Goal: Task Accomplishment & Management: Manage account settings

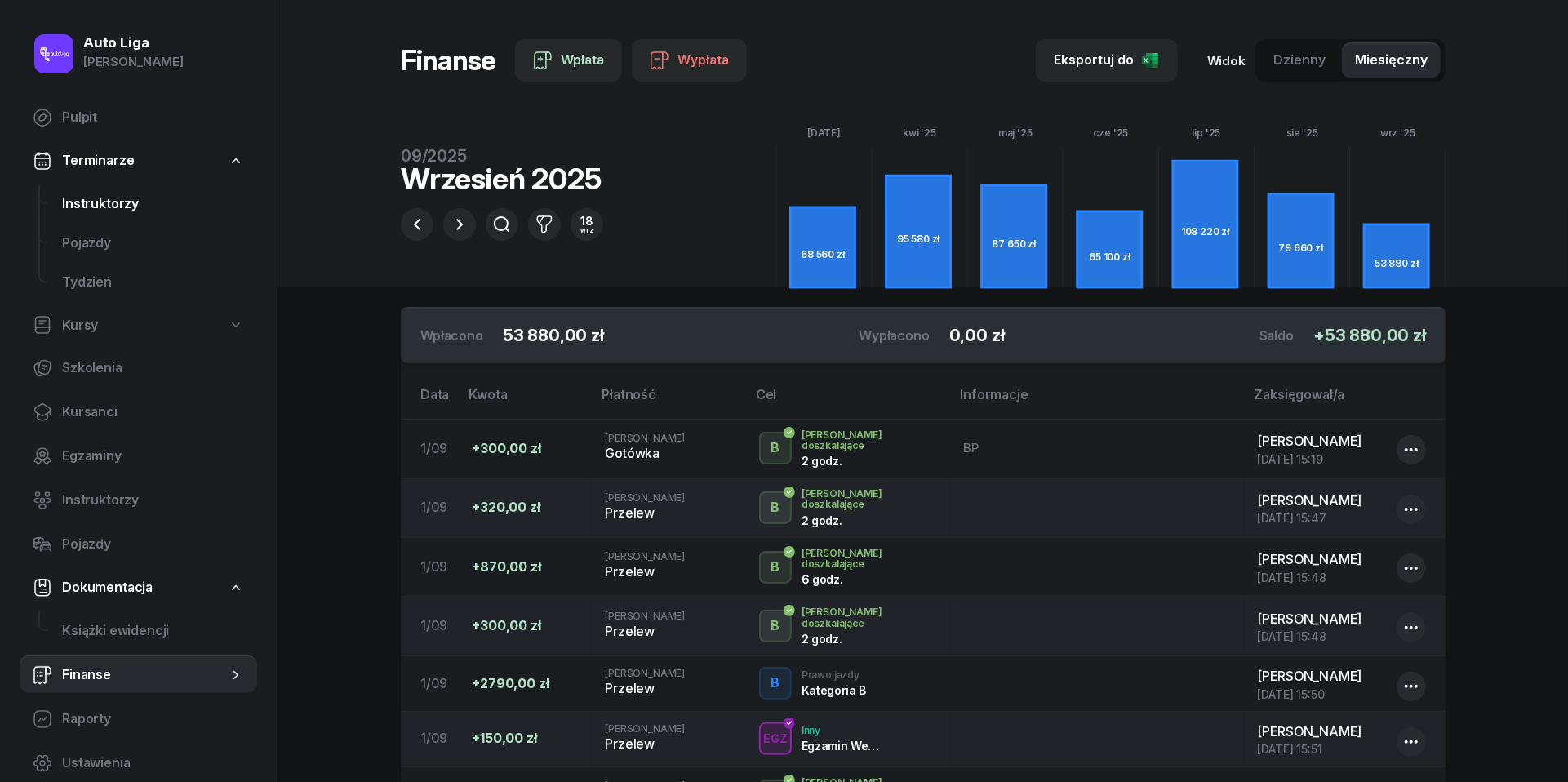
scroll to position [30, 0]
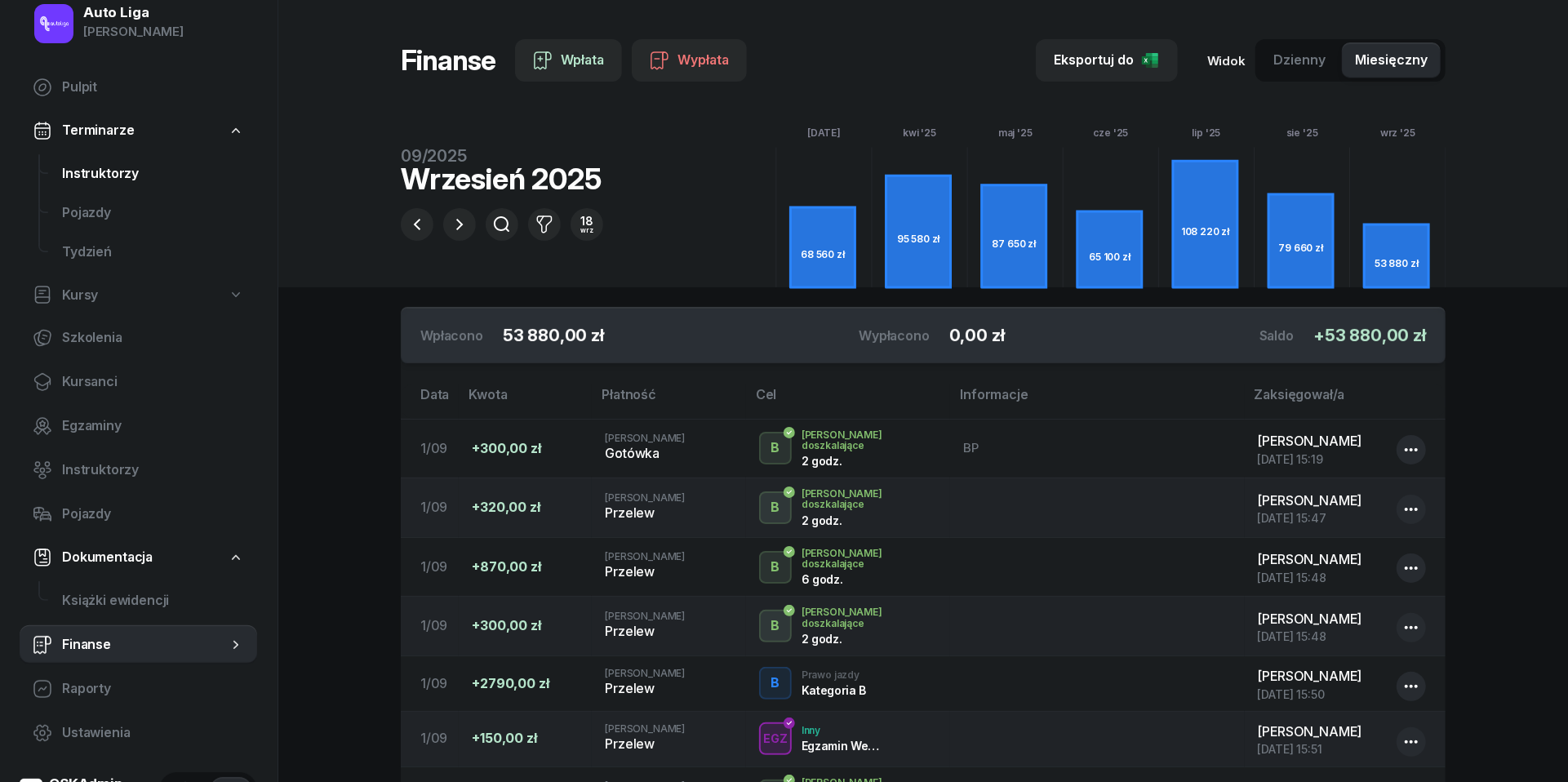
click at [124, 171] on span "Instruktorzy" at bounding box center [153, 174] width 182 height 22
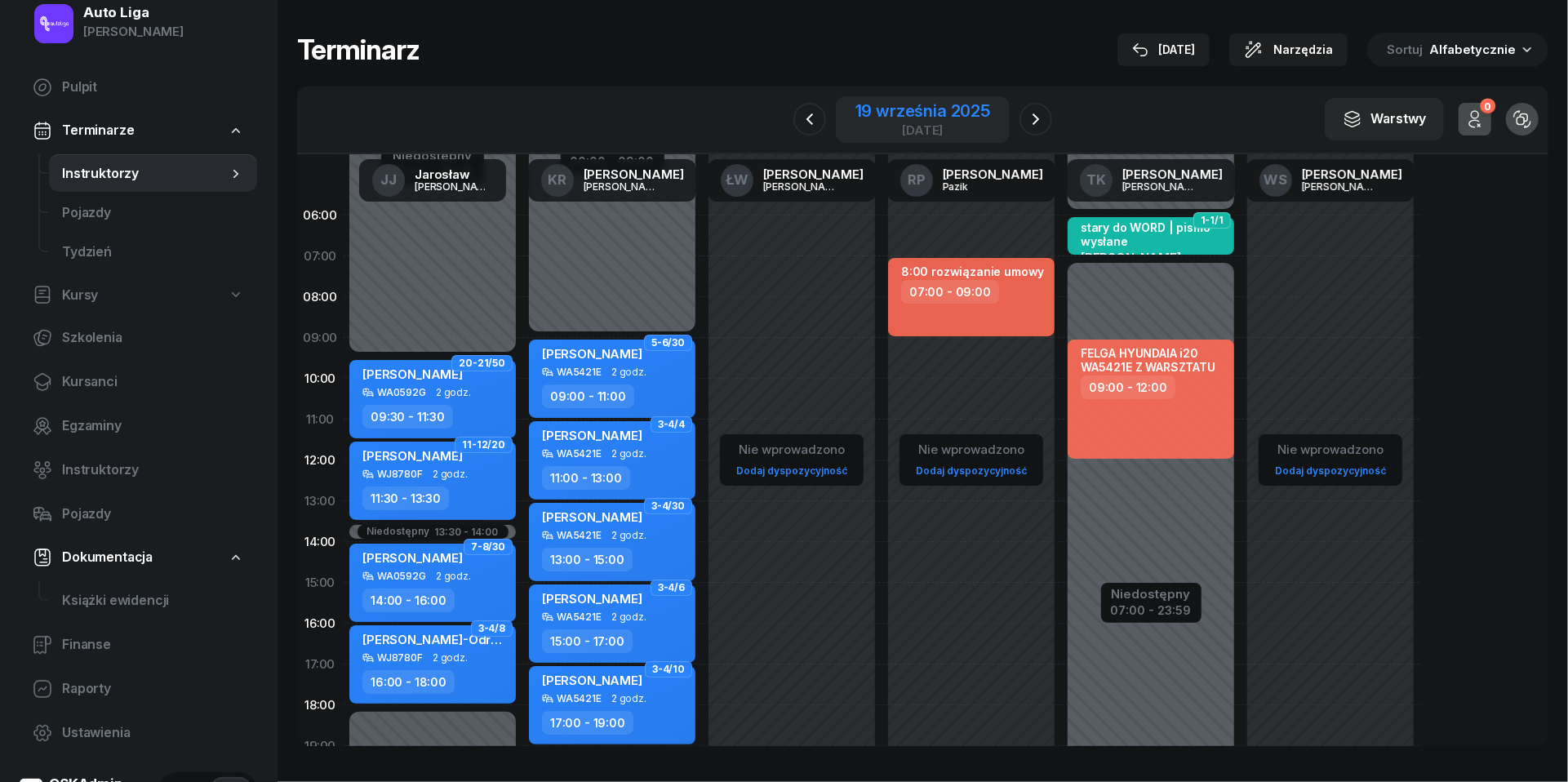
click at [902, 112] on div "19 września 2025" at bounding box center [923, 111] width 135 height 16
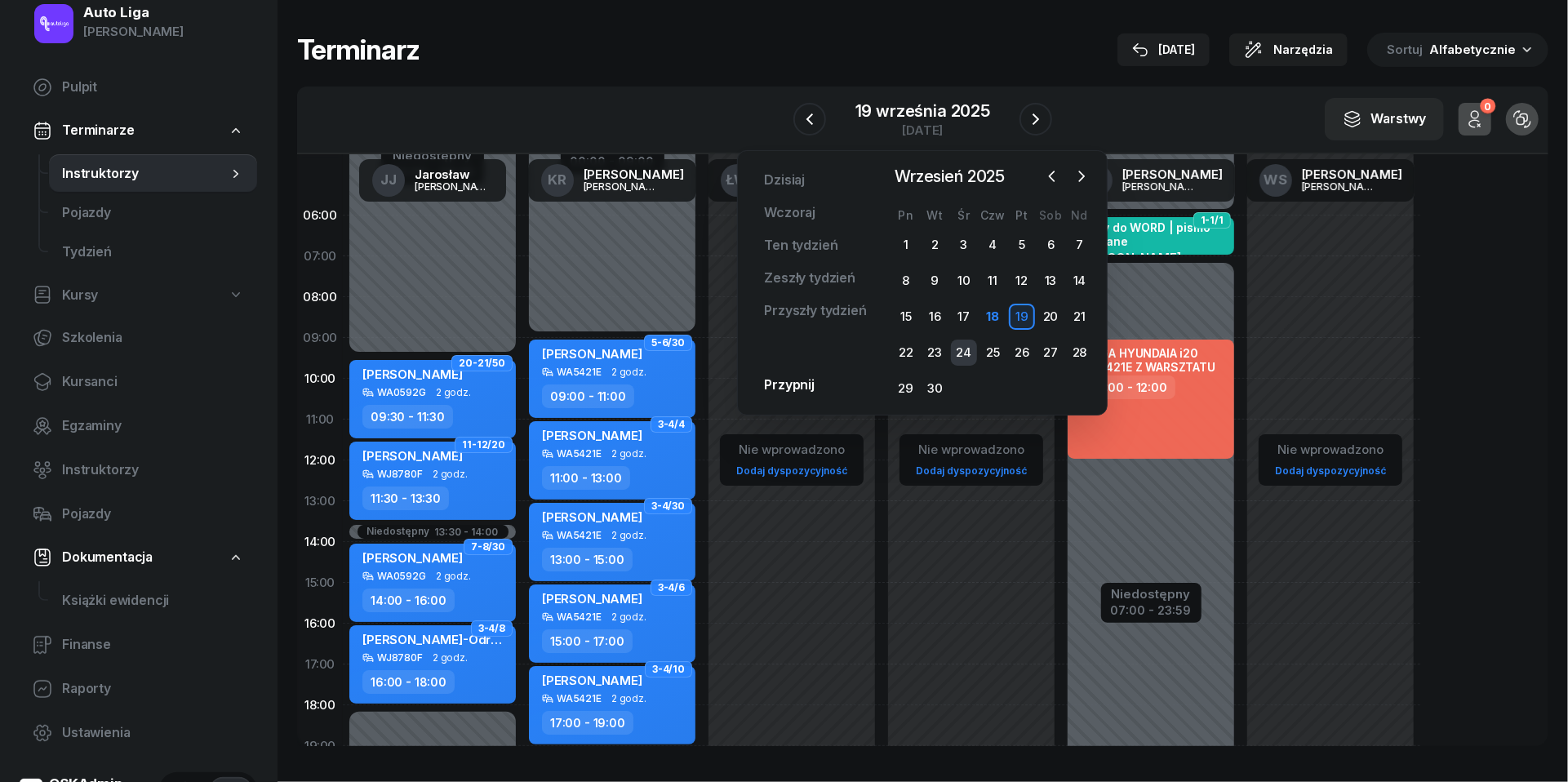
click at [962, 348] on div "24" at bounding box center [964, 353] width 26 height 26
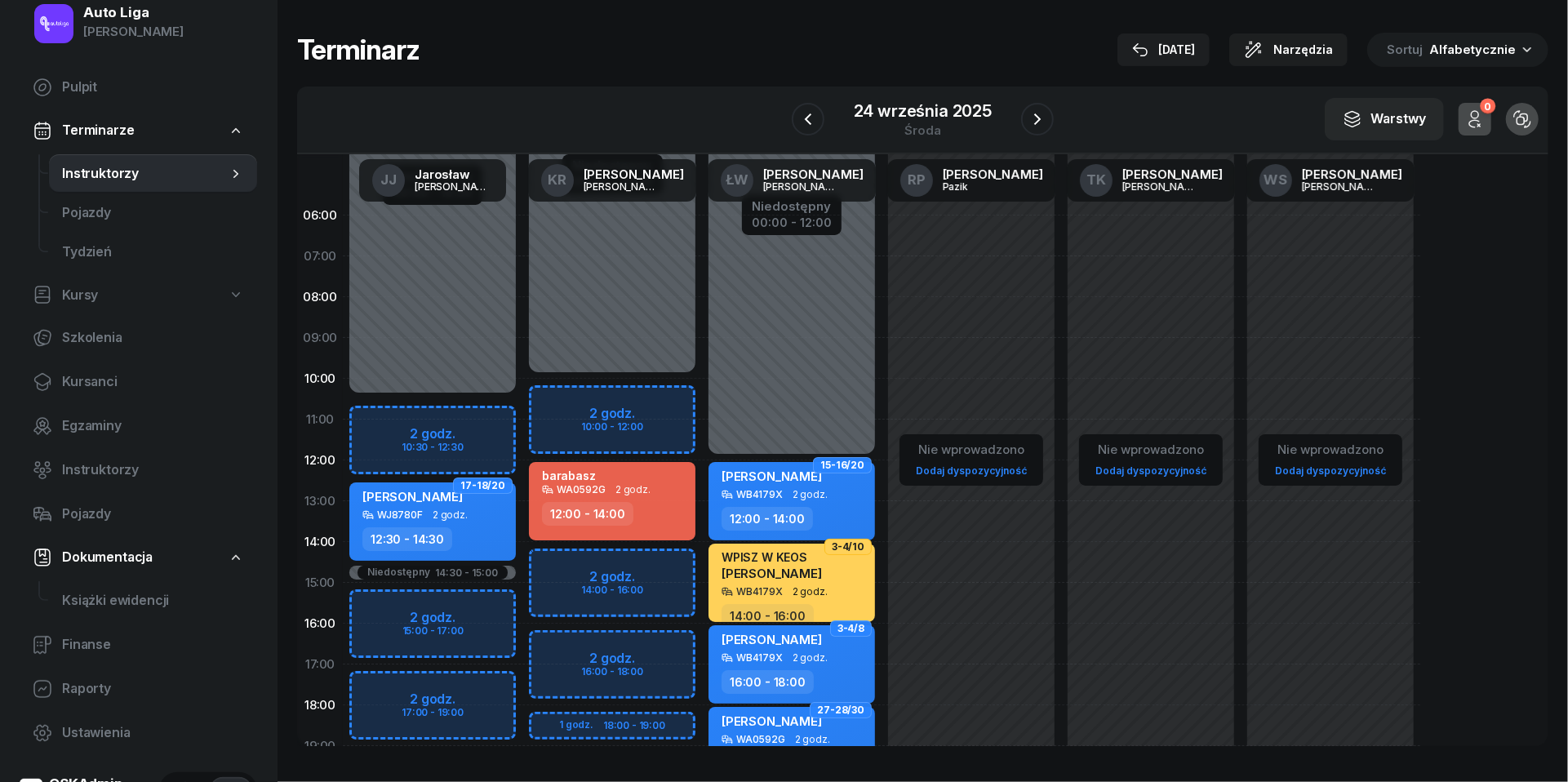
click at [642, 495] on div "barabasz WA0592G 2 godz. 12:00 - 14:00" at bounding box center [612, 501] width 167 height 79
select select "12"
select select "14"
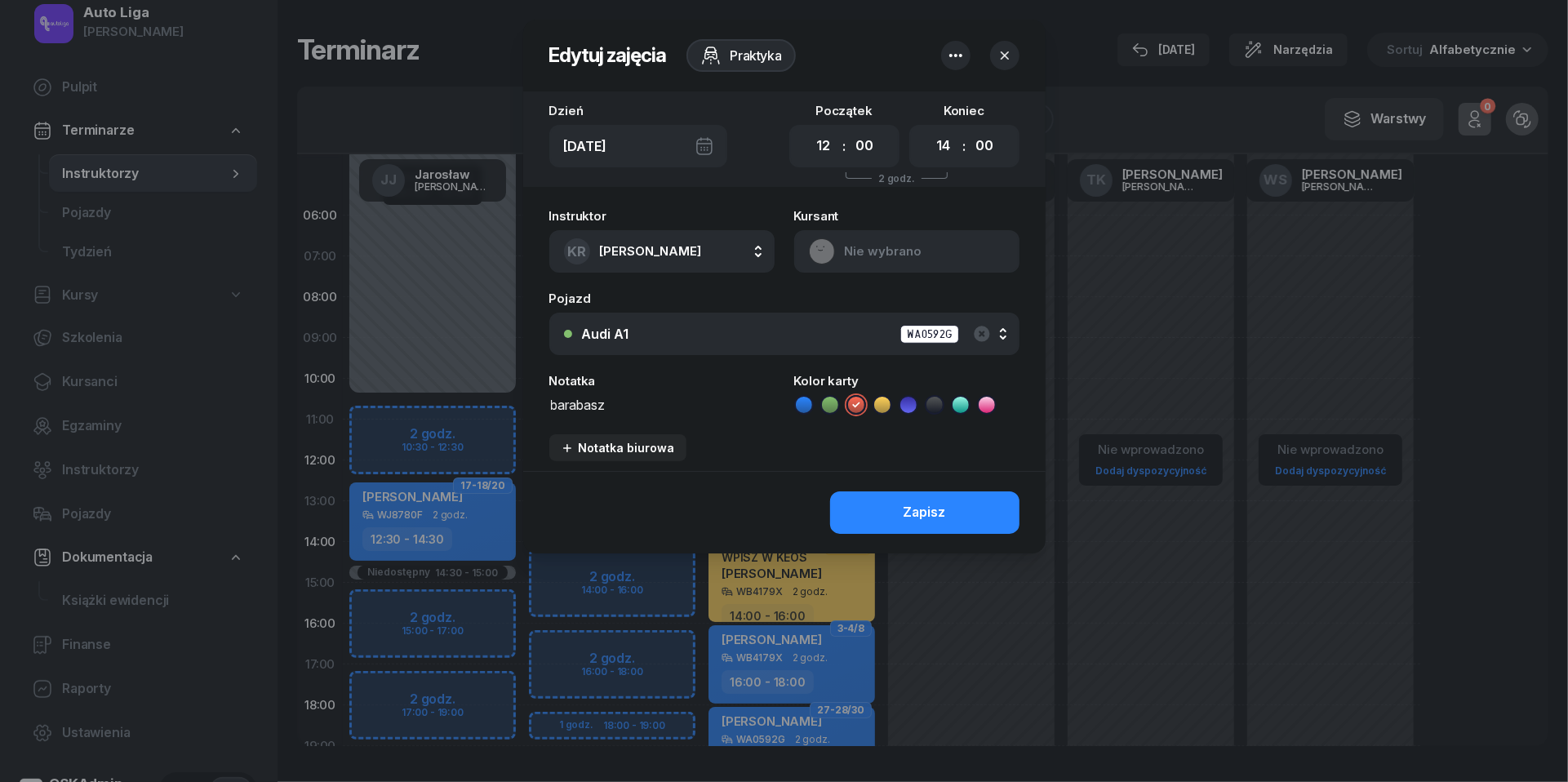
click at [963, 50] on icon "button" at bounding box center [956, 55] width 20 height 20
click at [944, 94] on link "Usuń" at bounding box center [947, 106] width 214 height 41
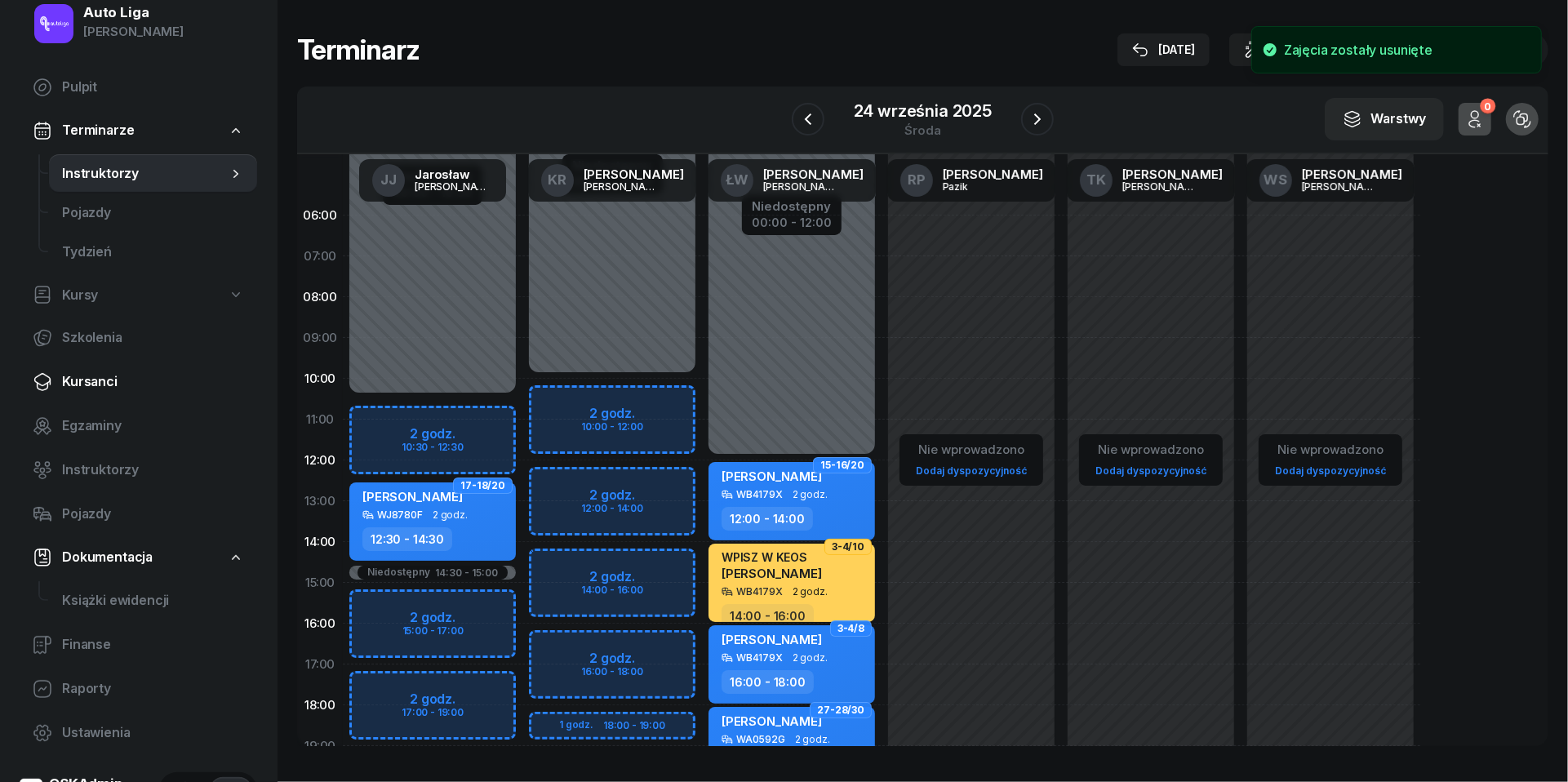
click at [98, 386] on span "Kursanci" at bounding box center [153, 381] width 182 height 22
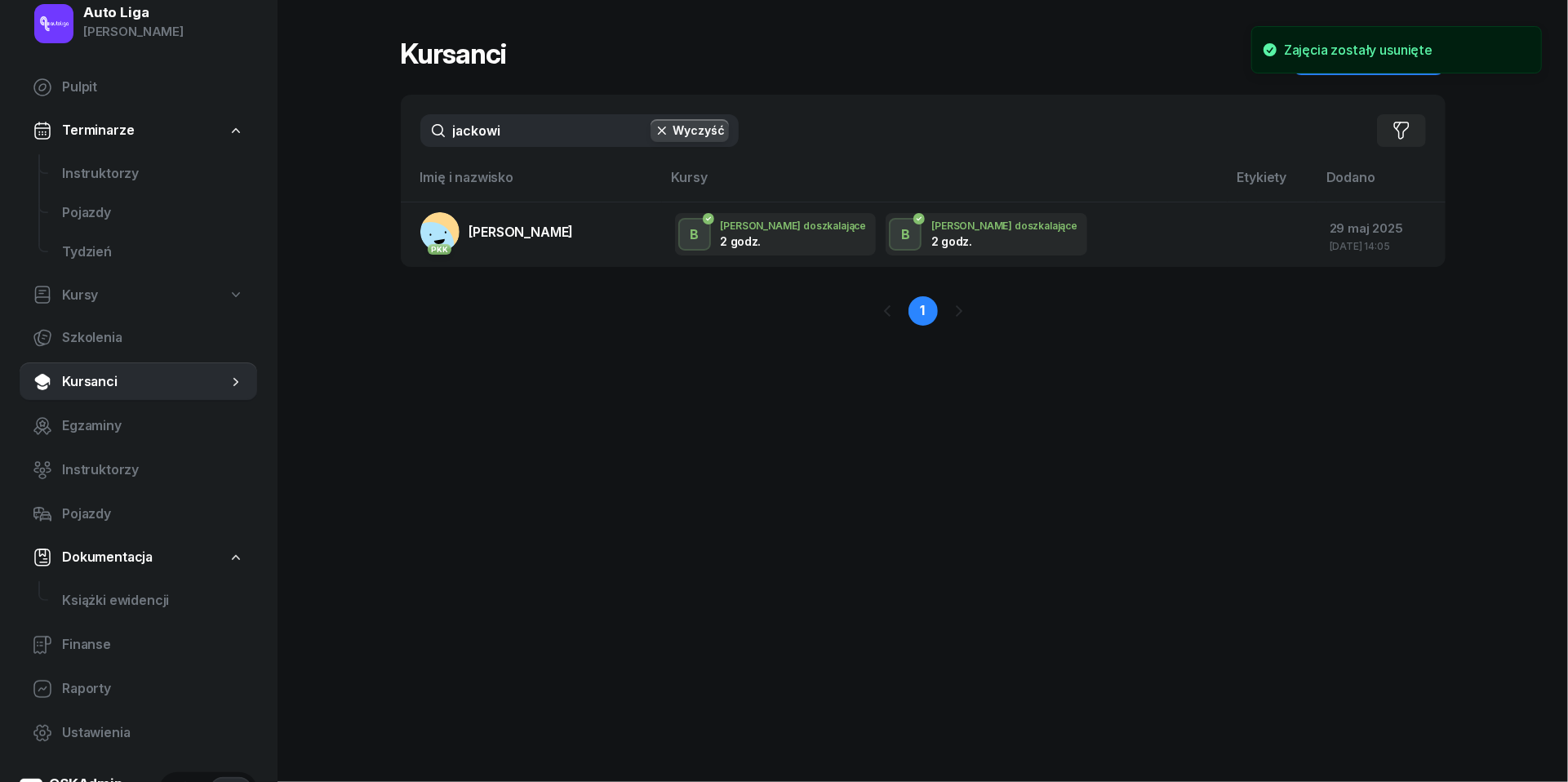
click at [545, 112] on div "[PERSON_NAME] Wyczyść Filtruj" at bounding box center [923, 130] width 1045 height 72
click at [541, 138] on input "jackowi" at bounding box center [579, 131] width 318 height 33
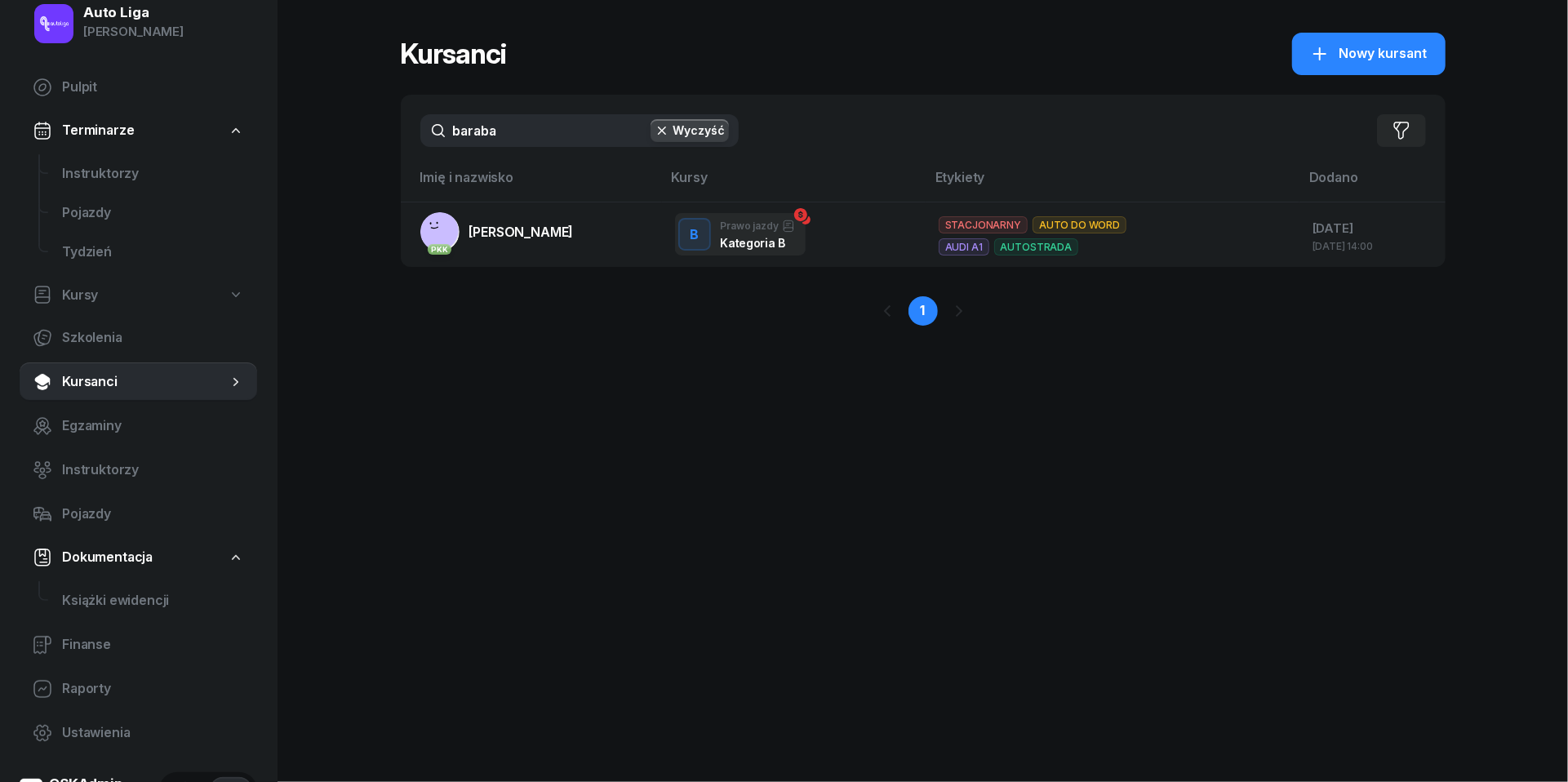
type input "barana"
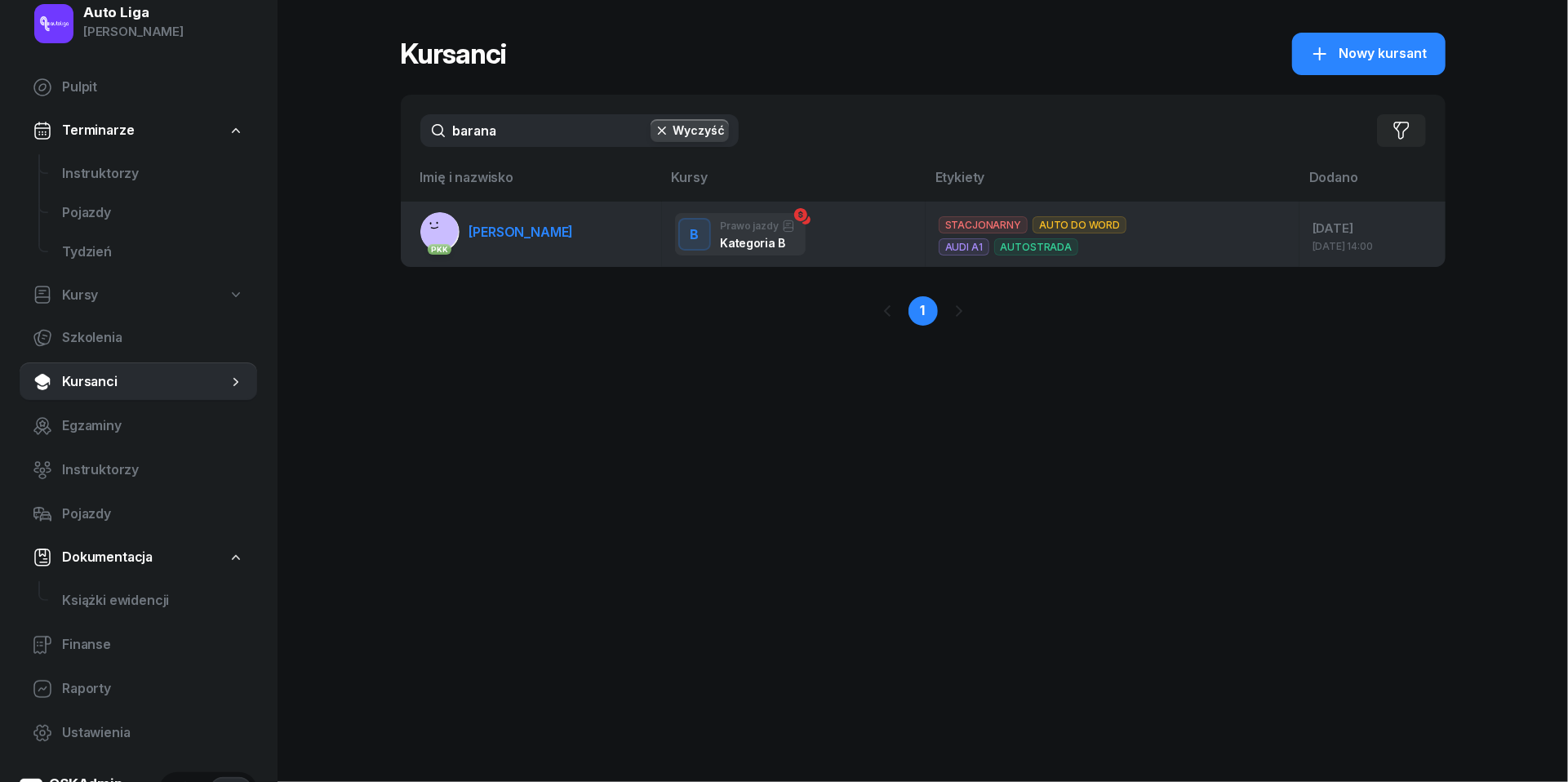
drag, startPoint x: 541, startPoint y: 138, endPoint x: 523, endPoint y: 237, distance: 100.6
click at [523, 237] on span "[PERSON_NAME]" at bounding box center [522, 232] width 105 height 16
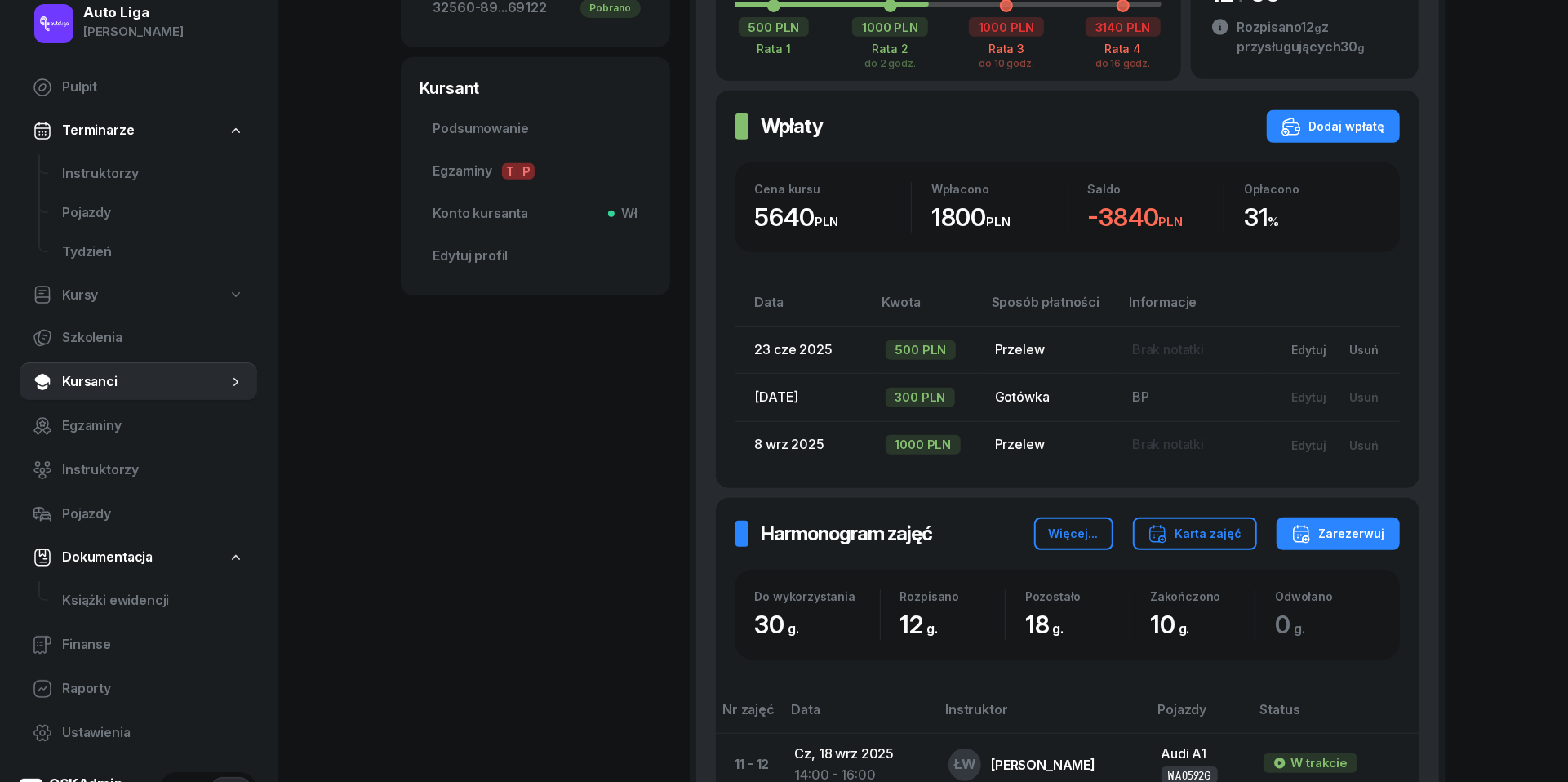
scroll to position [574, 0]
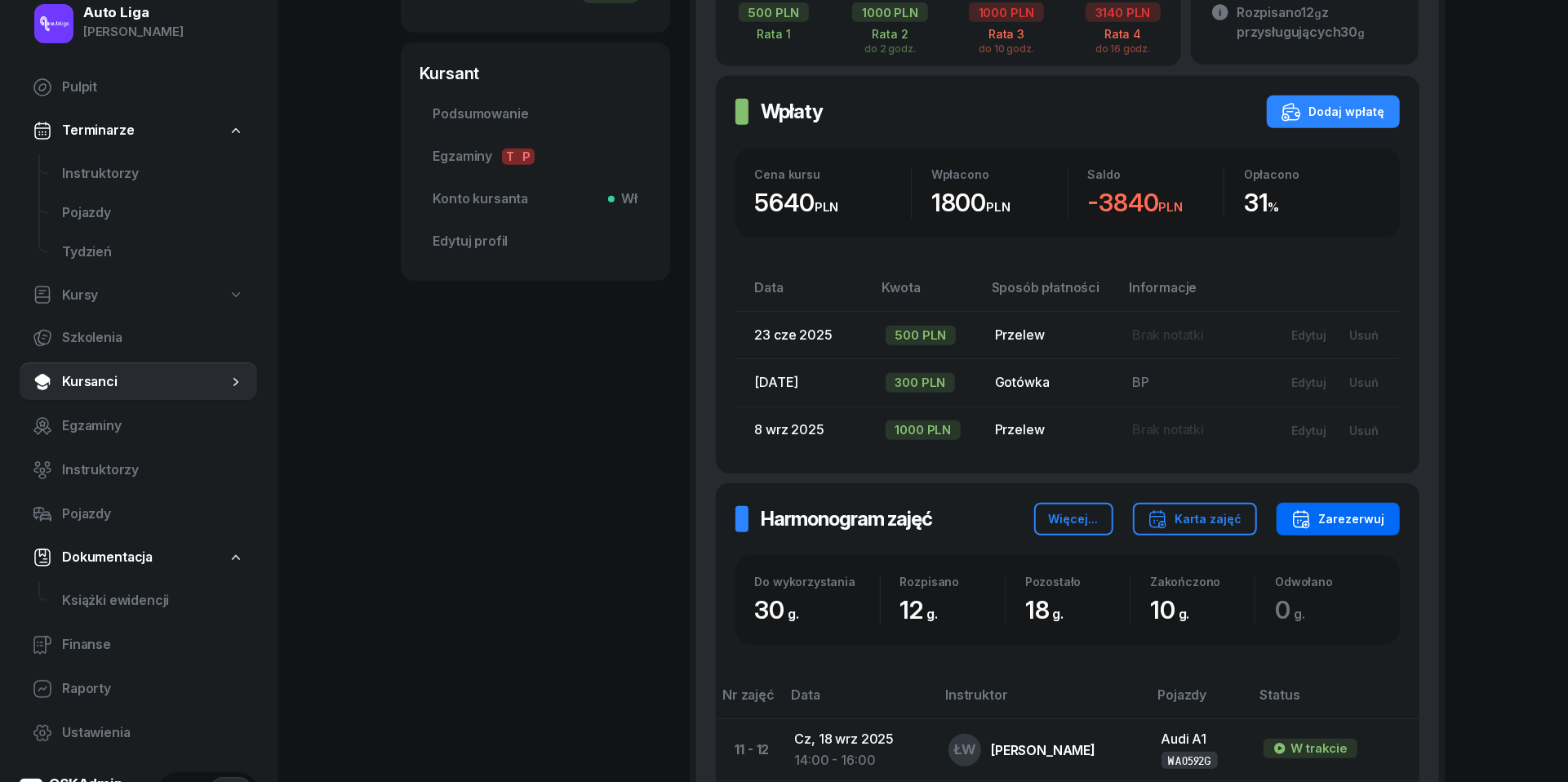
click at [1356, 518] on div "Zarezerwuj" at bounding box center [1338, 519] width 94 height 20
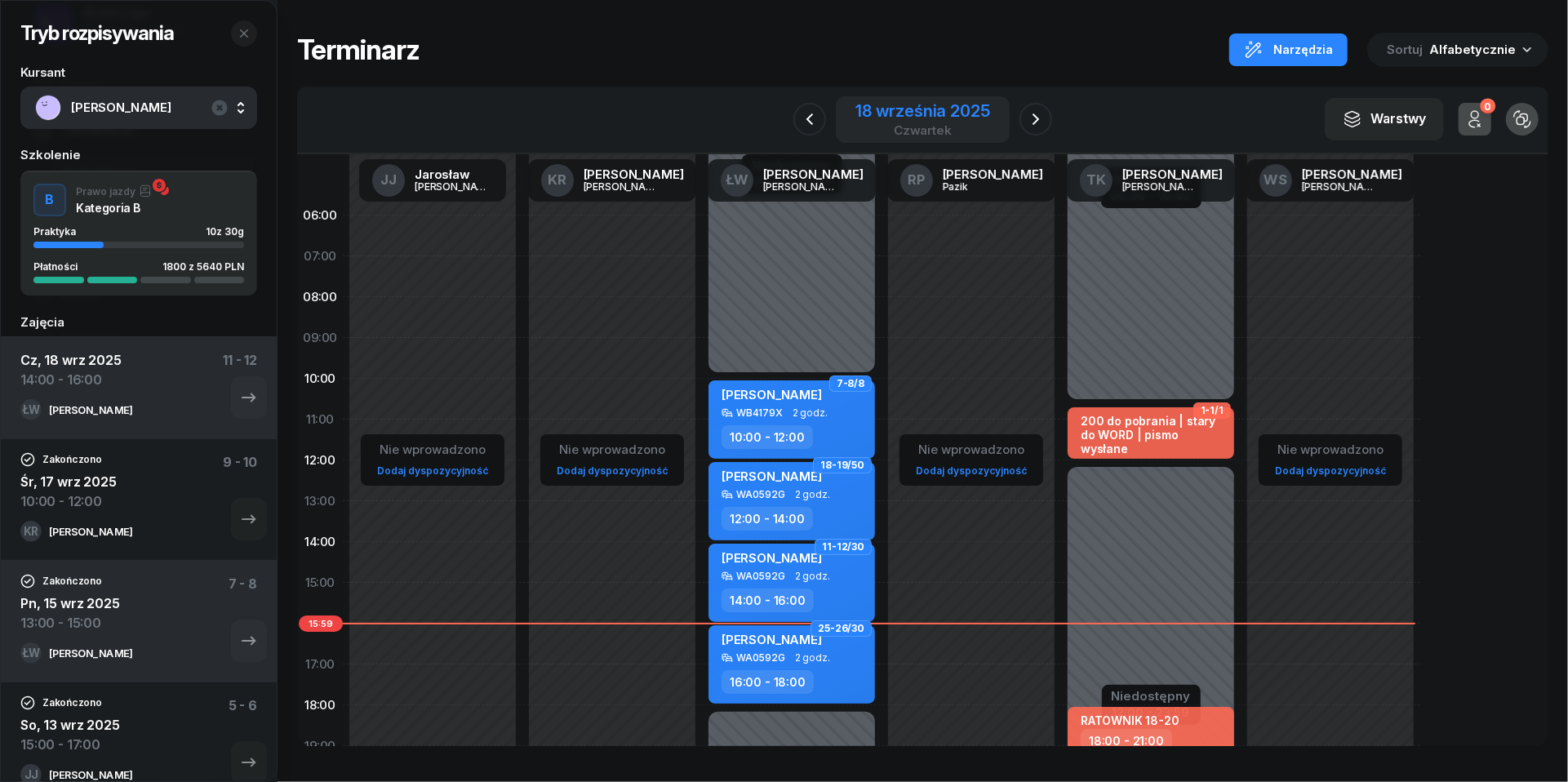
click at [928, 109] on div "18 września 2025" at bounding box center [922, 111] width 134 height 16
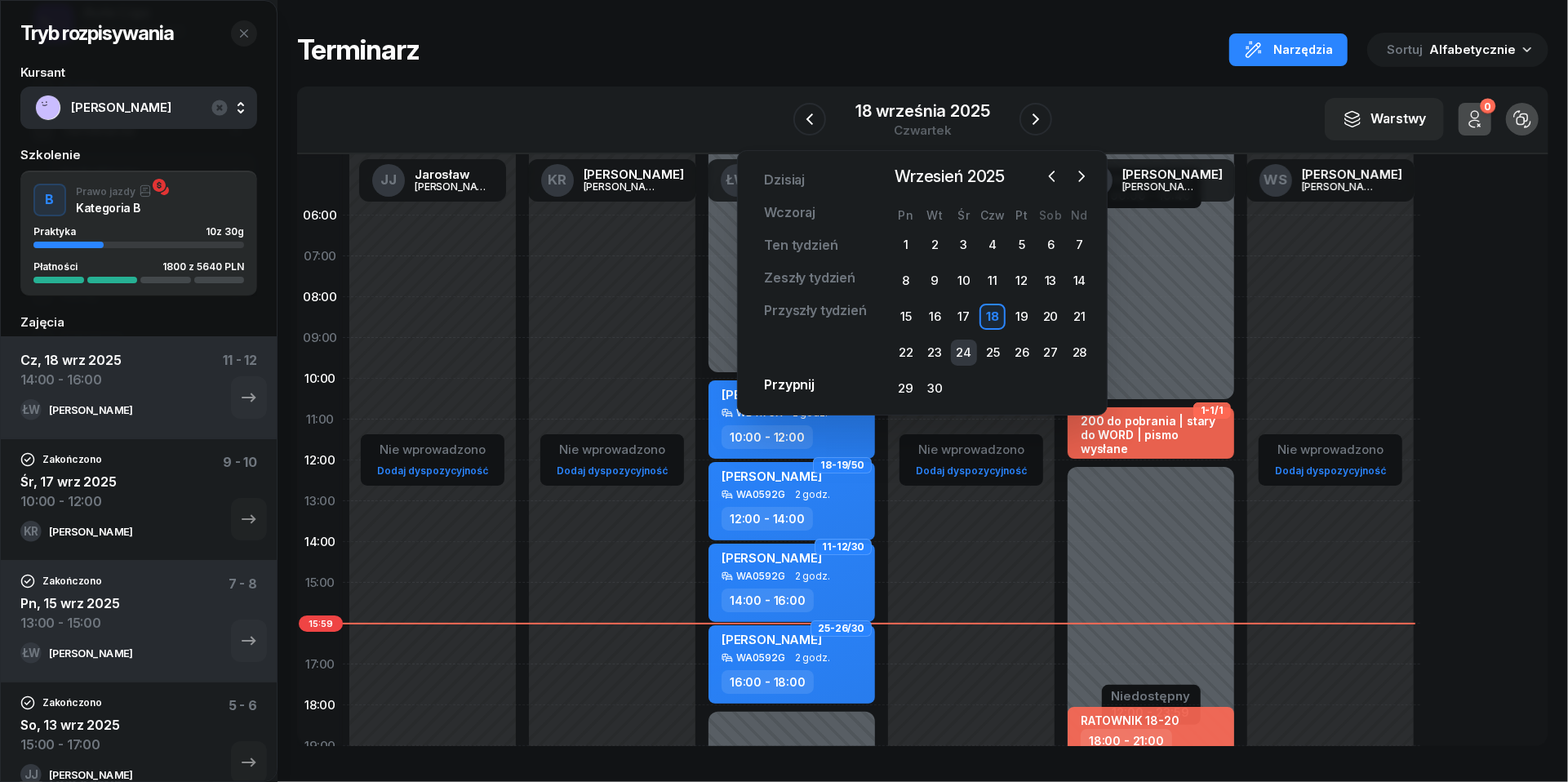
click at [970, 350] on div "24" at bounding box center [964, 353] width 26 height 26
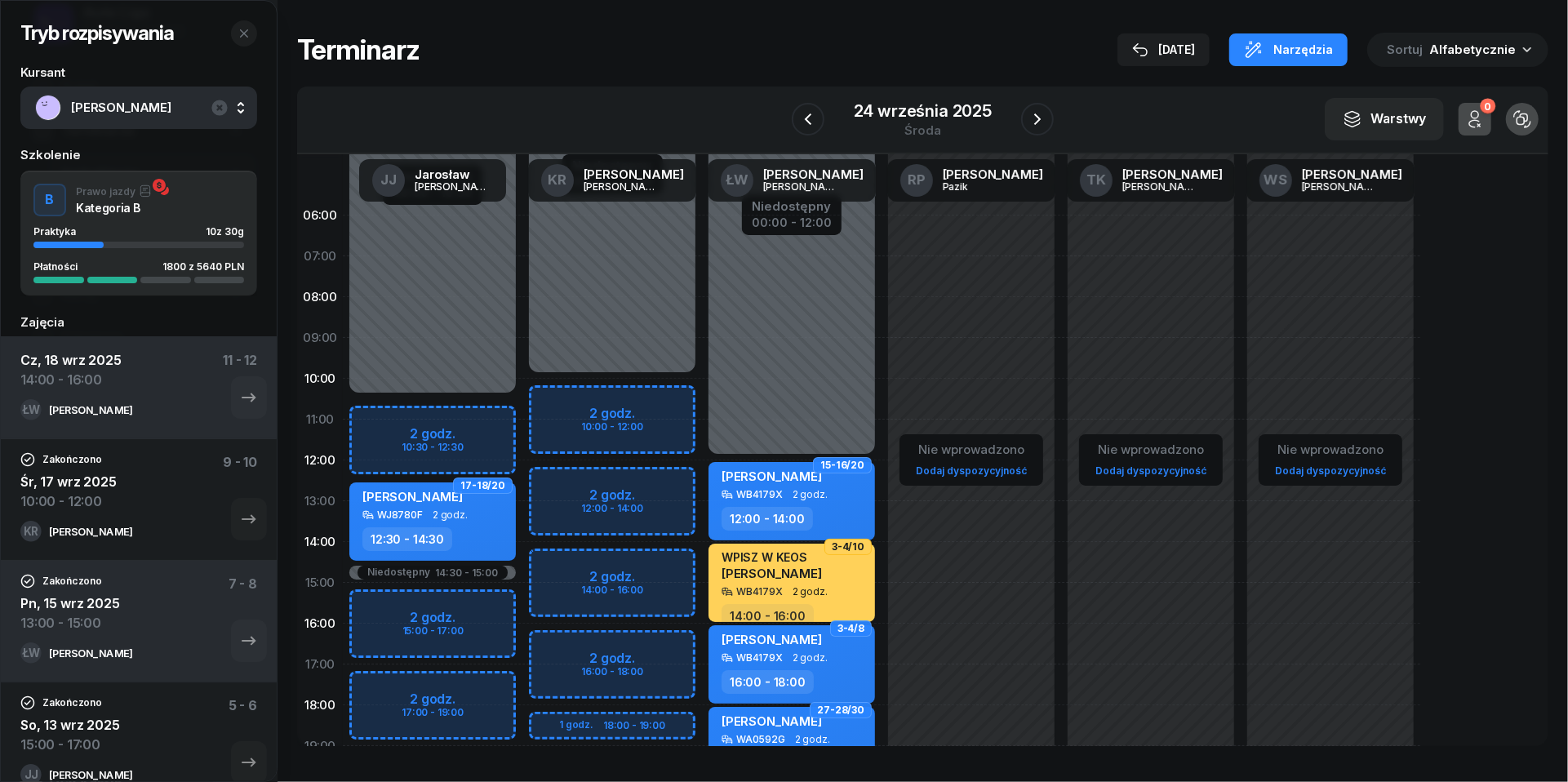
click at [570, 487] on div "Niedostępny 00:00 - 10:00 Niedostępny 19:00 - 23:59 2 godz. 10:00 - 12:00 2 god…" at bounding box center [612, 583] width 180 height 776
select select "12"
select select "14"
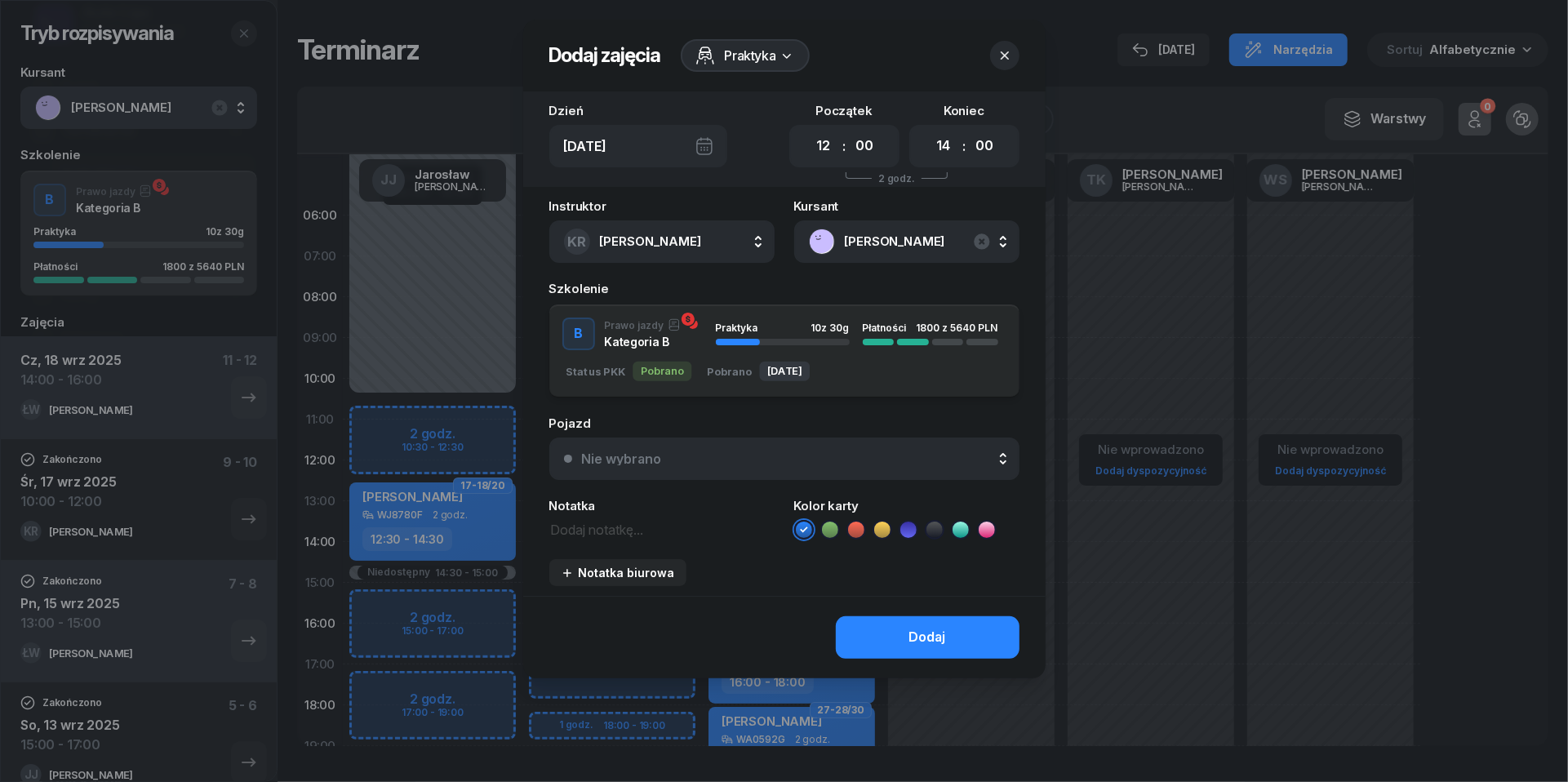
click at [758, 465] on button "Nie wybrano" at bounding box center [784, 458] width 470 height 42
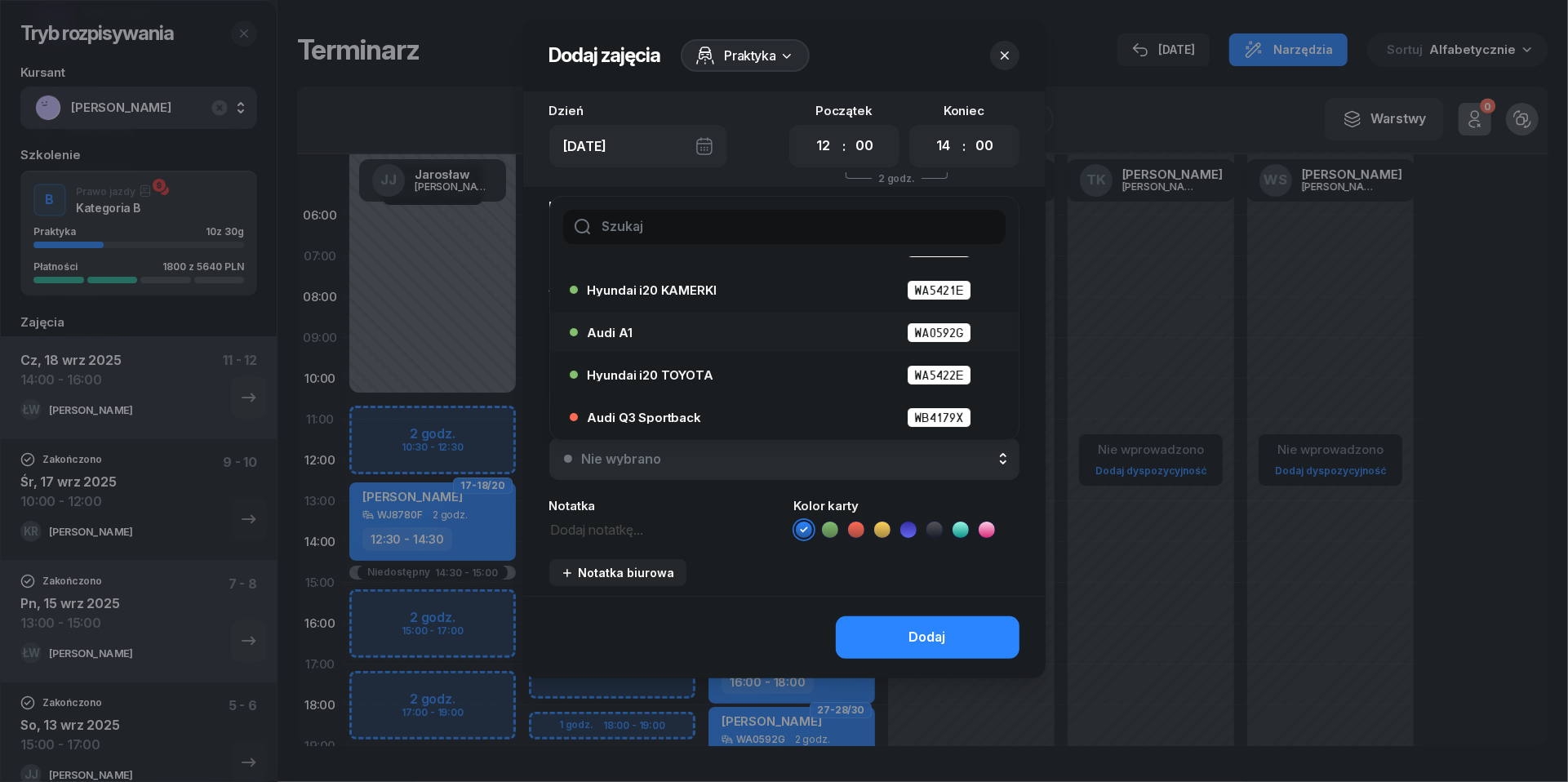
scroll to position [75, 0]
click at [667, 343] on div "Audi A1 WA0592G" at bounding box center [779, 332] width 419 height 26
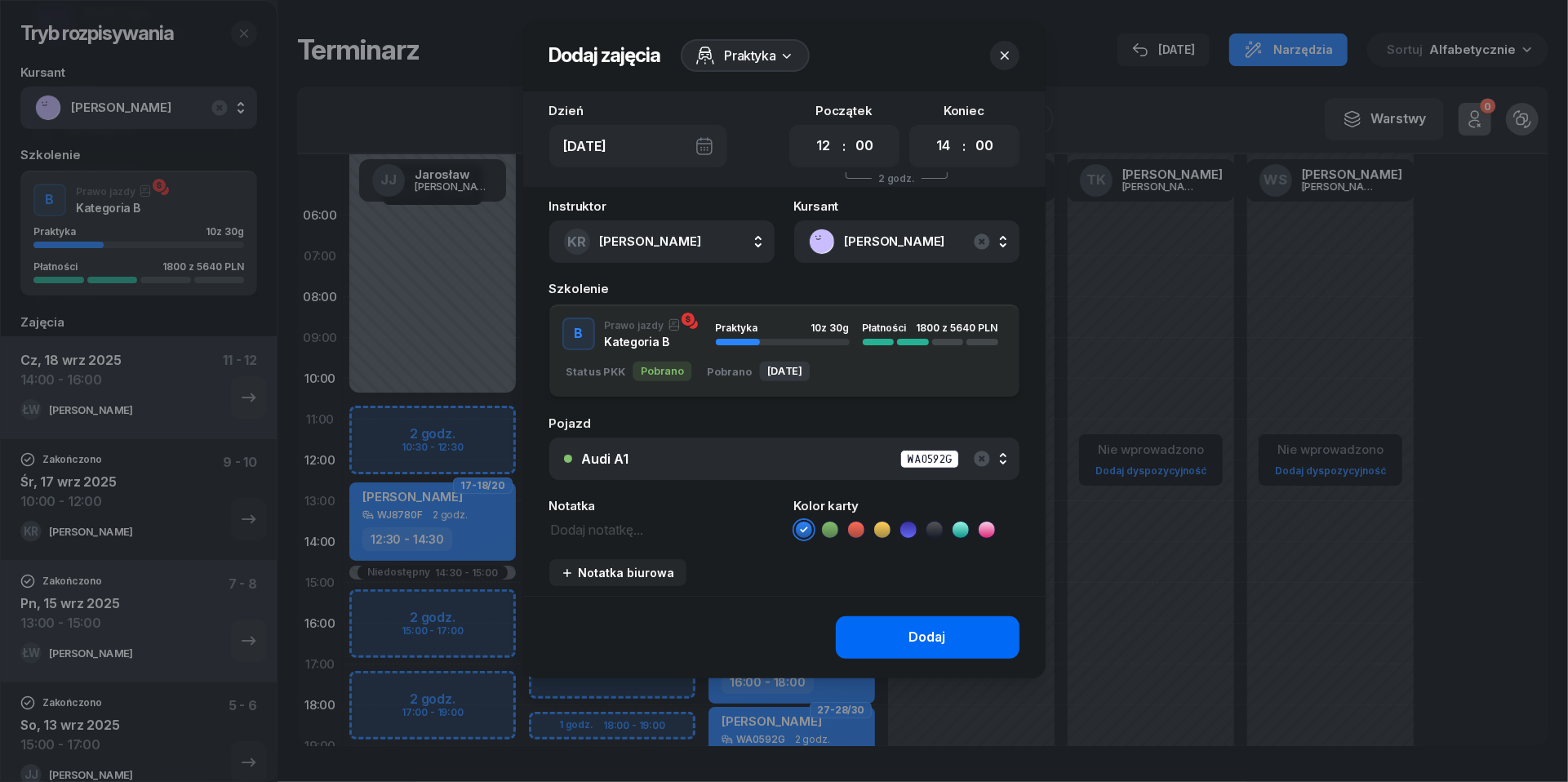
click at [890, 637] on button "Dodaj" at bounding box center [928, 638] width 183 height 42
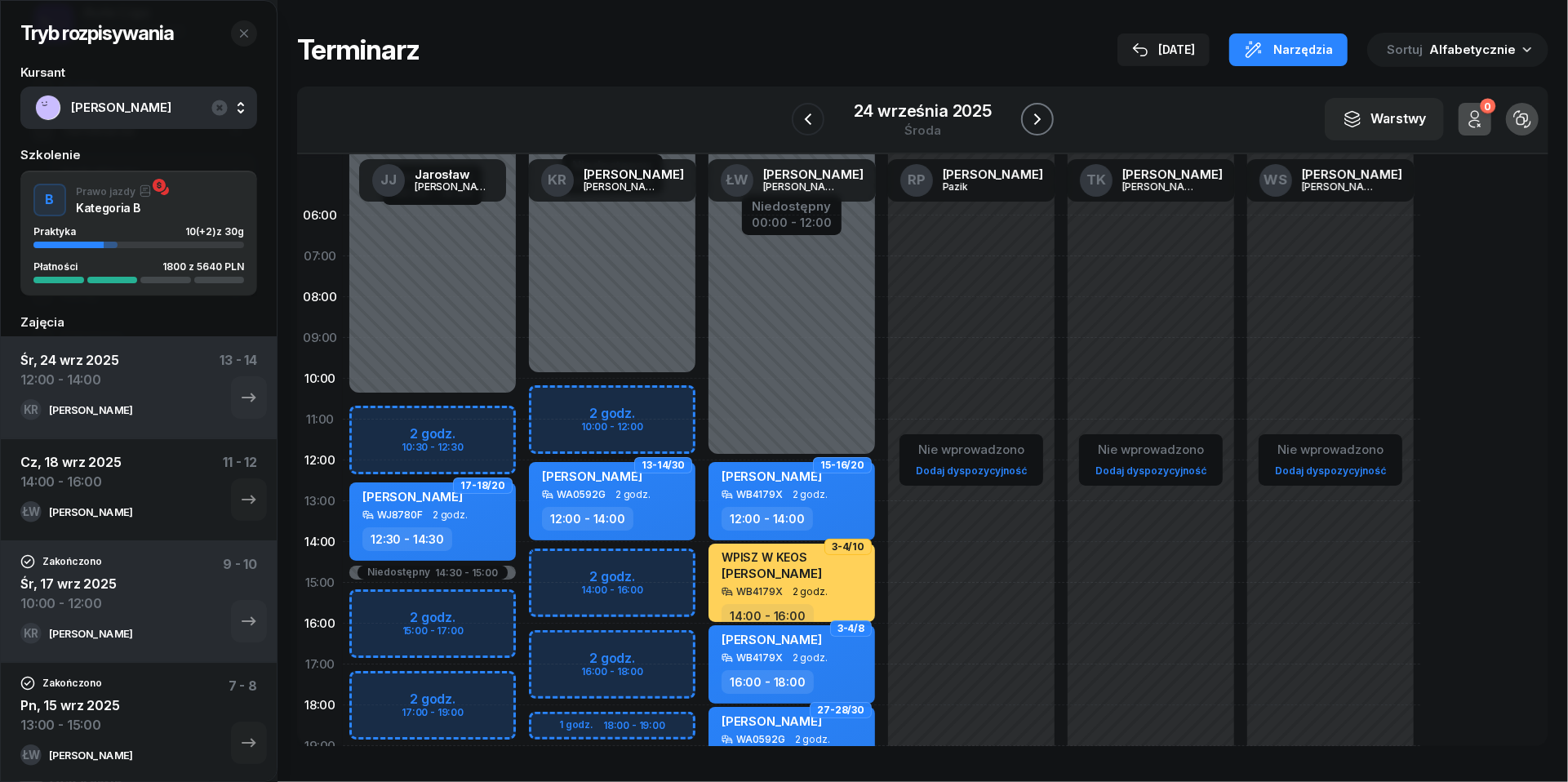
click at [1045, 118] on icon "button" at bounding box center [1037, 119] width 20 height 20
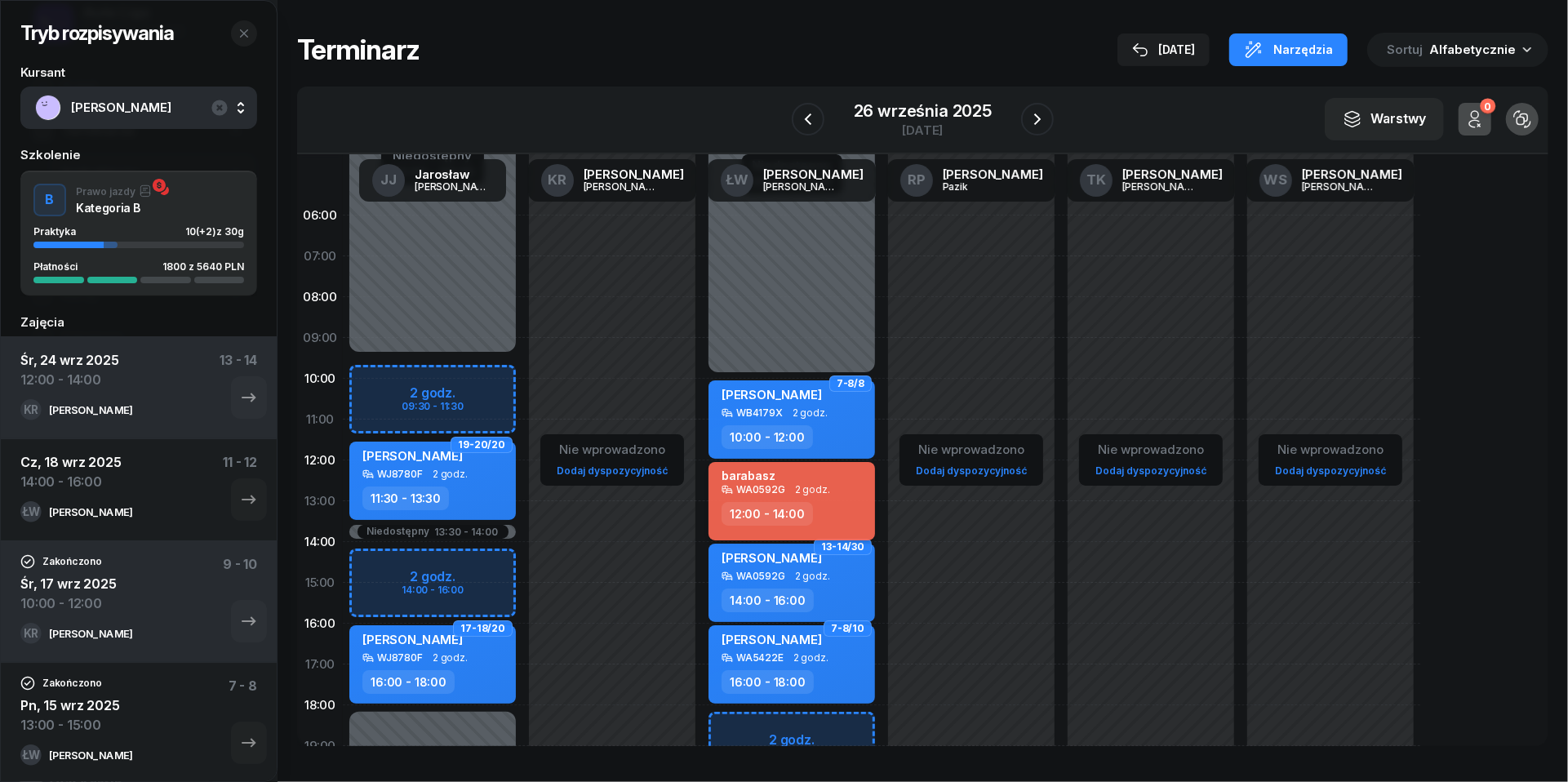
click at [815, 471] on div "barabasz" at bounding box center [793, 477] width 144 height 16
select select "12"
select select "14"
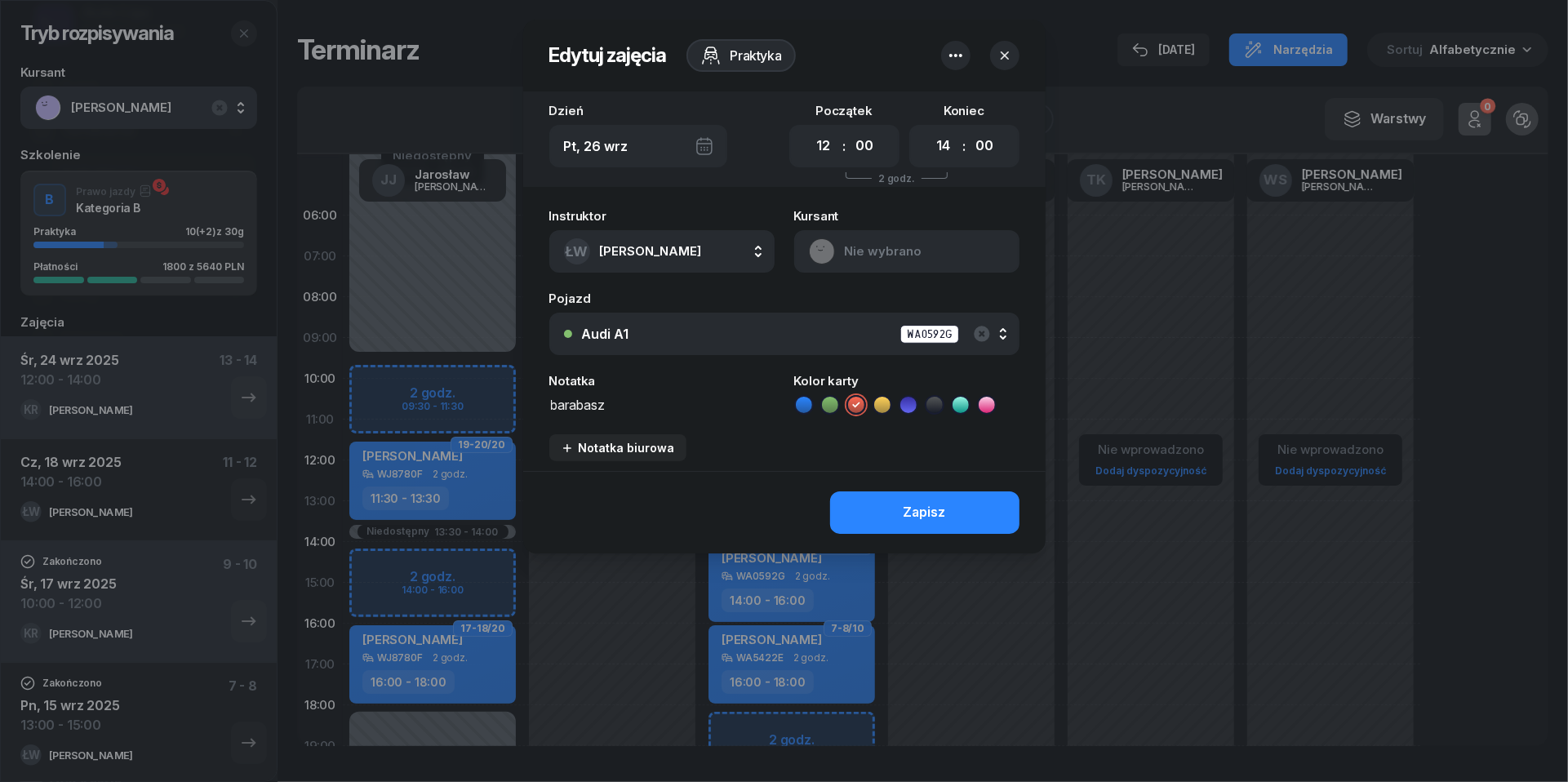
click at [952, 69] on button "button" at bounding box center [956, 55] width 29 height 29
click at [948, 93] on link "Usuń" at bounding box center [947, 106] width 214 height 41
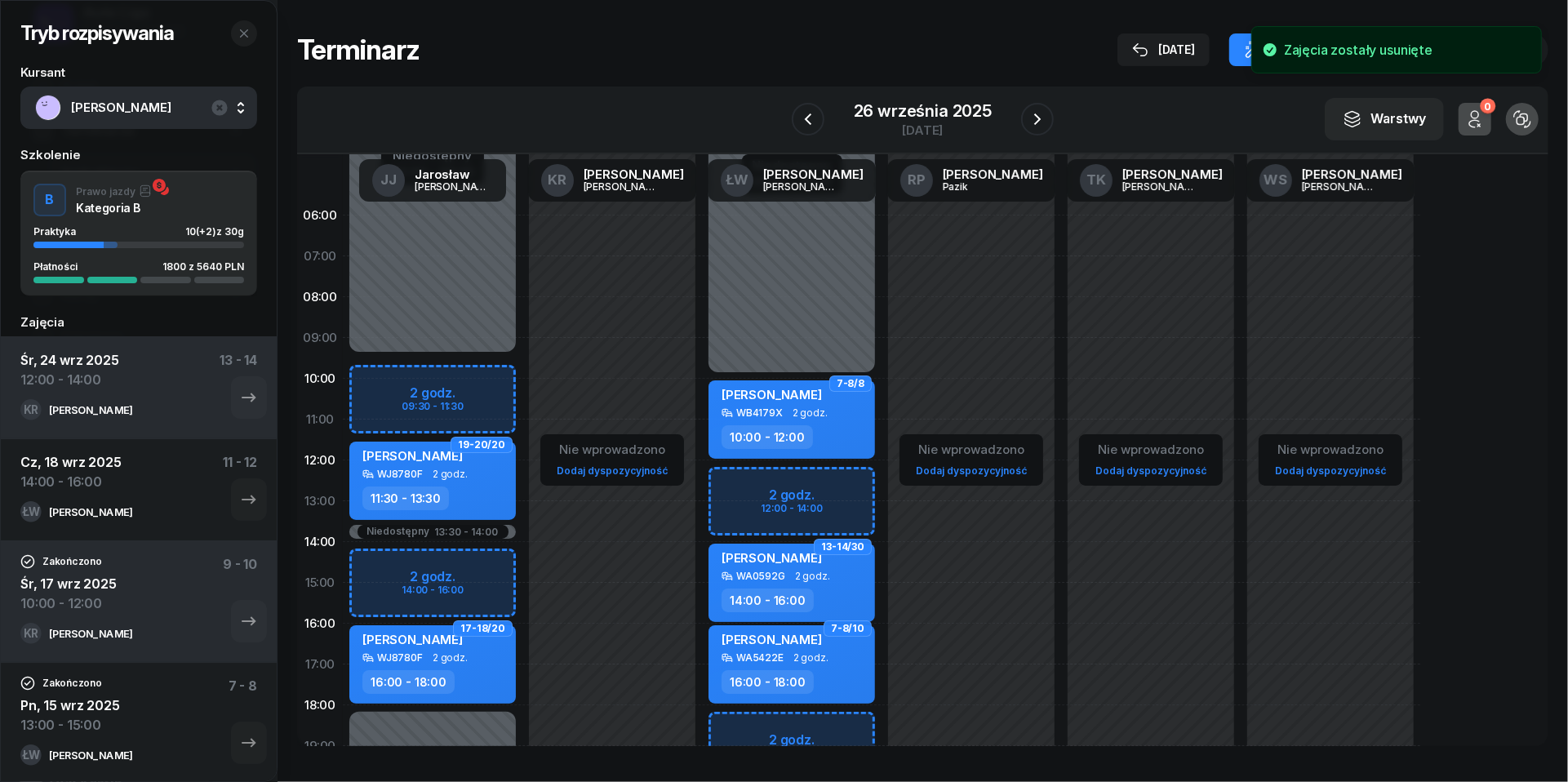
click at [764, 485] on div "Niedostępny 00:00 - 10:00 Niedostępny 20:00 - 23:59 7-8/8 [PERSON_NAME] WB4179X…" at bounding box center [792, 583] width 180 height 776
select select "12"
select select "14"
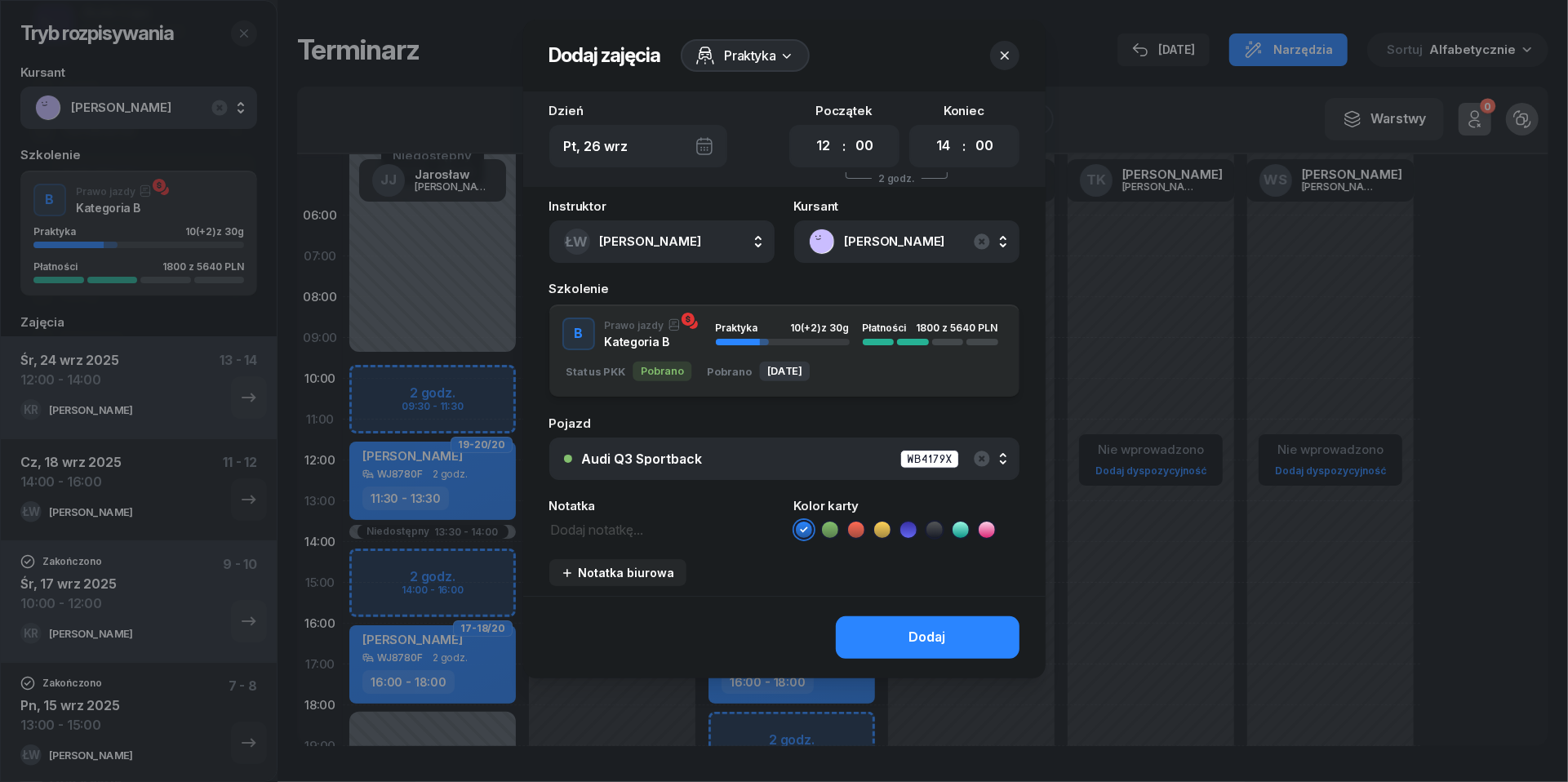
click at [797, 458] on div "Audi Q3 Sportback WB4179X" at bounding box center [793, 459] width 423 height 21
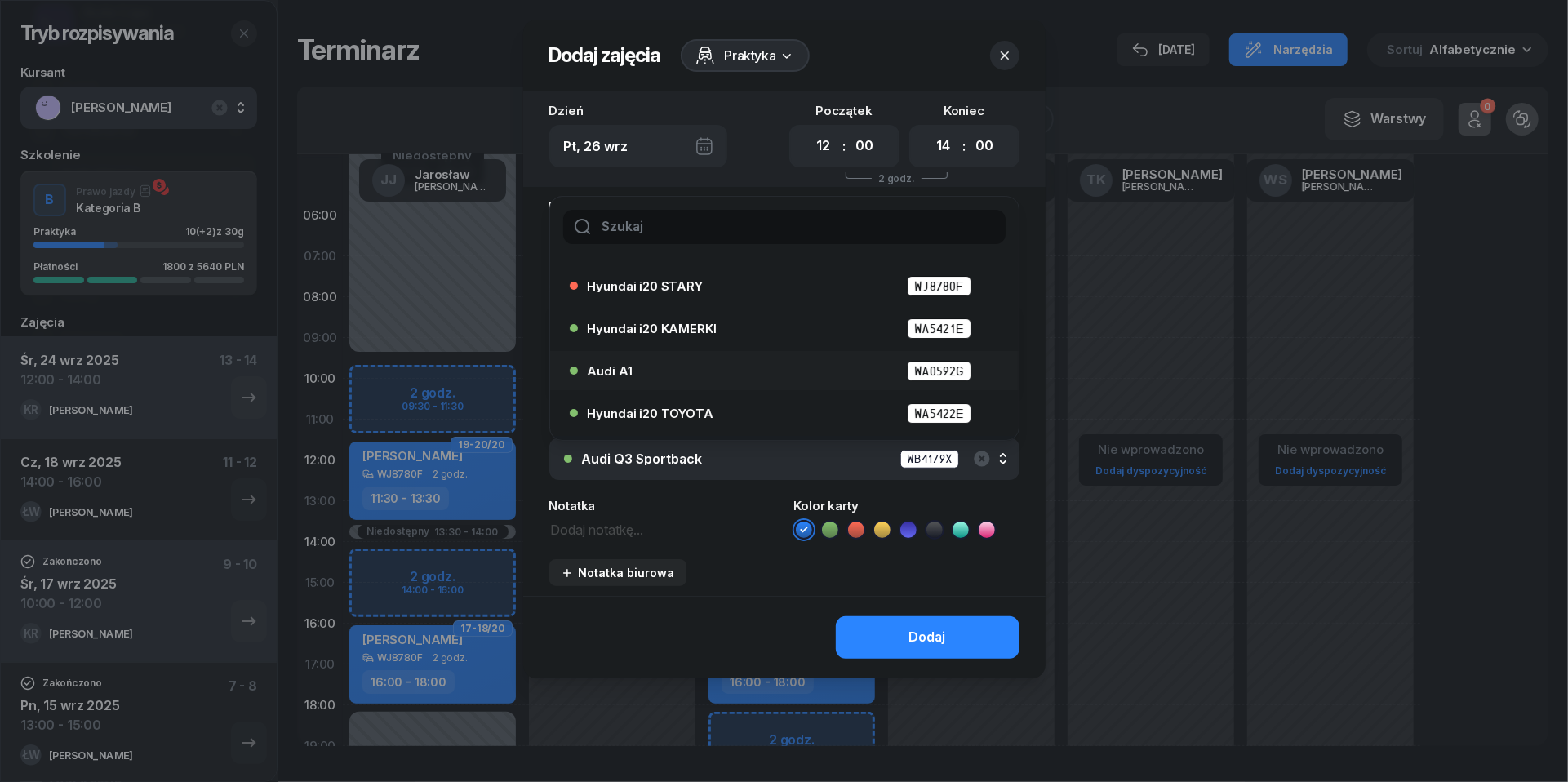
scroll to position [66, 0]
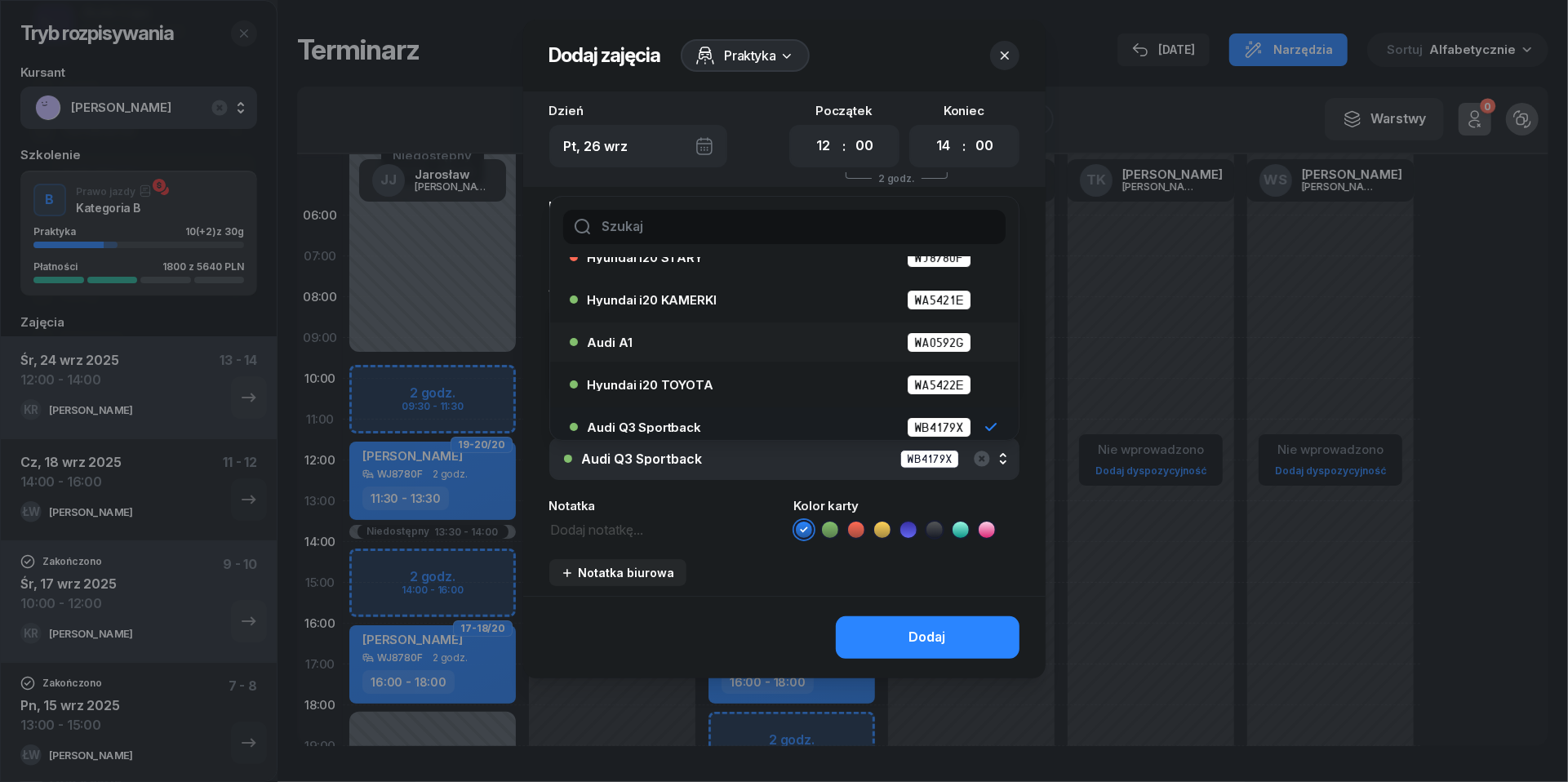
click at [754, 337] on div "Audi A1 WA0592G" at bounding box center [789, 343] width 401 height 21
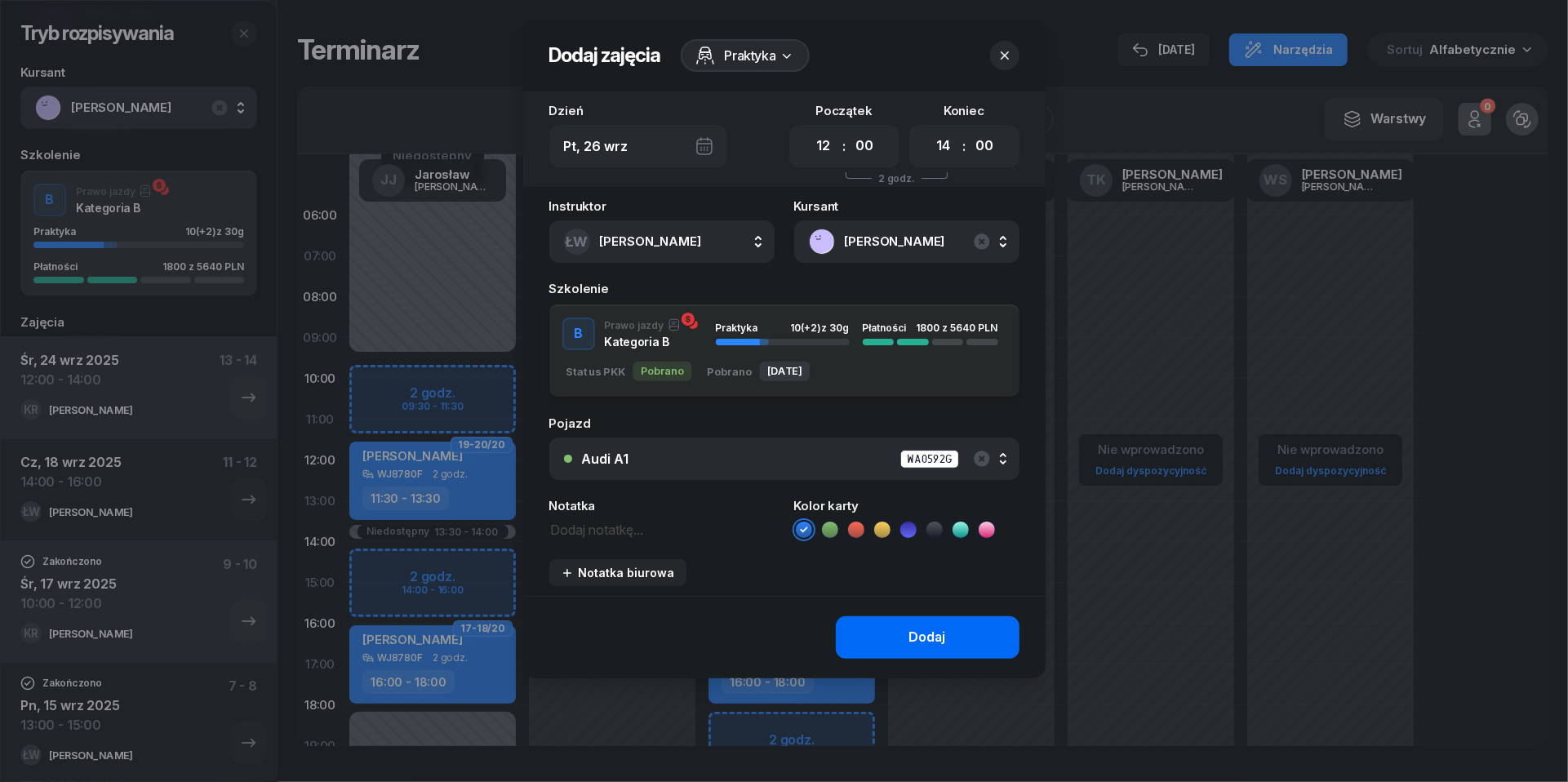
click at [912, 635] on div "Dodaj" at bounding box center [927, 638] width 36 height 22
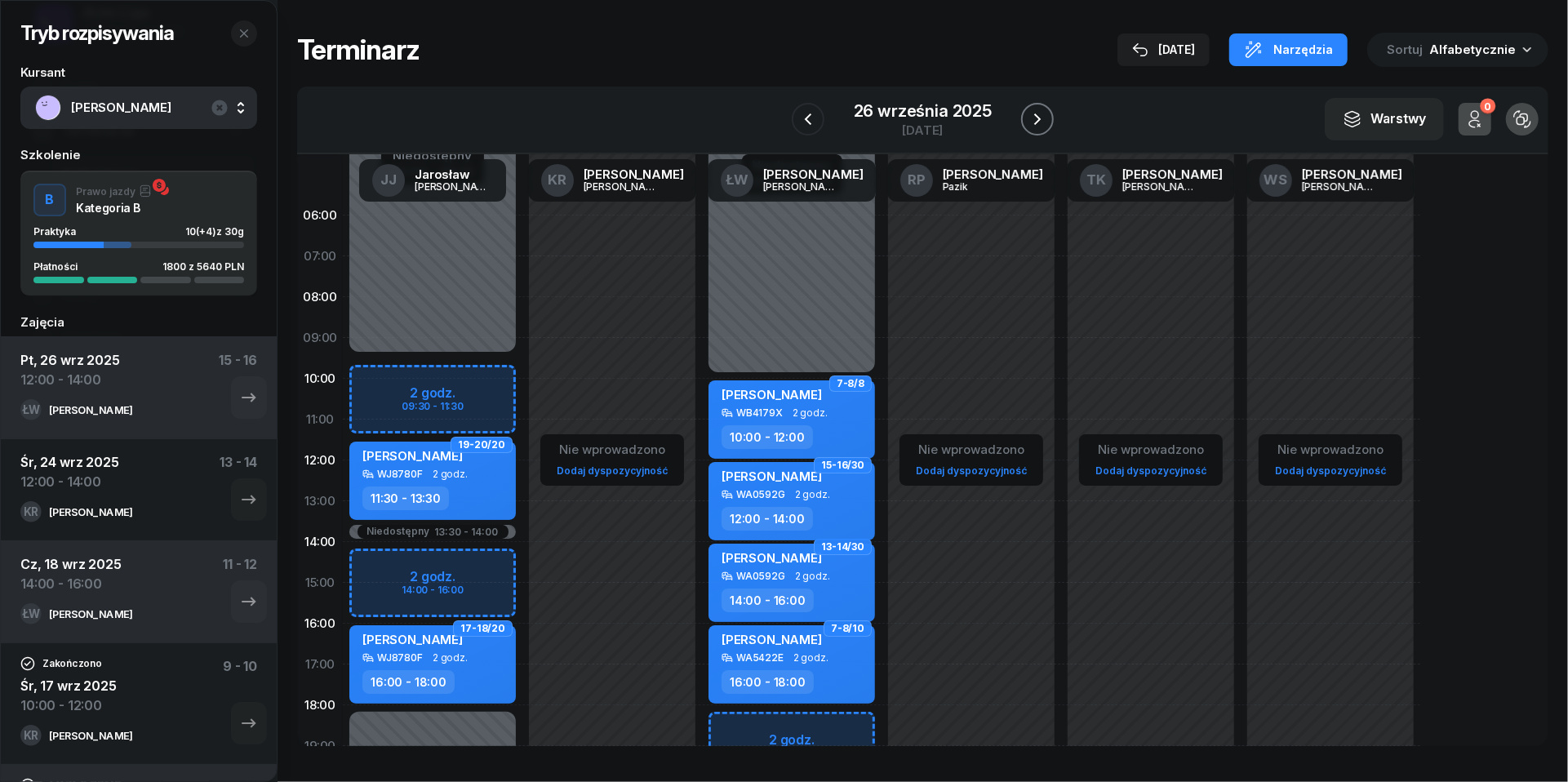
click at [1049, 114] on button "button" at bounding box center [1038, 119] width 33 height 33
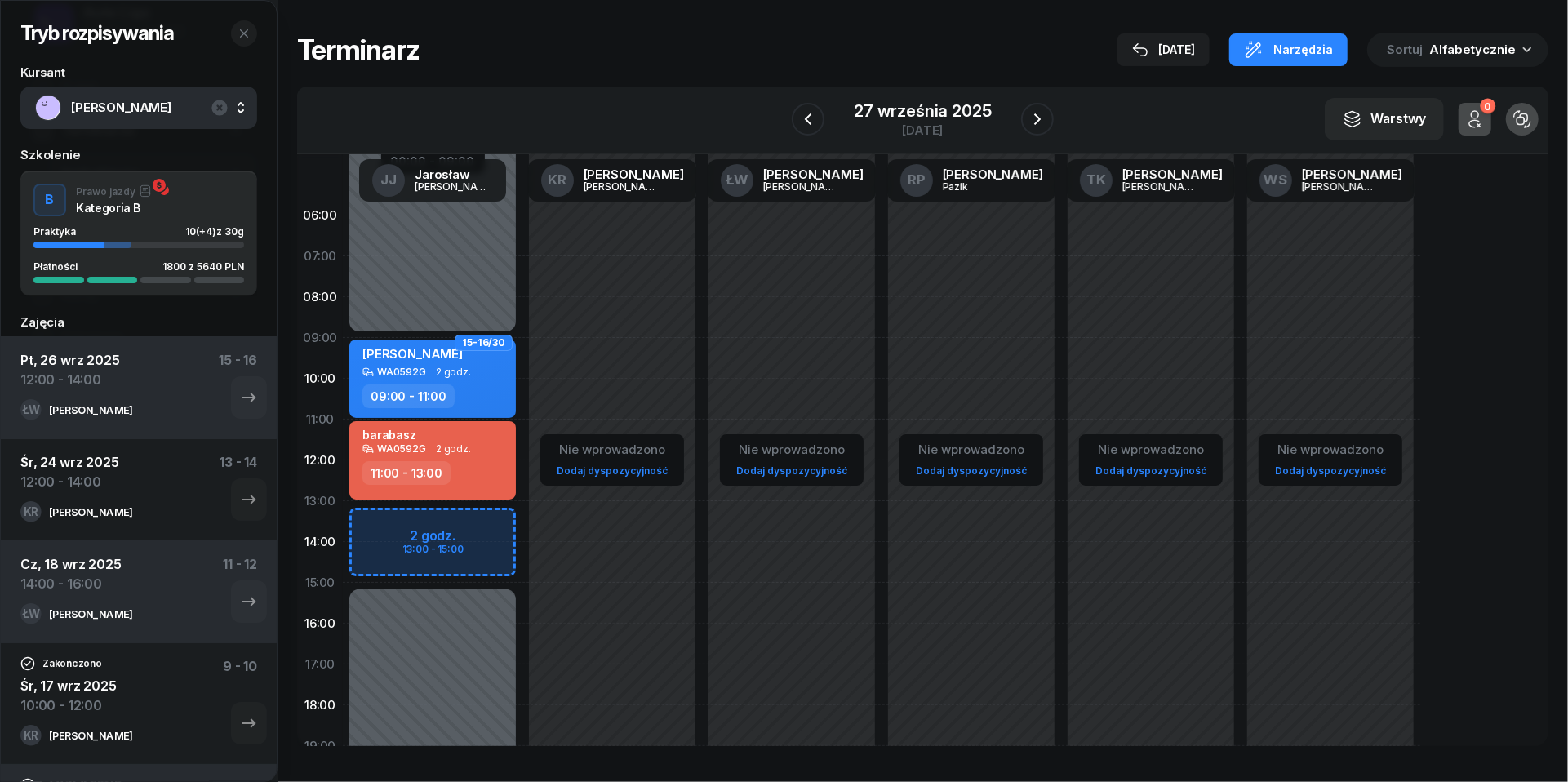
click at [483, 449] on div "WA0592G 2 godz." at bounding box center [434, 449] width 144 height 11
select select "11"
select select "13"
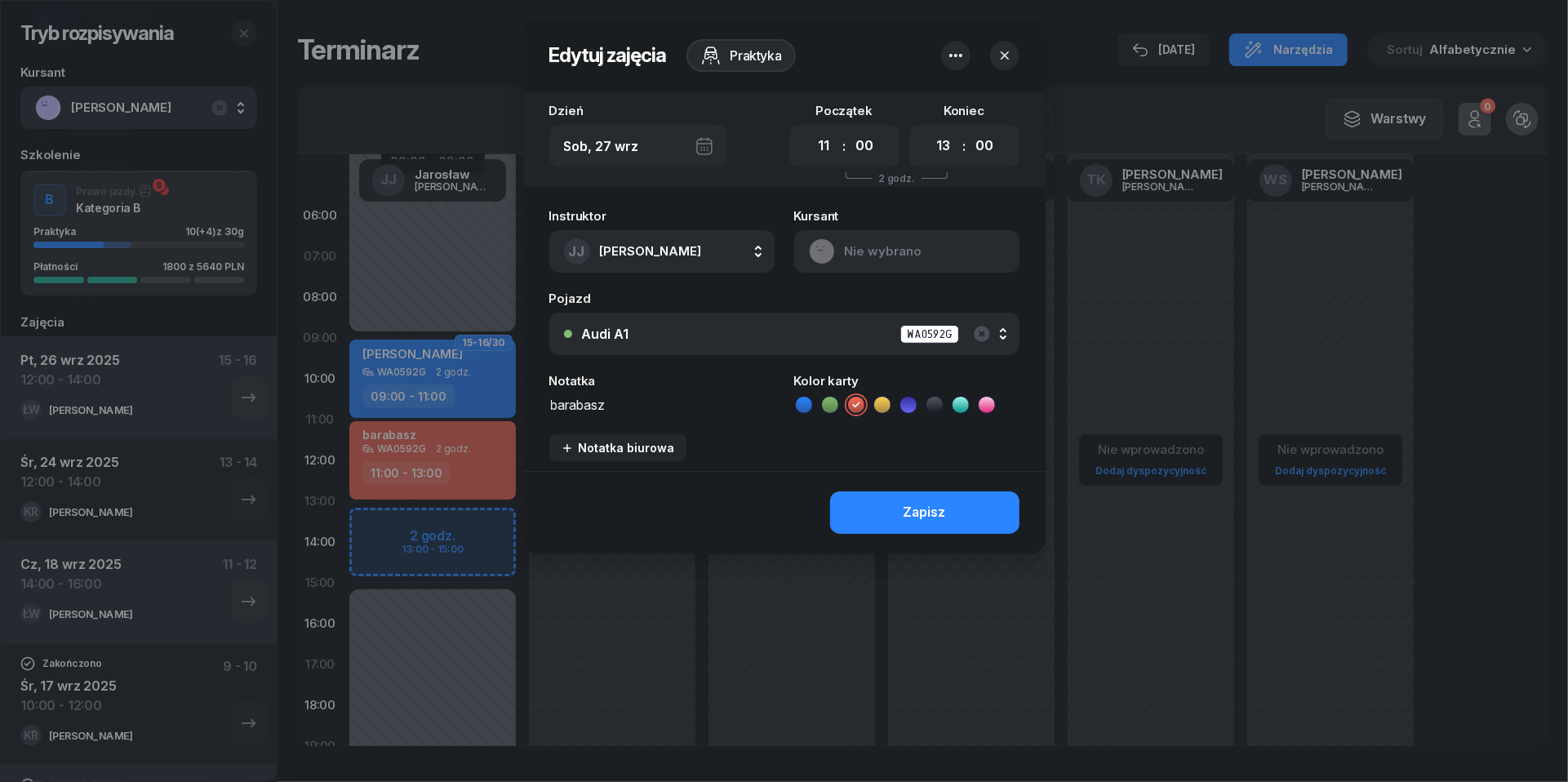
click at [957, 52] on icon "button" at bounding box center [956, 55] width 20 height 20
click at [938, 99] on link "Usuń" at bounding box center [947, 106] width 214 height 41
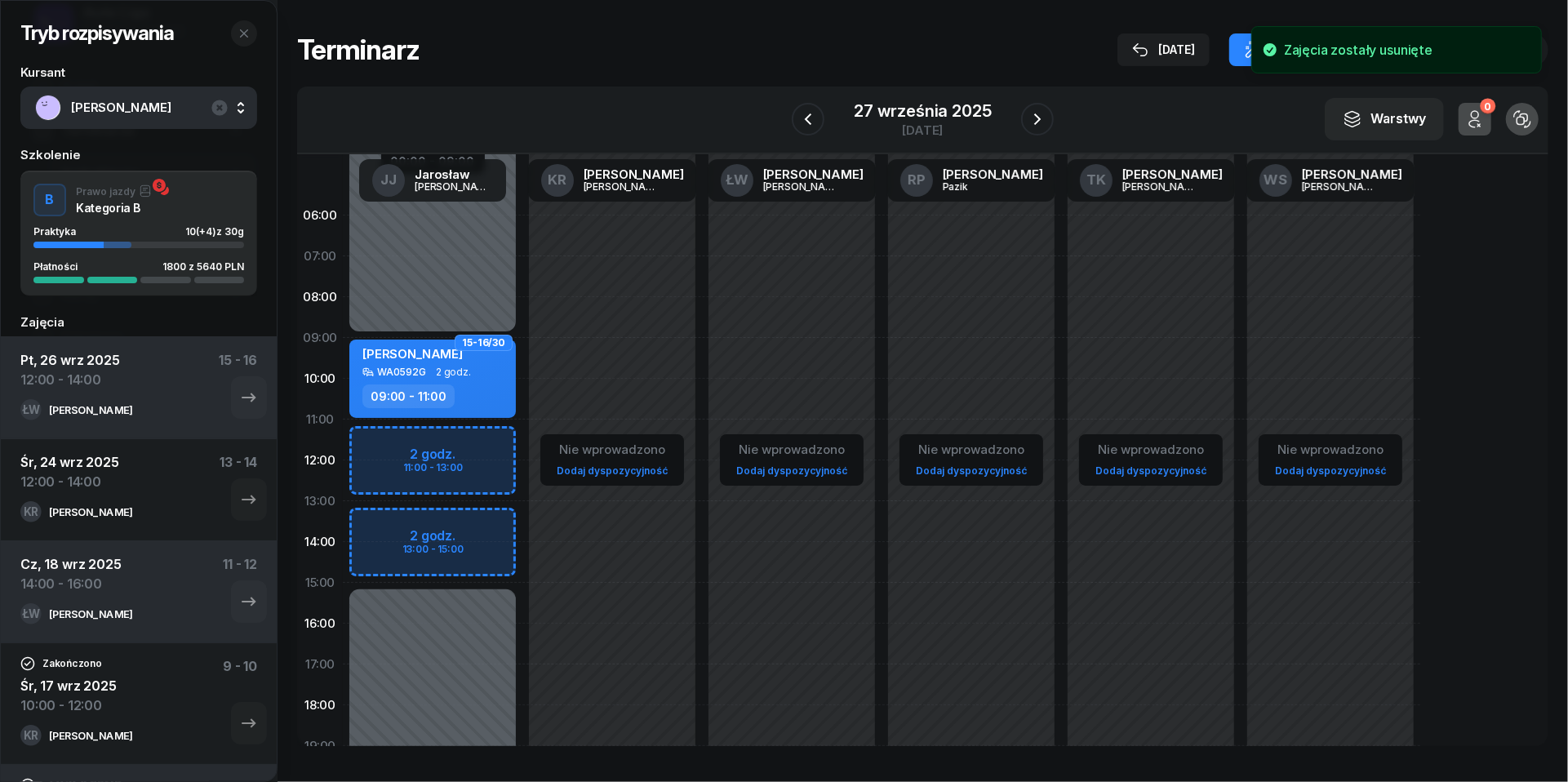
click at [377, 444] on div "Niedostępny 00:00 - 09:00 Niedostępny 15:00 - 23:59 15-16/30 [PERSON_NAME] WA05…" at bounding box center [432, 583] width 180 height 776
select select "11"
select select "13"
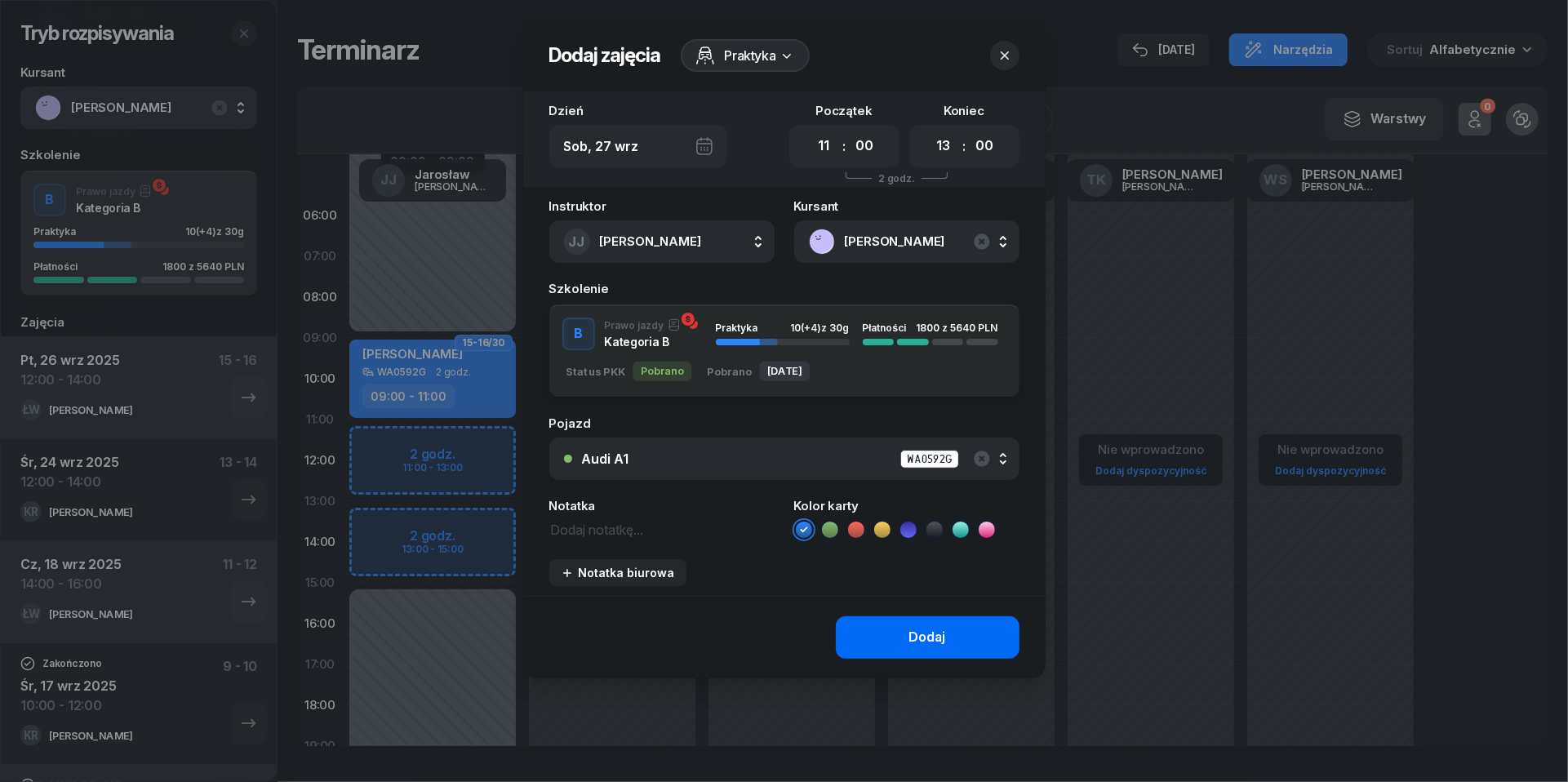
click at [898, 635] on button "Dodaj" at bounding box center [928, 638] width 183 height 42
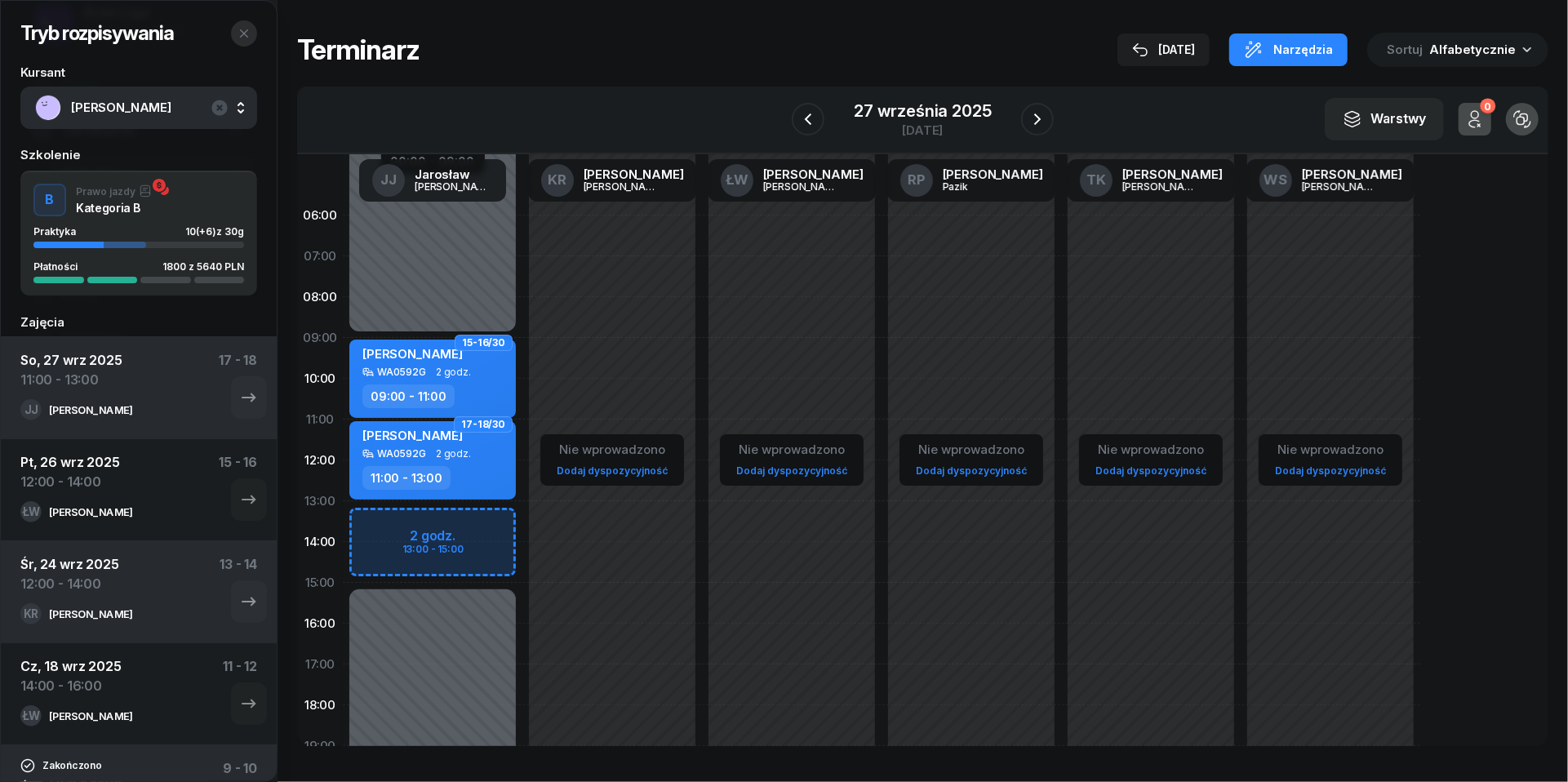
click at [245, 31] on icon "button" at bounding box center [244, 33] width 13 height 13
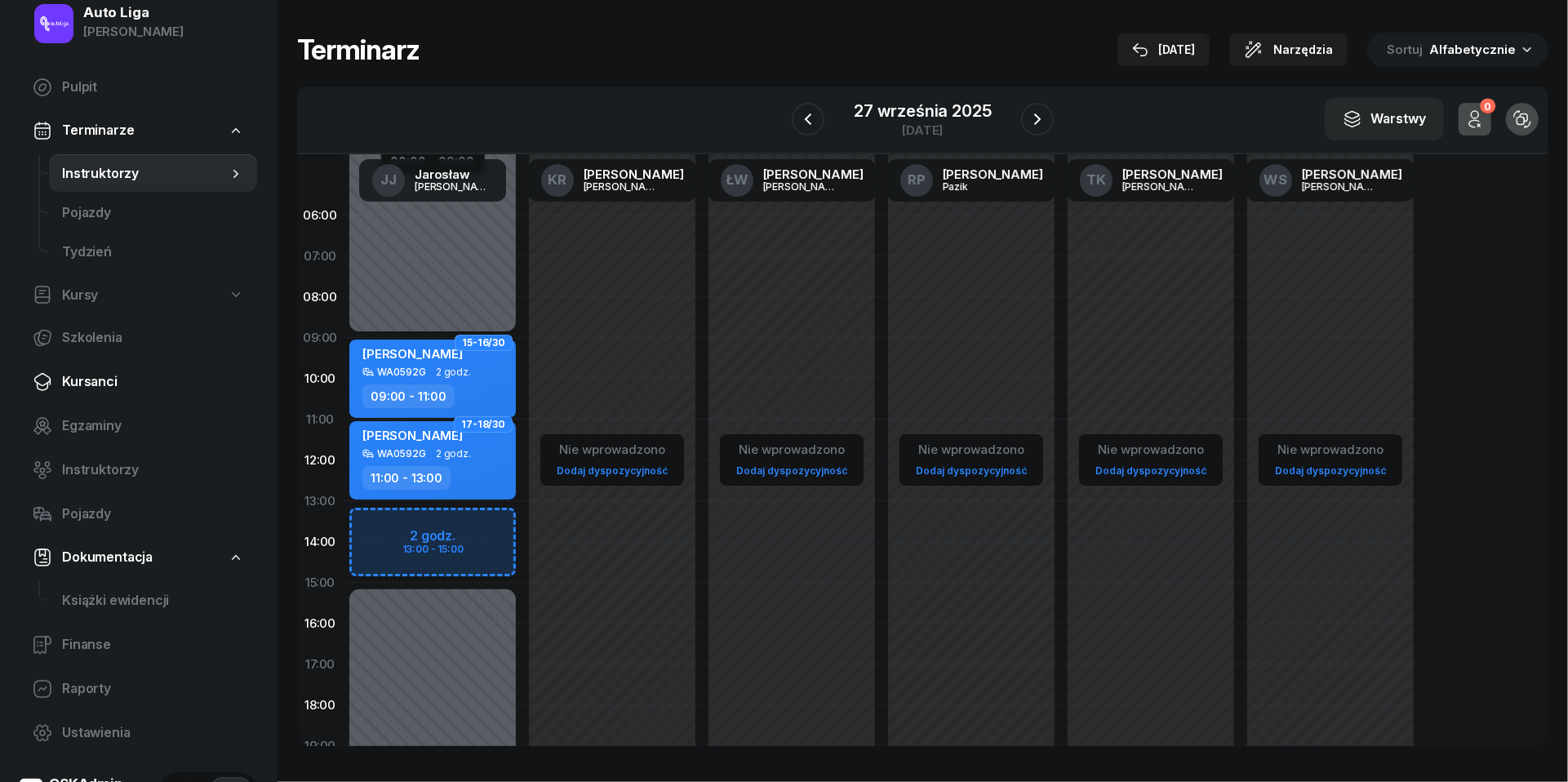
click at [96, 396] on link "Kursanci" at bounding box center [138, 381] width 238 height 39
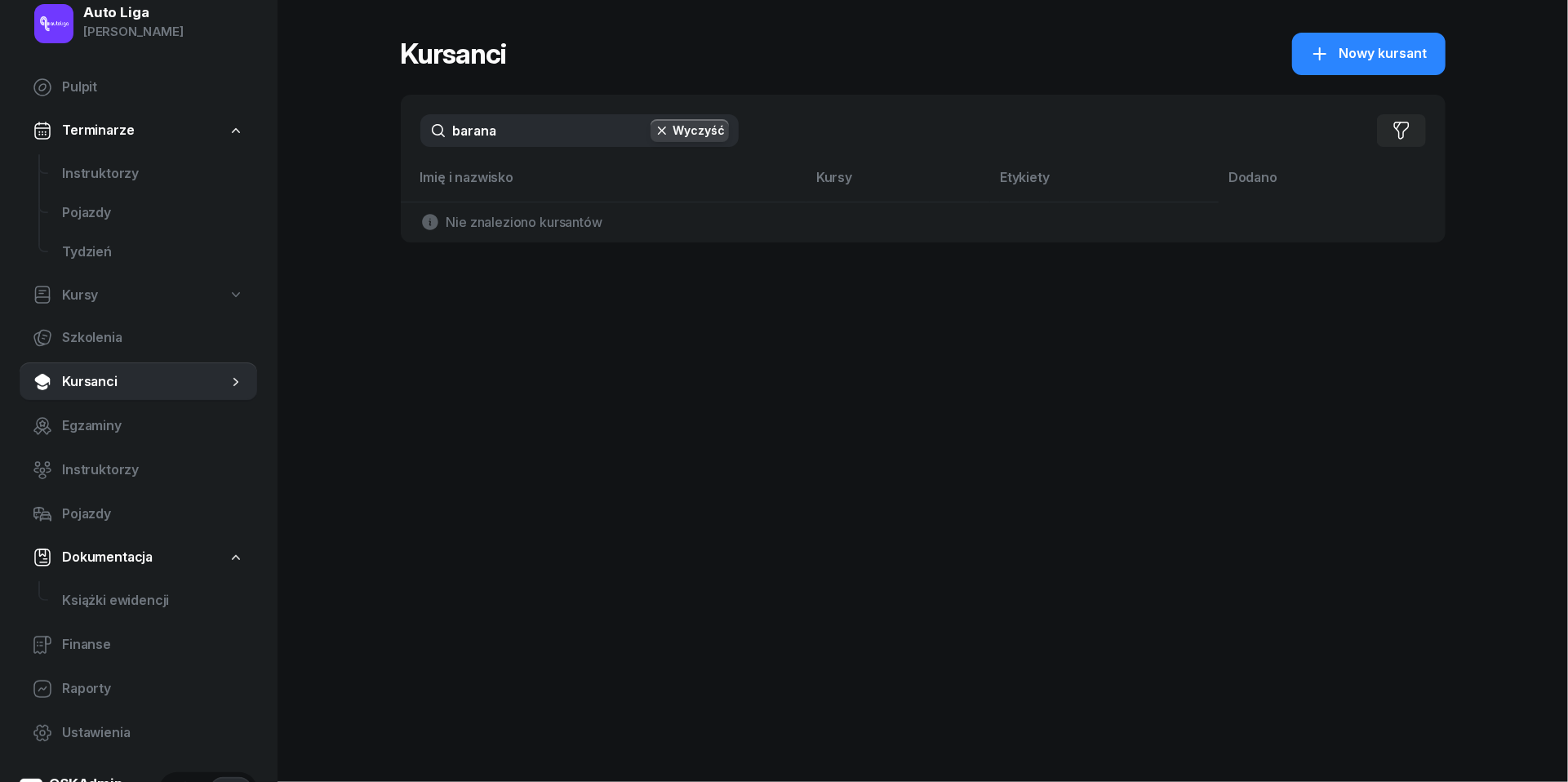
click at [515, 136] on input "barana" at bounding box center [579, 131] width 318 height 33
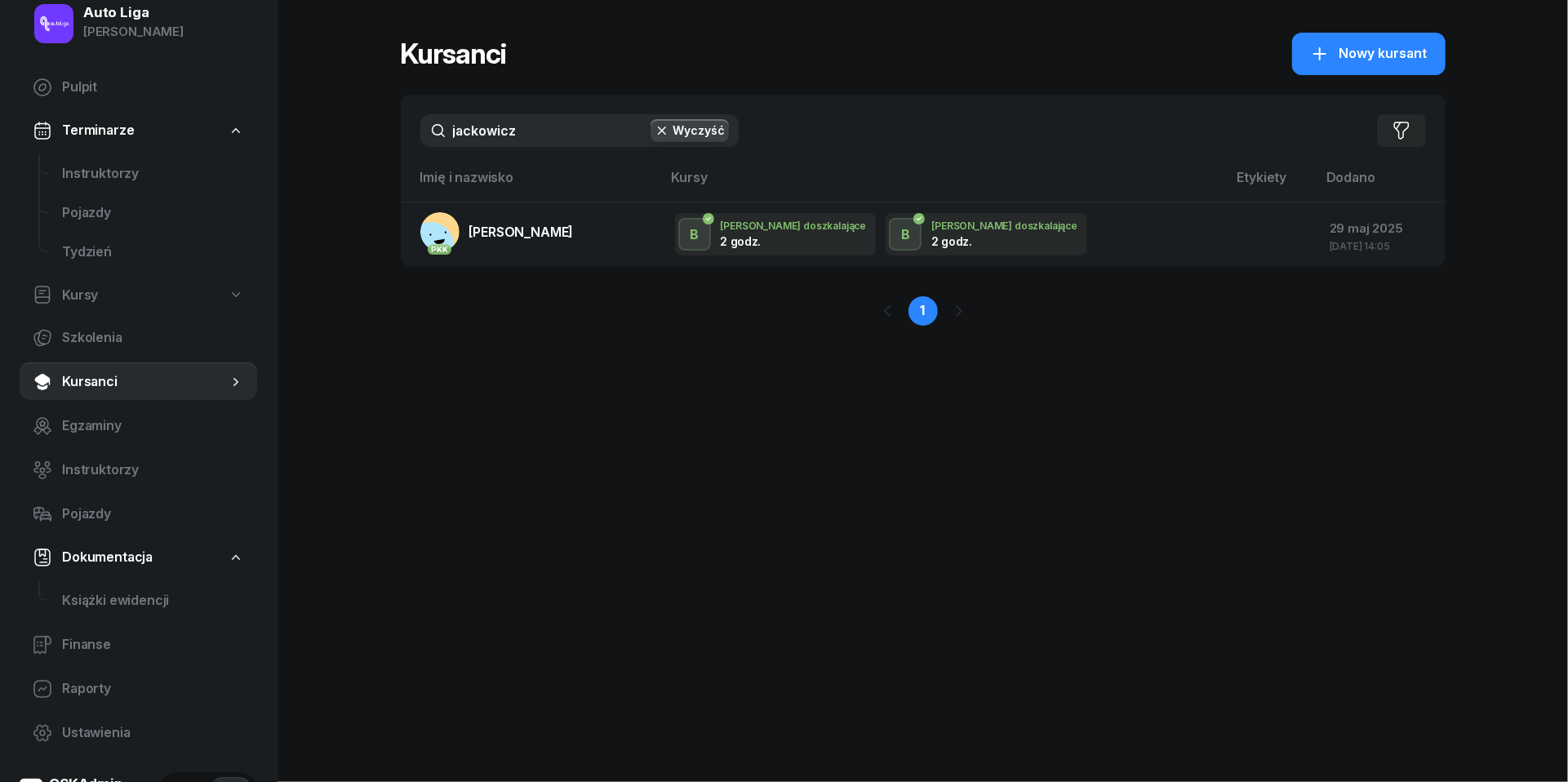
type input "Jackowicz"
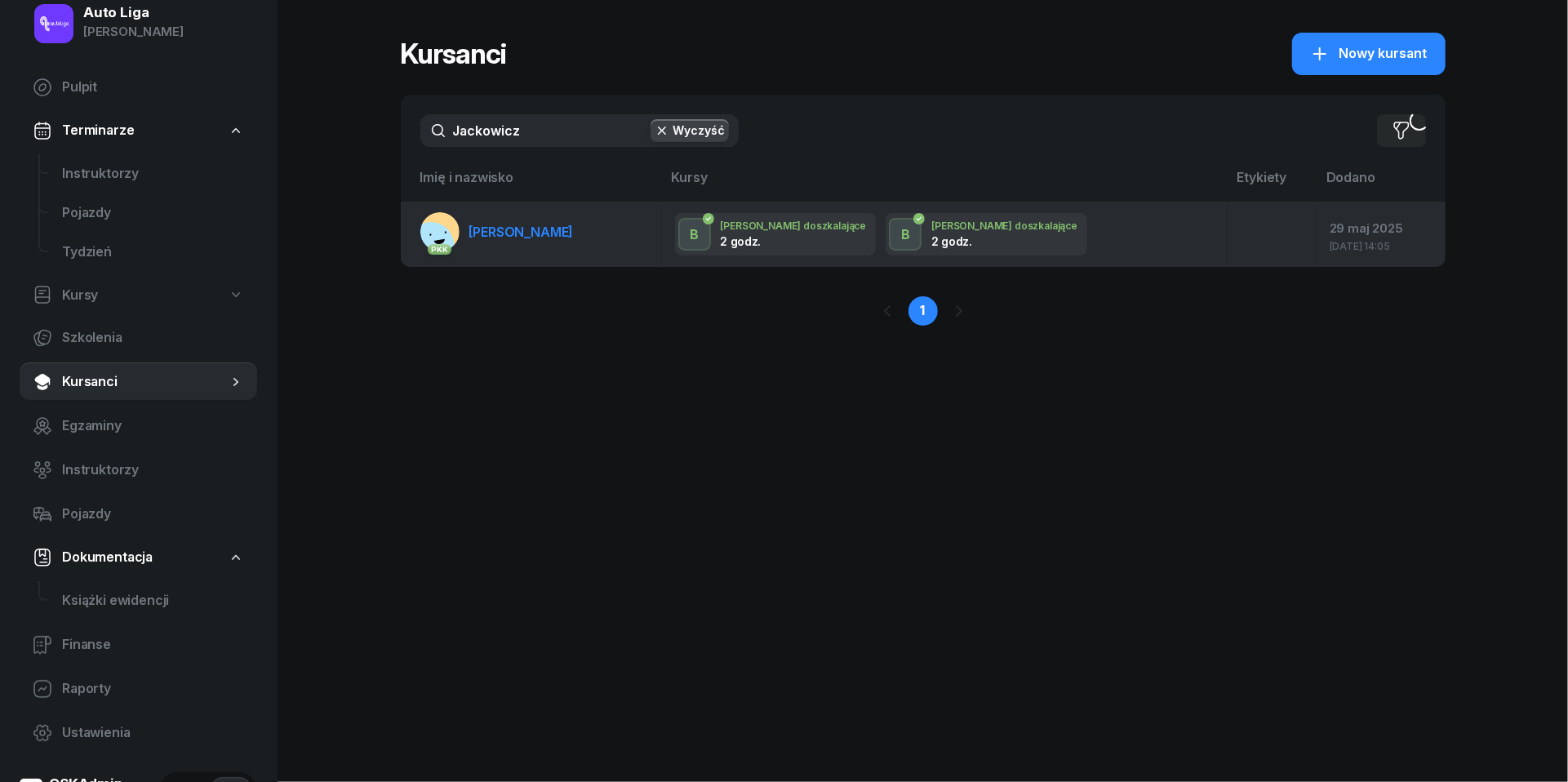
drag, startPoint x: 515, startPoint y: 171, endPoint x: 517, endPoint y: 235, distance: 64.0
click at [517, 235] on span "[PERSON_NAME]" at bounding box center [522, 232] width 105 height 16
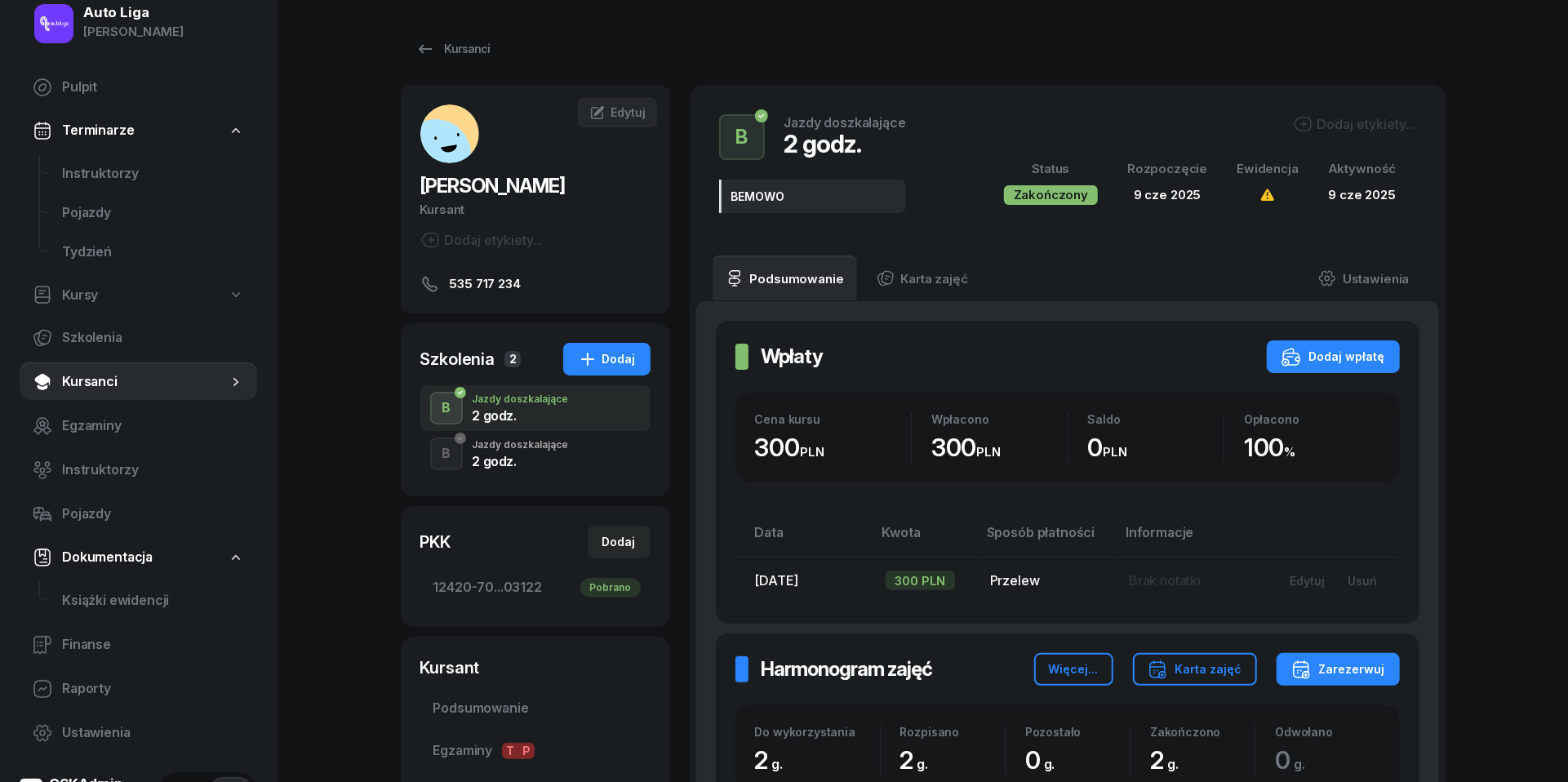
click at [529, 465] on div "2 godz." at bounding box center [520, 461] width 96 height 13
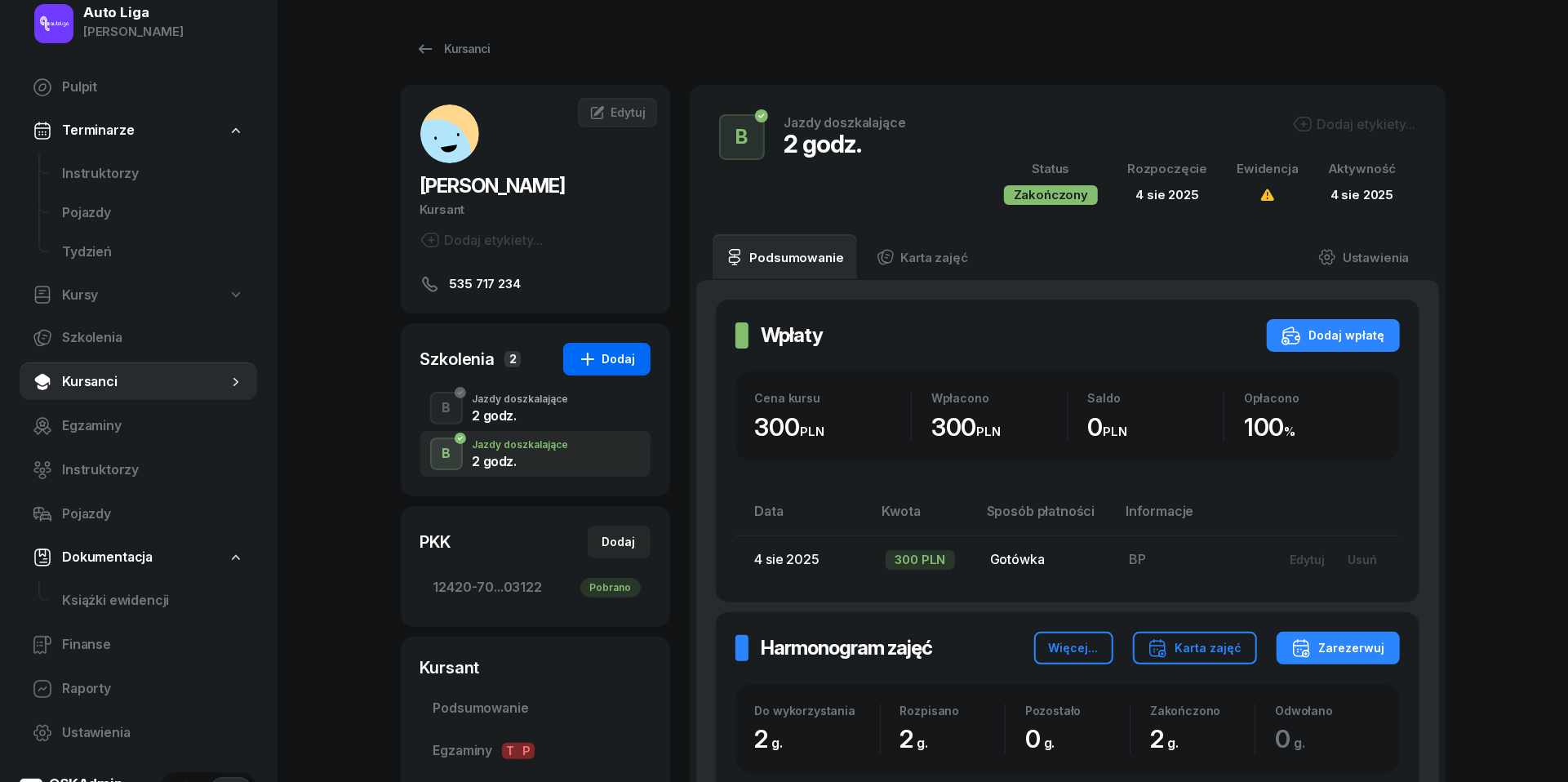
click at [630, 355] on div "Dodaj" at bounding box center [606, 359] width 58 height 20
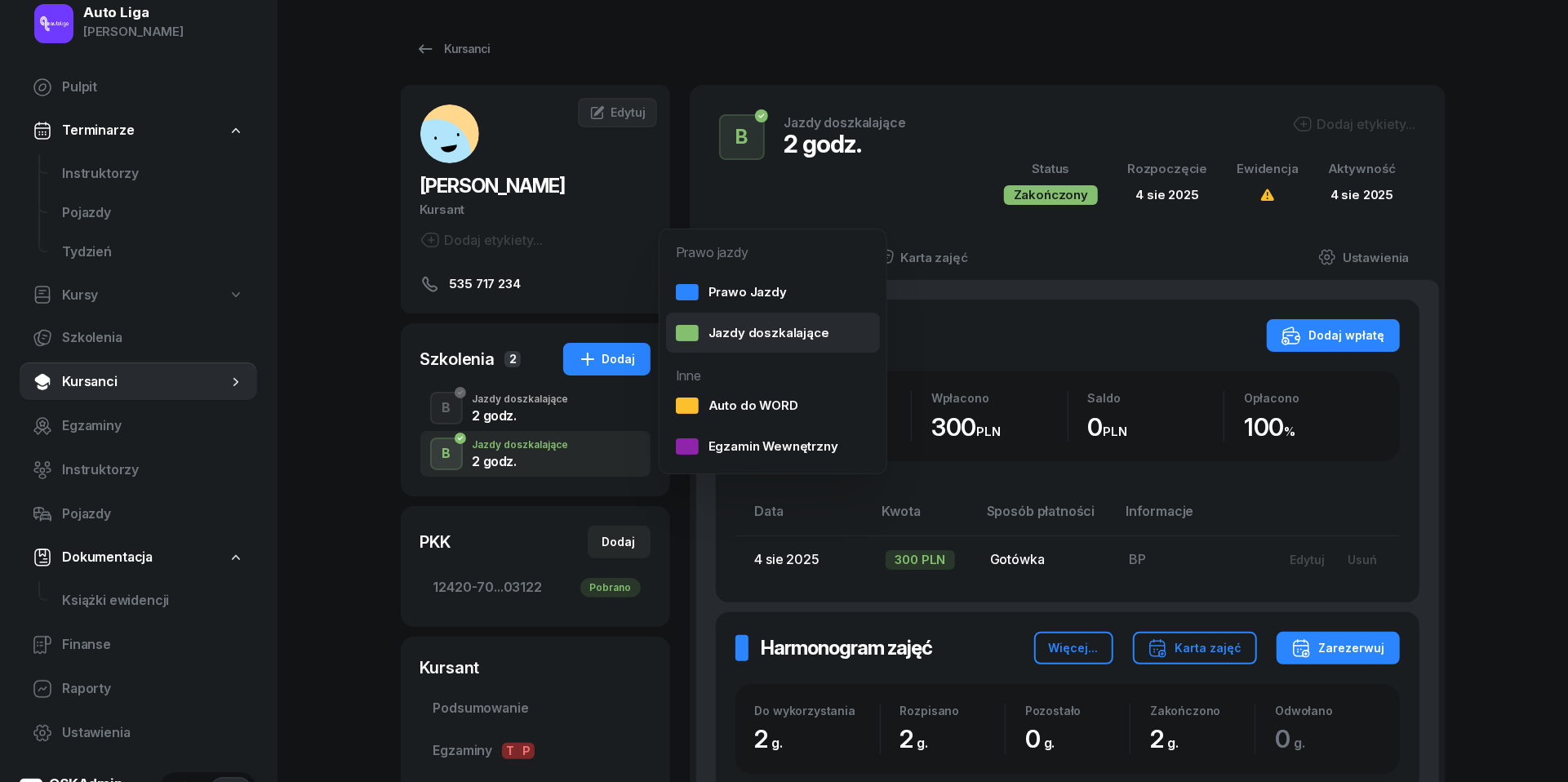
click at [752, 325] on div "Jazdy doszkalające" at bounding box center [752, 333] width 153 height 22
select select "B"
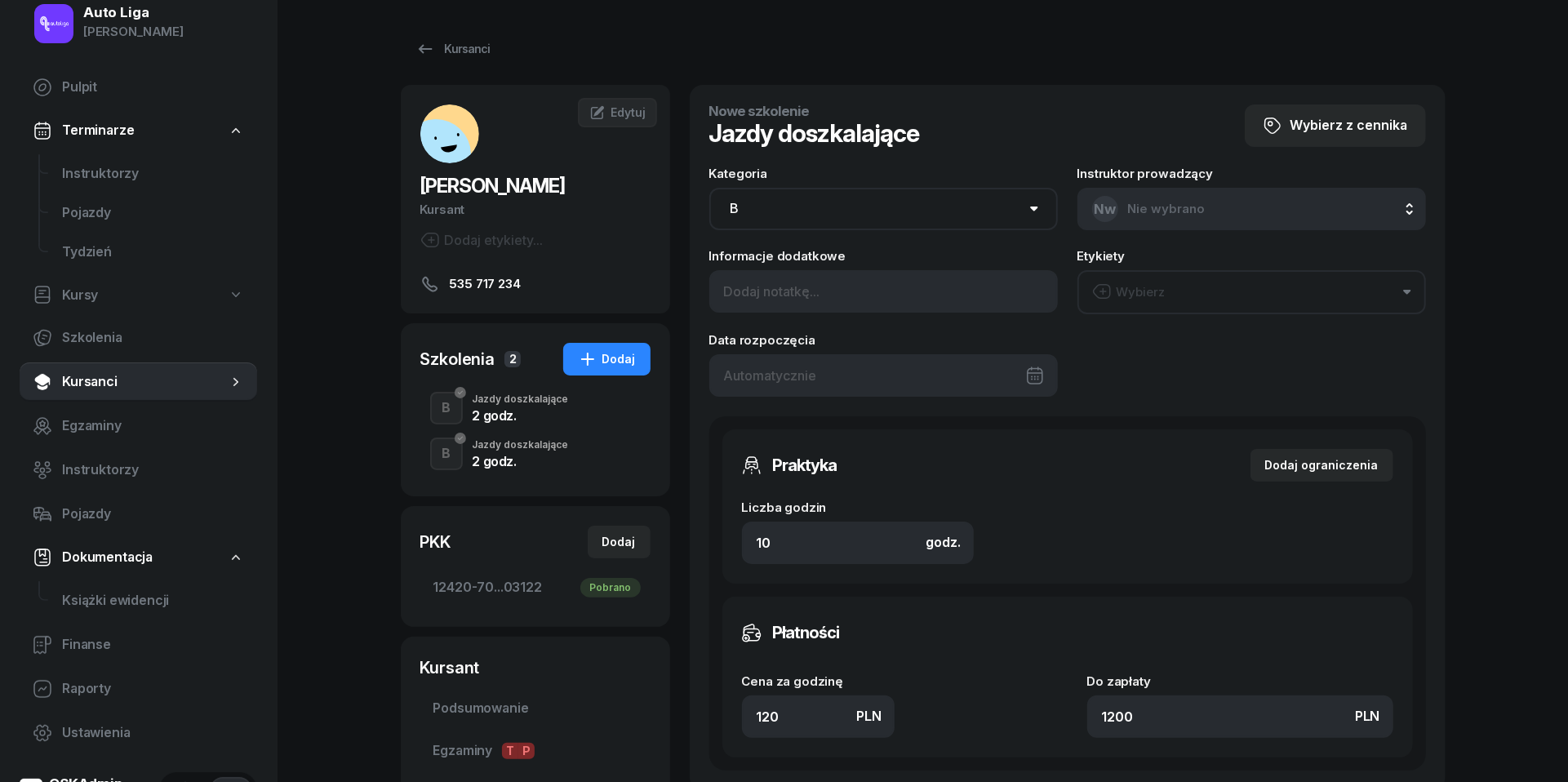
click at [817, 375] on div at bounding box center [883, 375] width 349 height 42
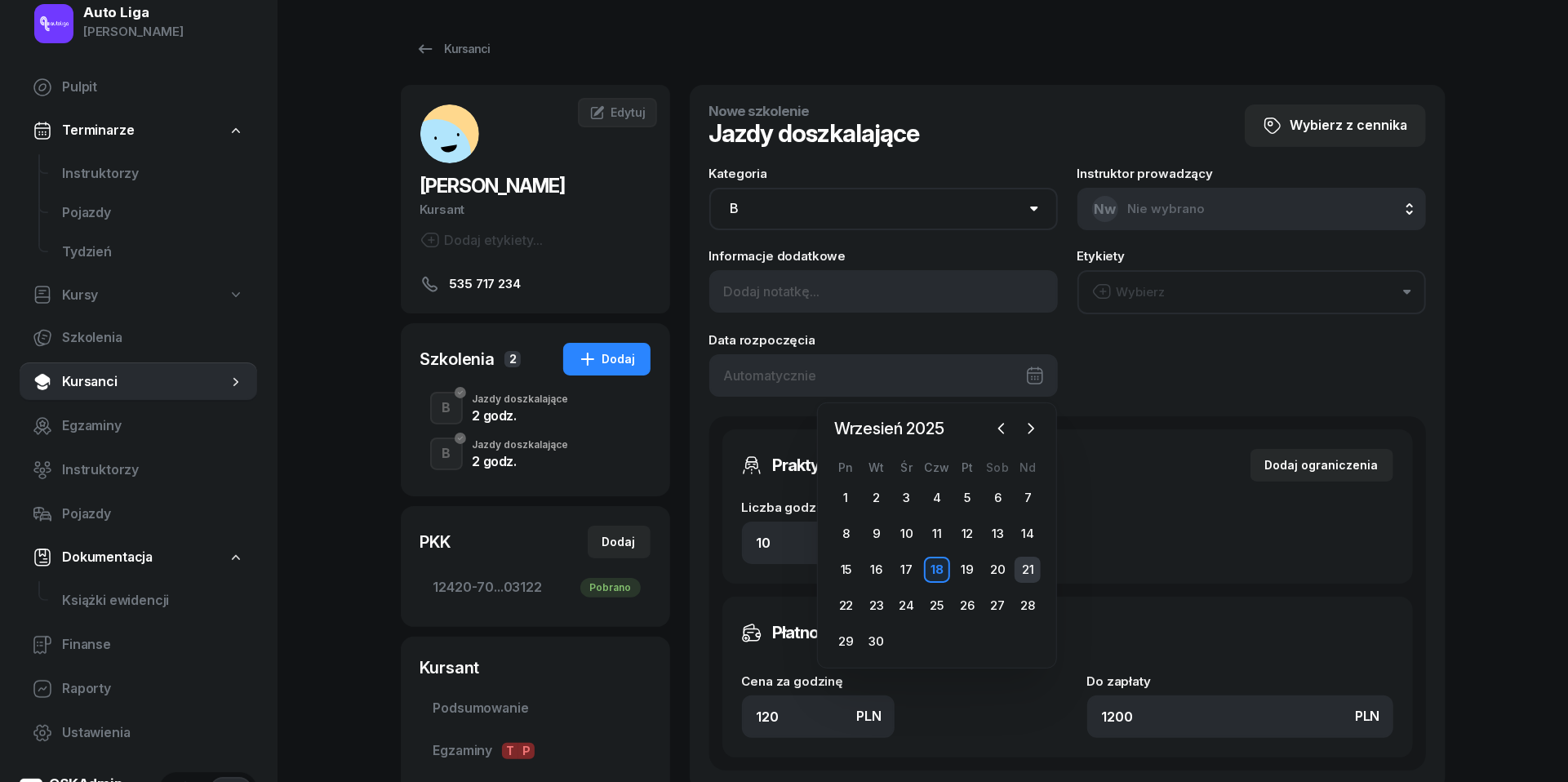
click at [1026, 569] on div "21" at bounding box center [1027, 570] width 26 height 26
type input "[DATE]"
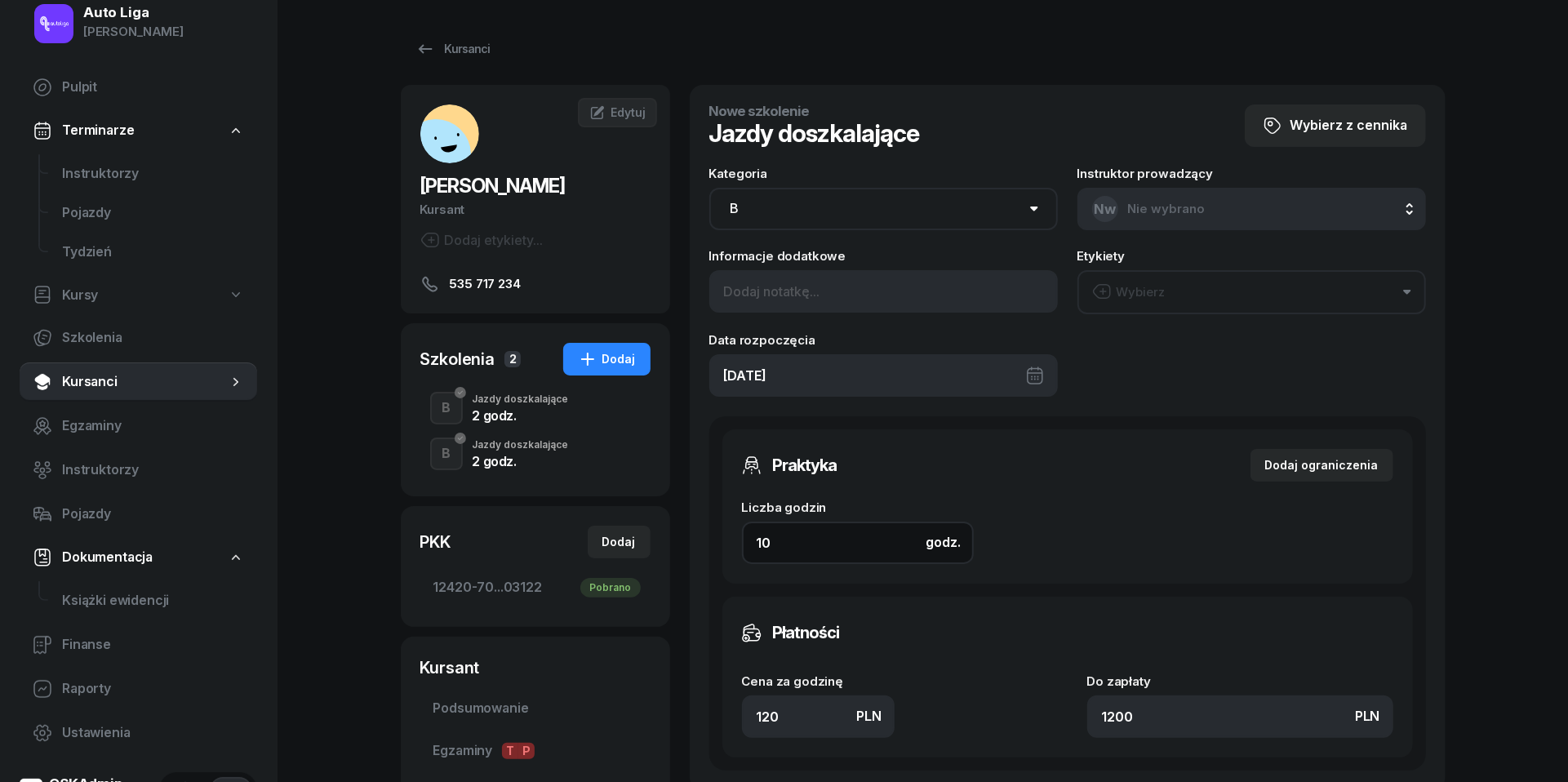
click at [815, 545] on input "10" at bounding box center [858, 542] width 232 height 42
type input "4"
type input "480"
type input "4"
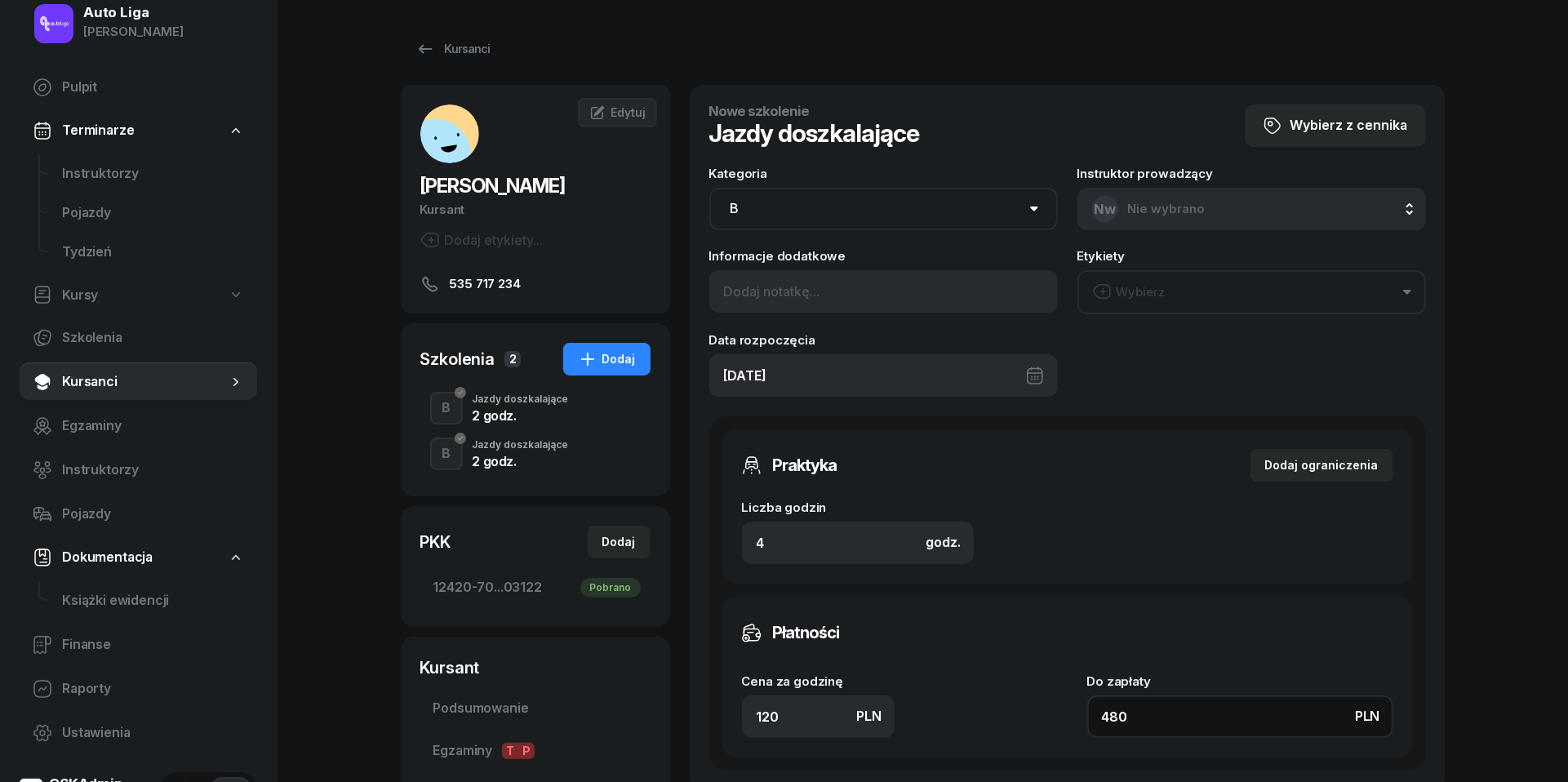
click at [1199, 720] on input "480" at bounding box center [1240, 716] width 306 height 42
type input "1.50"
type input "6"
type input "15.50"
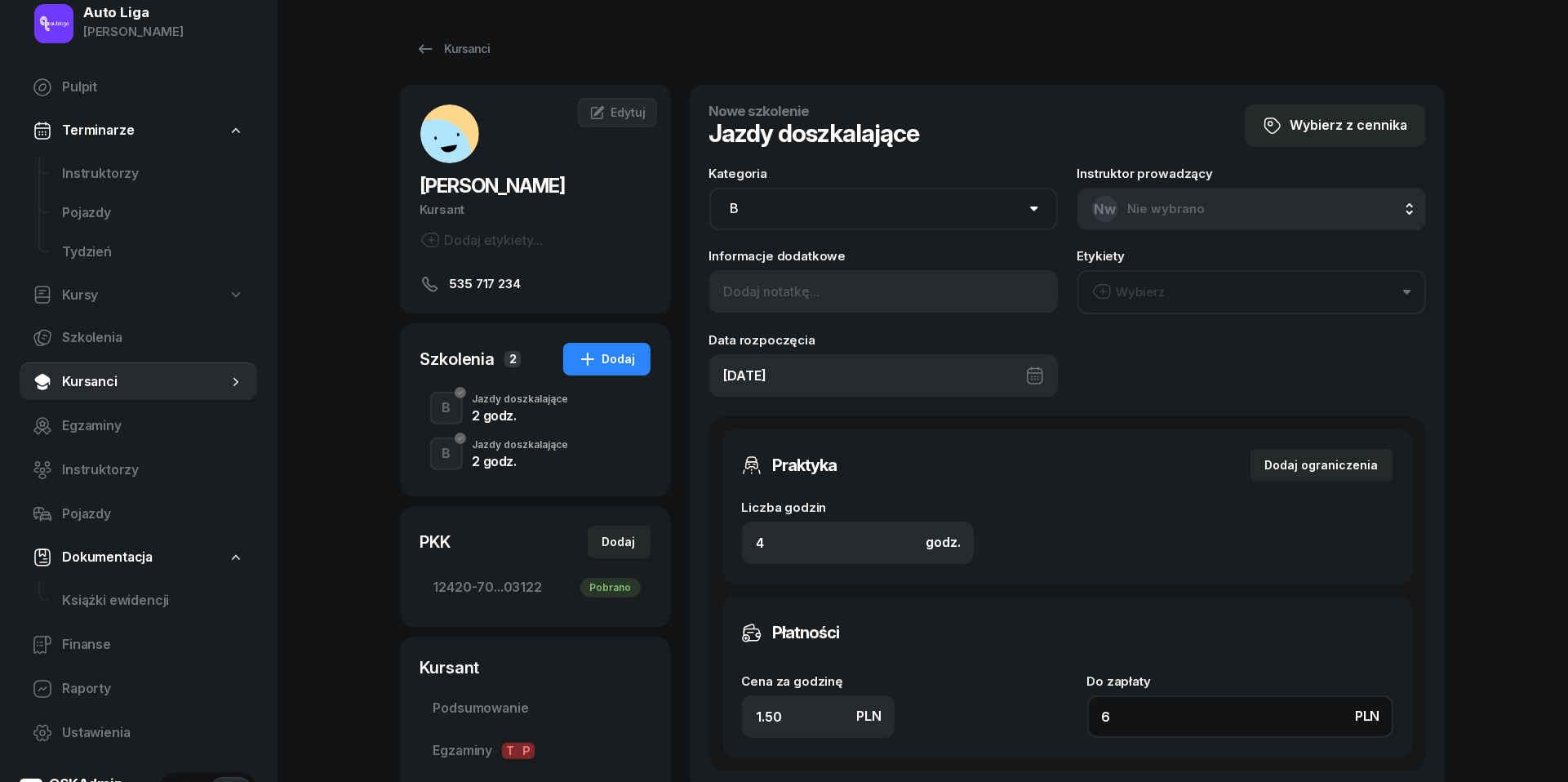
type input "62"
type input "155"
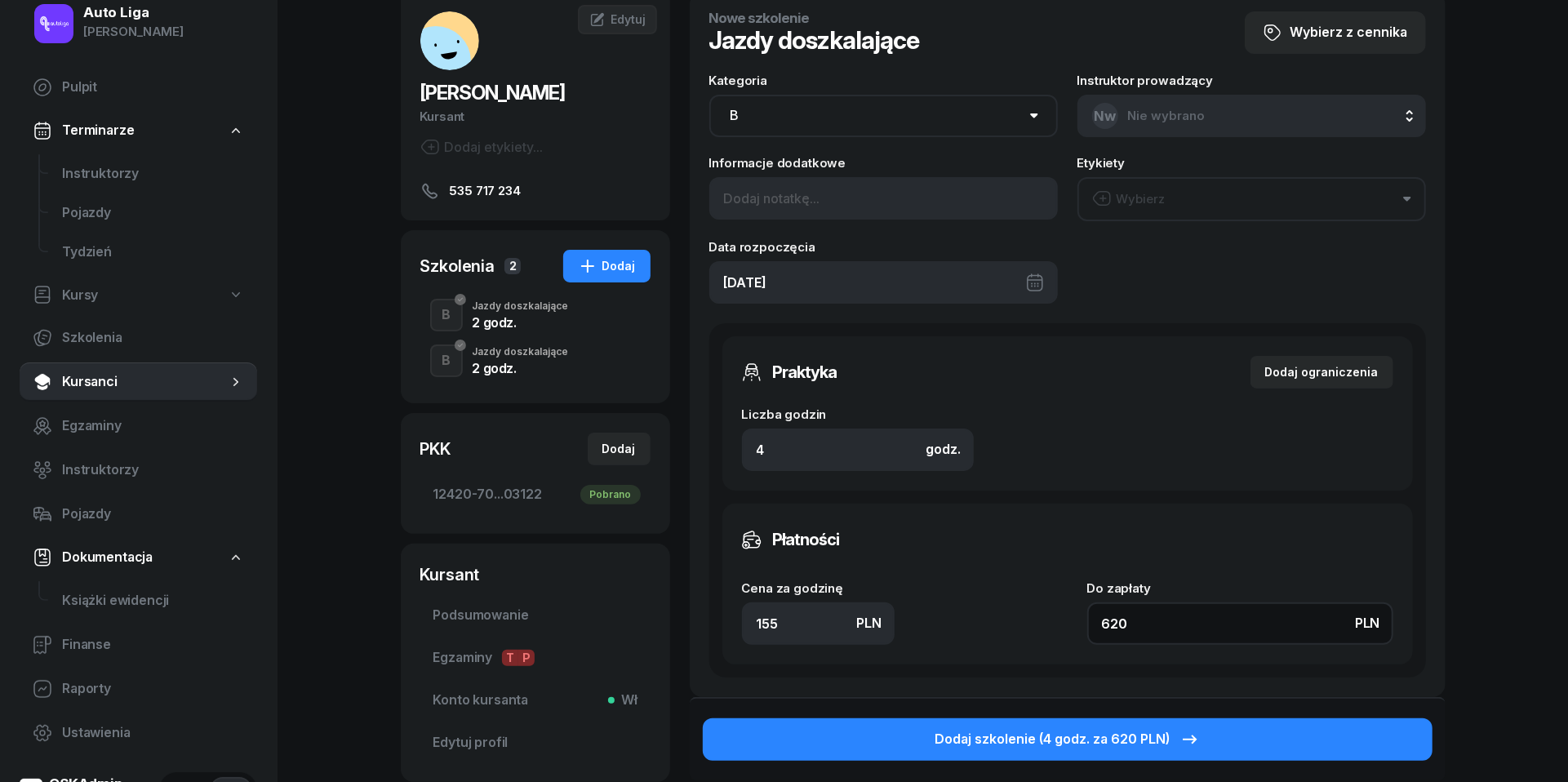
scroll to position [138, 0]
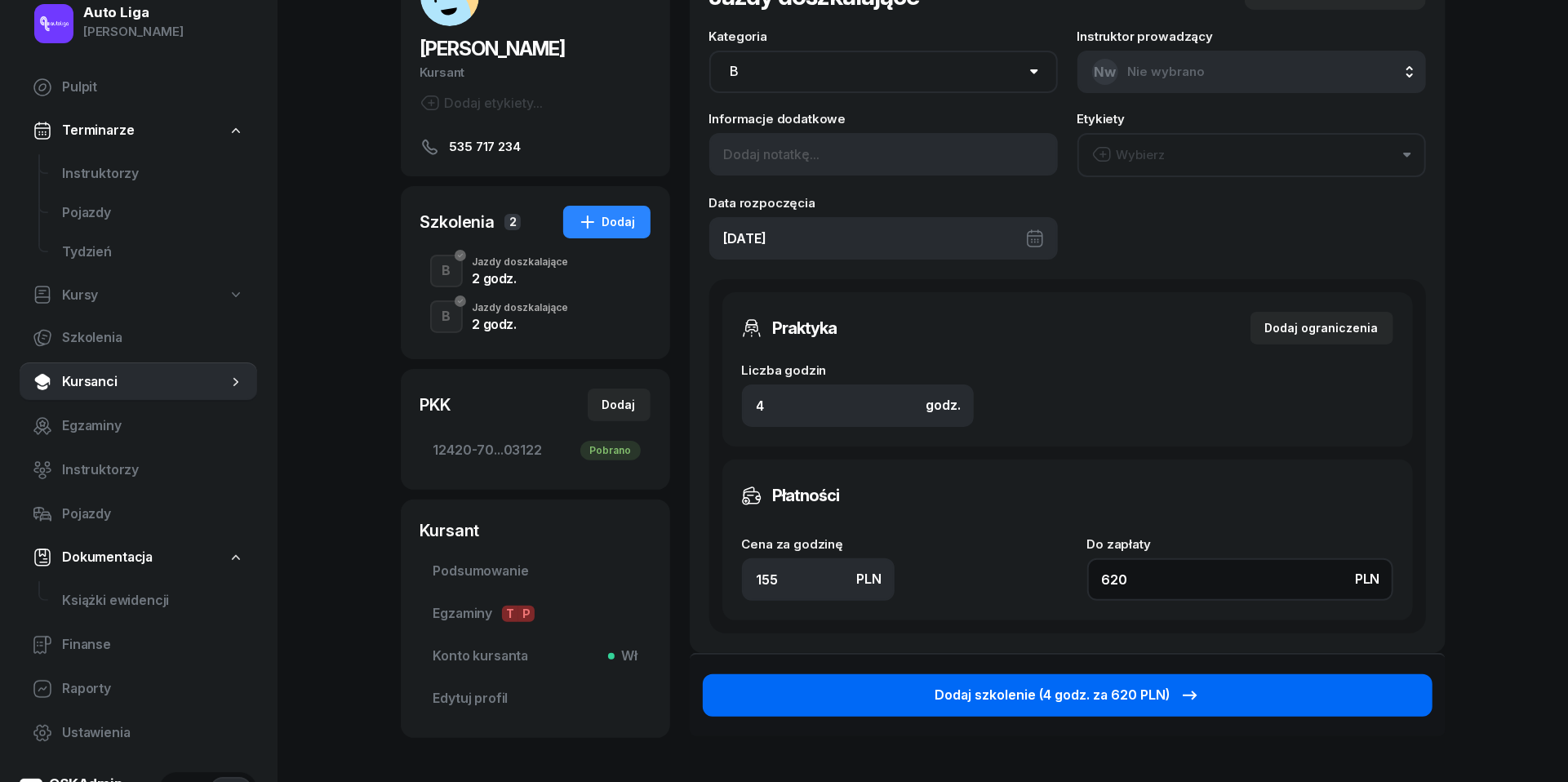
type input "620"
click at [1117, 696] on div "Dodaj szkolenie (4 godz. za 620 PLN)" at bounding box center [1068, 695] width 265 height 22
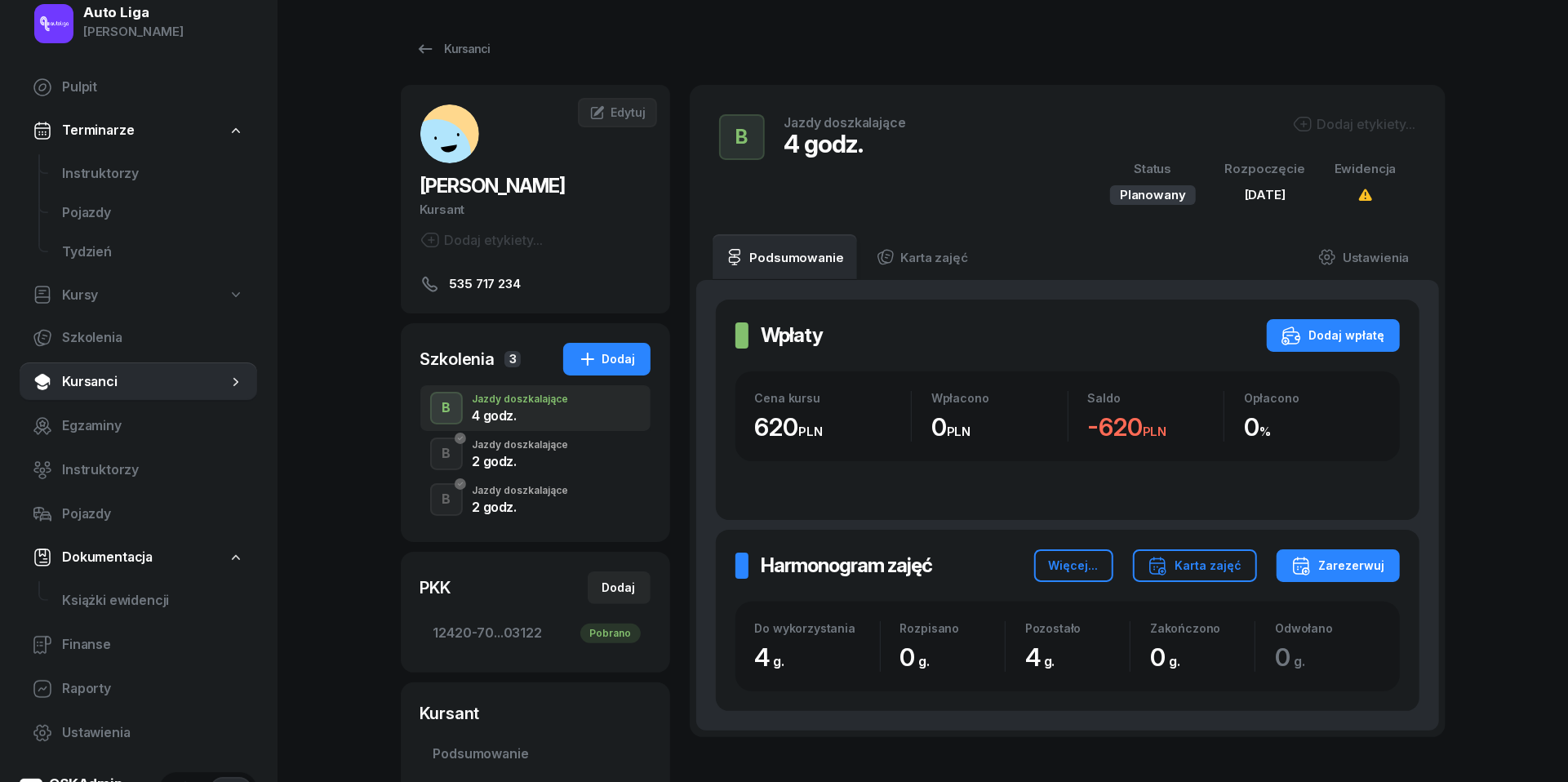
click at [501, 445] on div "Jazdy doszkalające" at bounding box center [520, 445] width 96 height 10
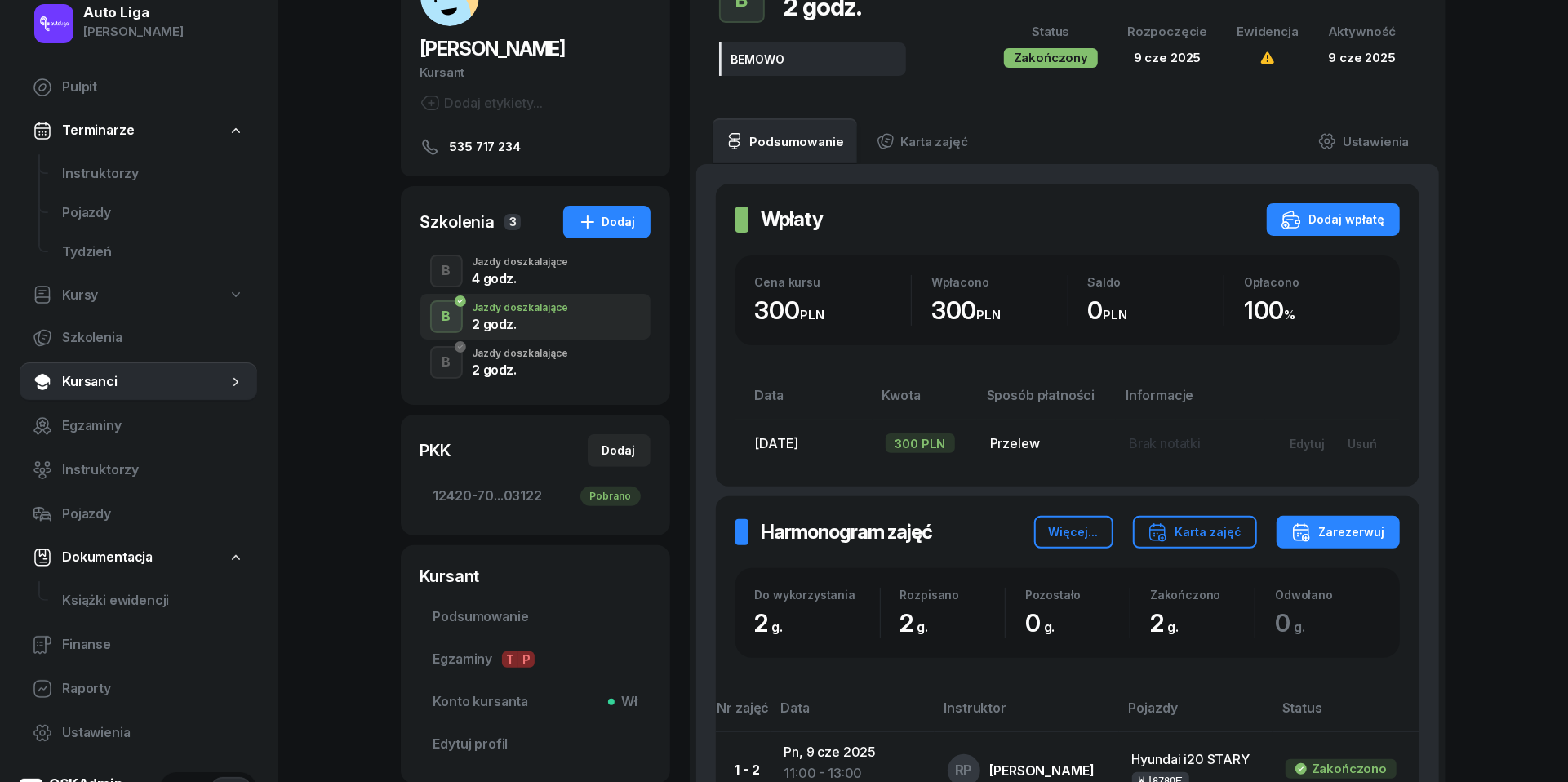
scroll to position [131, 0]
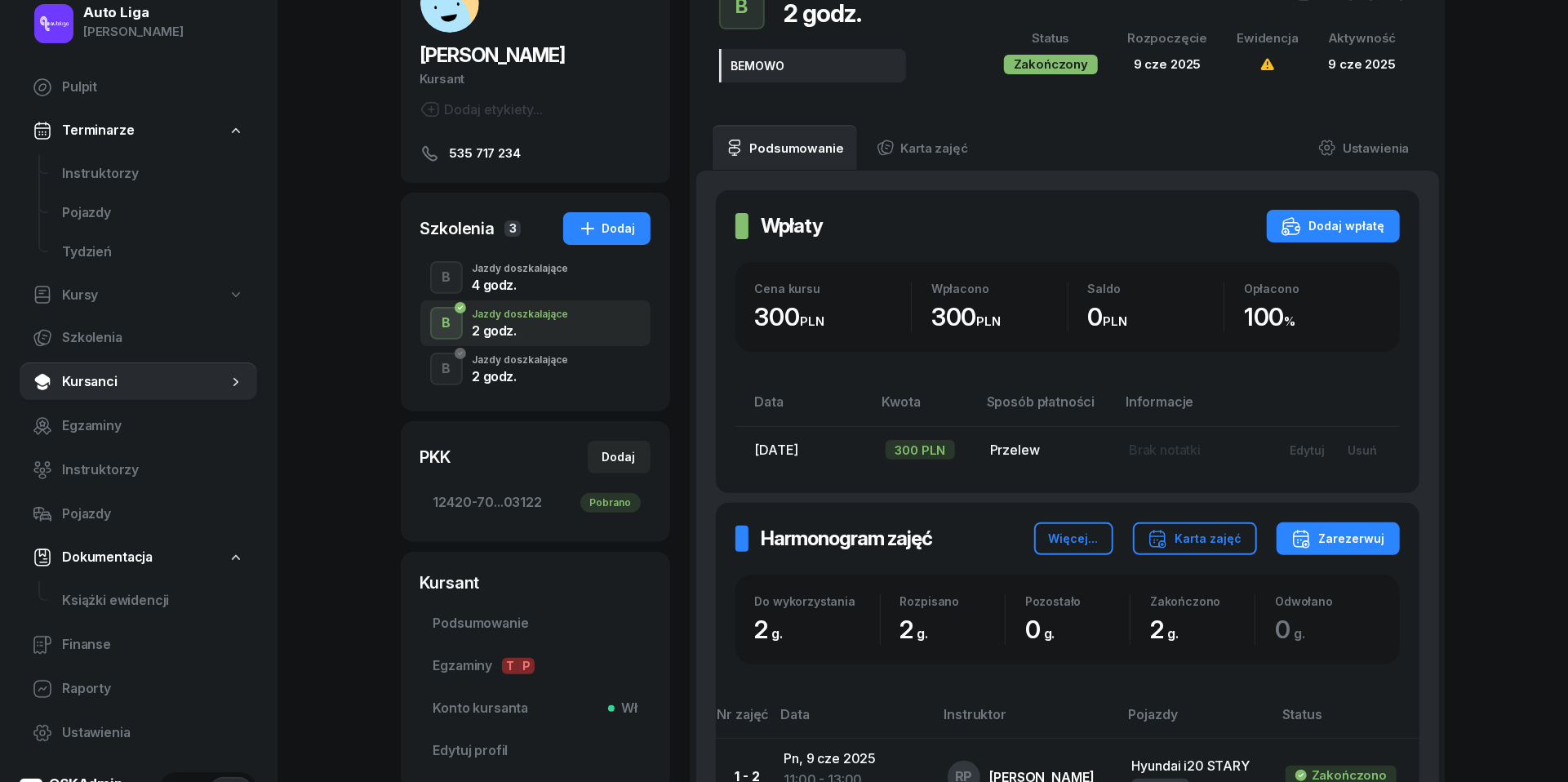
click at [487, 370] on div "2 godz." at bounding box center [520, 376] width 96 height 13
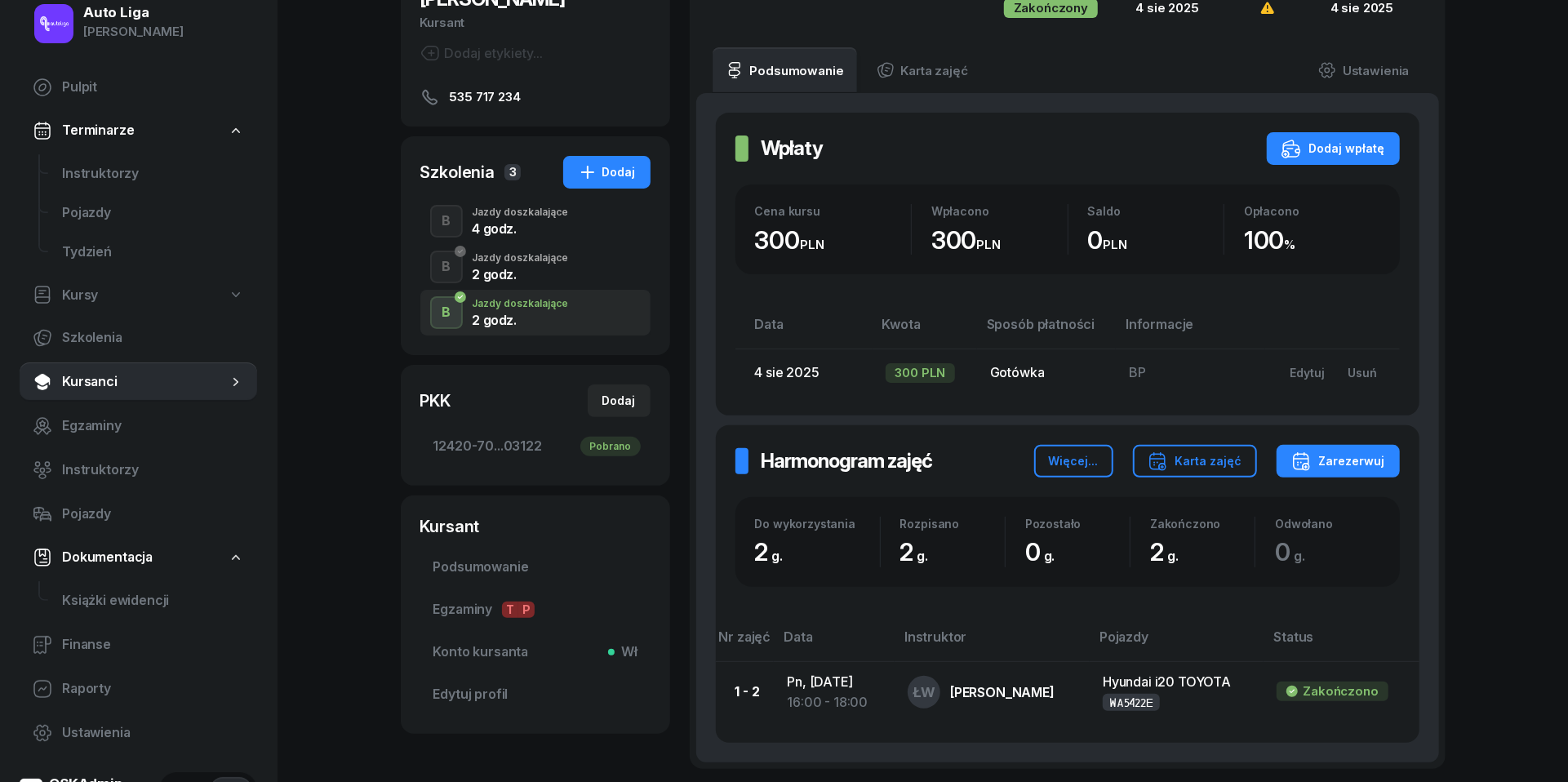
scroll to position [189, 0]
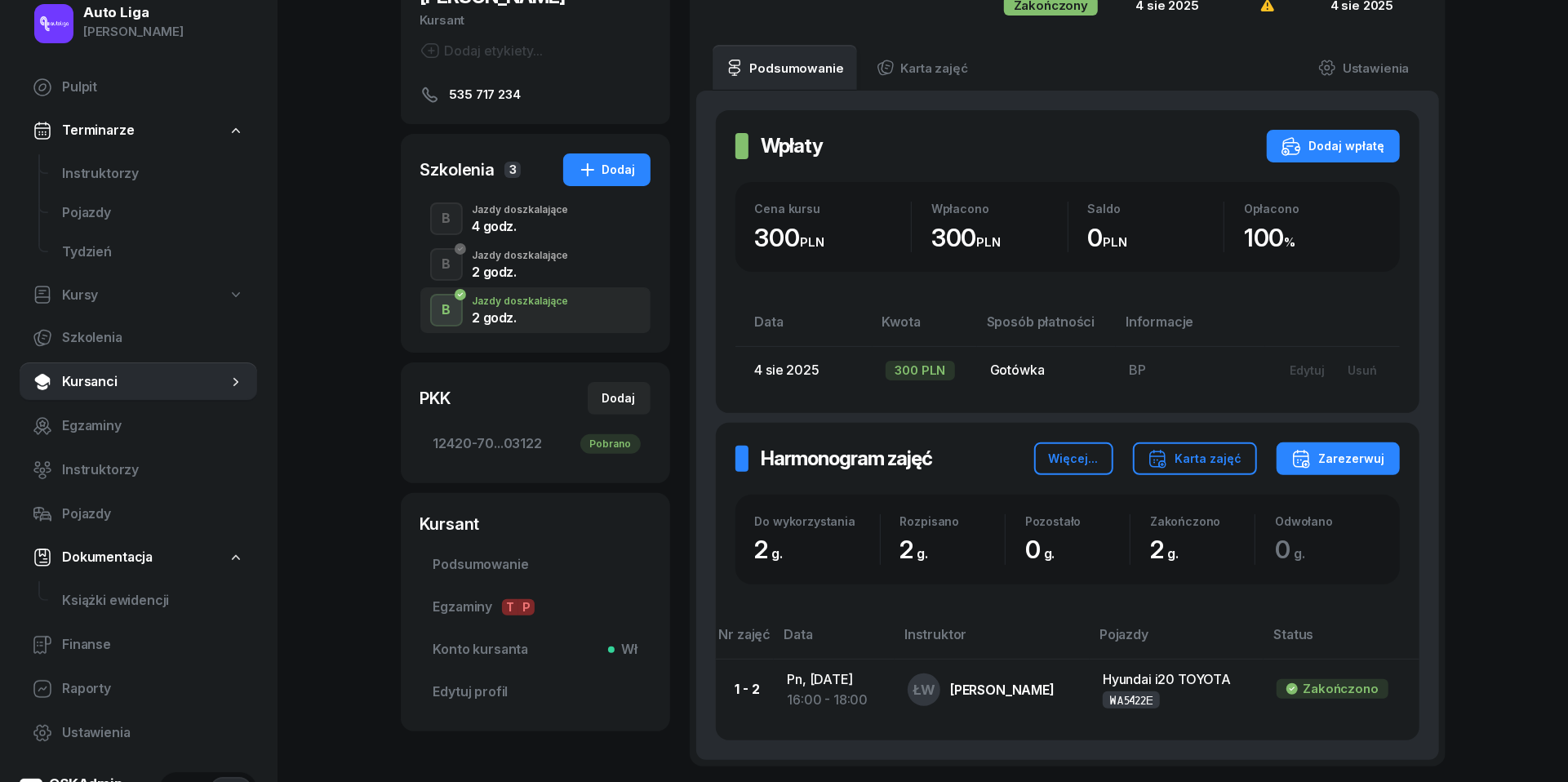
click at [534, 260] on div "Jazdy doszkalające" at bounding box center [520, 255] width 96 height 10
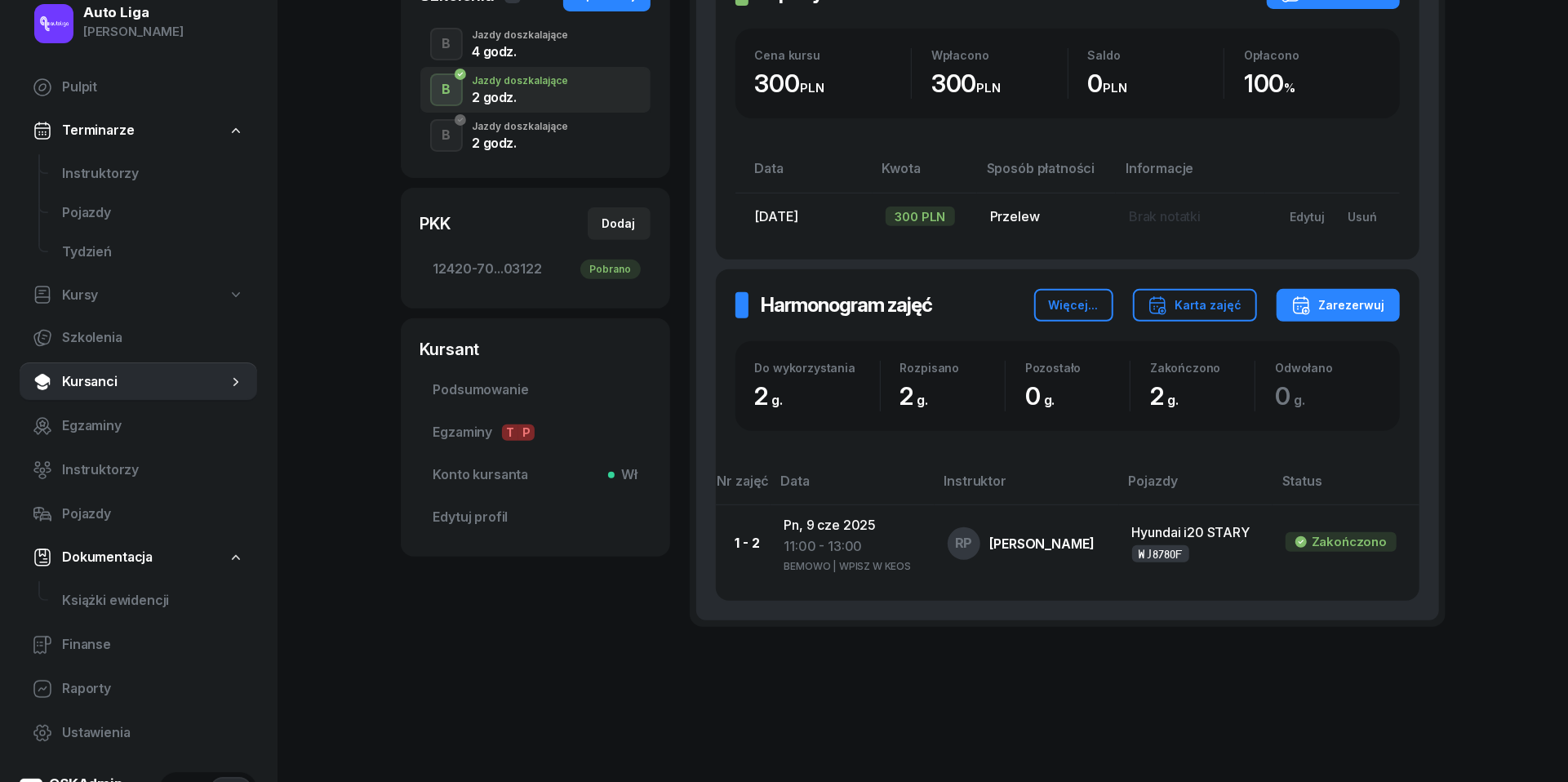
scroll to position [363, 0]
click at [506, 56] on div "4 godz." at bounding box center [520, 52] width 96 height 13
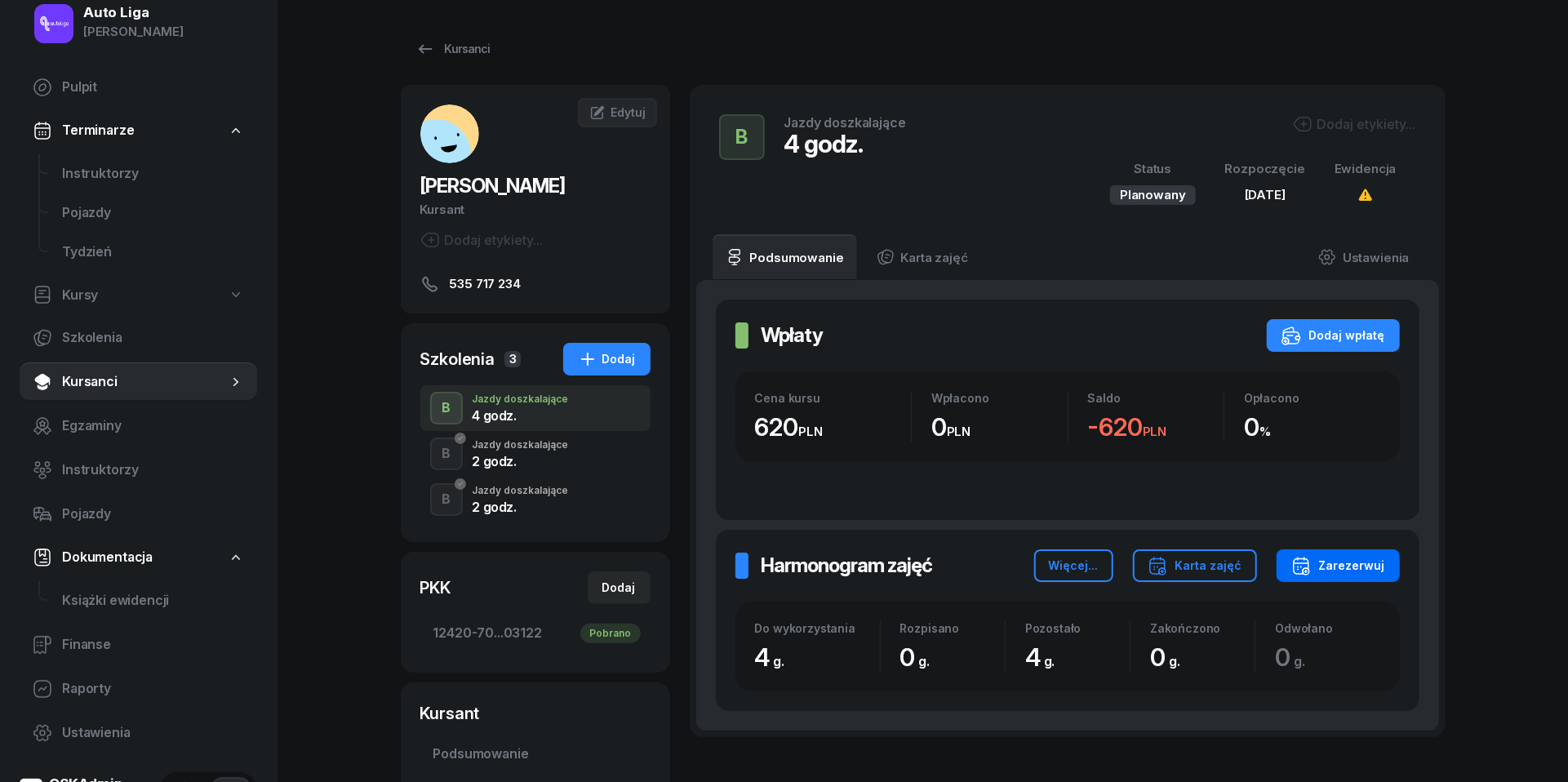
click at [1357, 569] on div "Zarezerwuj" at bounding box center [1338, 566] width 94 height 20
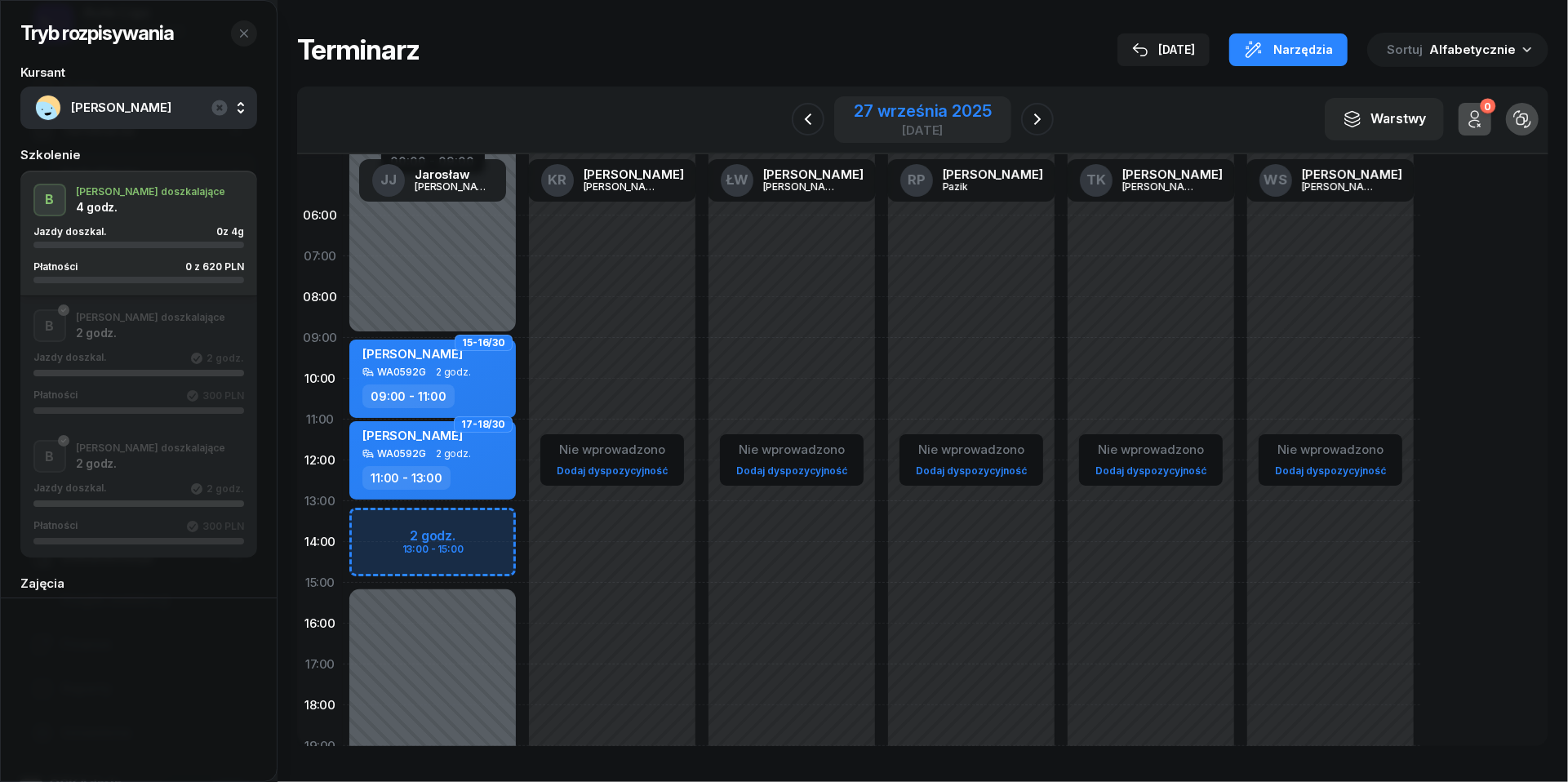
click at [893, 96] on div "[DATE]" at bounding box center [923, 119] width 176 height 47
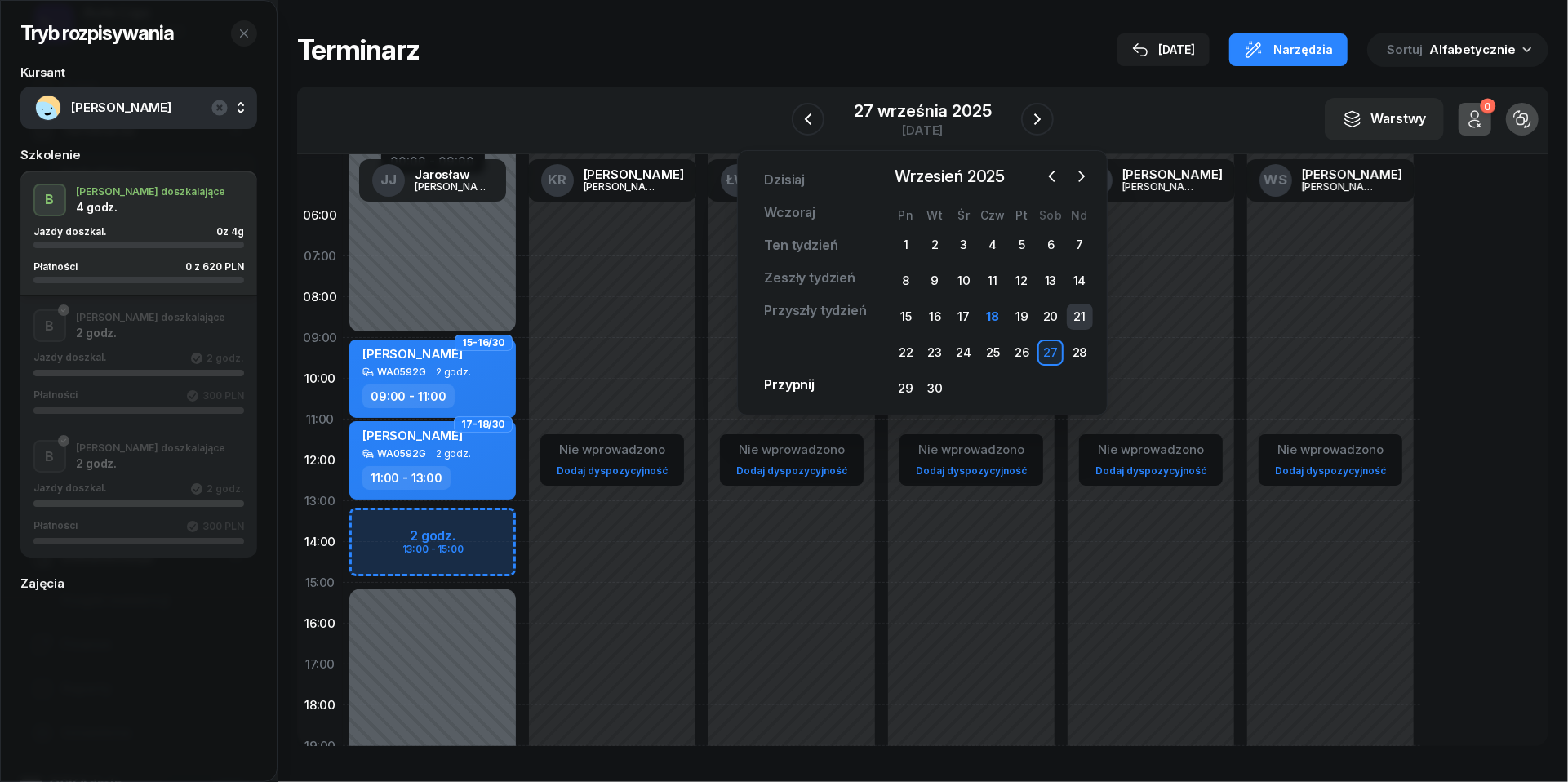
click at [1082, 311] on div "21" at bounding box center [1080, 317] width 26 height 26
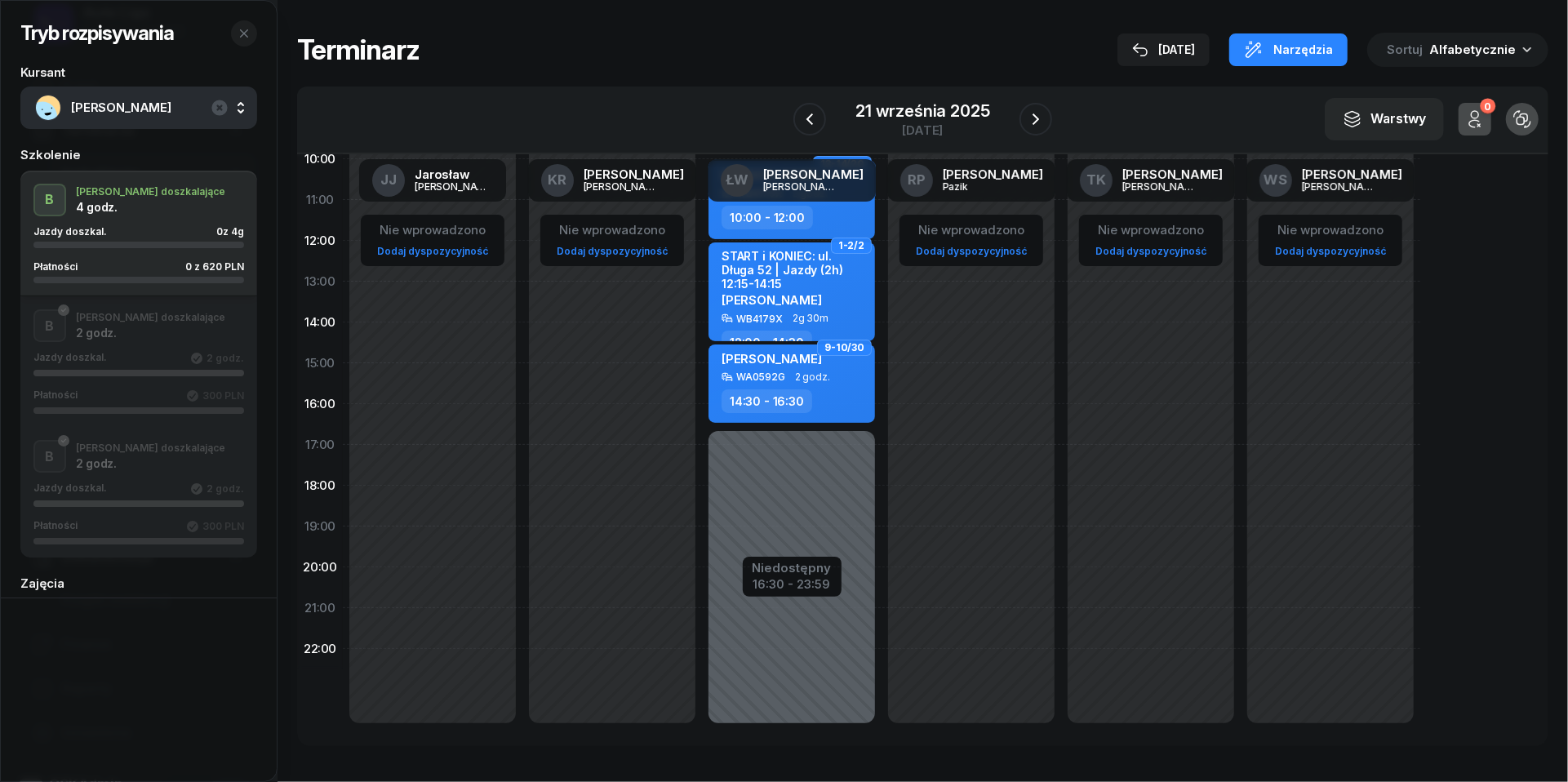
scroll to position [221, 0]
click at [802, 579] on div "16:30 - 23:59" at bounding box center [792, 582] width 80 height 17
select select "10"
select select "16"
select select "30"
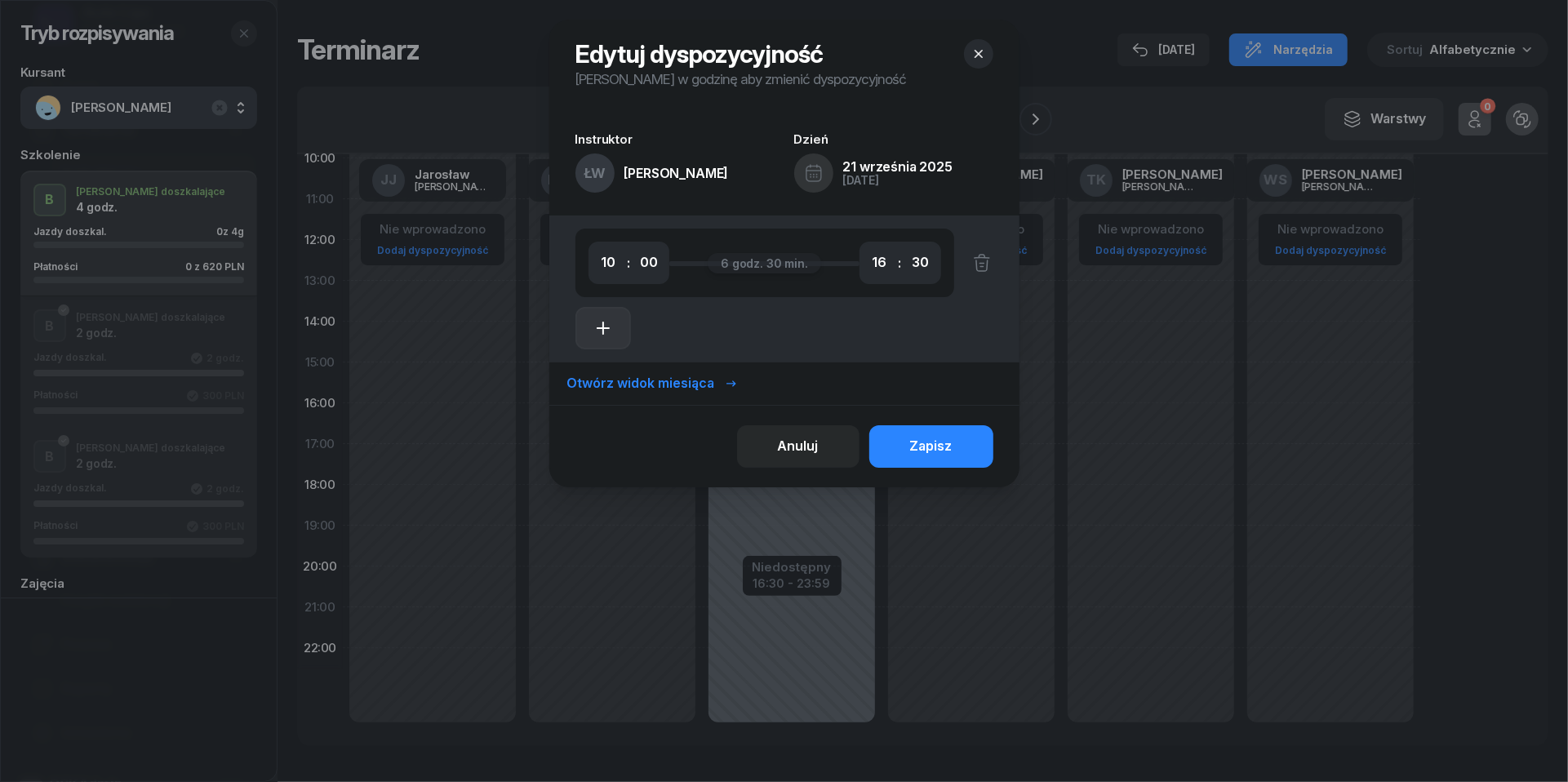
click at [614, 327] on button "button" at bounding box center [603, 328] width 55 height 42
select select "16"
select select "30"
select select "18"
select select "30"
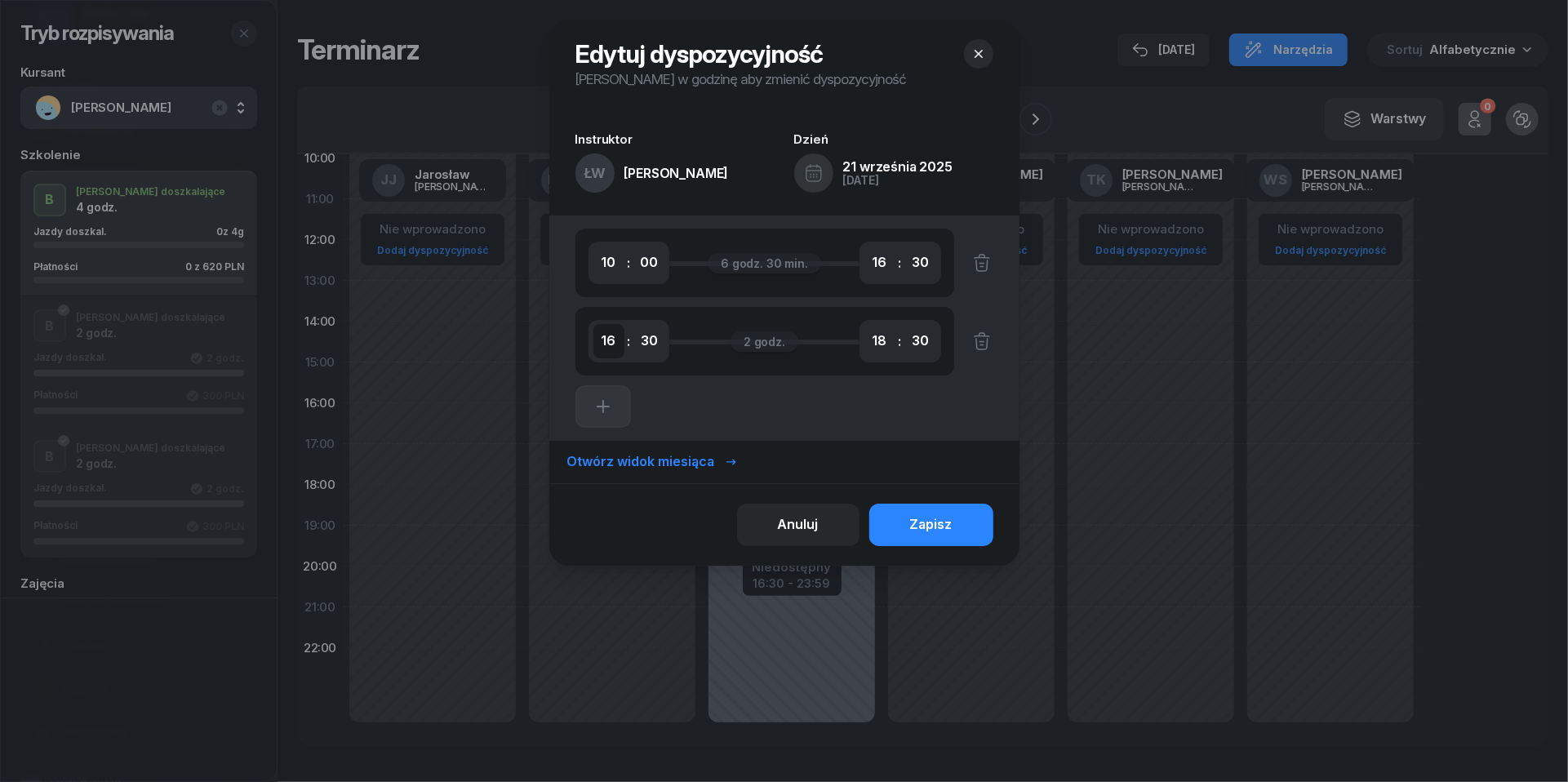
select select "17"
select select "00"
select select "19"
select select "00"
click at [973, 539] on button "Zapisz" at bounding box center [931, 524] width 124 height 42
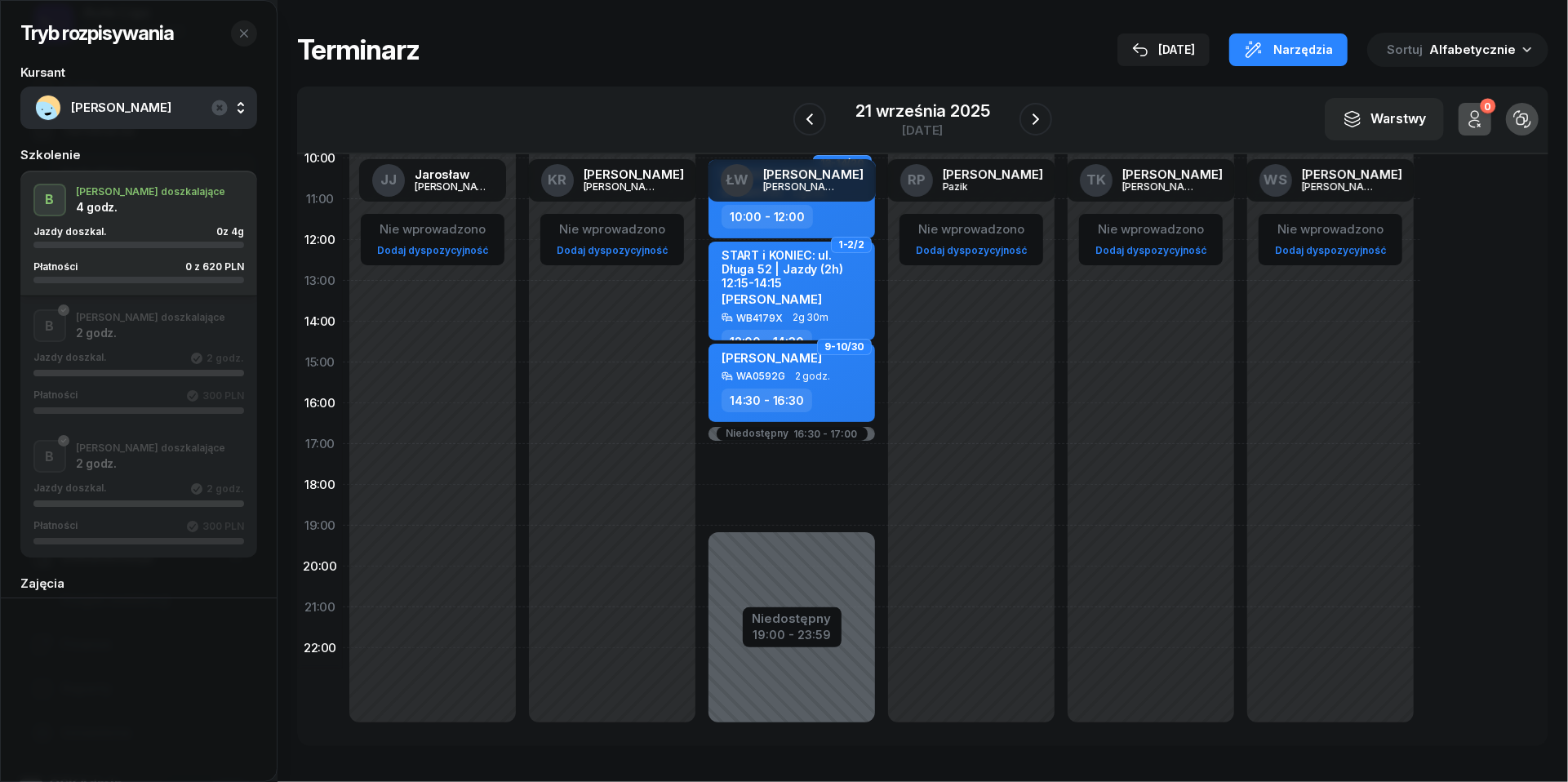
click at [767, 464] on div "13-14/20 [PERSON_NAME] WB4179X 2 godz. 10:00 - 12:00 1-2/2 START i KONIEC: ul. …" at bounding box center [792, 362] width 180 height 776
select select "17"
select select "19"
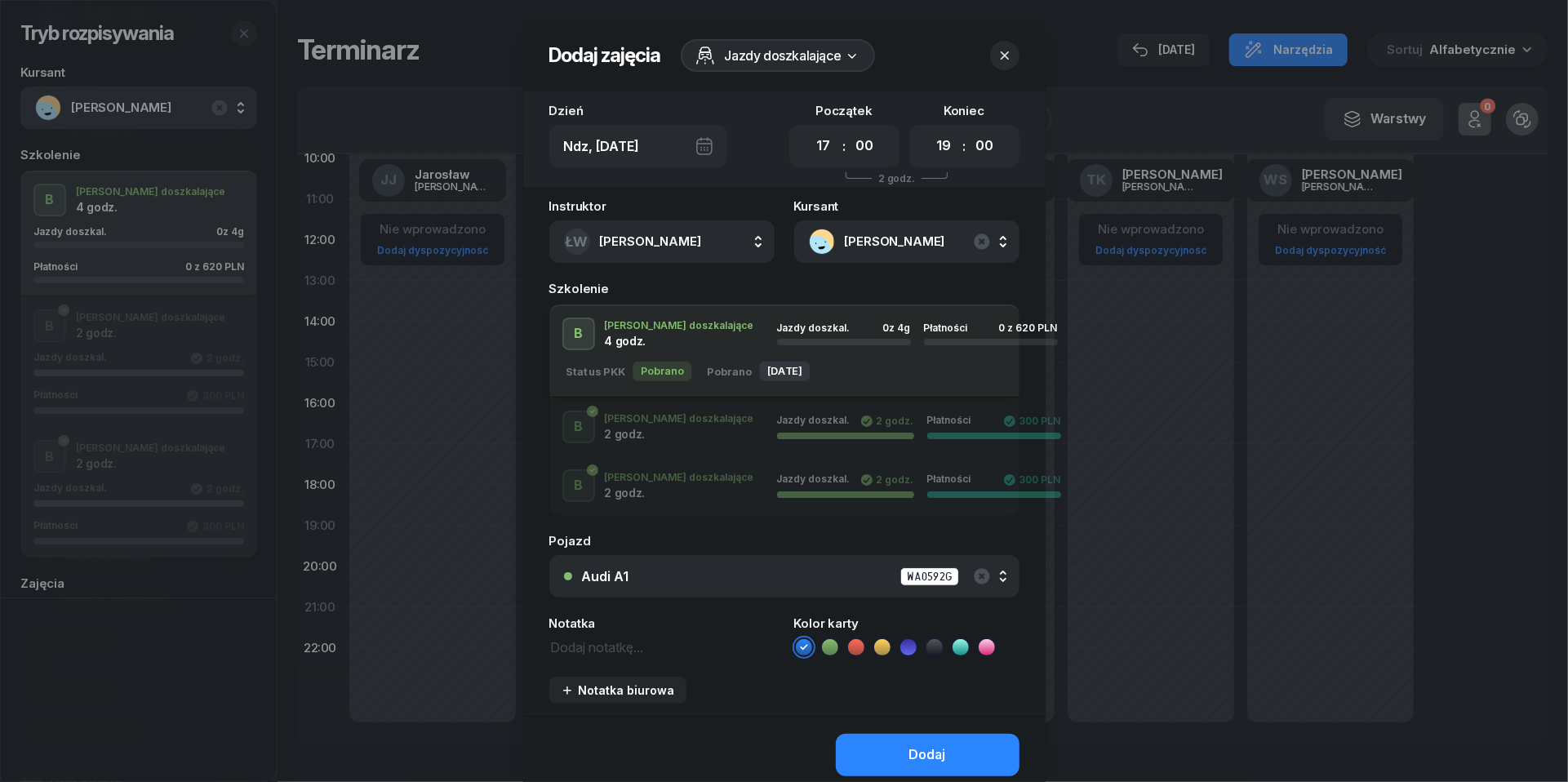
click at [648, 576] on div "Audi A1 WA0592G" at bounding box center [793, 577] width 423 height 21
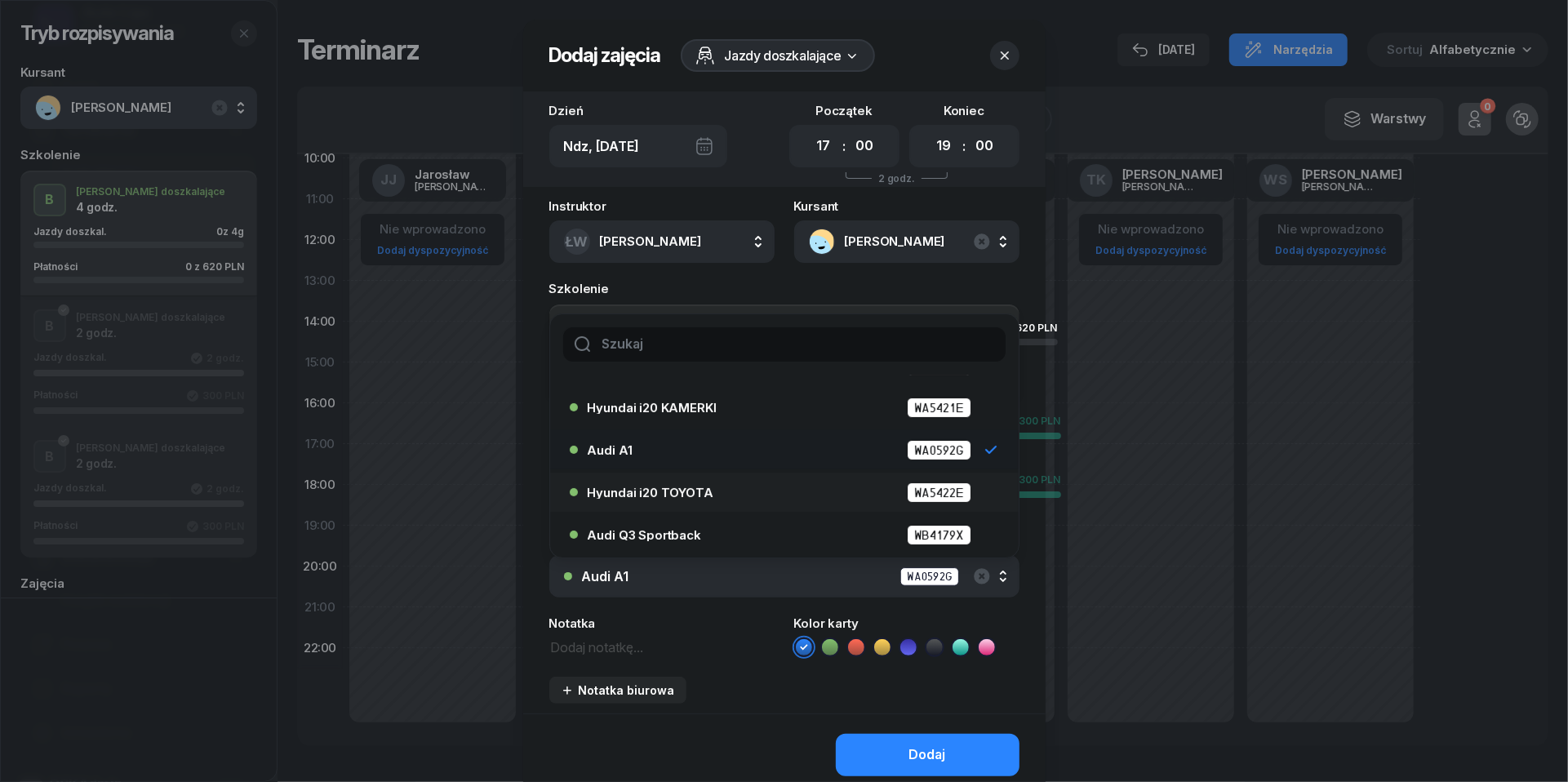
scroll to position [75, 0]
click at [637, 495] on span "Hyundai i20 TOYOTA" at bounding box center [650, 493] width 125 height 12
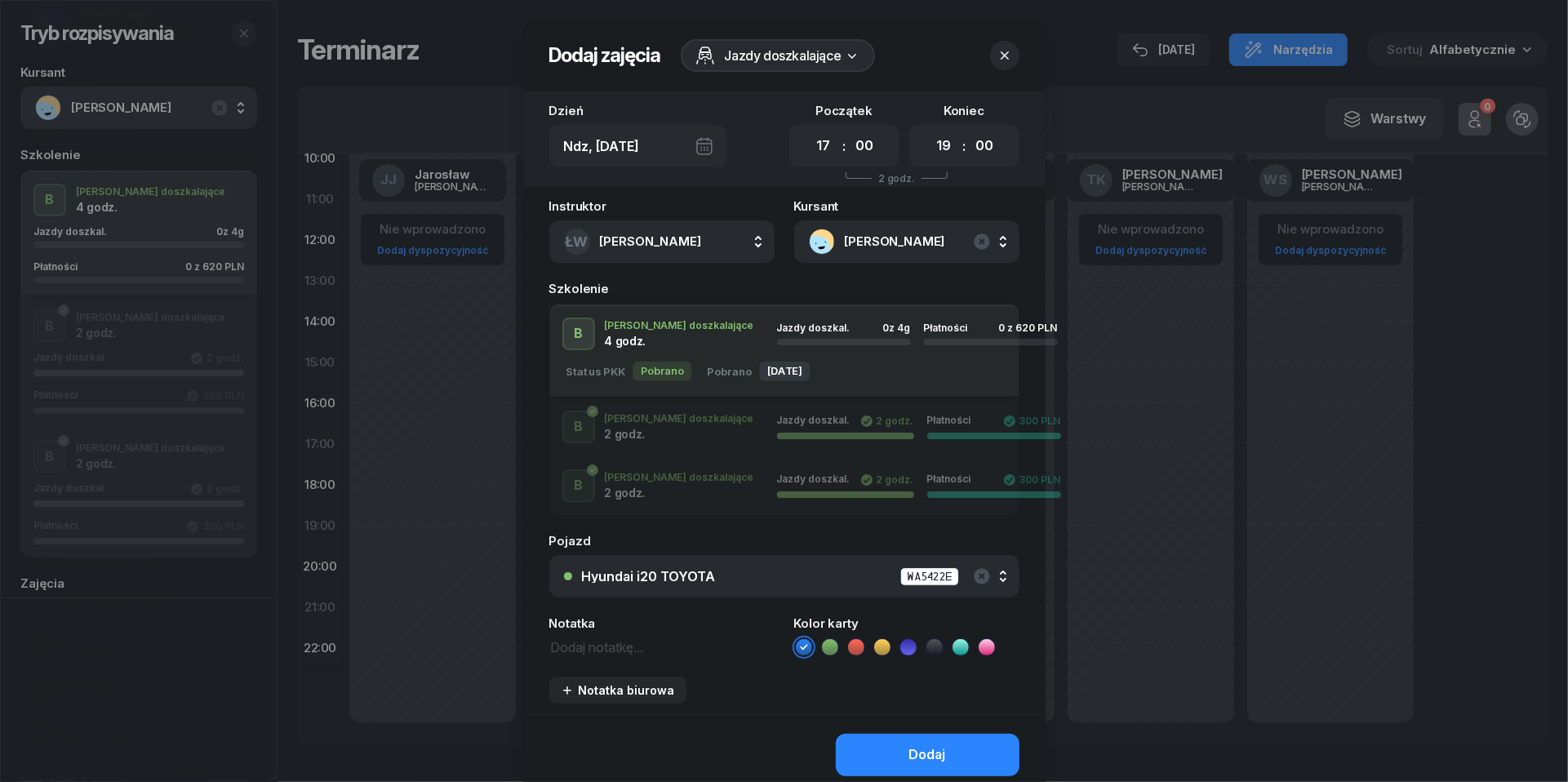
click at [621, 657] on div "Instruktor ŁW [PERSON_NAME] [PERSON_NAME] KR [PERSON_NAME] ŁW [PERSON_NAME] RP …" at bounding box center [784, 457] width 522 height 514
click at [616, 644] on textarea at bounding box center [662, 646] width 226 height 21
type textarea "620 do pobrania"
click at [857, 644] on icon at bounding box center [856, 647] width 16 height 16
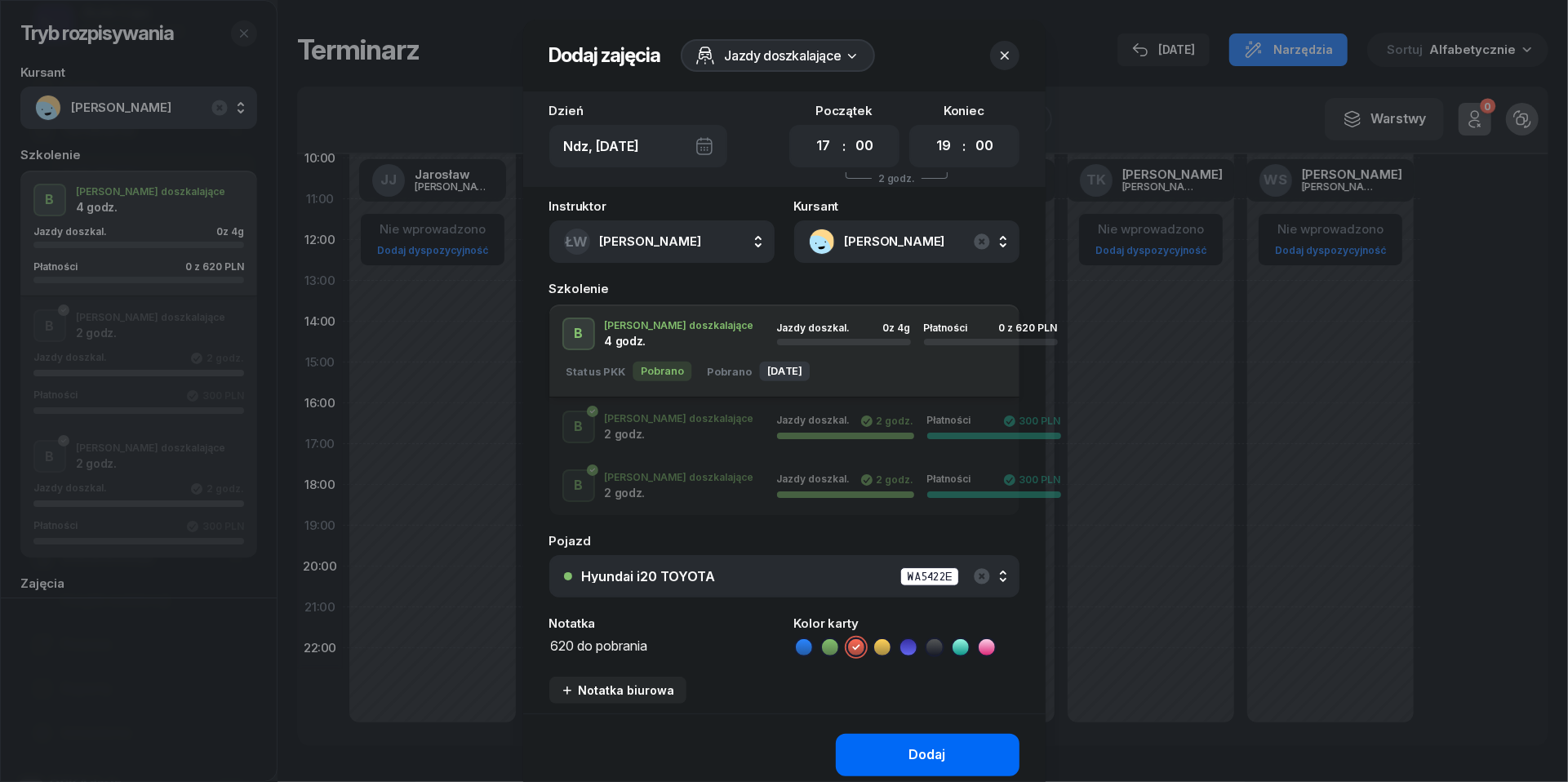
click at [886, 752] on button "Dodaj" at bounding box center [928, 755] width 183 height 42
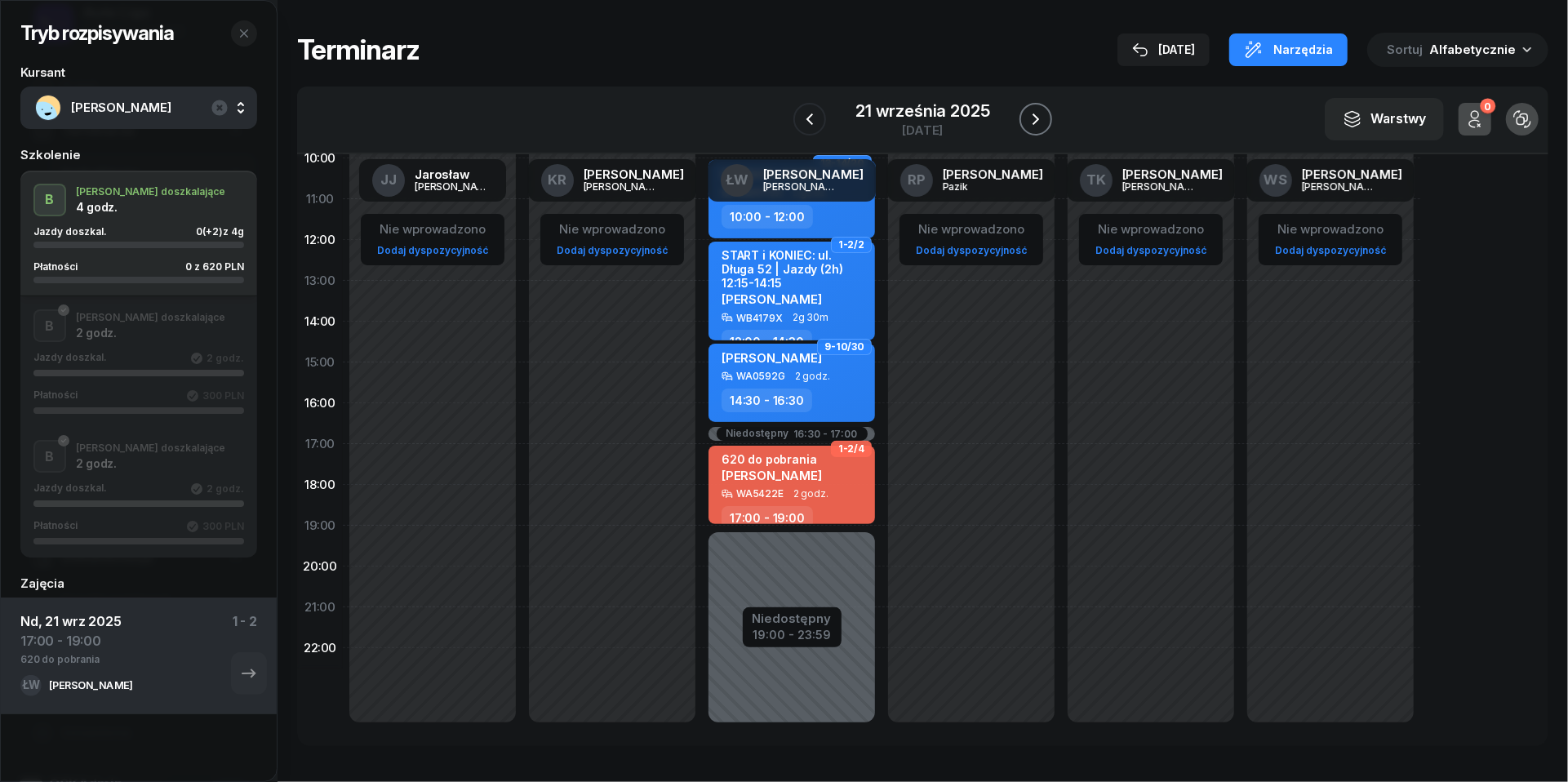
click at [1040, 115] on icon "button" at bounding box center [1035, 119] width 20 height 20
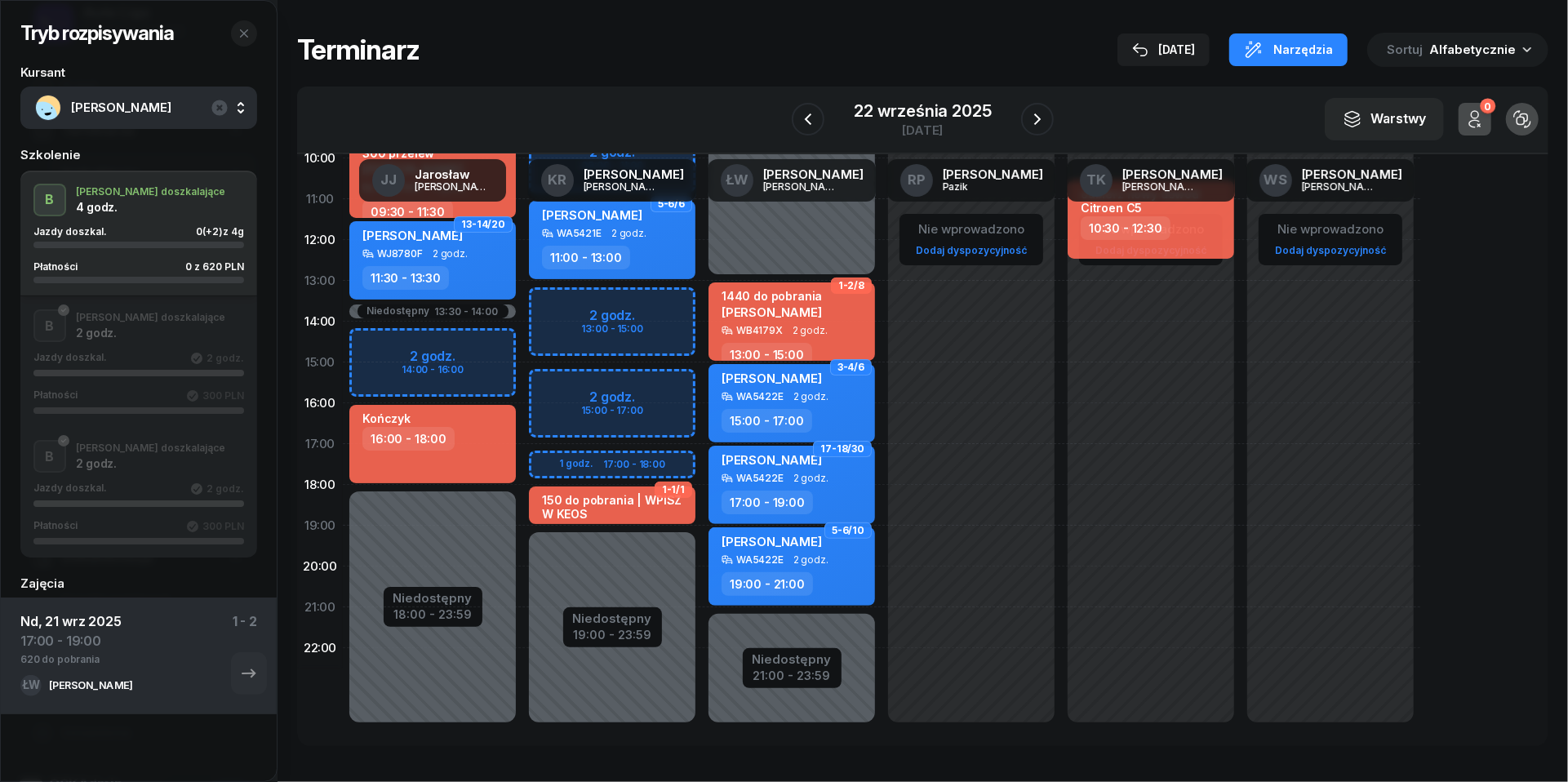
click at [582, 305] on div "Niedostępny 00:00 - 09:00 Niedostępny 19:00 - 23:59 2 godz. 09:00 - 11:00 2 god…" at bounding box center [612, 362] width 180 height 776
select select "13"
select select "15"
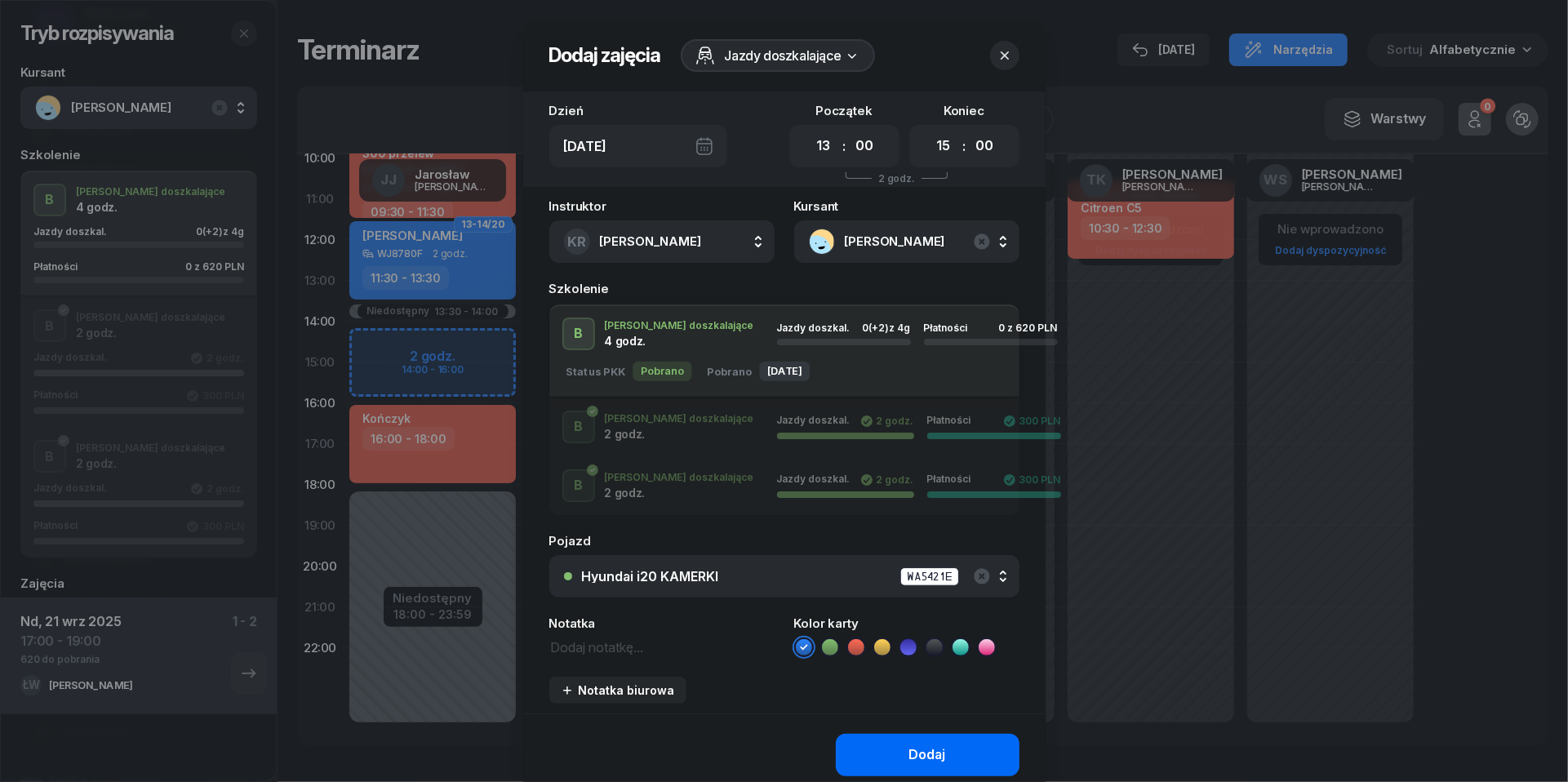
click at [928, 769] on button "Dodaj" at bounding box center [928, 755] width 183 height 42
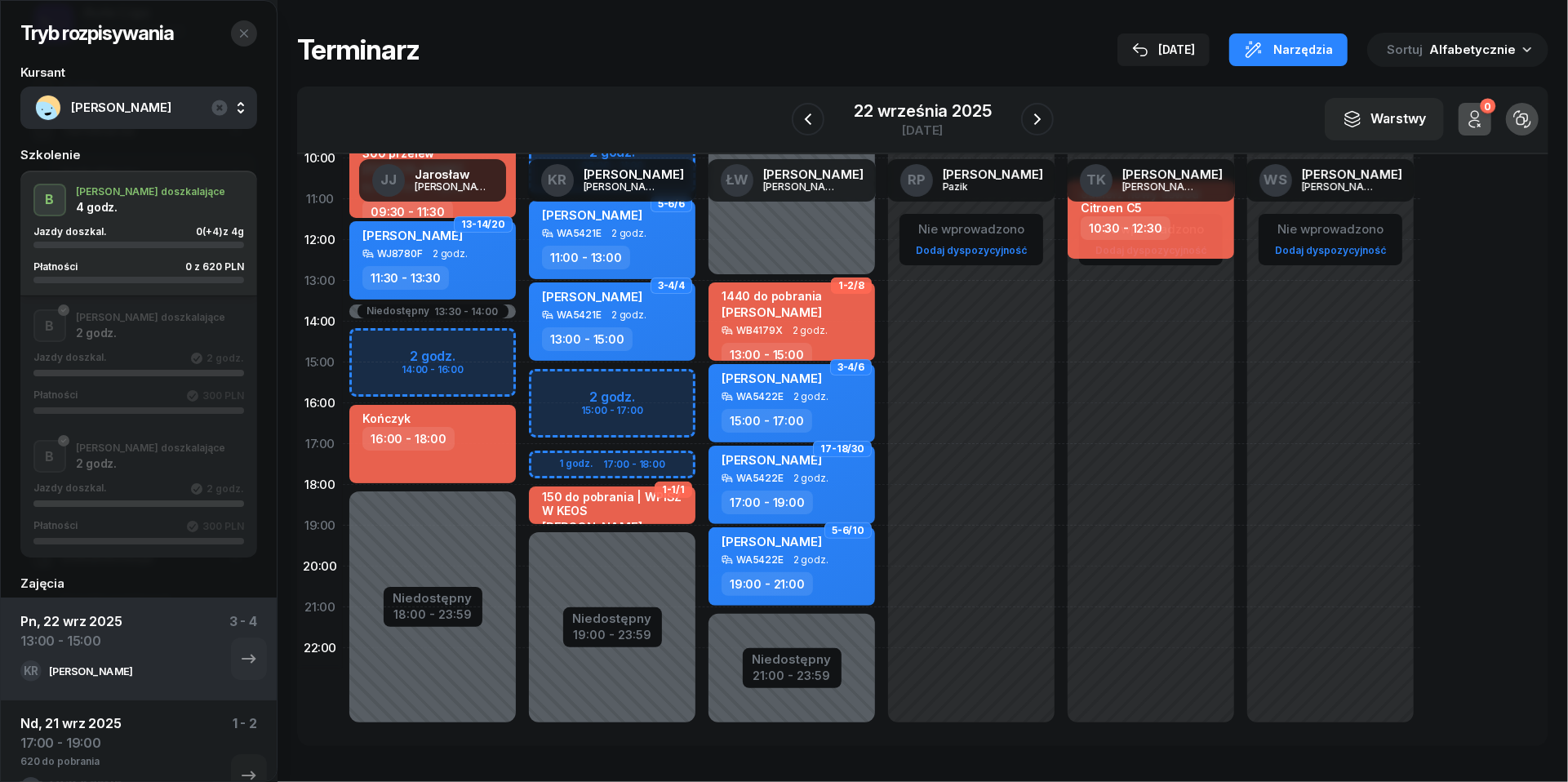
click at [252, 33] on button "button" at bounding box center [244, 34] width 26 height 26
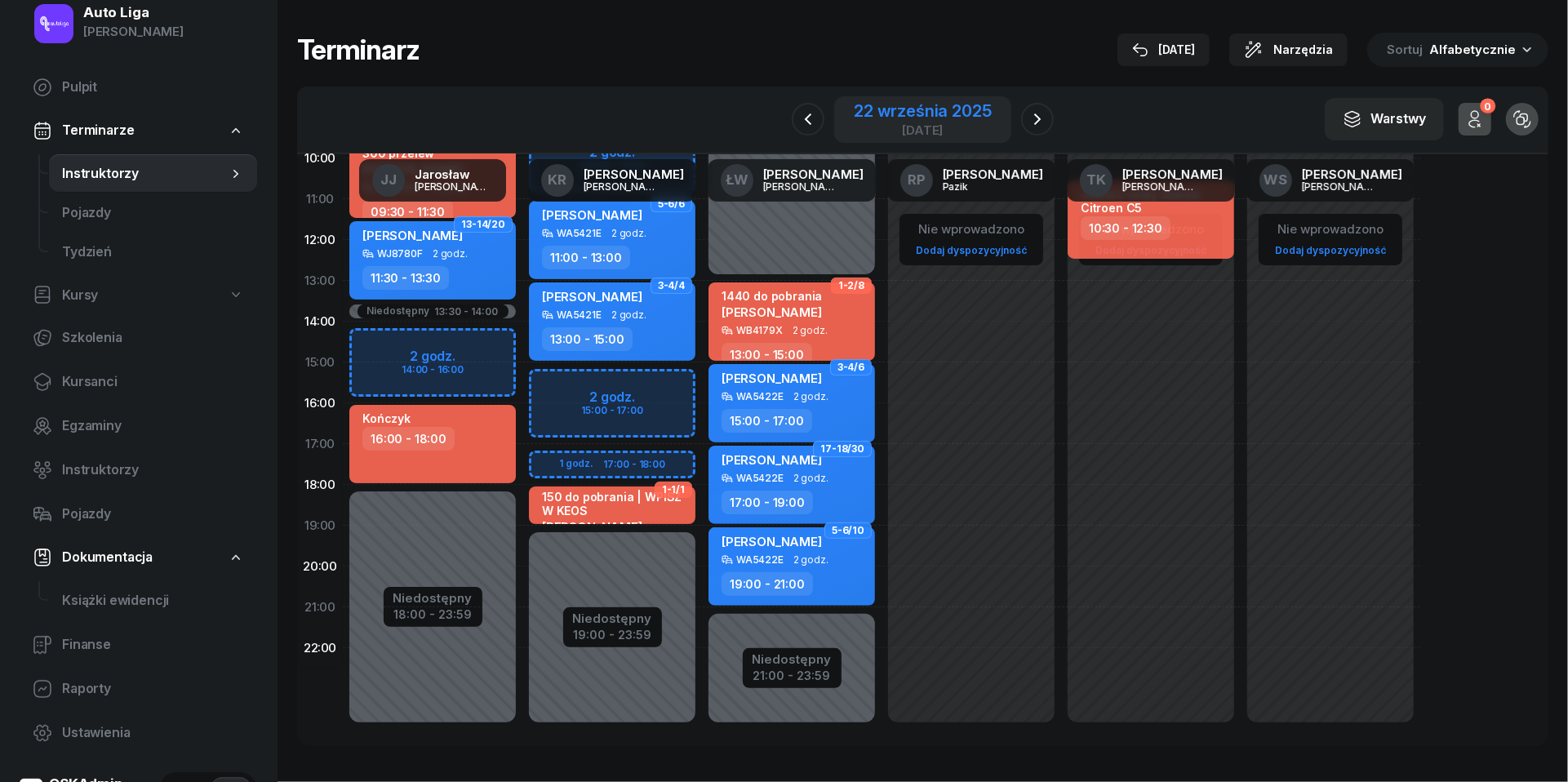
click at [918, 115] on div "22 września 2025" at bounding box center [922, 111] width 138 height 16
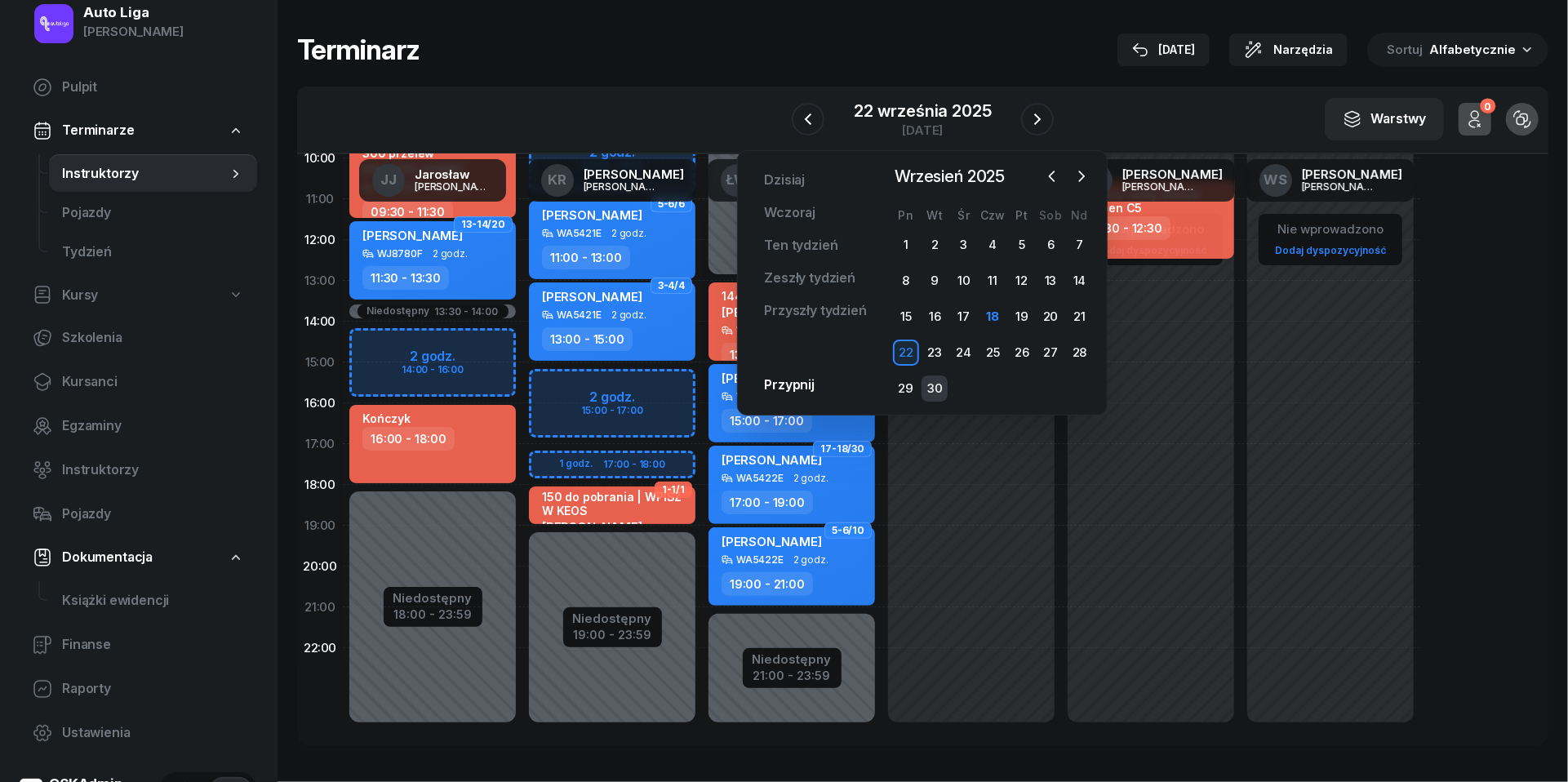
click at [932, 392] on div "30" at bounding box center [935, 388] width 26 height 26
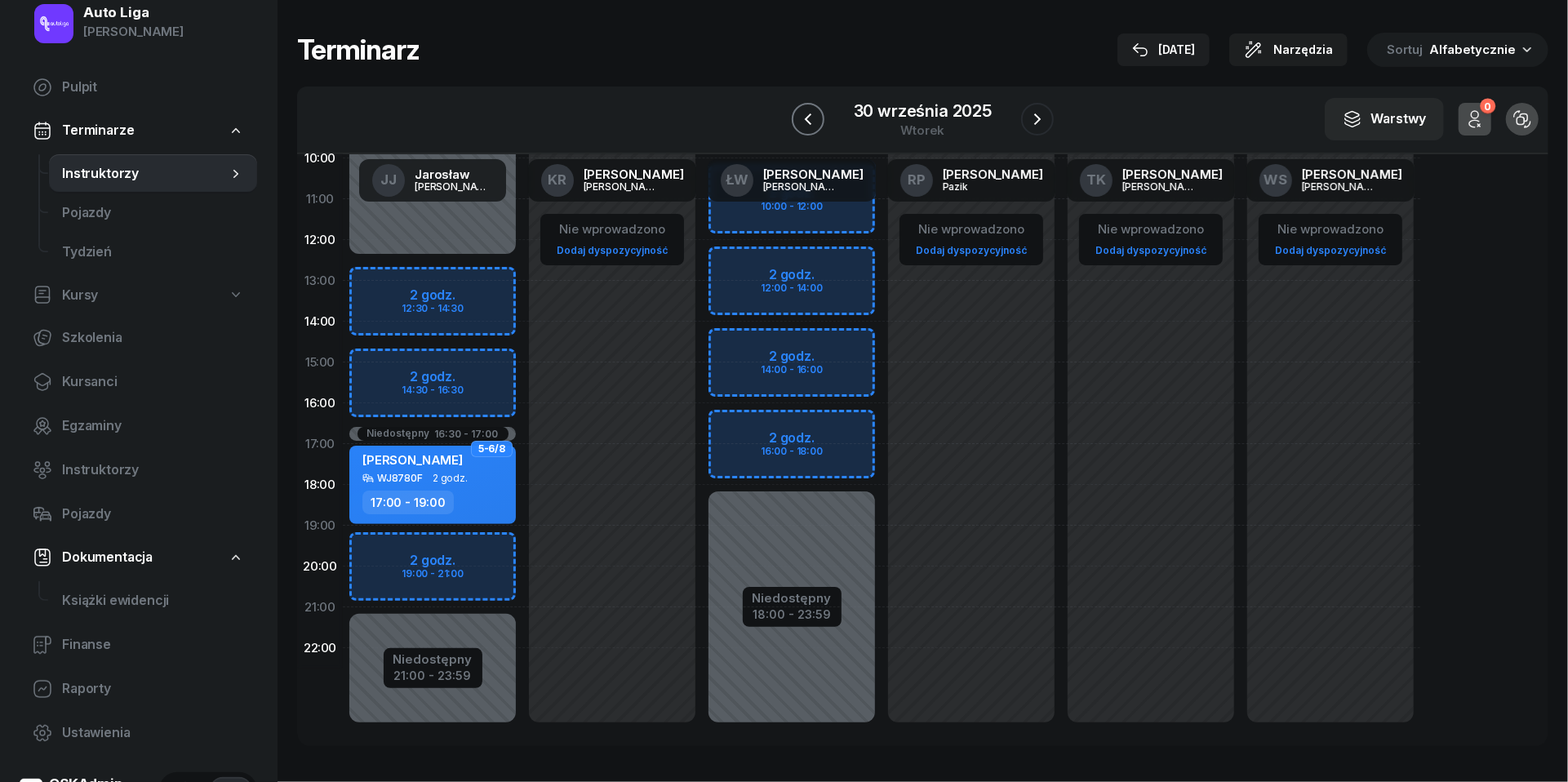
click at [813, 114] on icon "button" at bounding box center [808, 119] width 20 height 20
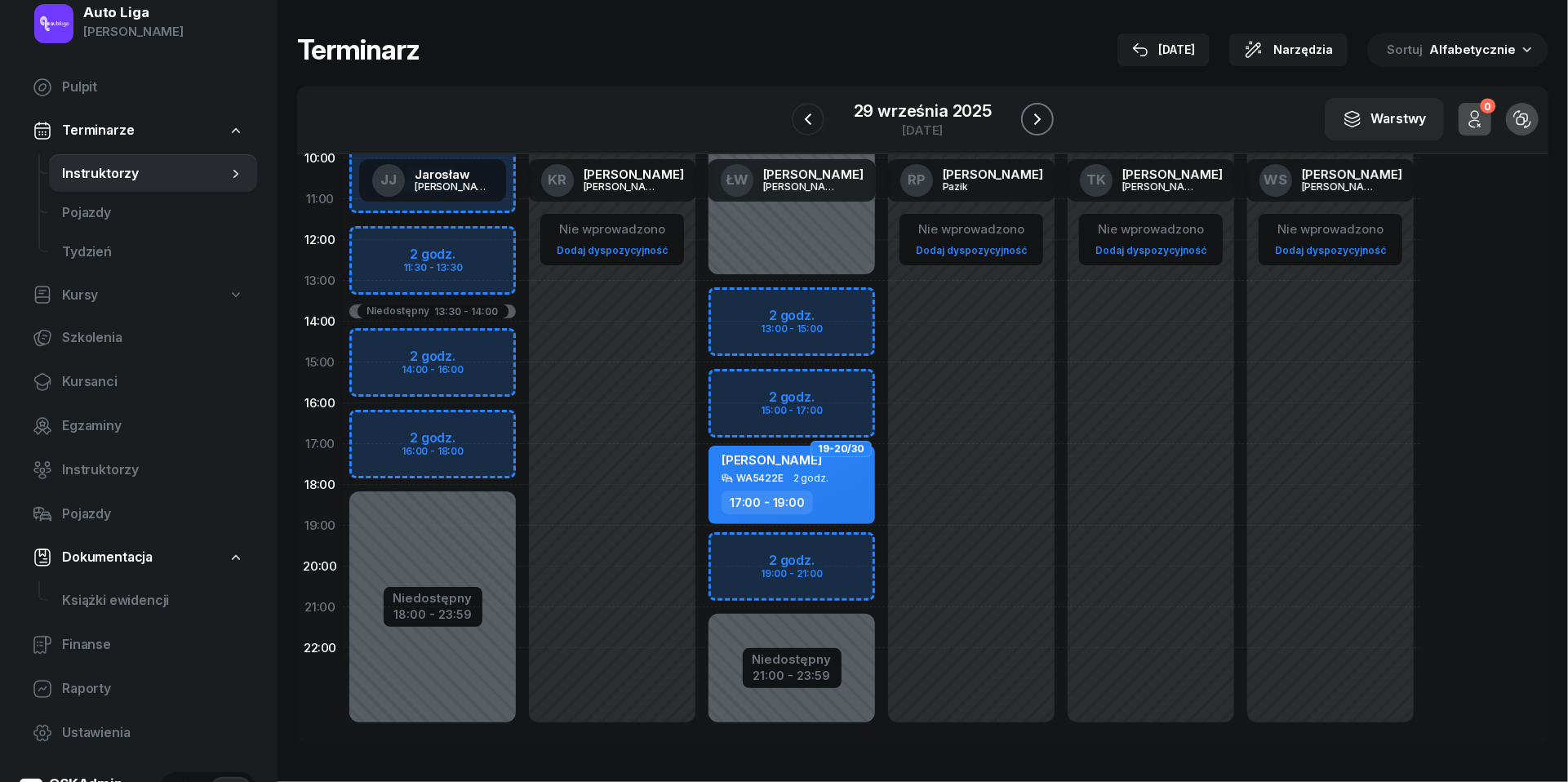
click at [1035, 118] on icon "button" at bounding box center [1037, 119] width 20 height 20
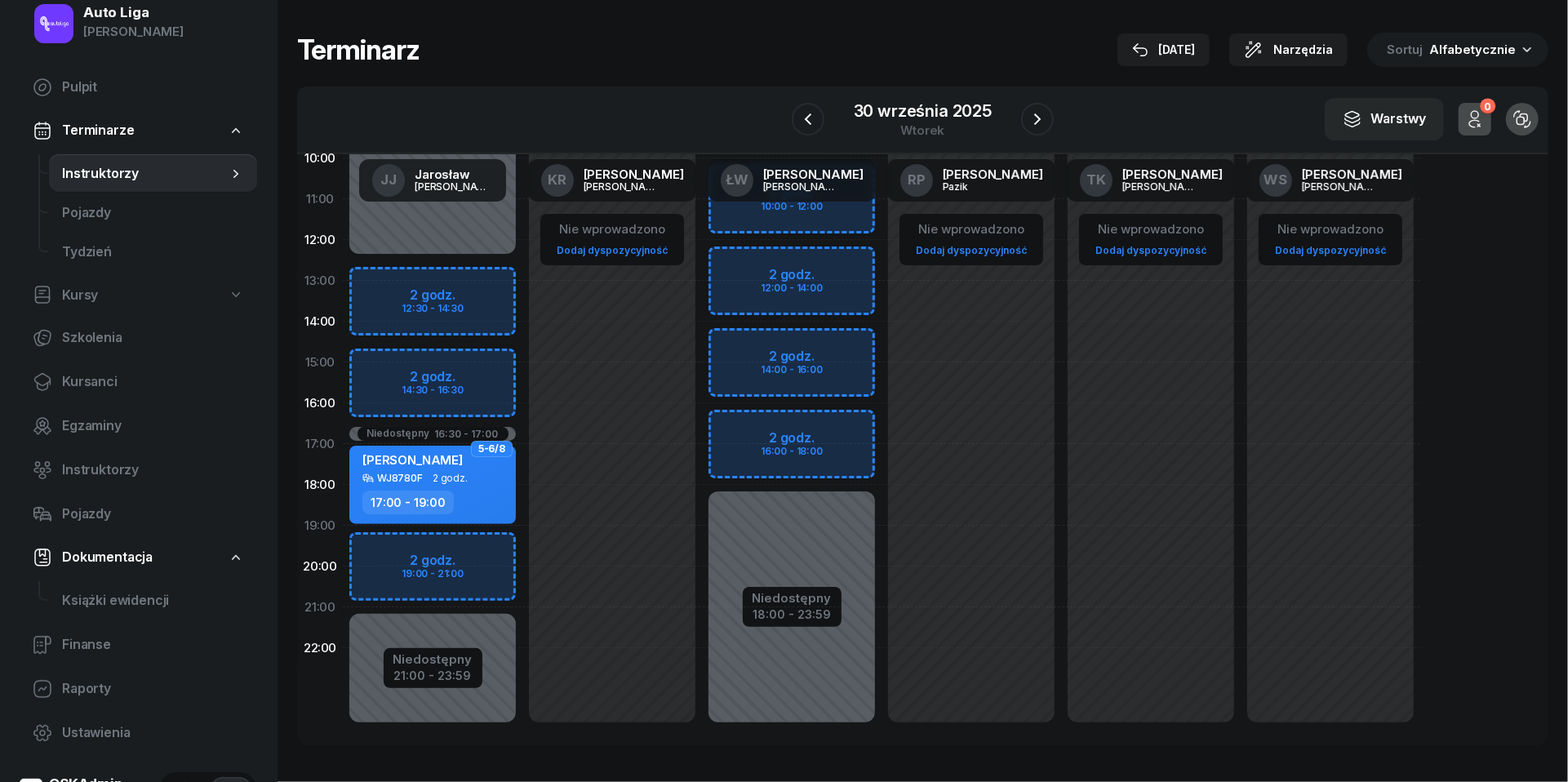
click at [1160, 255] on link "Dodaj dyspozycyjność" at bounding box center [1150, 250] width 124 height 19
select select "08"
select select "16"
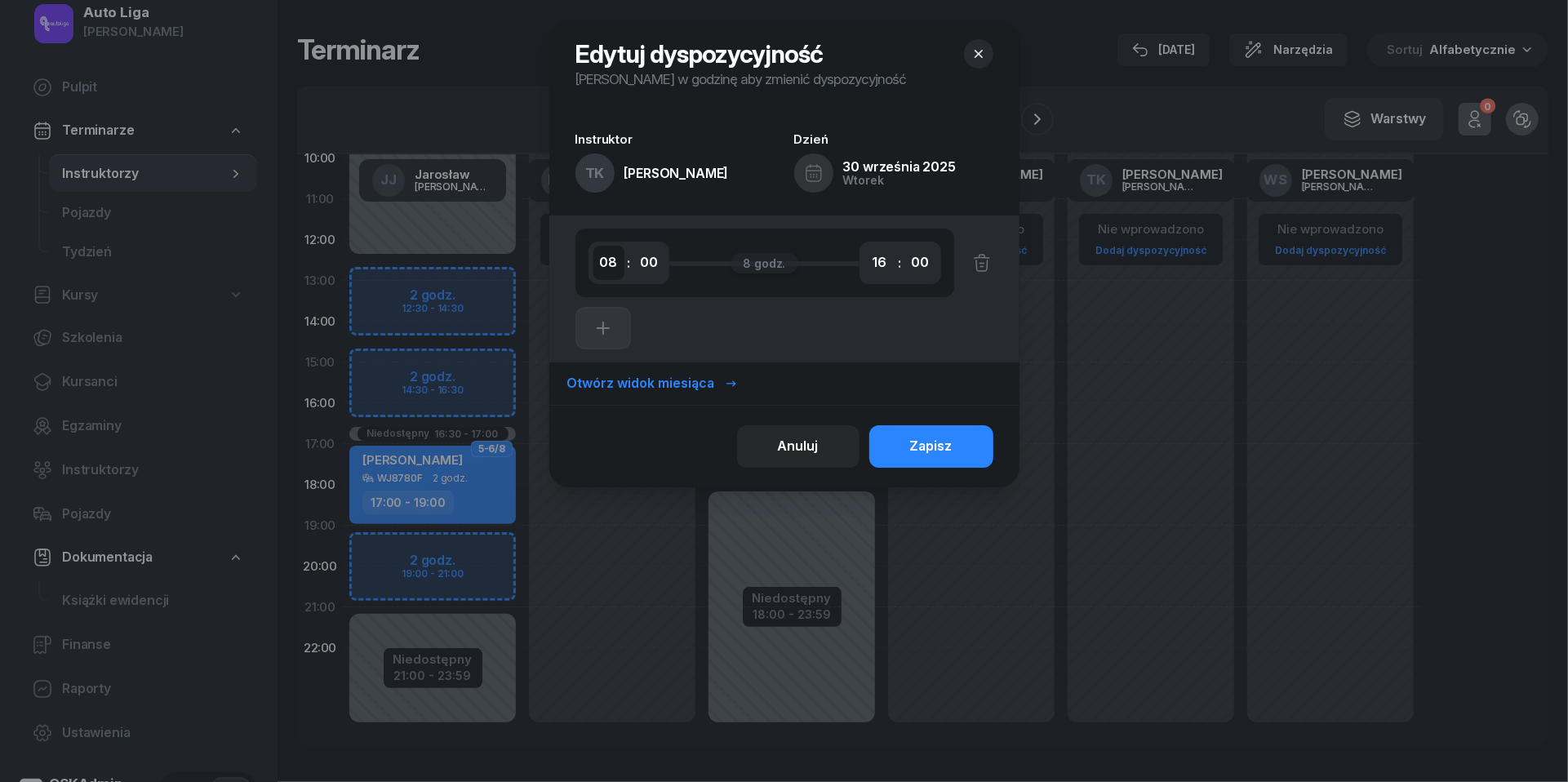
select select "17"
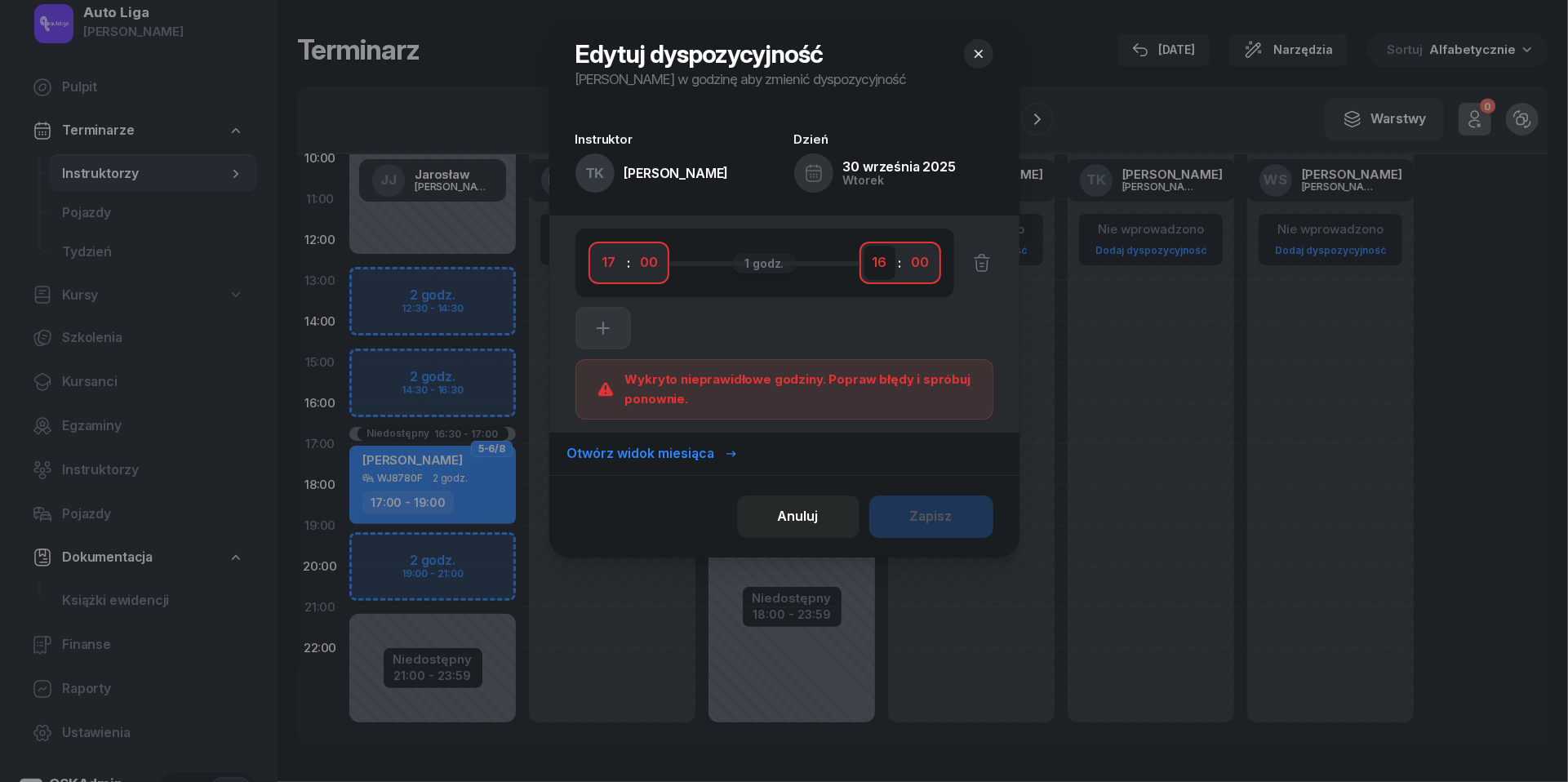
select select "19"
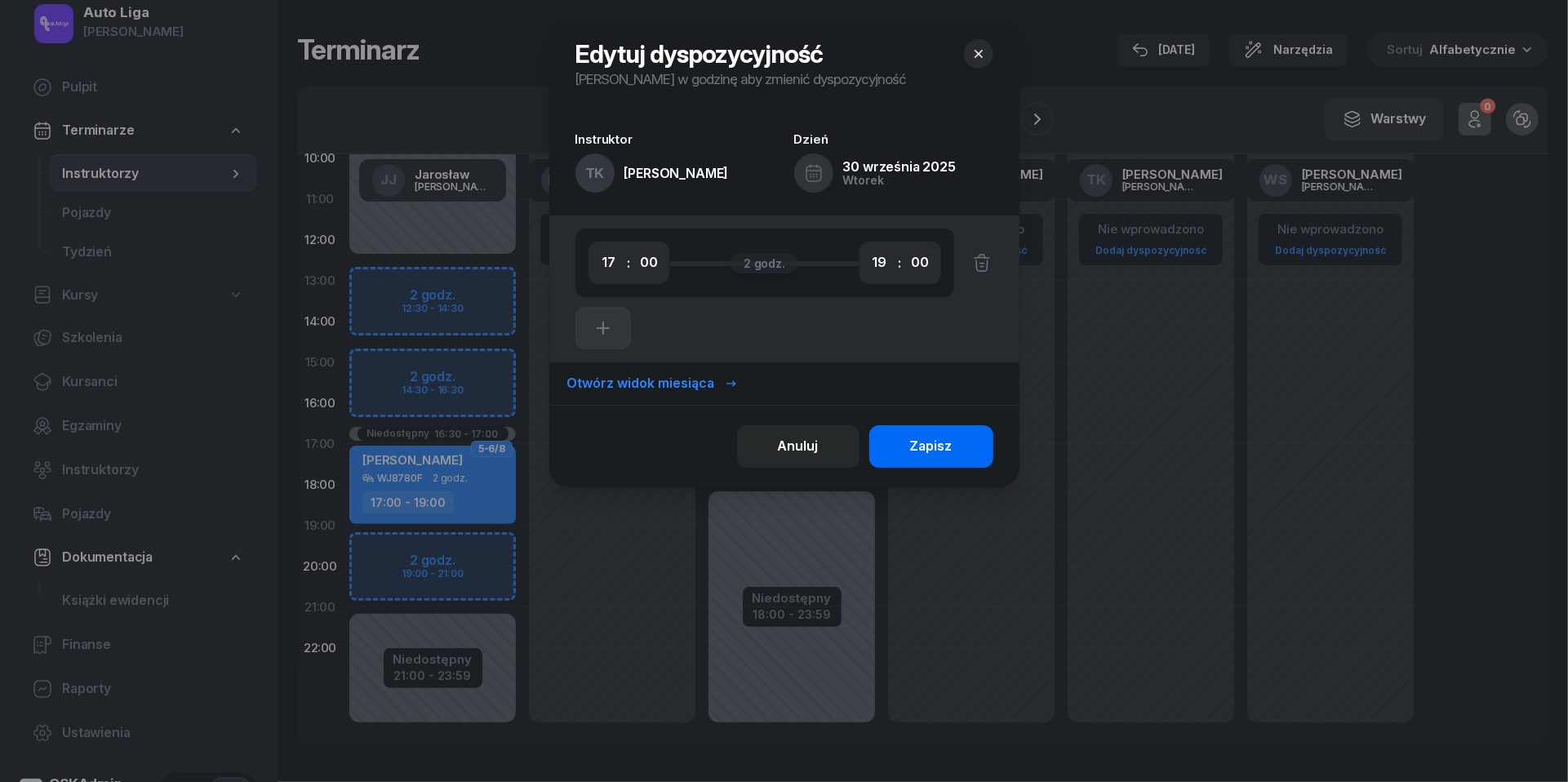
click at [940, 442] on div "Zapisz" at bounding box center [931, 446] width 42 height 22
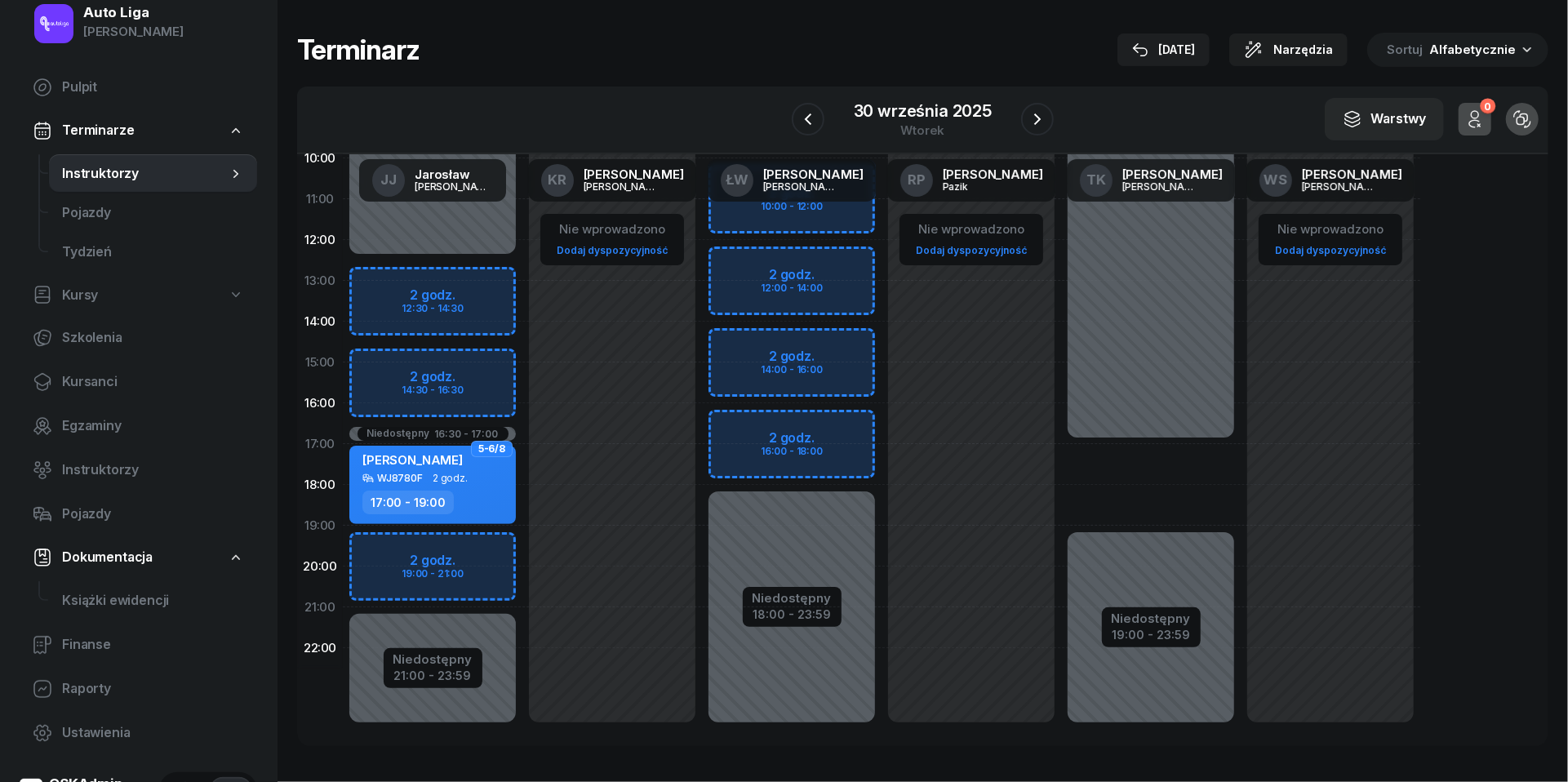
click at [1101, 461] on div "Niedostępny 00:00 - 17:00 Niedostępny 19:00 - 23:59" at bounding box center [1151, 362] width 180 height 776
select select "17"
select select "19"
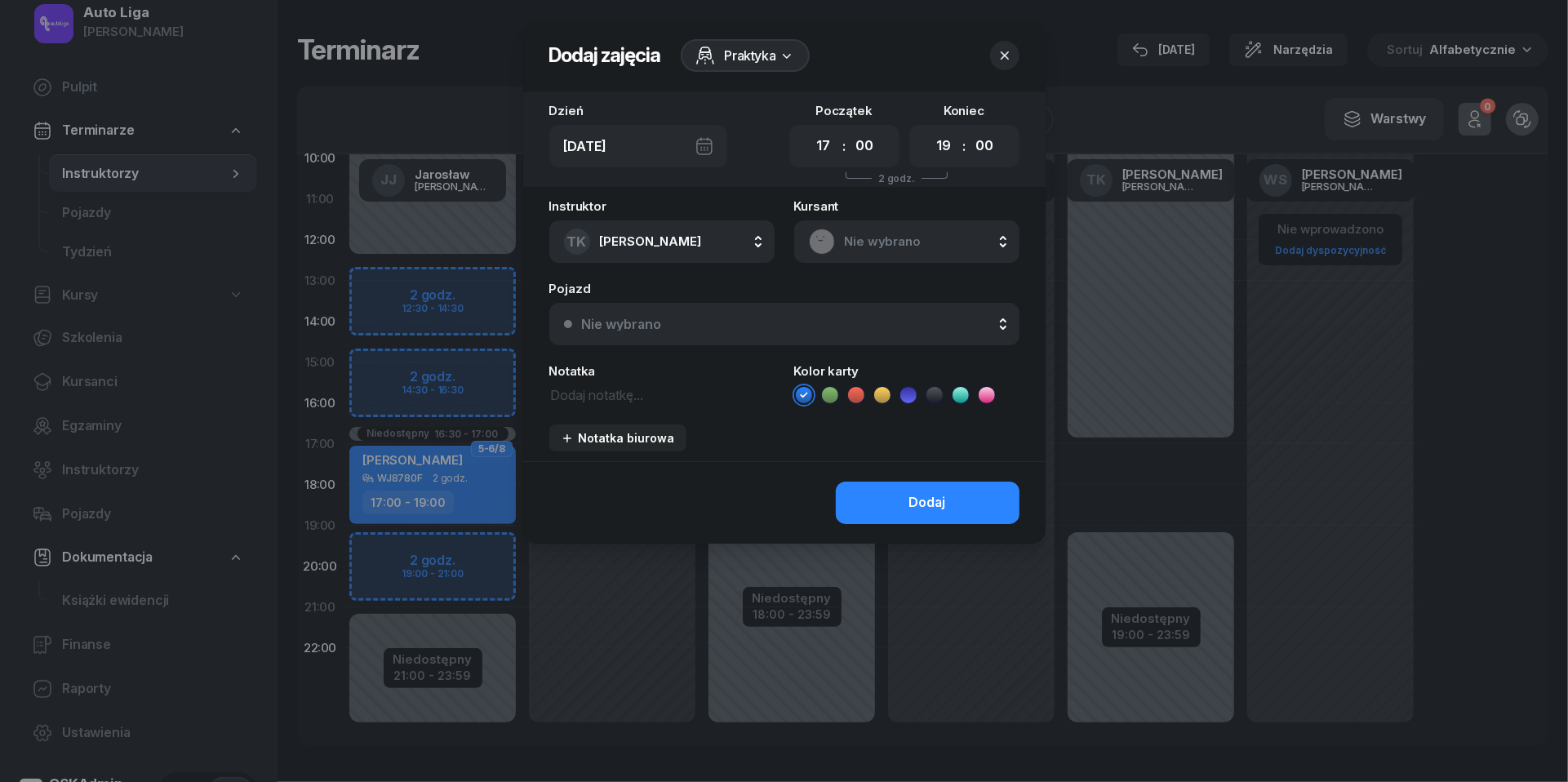
click at [569, 397] on textarea at bounding box center [662, 394] width 226 height 21
type textarea "[DATE][PERSON_NAME] 511950202"
click at [854, 397] on icon at bounding box center [856, 394] width 16 height 16
click at [865, 343] on button "Nie wybrano" at bounding box center [784, 324] width 470 height 42
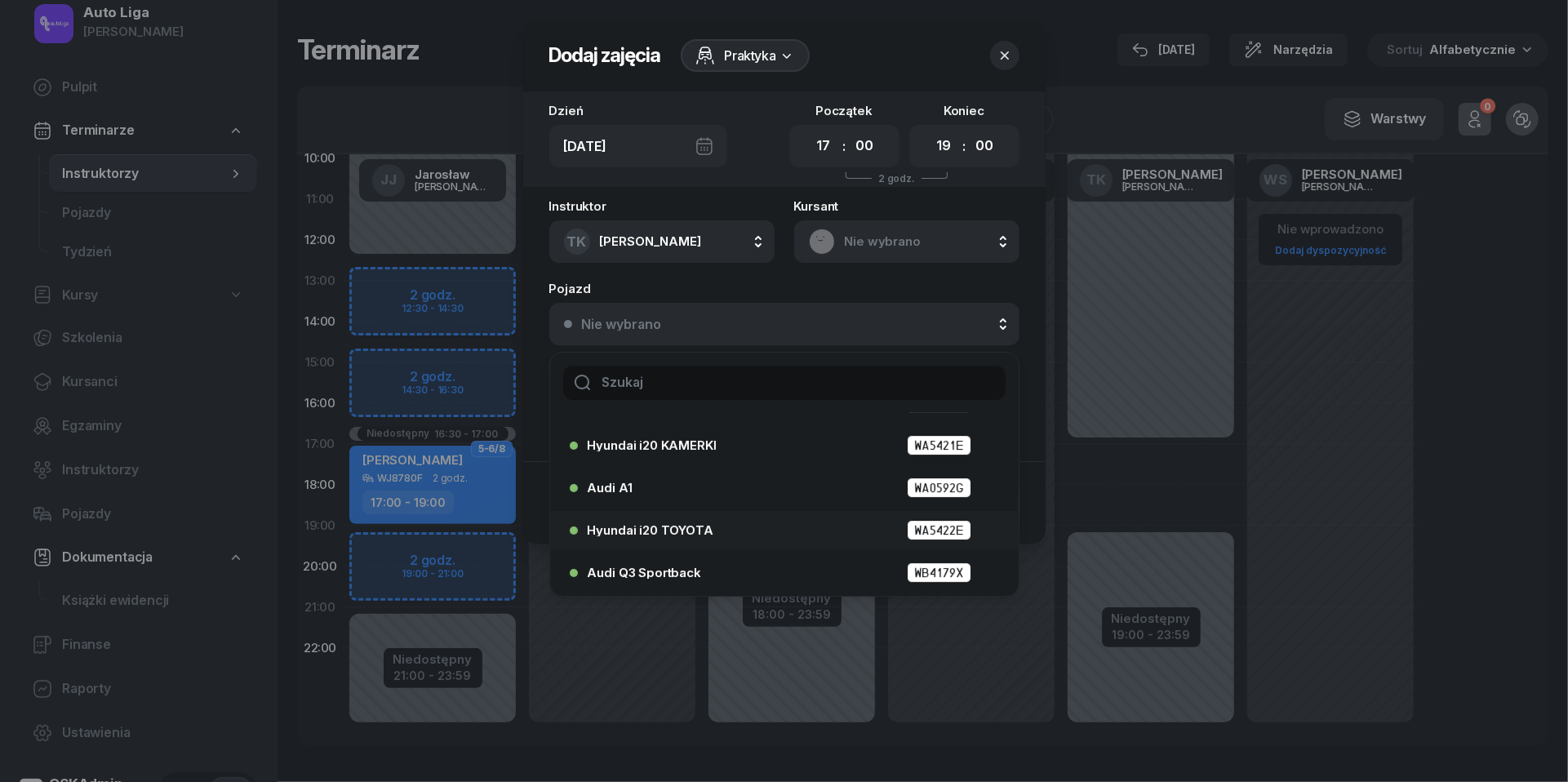
scroll to position [75, 0]
click at [708, 527] on span "Hyundai i20 TOYOTA" at bounding box center [650, 530] width 125 height 12
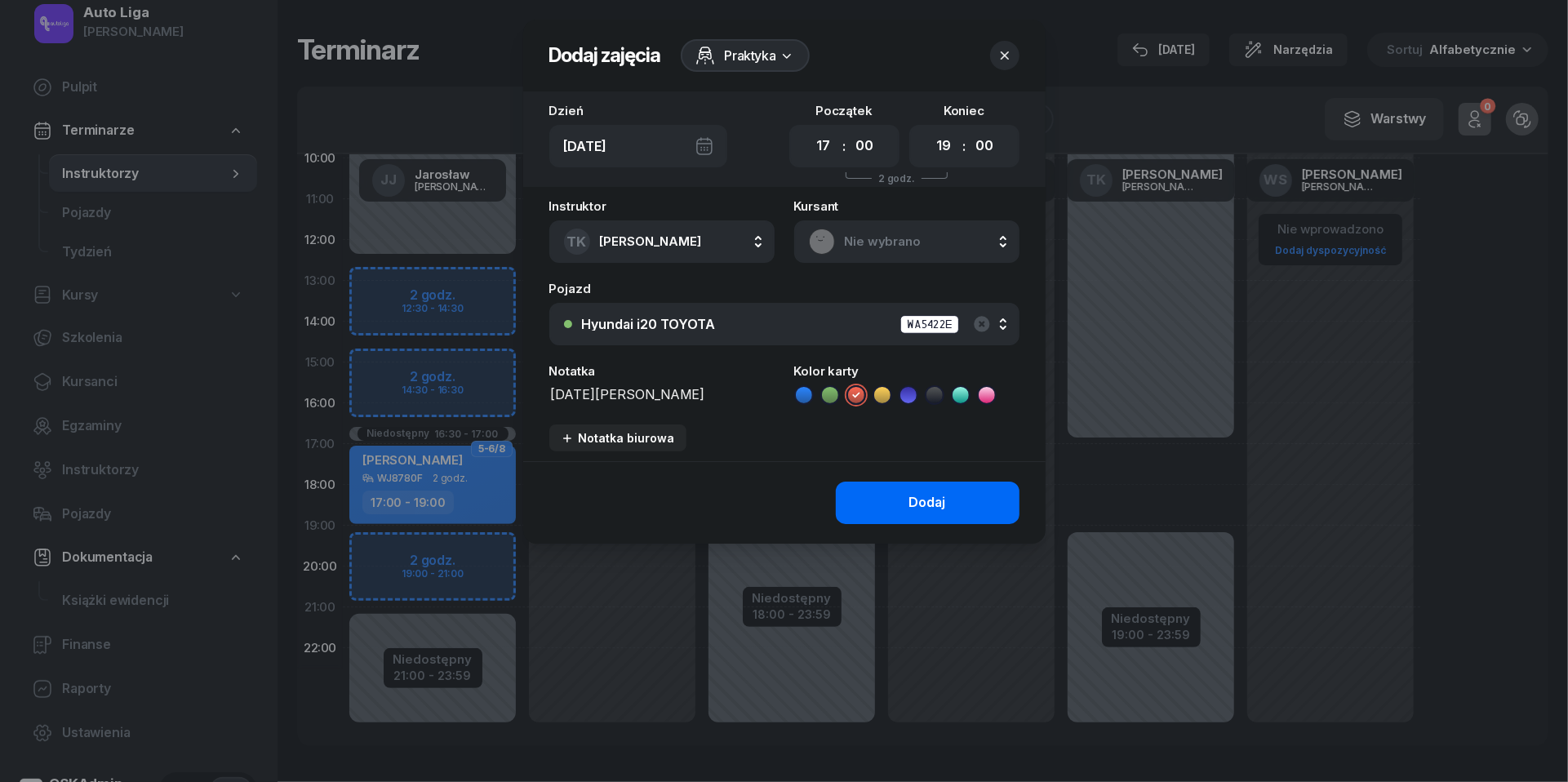
click at [925, 503] on div "Dodaj" at bounding box center [927, 503] width 36 height 22
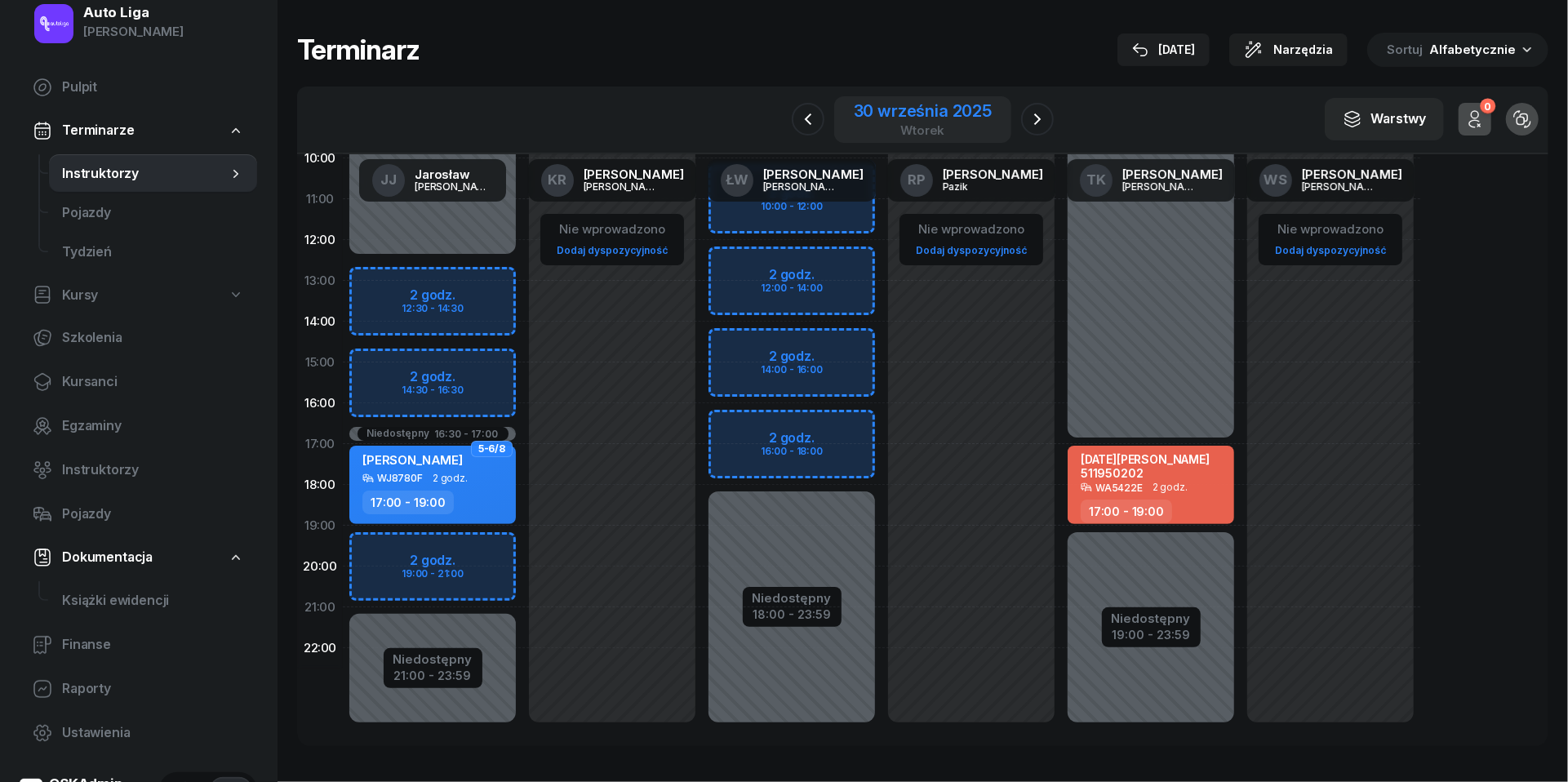
click at [923, 112] on div "30 września 2025" at bounding box center [923, 111] width 138 height 16
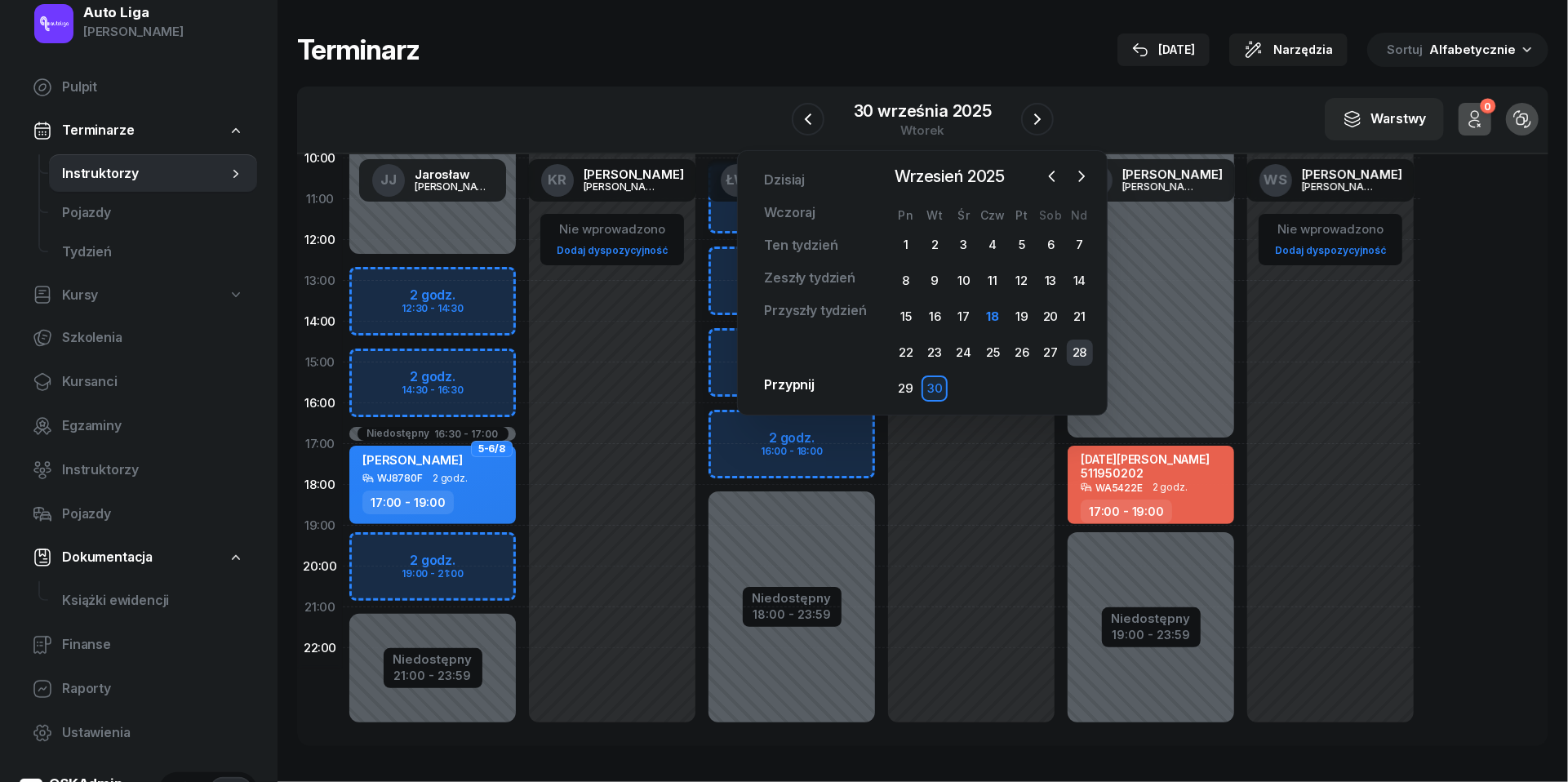
click at [1085, 346] on div "28" at bounding box center [1080, 353] width 26 height 26
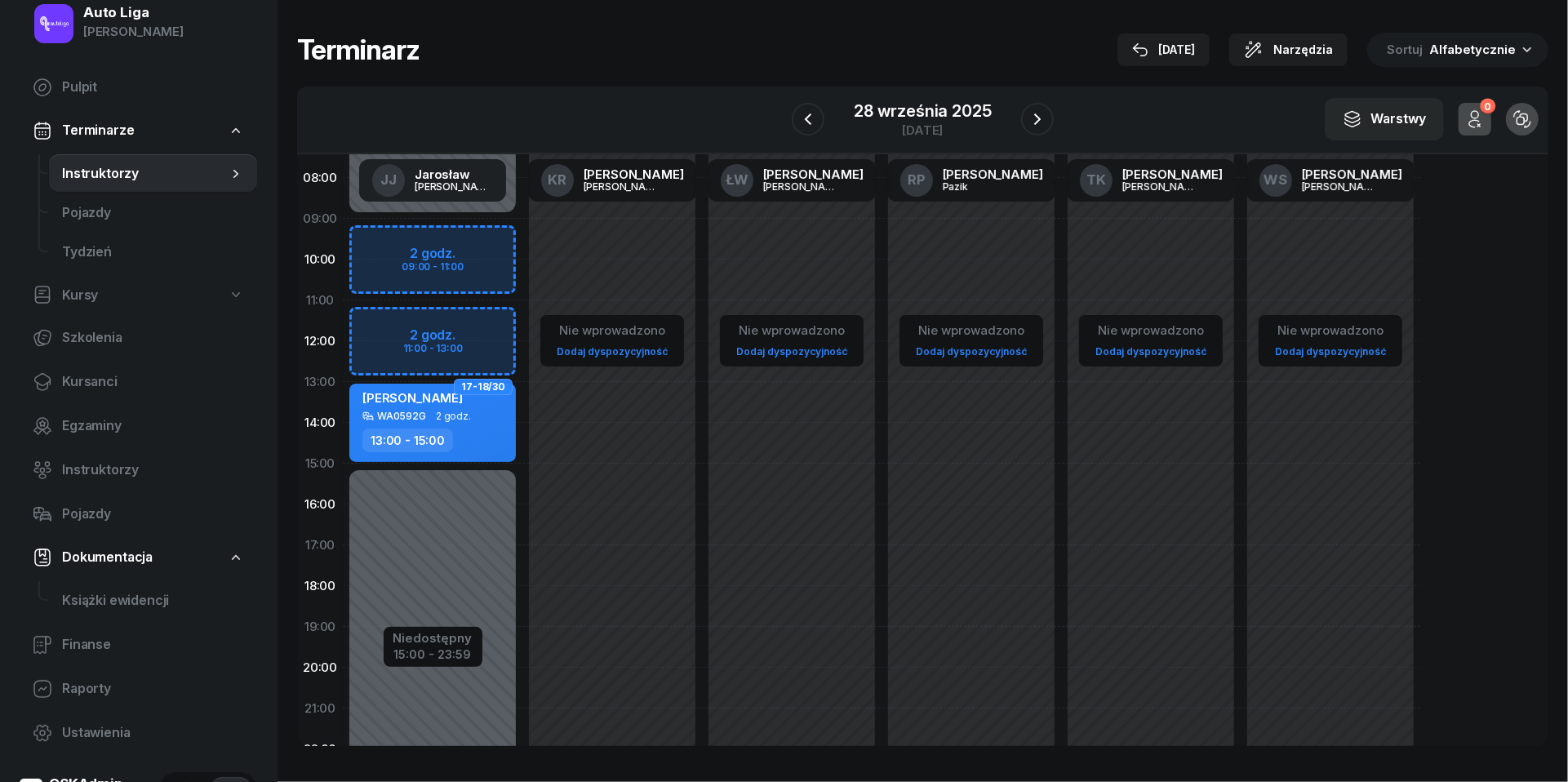
scroll to position [119, 0]
click at [382, 317] on div "Niedostępny 00:00 - 09:00 Niedostępny 15:00 - 23:59 2 godz. 09:00 - 11:00 2 god…" at bounding box center [432, 465] width 180 height 776
select select "11"
select select "13"
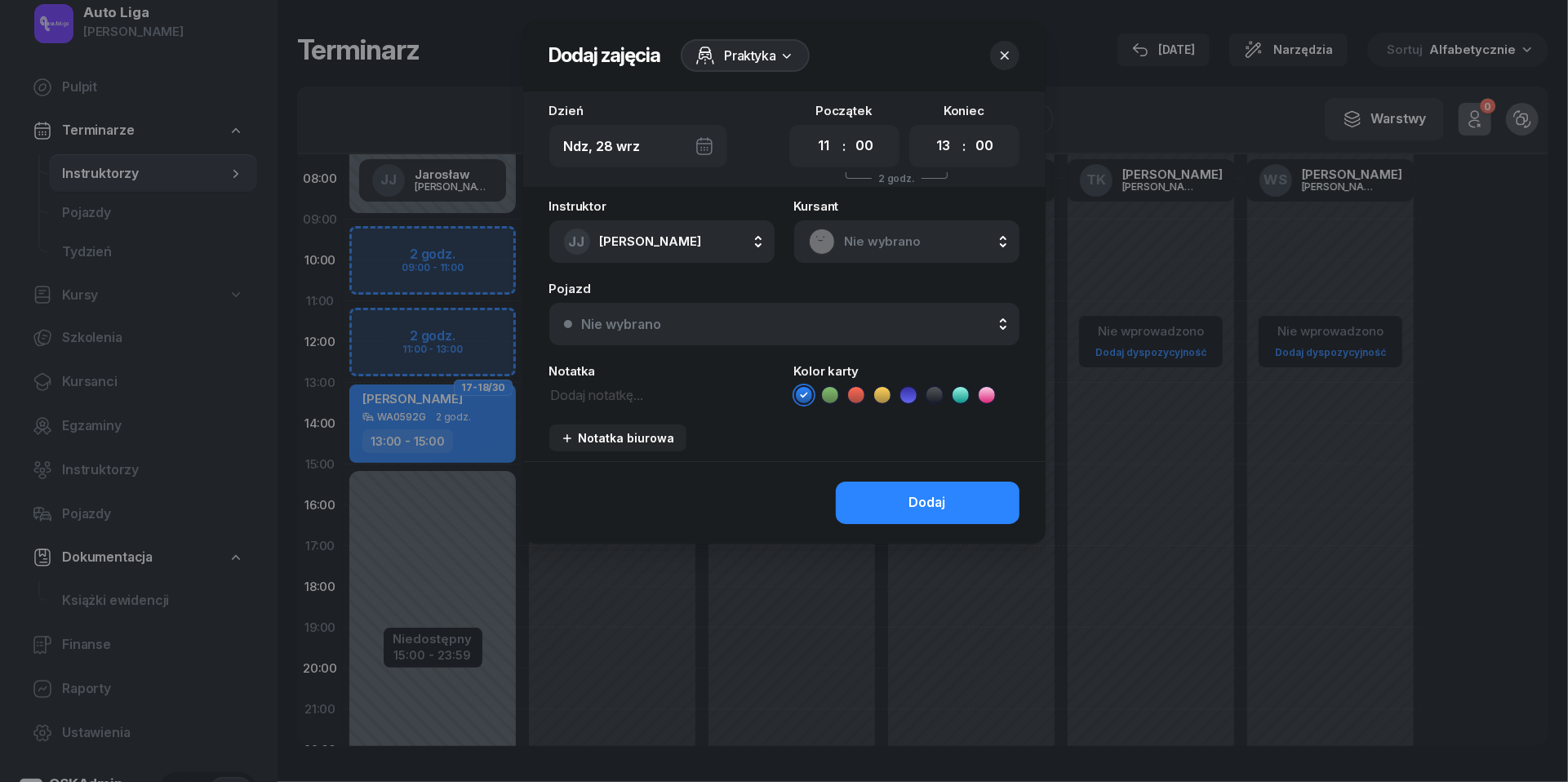
click at [1001, 48] on icon "button" at bounding box center [1004, 55] width 16 height 16
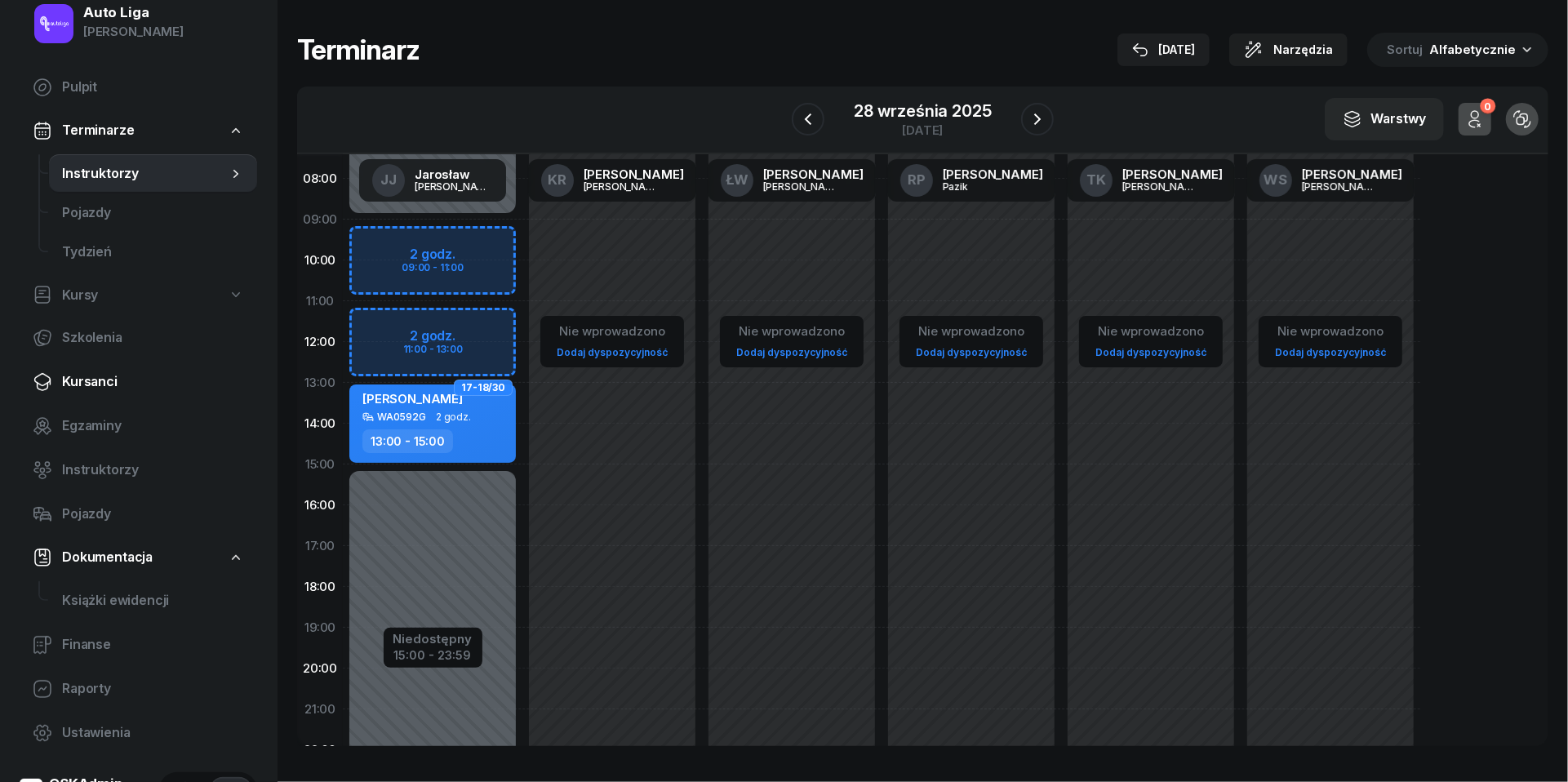
click at [102, 386] on span "Kursanci" at bounding box center [153, 381] width 182 height 22
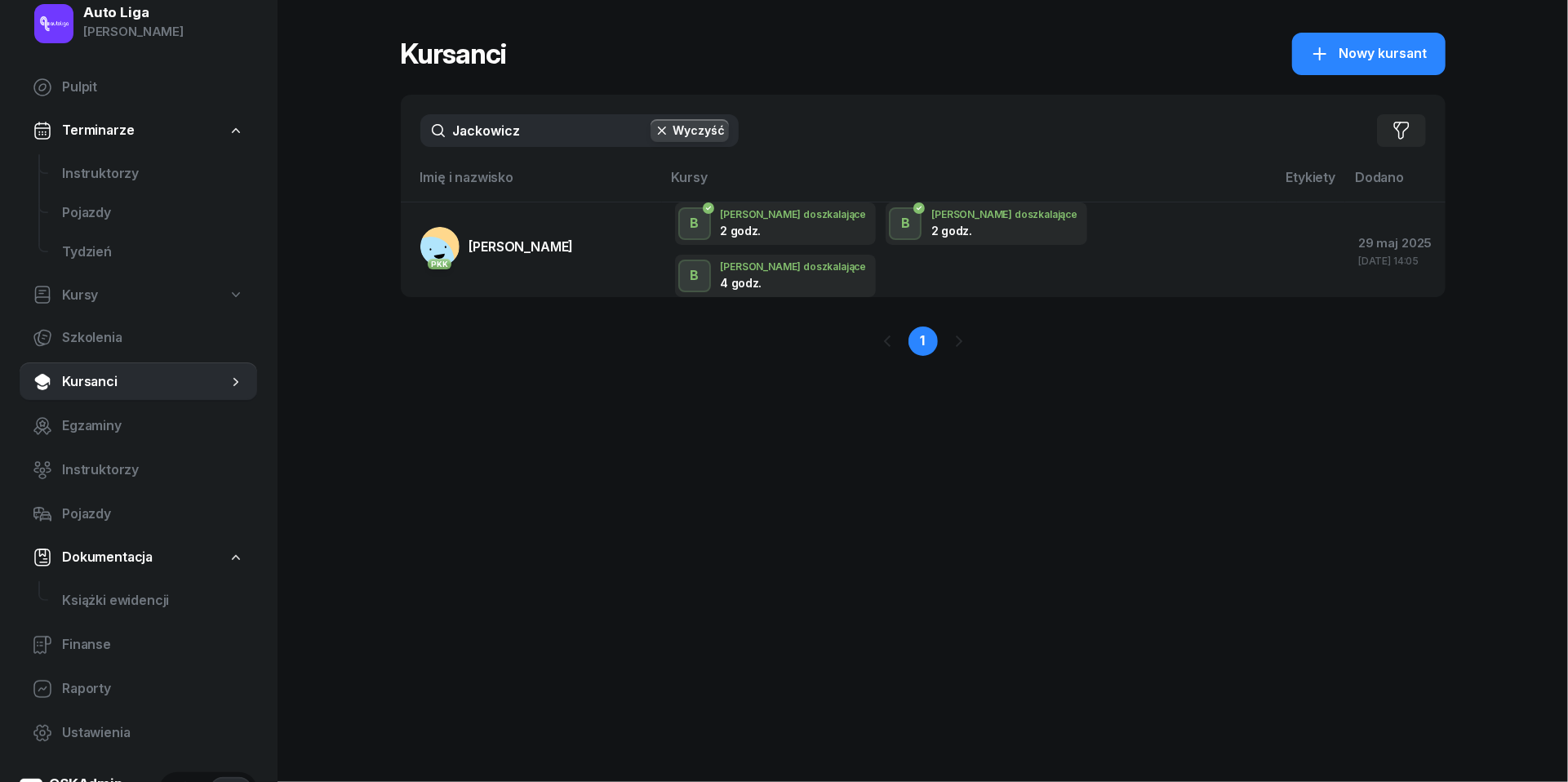
click at [563, 125] on input "Jackowicz" at bounding box center [579, 131] width 318 height 33
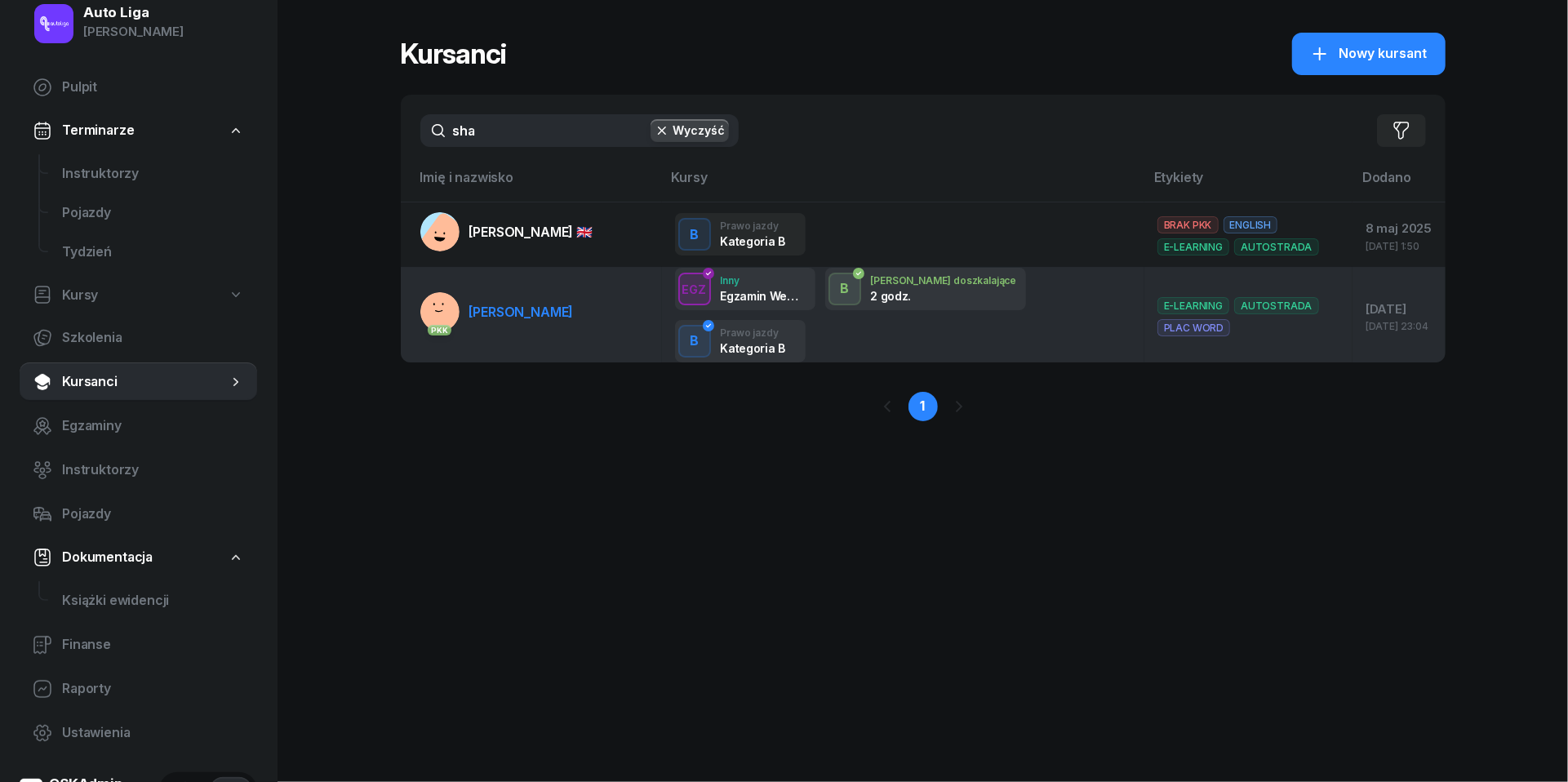
type input "sha"
click at [570, 313] on span "[PERSON_NAME]" at bounding box center [522, 311] width 105 height 16
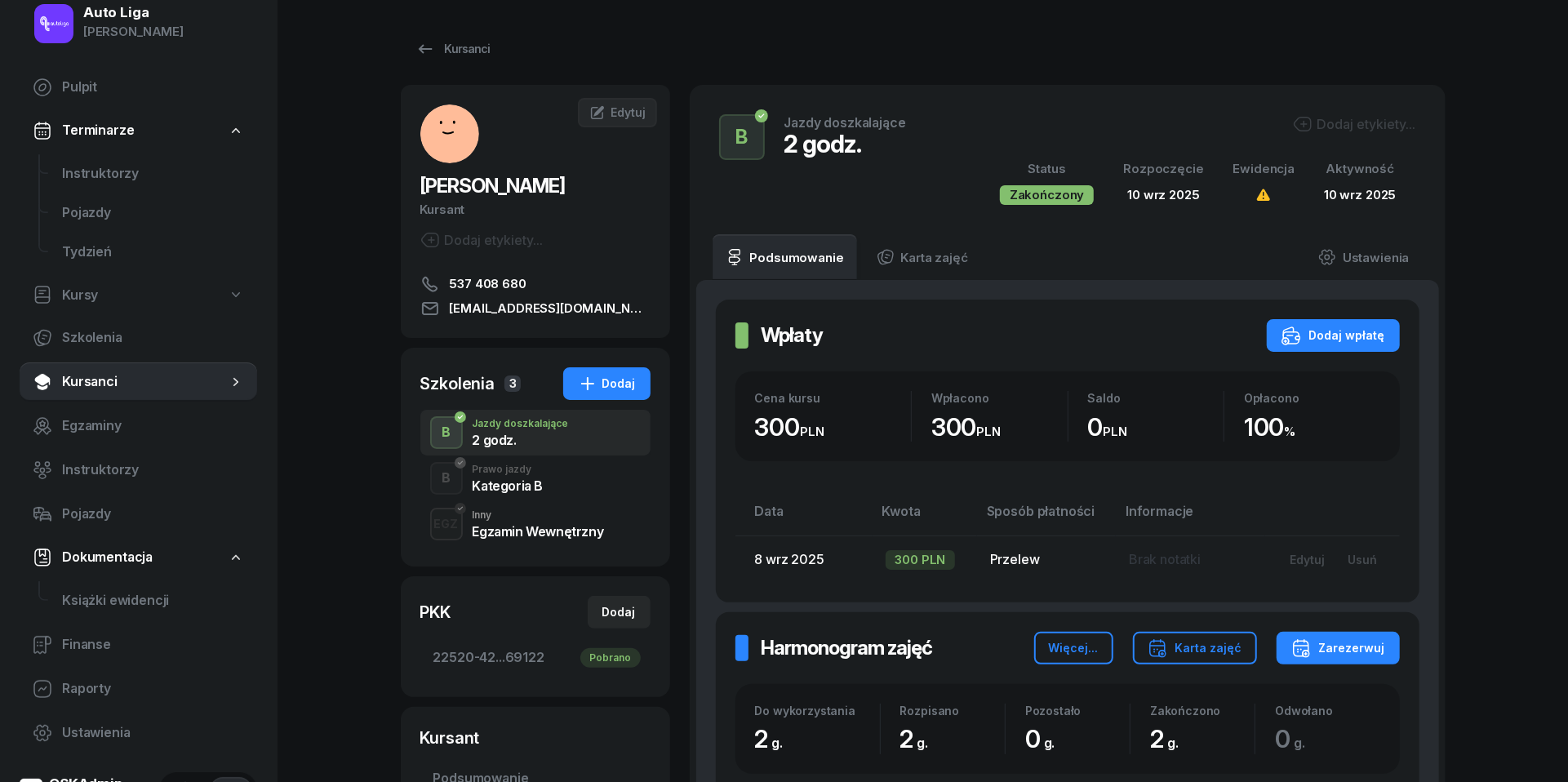
click at [501, 480] on div "Kategoria B" at bounding box center [508, 485] width 71 height 13
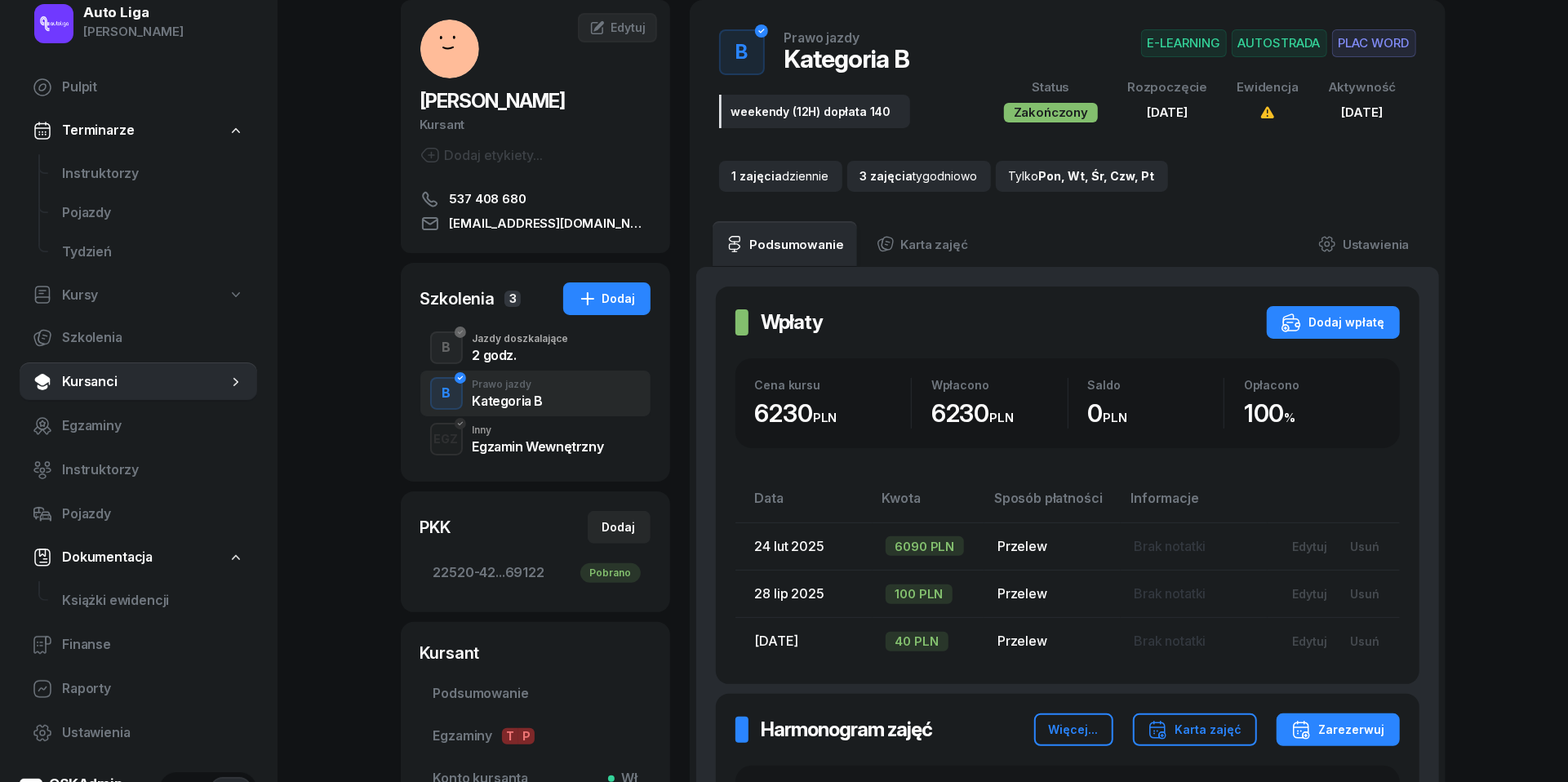
scroll to position [88, 0]
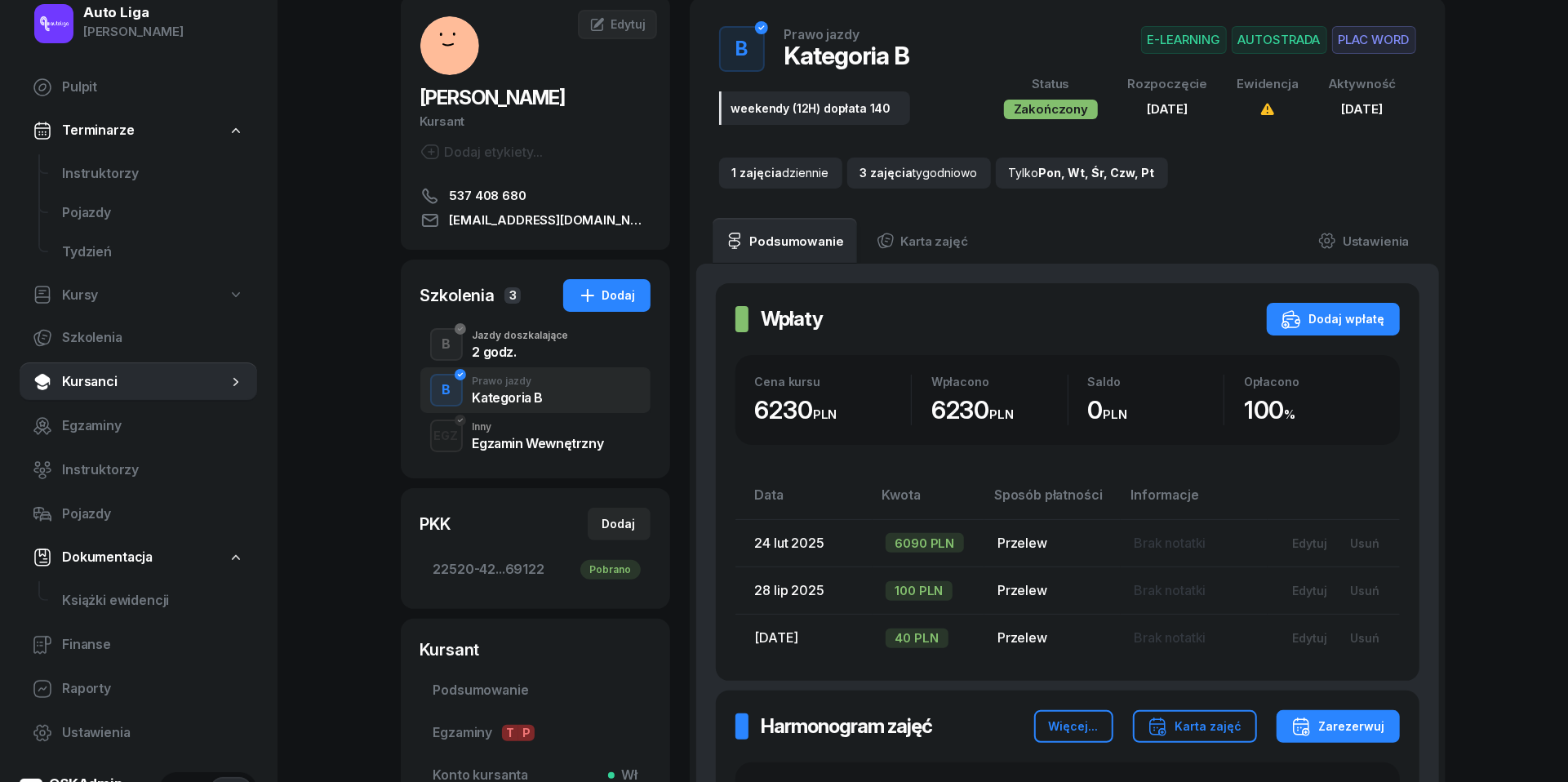
click at [560, 437] on div "Egzamin Wewnętrzny" at bounding box center [538, 443] width 131 height 13
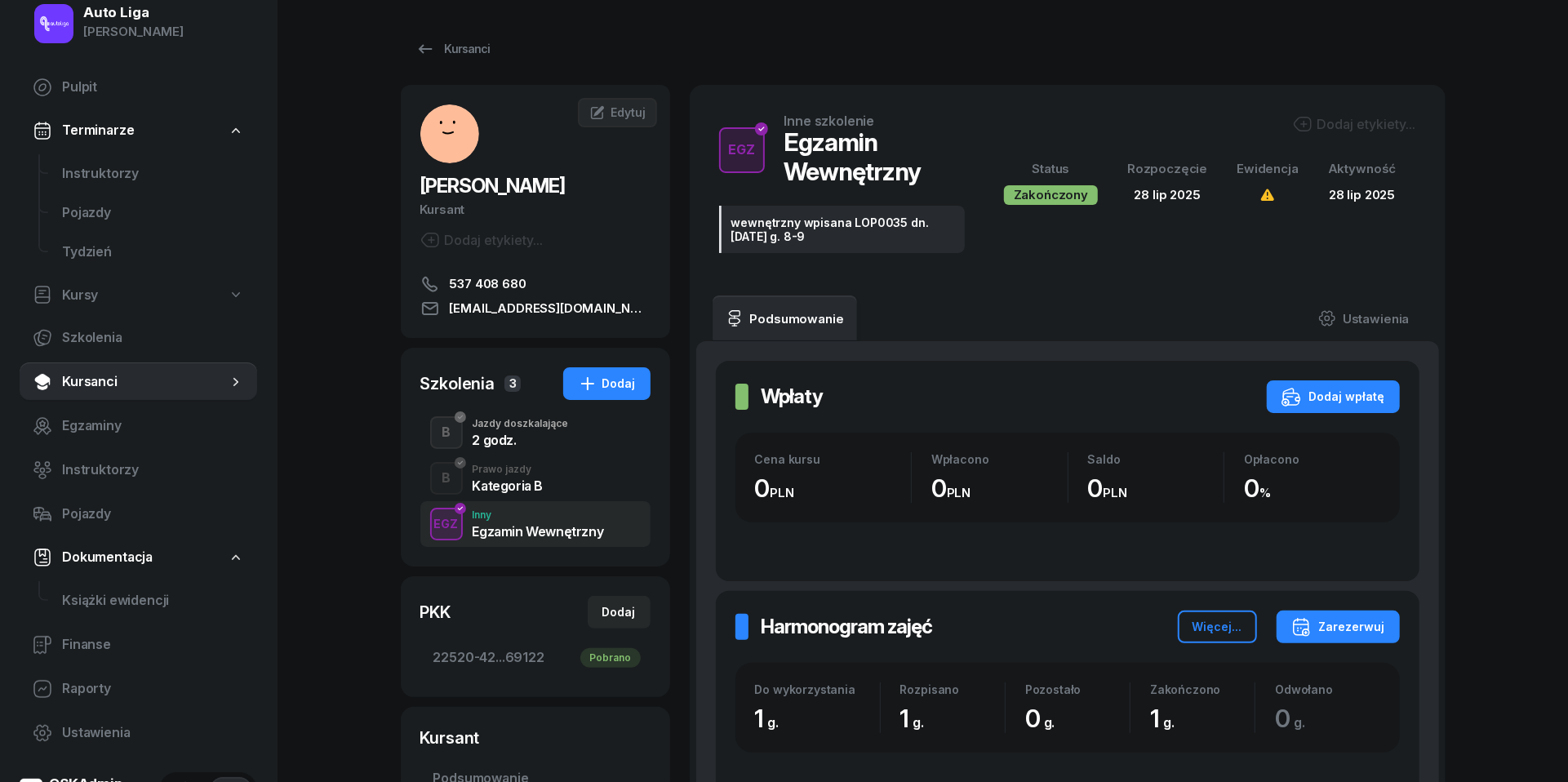
click at [502, 438] on div "2 godz." at bounding box center [520, 439] width 96 height 13
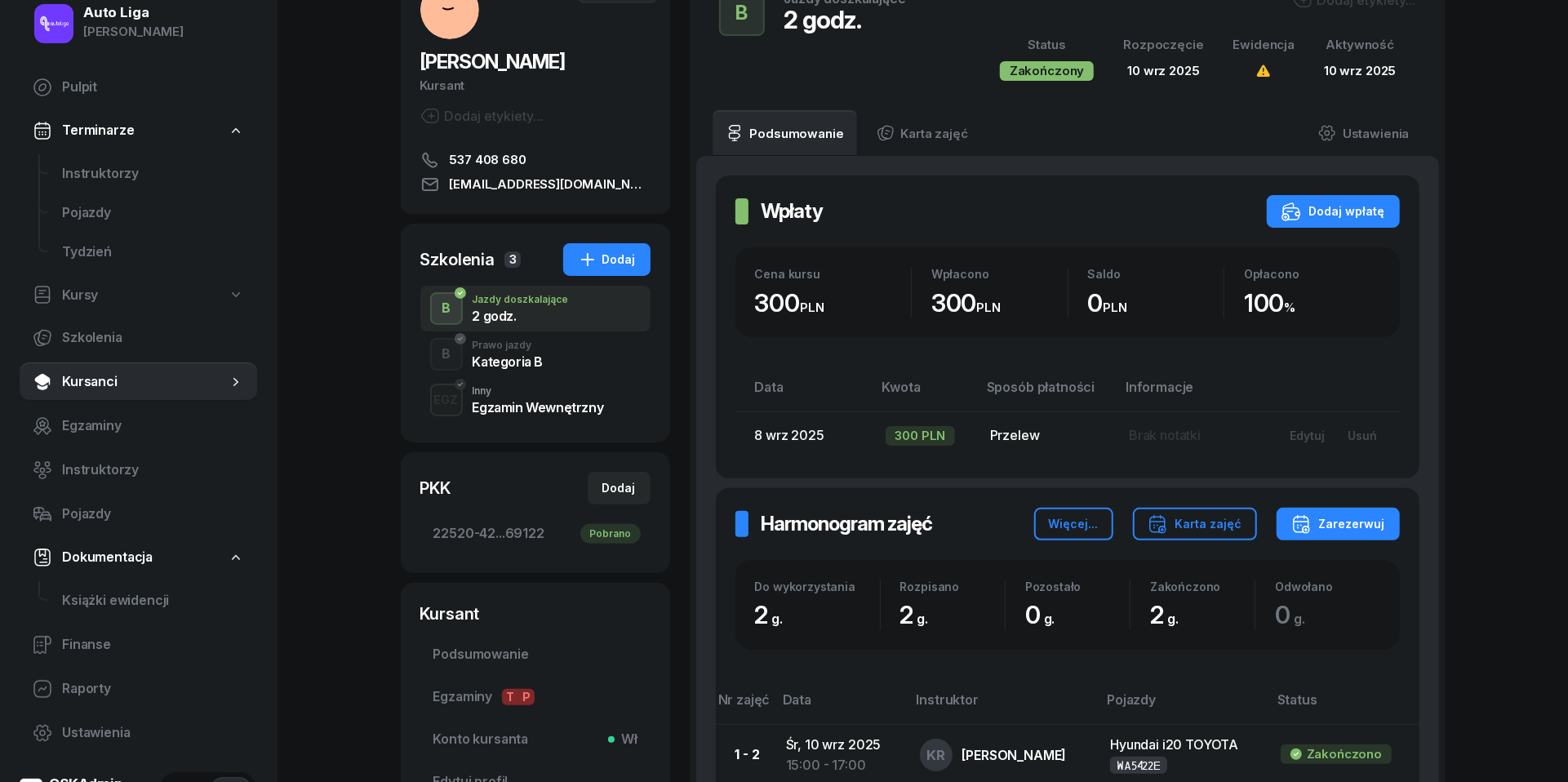
scroll to position [72, 0]
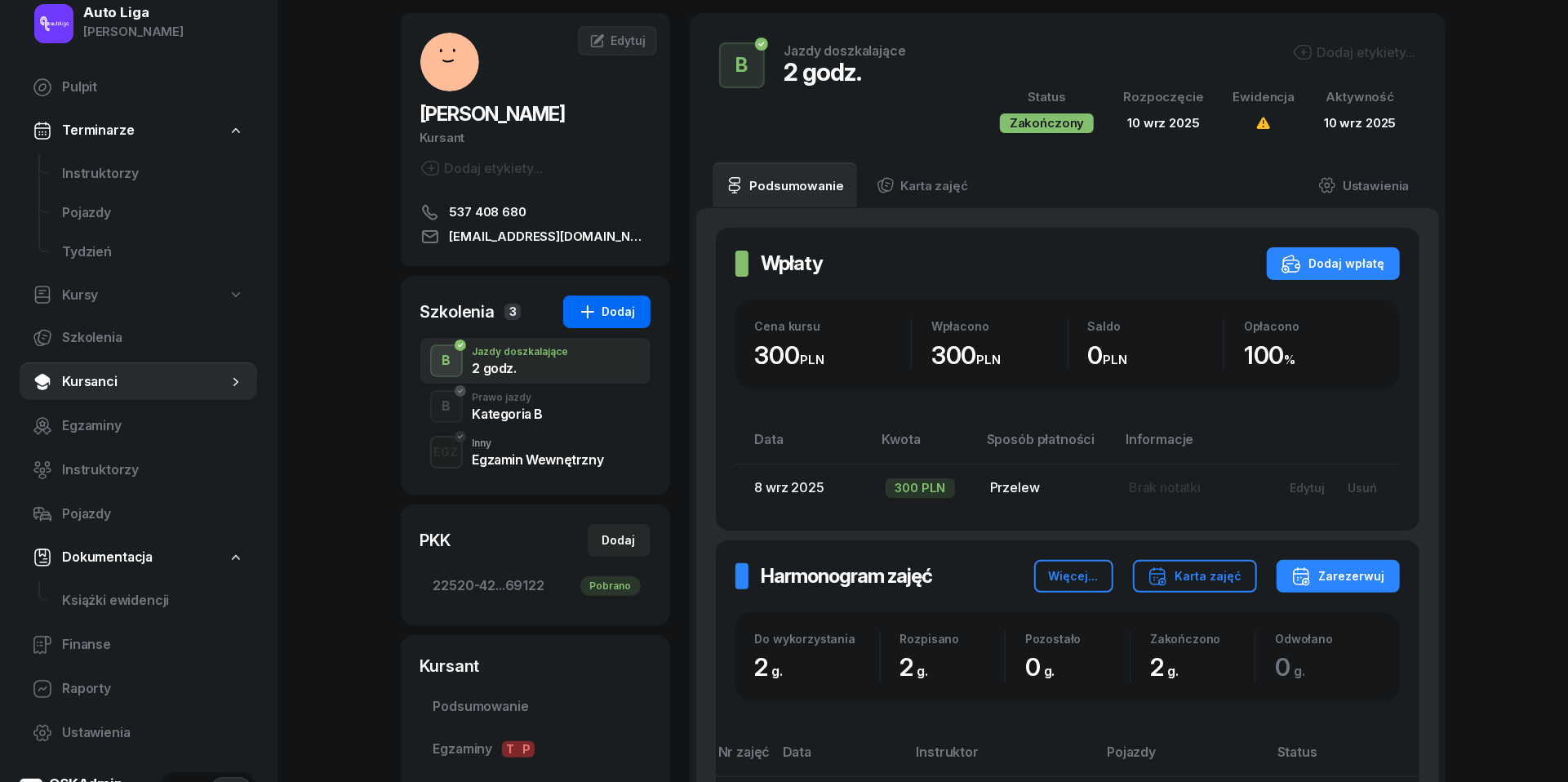
click at [612, 308] on div "Dodaj" at bounding box center [606, 311] width 58 height 20
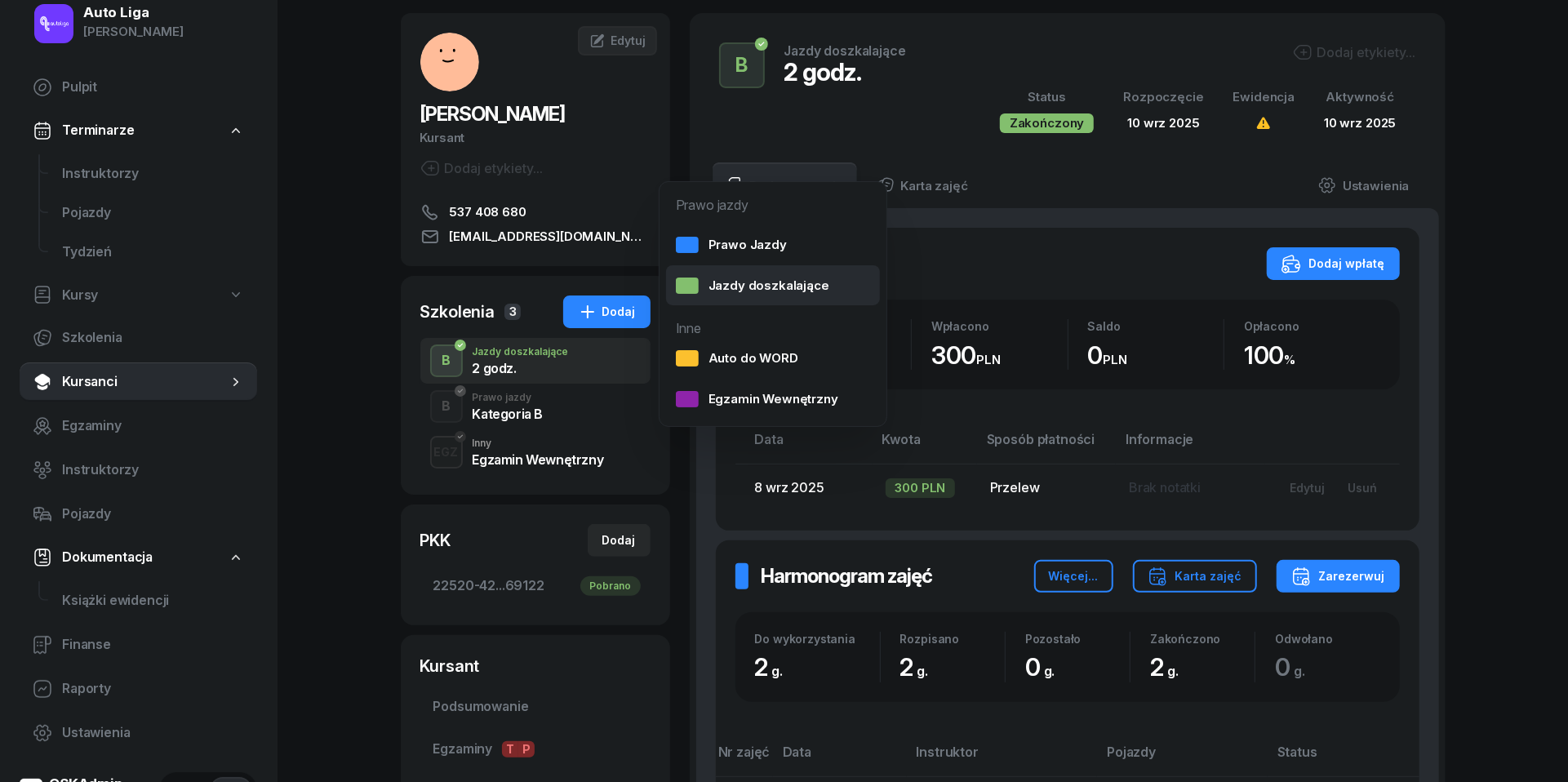
click at [723, 276] on div "Jazdy doszkalające" at bounding box center [752, 285] width 153 height 22
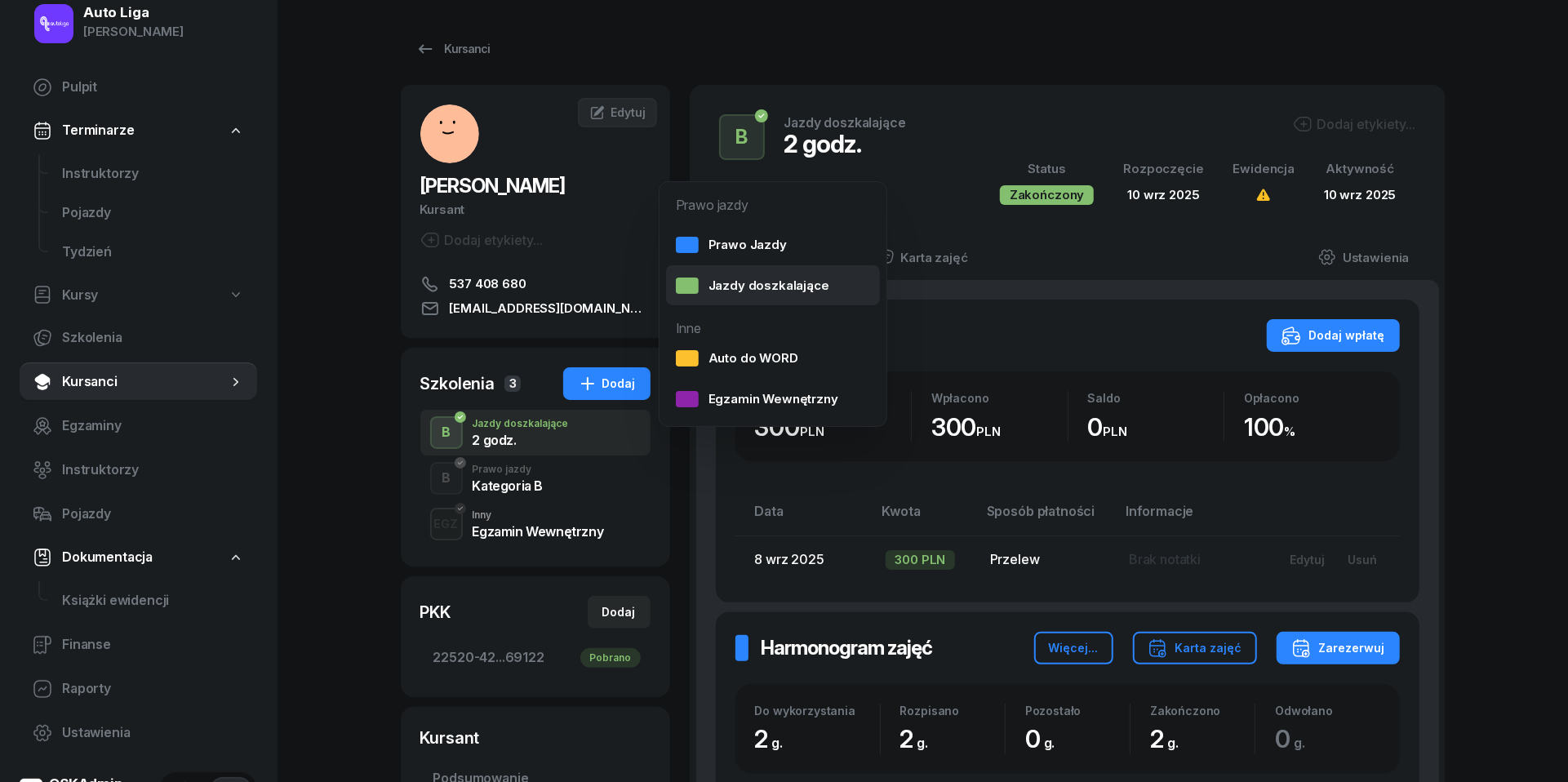
select select "B"
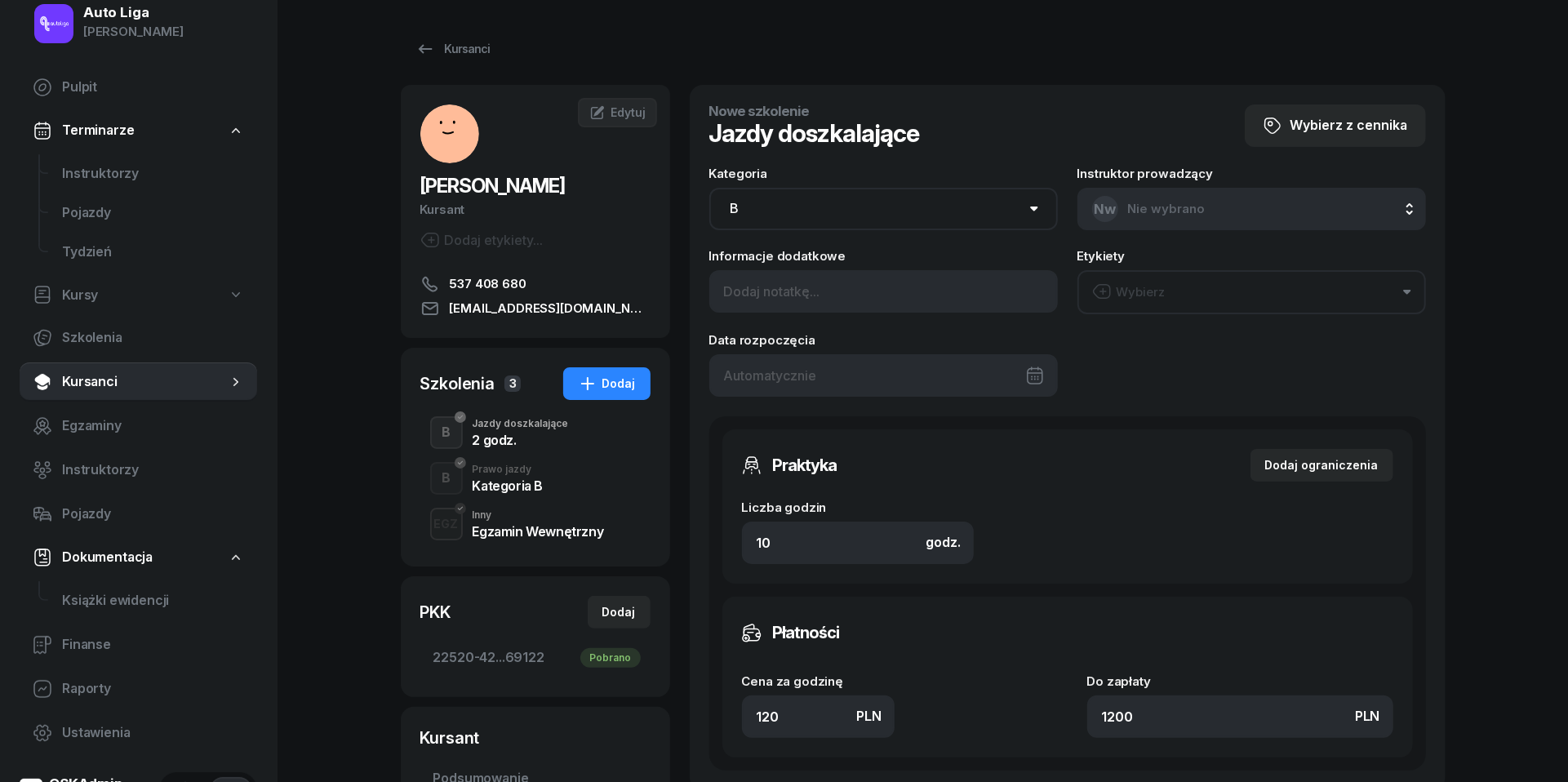
click at [814, 369] on div at bounding box center [883, 375] width 349 height 42
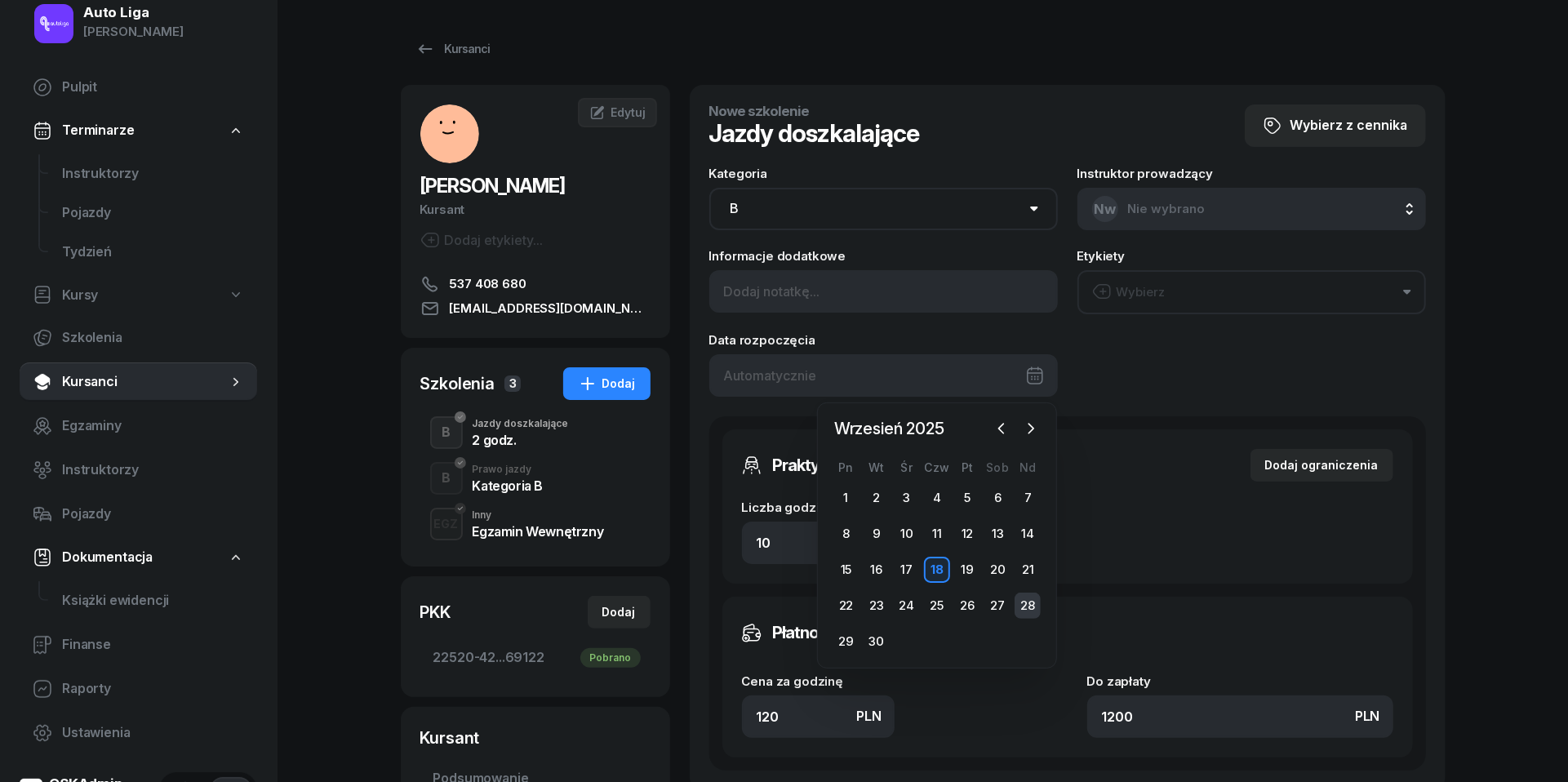
click at [1032, 605] on div "28" at bounding box center [1027, 606] width 26 height 26
type input "[DATE]"
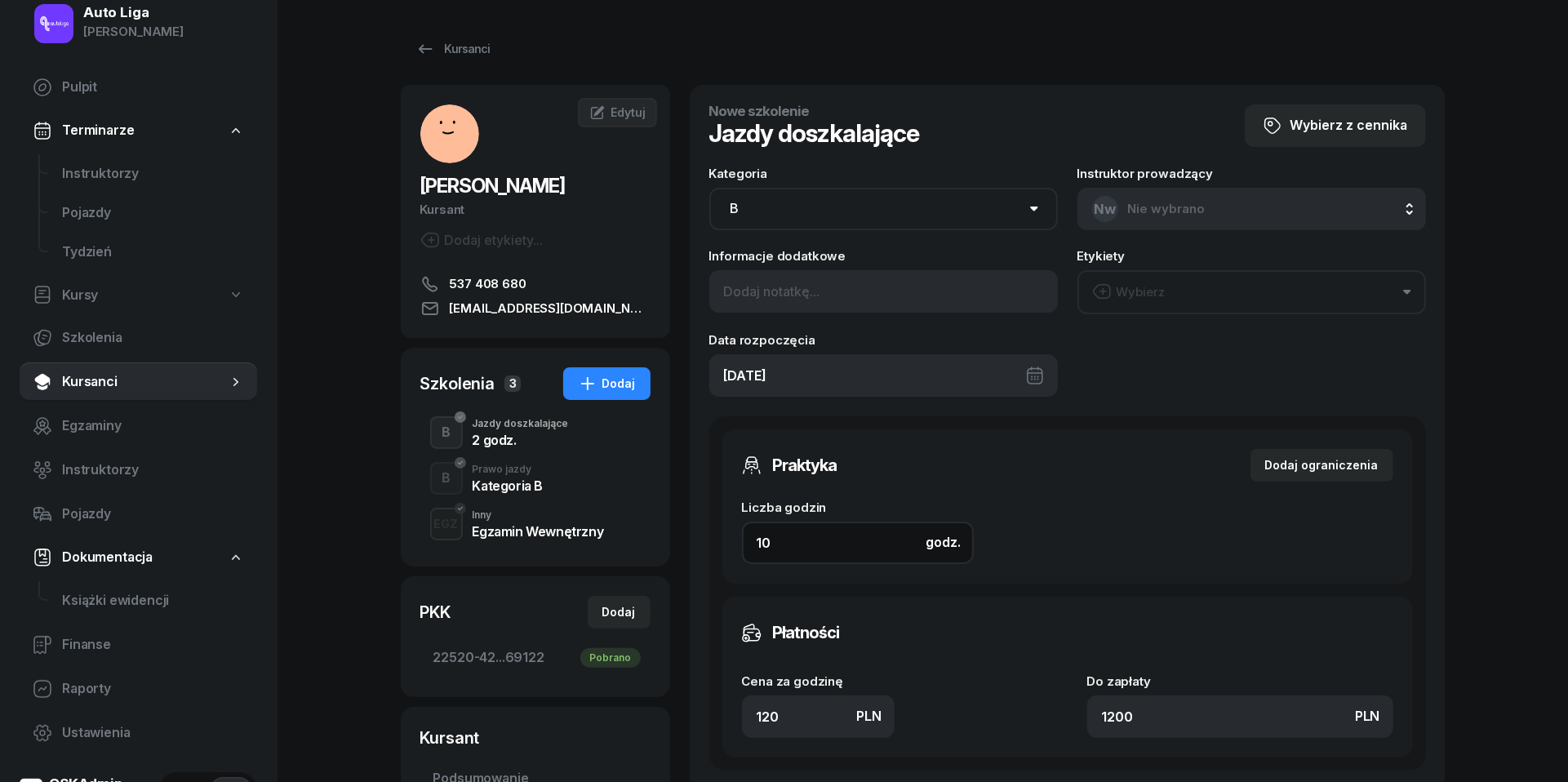
click at [804, 546] on input "10" at bounding box center [858, 542] width 232 height 42
type input "2"
type input "240"
type input "2"
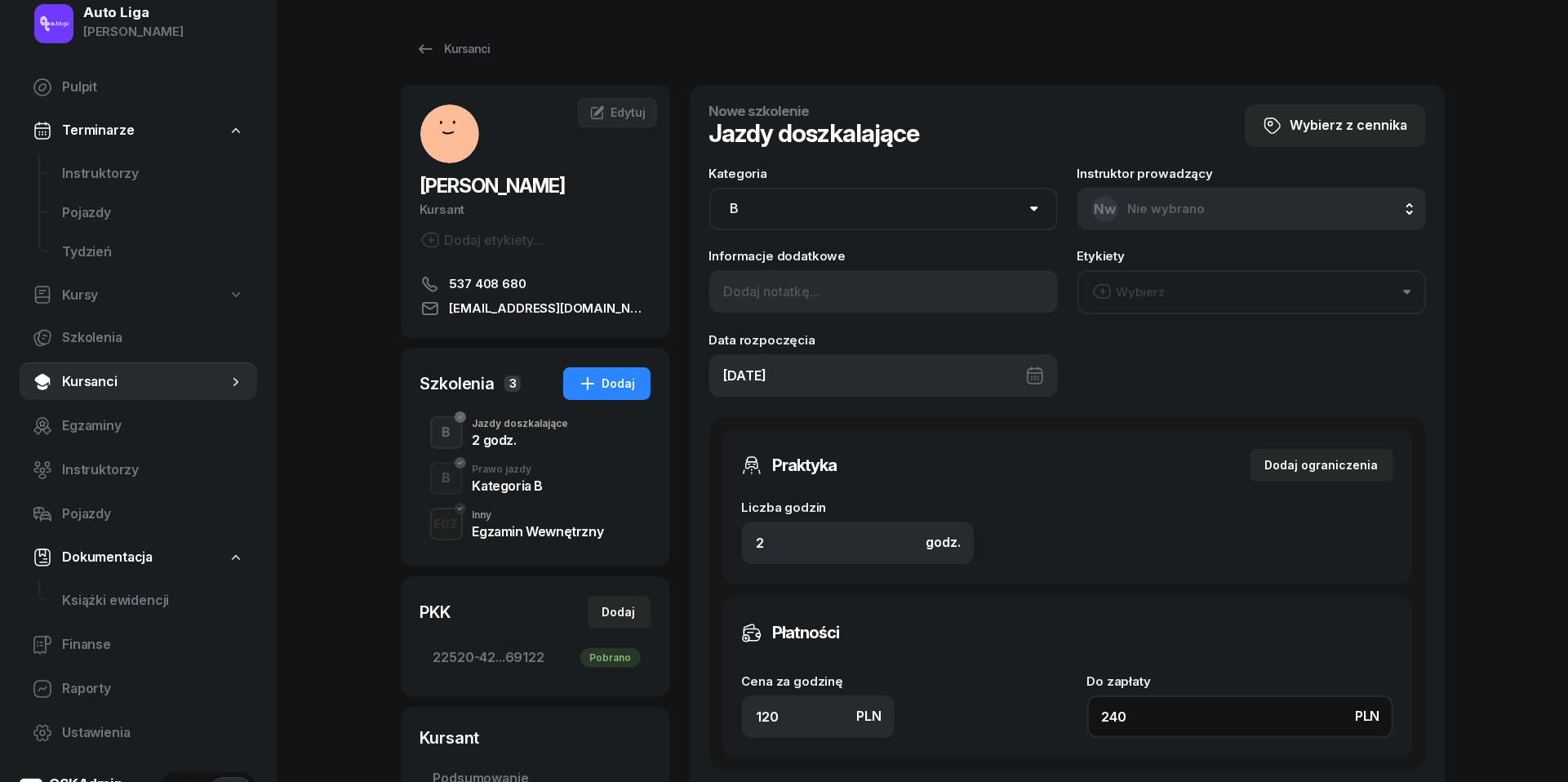
click at [1146, 705] on input "240" at bounding box center [1240, 716] width 306 height 42
type input "1.50"
type input "3"
type input "16"
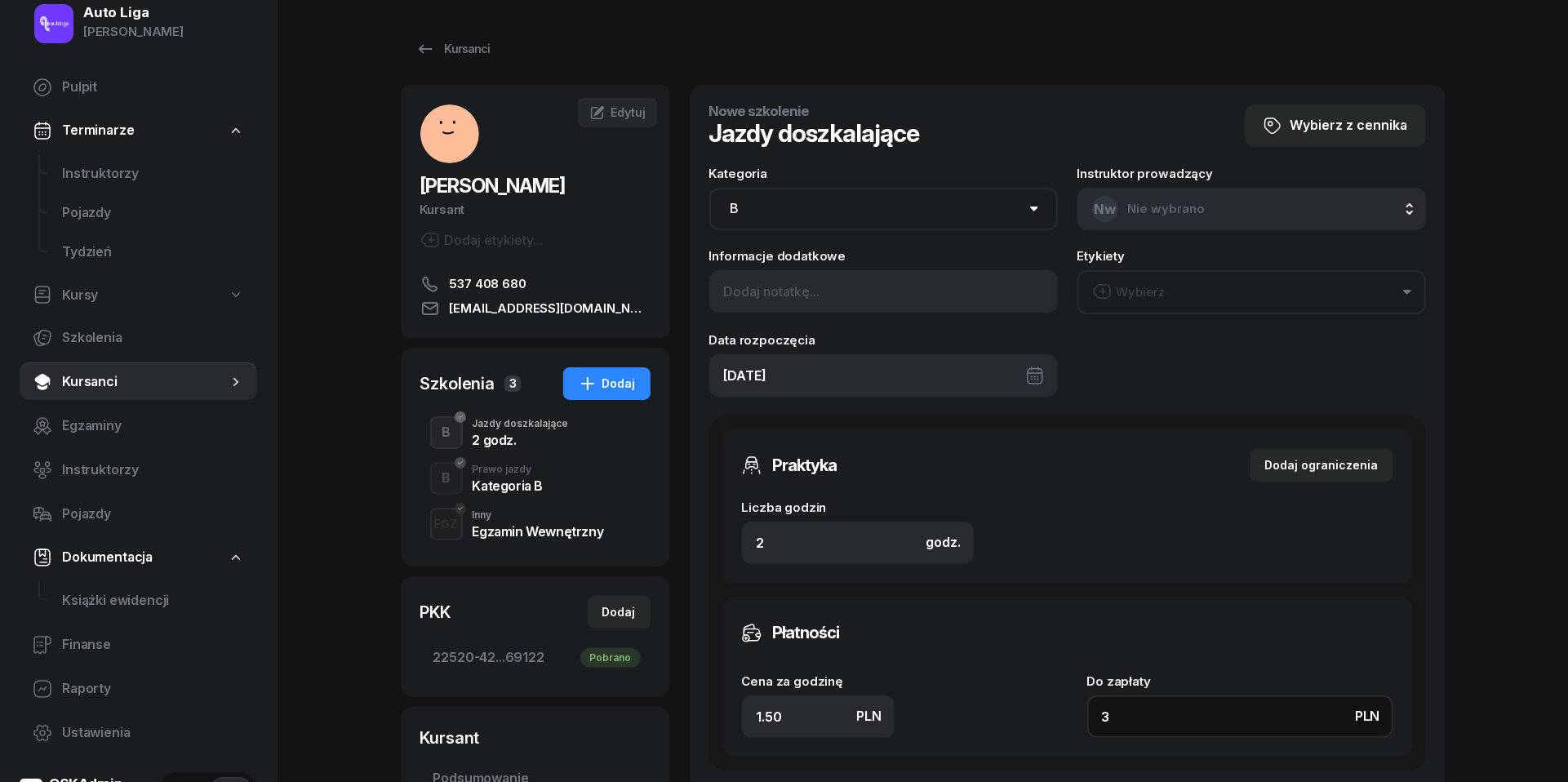
type input "32"
type input "160"
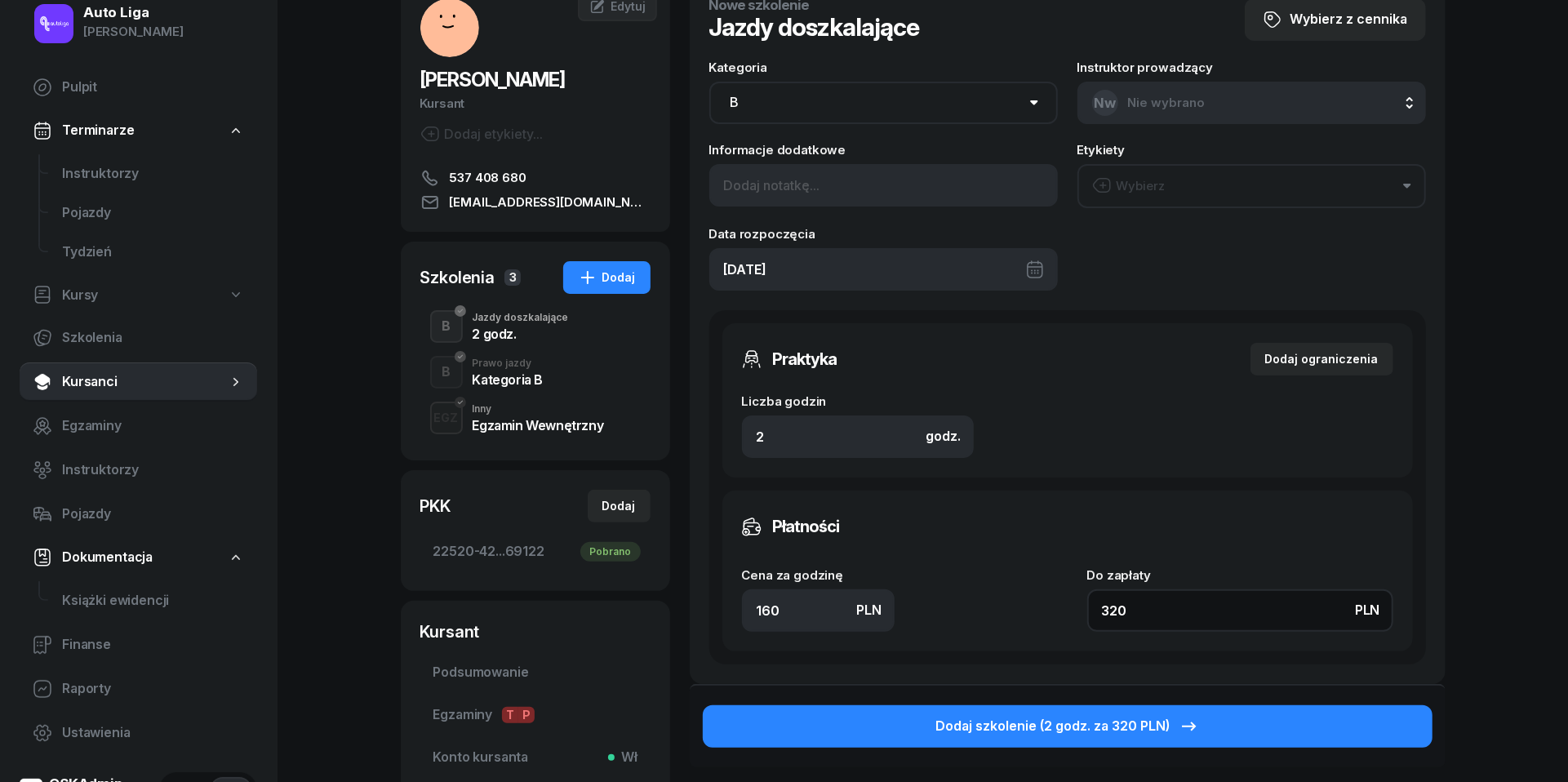
scroll to position [181, 0]
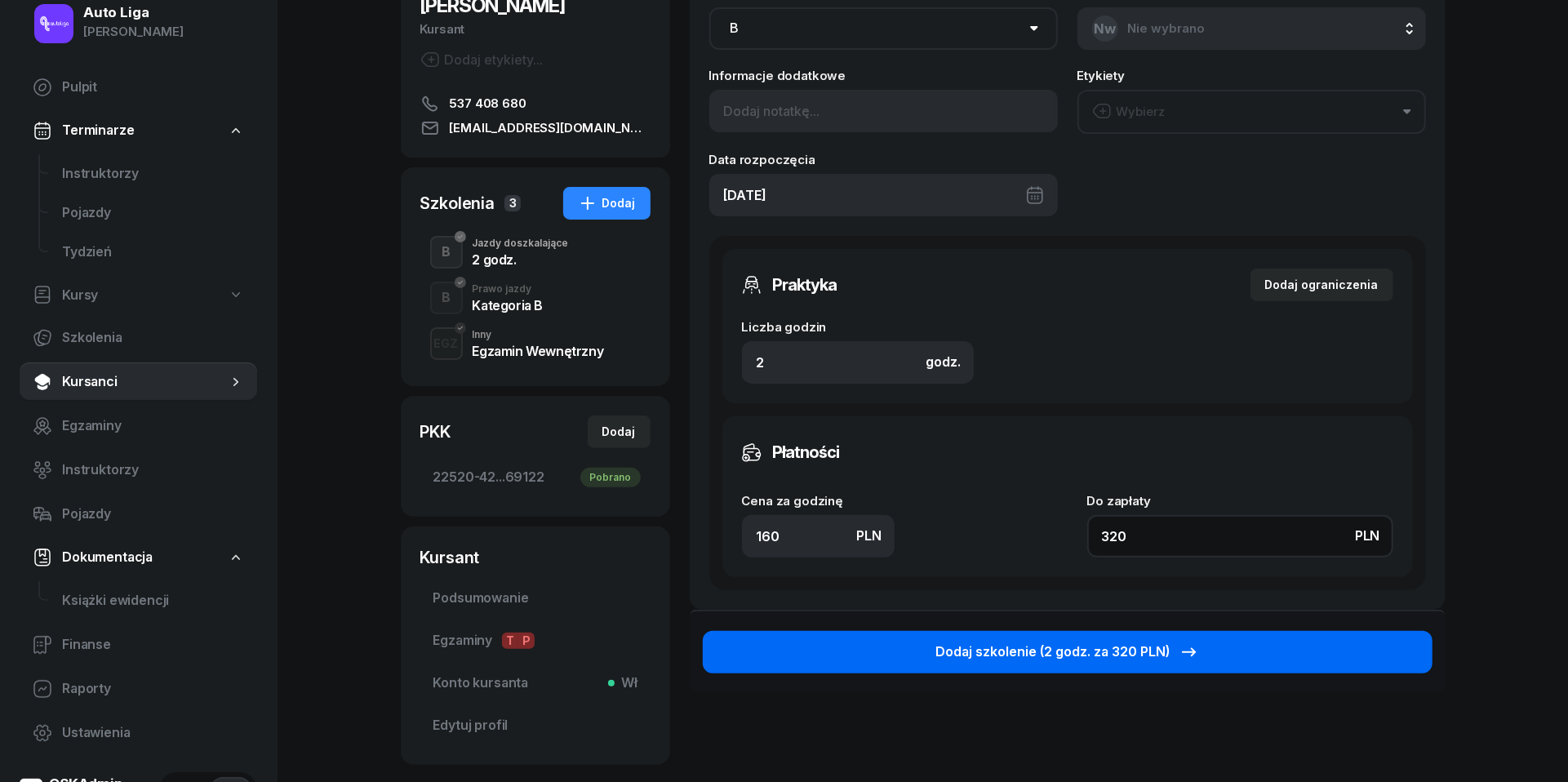
type input "320"
click at [1088, 635] on button "Dodaj szkolenie (2 godz. za 320 PLN)" at bounding box center [1068, 652] width 730 height 42
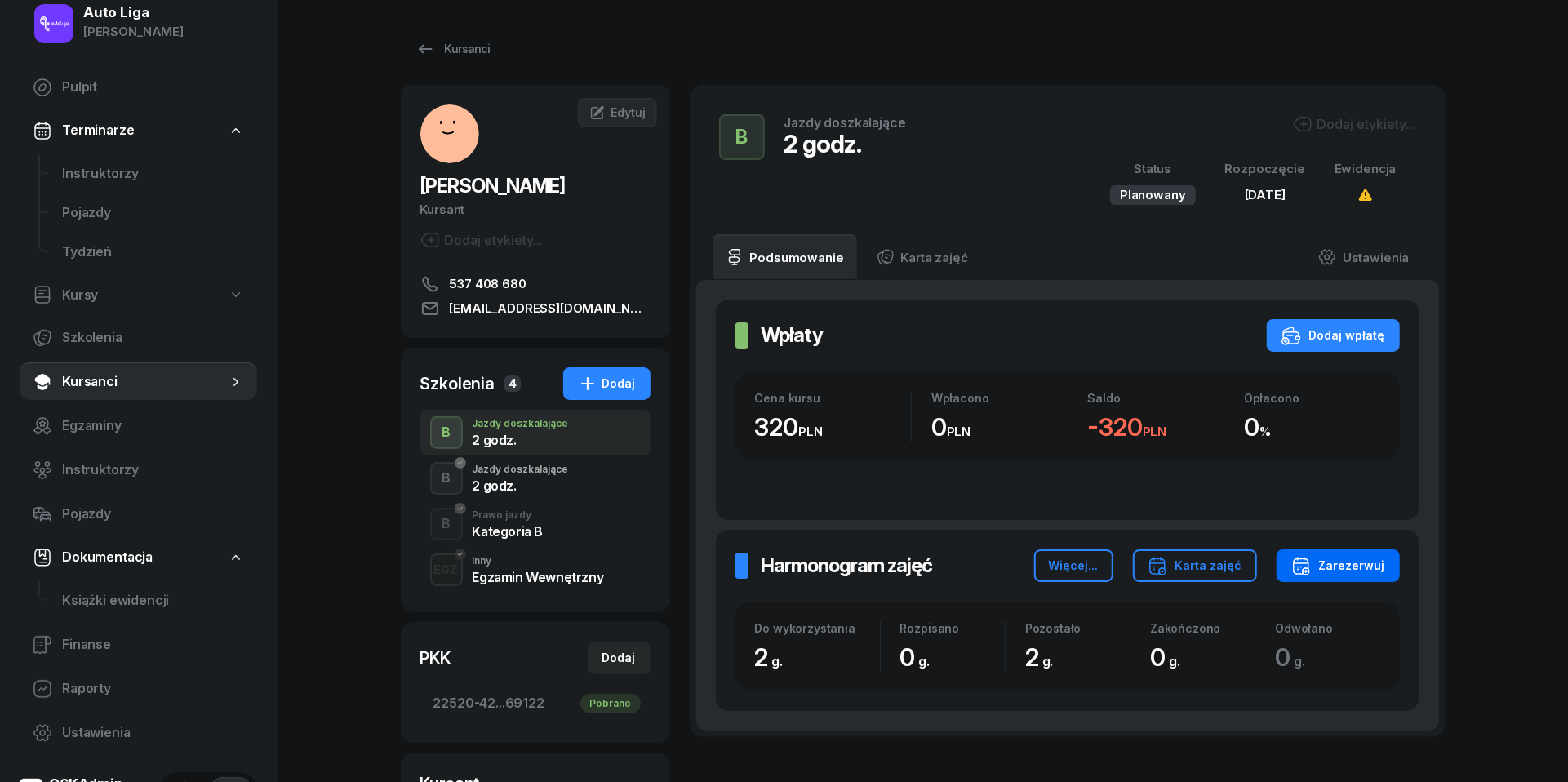
click at [1360, 567] on div "Zarezerwuj" at bounding box center [1338, 566] width 94 height 20
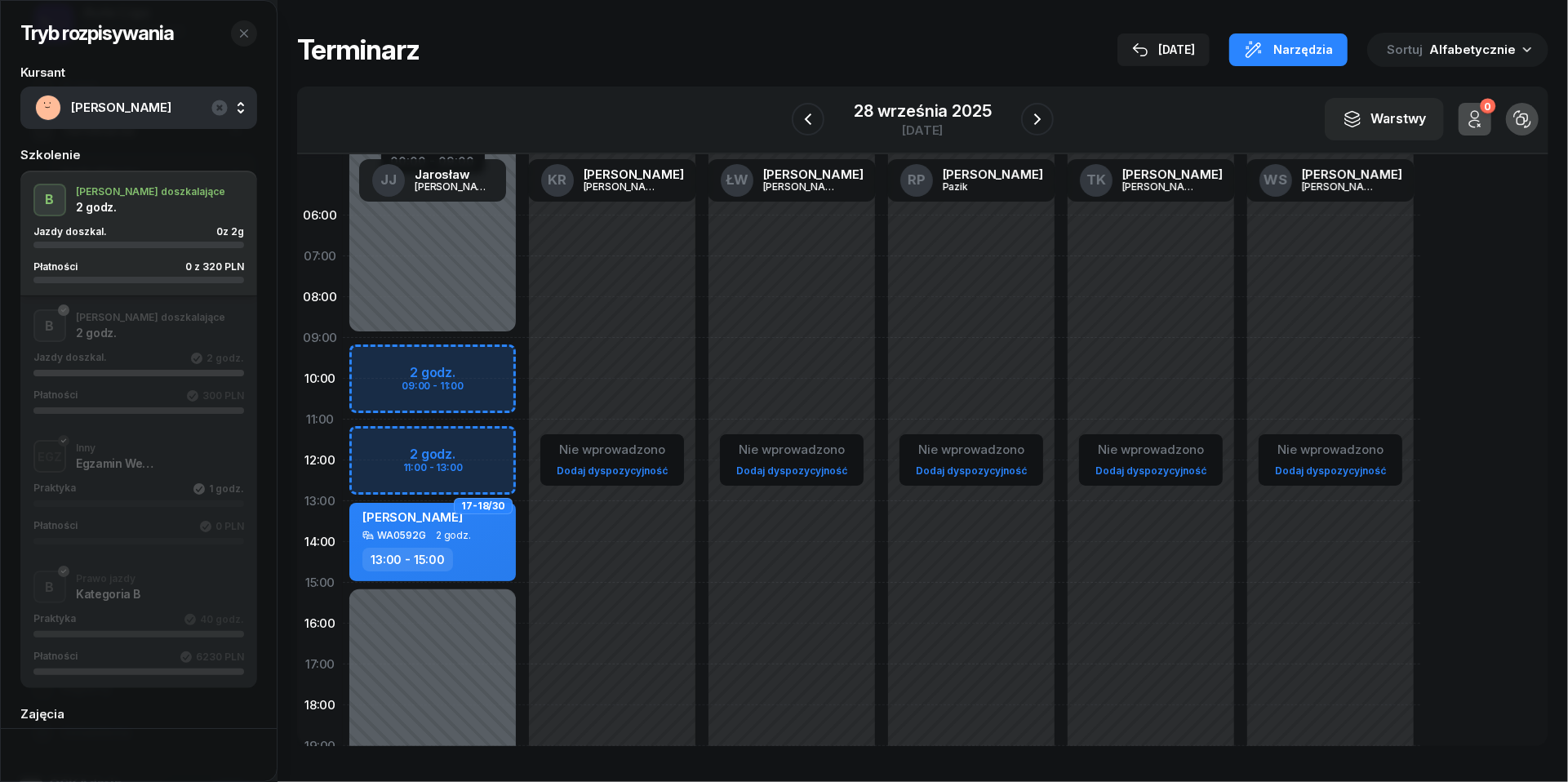
click at [380, 442] on div "Niedostępny 00:00 - 09:00 Niedostępny 15:00 - 23:59 2 godz. 09:00 - 11:00 2 god…" at bounding box center [432, 583] width 180 height 776
select select "11"
select select "13"
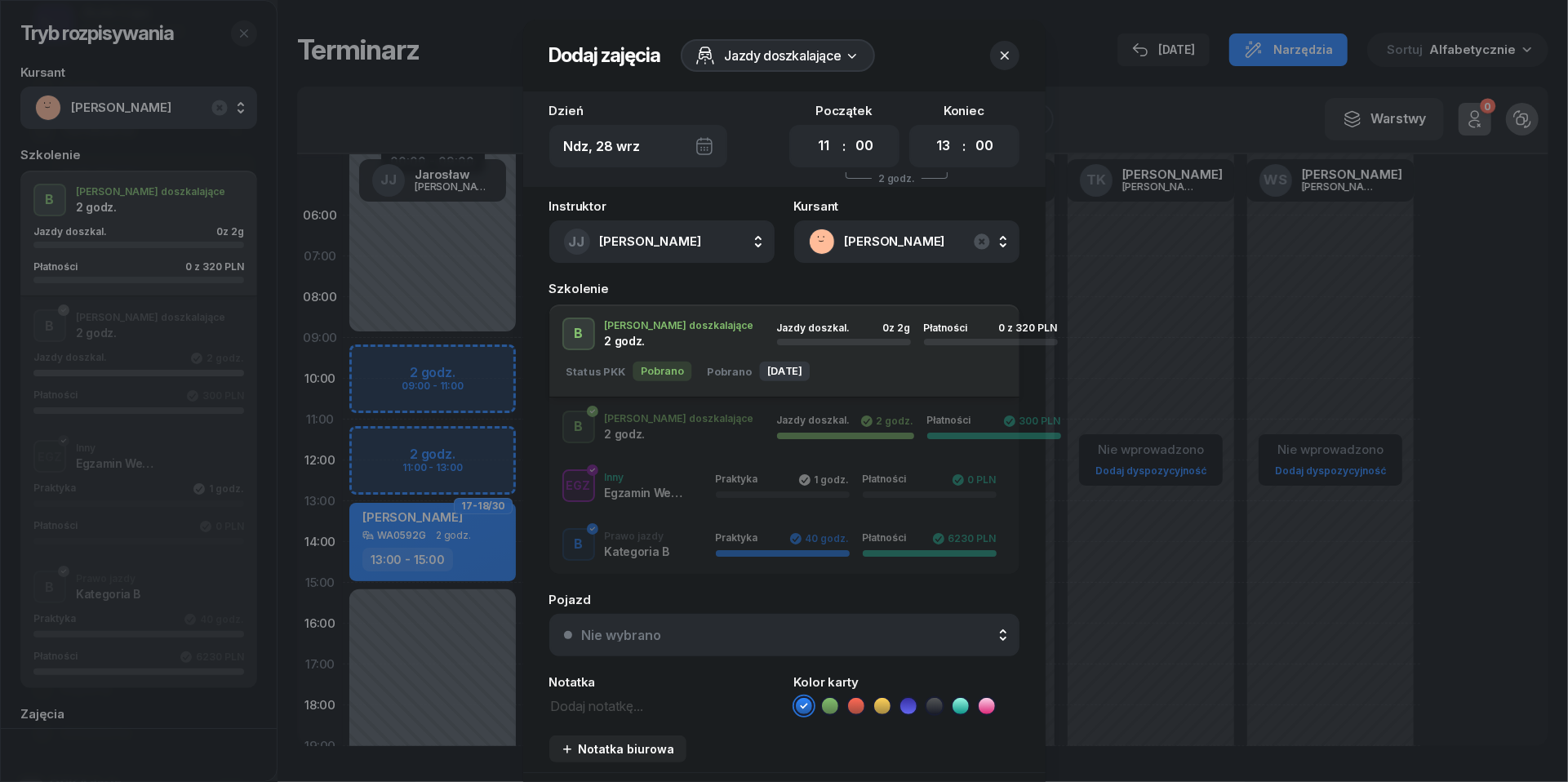
click at [676, 638] on div "Nie wybrano" at bounding box center [793, 635] width 423 height 13
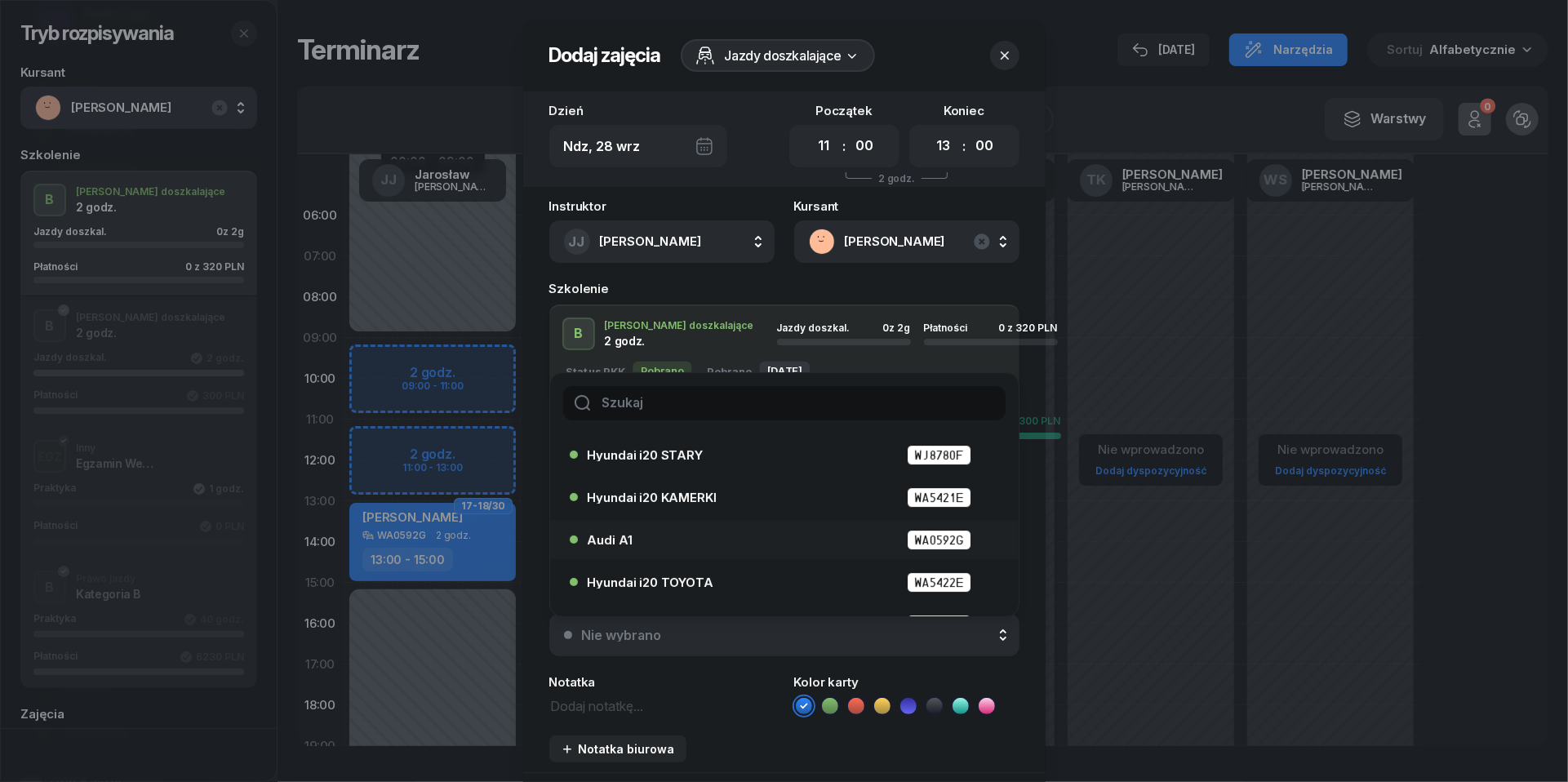
scroll to position [48, 0]
click at [674, 578] on span "Hyundai i20 TOYOTA" at bounding box center [650, 580] width 125 height 12
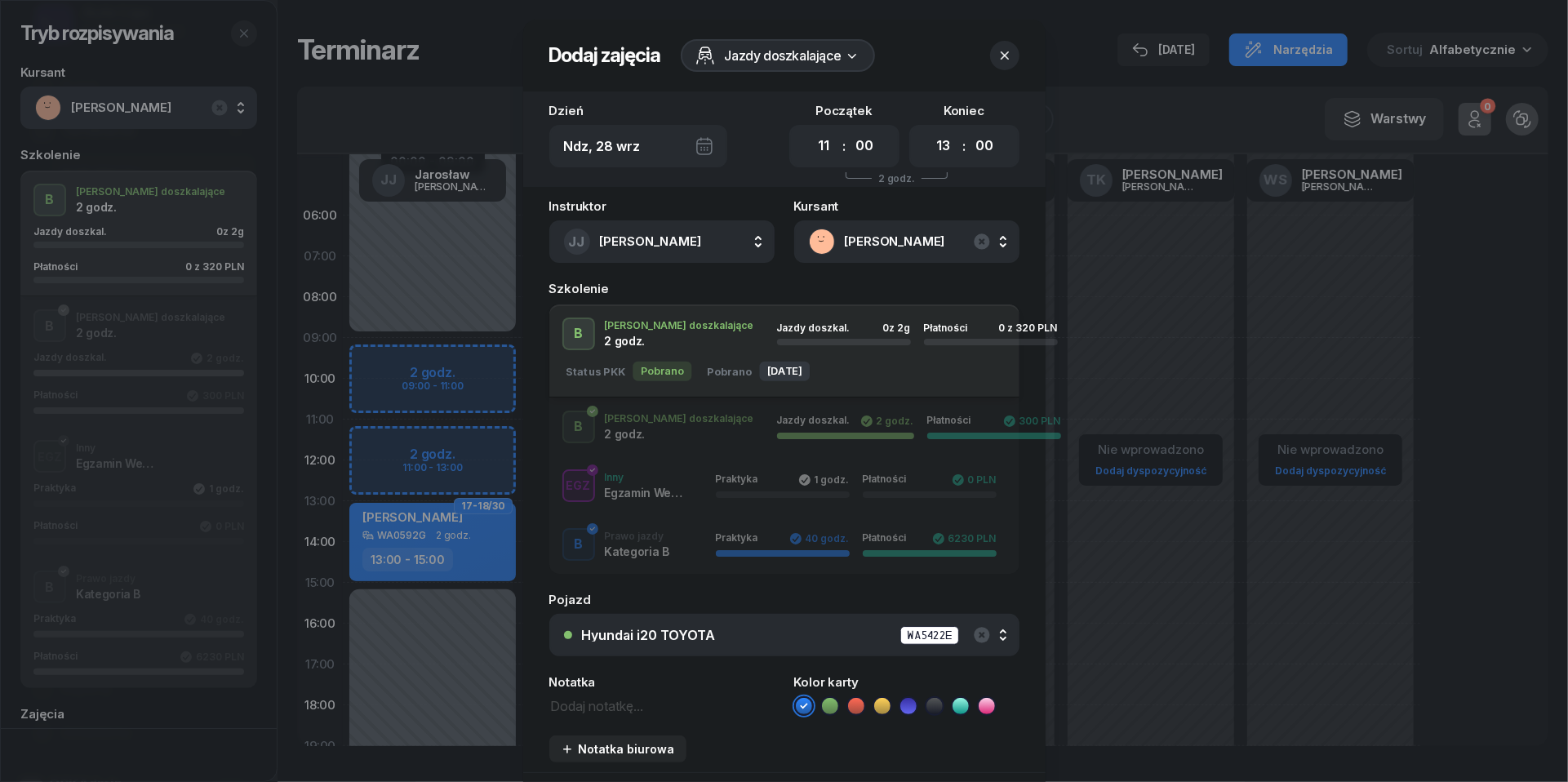
click at [614, 708] on textarea at bounding box center [662, 705] width 226 height 21
type textarea "320 do pobrania"
click at [856, 710] on icon at bounding box center [856, 706] width 16 height 16
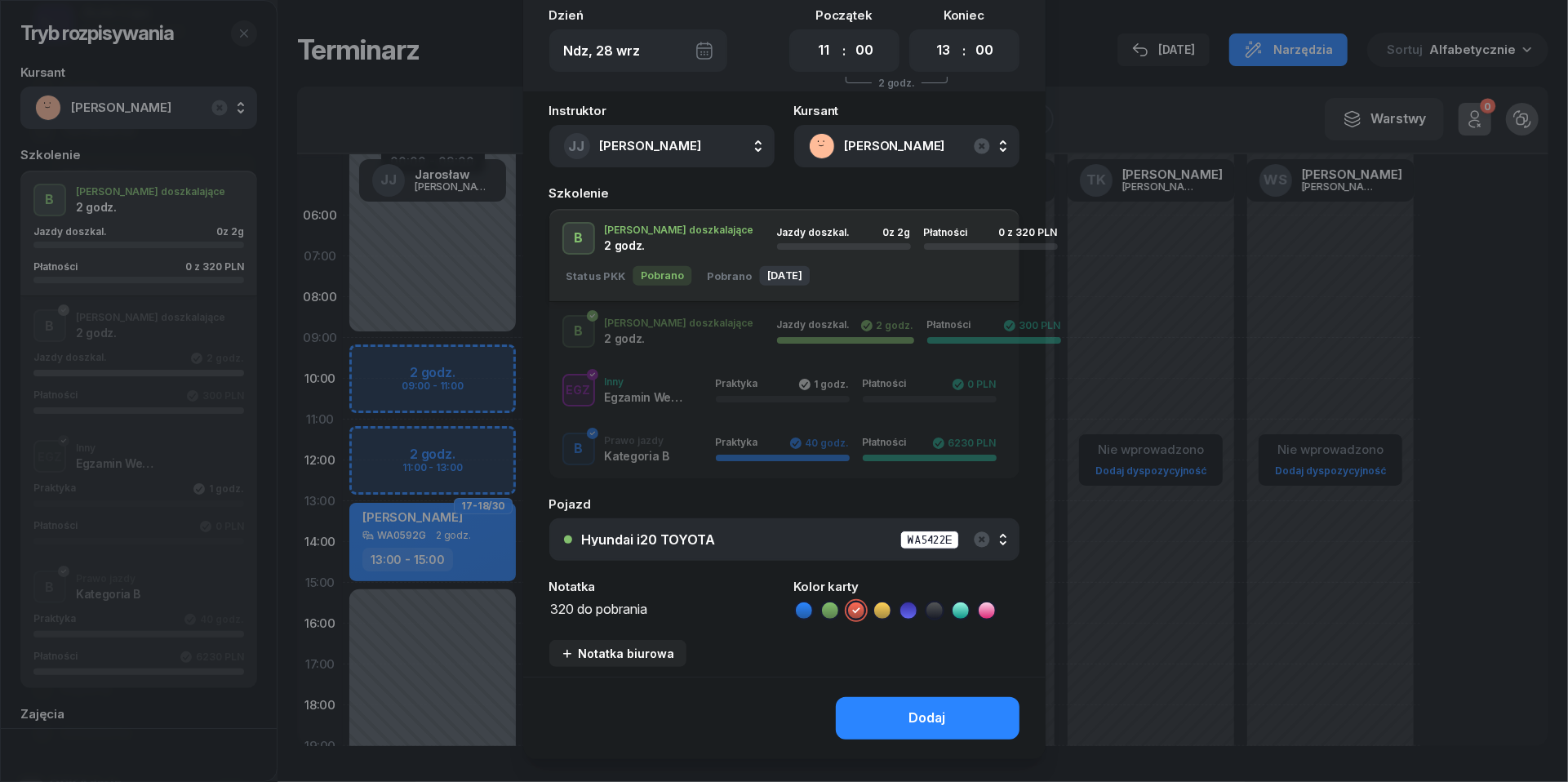
scroll to position [123, 0]
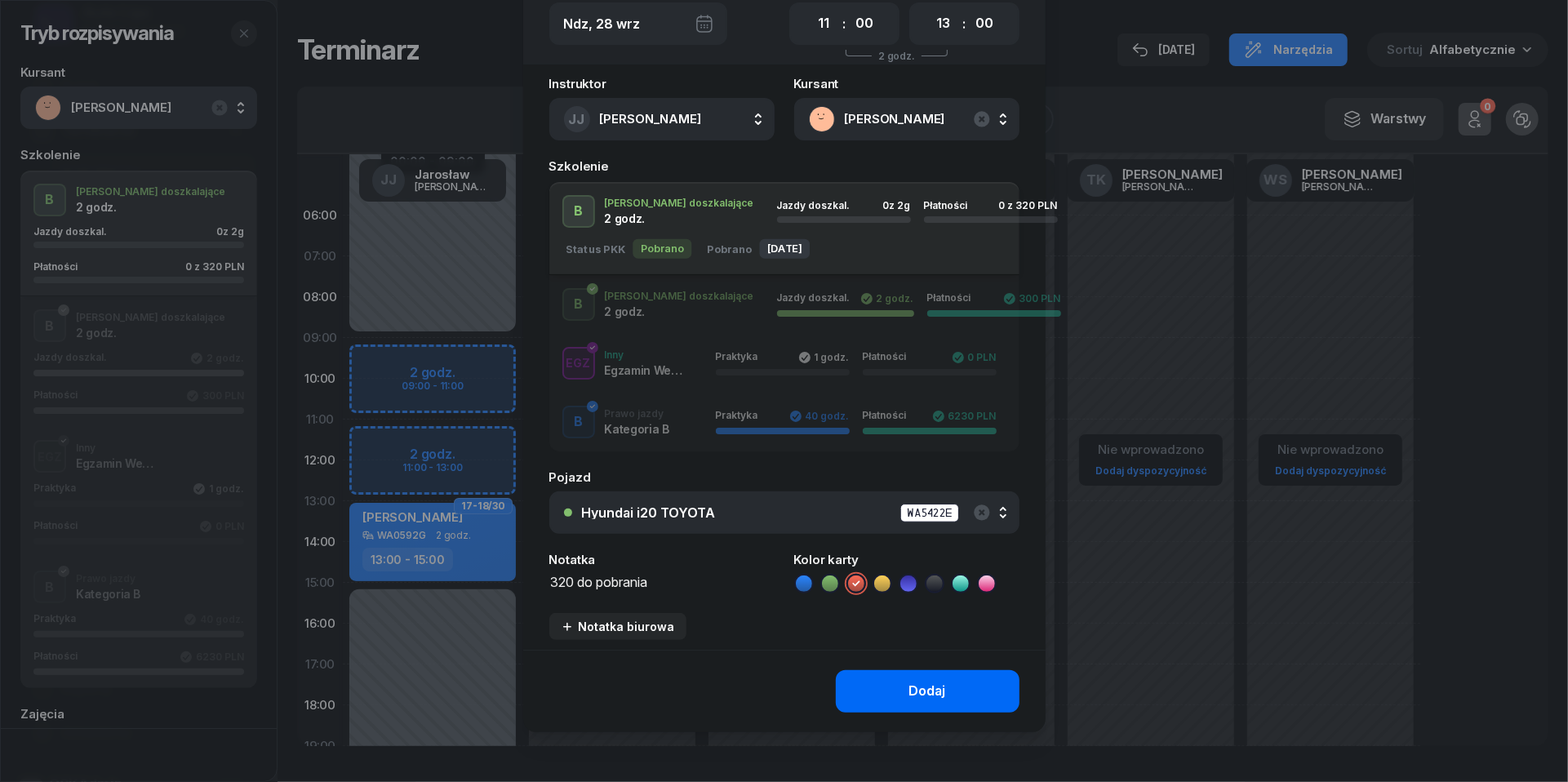
click at [906, 691] on button "Dodaj" at bounding box center [928, 691] width 183 height 42
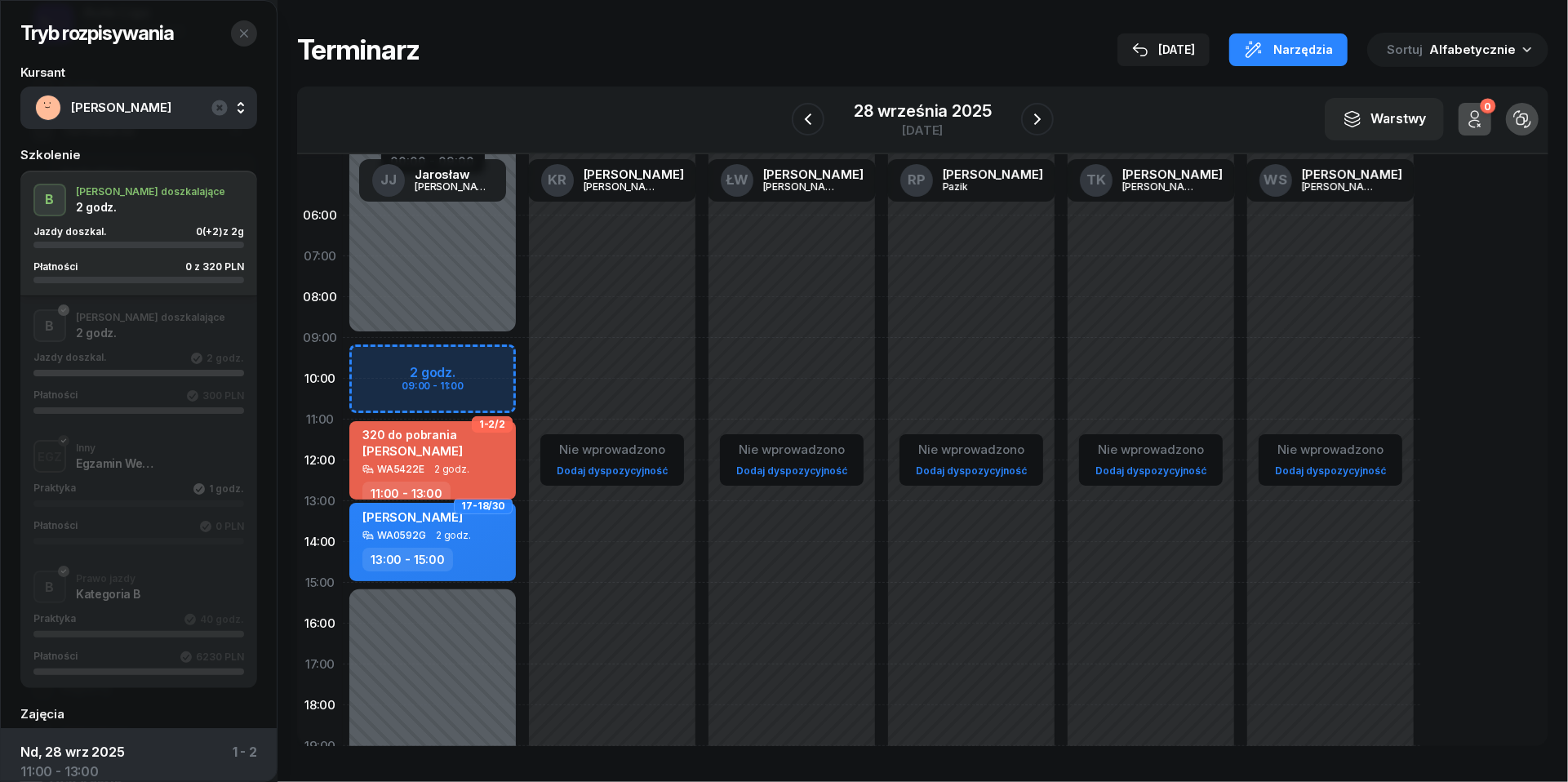
click at [253, 28] on button "button" at bounding box center [244, 34] width 26 height 26
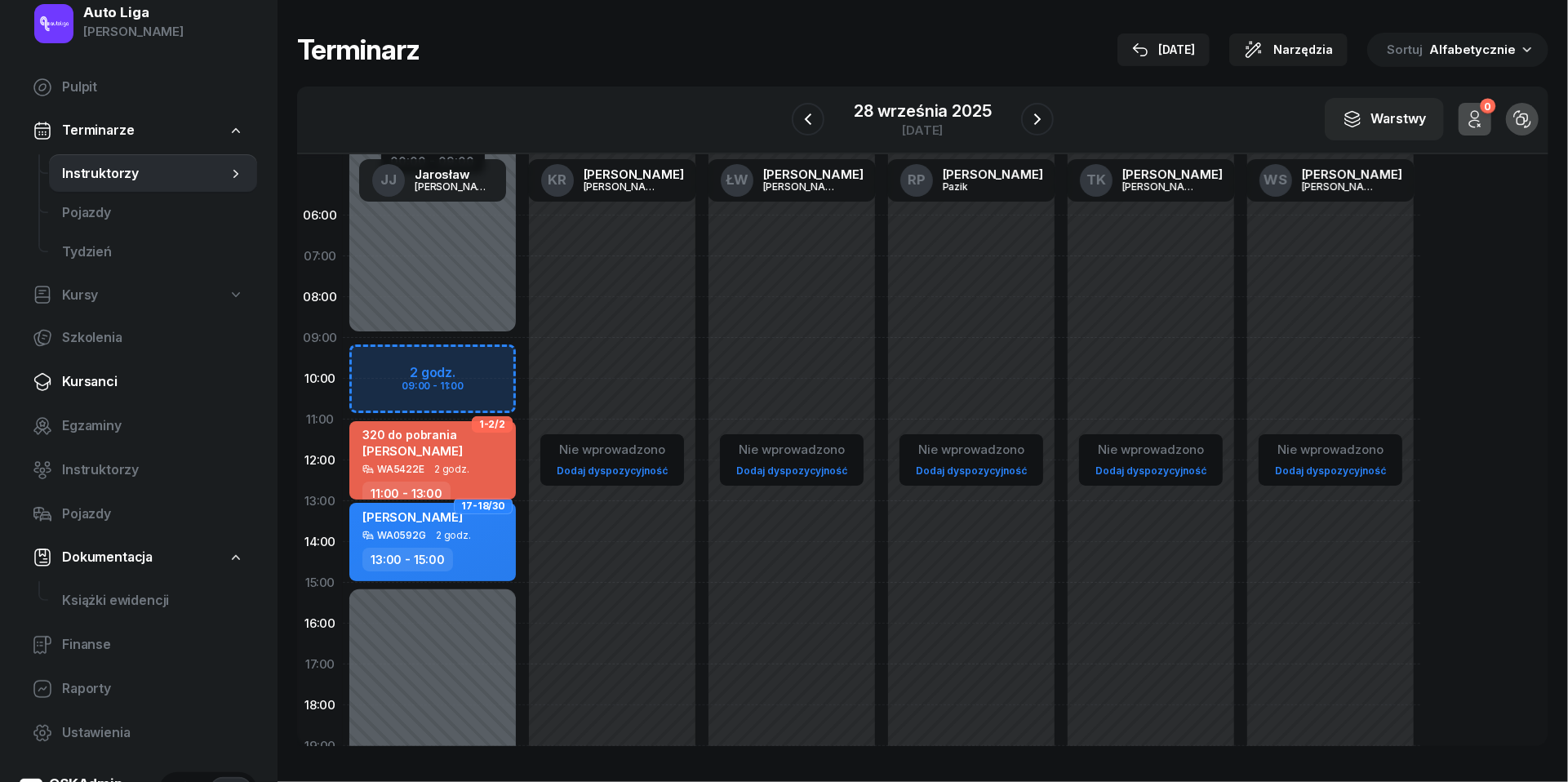
click at [94, 386] on span "Kursanci" at bounding box center [153, 381] width 182 height 22
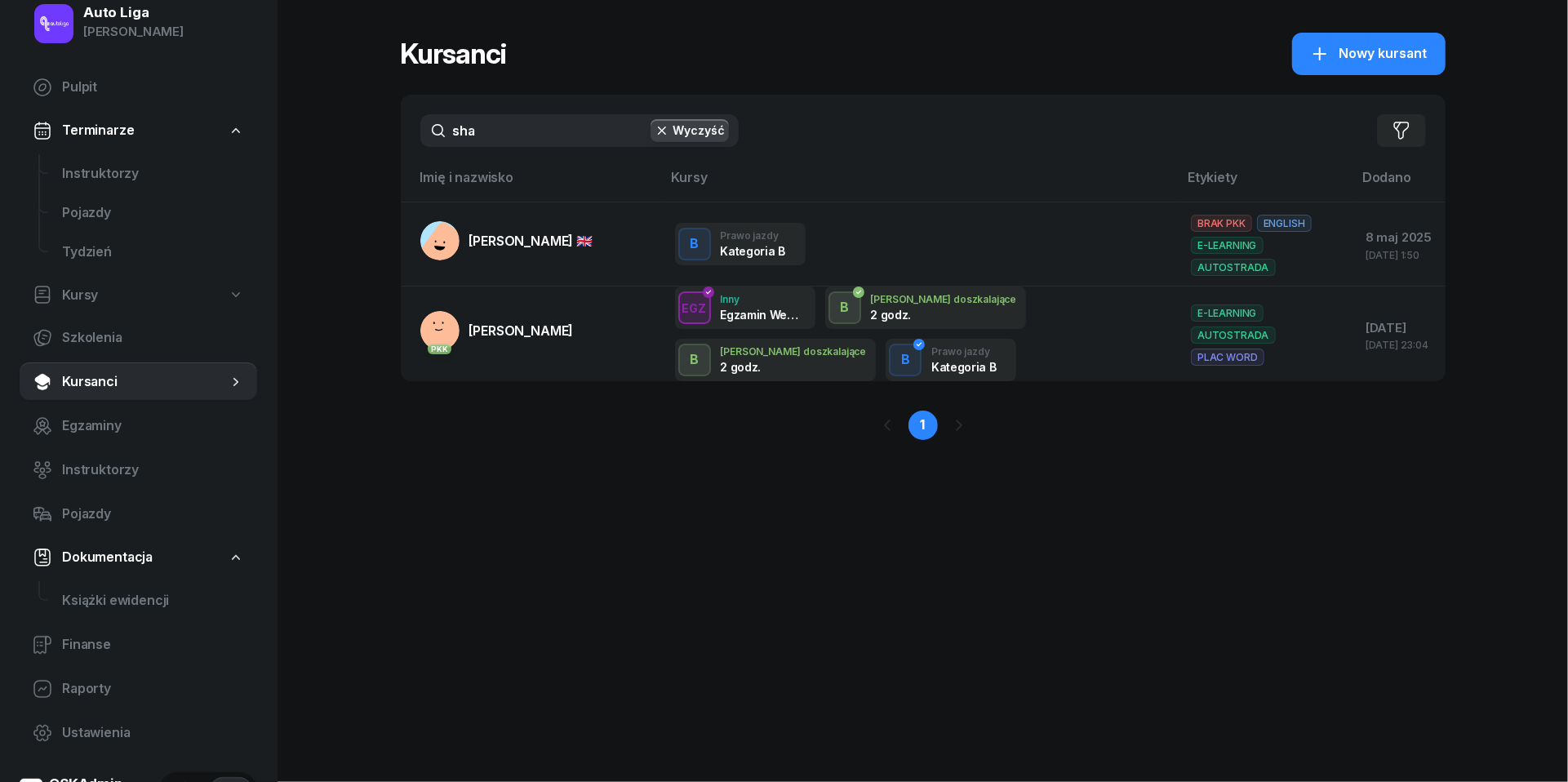
click at [520, 138] on input "sha" at bounding box center [579, 131] width 318 height 33
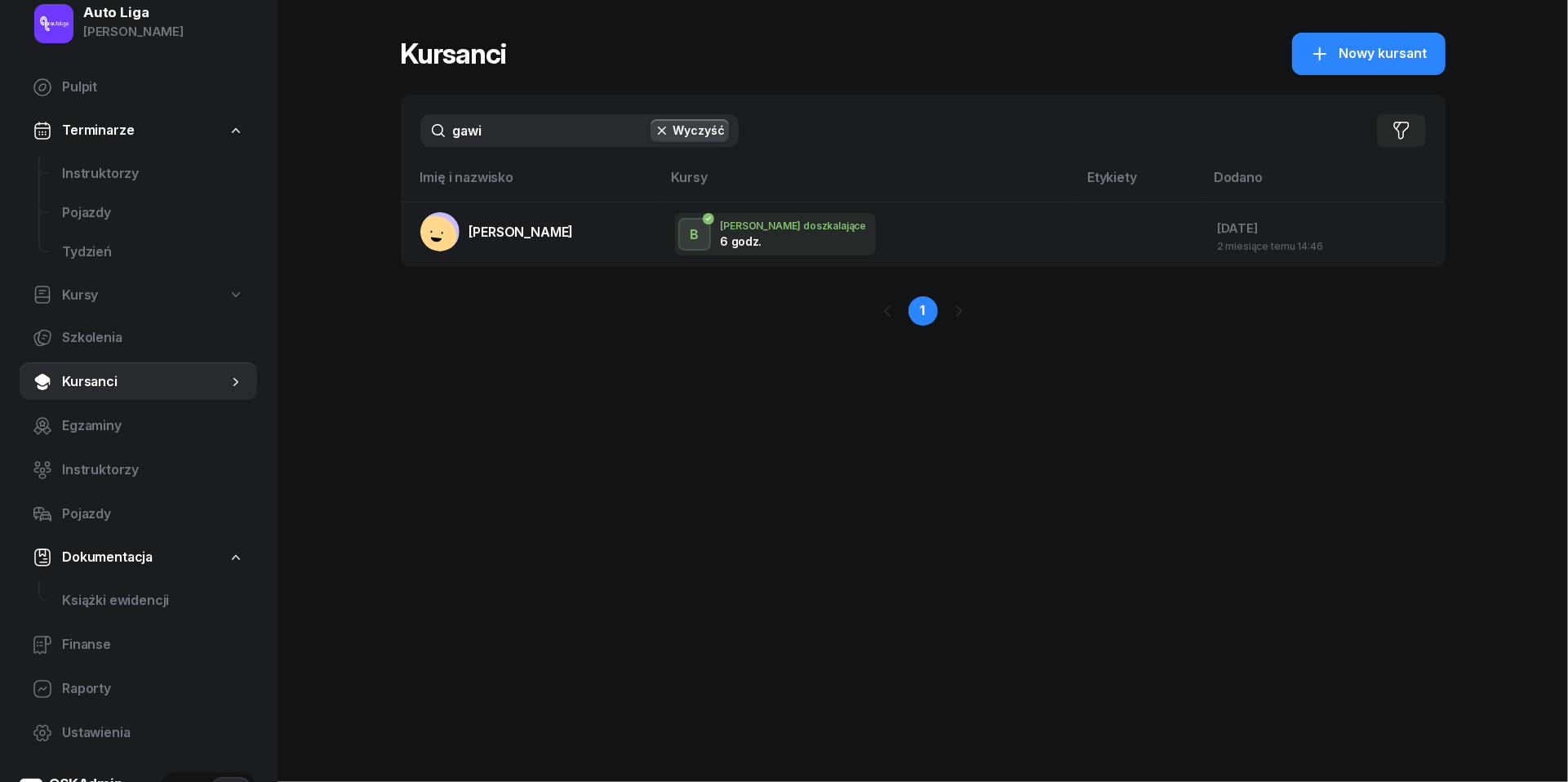
type input "bawi"
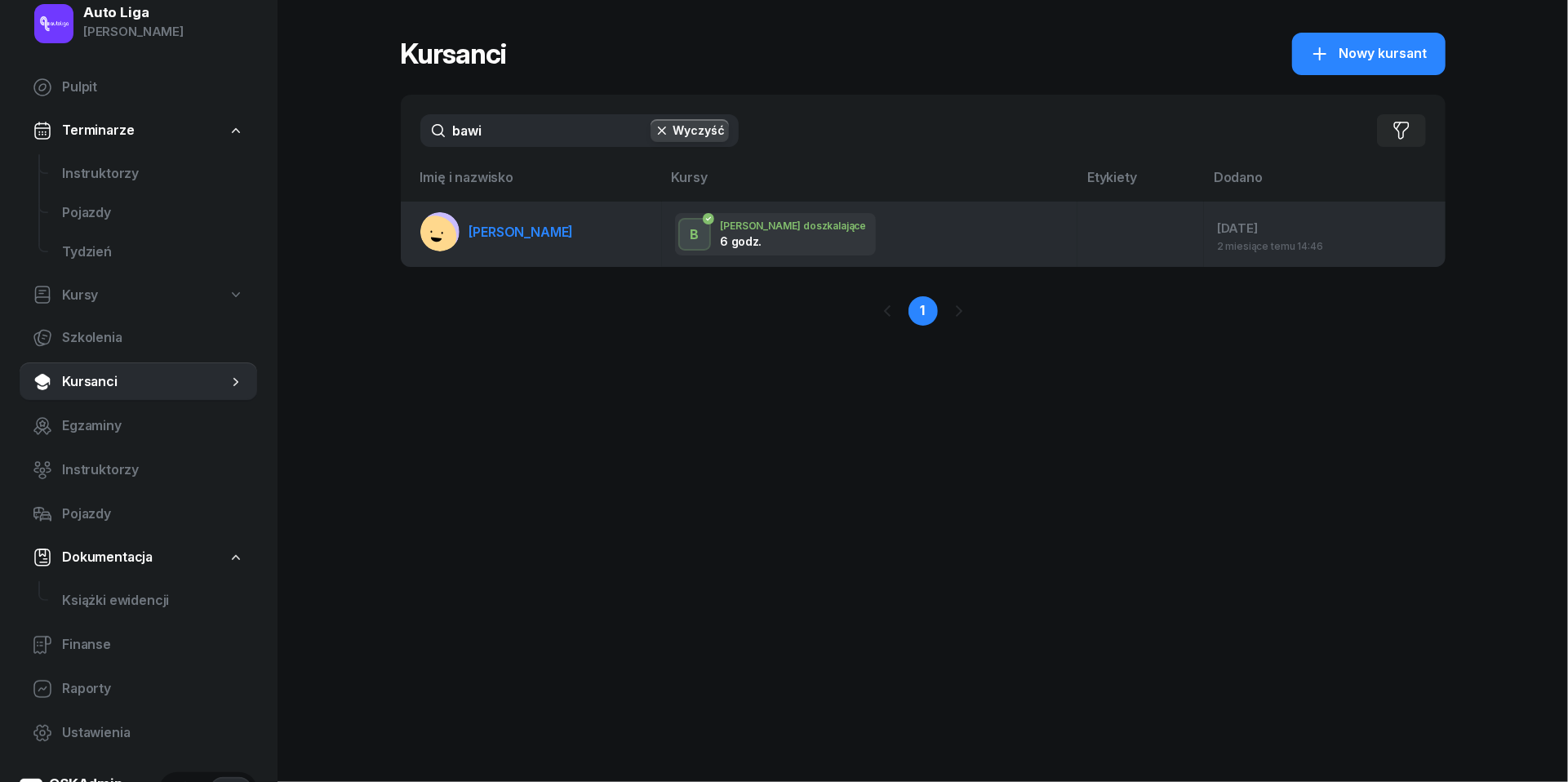
drag, startPoint x: 520, startPoint y: 138, endPoint x: 516, endPoint y: 235, distance: 97.1
click at [516, 235] on span "[PERSON_NAME]" at bounding box center [522, 232] width 105 height 16
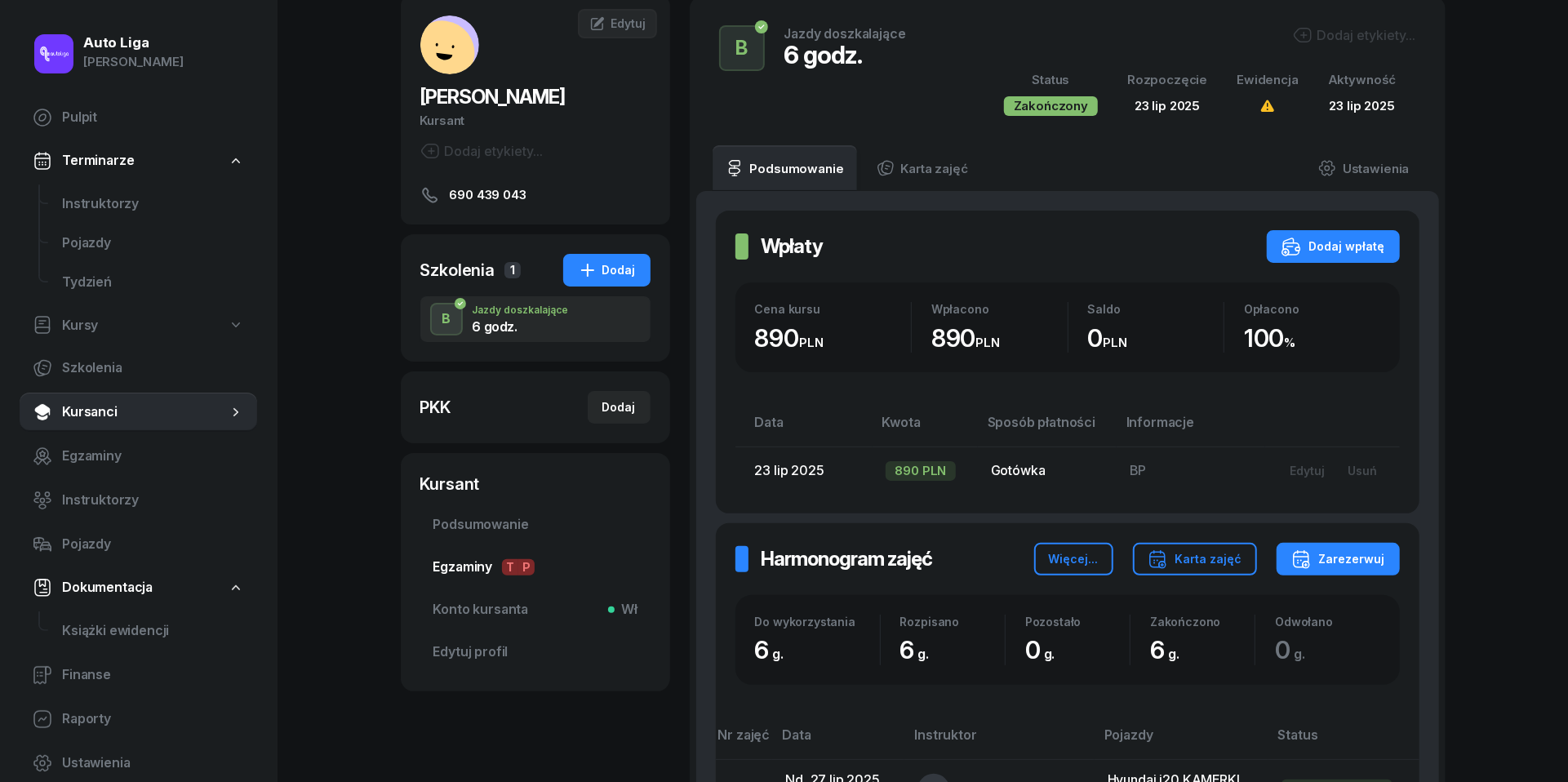
scroll to position [7, 0]
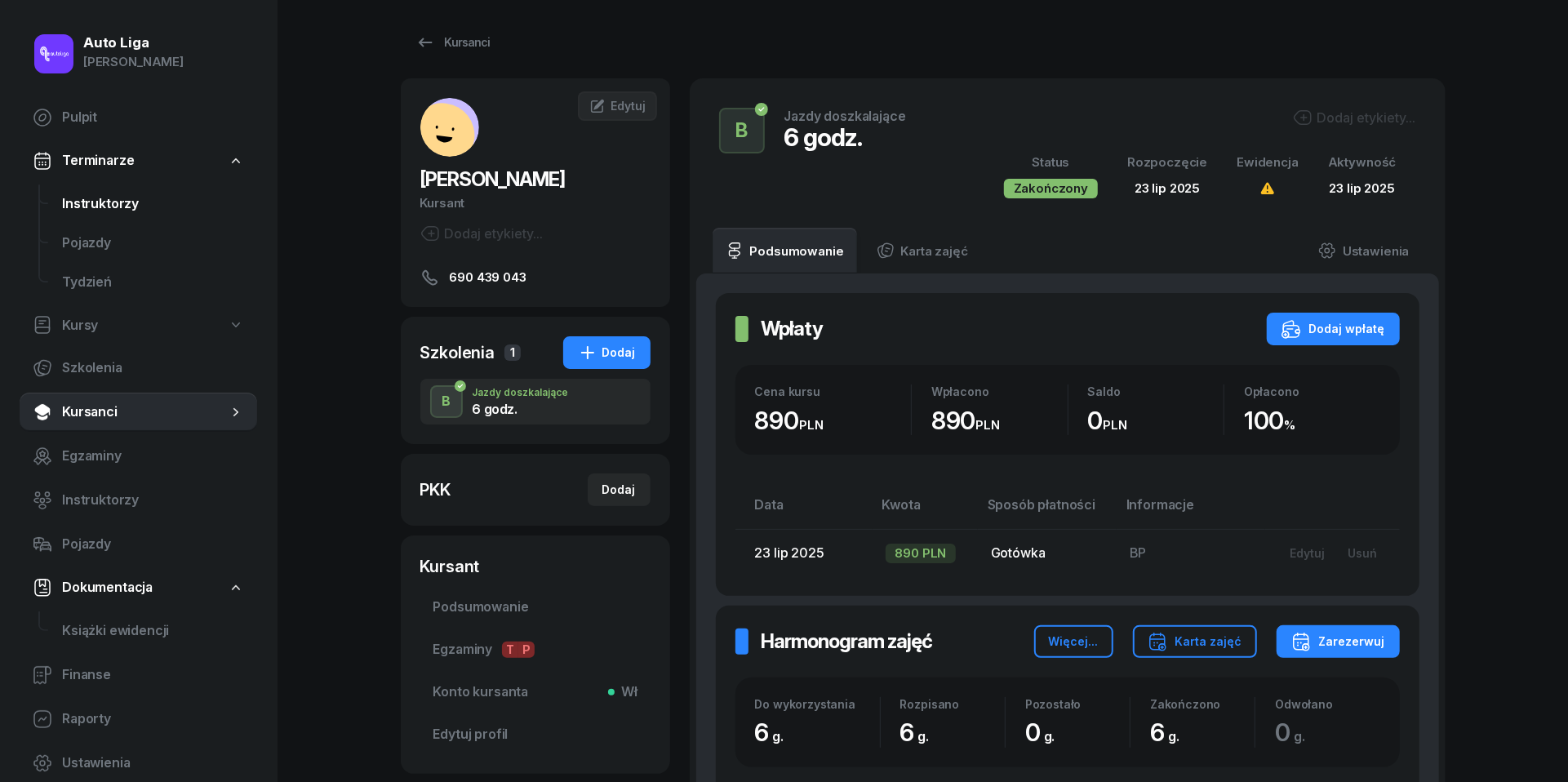
click at [93, 194] on span "Instruktorzy" at bounding box center [153, 204] width 182 height 22
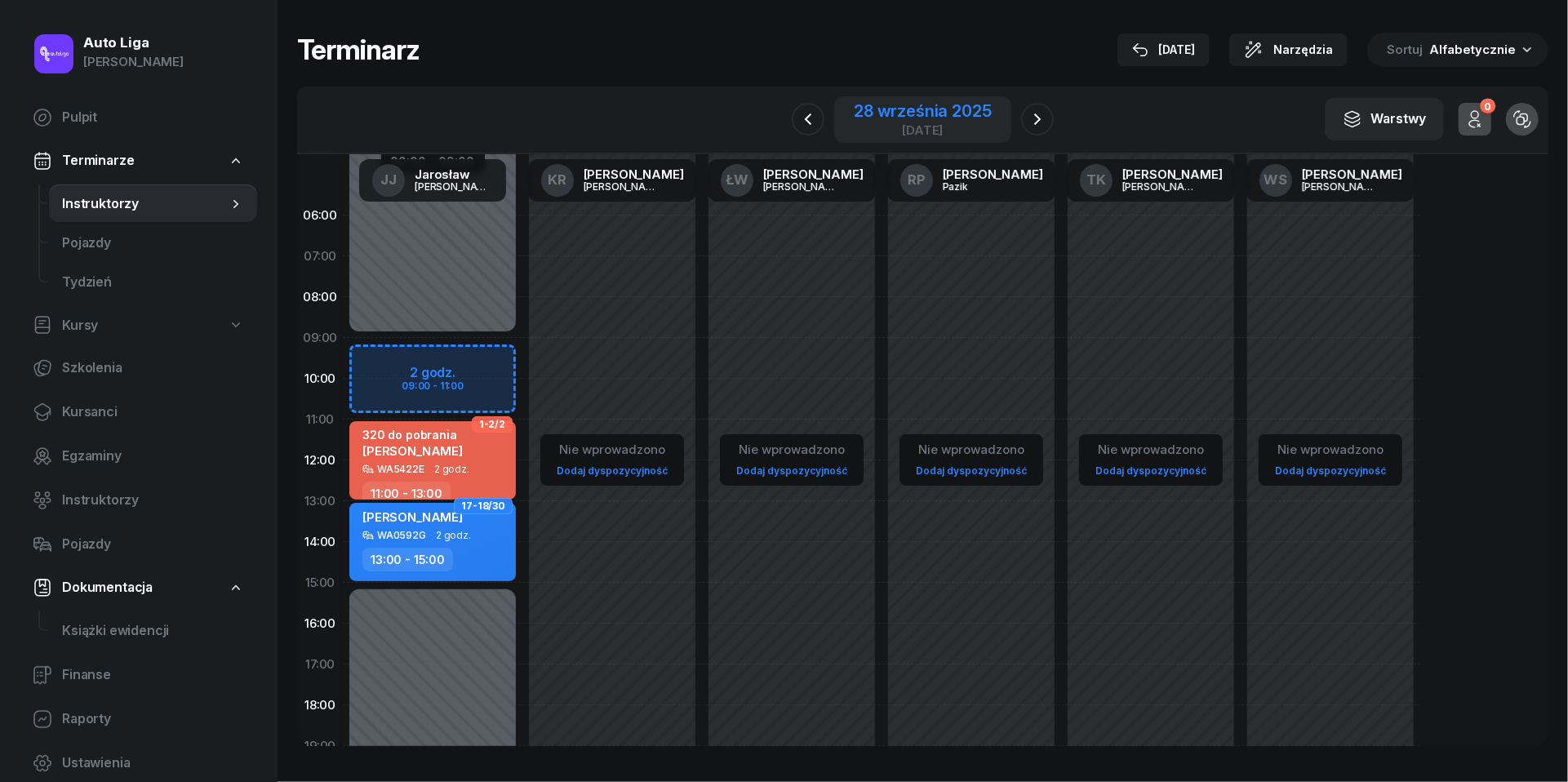
click at [936, 132] on div "[DATE]" at bounding box center [922, 130] width 138 height 12
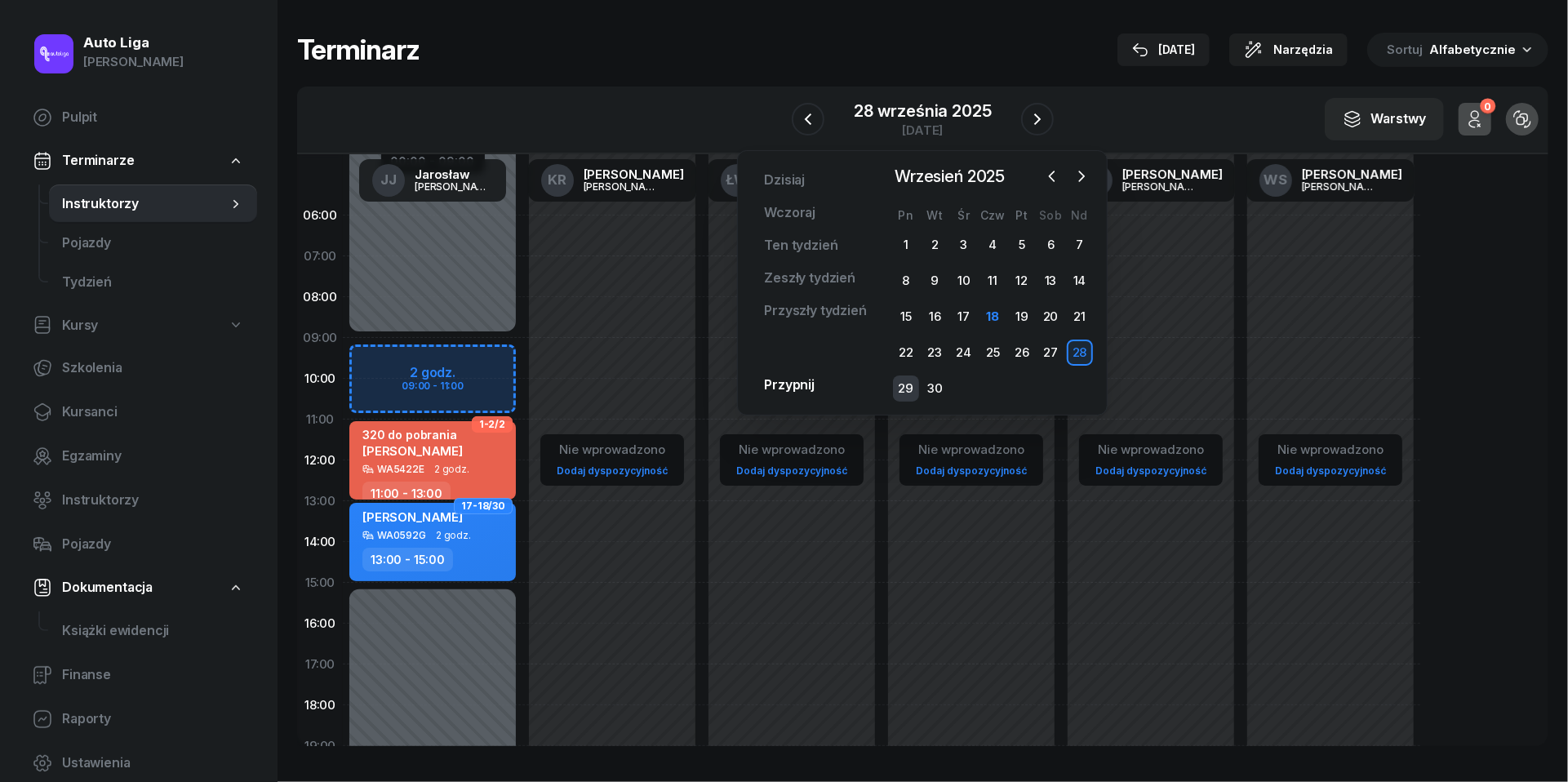
click at [908, 383] on div "29" at bounding box center [906, 388] width 26 height 26
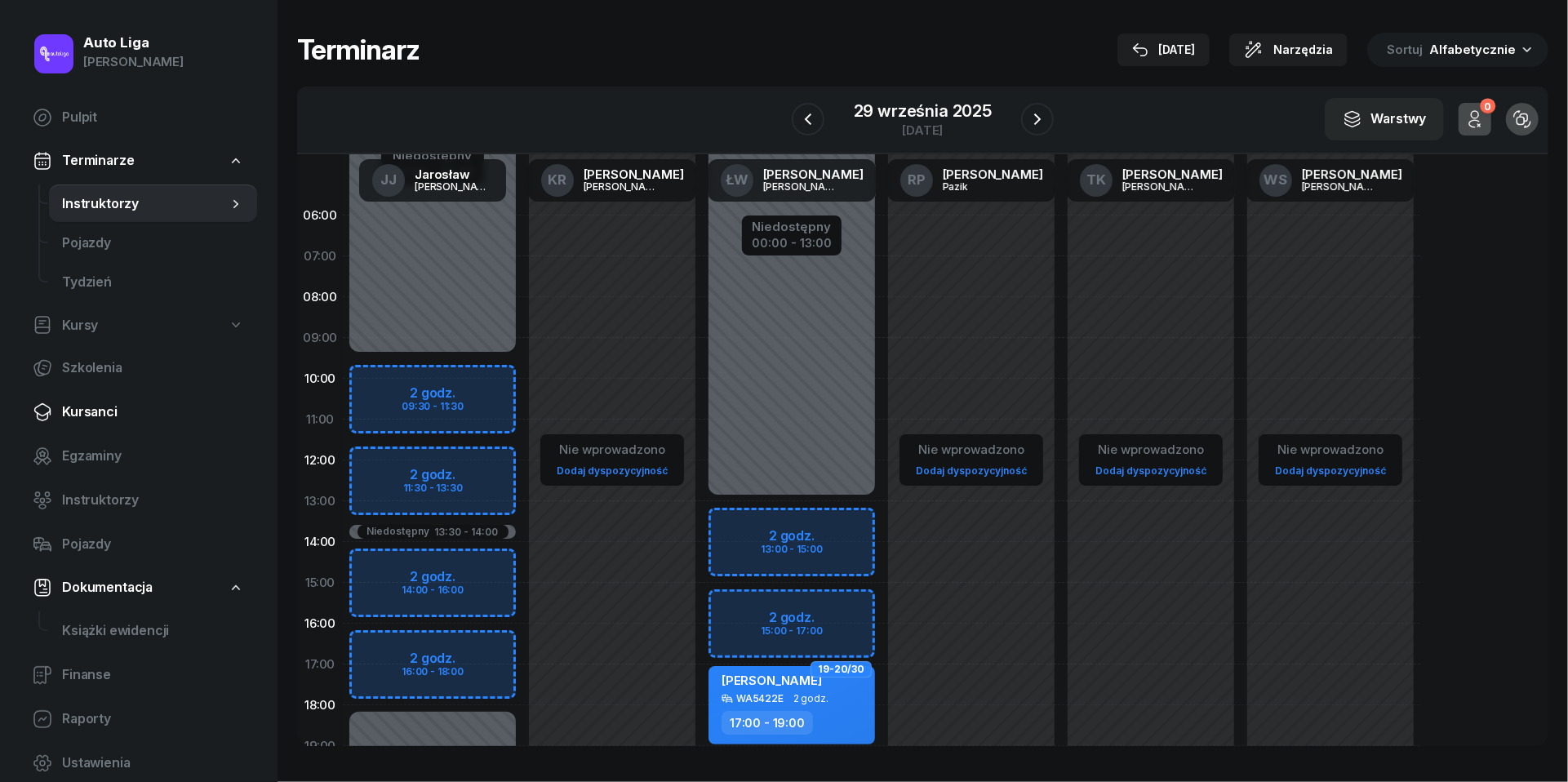
click at [82, 409] on span "Kursanci" at bounding box center [153, 412] width 182 height 22
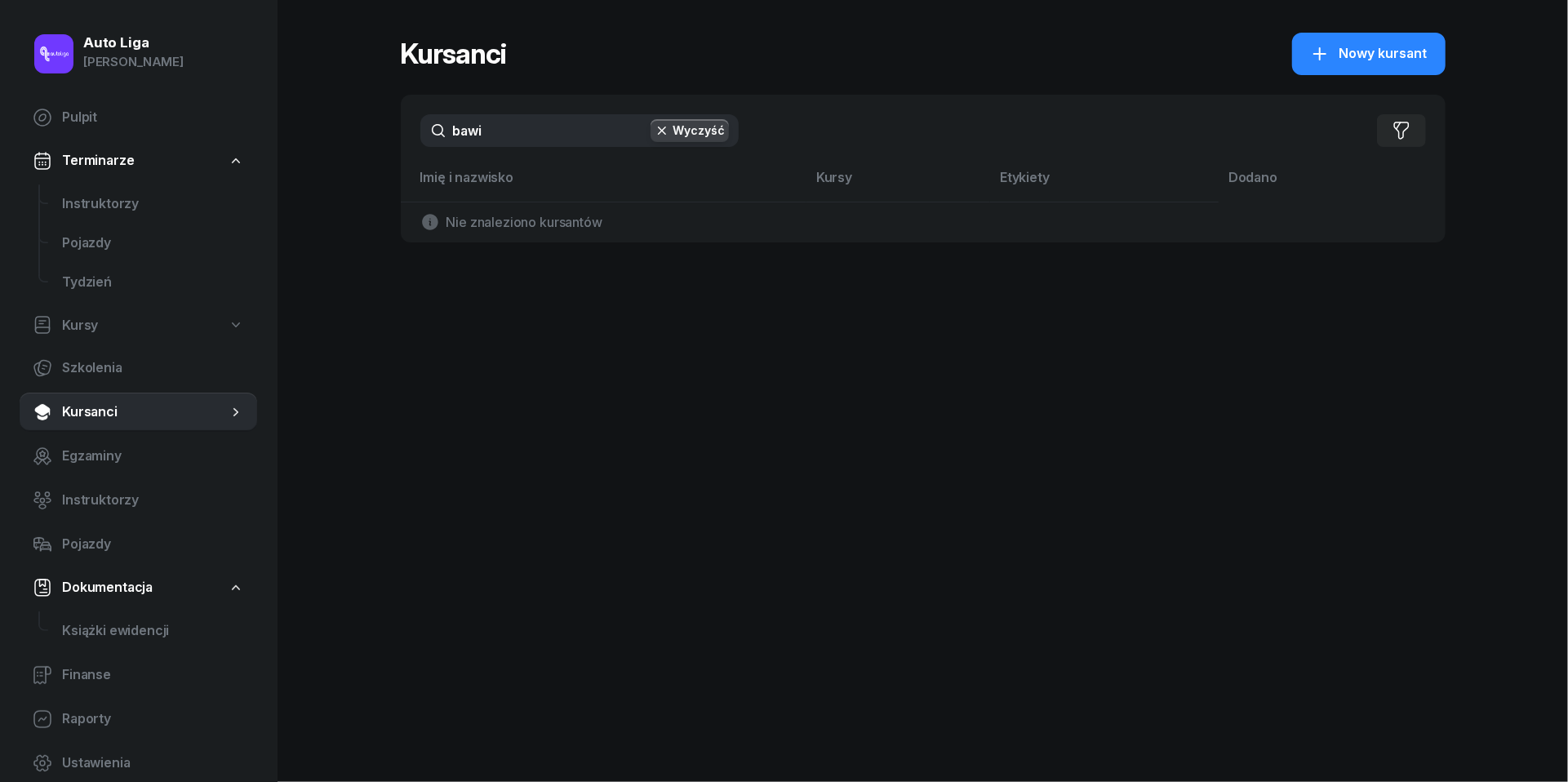
click at [579, 132] on input "bawi" at bounding box center [579, 131] width 318 height 33
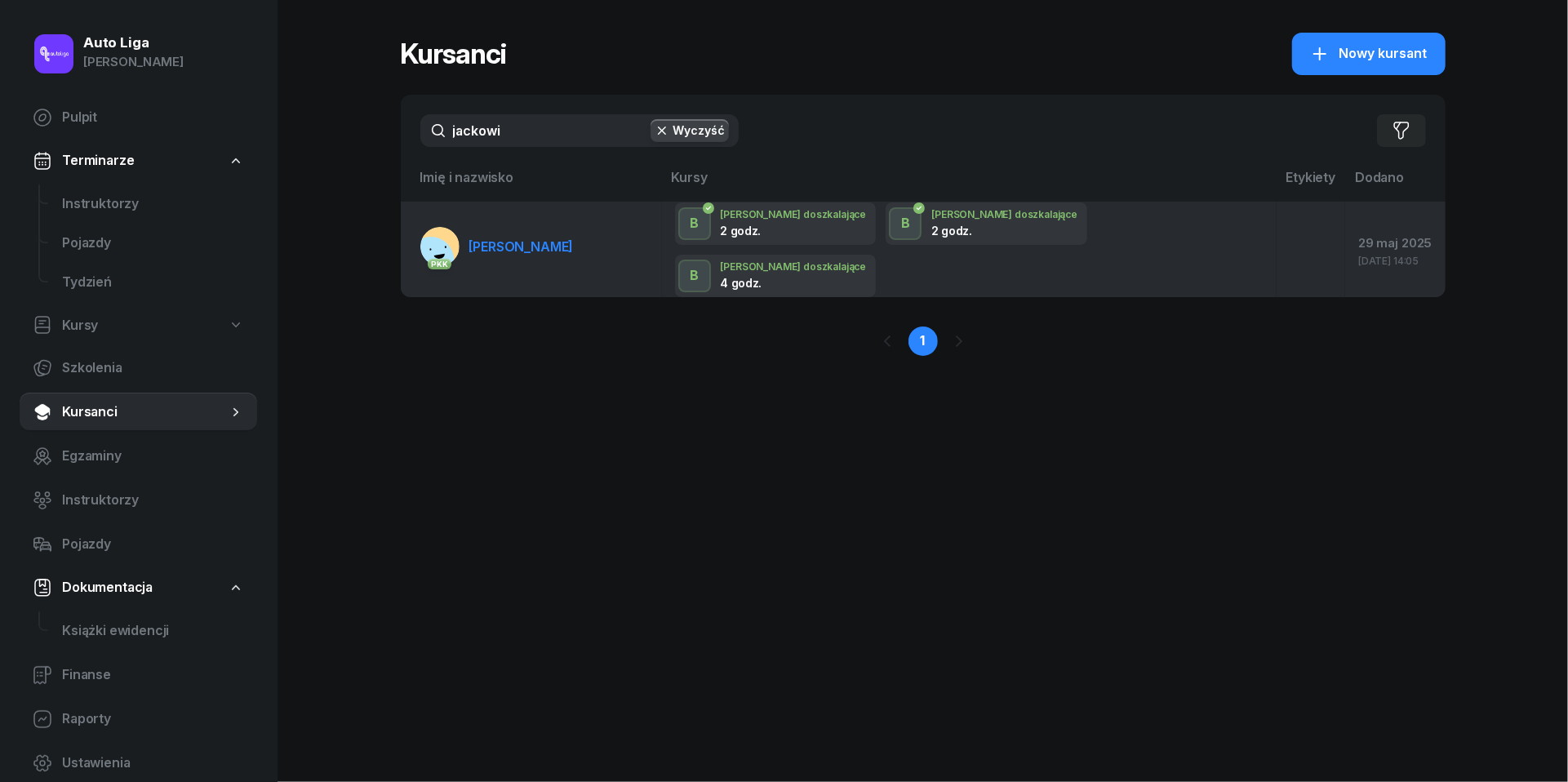
type input "jackowi"
click at [576, 222] on td "PKK [PERSON_NAME]" at bounding box center [531, 249] width 261 height 95
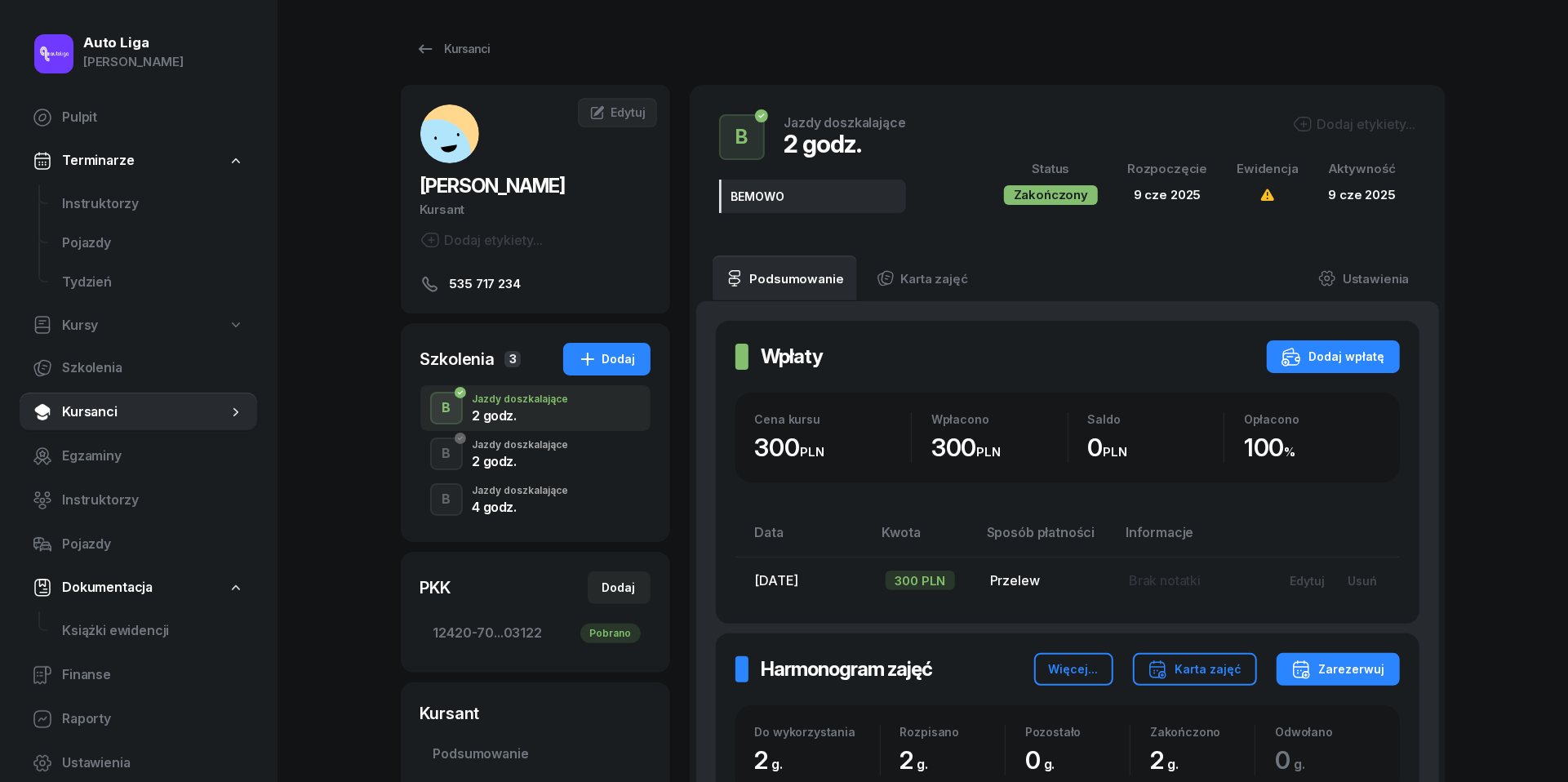
click at [521, 452] on div "2 godz." at bounding box center [520, 458] width 96 height 18
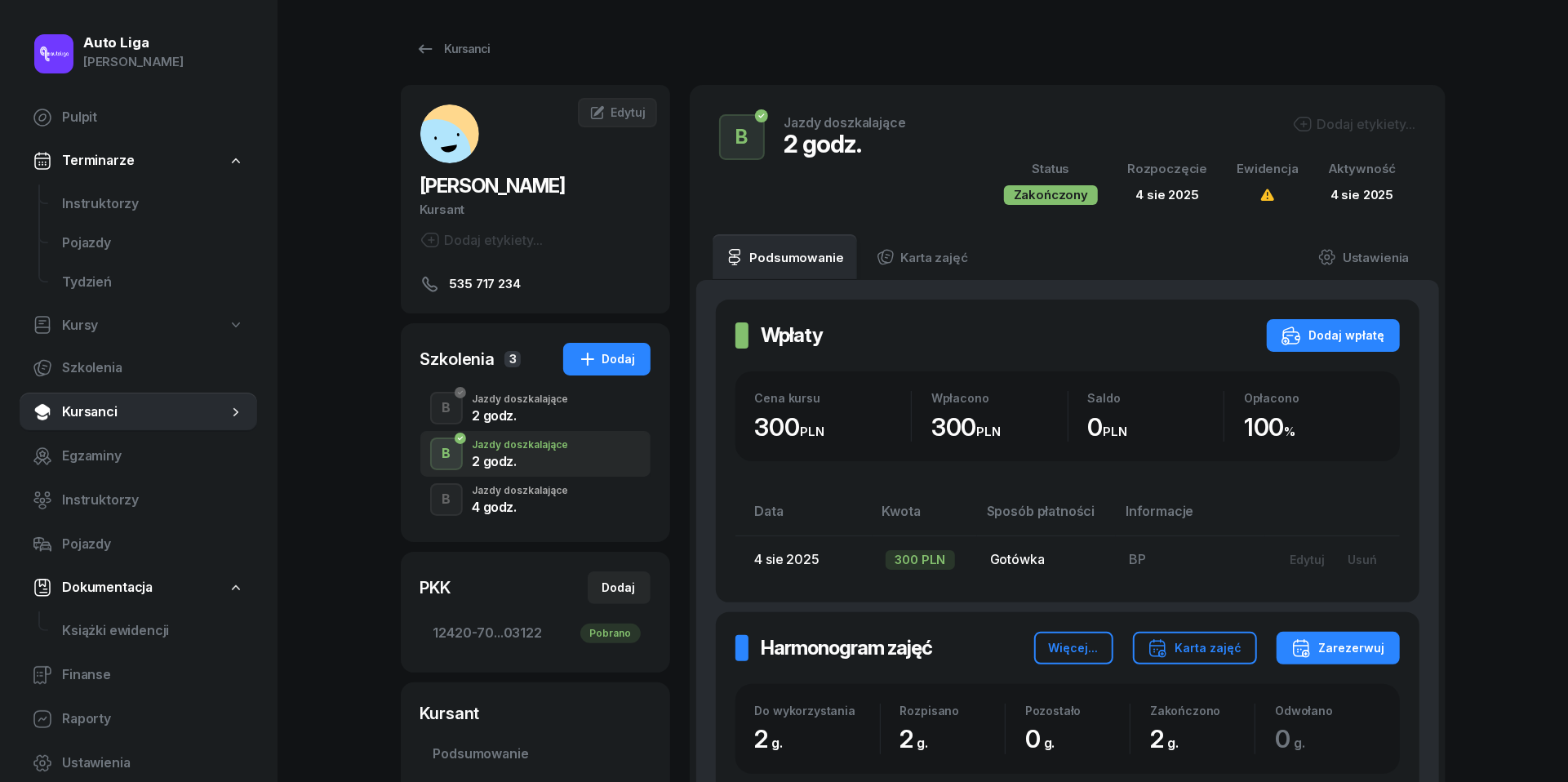
click at [513, 504] on div "4 godz." at bounding box center [520, 507] width 96 height 13
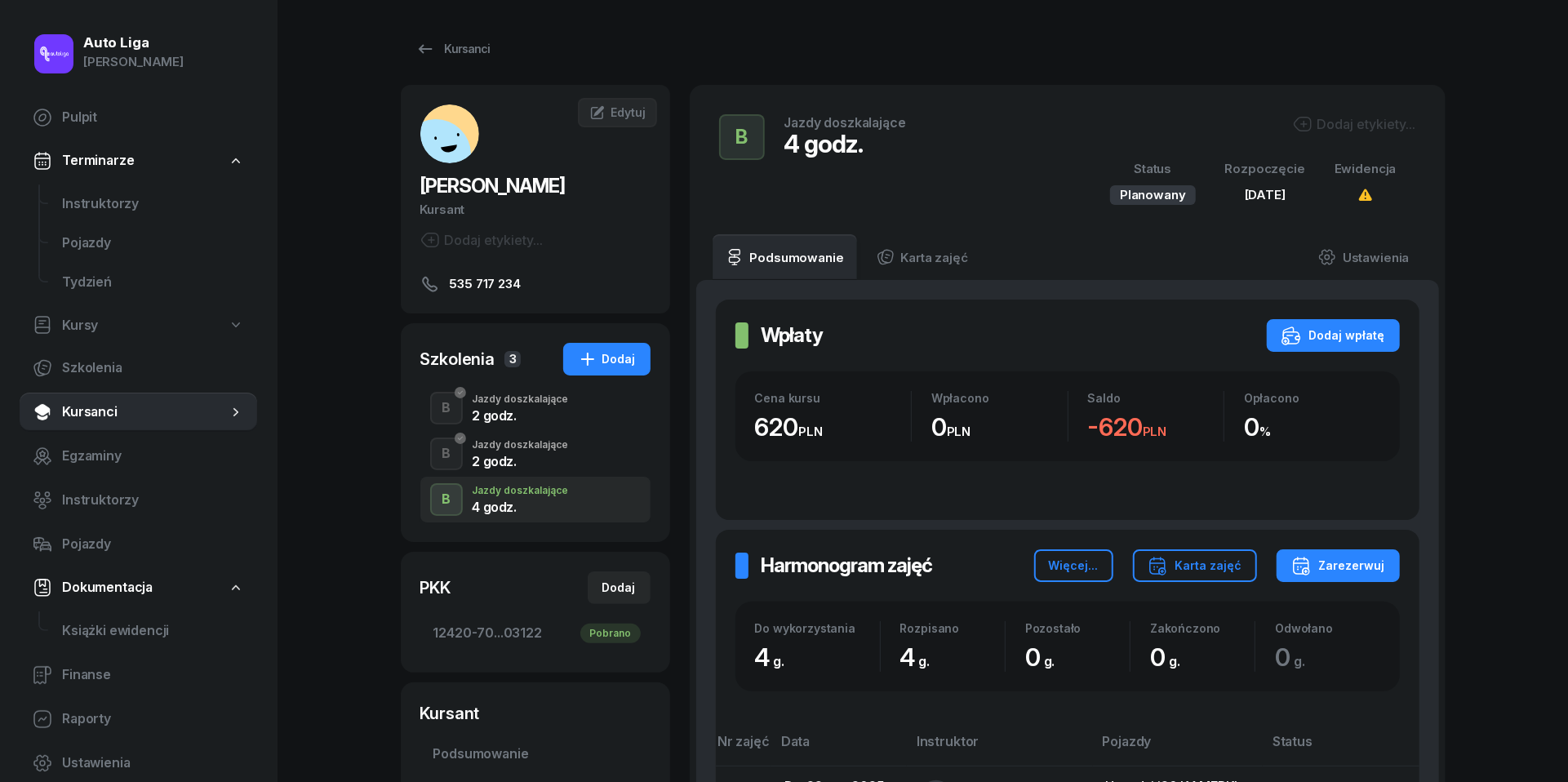
click at [112, 407] on span "Kursanci" at bounding box center [145, 412] width 166 height 22
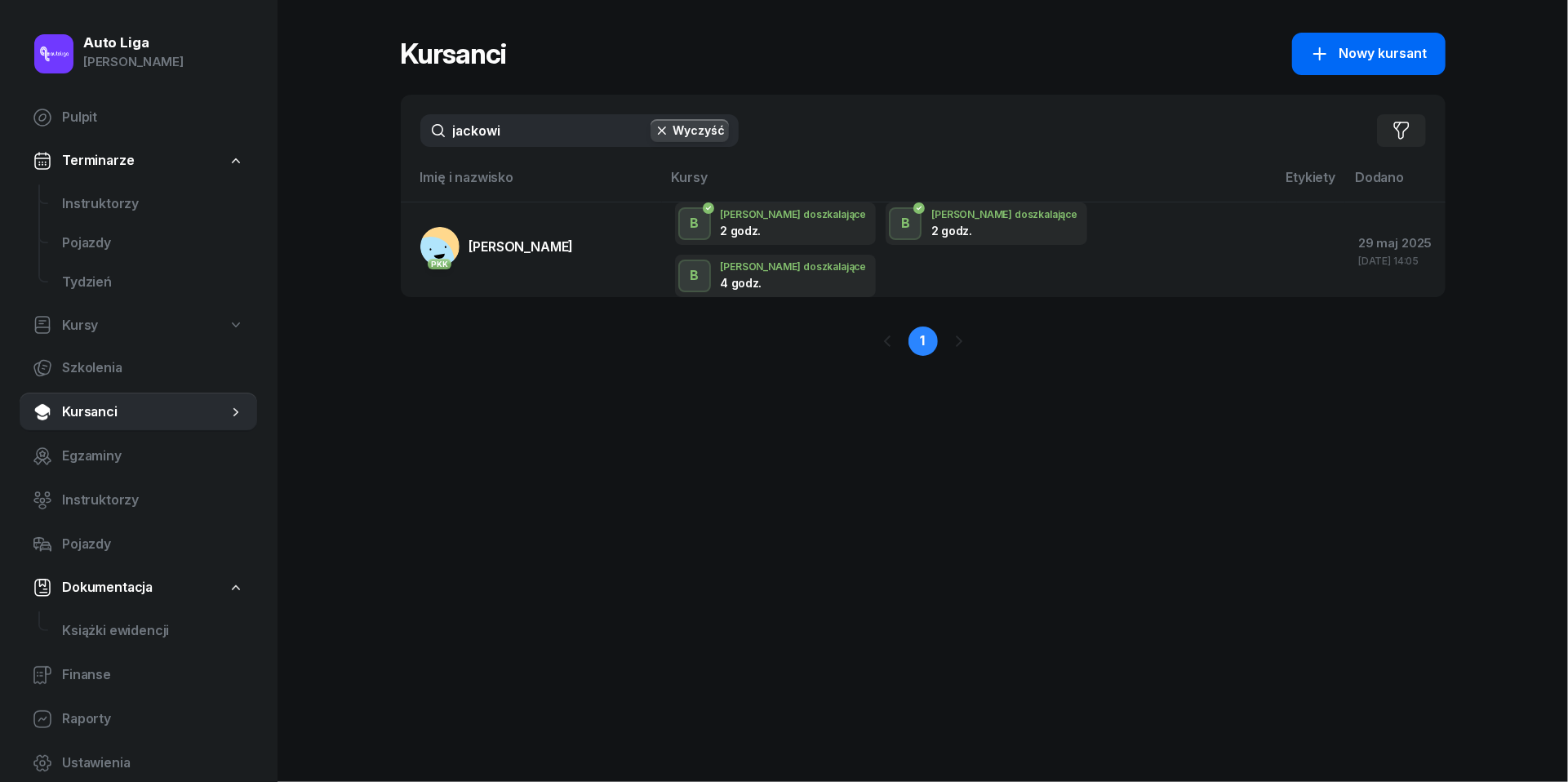
click at [1375, 46] on span "Nowy kursant" at bounding box center [1384, 54] width 88 height 22
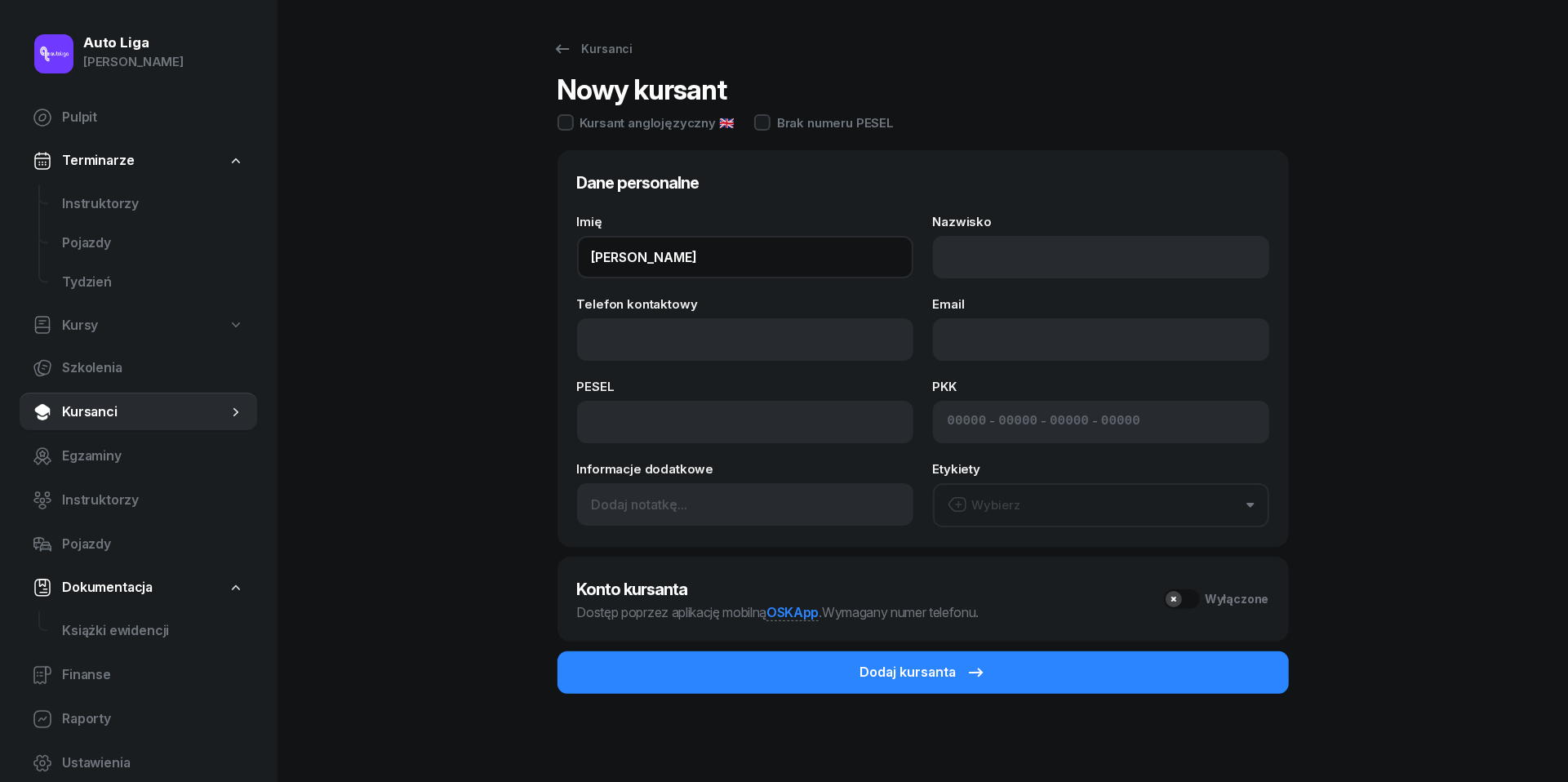
type input "[PERSON_NAME]"
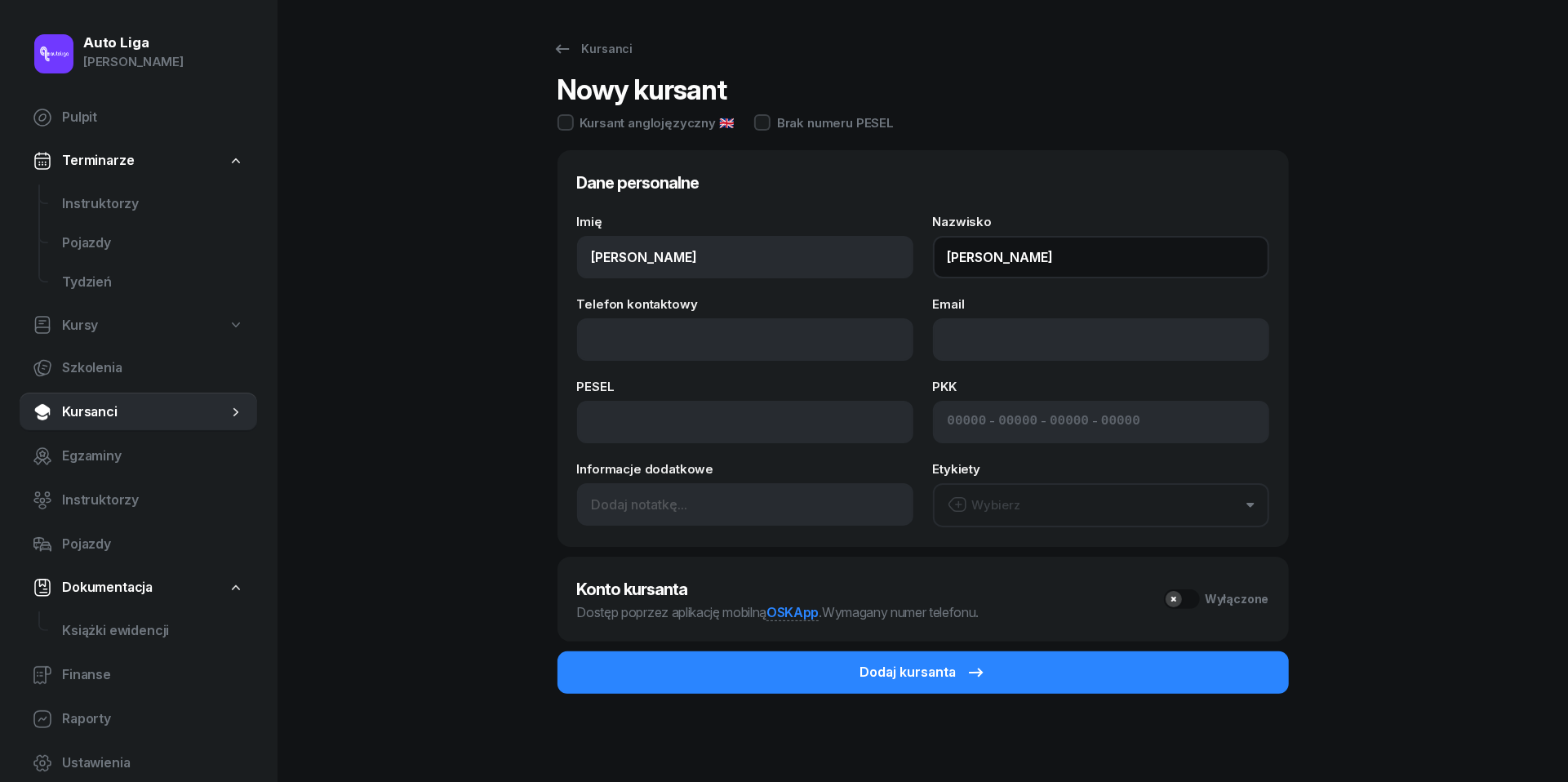
type input "[PERSON_NAME]"
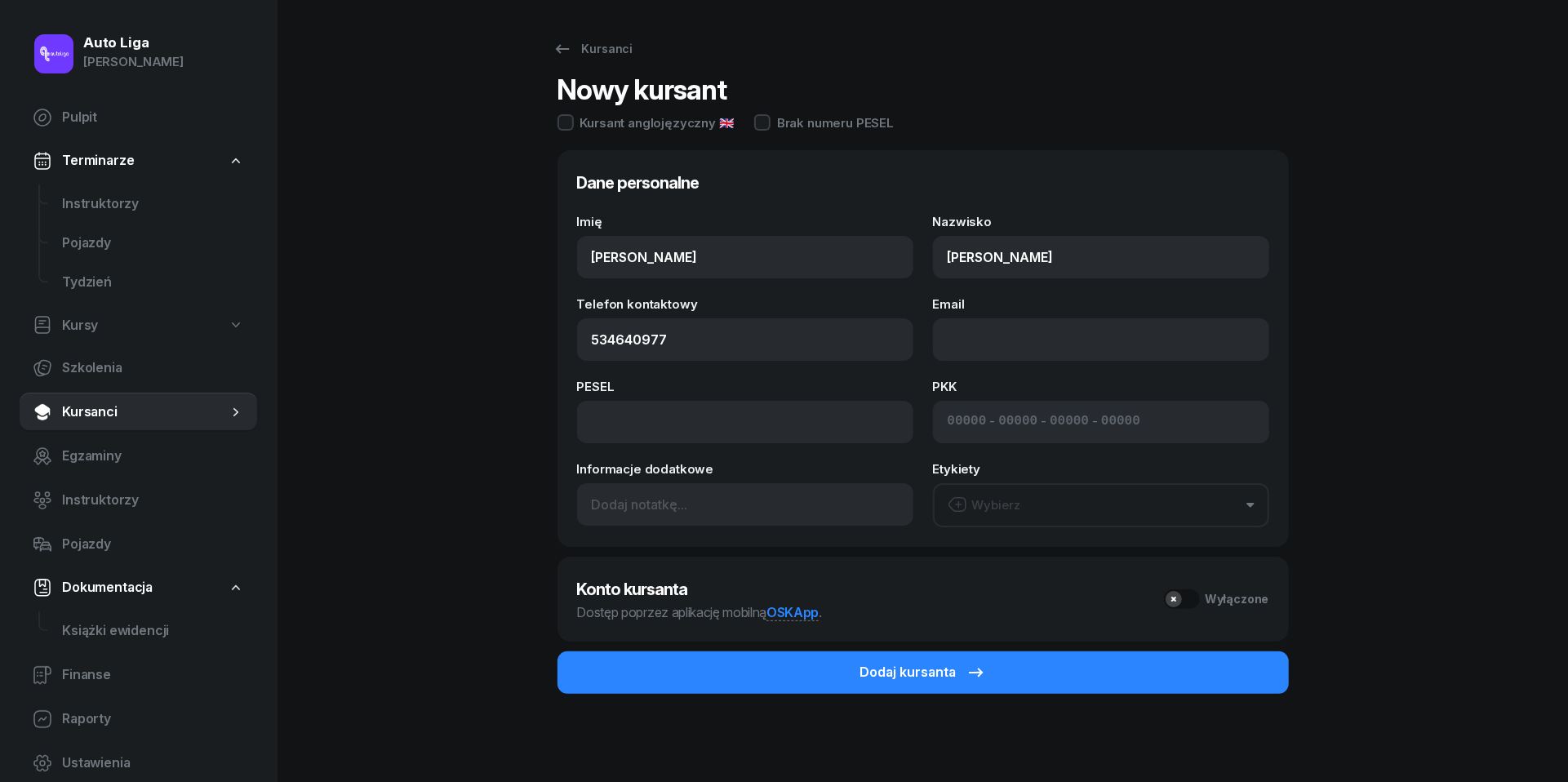
type input "534 640 977"
click at [1029, 506] on button "Wybierz" at bounding box center [1101, 505] width 336 height 44
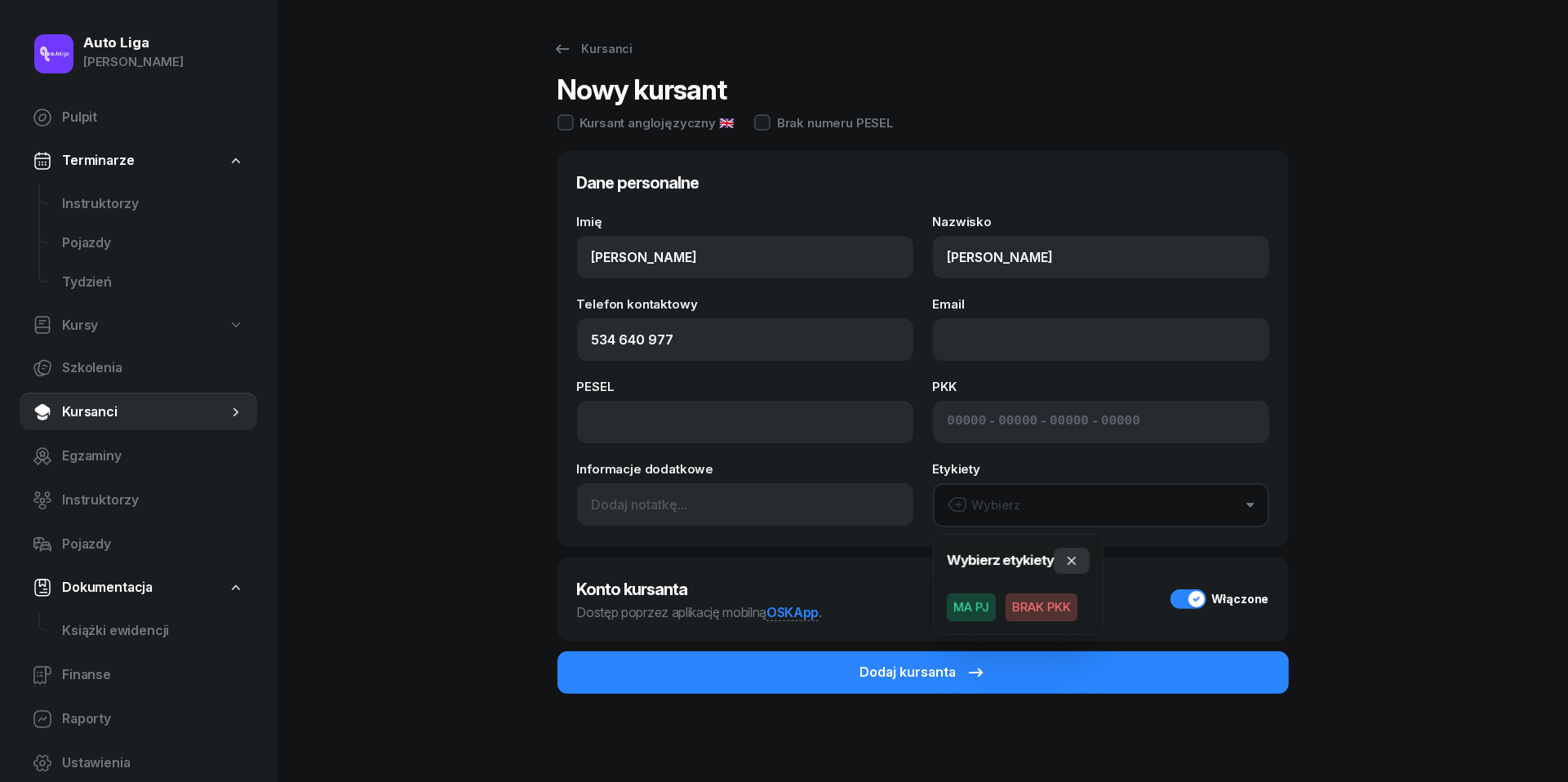
click at [1069, 562] on icon "button" at bounding box center [1072, 561] width 13 height 13
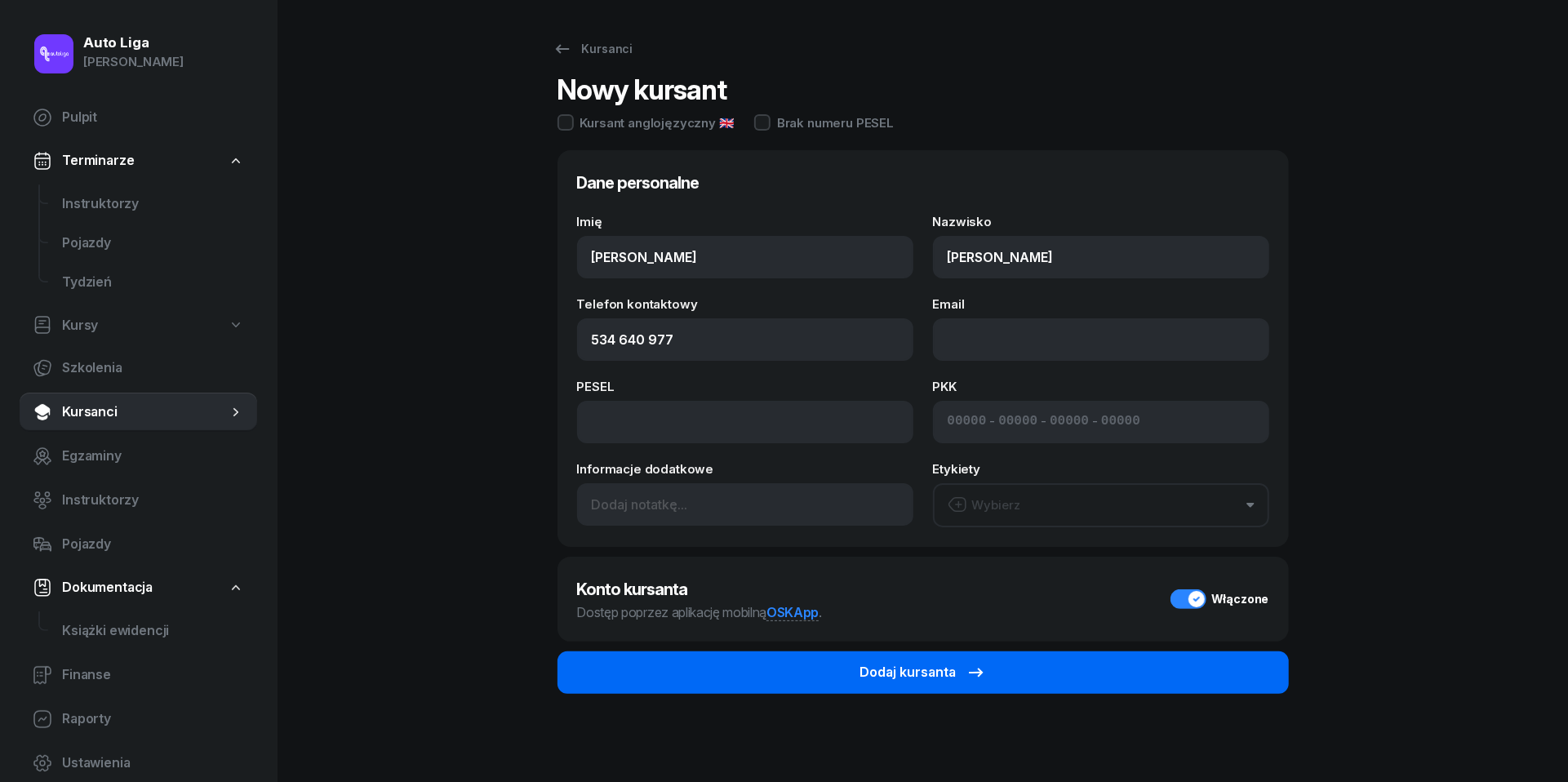
click at [967, 663] on icon "submit" at bounding box center [976, 672] width 20 height 20
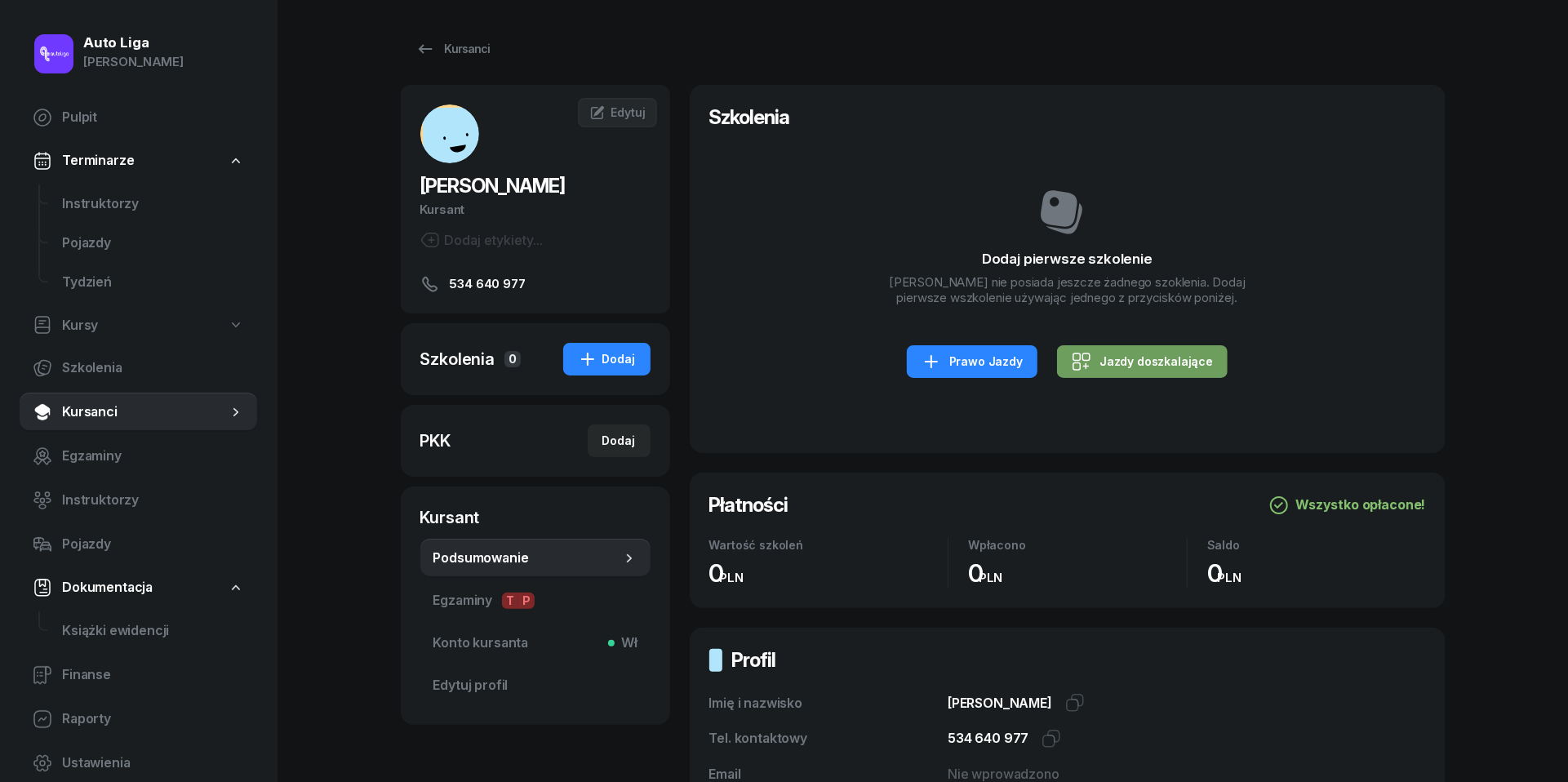
click at [1179, 378] on link "Jazdy doszkalające" at bounding box center [1142, 362] width 170 height 33
select select "B"
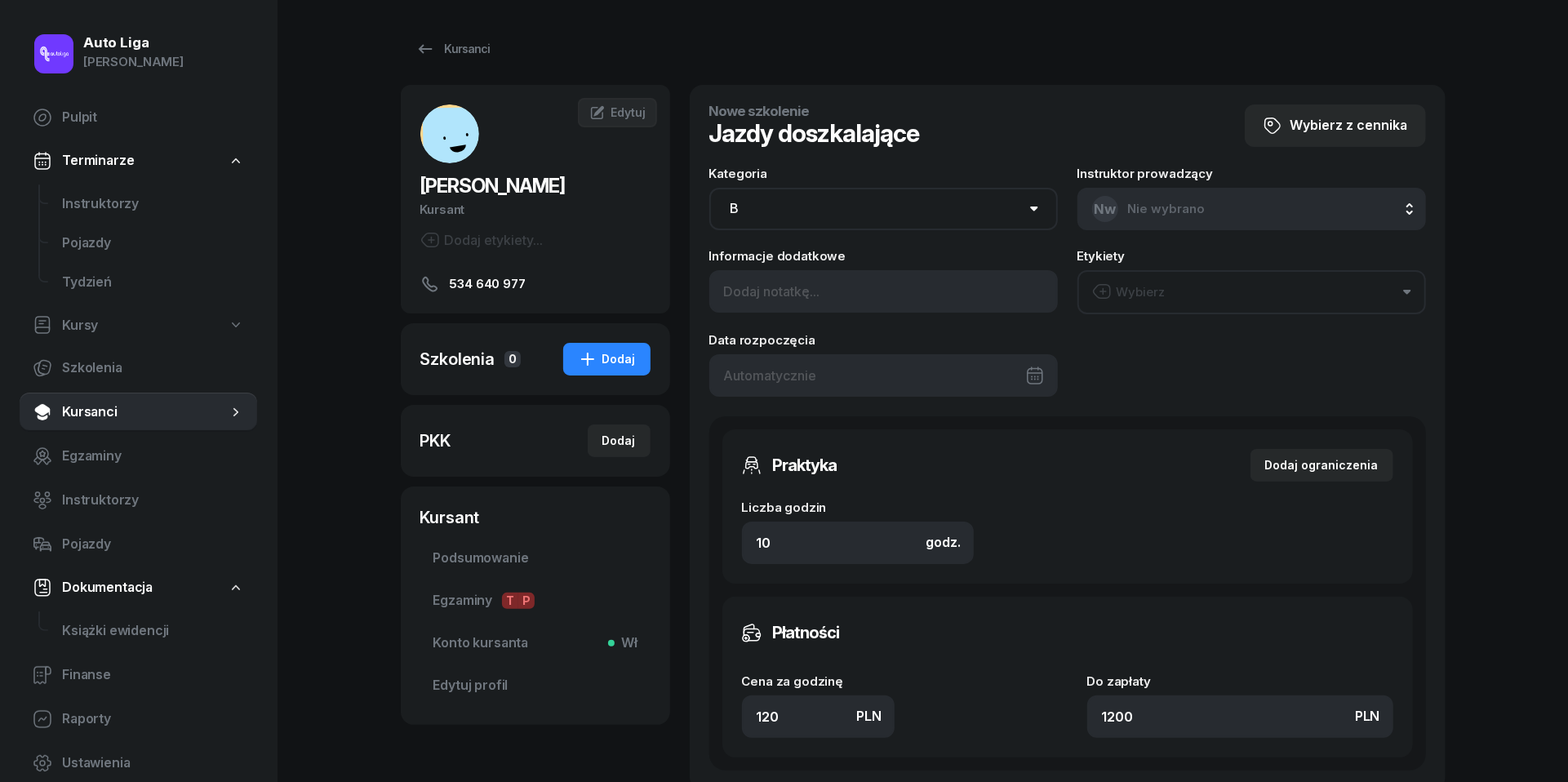
click at [869, 369] on div at bounding box center [883, 375] width 349 height 42
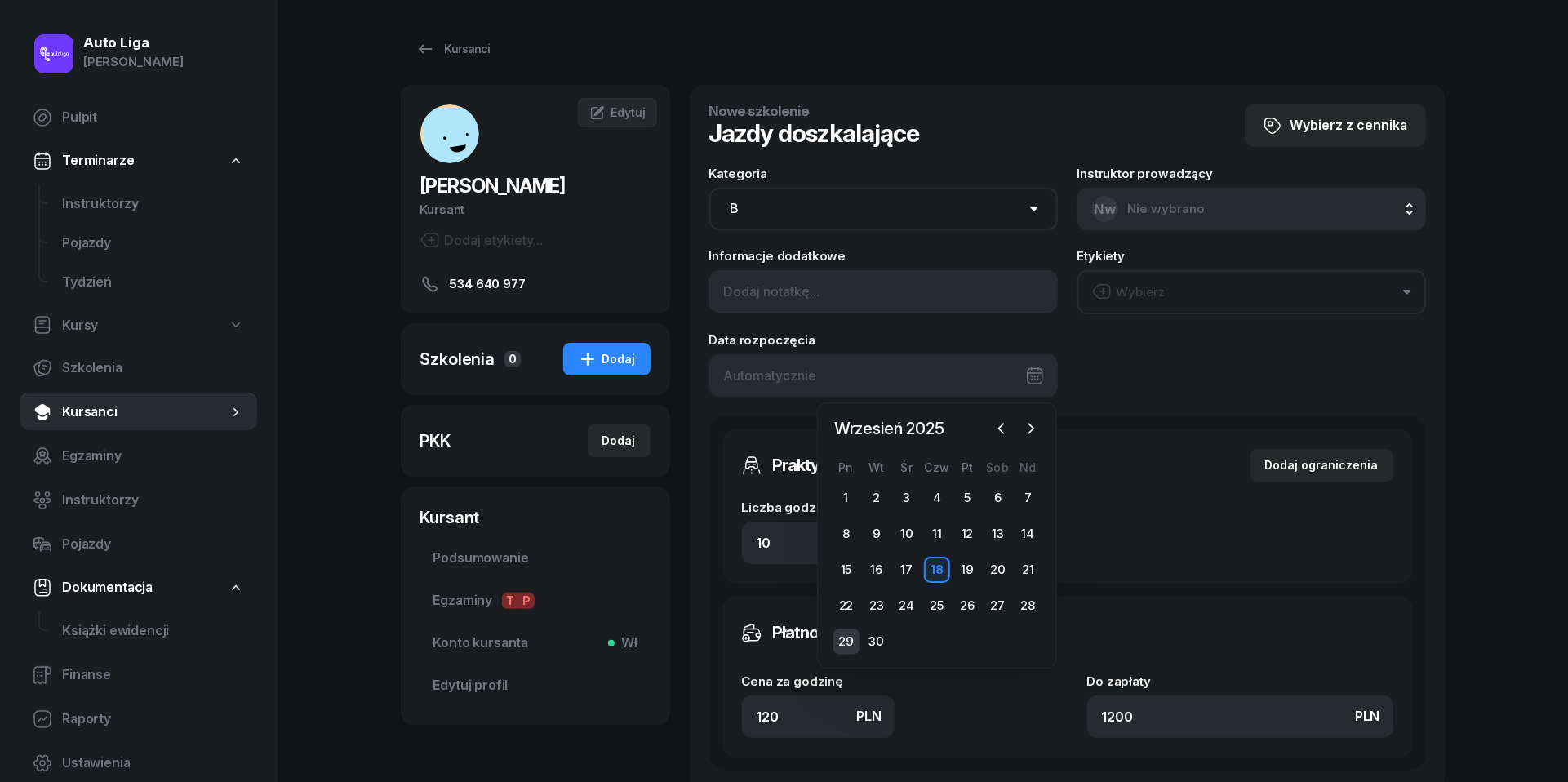
click at [844, 640] on div "29" at bounding box center [847, 642] width 26 height 26
type input "[DATE]"
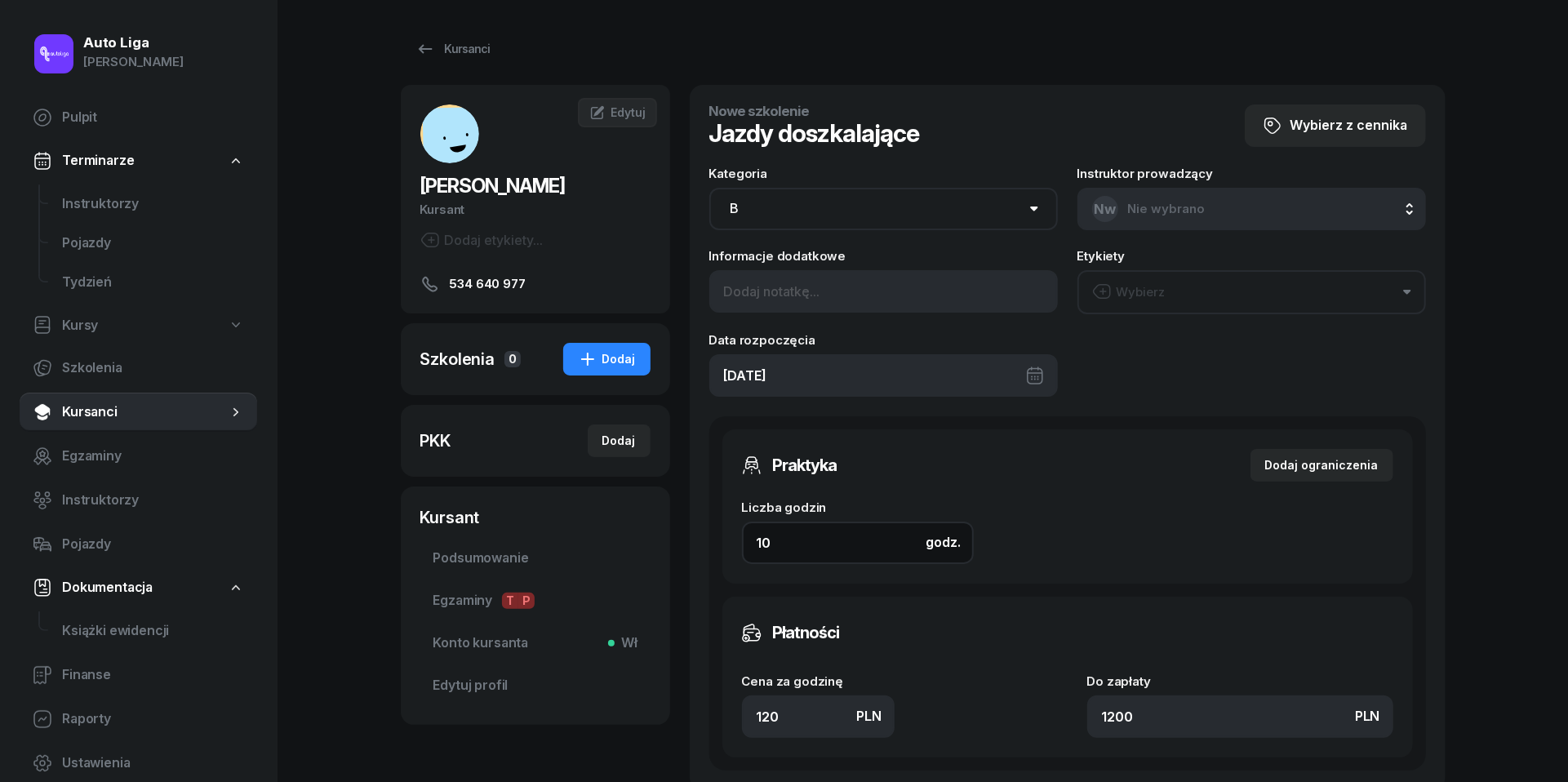
click at [824, 554] on input "10" at bounding box center [858, 542] width 232 height 42
type input "6"
type input "720"
type input "6"
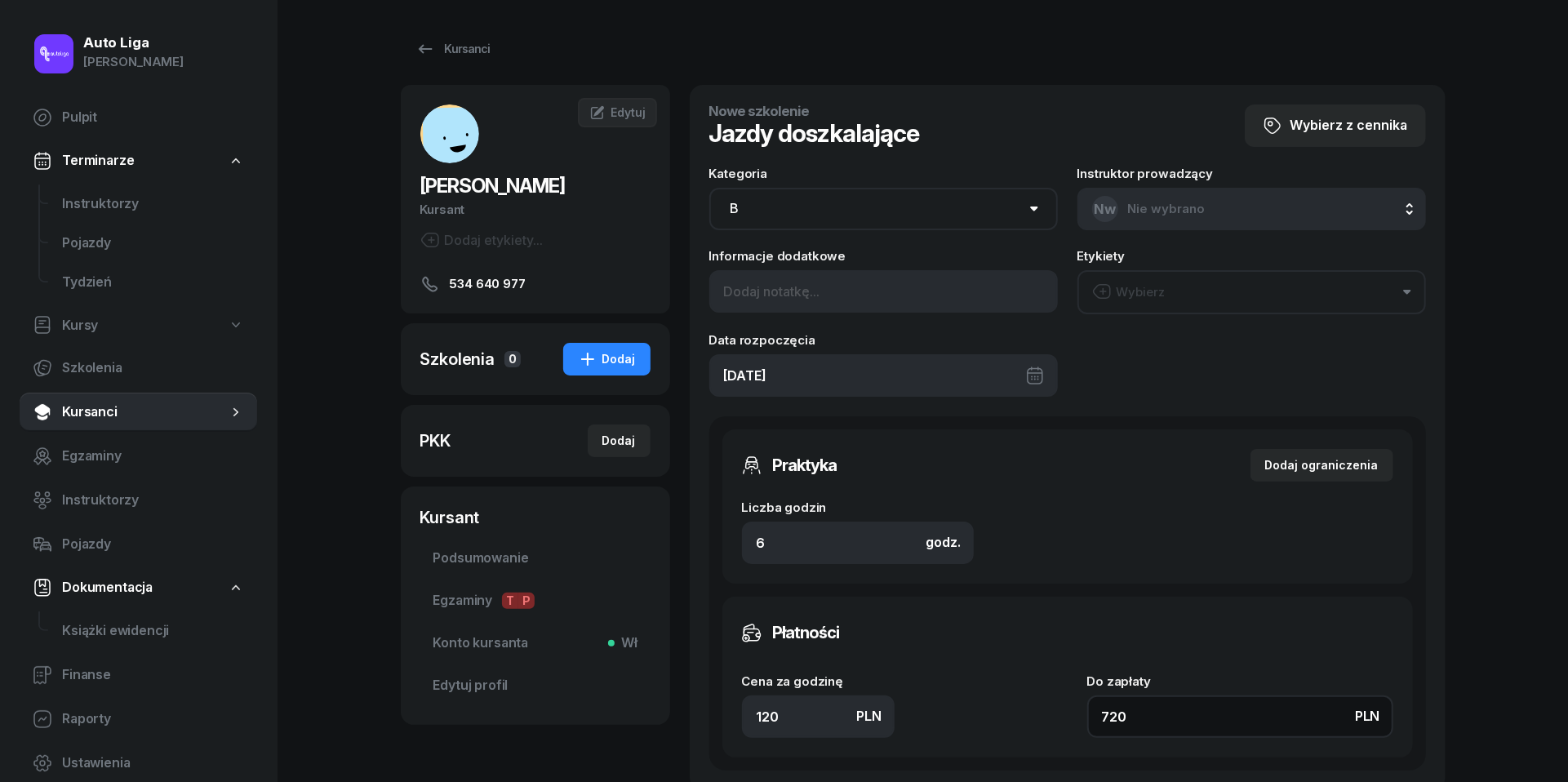
click at [1144, 710] on input "720" at bounding box center [1240, 716] width 306 height 42
type input "1.33"
type input "8"
type input "14.83"
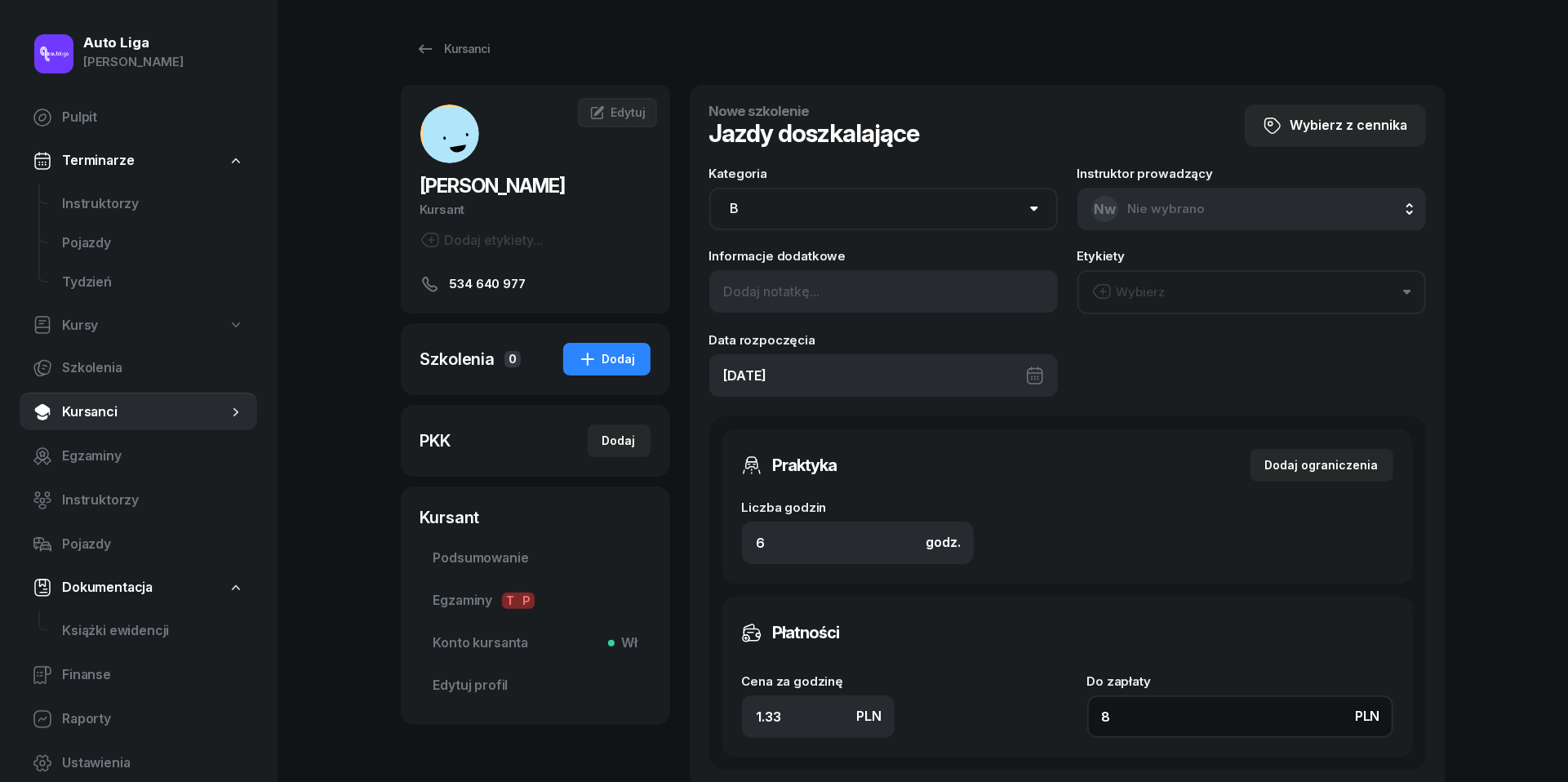
type input "89"
type input "148.33"
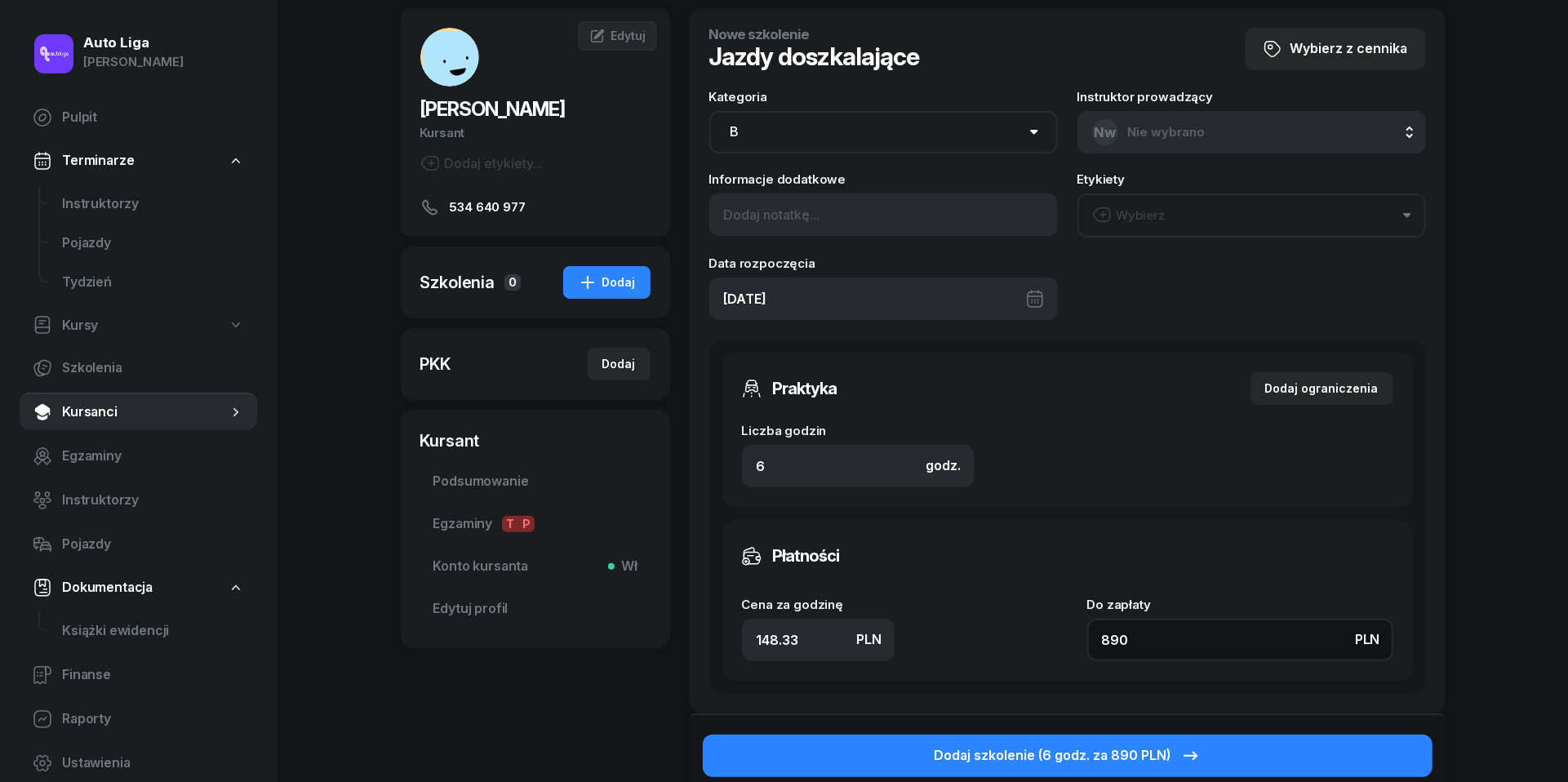
scroll to position [81, 0]
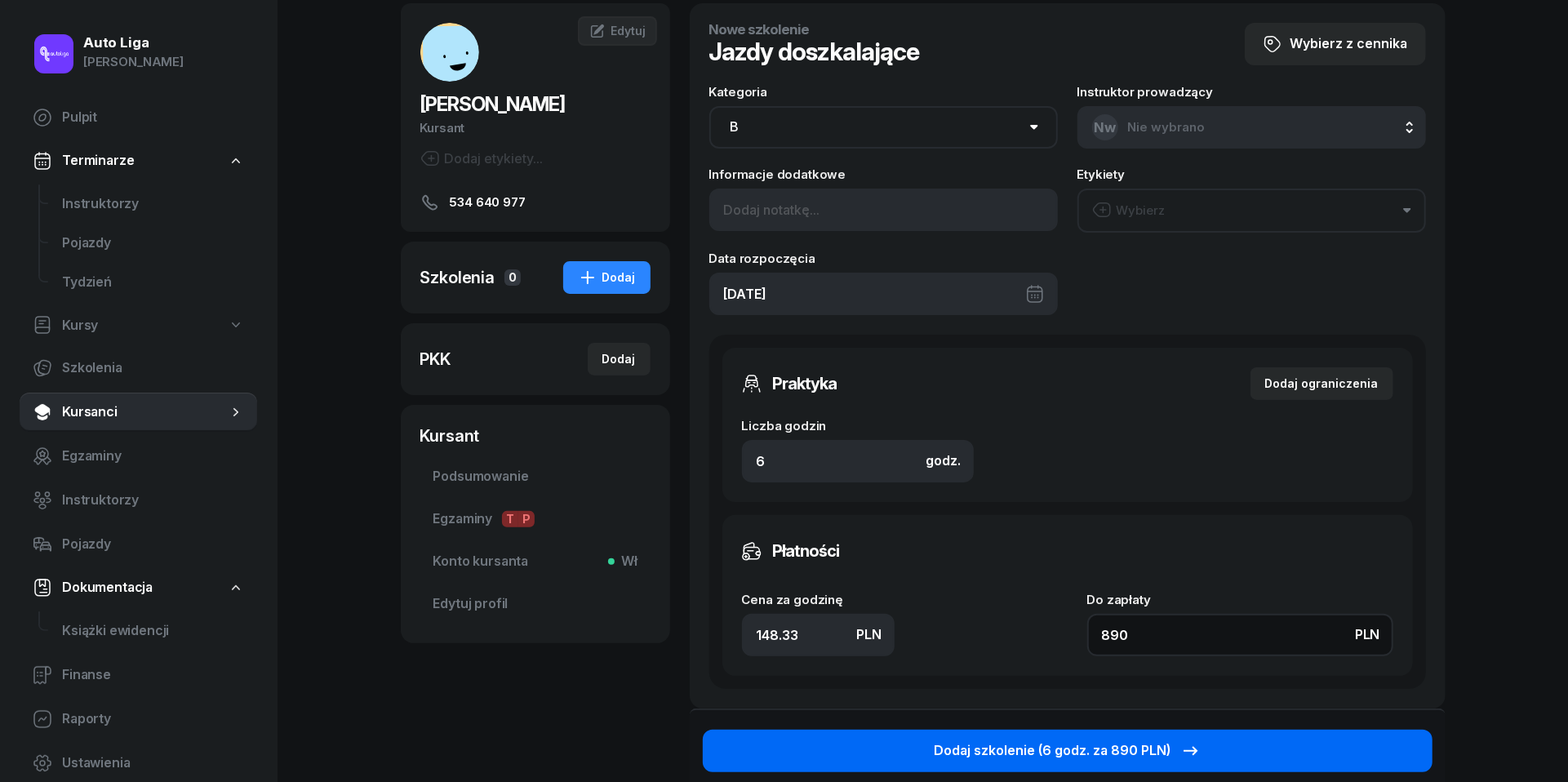
type input "890"
click at [1200, 754] on button "Dodaj szkolenie (6 godz. za 890 PLN)" at bounding box center [1068, 751] width 730 height 42
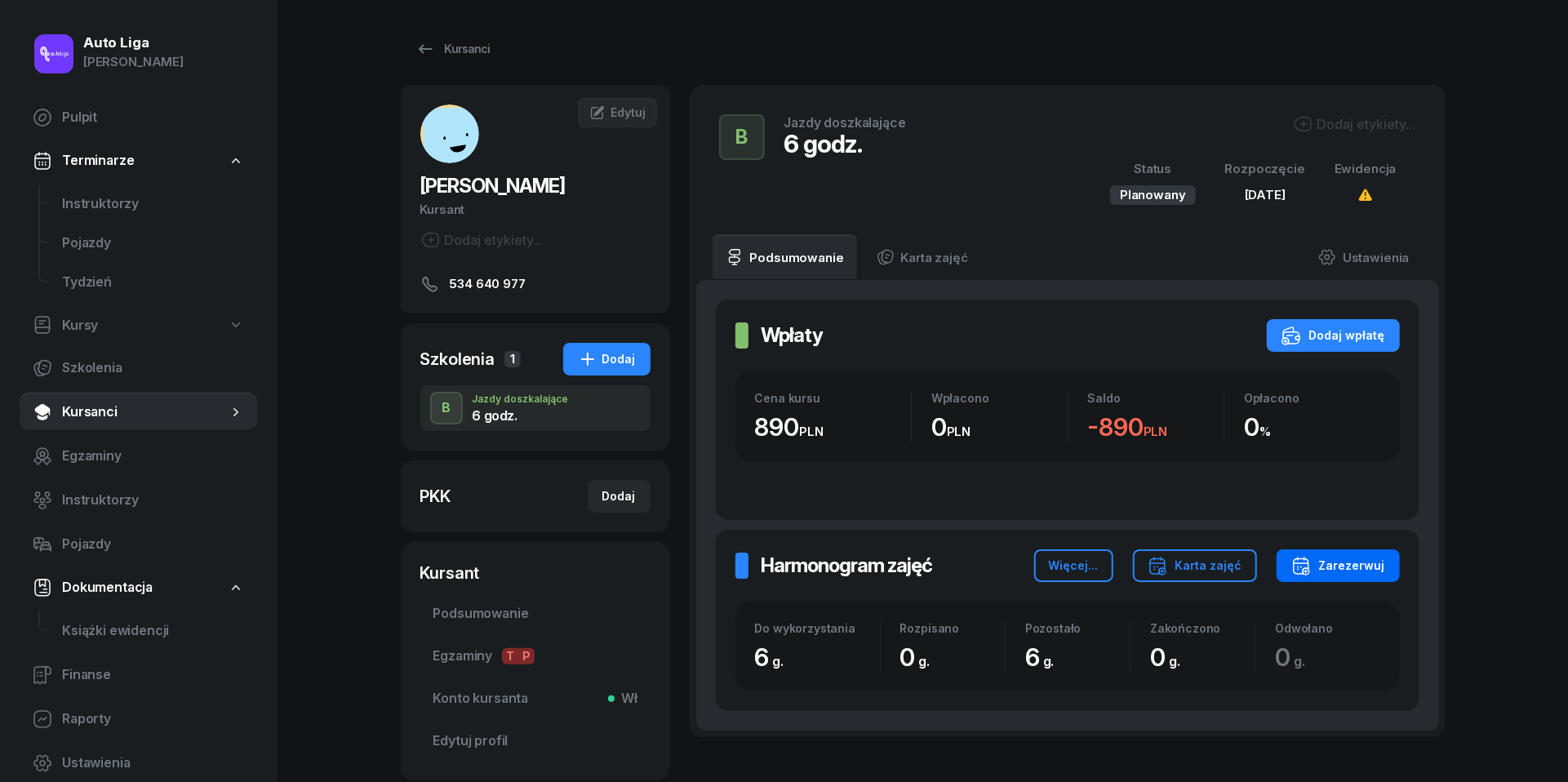
click at [1348, 563] on div "Zarezerwuj" at bounding box center [1338, 566] width 94 height 20
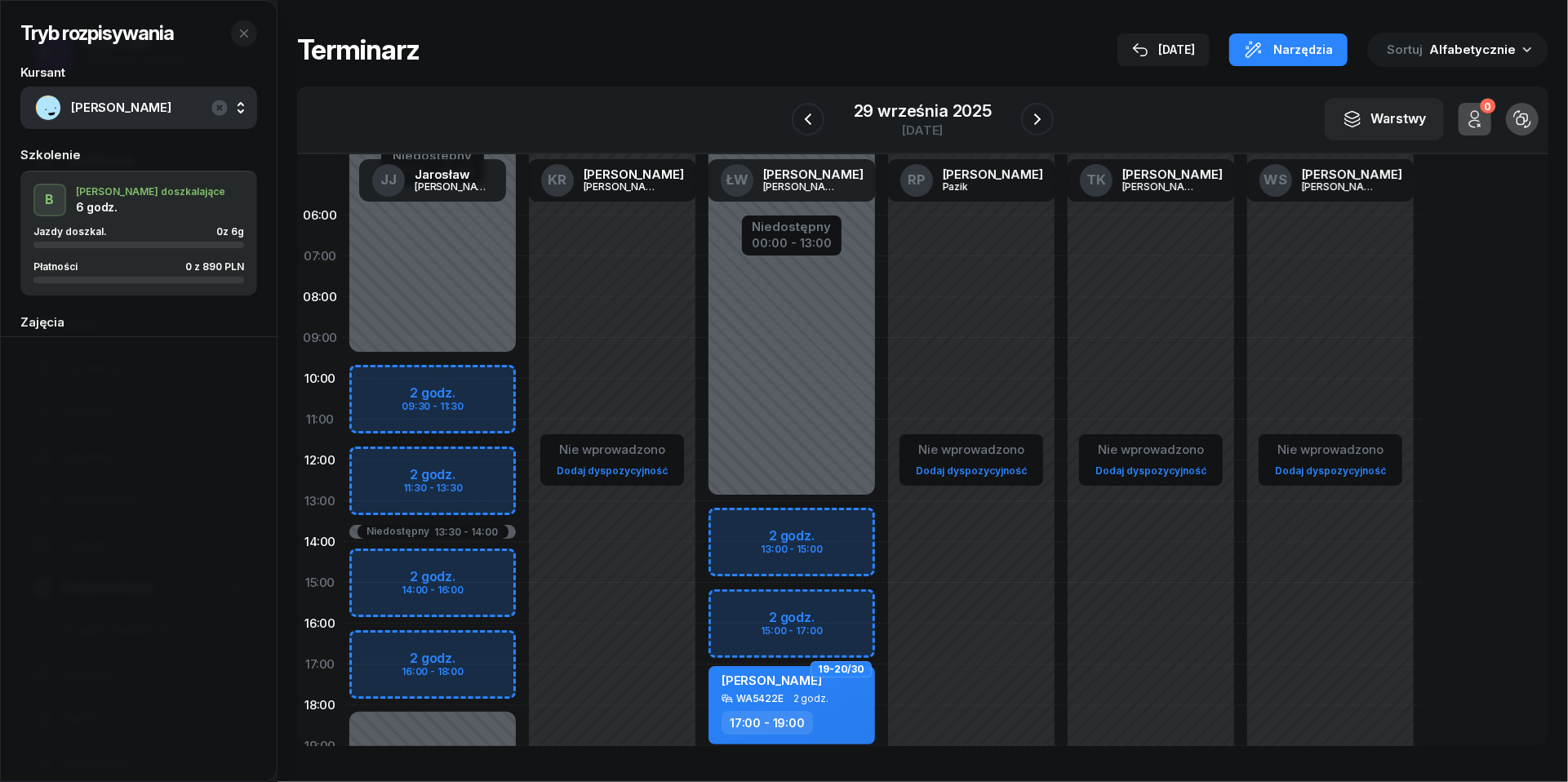
click at [377, 381] on div "Niedostępny 00:00 - 09:30 Niedostępny 18:00 - 23:59 Niedostępny 13:30 - 14:00 2…" at bounding box center [432, 583] width 180 height 776
select select "10"
select select "12"
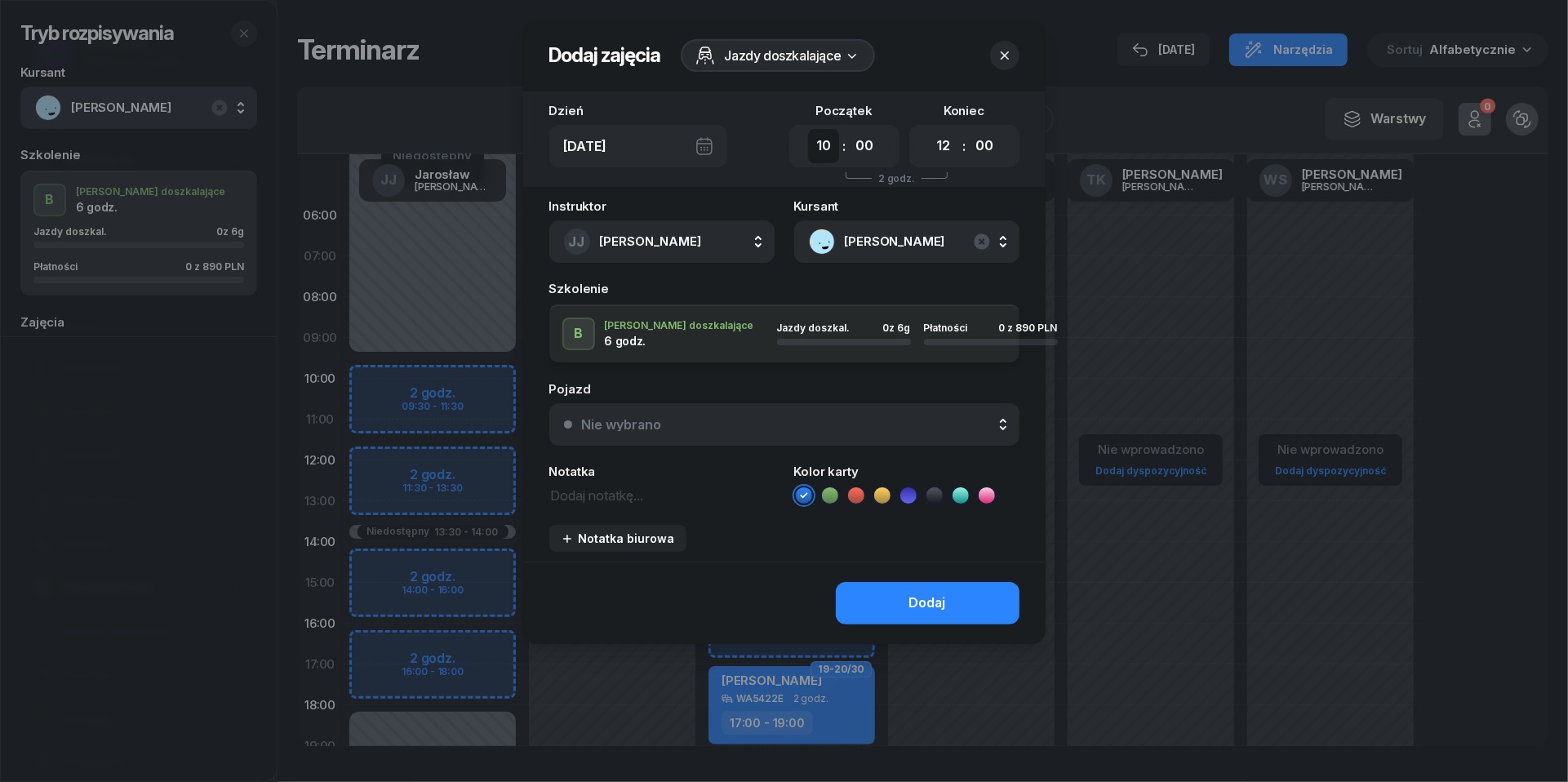
select select "09"
select select "30"
select select "11"
select select "30"
click at [705, 429] on div "Nie wybrano" at bounding box center [793, 424] width 423 height 13
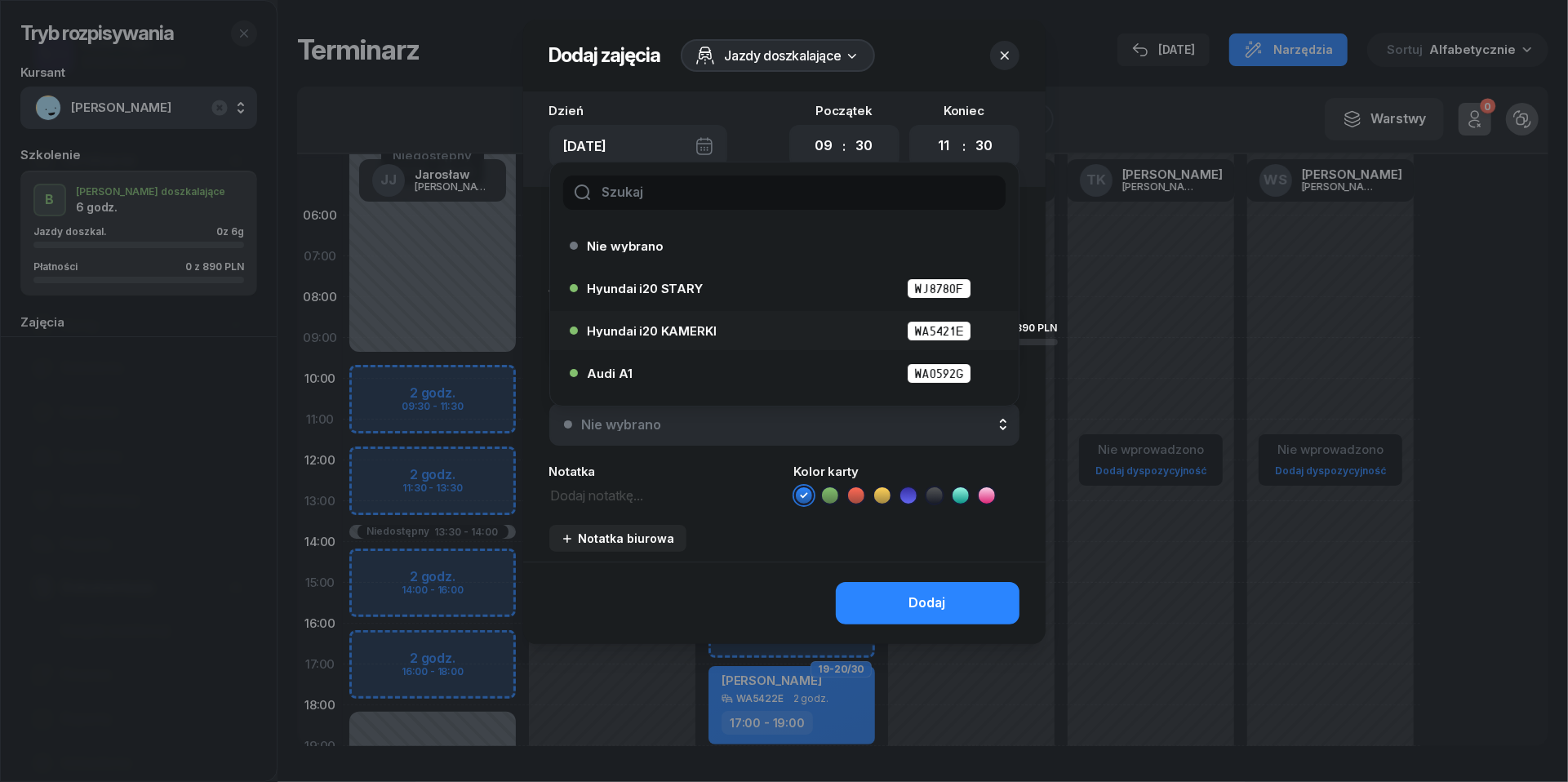
click at [682, 333] on span "Hyundai i20 KAMERKI" at bounding box center [652, 331] width 129 height 12
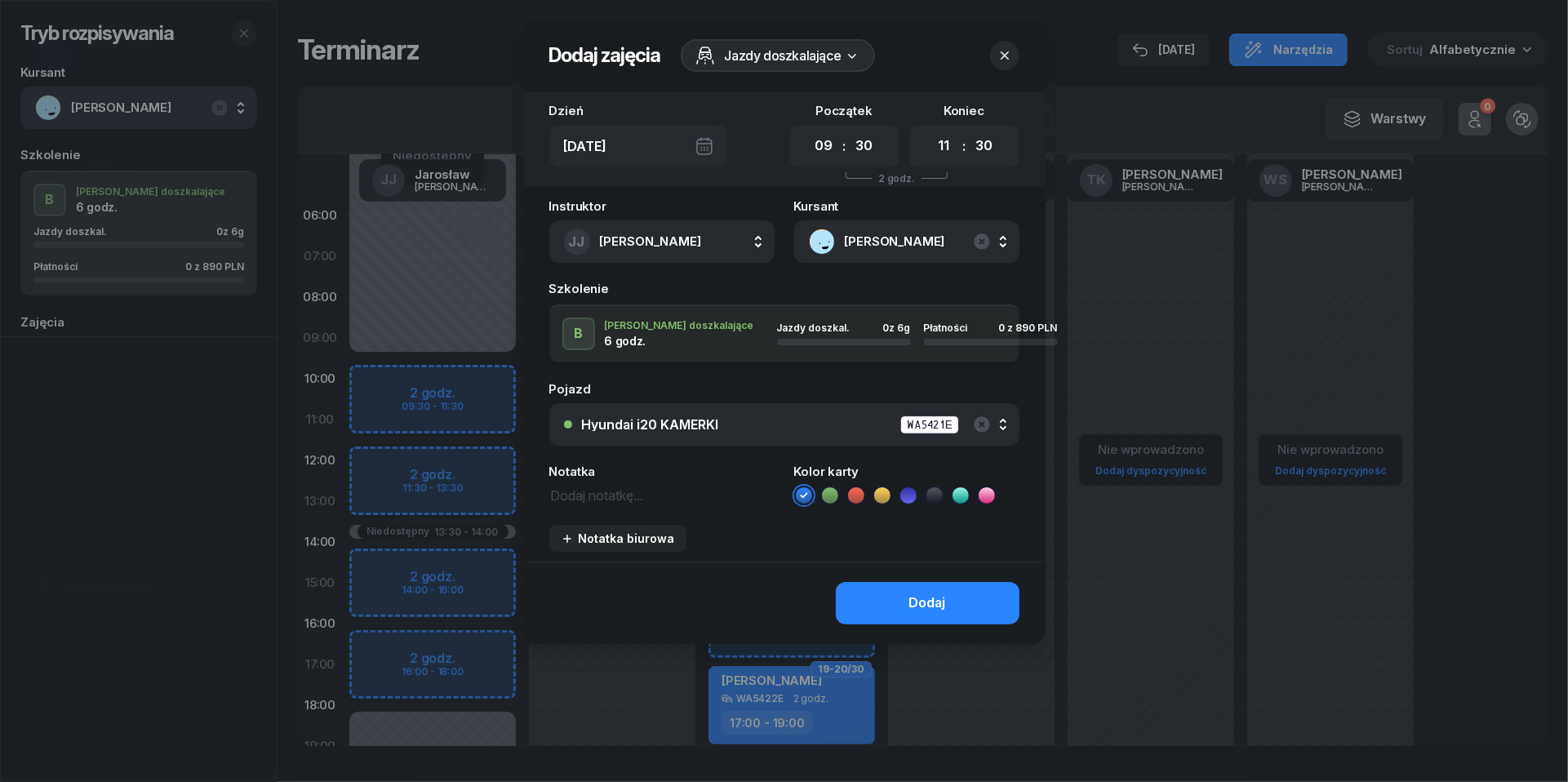
click at [599, 497] on textarea at bounding box center [662, 495] width 226 height 21
type textarea "9"
type textarea "890 do pobrania"
click at [855, 488] on icon at bounding box center [856, 495] width 16 height 16
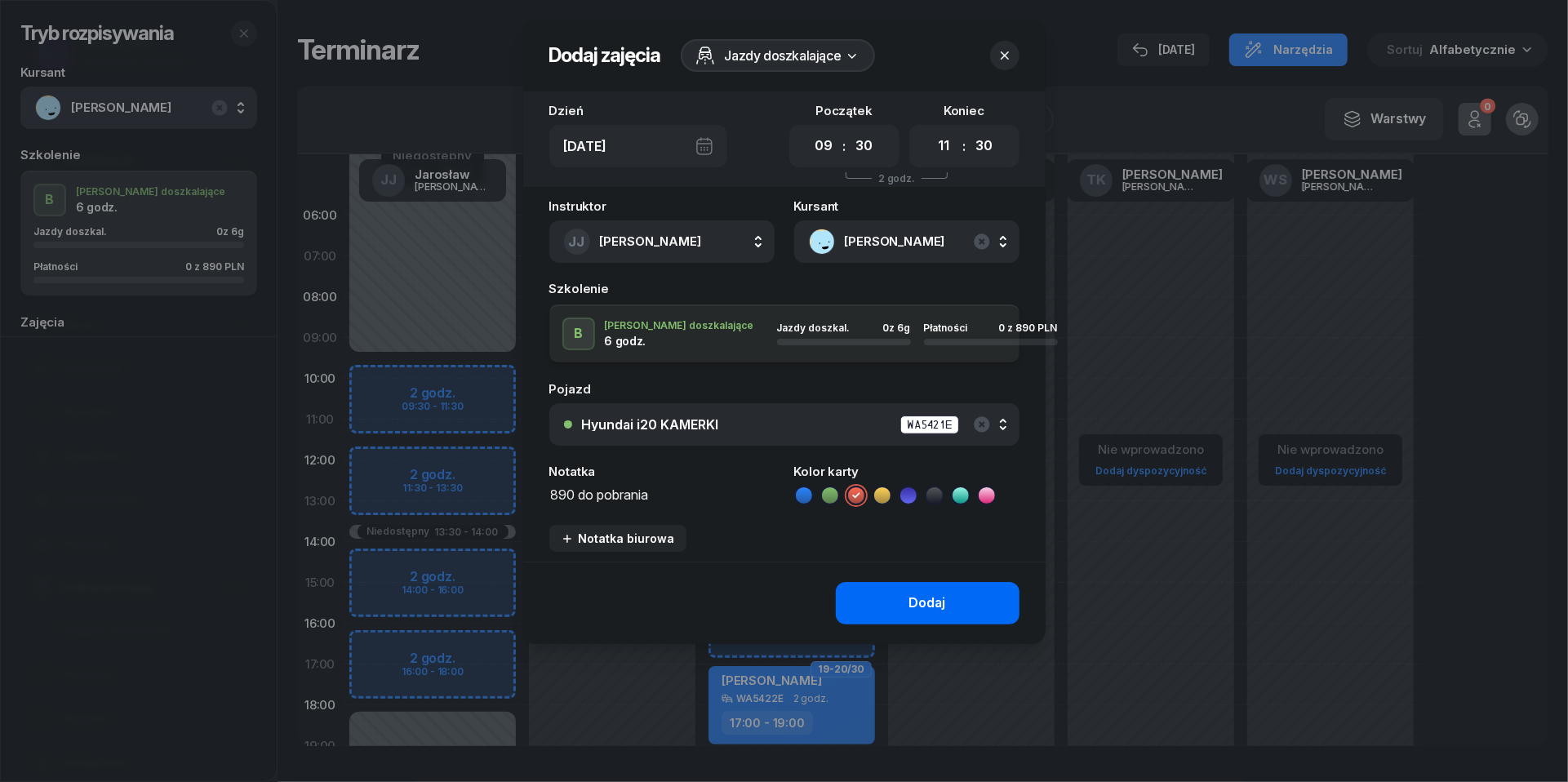
click at [899, 593] on button "Dodaj" at bounding box center [928, 603] width 183 height 42
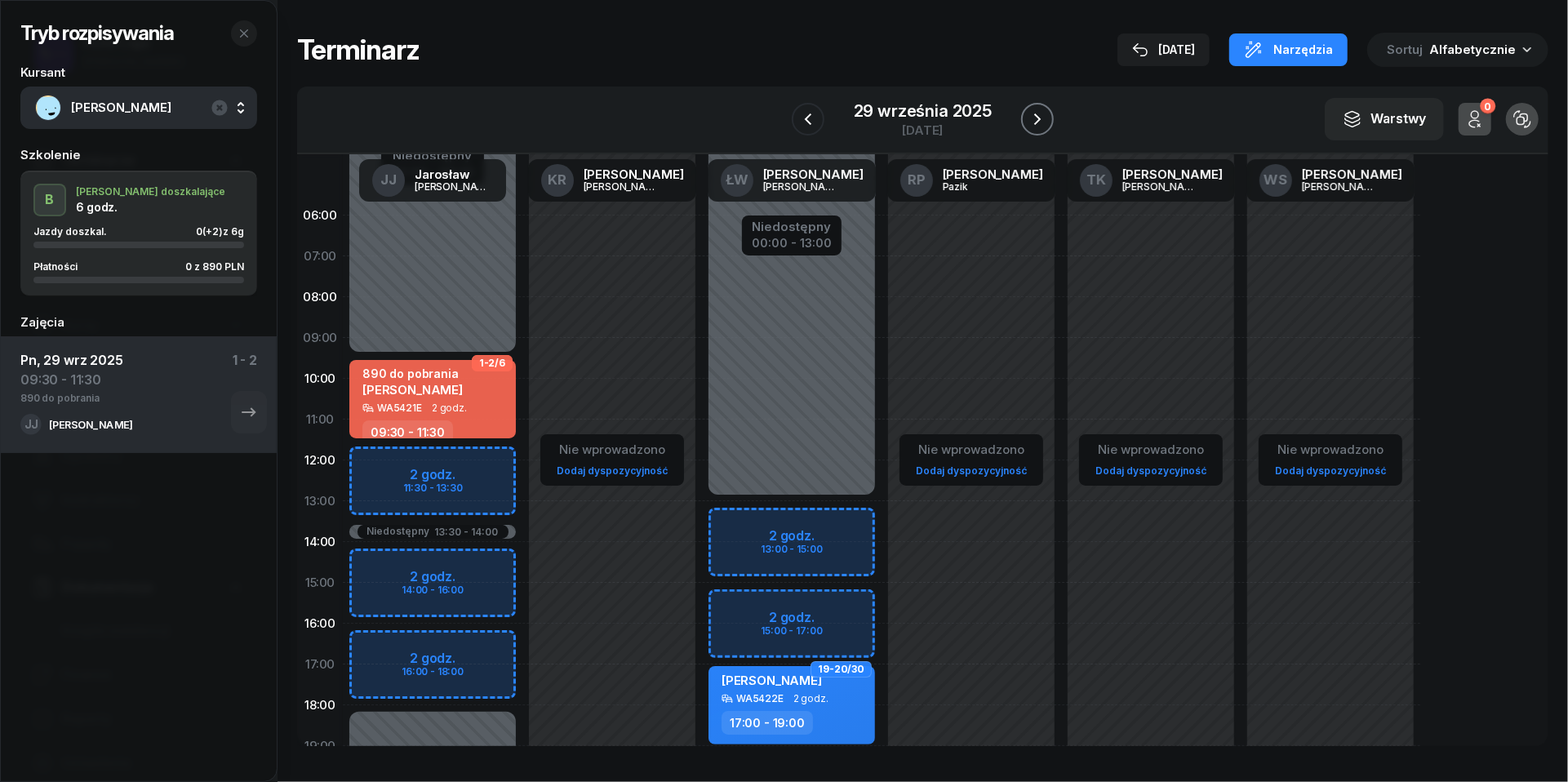
click at [1043, 112] on icon "button" at bounding box center [1037, 119] width 20 height 20
click at [1043, 112] on icon "button" at bounding box center [1045, 119] width 20 height 20
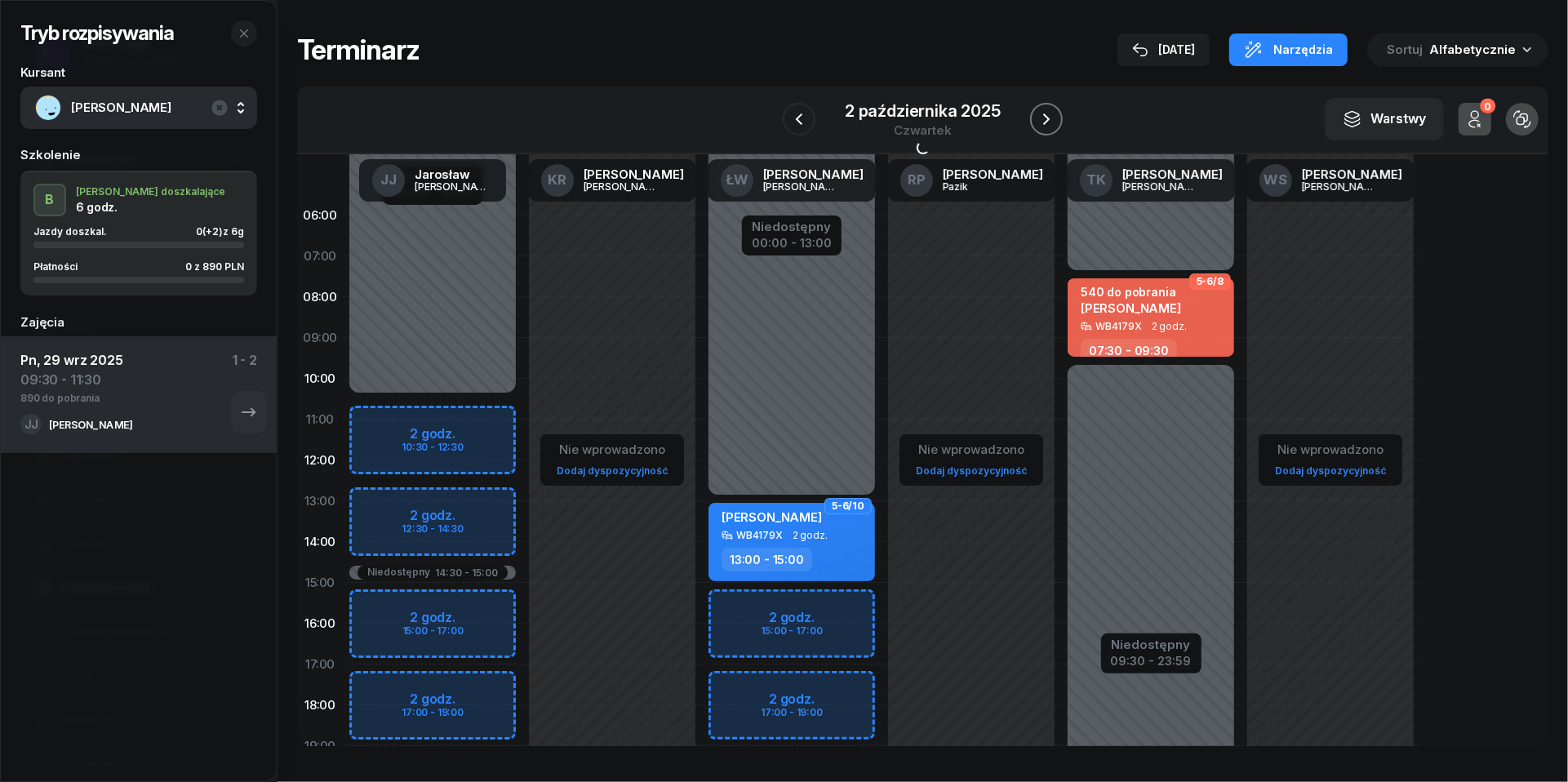
click at [1043, 112] on icon "button" at bounding box center [1046, 119] width 20 height 20
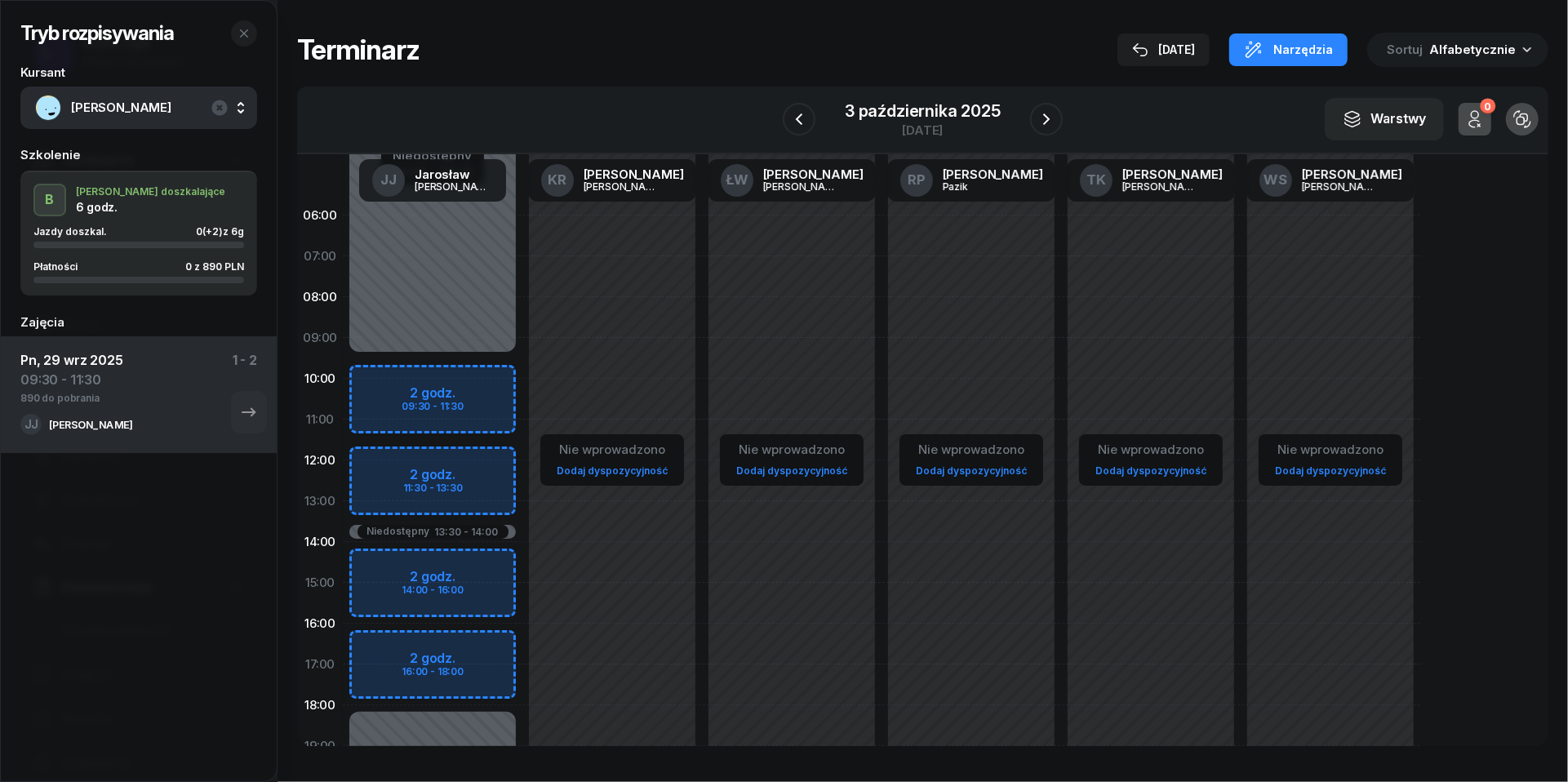
click at [371, 381] on div "Niedostępny 00:00 - 09:30 Niedostępny 18:00 - 23:59 Niedostępny 13:30 - 14:00 2…" at bounding box center [432, 583] width 180 height 776
select select "10"
select select "12"
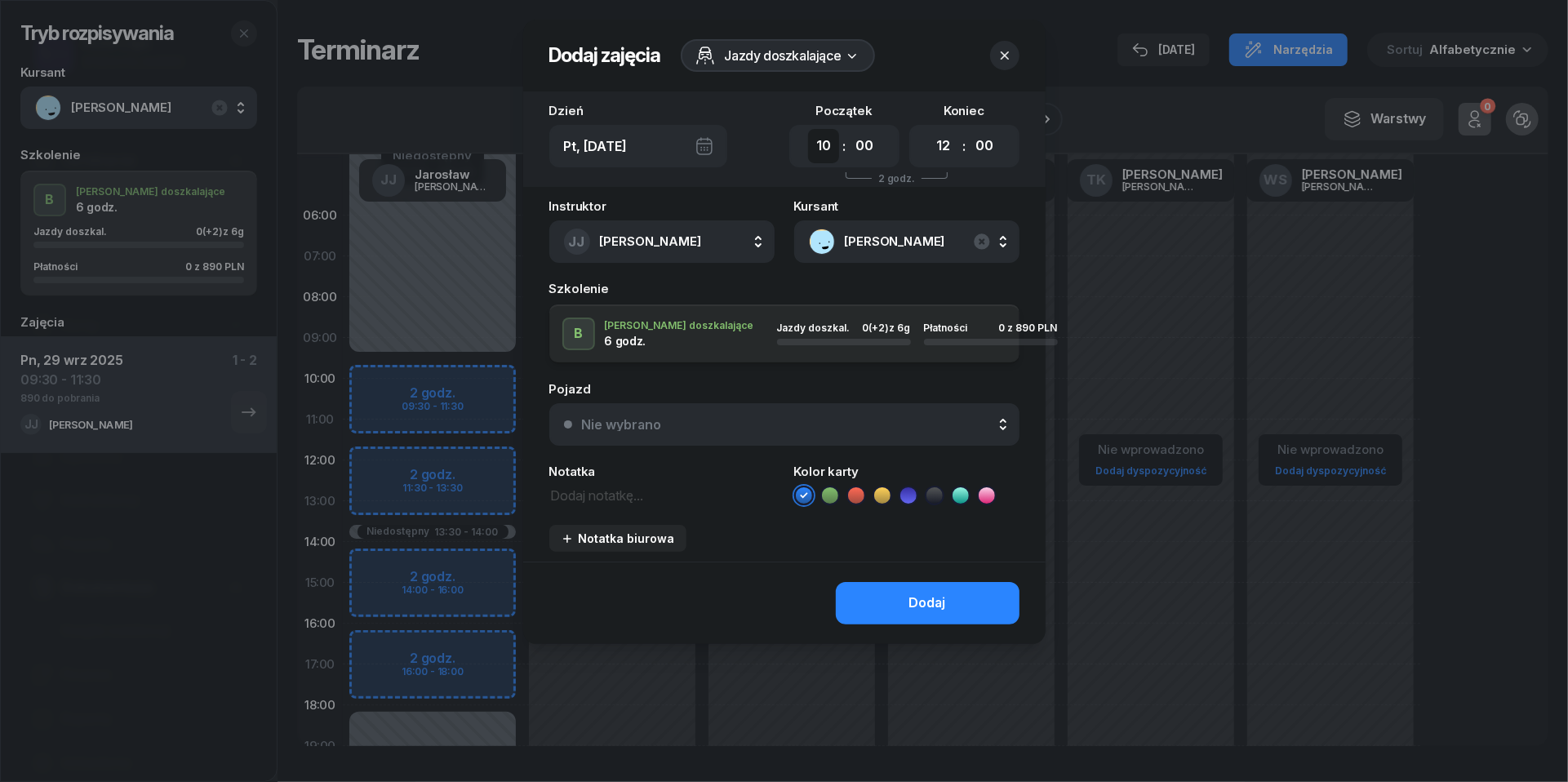
select select "09"
select select "30"
select select "11"
select select "30"
click at [807, 413] on button "Nie wybrano" at bounding box center [784, 424] width 470 height 42
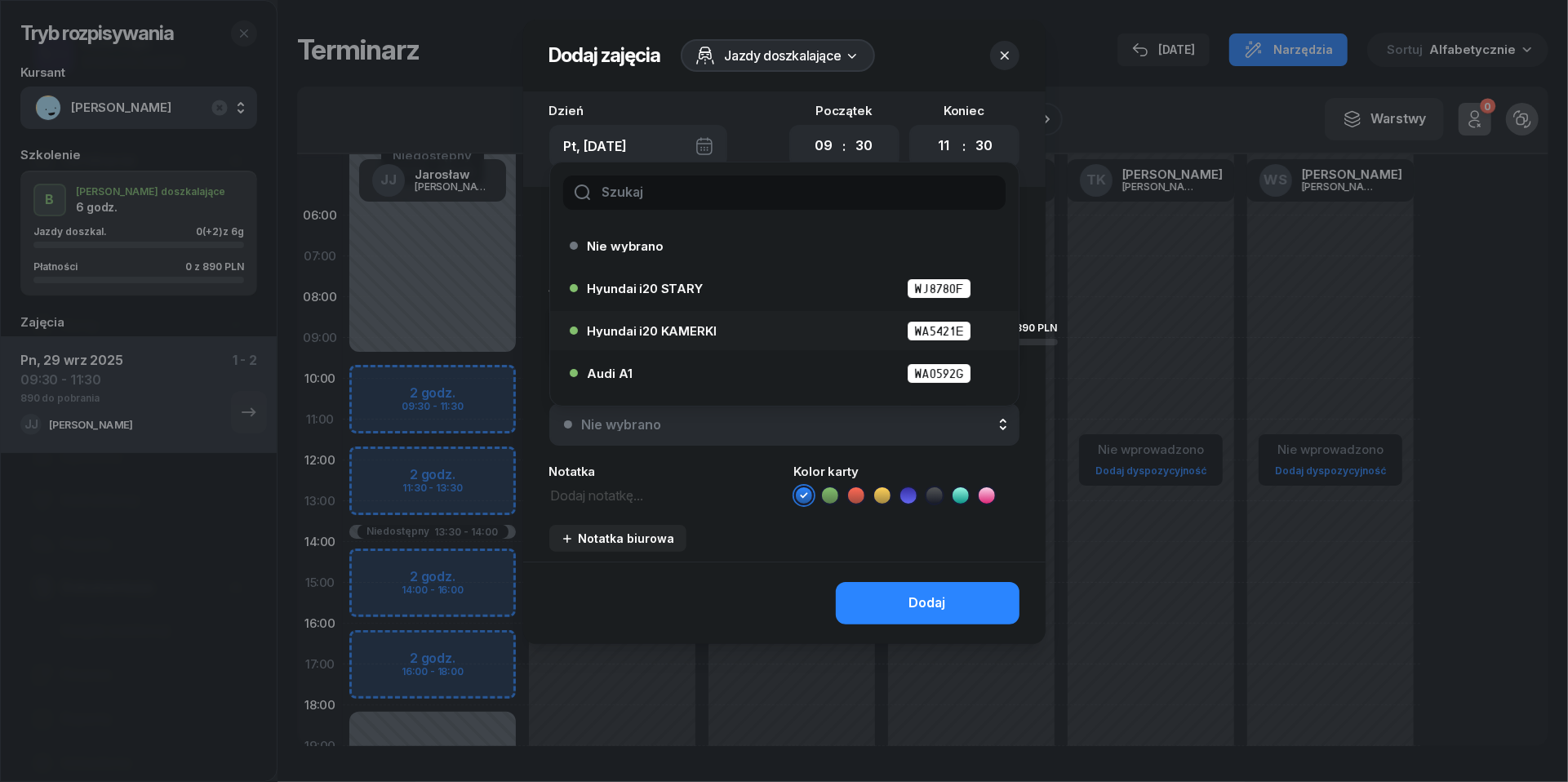
click at [751, 321] on div "Hyundai i20 KAMERKI WA5421E" at bounding box center [789, 331] width 401 height 21
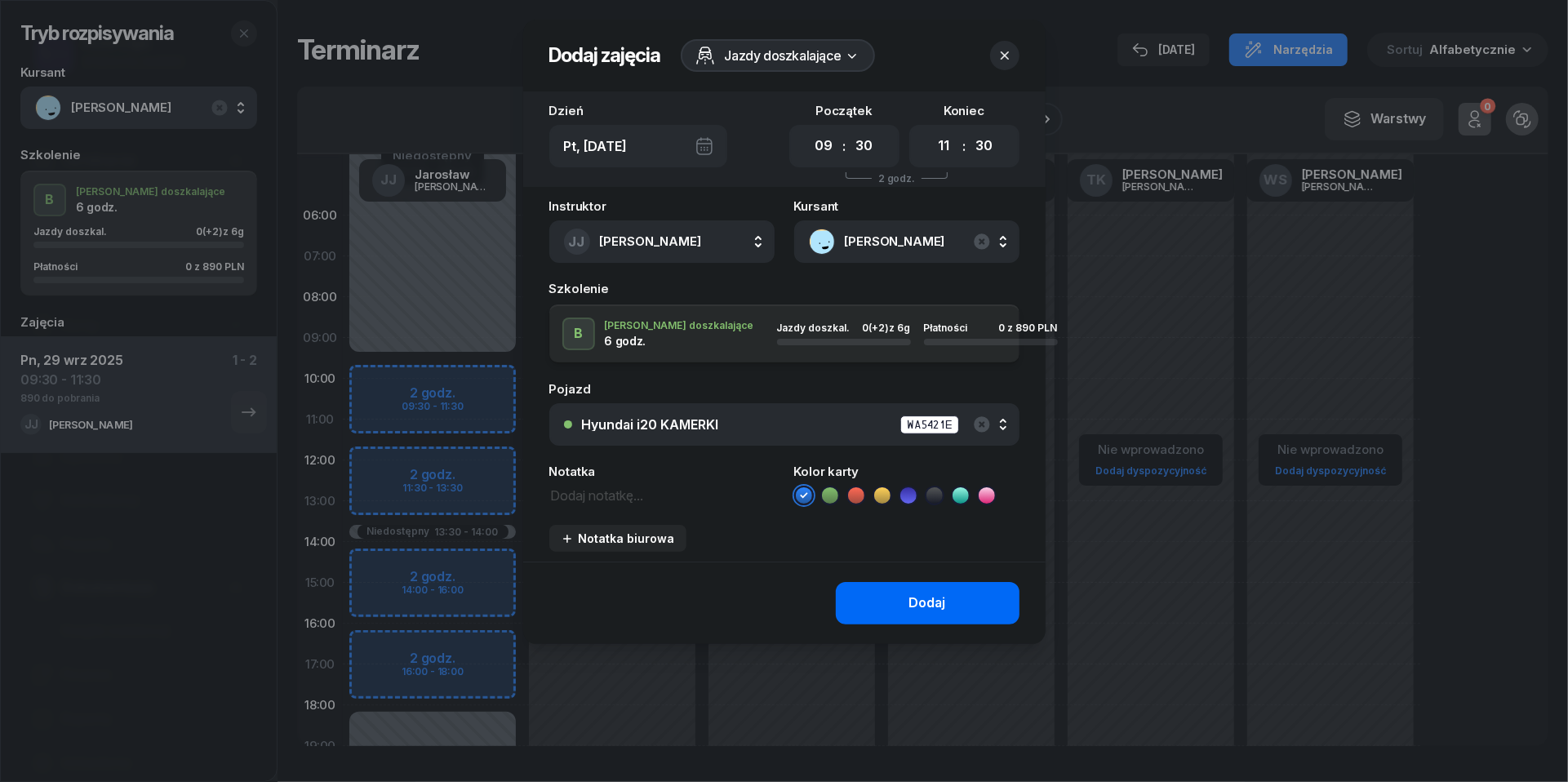
click at [896, 593] on button "Dodaj" at bounding box center [928, 603] width 183 height 42
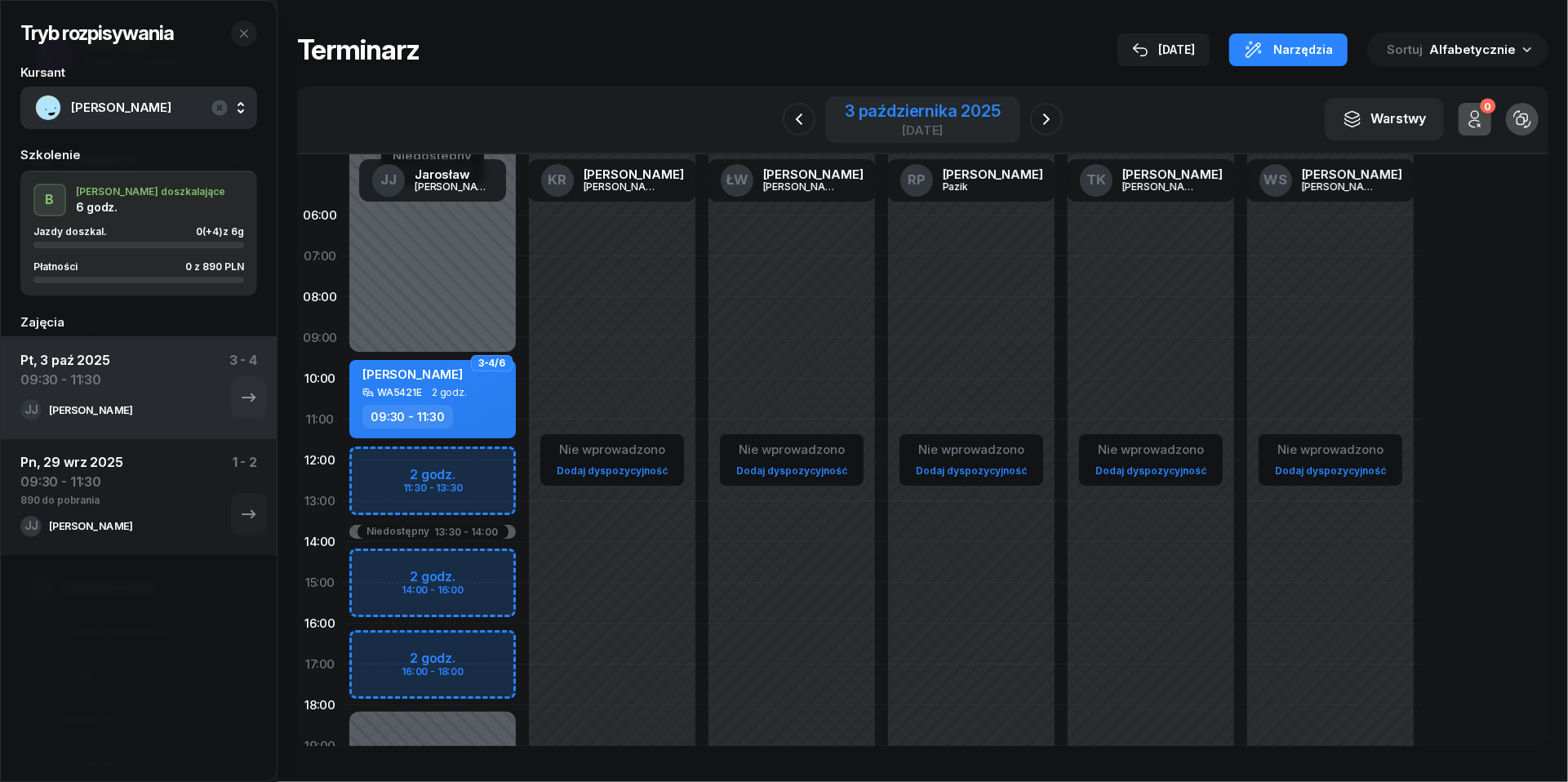
click at [916, 108] on div "3 października 2025" at bounding box center [923, 111] width 156 height 16
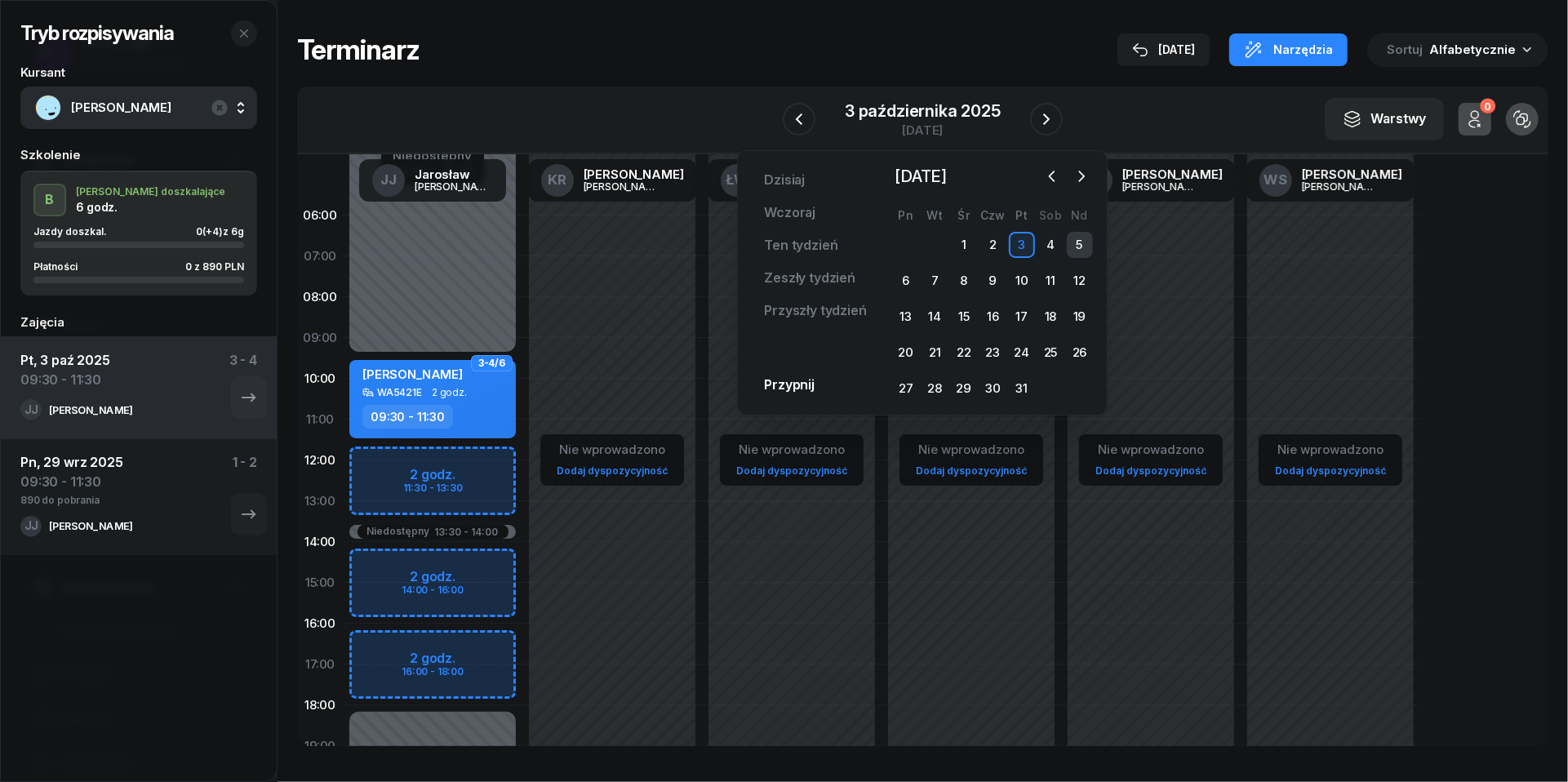
click at [1087, 237] on div "5" at bounding box center [1080, 245] width 26 height 26
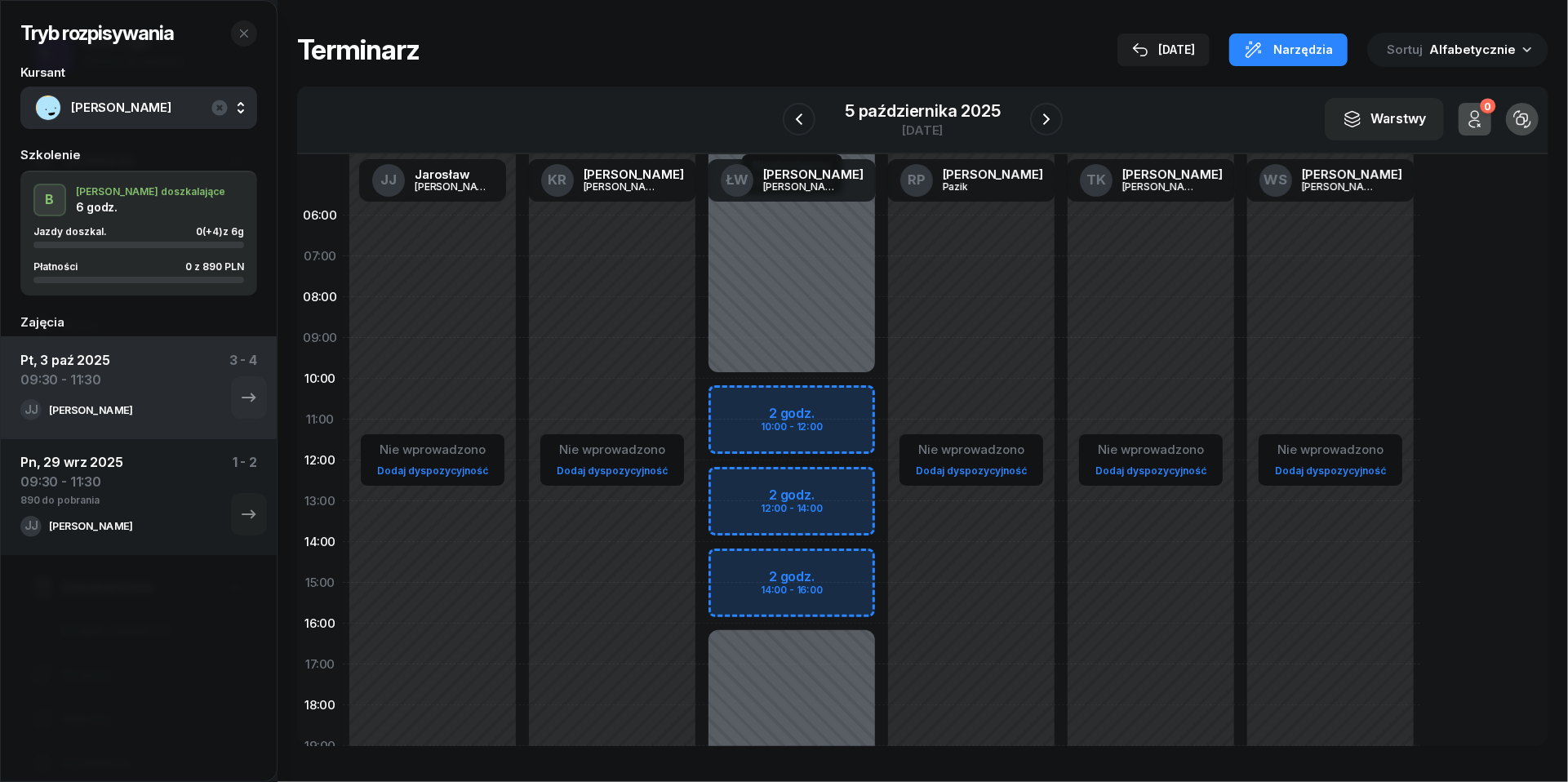
click at [733, 396] on div "Niedostępny 00:00 - 10:00 Niedostępny 16:00 - 23:59 2 godz. 10:00 - 12:00 2 god…" at bounding box center [792, 583] width 180 height 776
select select "10"
select select "12"
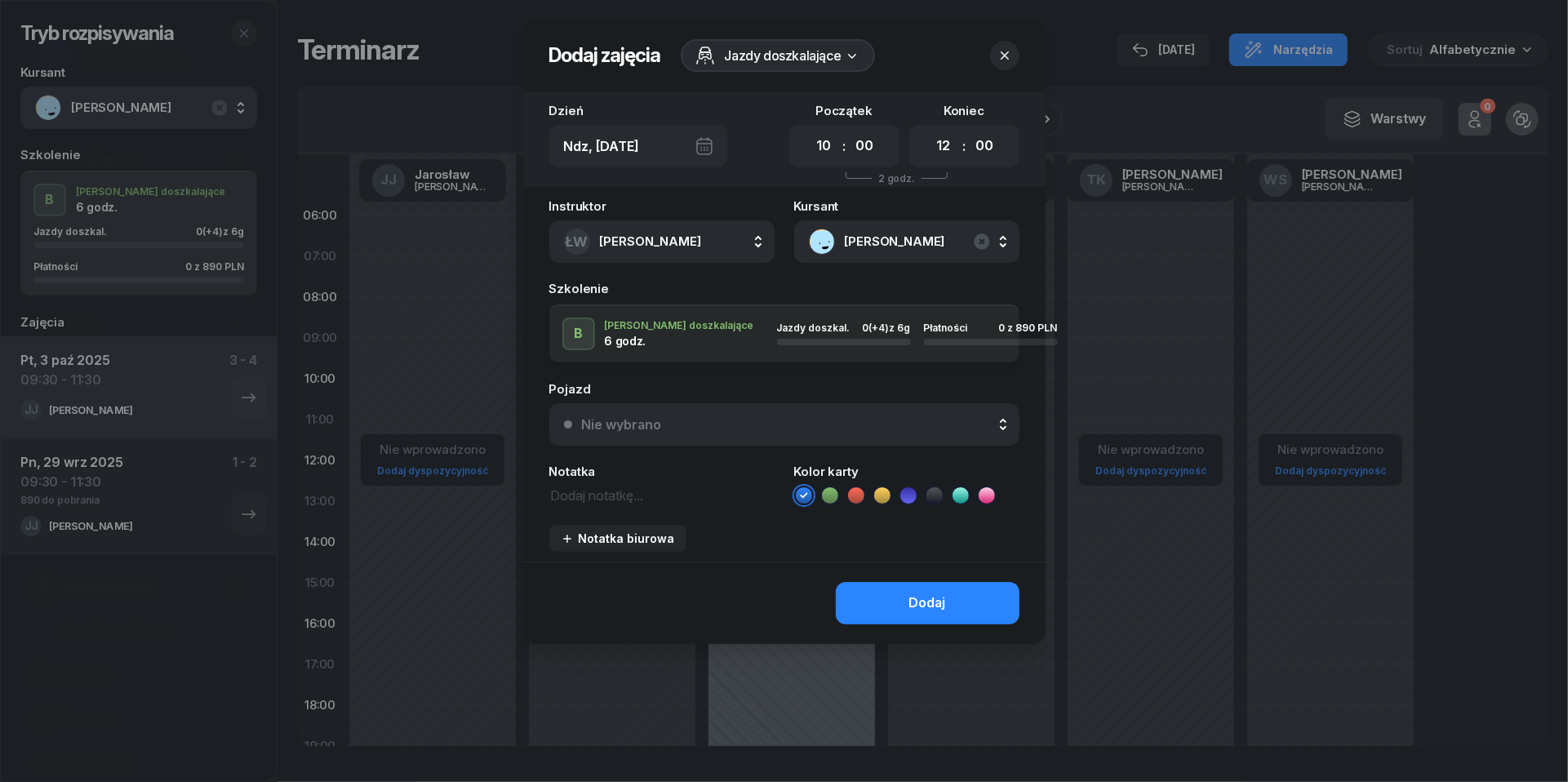
click at [751, 412] on button "Nie wybrano" at bounding box center [784, 424] width 470 height 42
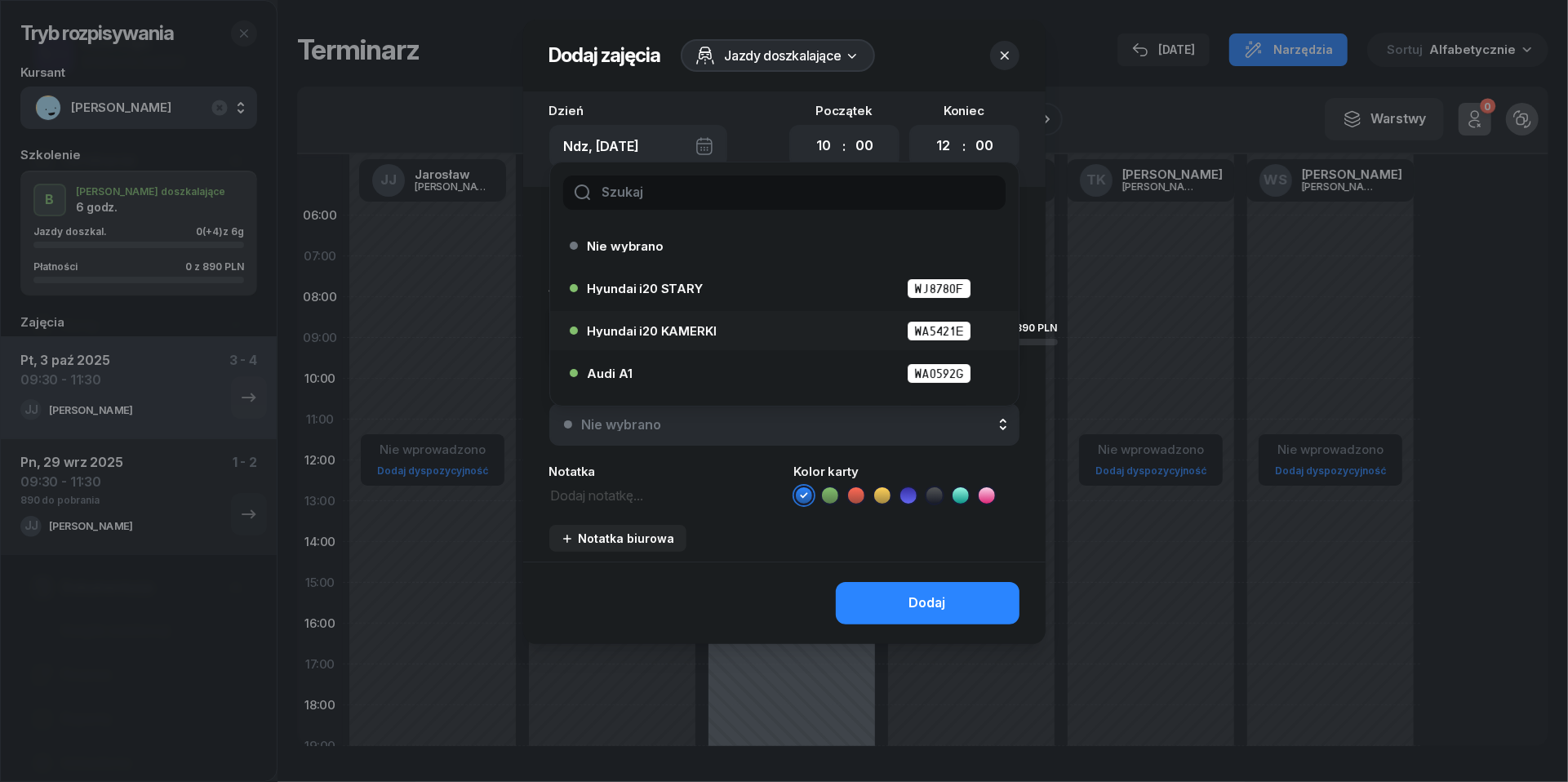
click at [717, 325] on div "Hyundai i20 KAMERKI WA5421E" at bounding box center [789, 331] width 401 height 21
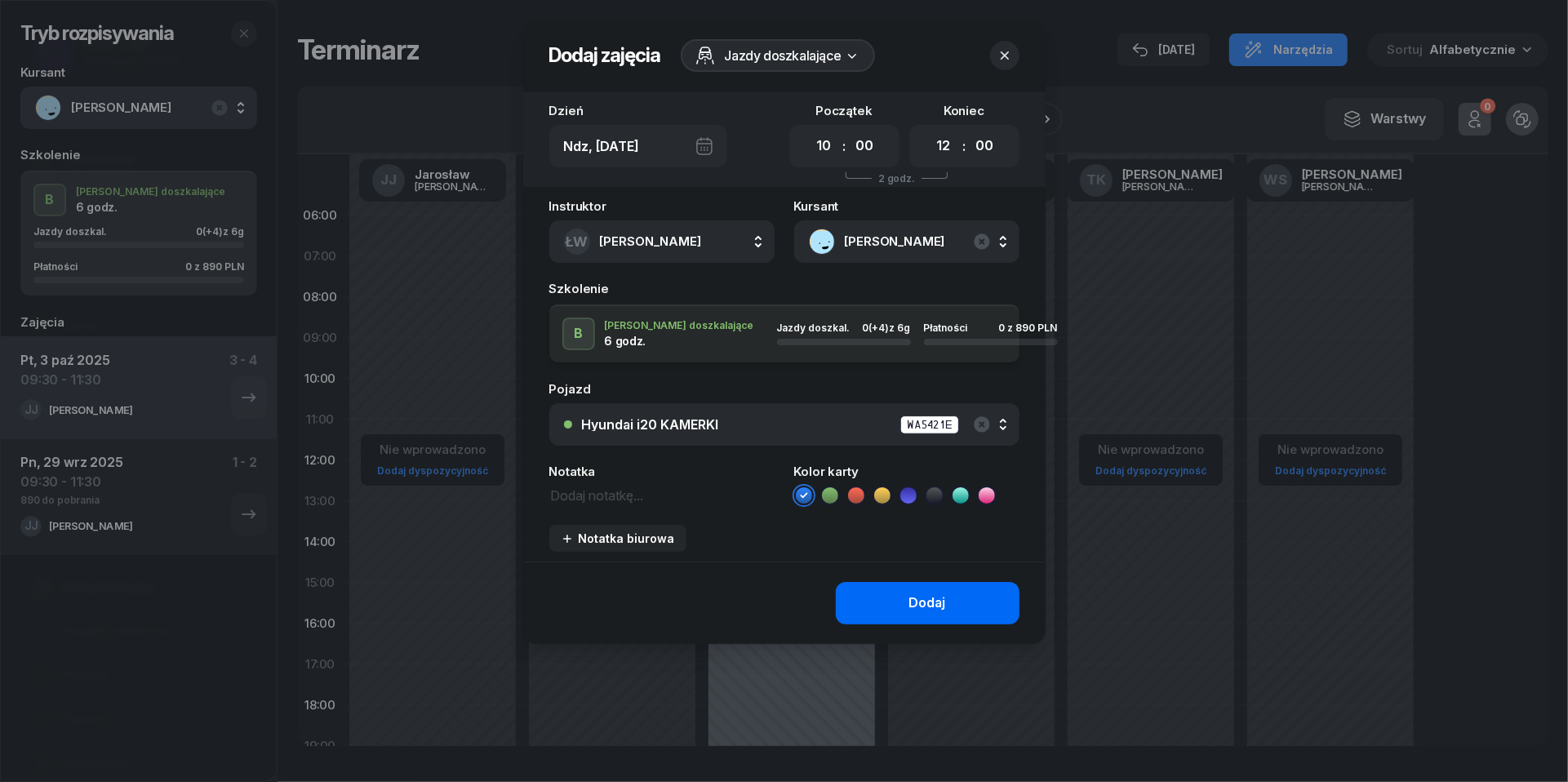
click at [950, 596] on button "Dodaj" at bounding box center [928, 603] width 183 height 42
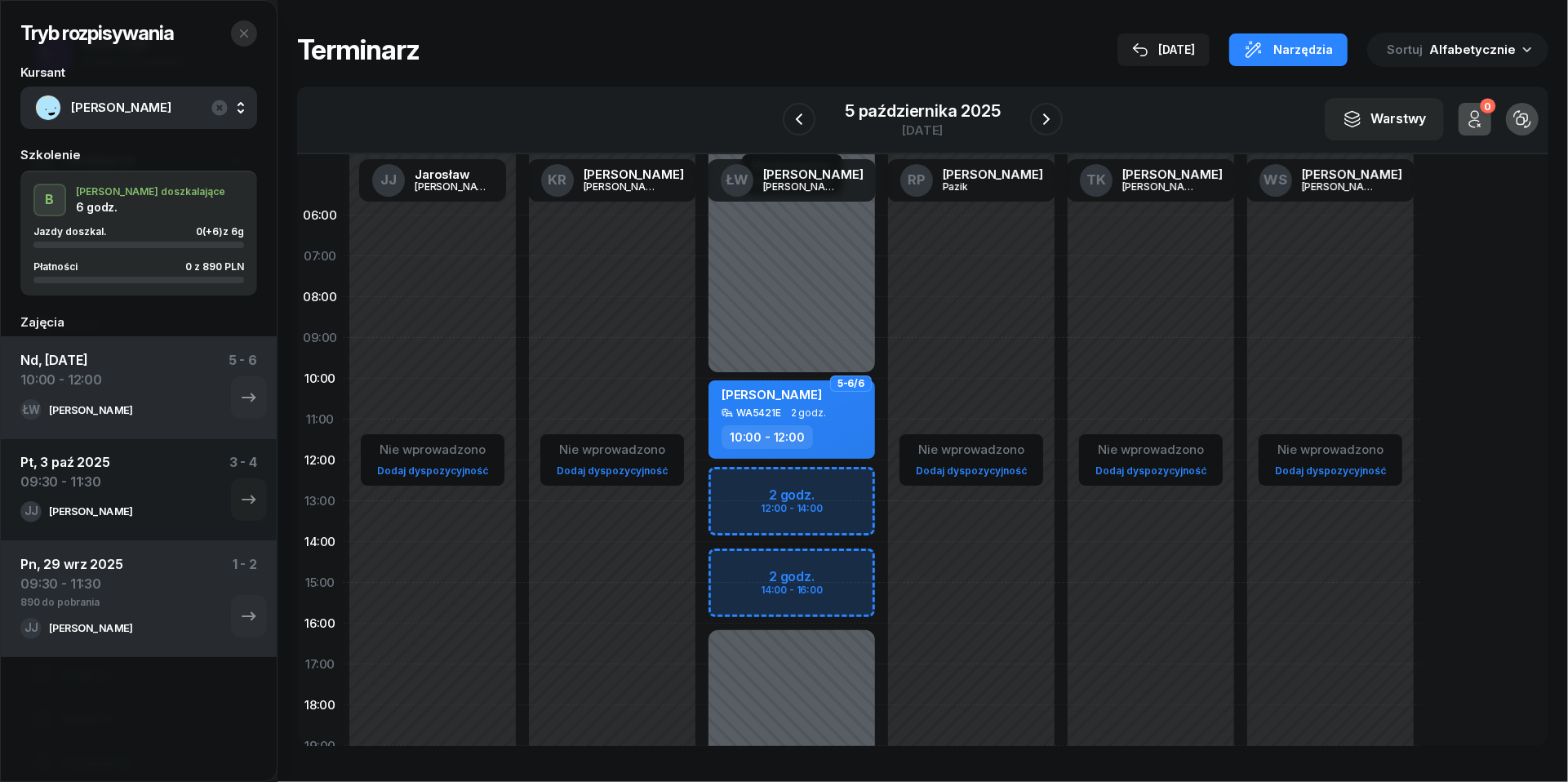
click at [240, 26] on button "button" at bounding box center [244, 34] width 26 height 26
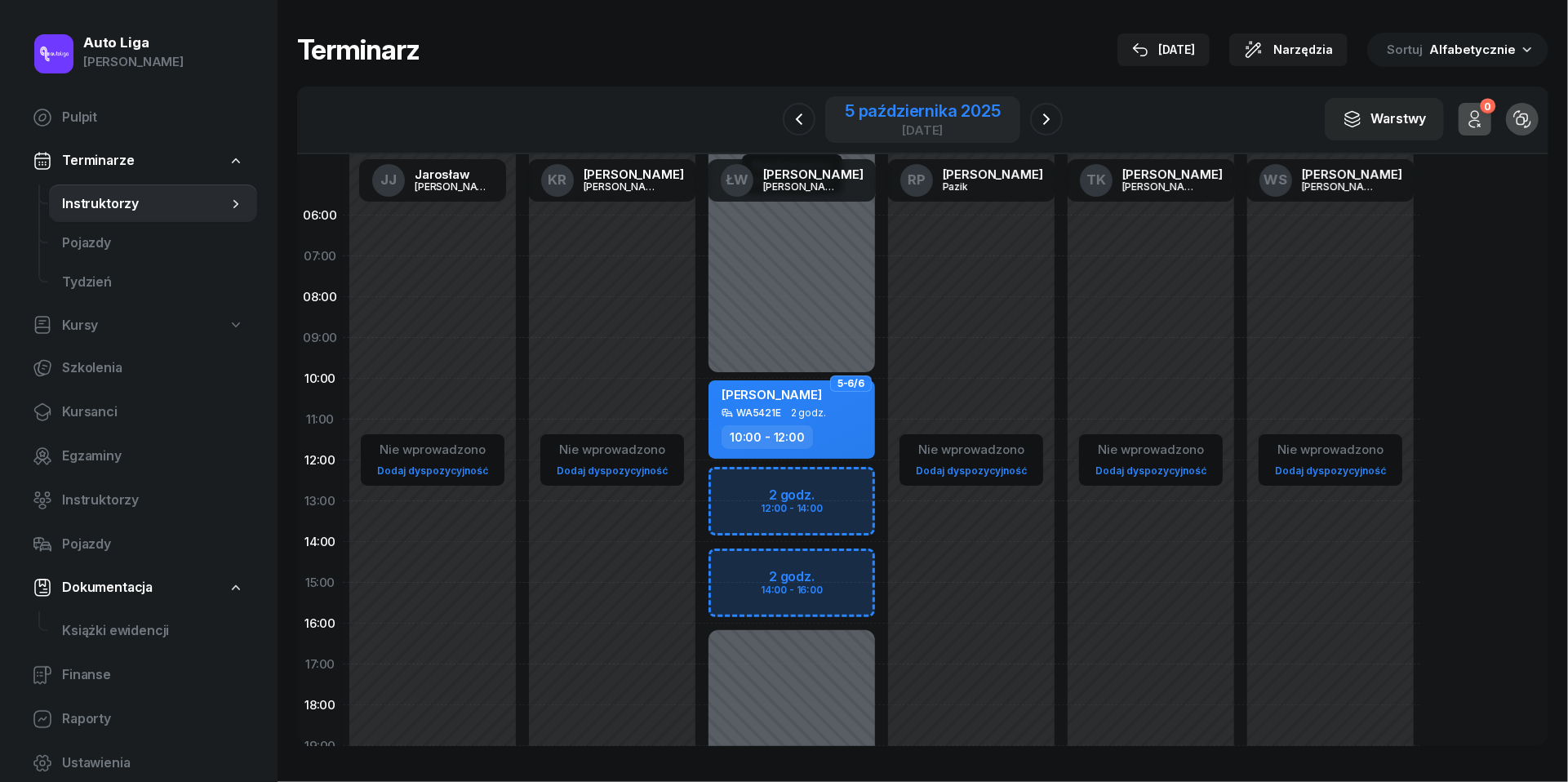
click at [931, 115] on div "5 października 2025" at bounding box center [923, 111] width 156 height 16
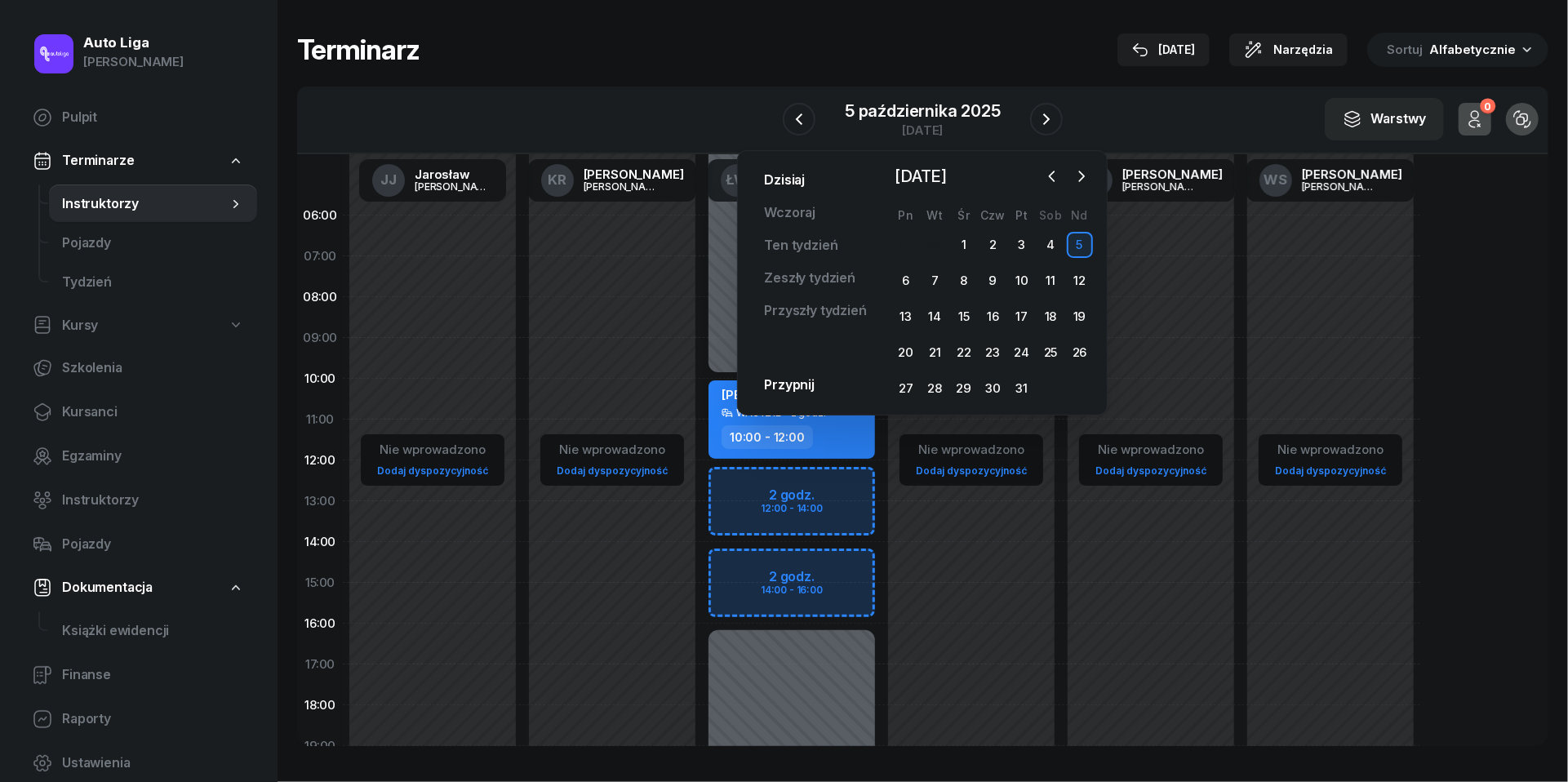
click at [794, 173] on link "Dzisiaj" at bounding box center [784, 181] width 67 height 33
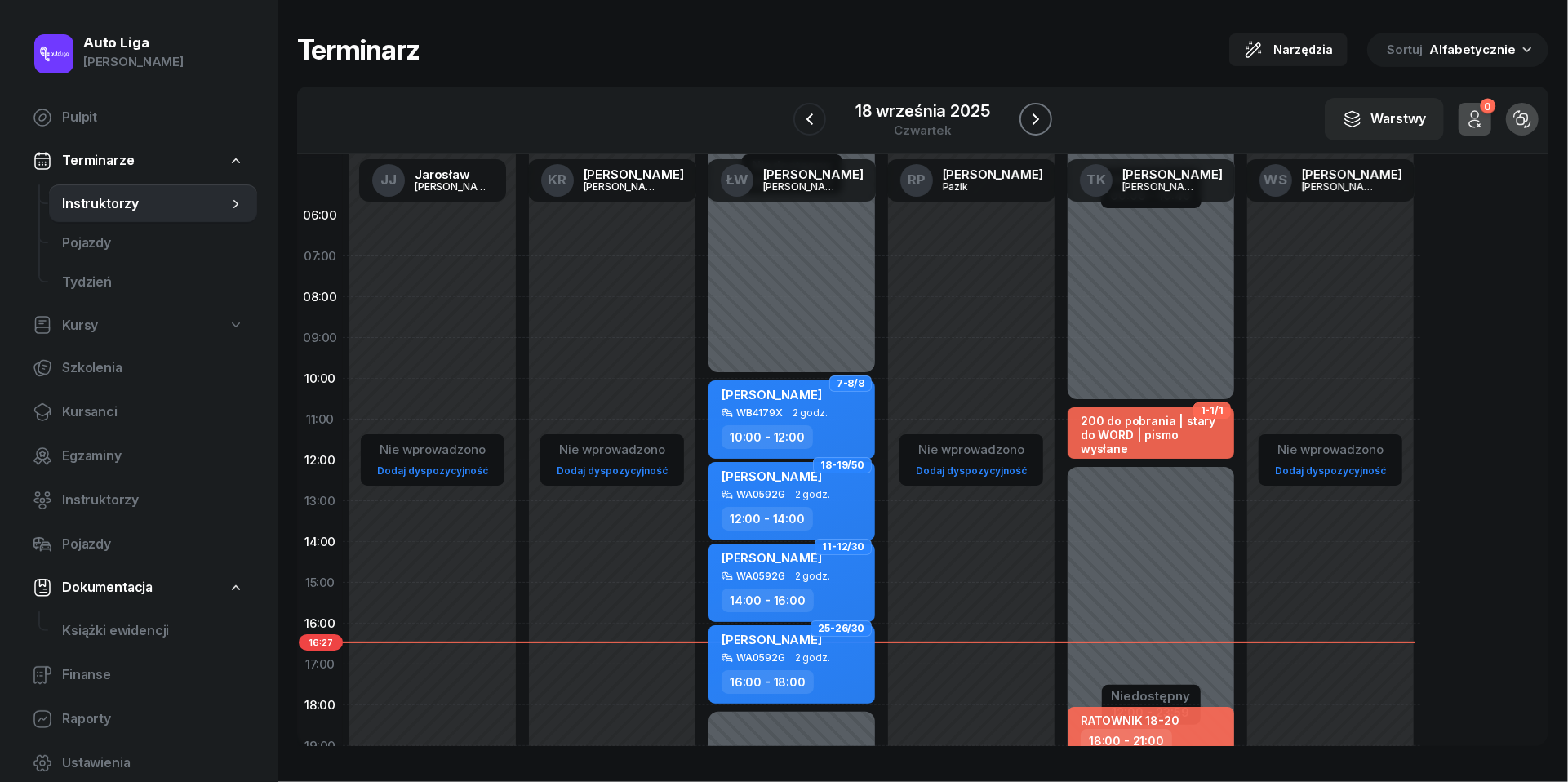
click at [1040, 121] on icon "button" at bounding box center [1035, 119] width 20 height 20
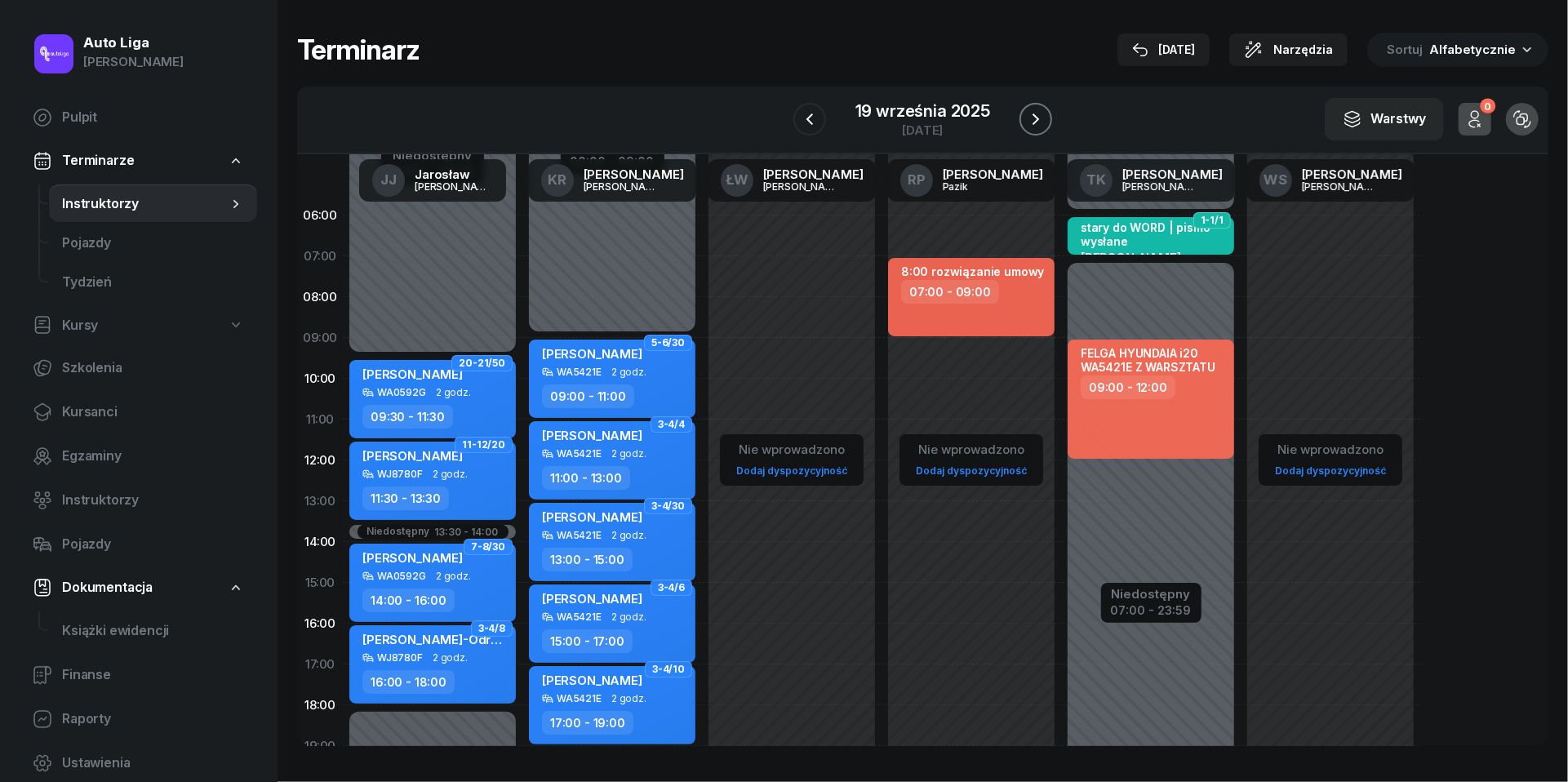
click at [1040, 121] on icon "button" at bounding box center [1035, 119] width 20 height 20
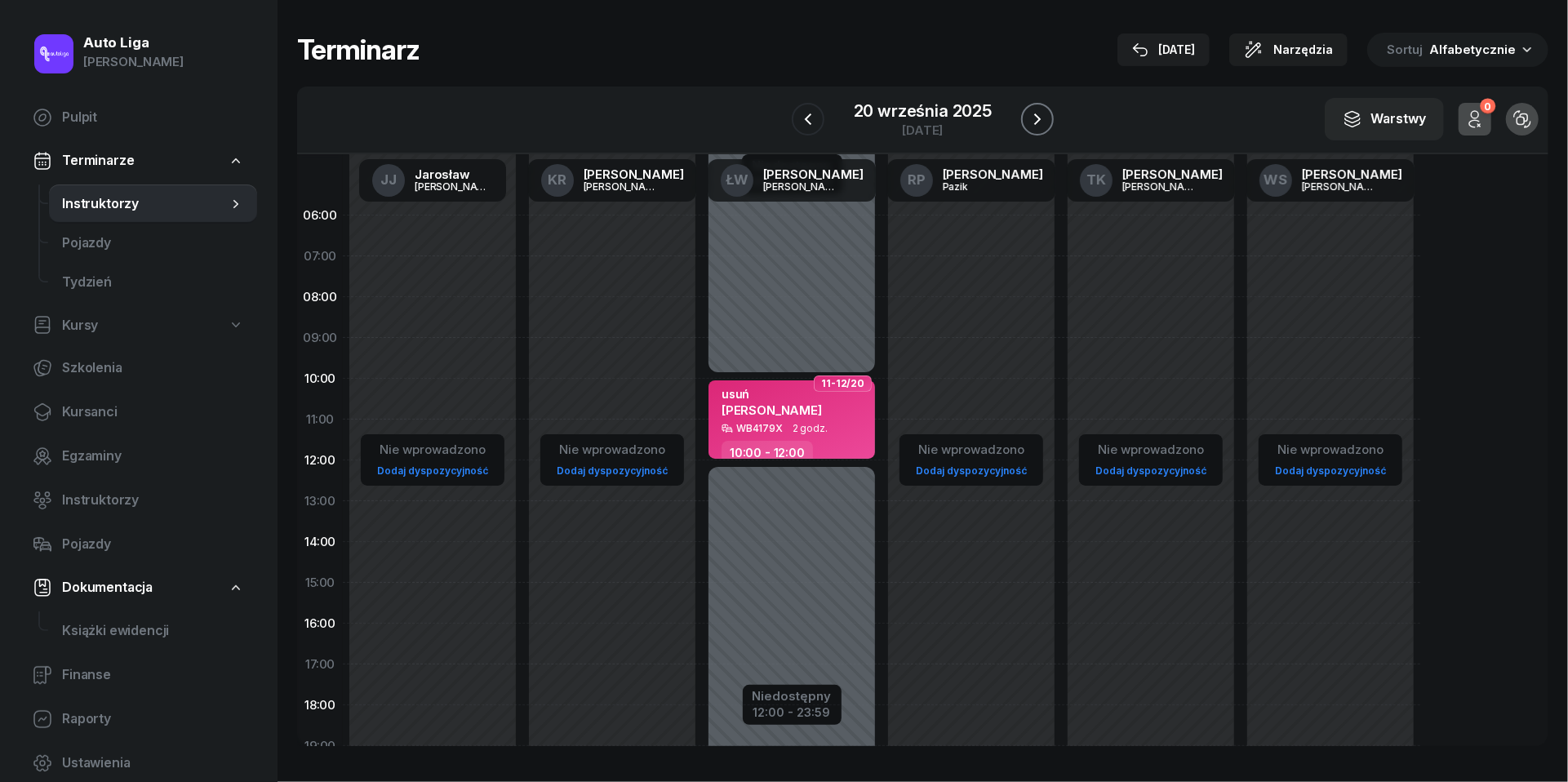
click at [1040, 121] on icon "button" at bounding box center [1038, 119] width 7 height 11
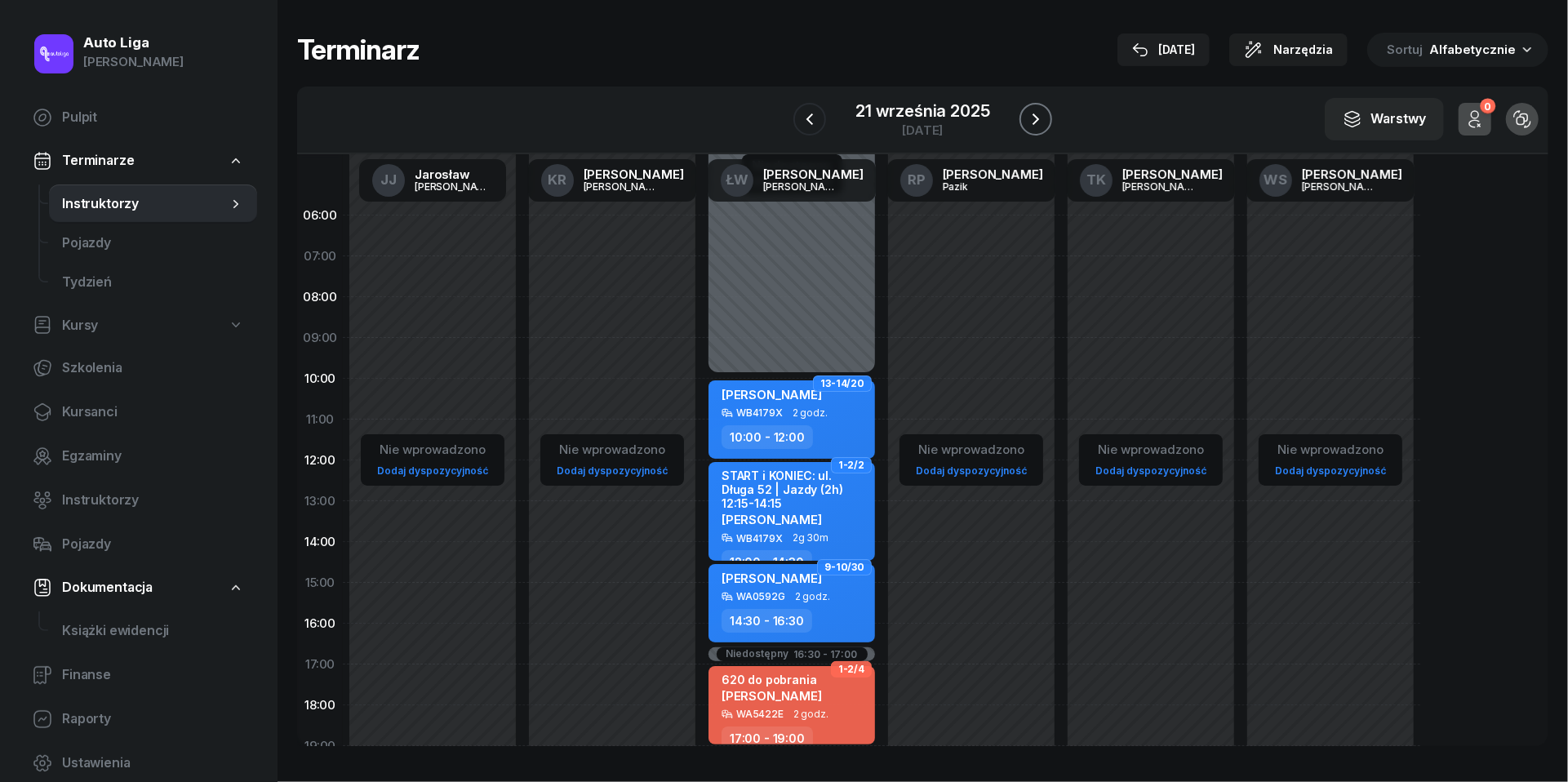
click at [1040, 121] on icon "button" at bounding box center [1035, 119] width 20 height 20
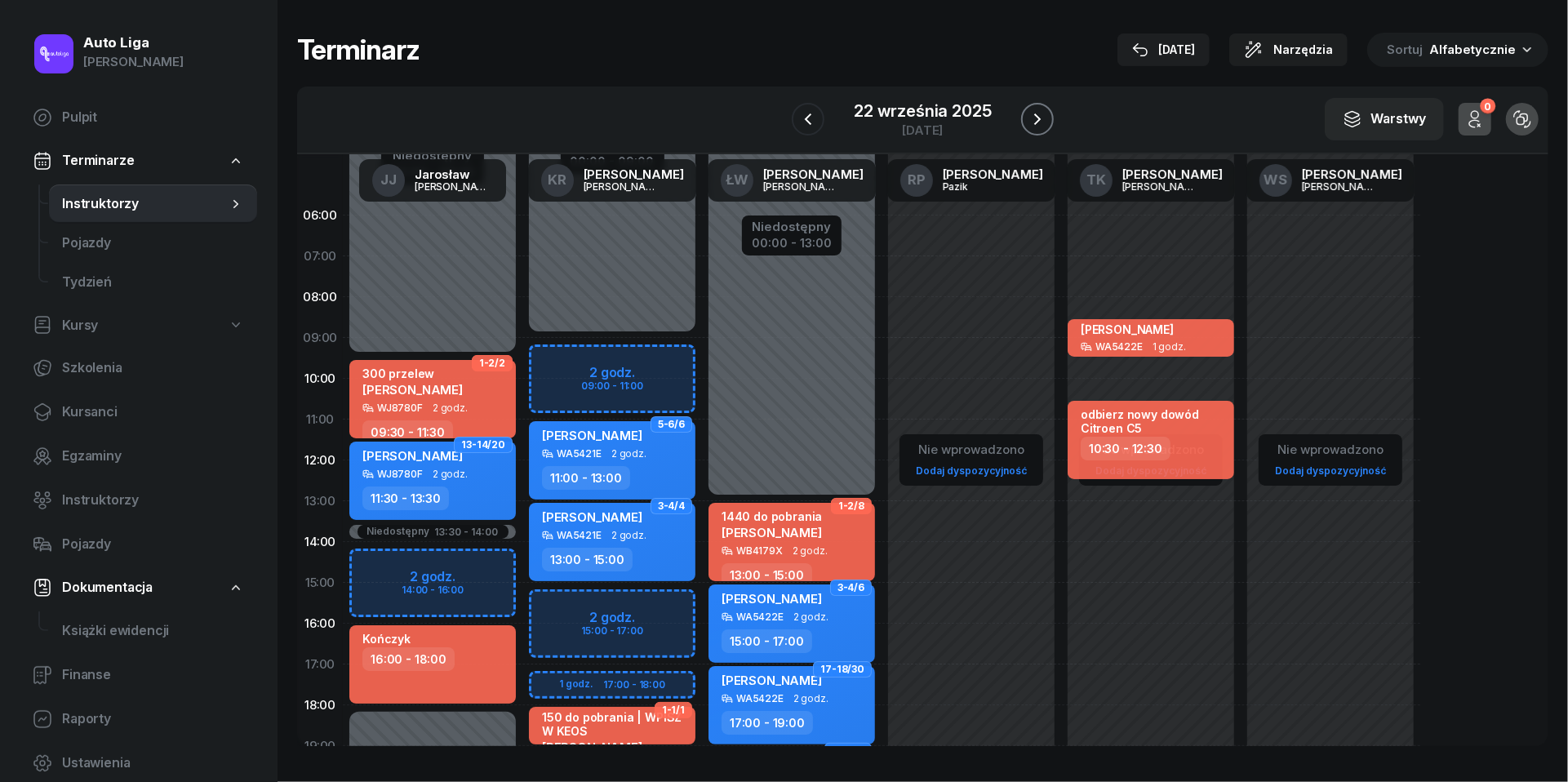
click at [1049, 112] on button "button" at bounding box center [1038, 119] width 33 height 33
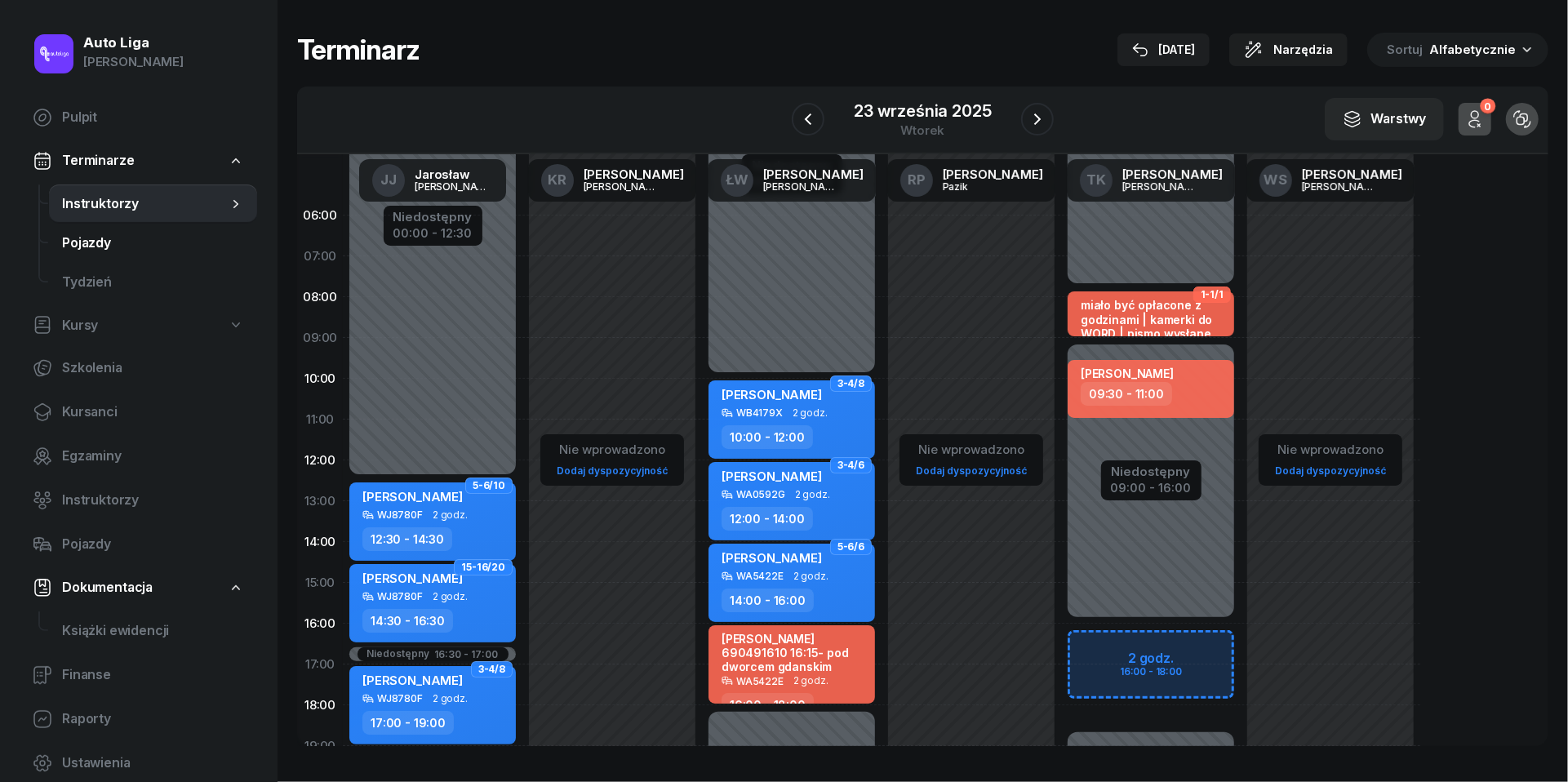
click at [96, 246] on span "Pojazdy" at bounding box center [153, 243] width 182 height 22
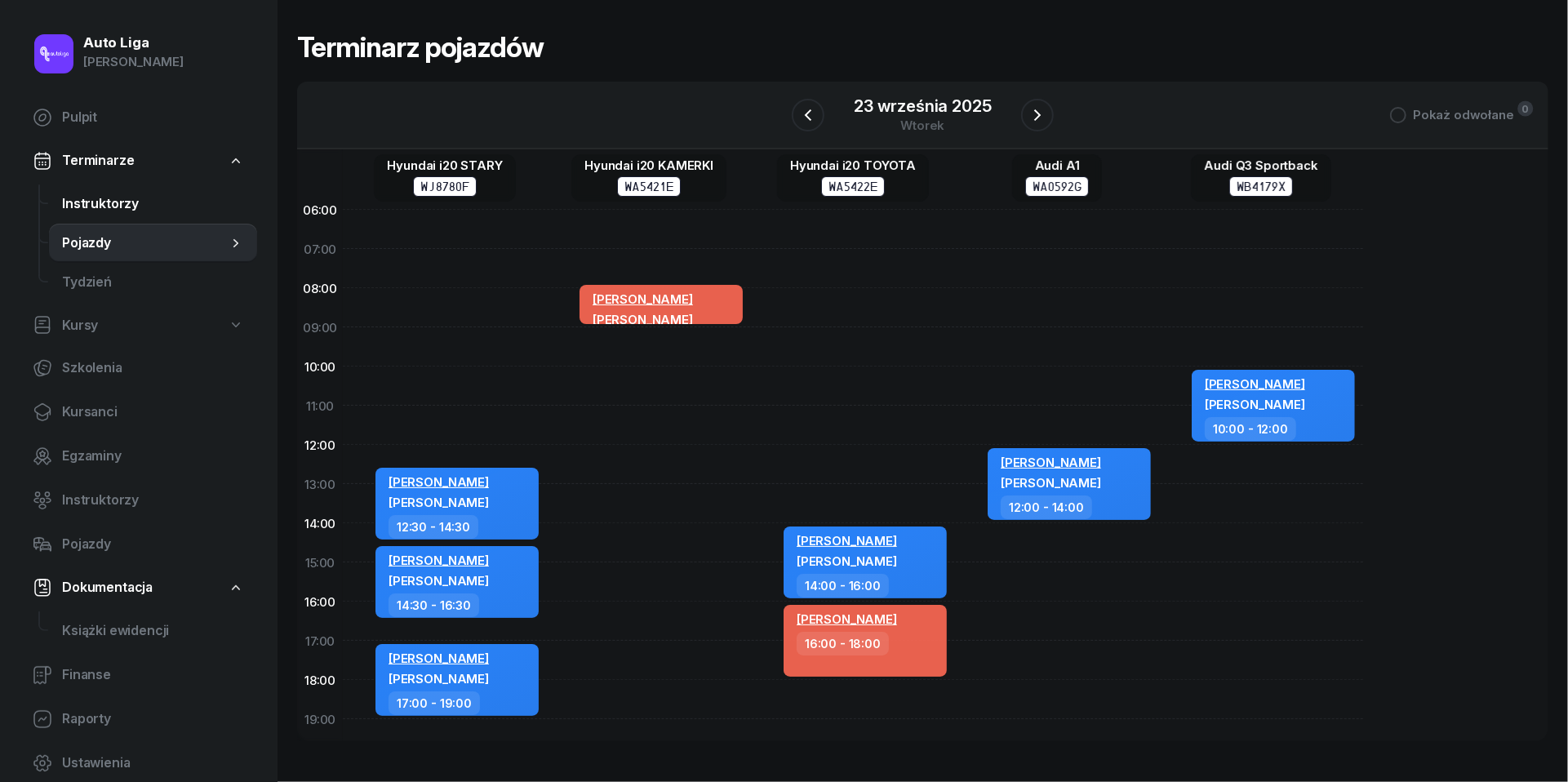
click at [80, 199] on span "Instruktorzy" at bounding box center [153, 204] width 182 height 22
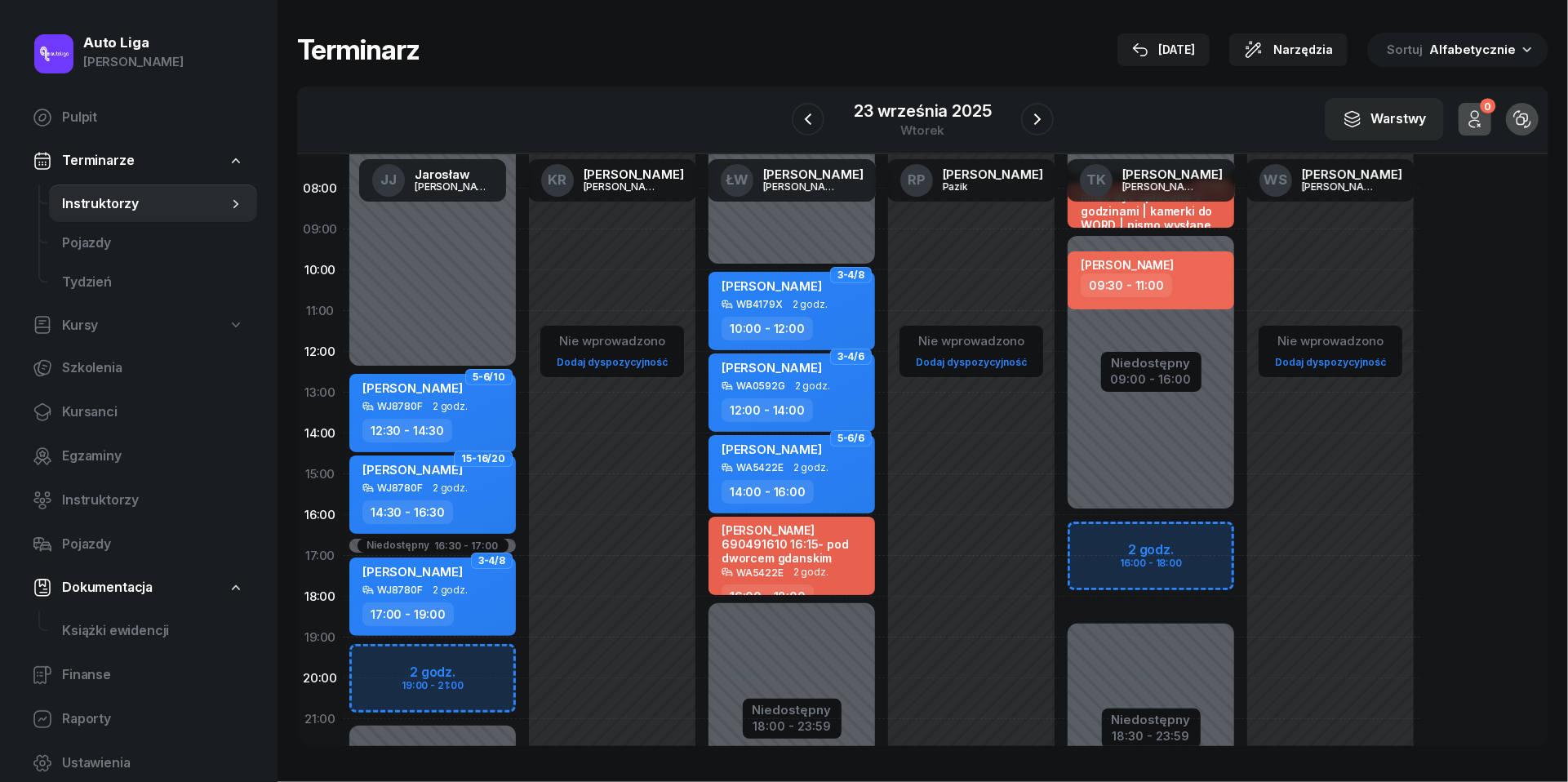
scroll to position [114, 0]
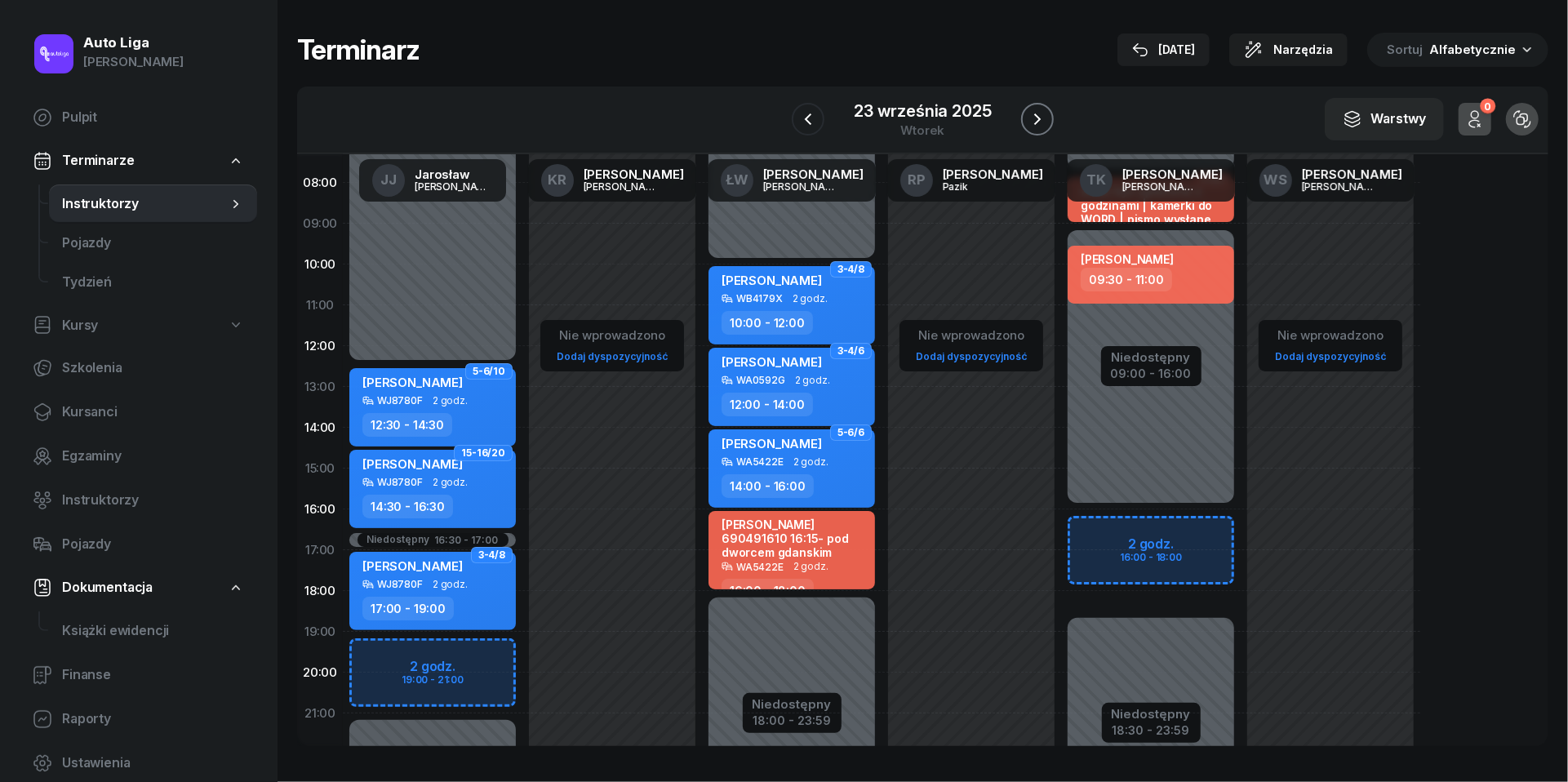
click at [1034, 103] on button "button" at bounding box center [1038, 119] width 33 height 33
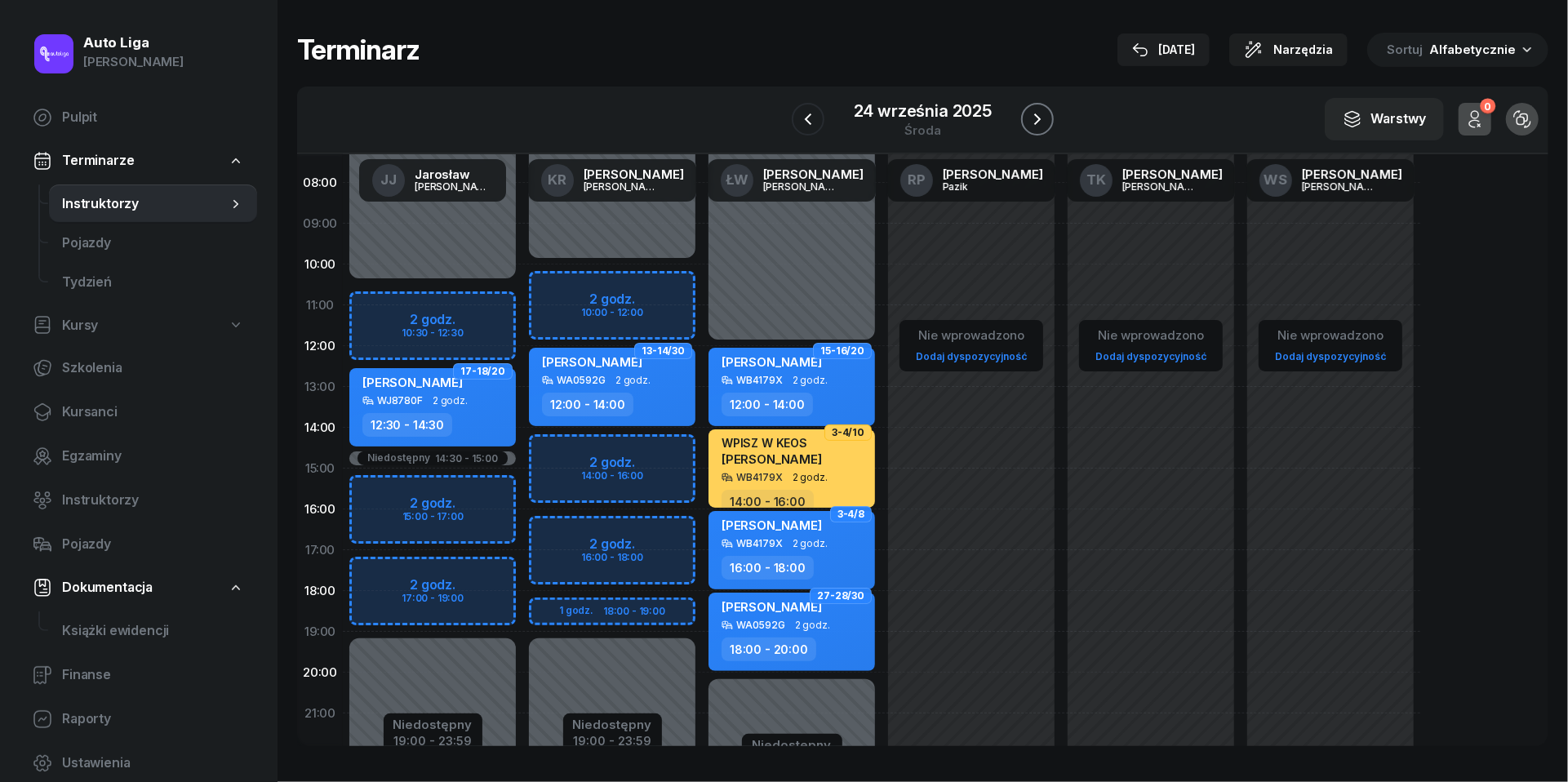
click at [1049, 109] on button "button" at bounding box center [1038, 119] width 33 height 33
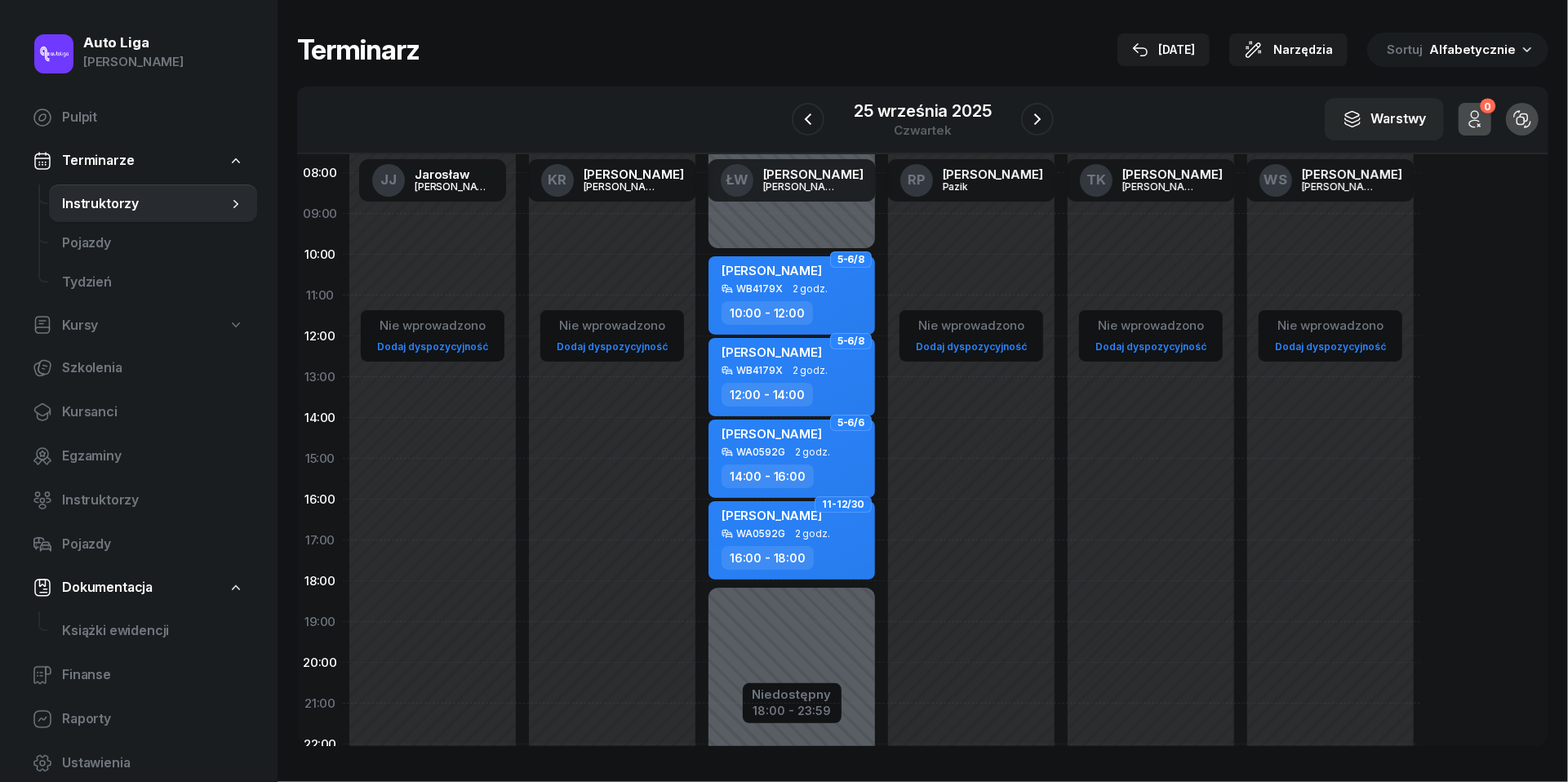
scroll to position [82, 0]
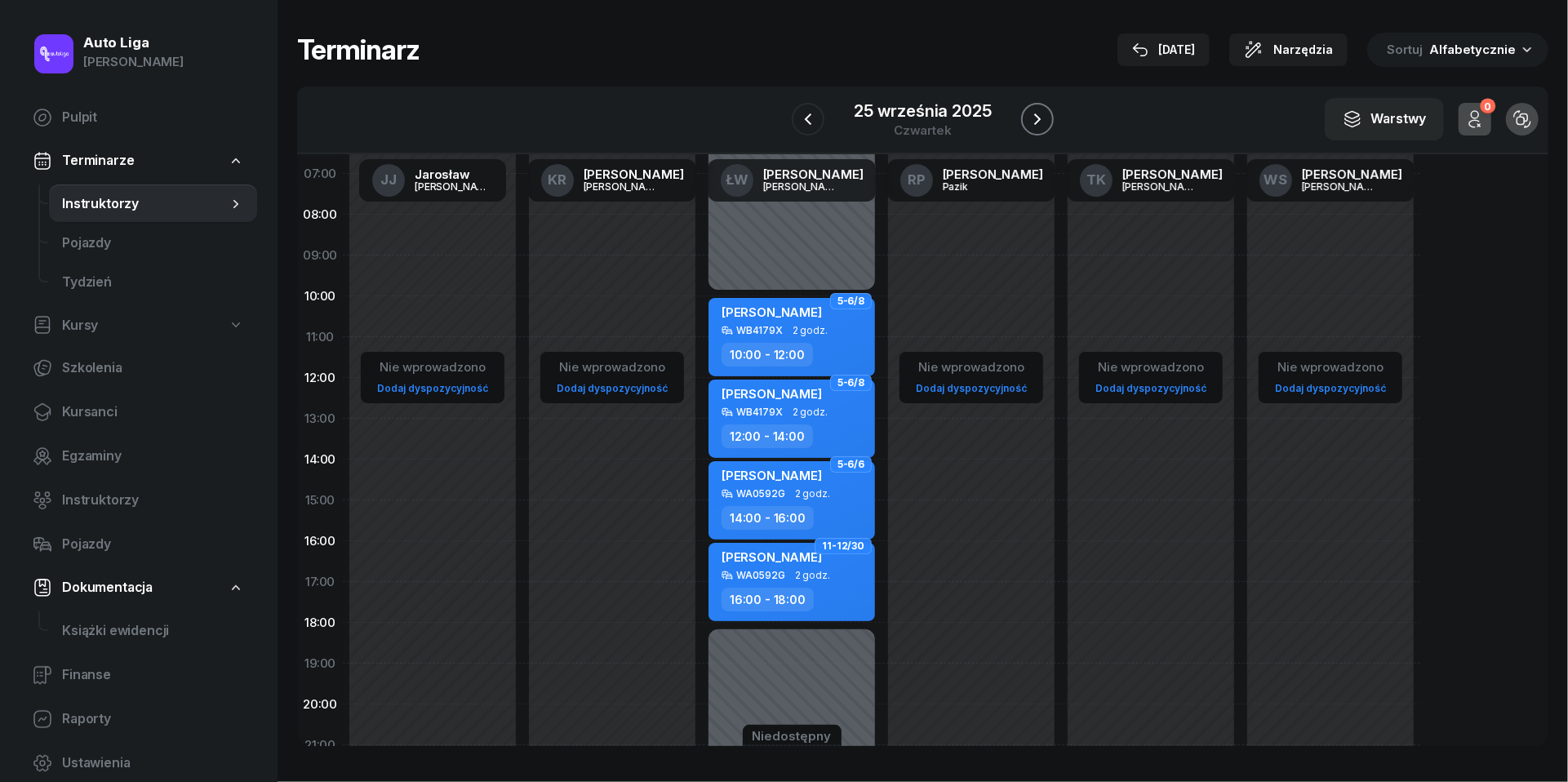
click at [1042, 122] on icon "button" at bounding box center [1037, 119] width 20 height 20
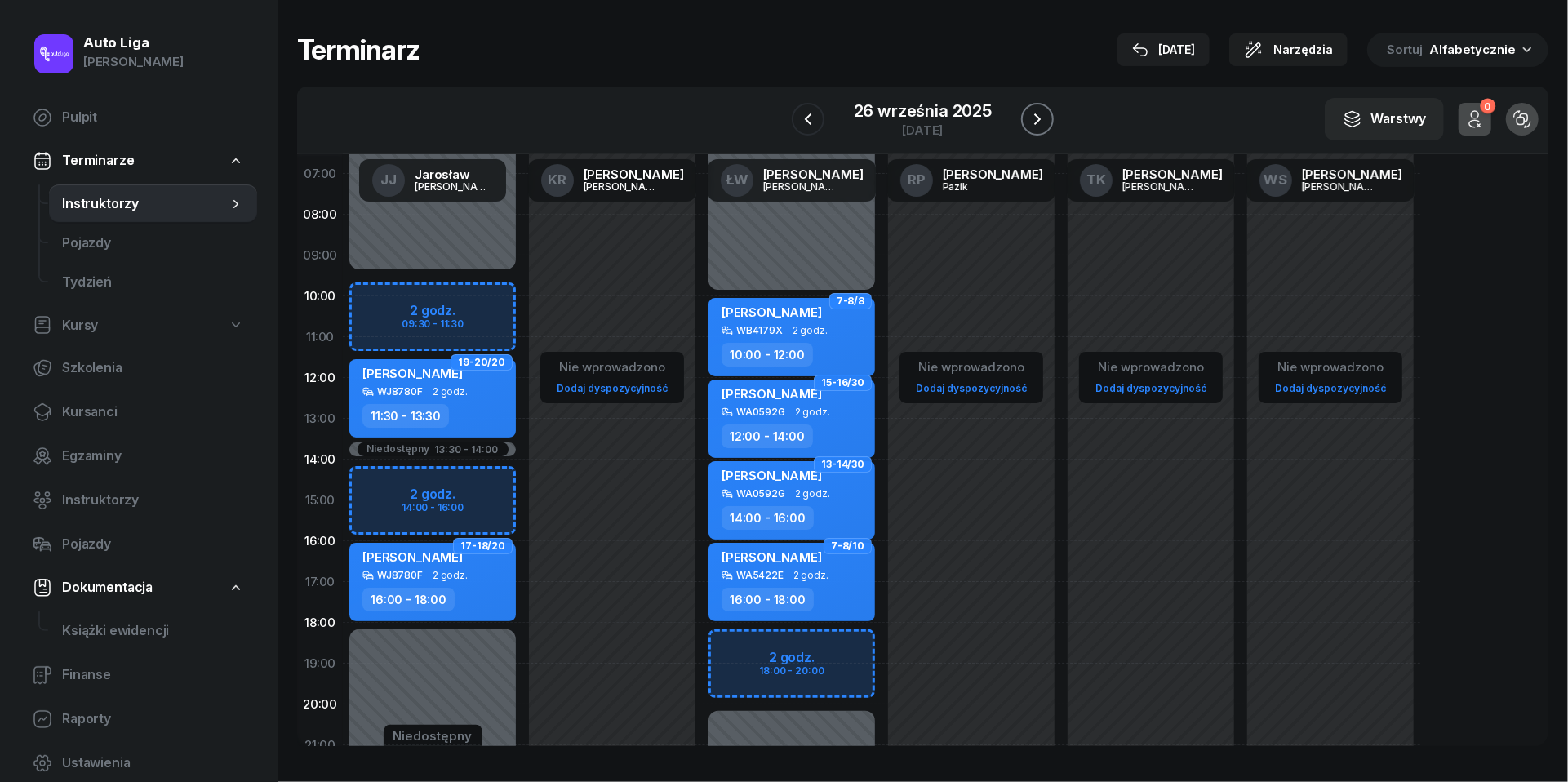
click at [1037, 128] on icon "button" at bounding box center [1037, 119] width 20 height 20
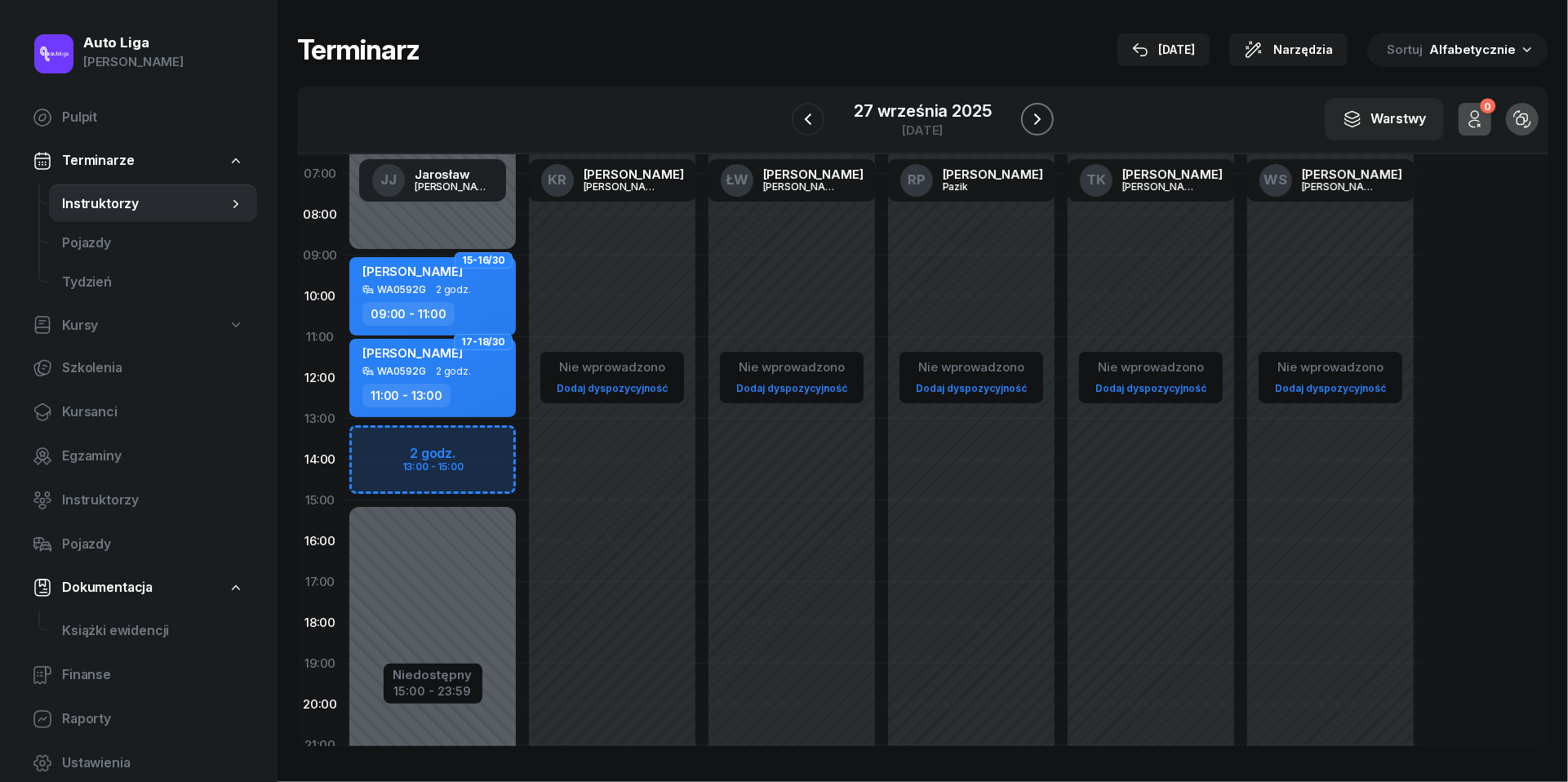
click at [1037, 128] on icon "button" at bounding box center [1037, 119] width 20 height 20
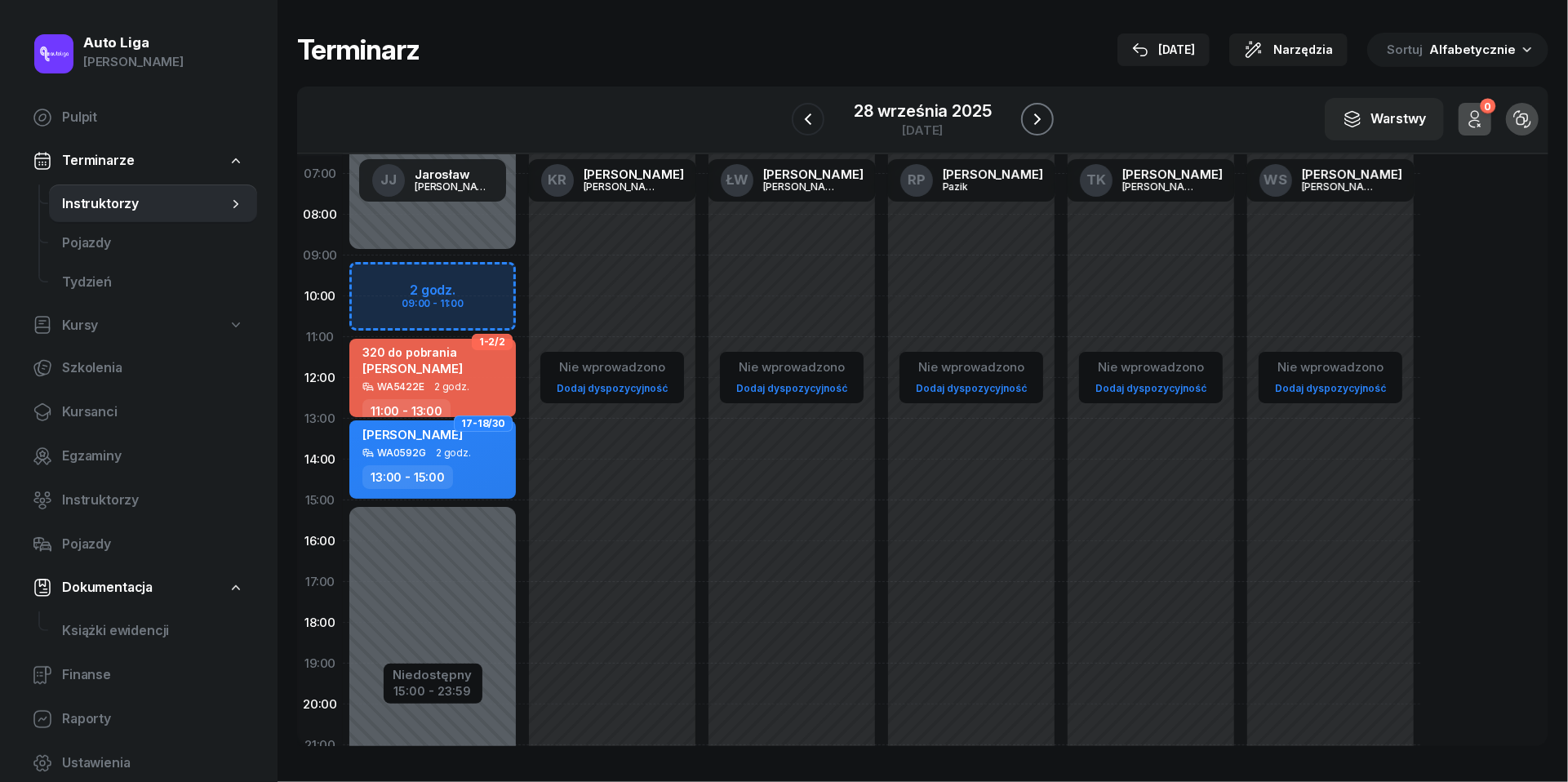
click at [1037, 128] on icon "button" at bounding box center [1037, 119] width 20 height 20
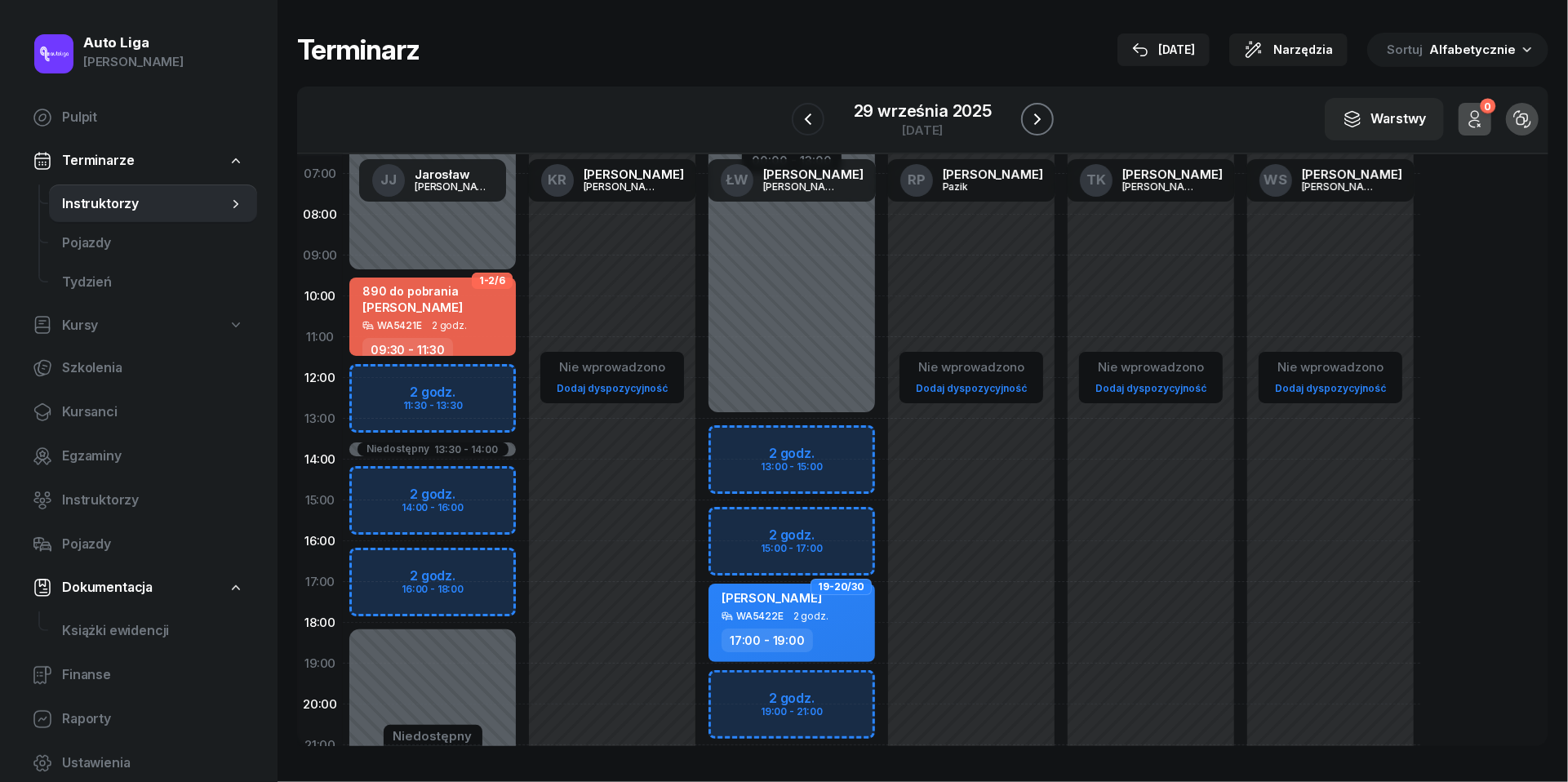
click at [1036, 123] on icon "button" at bounding box center [1038, 119] width 7 height 11
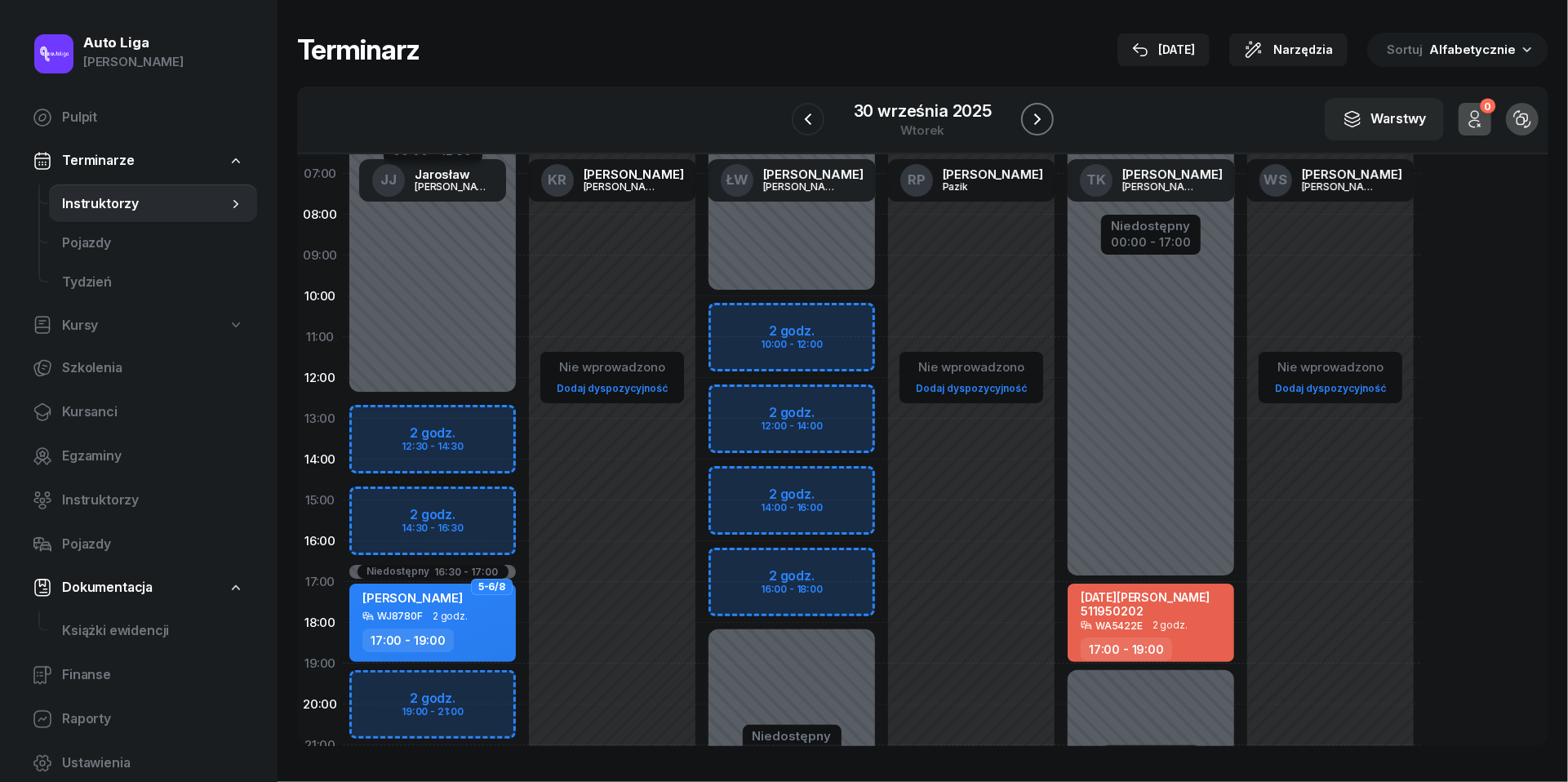
click at [1036, 123] on icon "button" at bounding box center [1038, 119] width 7 height 11
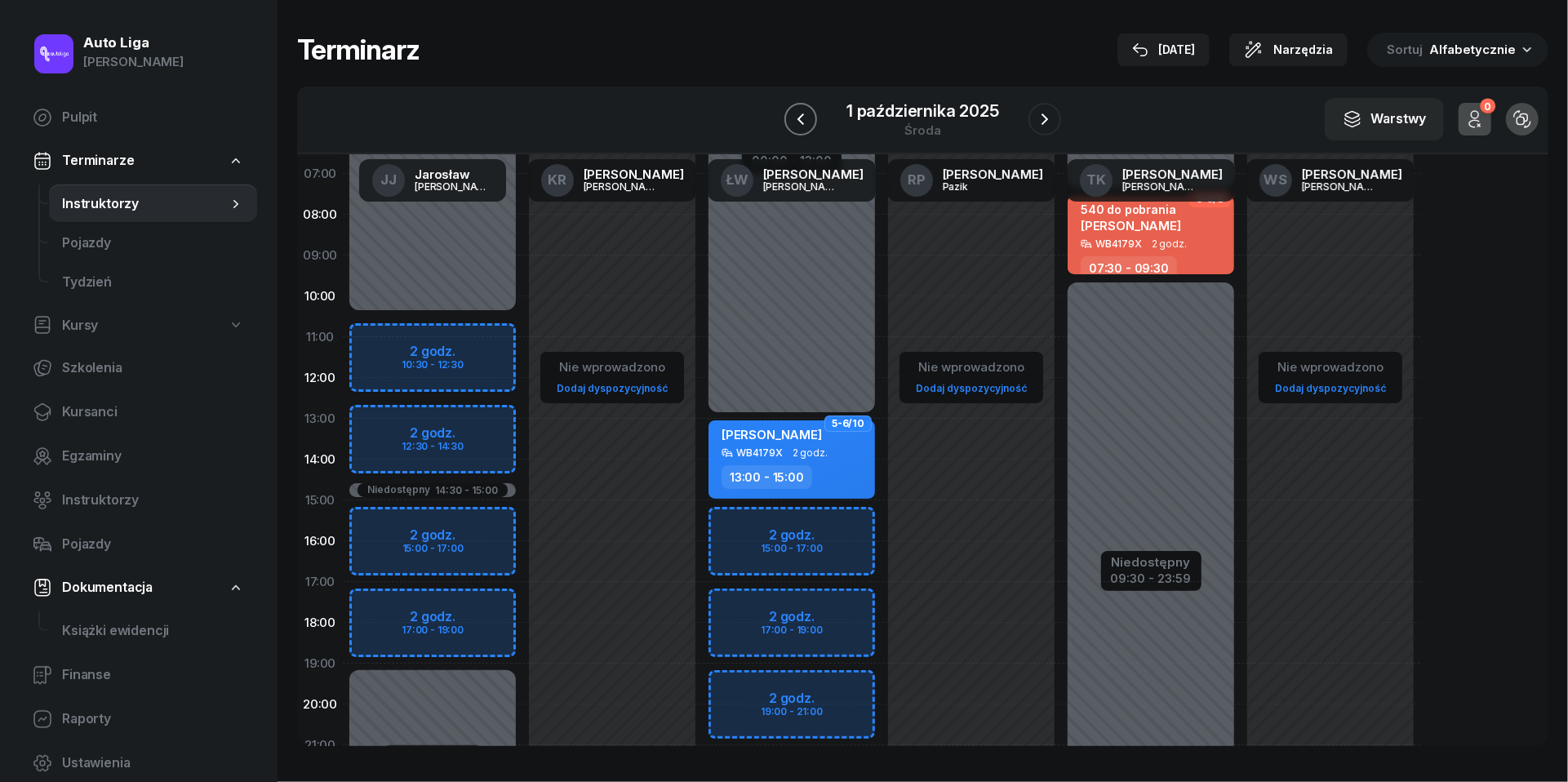
click at [791, 125] on icon "button" at bounding box center [801, 119] width 20 height 20
click at [792, 125] on div at bounding box center [809, 119] width 33 height 33
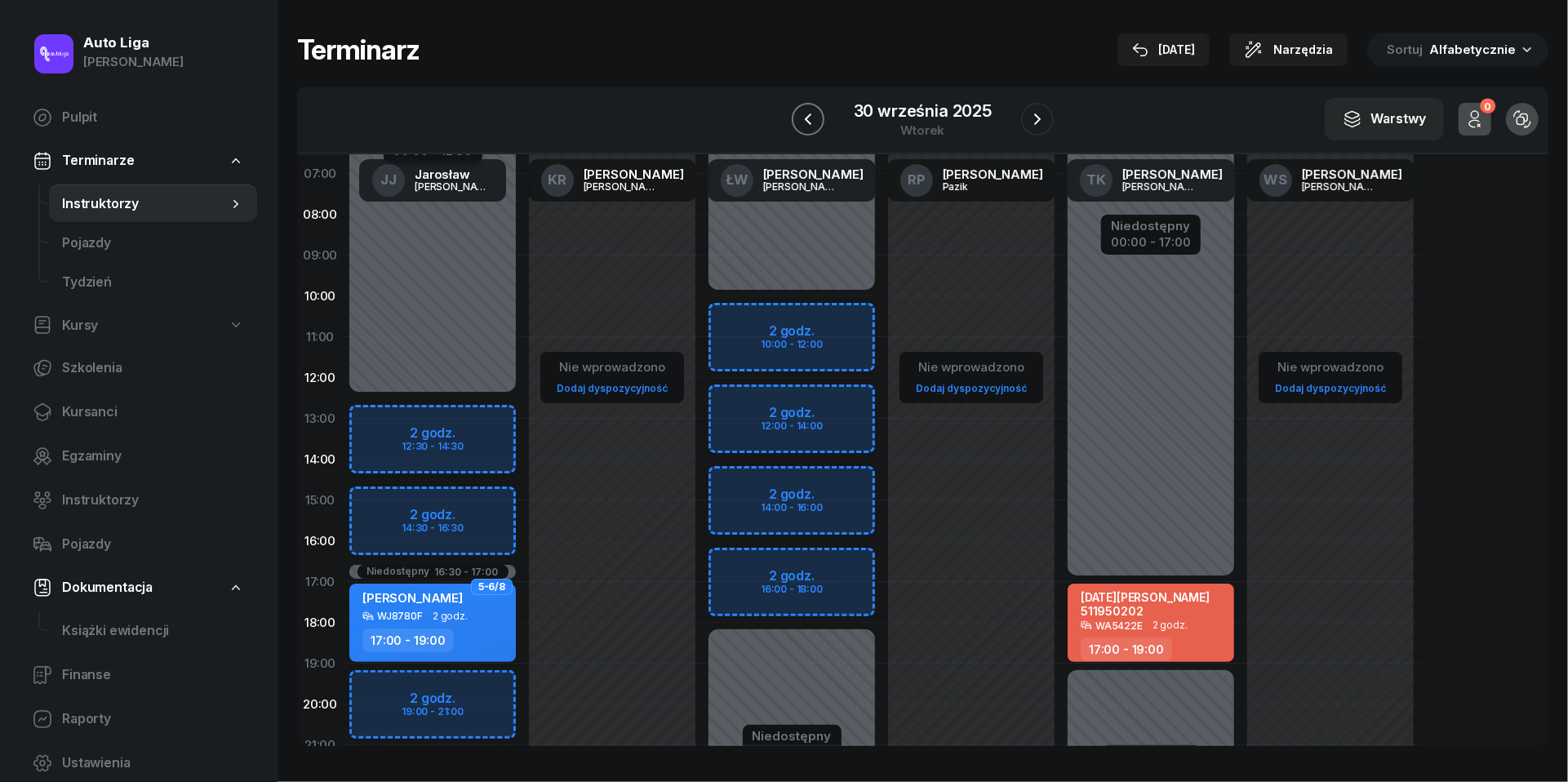
click at [798, 122] on icon "button" at bounding box center [808, 119] width 20 height 20
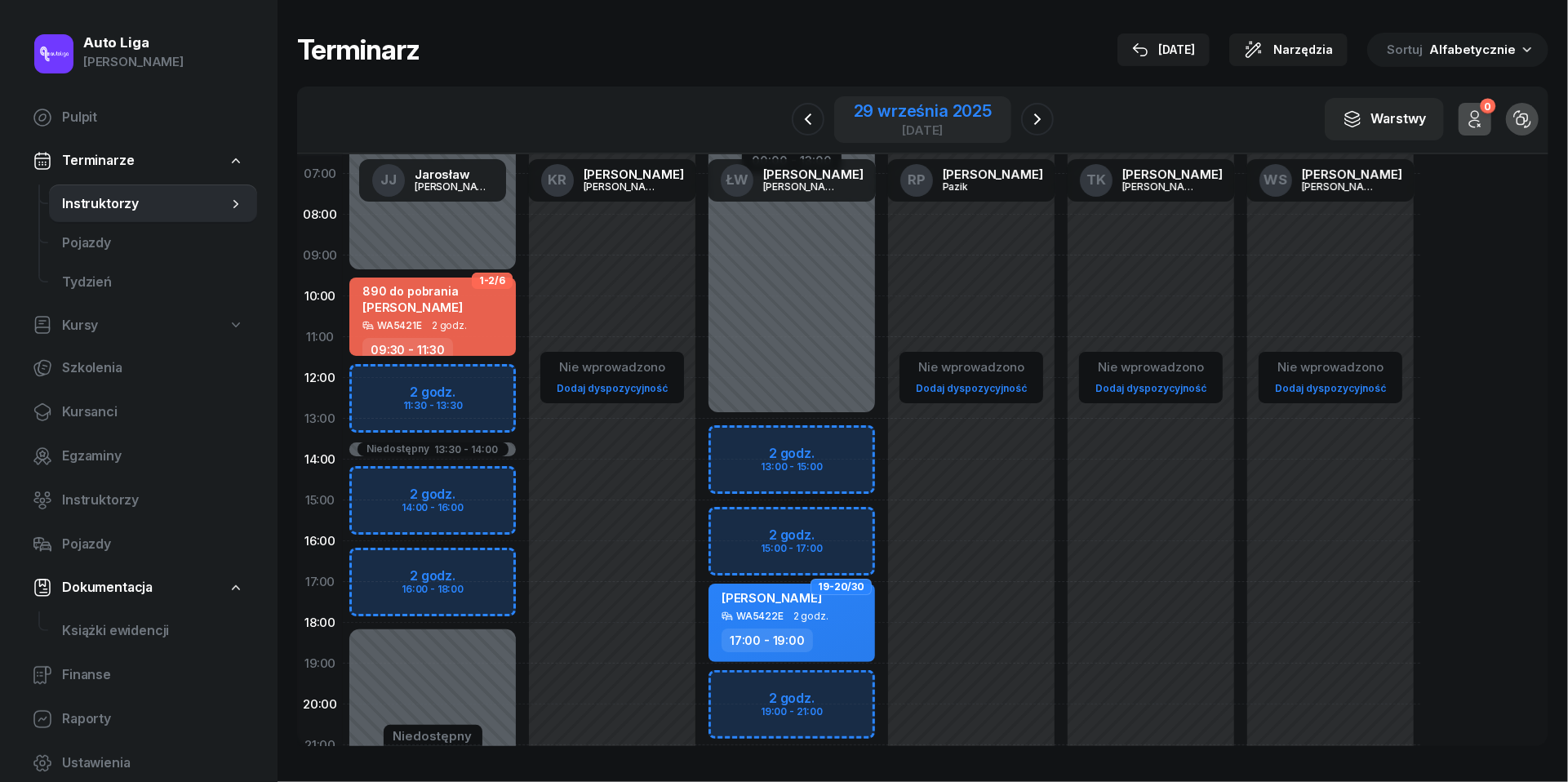
click at [918, 112] on div "29 września 2025" at bounding box center [923, 111] width 138 height 16
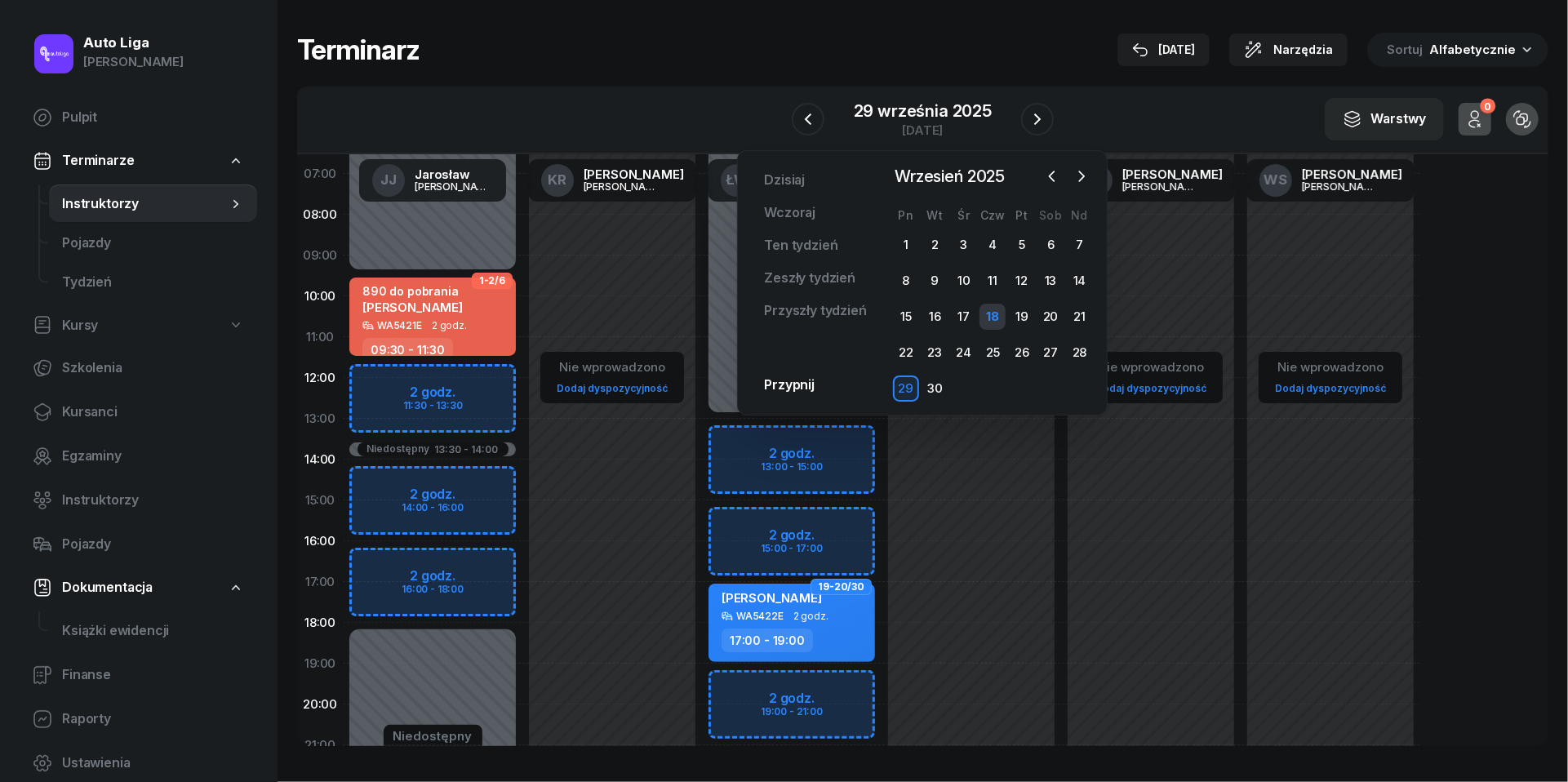
click at [1000, 311] on div "18" at bounding box center [993, 317] width 26 height 26
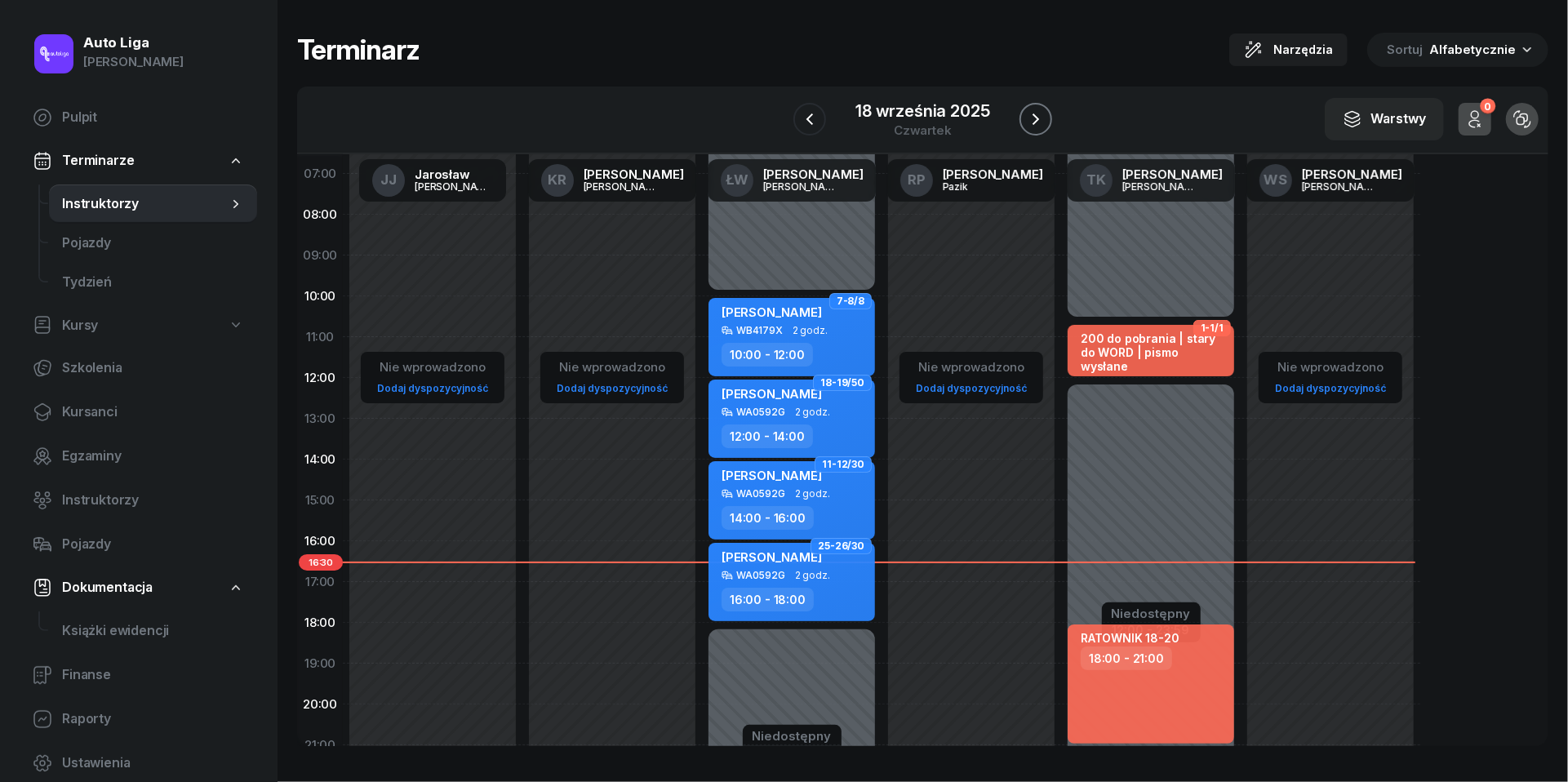
click at [1041, 119] on icon "button" at bounding box center [1035, 119] width 20 height 20
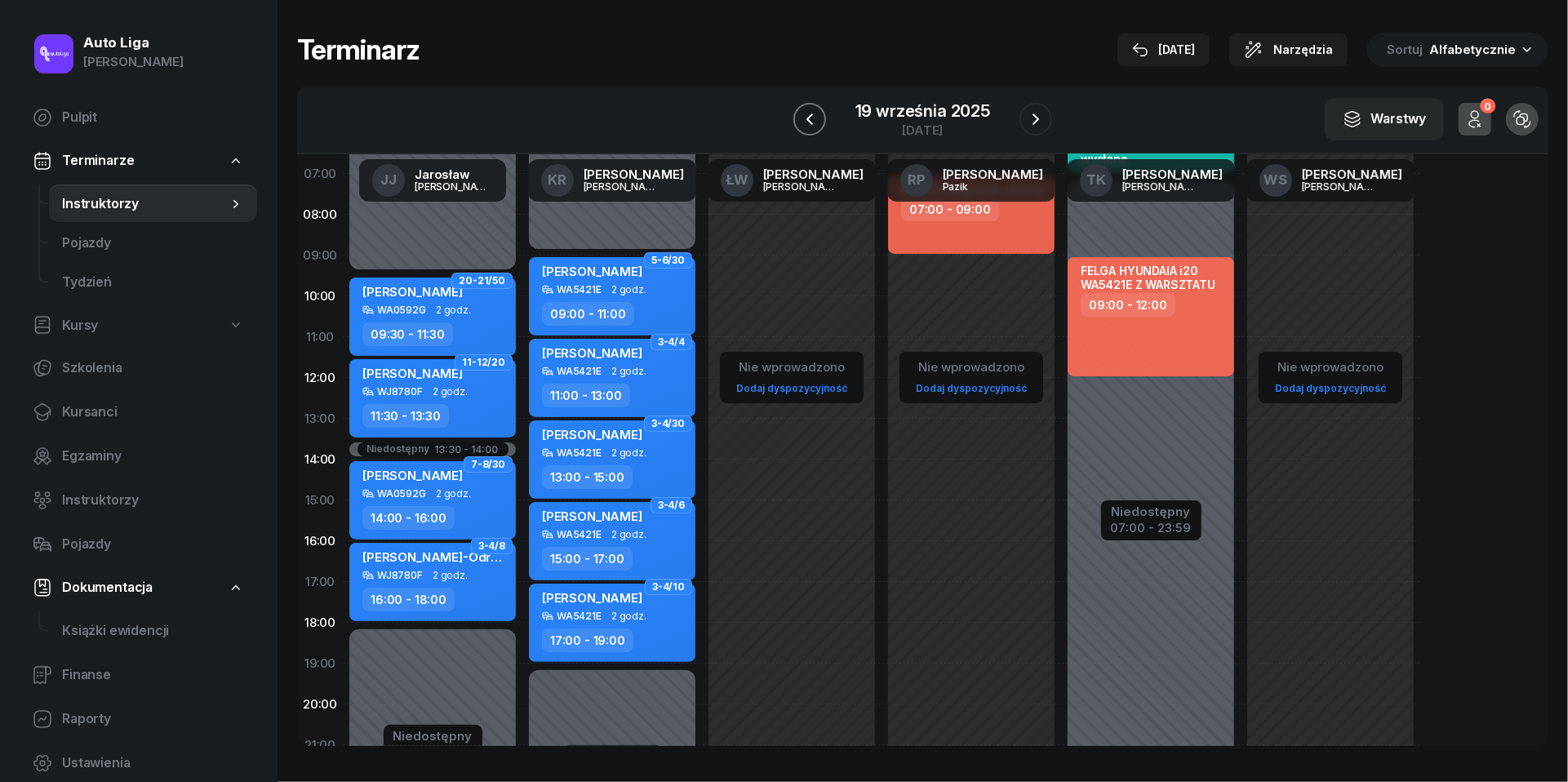
click at [808, 115] on icon "button" at bounding box center [810, 119] width 20 height 20
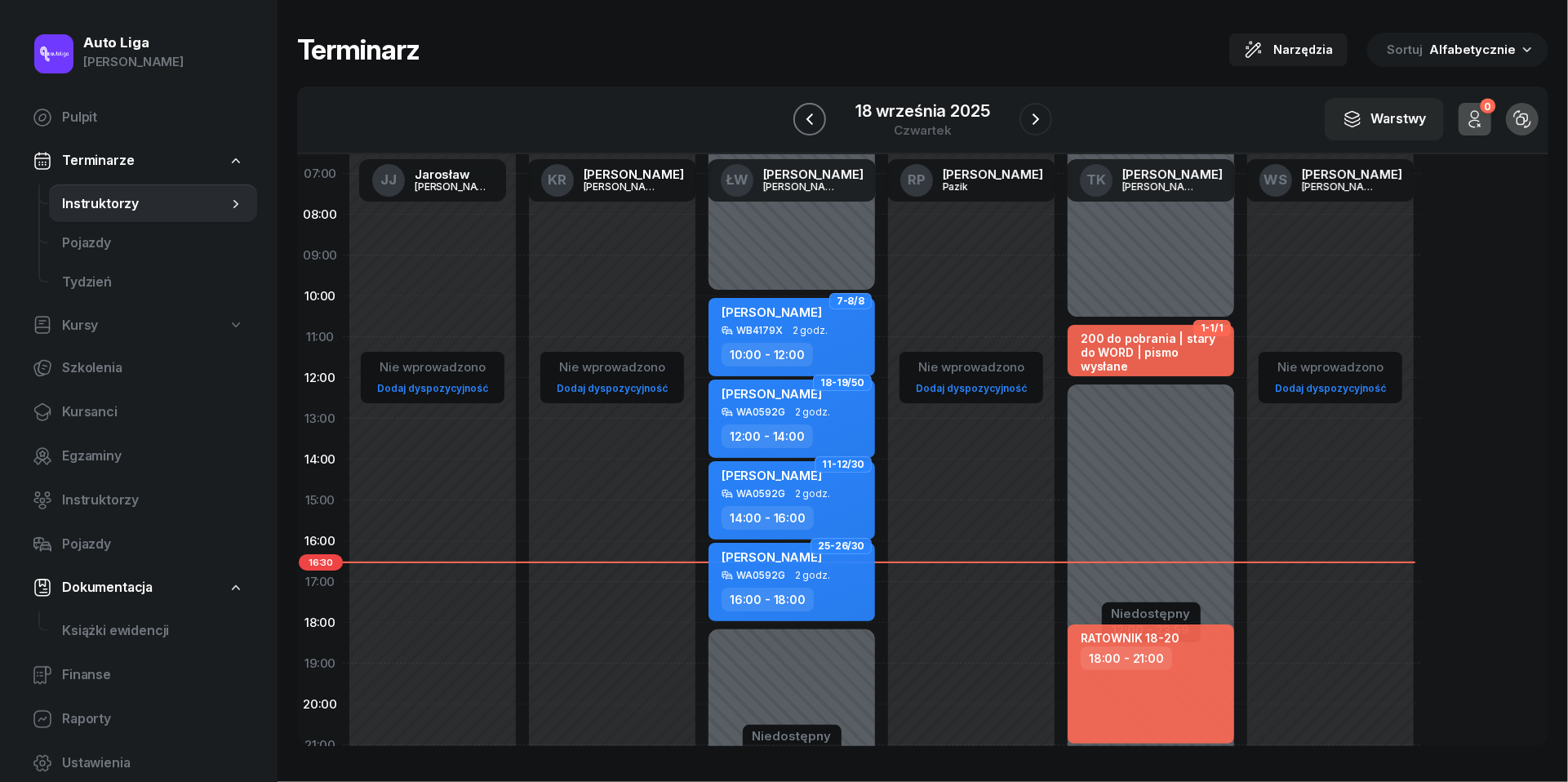
click at [808, 115] on icon "button" at bounding box center [810, 119] width 20 height 20
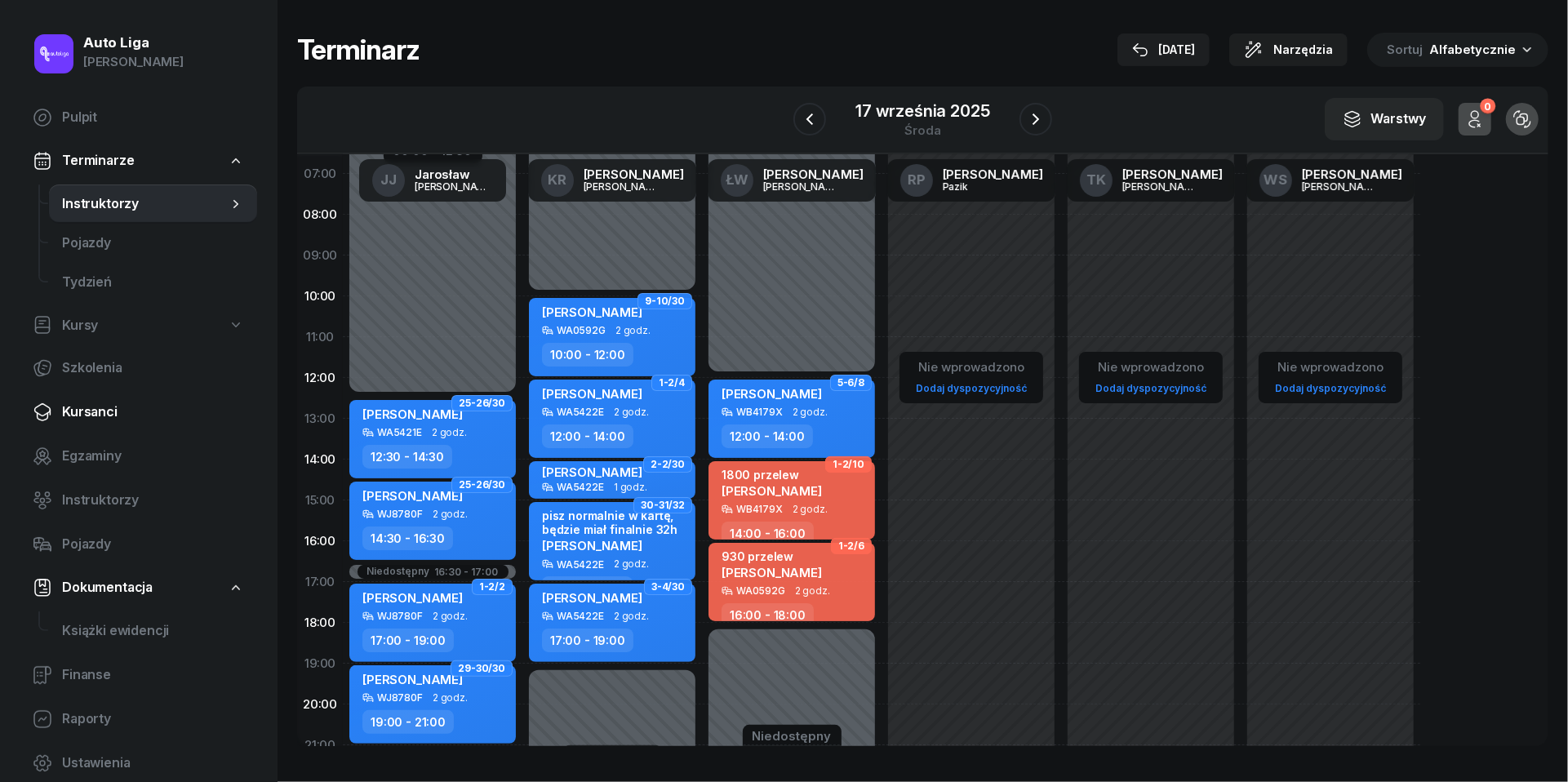
click at [83, 407] on span "Kursanci" at bounding box center [153, 412] width 182 height 22
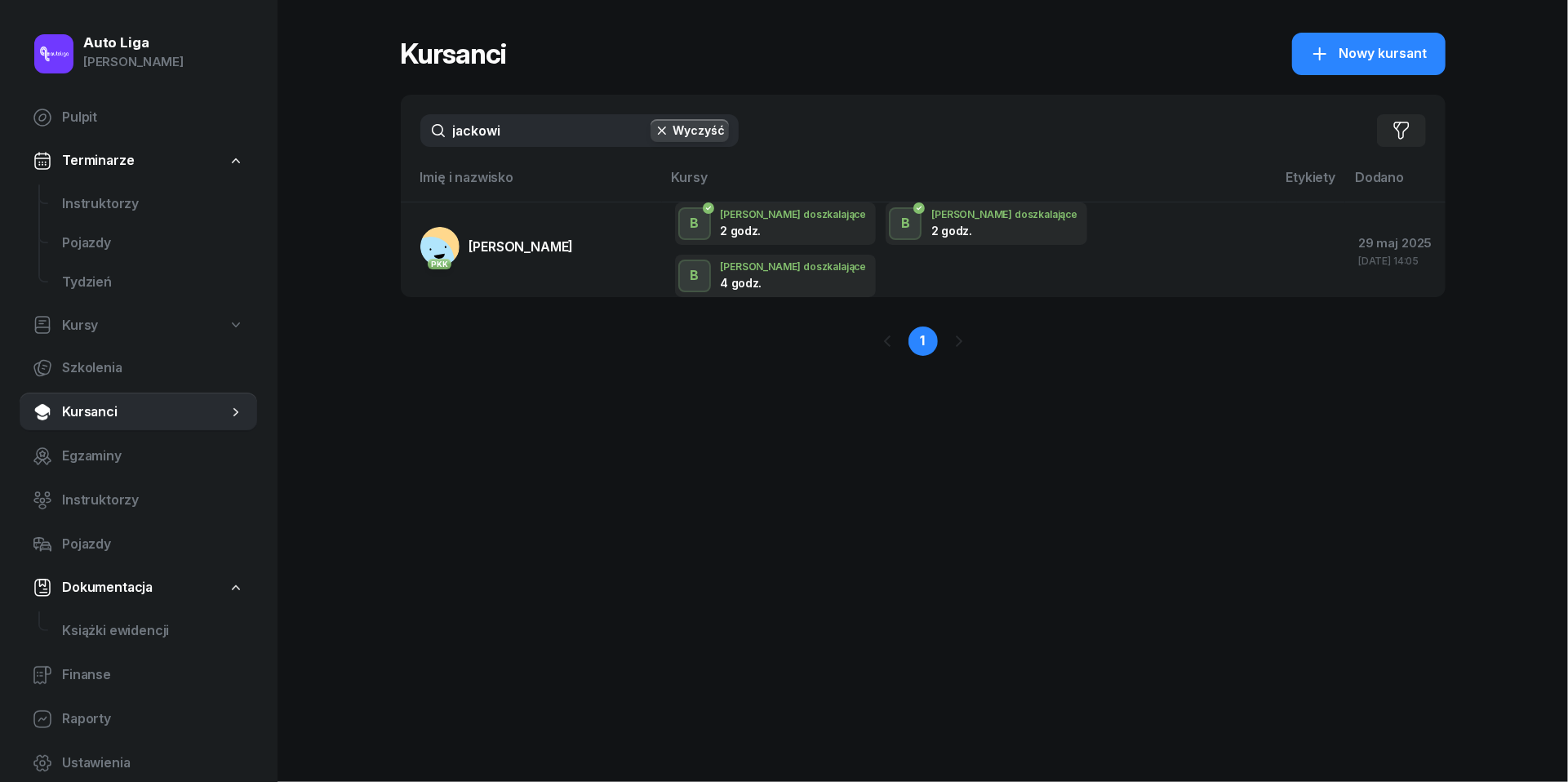
click at [504, 119] on input "jackowi" at bounding box center [579, 131] width 318 height 33
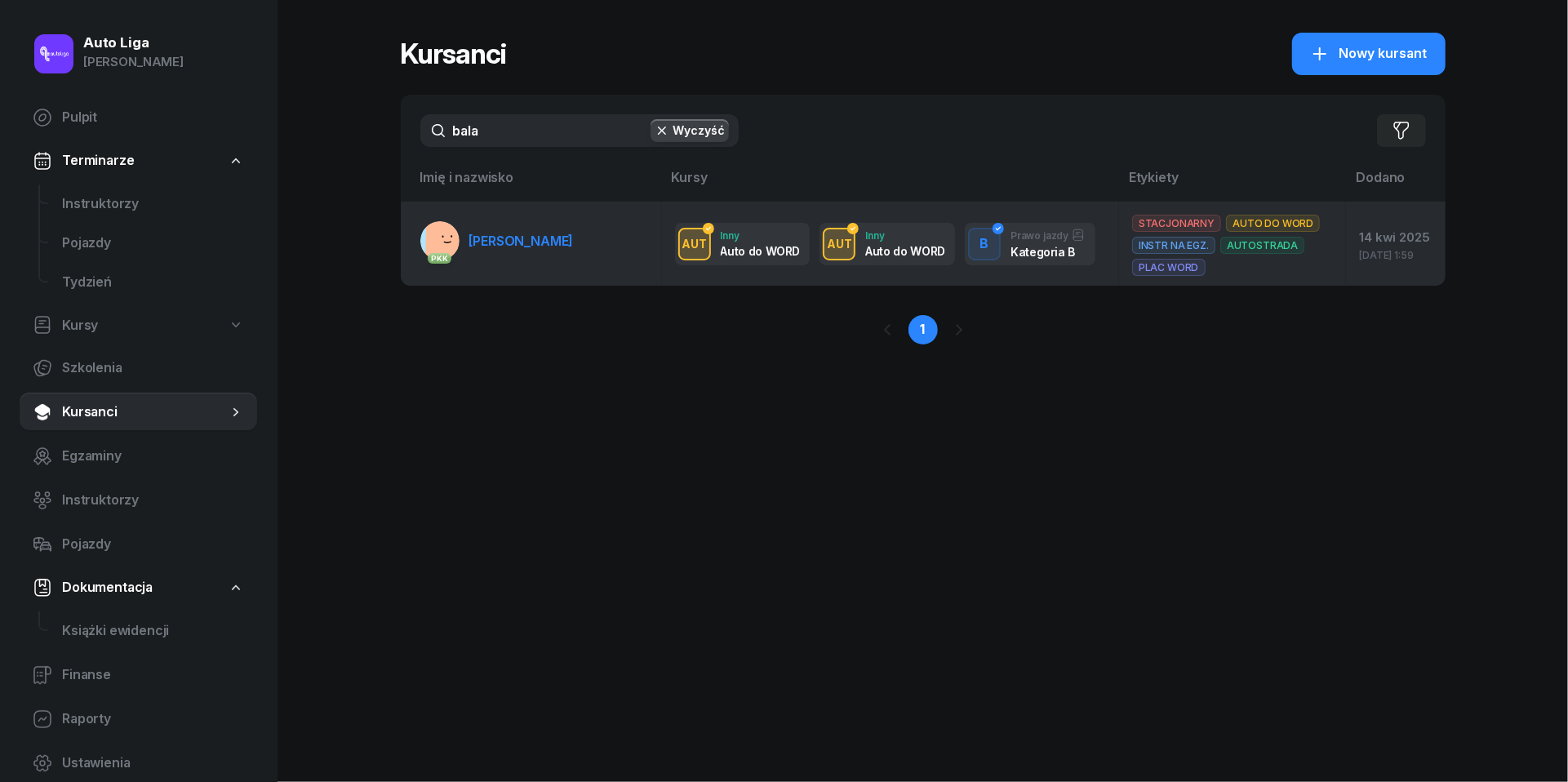
type input "bala"
click at [504, 249] on span "[PERSON_NAME]" at bounding box center [522, 240] width 105 height 16
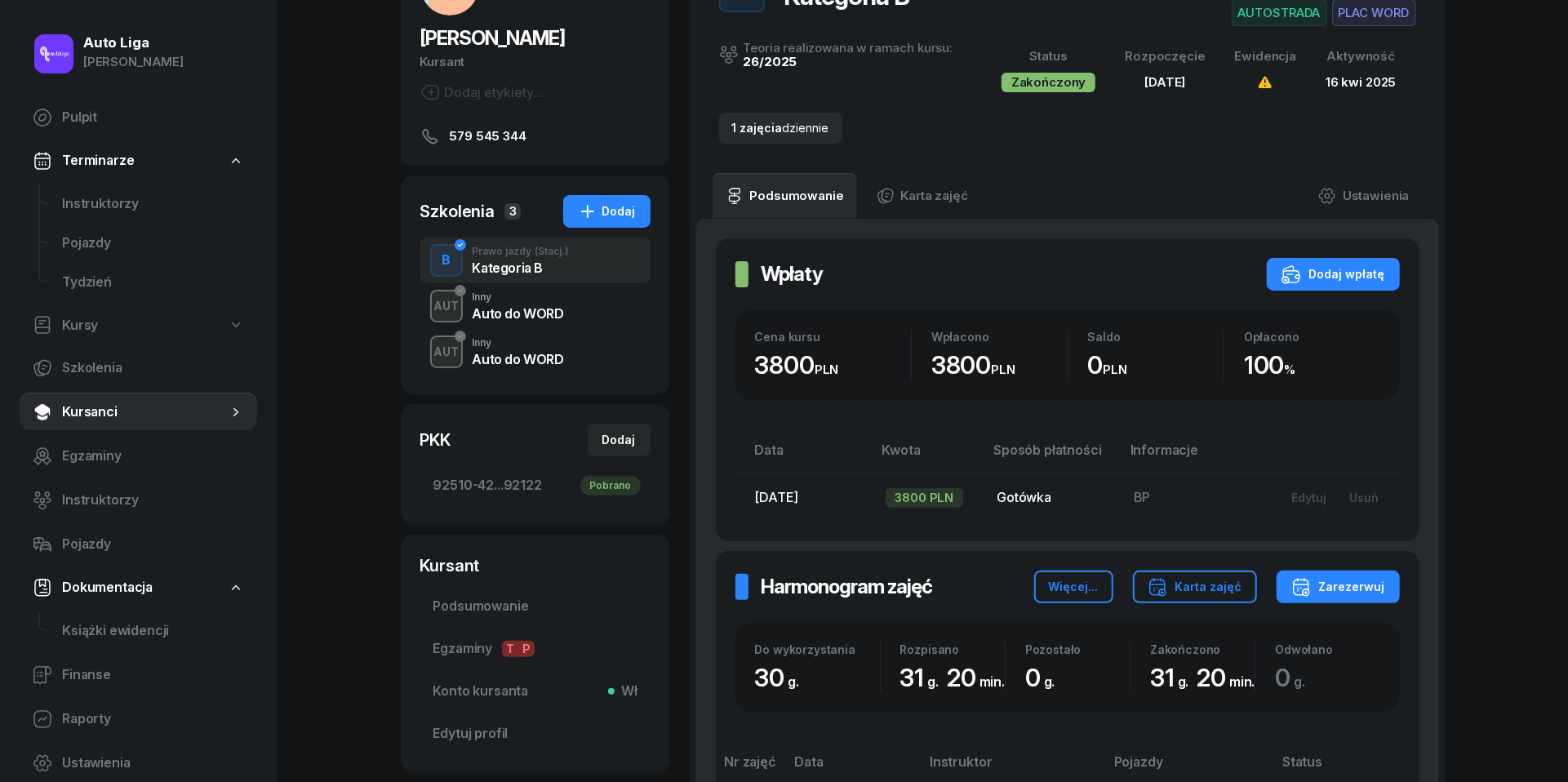
scroll to position [194, 0]
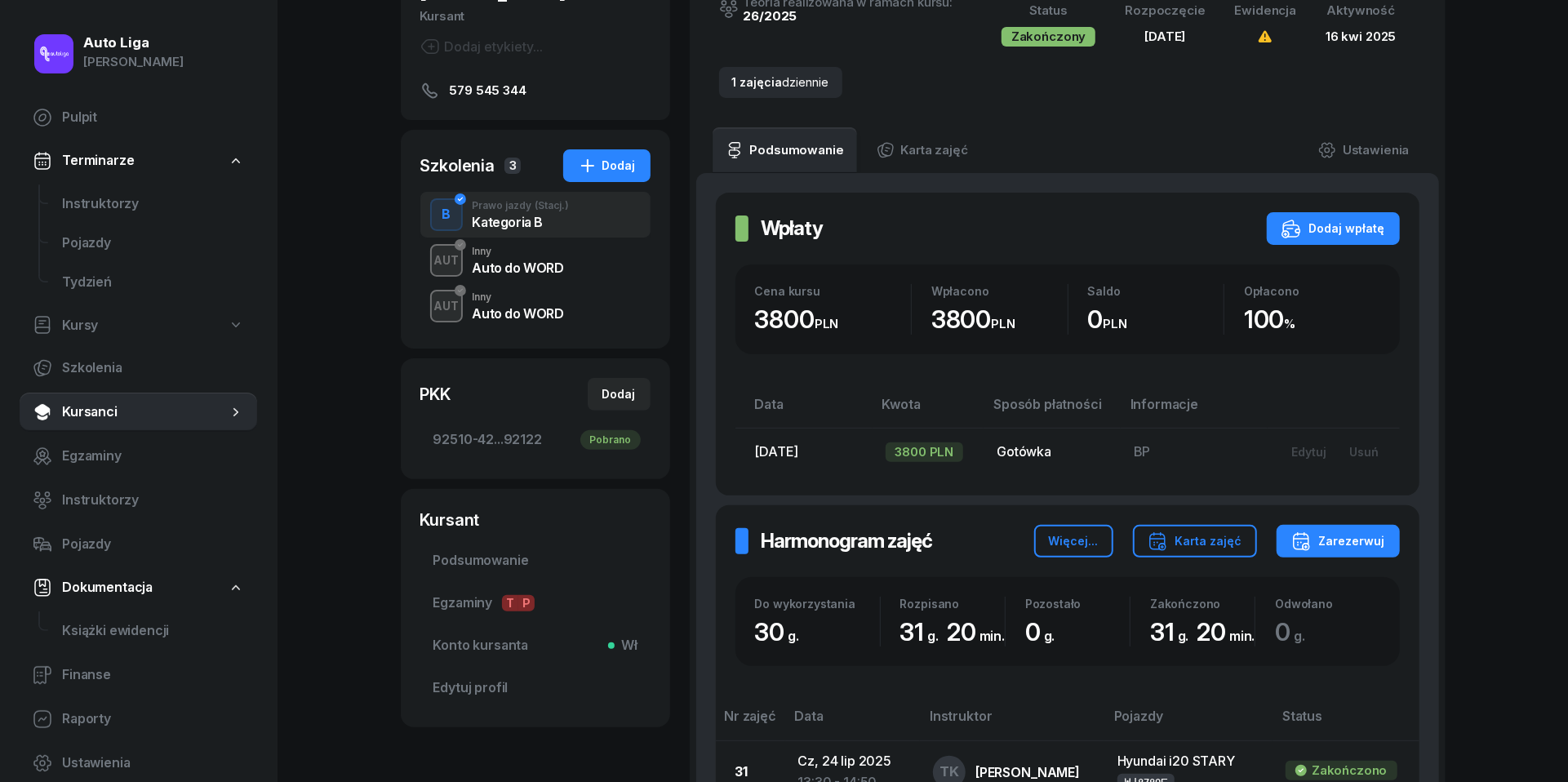
click at [500, 310] on div "Auto do WORD" at bounding box center [518, 313] width 92 height 13
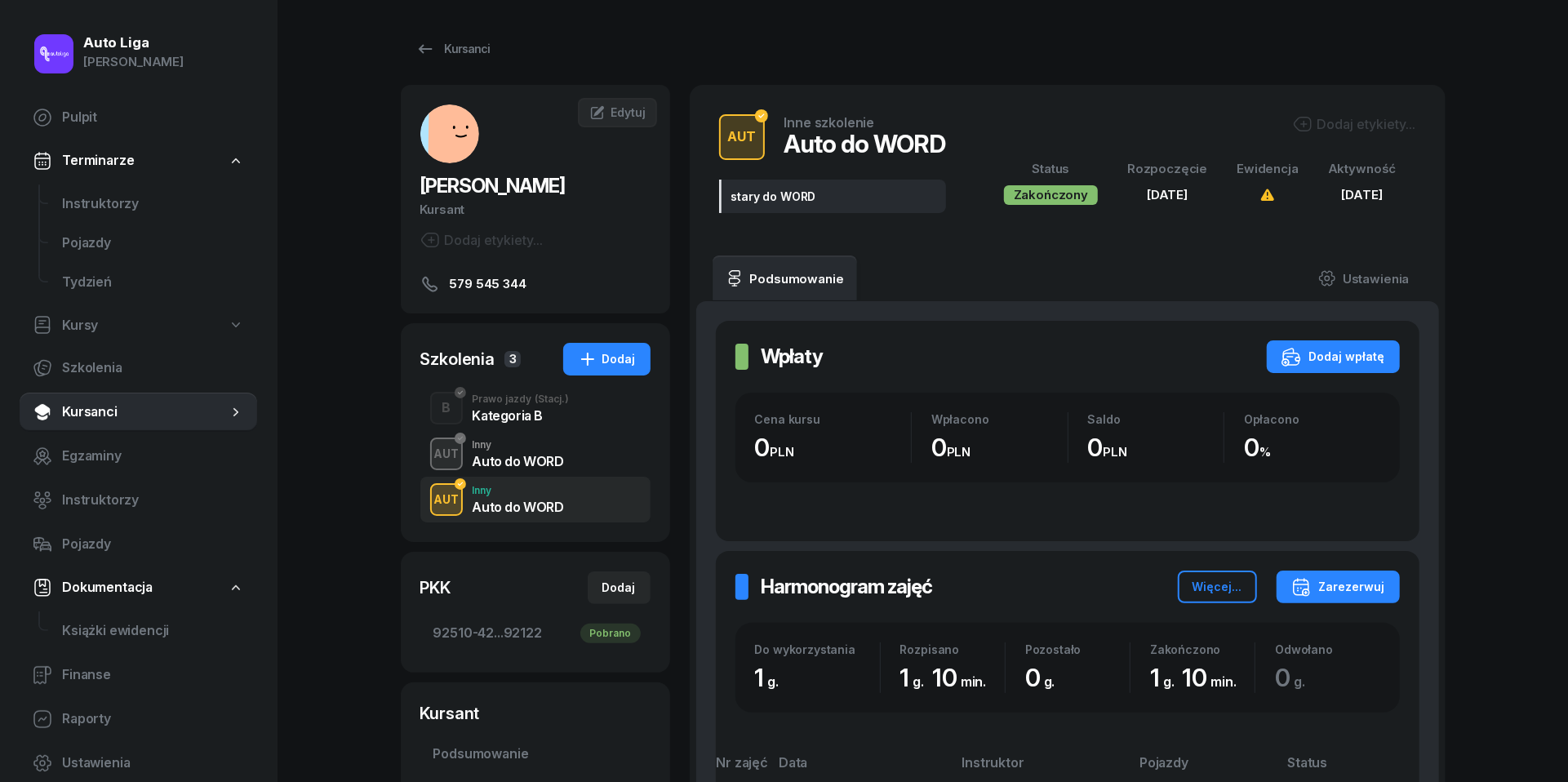
click at [500, 458] on div "Auto do WORD" at bounding box center [518, 461] width 92 height 13
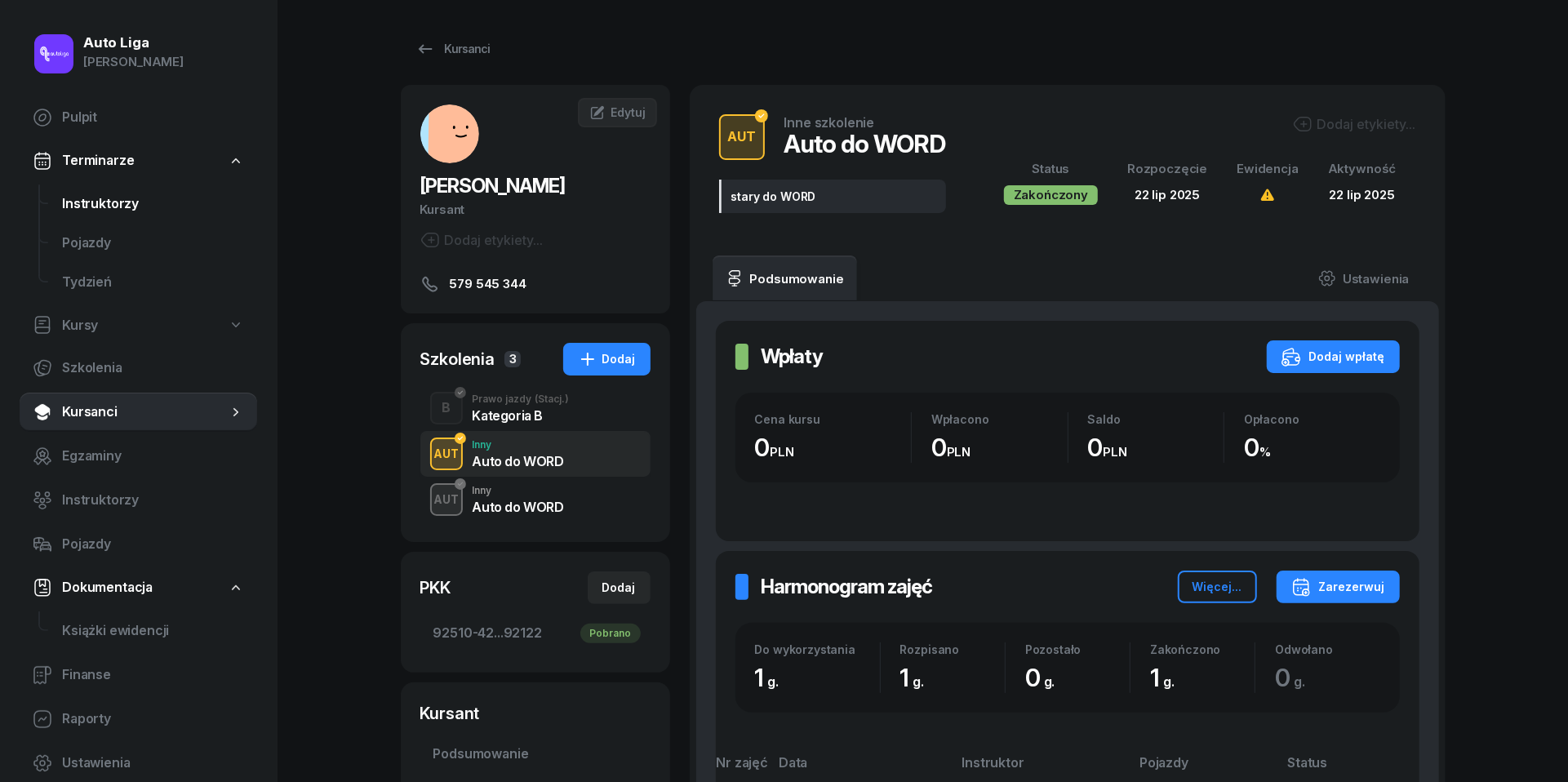
click at [98, 208] on span "Instruktorzy" at bounding box center [153, 204] width 182 height 22
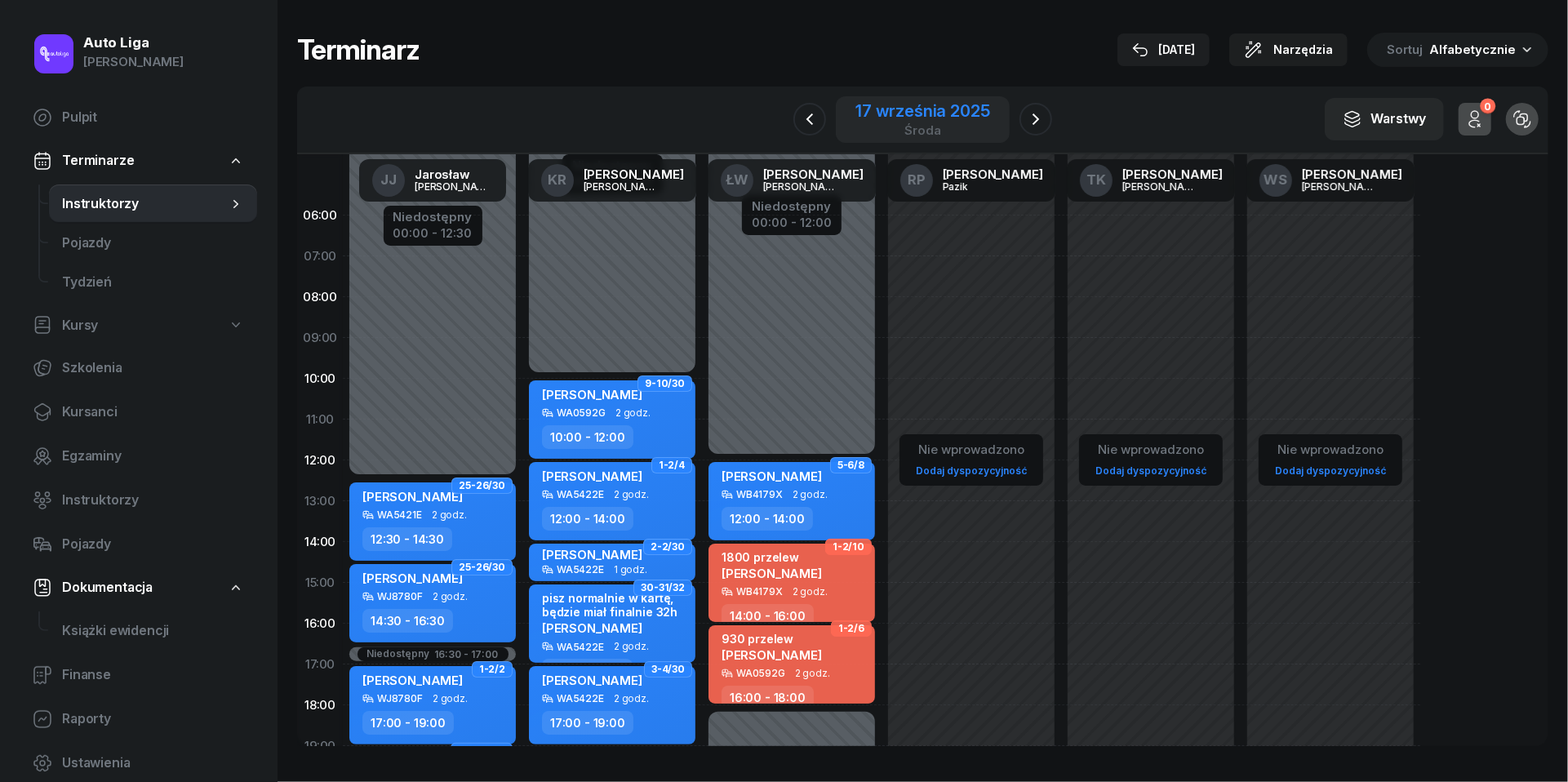
click at [919, 124] on div "środa" at bounding box center [922, 130] width 134 height 12
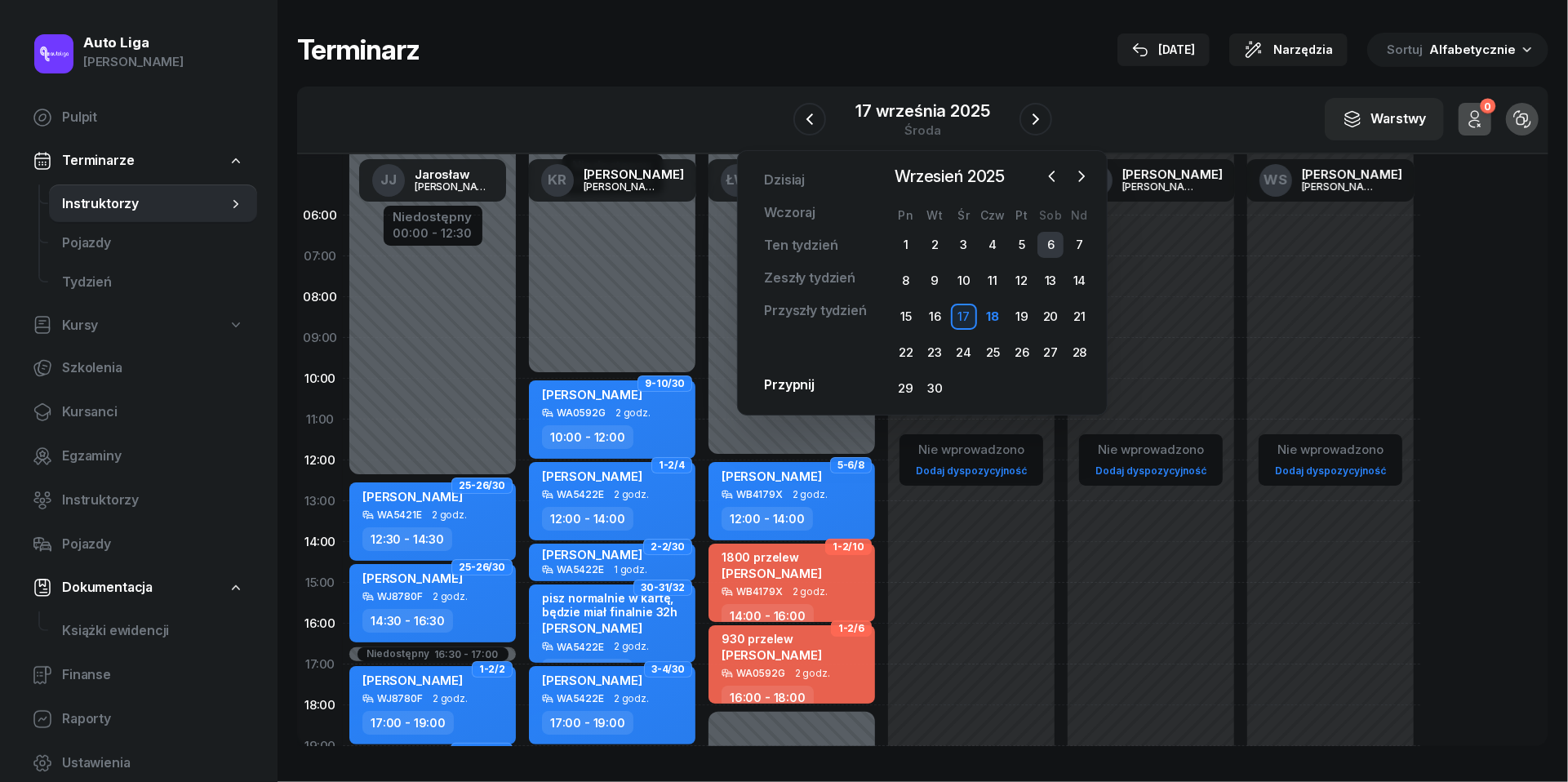
click at [1052, 241] on div "6" at bounding box center [1051, 245] width 26 height 26
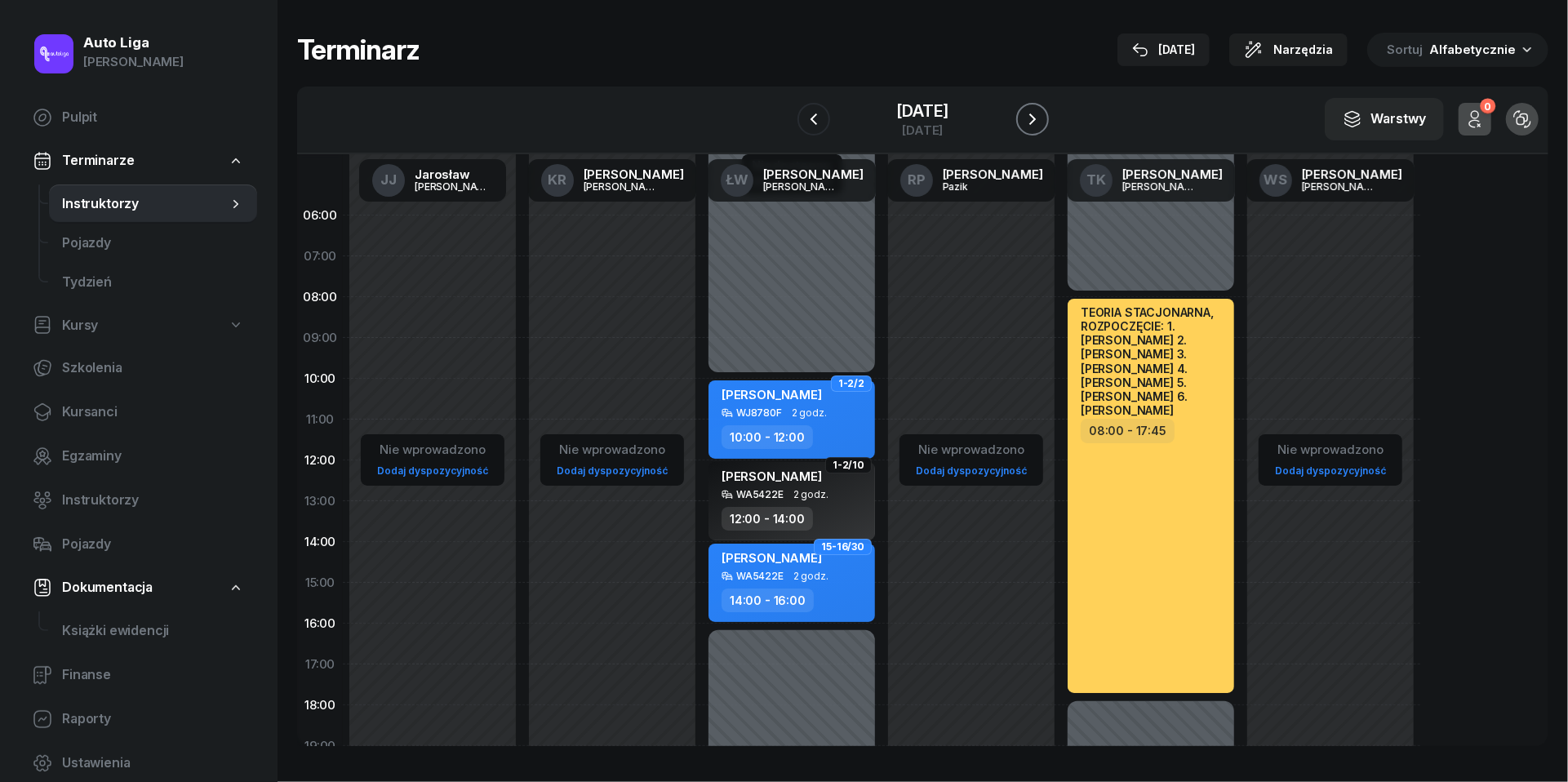
click at [1035, 112] on icon "button" at bounding box center [1033, 119] width 20 height 20
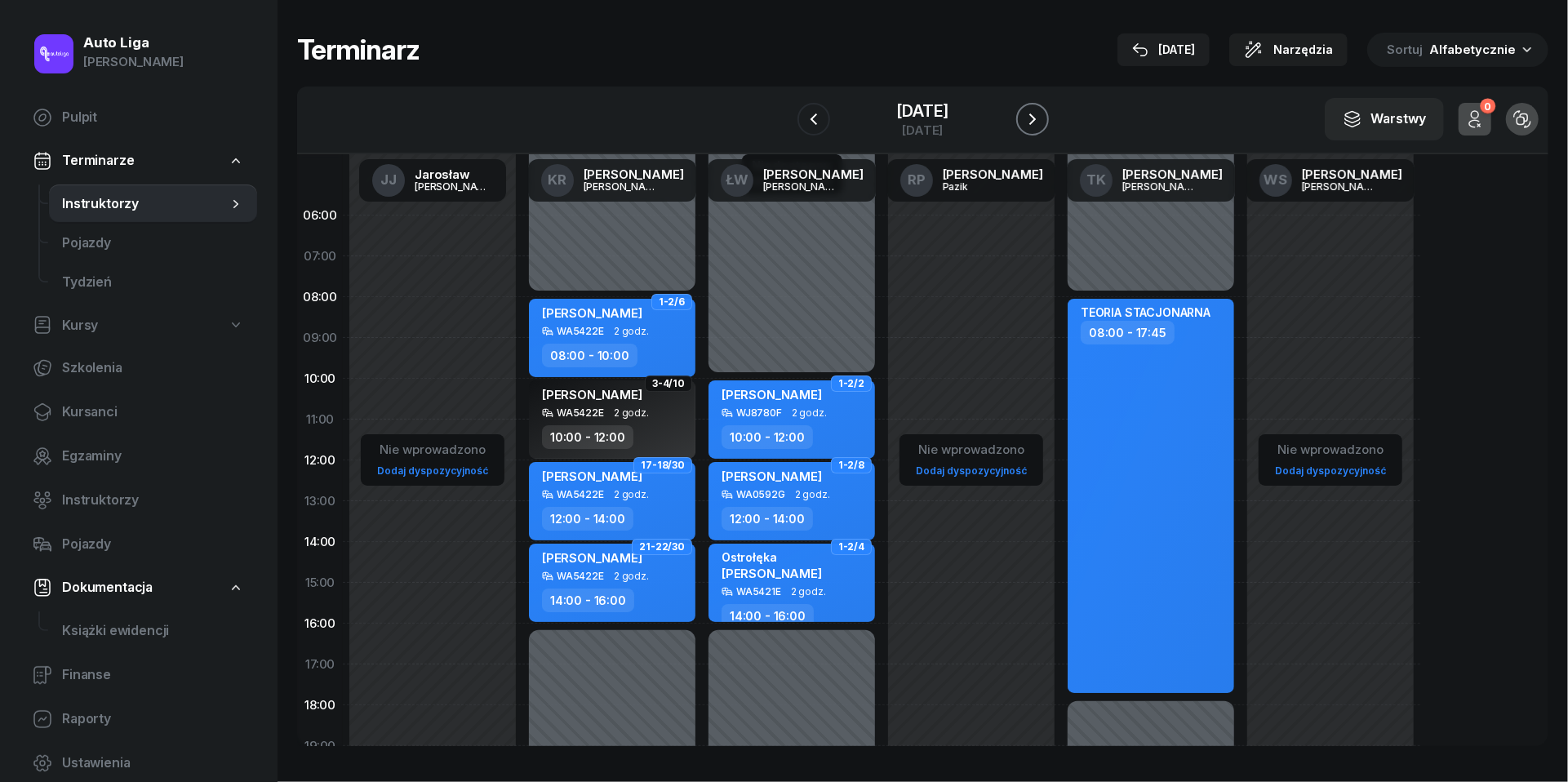
click at [1035, 112] on icon "button" at bounding box center [1033, 119] width 20 height 20
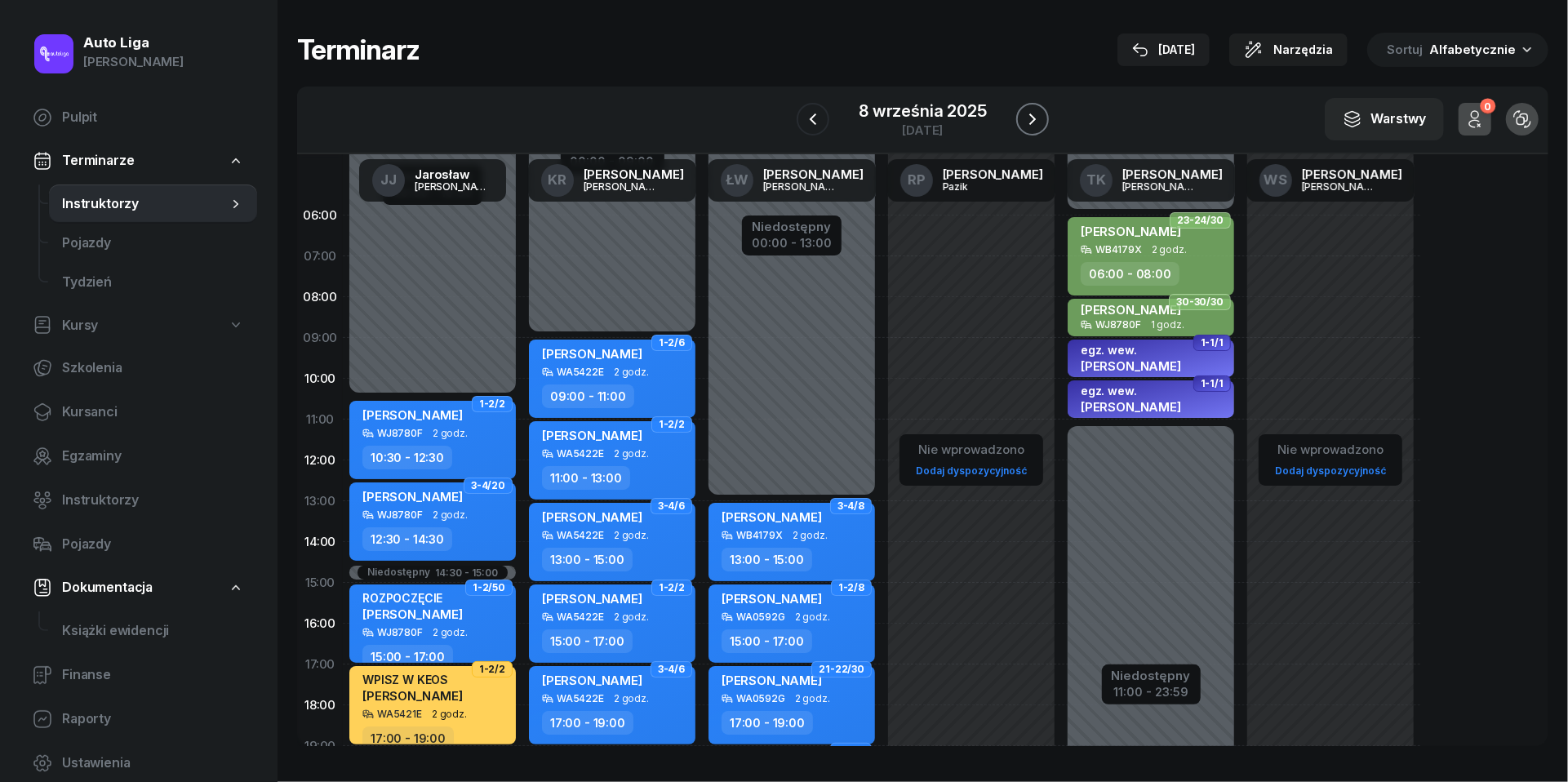
click at [1039, 114] on icon "button" at bounding box center [1033, 119] width 20 height 20
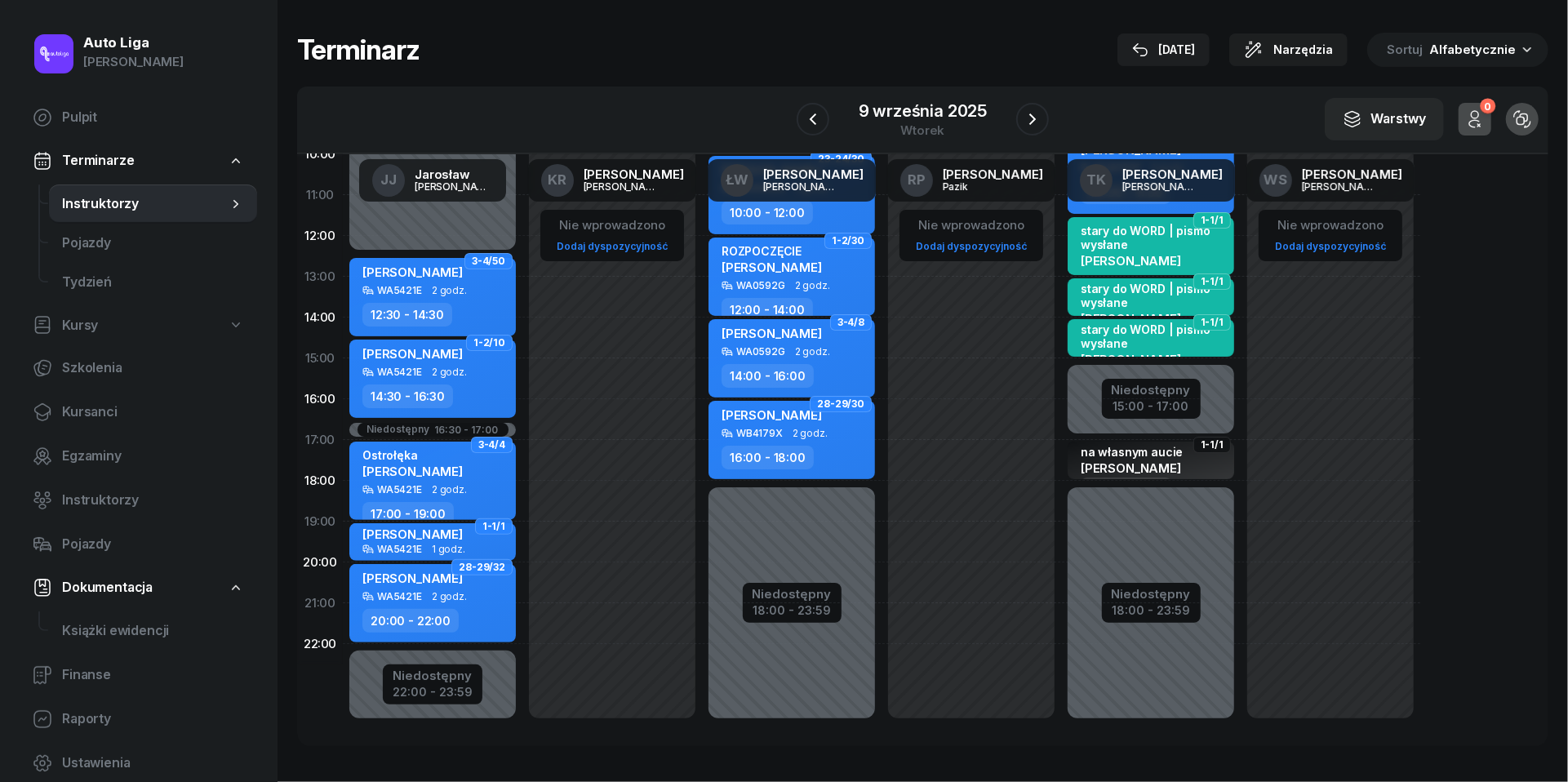
scroll to position [224, 0]
click at [1037, 121] on icon "button" at bounding box center [1033, 119] width 20 height 20
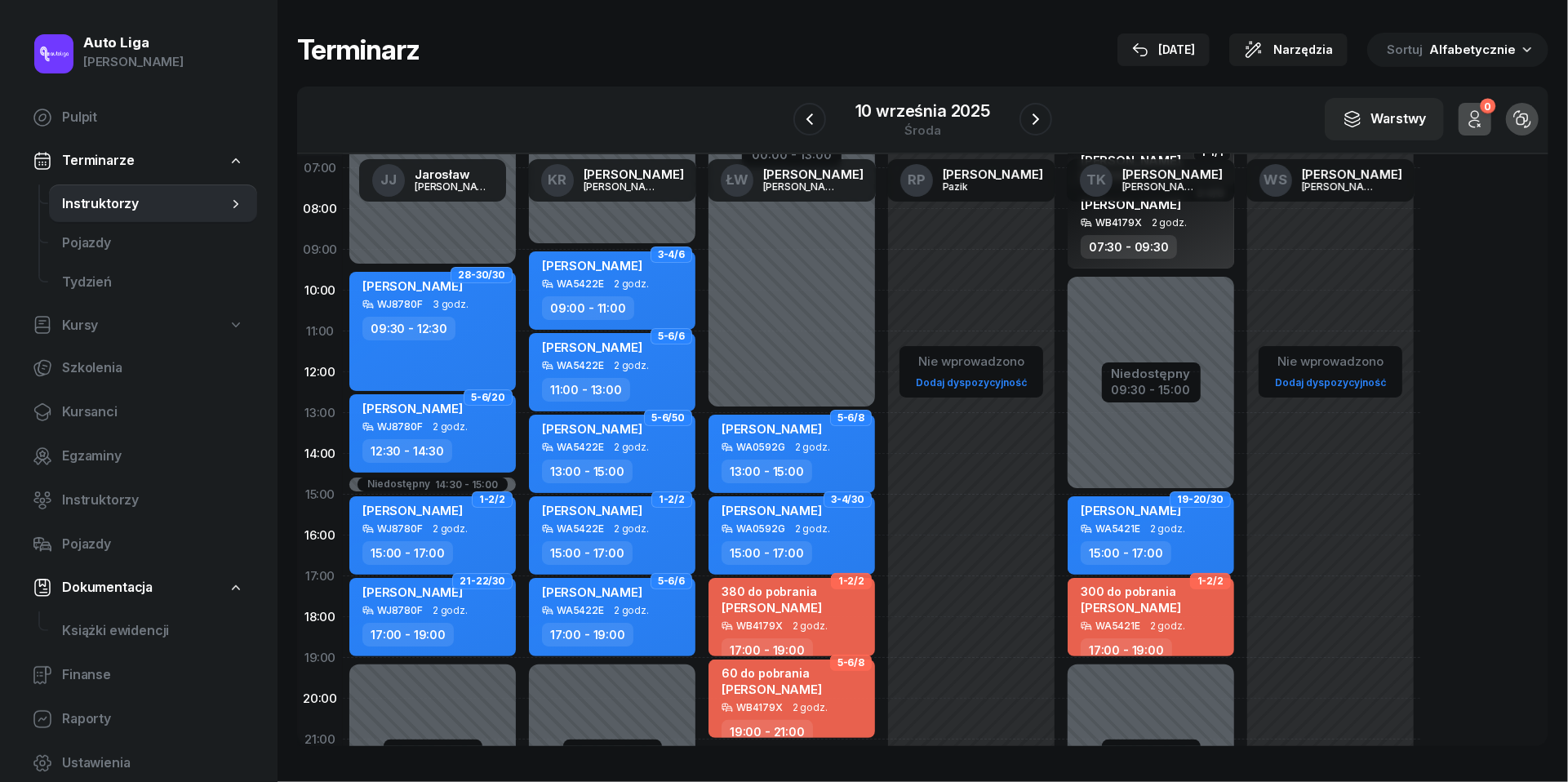
scroll to position [13, 0]
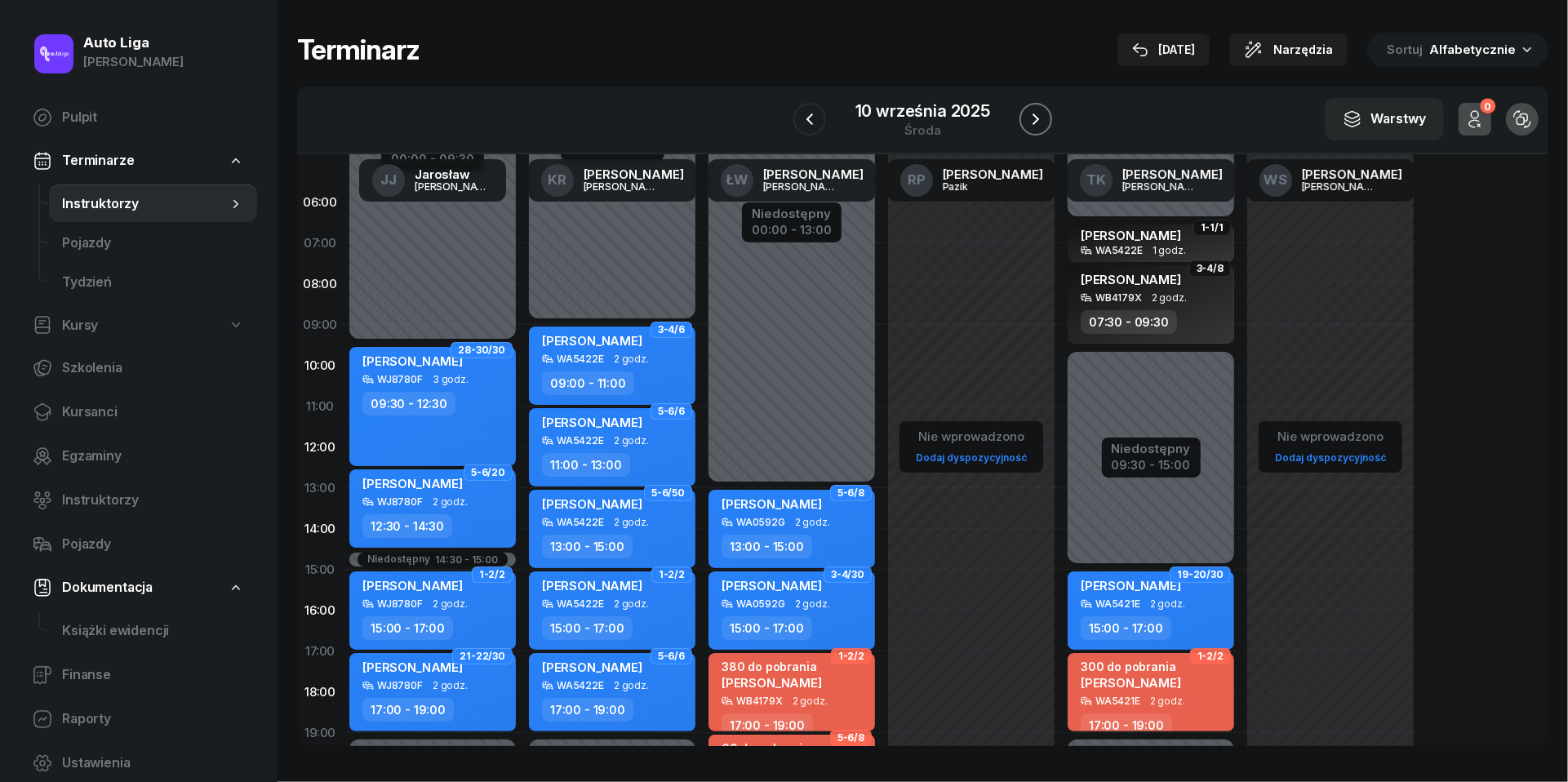
click at [1035, 125] on icon "button" at bounding box center [1035, 119] width 20 height 20
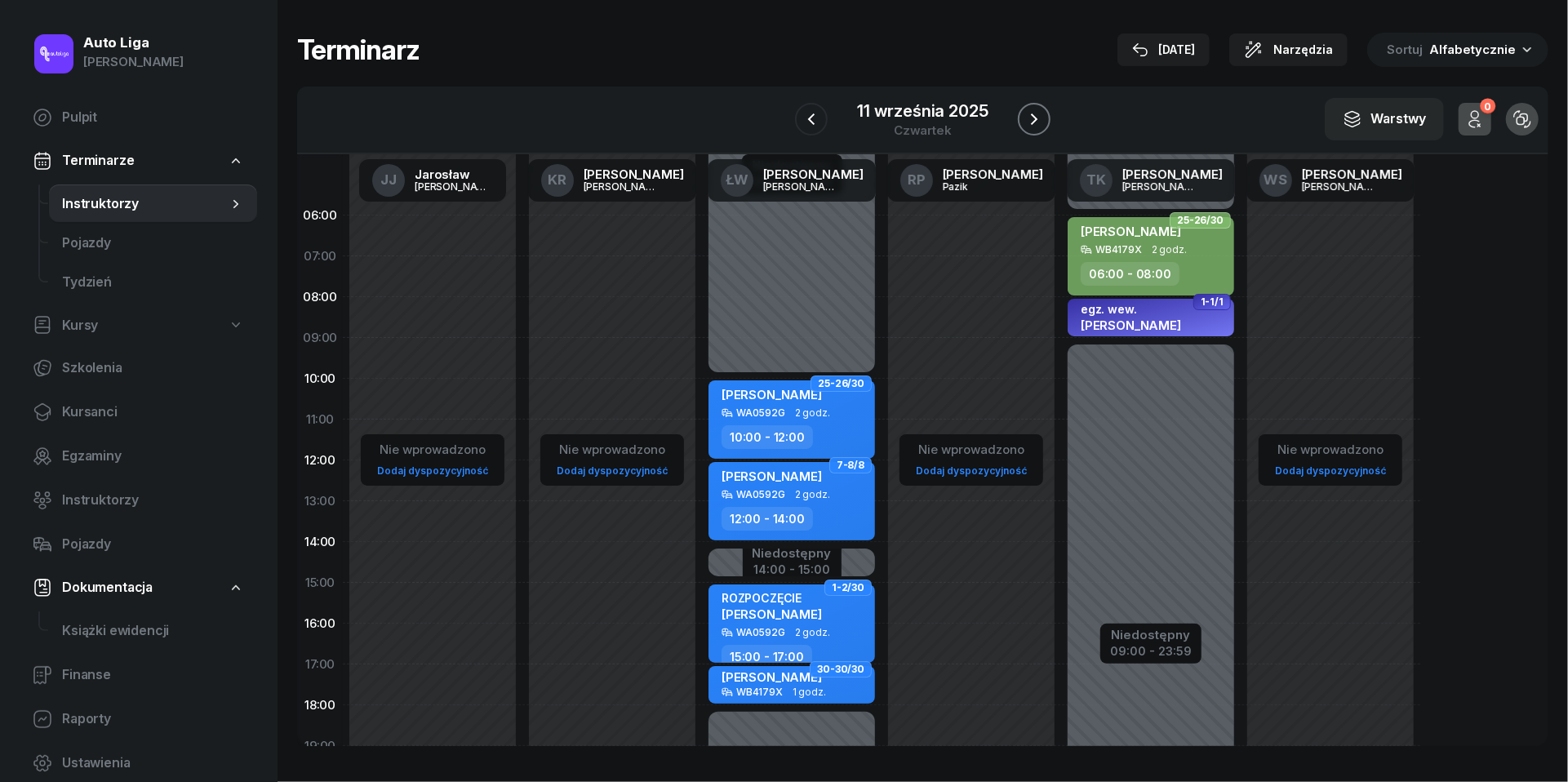
click at [1041, 111] on icon "button" at bounding box center [1034, 119] width 20 height 20
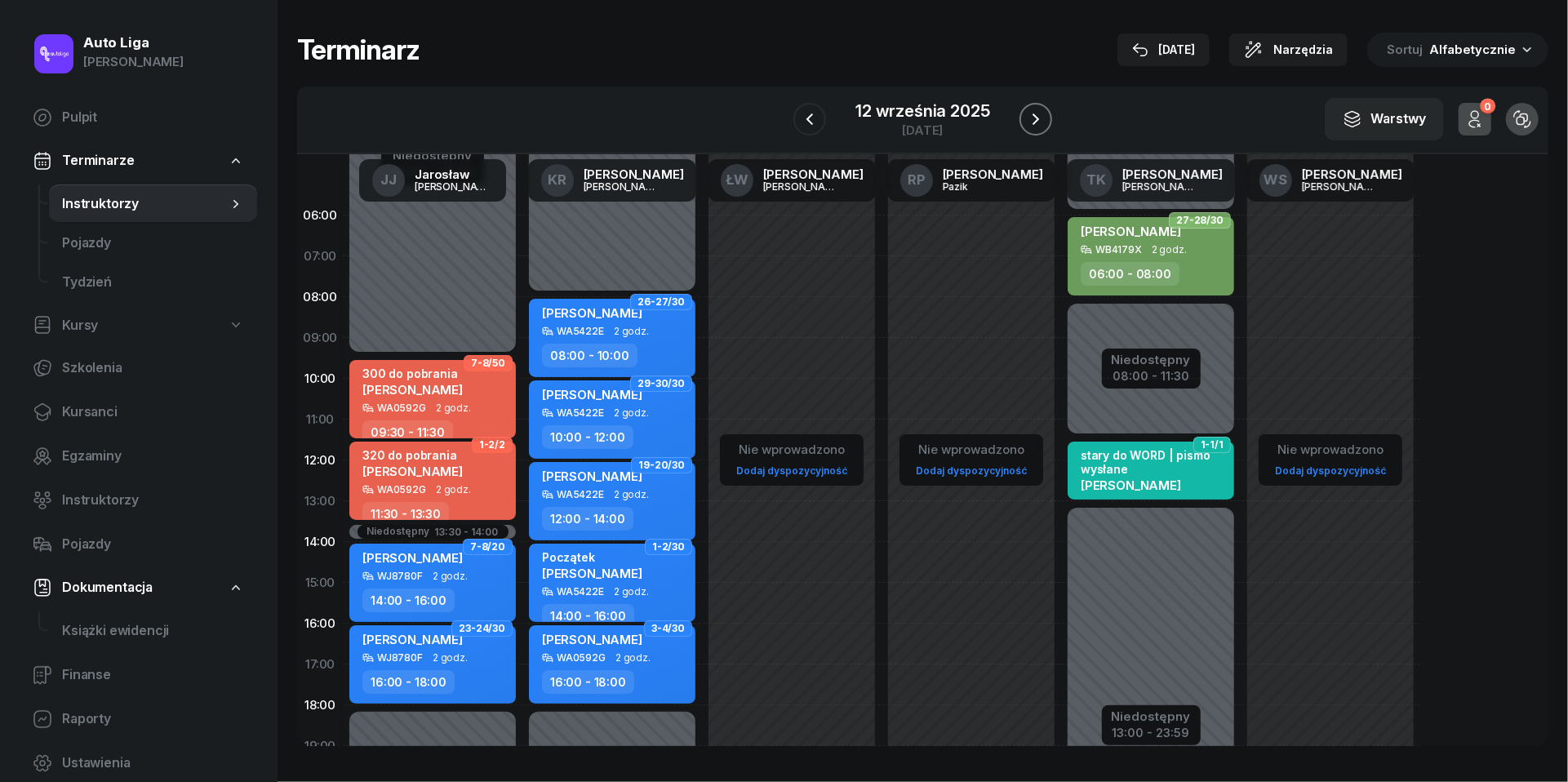
click at [1040, 123] on icon "button" at bounding box center [1035, 119] width 20 height 20
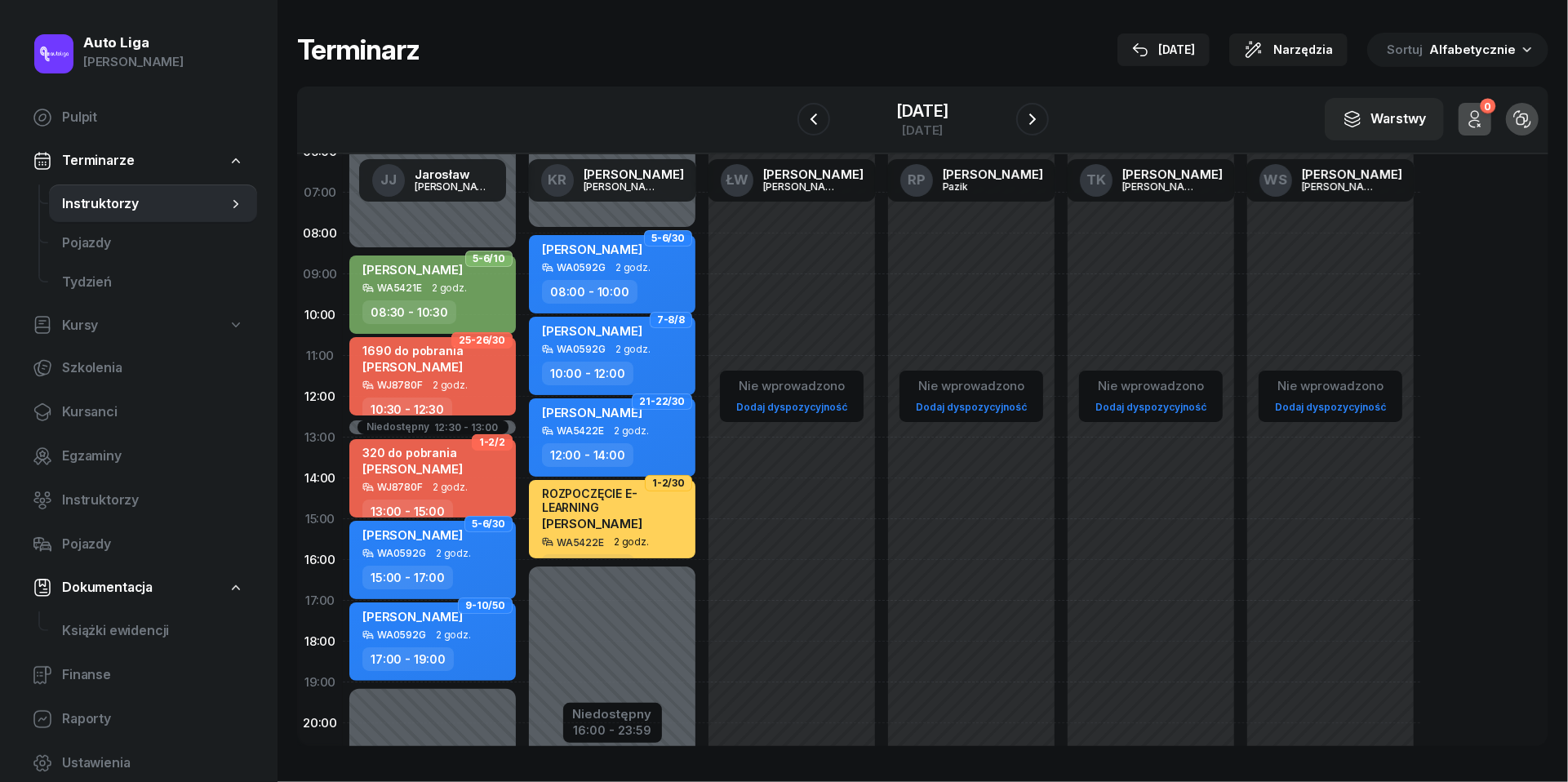
scroll to position [73, 0]
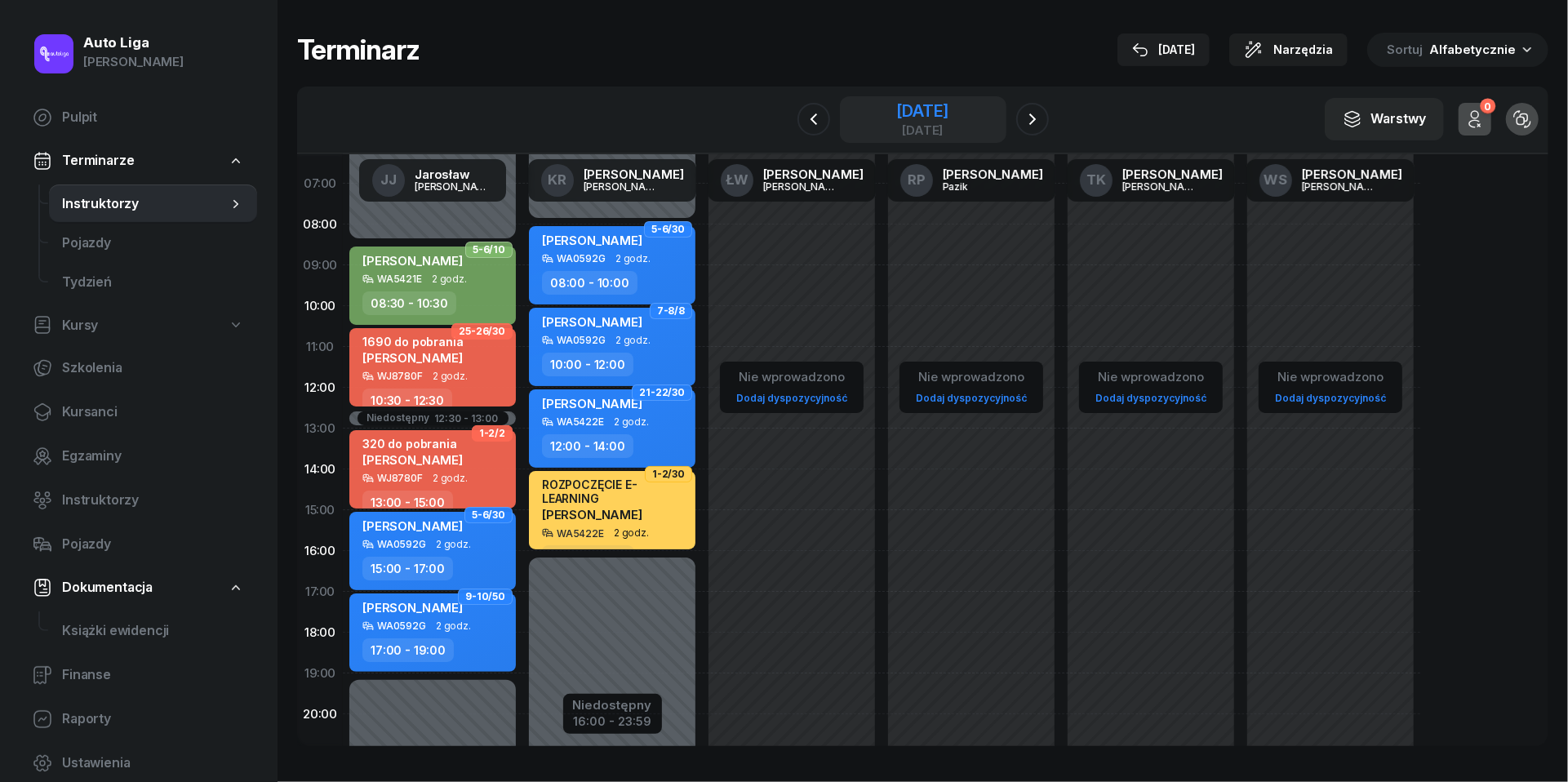
click at [928, 111] on div "[DATE]" at bounding box center [922, 111] width 52 height 16
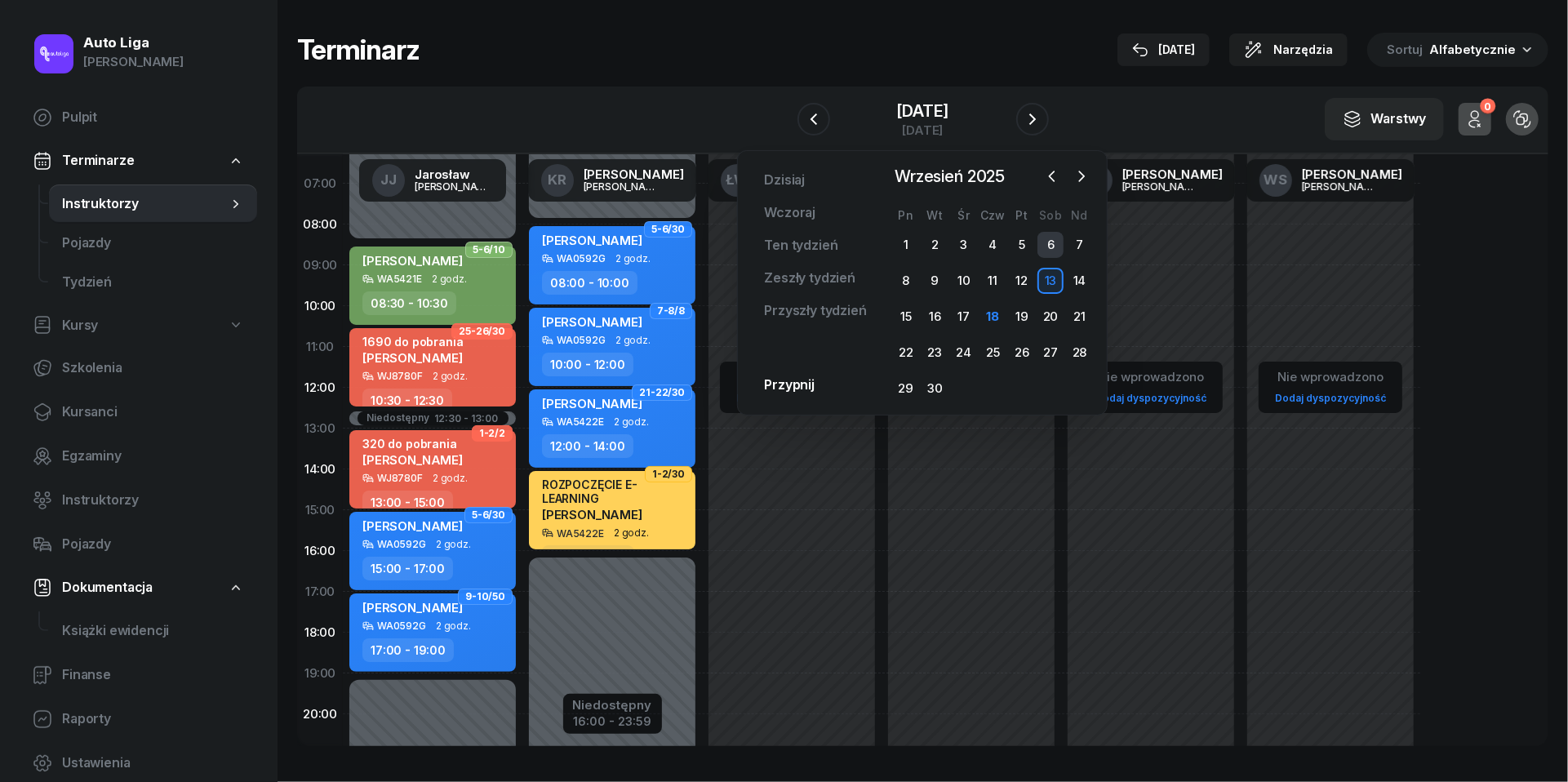
click at [1055, 235] on div "6" at bounding box center [1051, 245] width 26 height 26
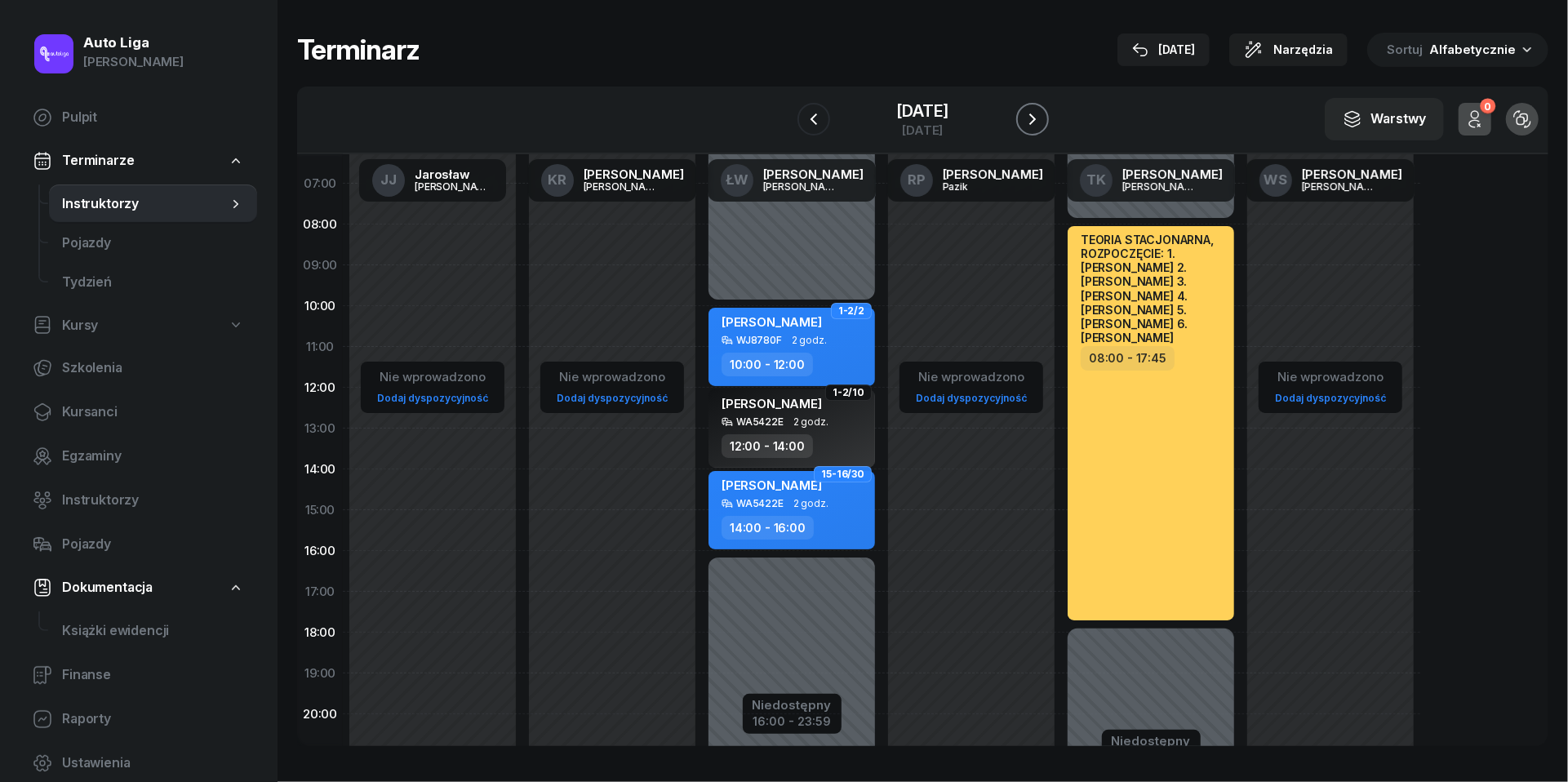
click at [1034, 123] on icon "button" at bounding box center [1033, 119] width 20 height 20
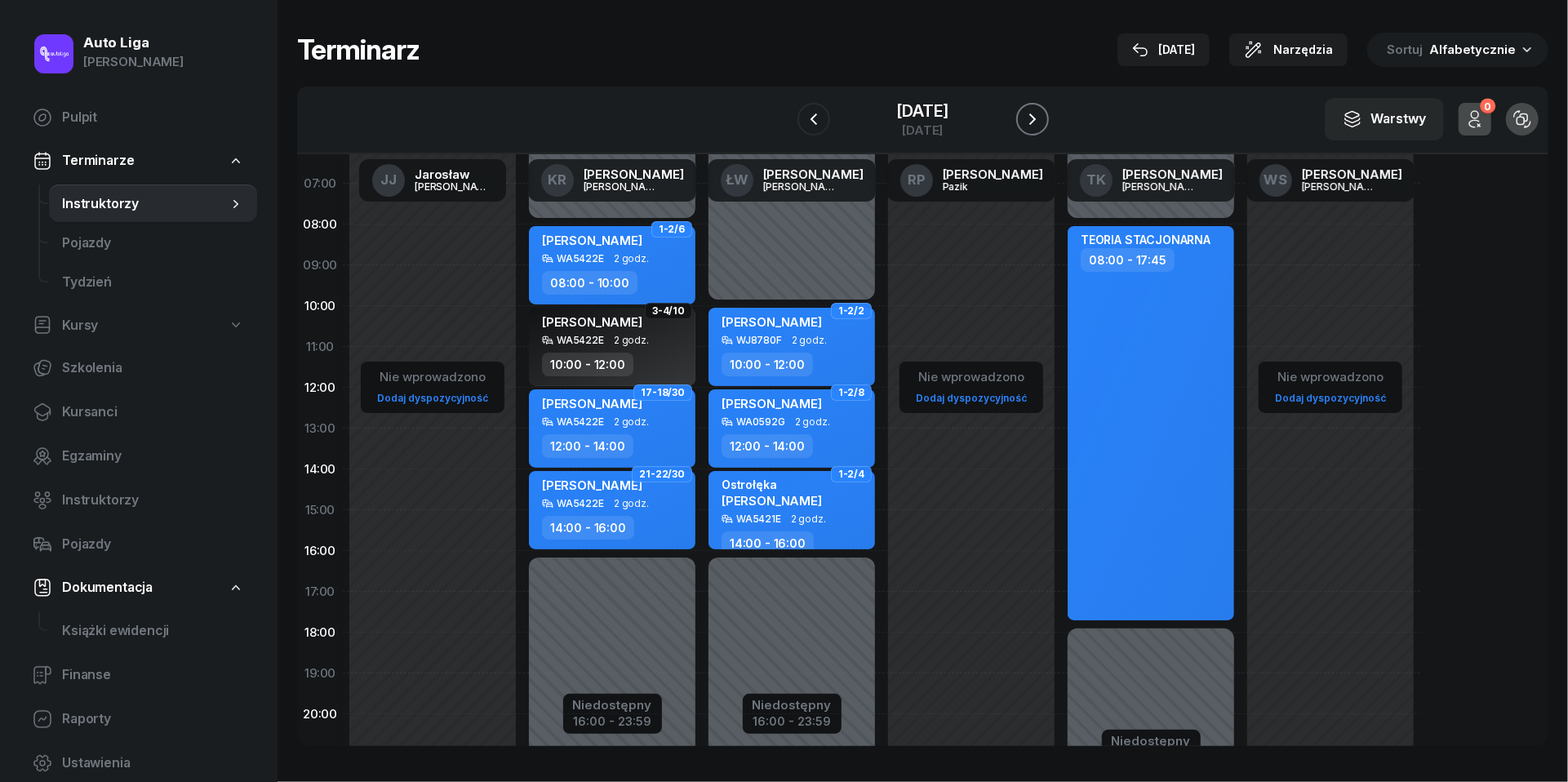
click at [1034, 123] on icon "button" at bounding box center [1033, 119] width 20 height 20
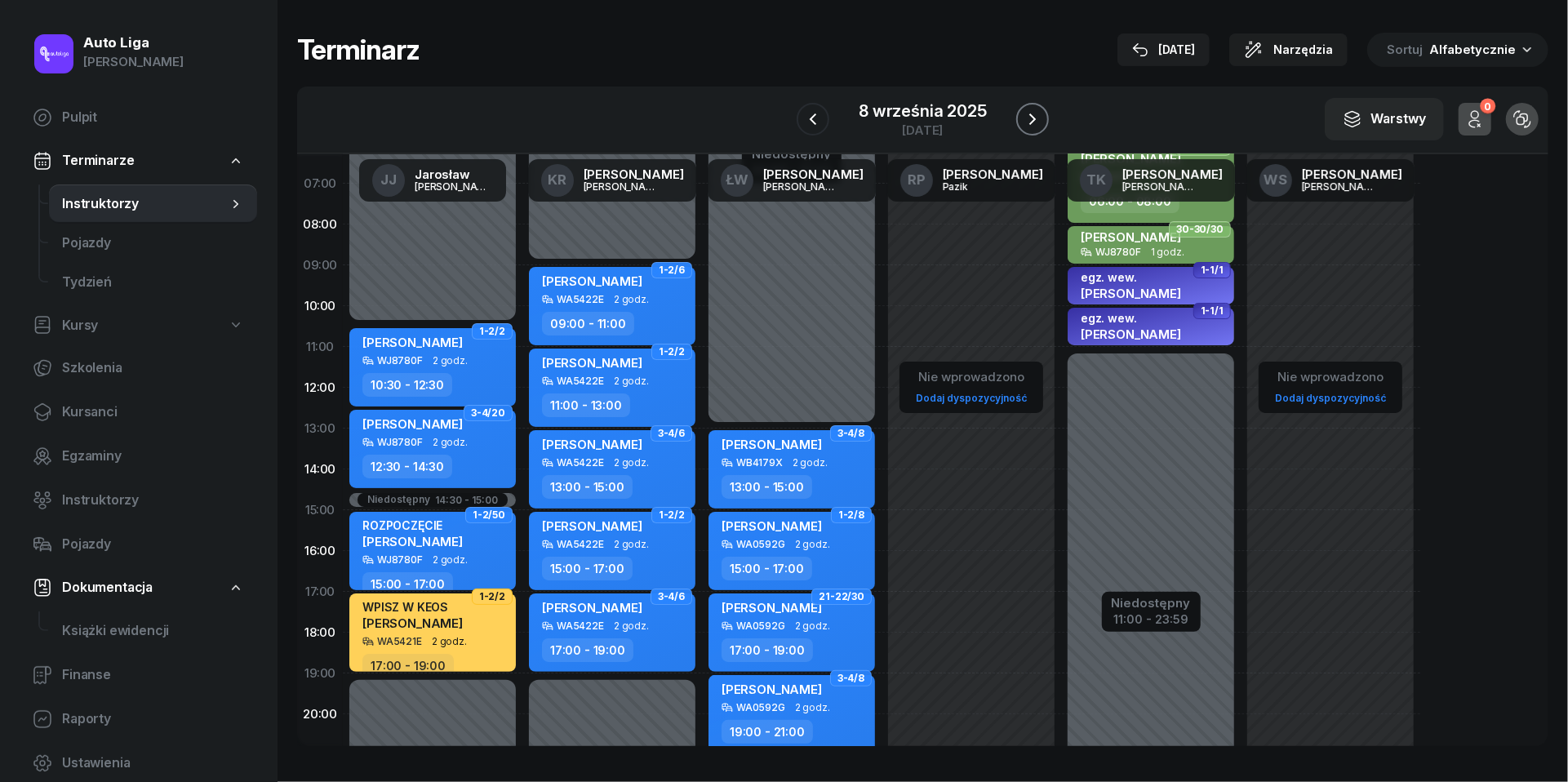
click at [1034, 123] on icon "button" at bounding box center [1033, 119] width 20 height 20
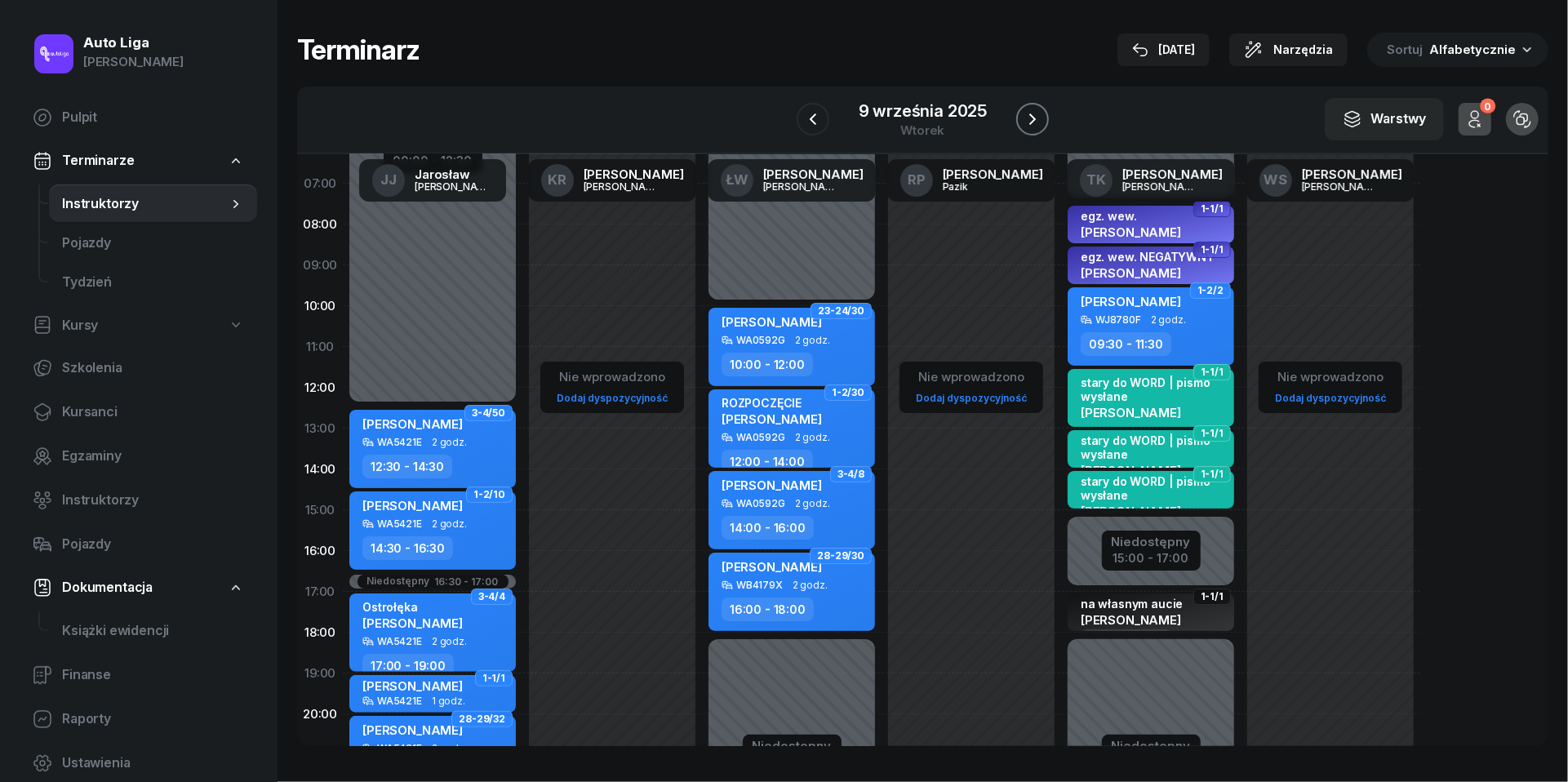
click at [1034, 123] on icon "button" at bounding box center [1033, 119] width 20 height 20
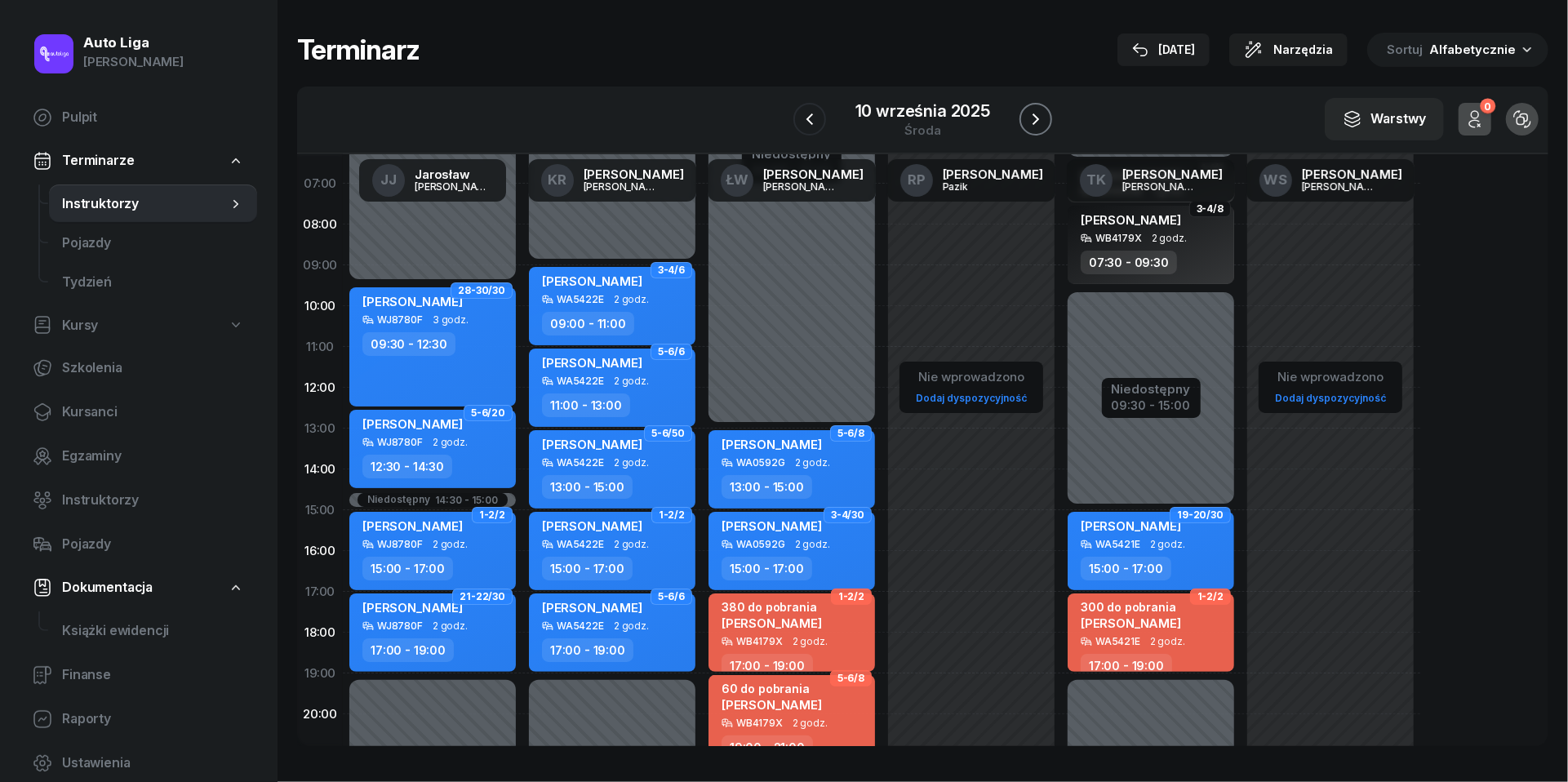
click at [1034, 123] on icon "button" at bounding box center [1036, 119] width 7 height 11
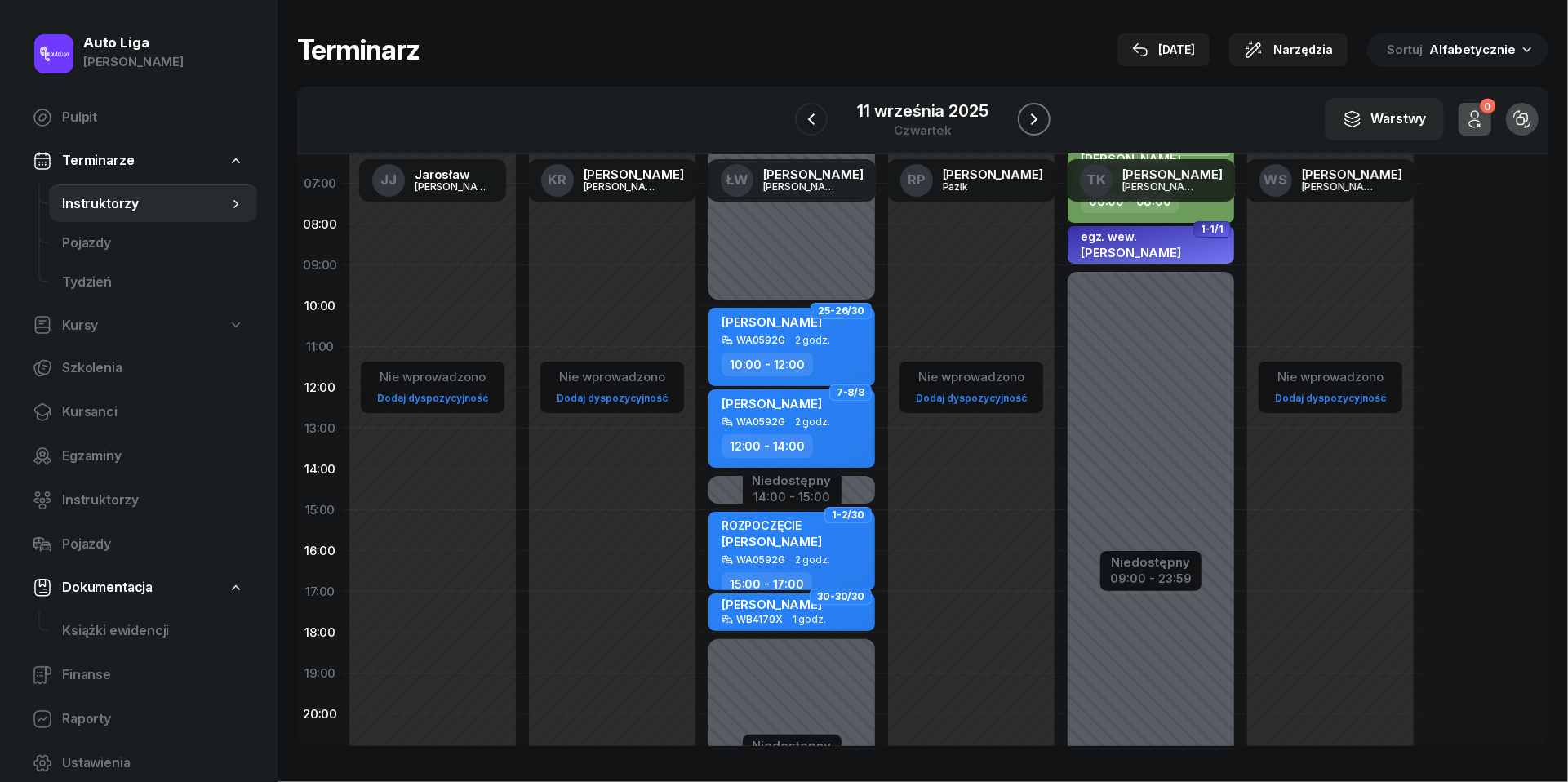
click at [1034, 123] on icon "button" at bounding box center [1034, 119] width 7 height 11
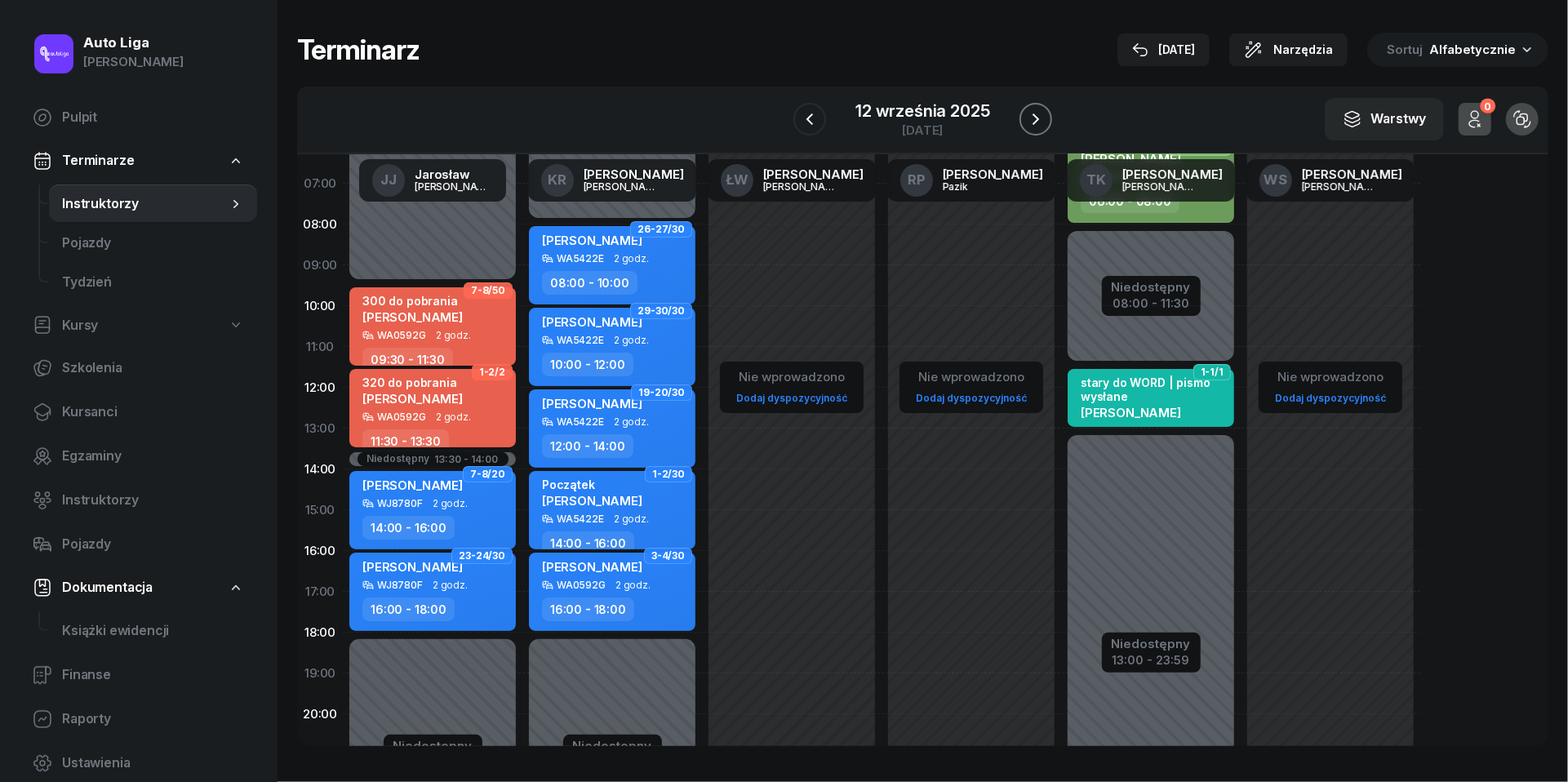
click at [1034, 123] on icon "button" at bounding box center [1036, 119] width 7 height 11
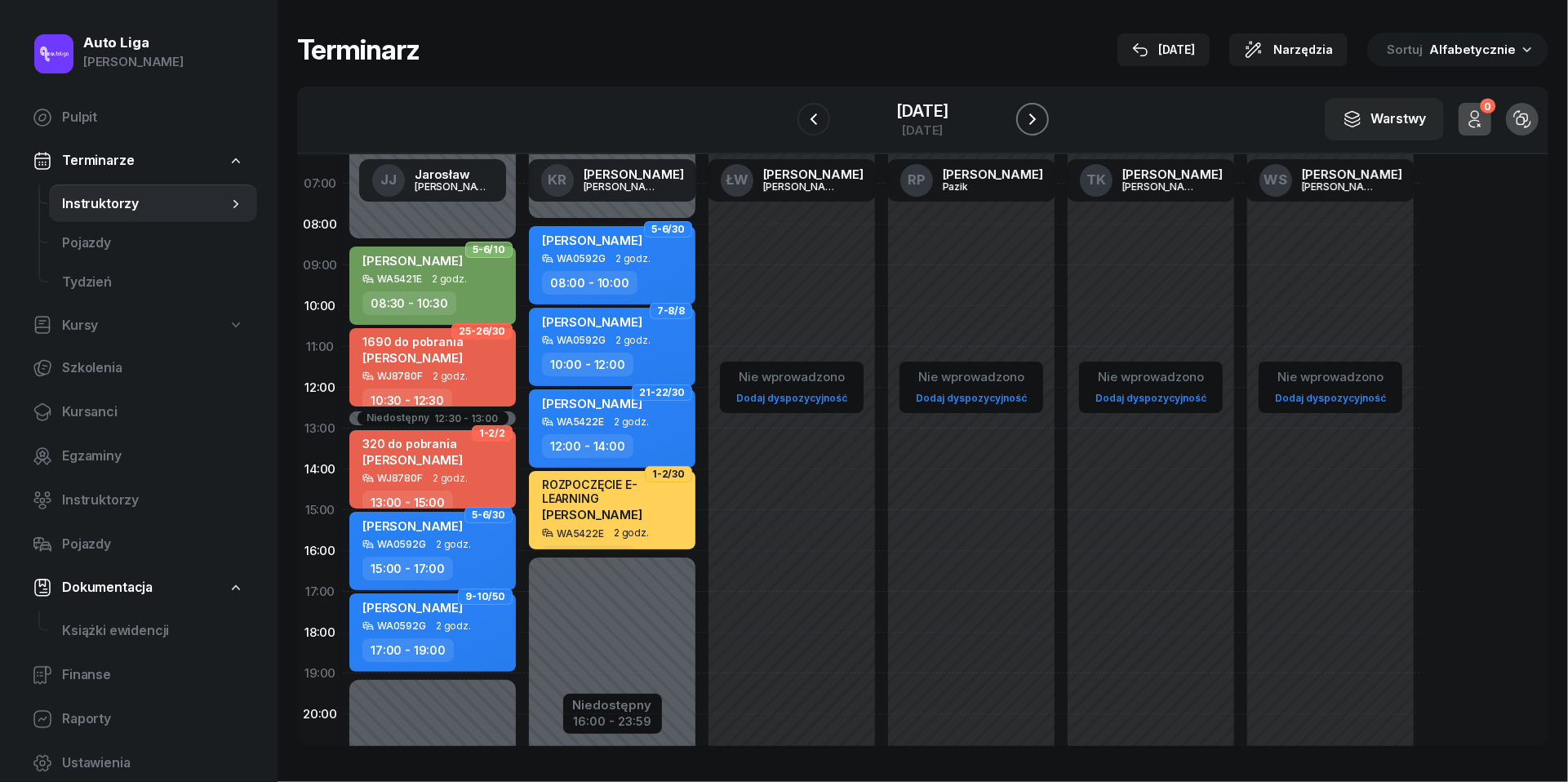
click at [1042, 109] on icon "button" at bounding box center [1033, 119] width 20 height 20
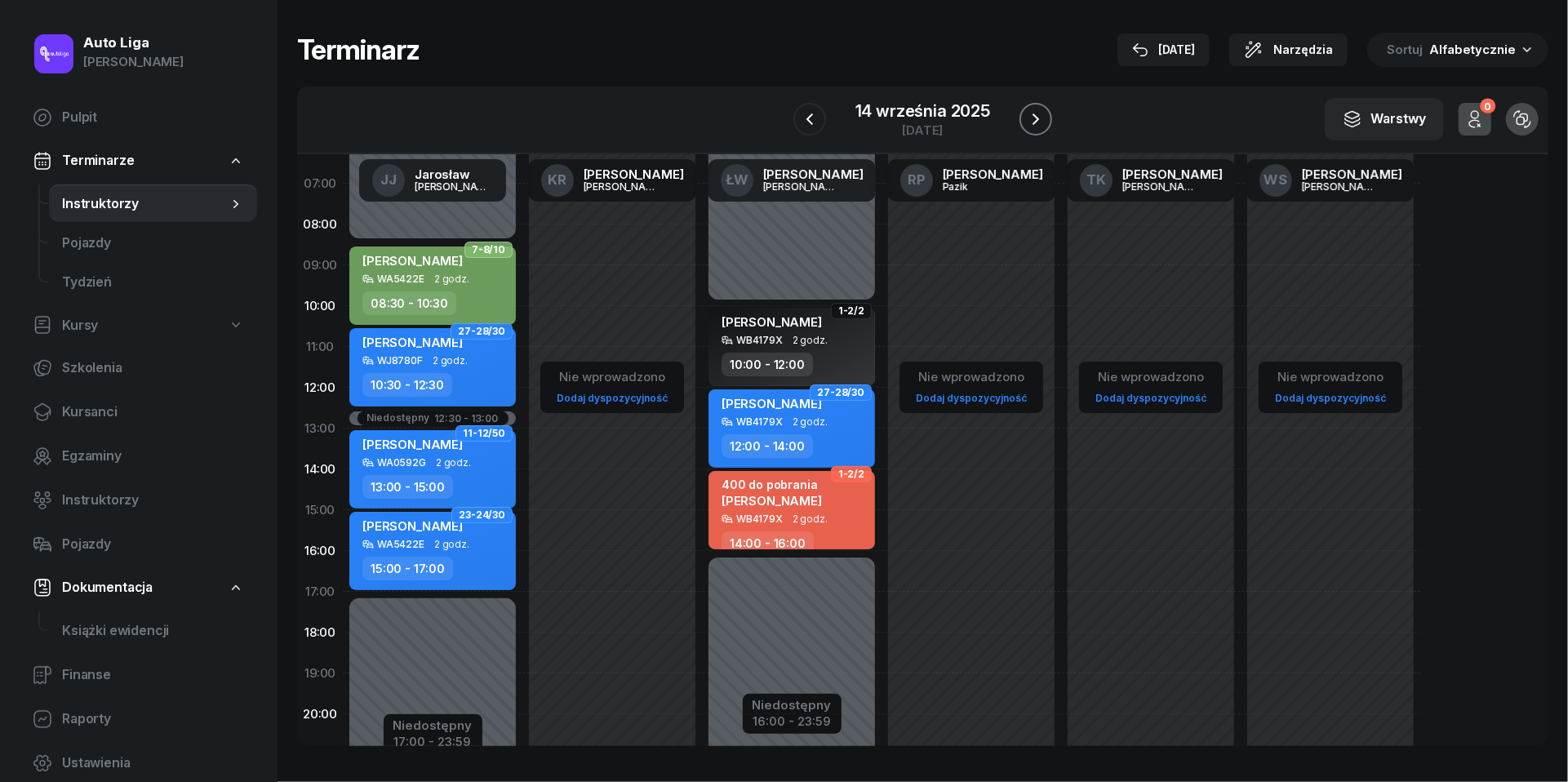
click at [1041, 109] on icon "button" at bounding box center [1035, 119] width 20 height 20
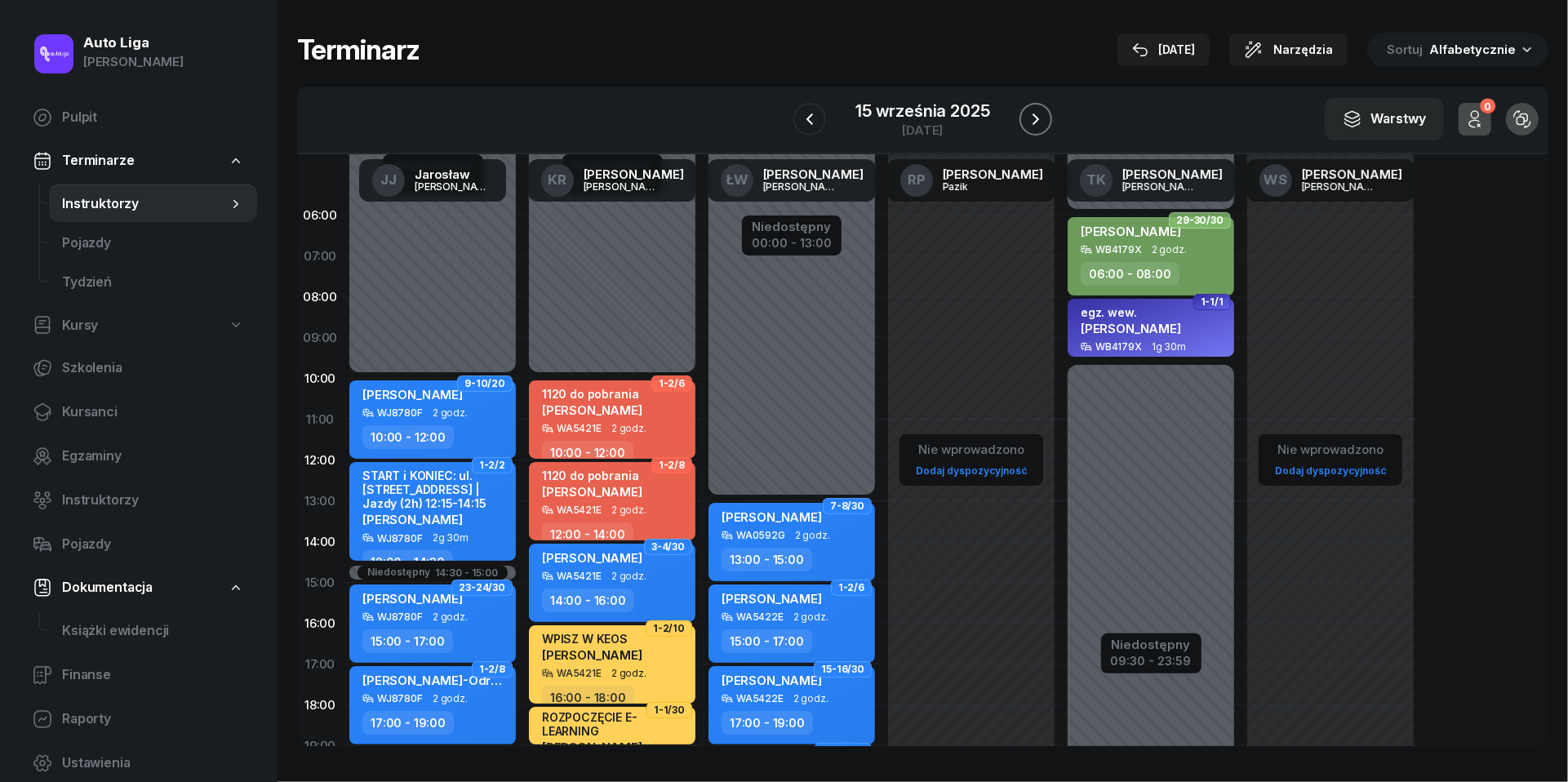
click at [1041, 121] on icon "button" at bounding box center [1035, 119] width 20 height 20
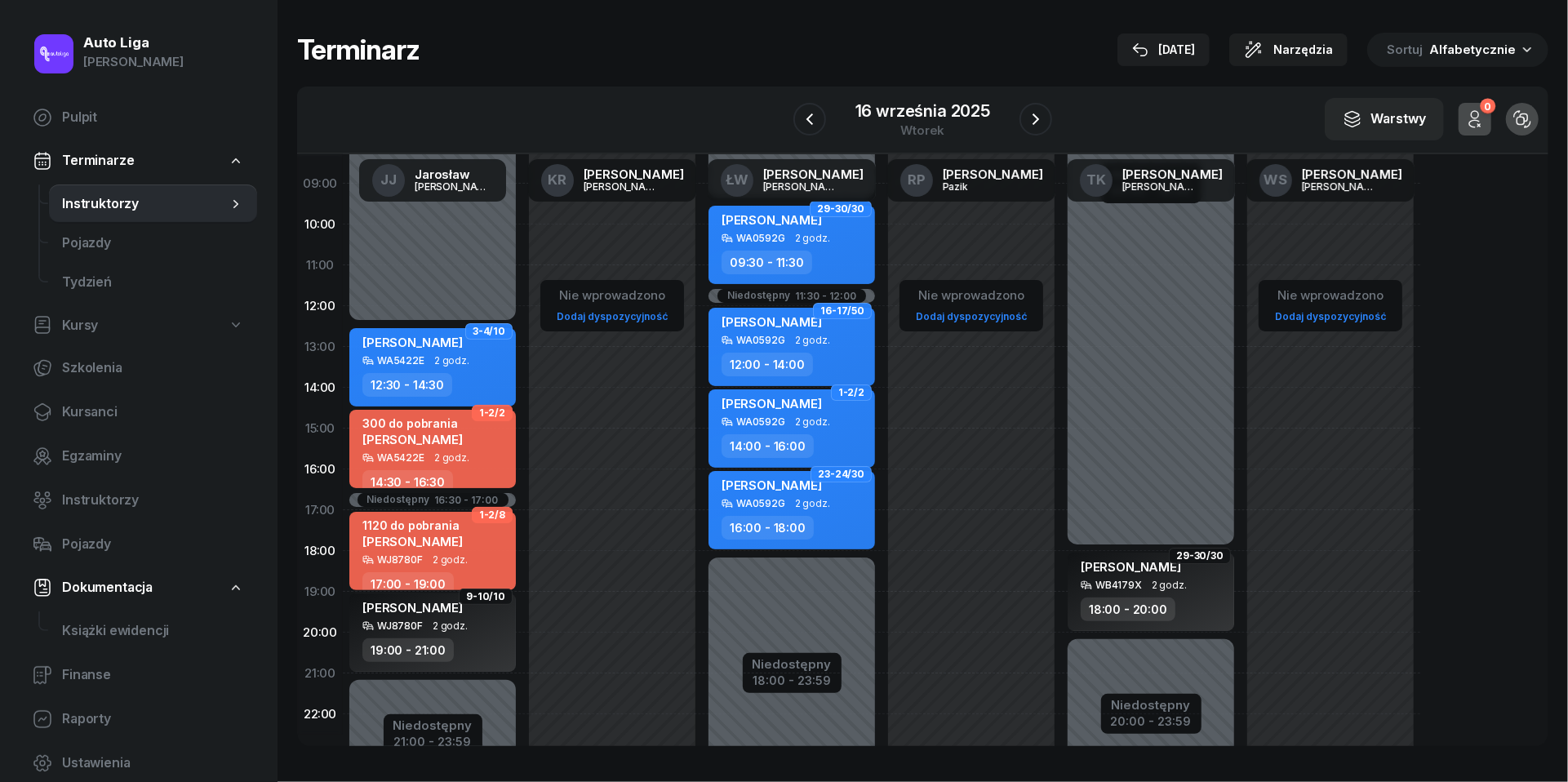
scroll to position [157, 0]
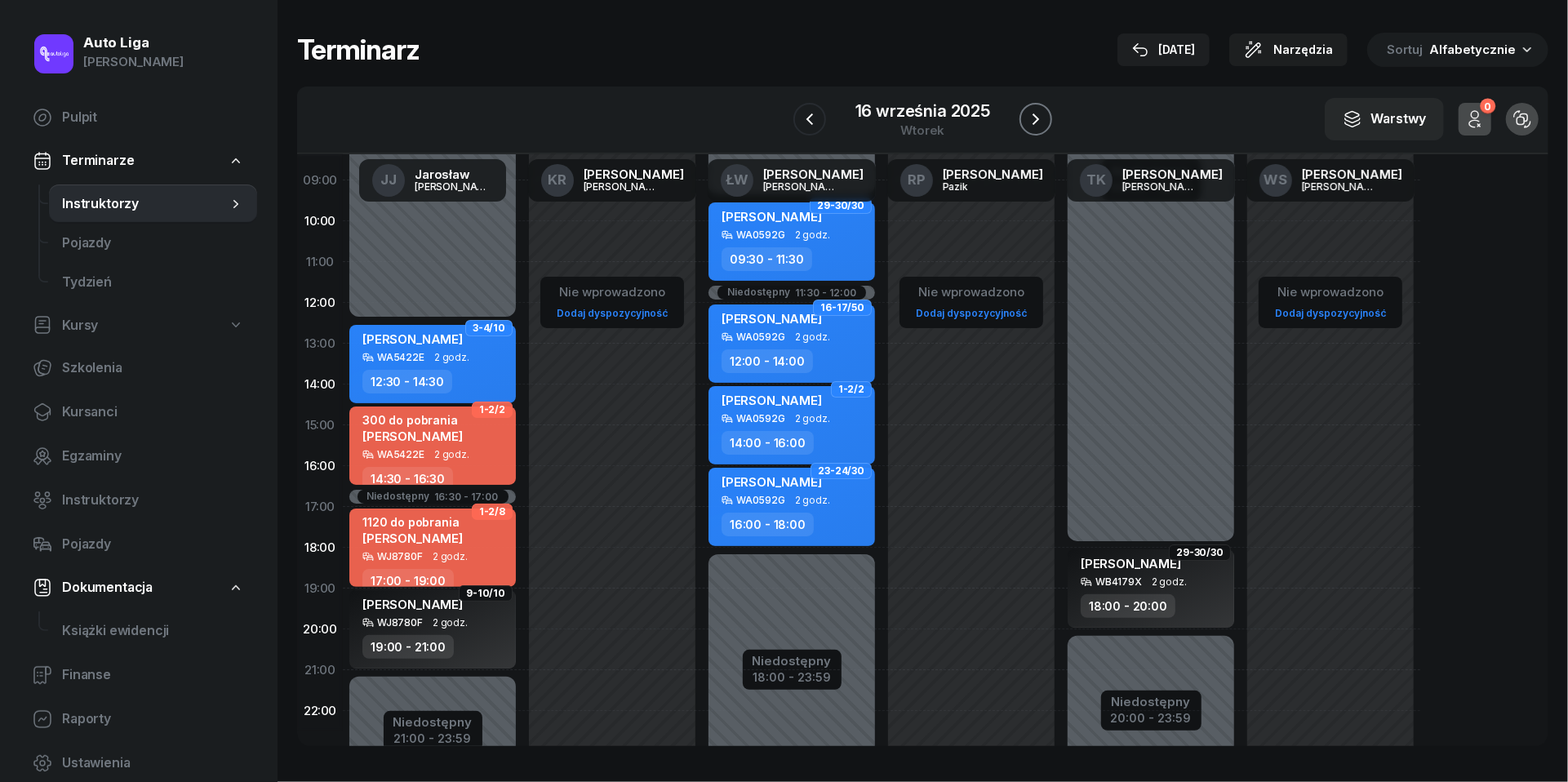
click at [1036, 125] on icon "button" at bounding box center [1035, 119] width 20 height 20
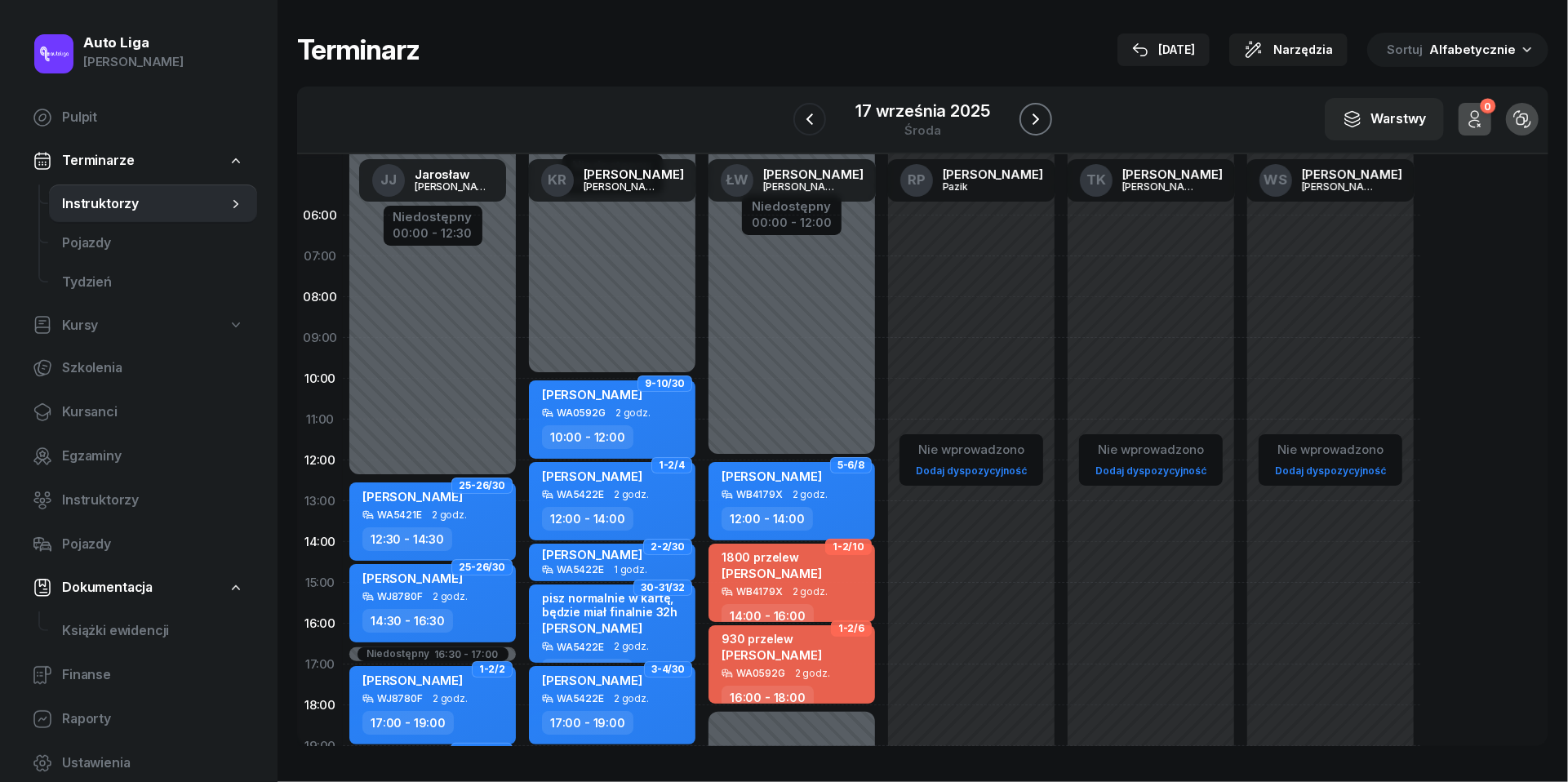
click at [1036, 125] on icon "button" at bounding box center [1035, 119] width 20 height 20
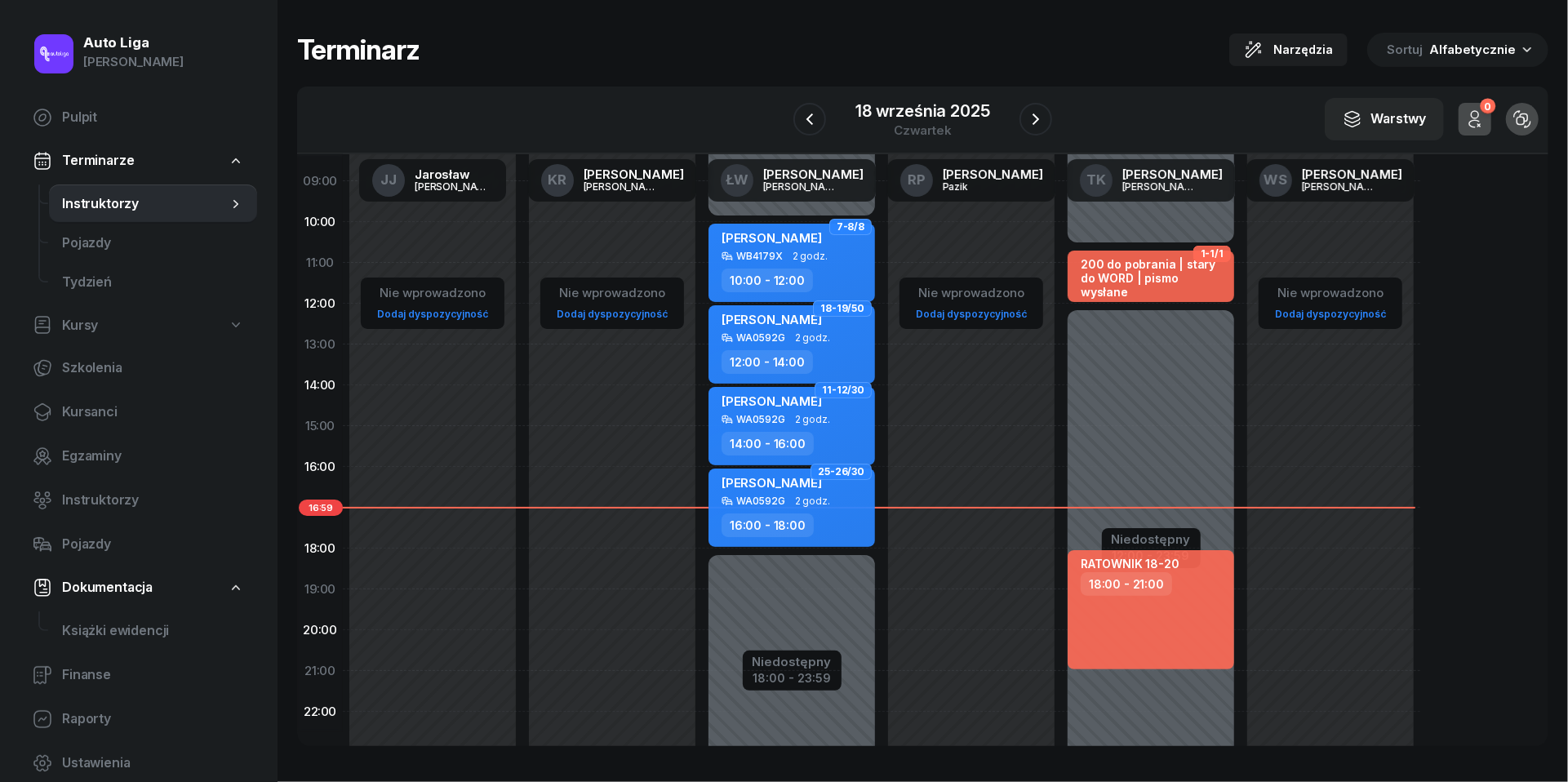
scroll to position [132, 0]
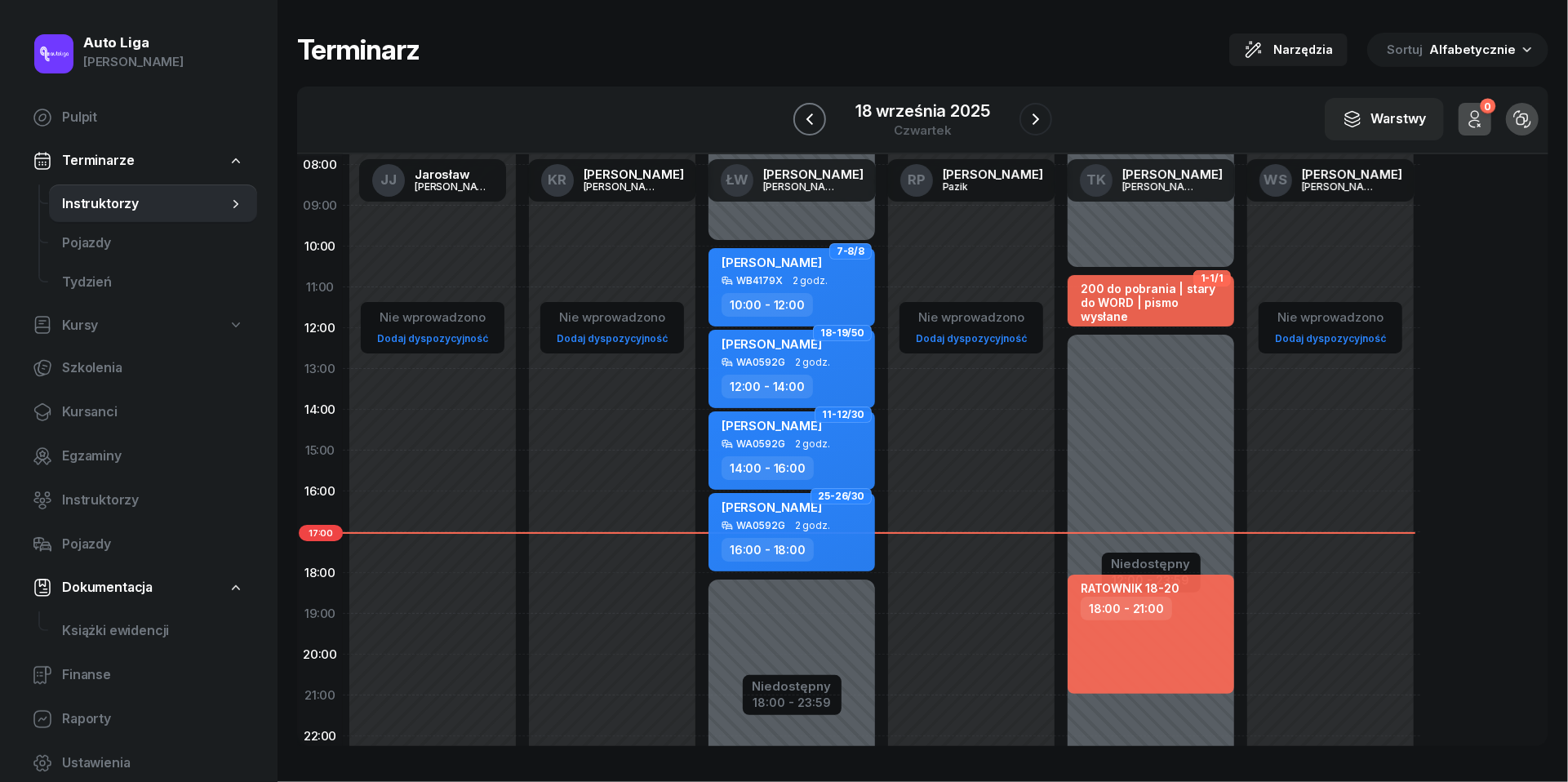
click at [808, 112] on icon "button" at bounding box center [810, 119] width 20 height 20
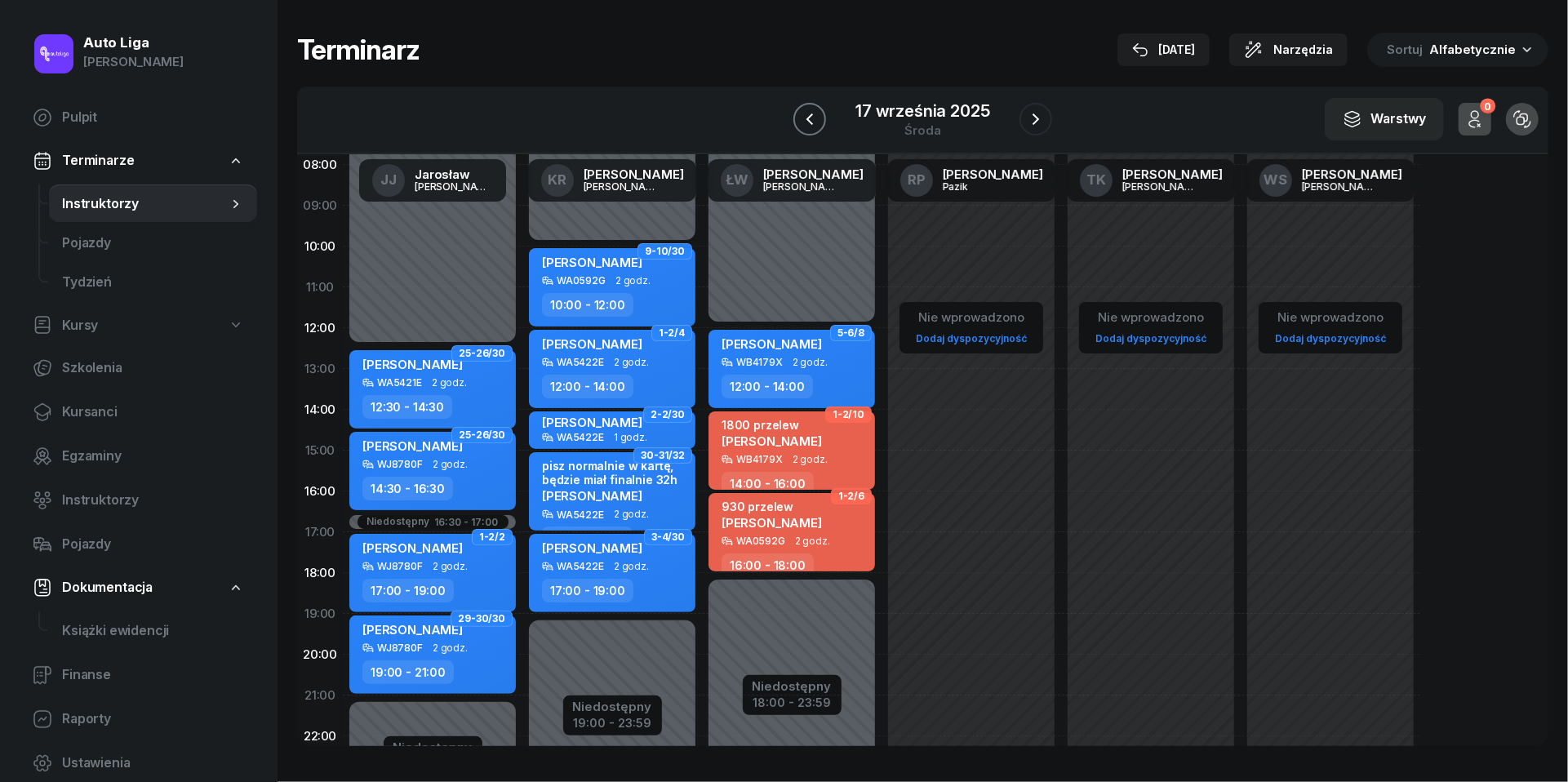
click at [808, 112] on icon "button" at bounding box center [810, 119] width 20 height 20
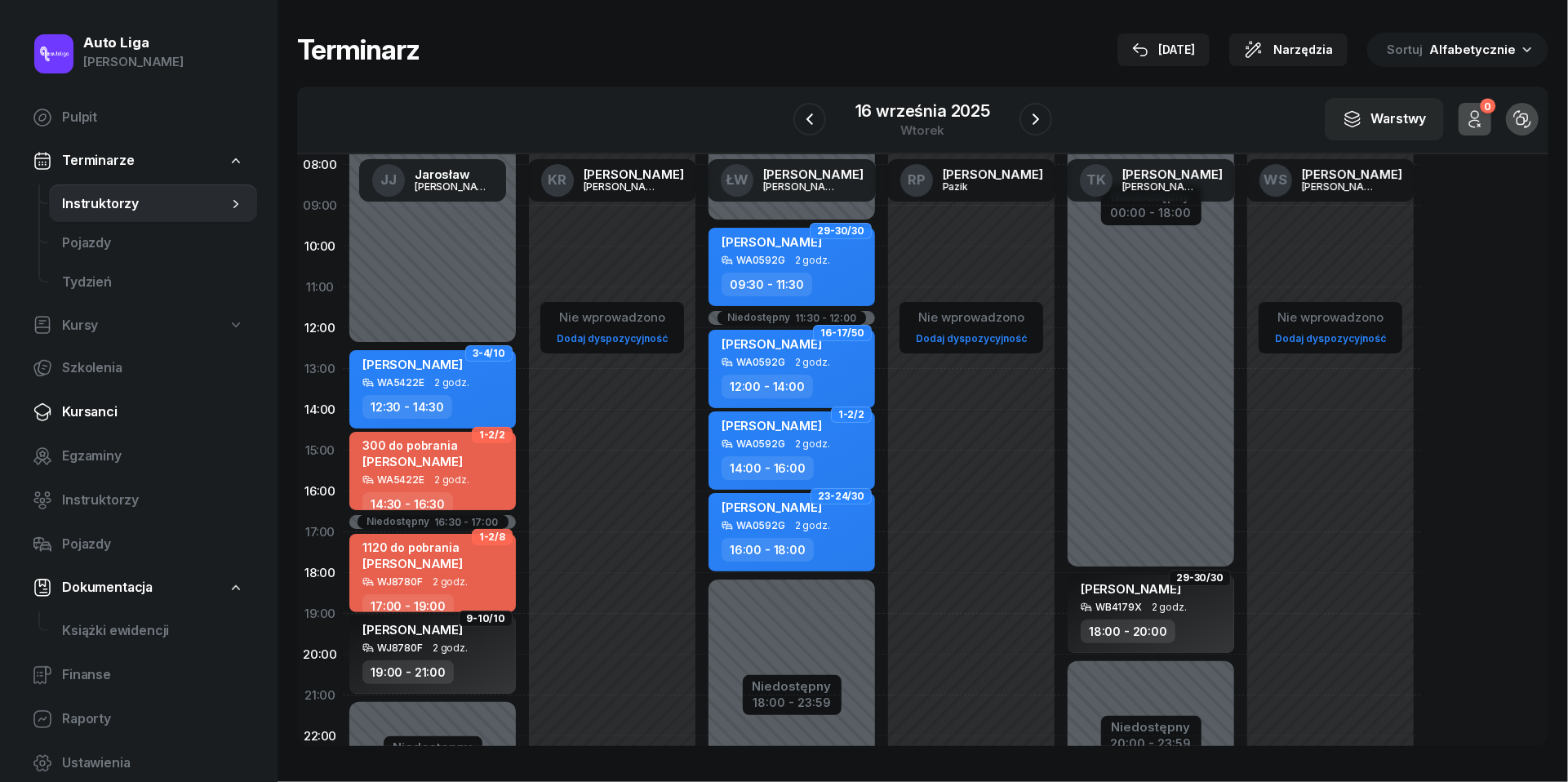
click at [103, 429] on link "Kursanci" at bounding box center [138, 412] width 238 height 39
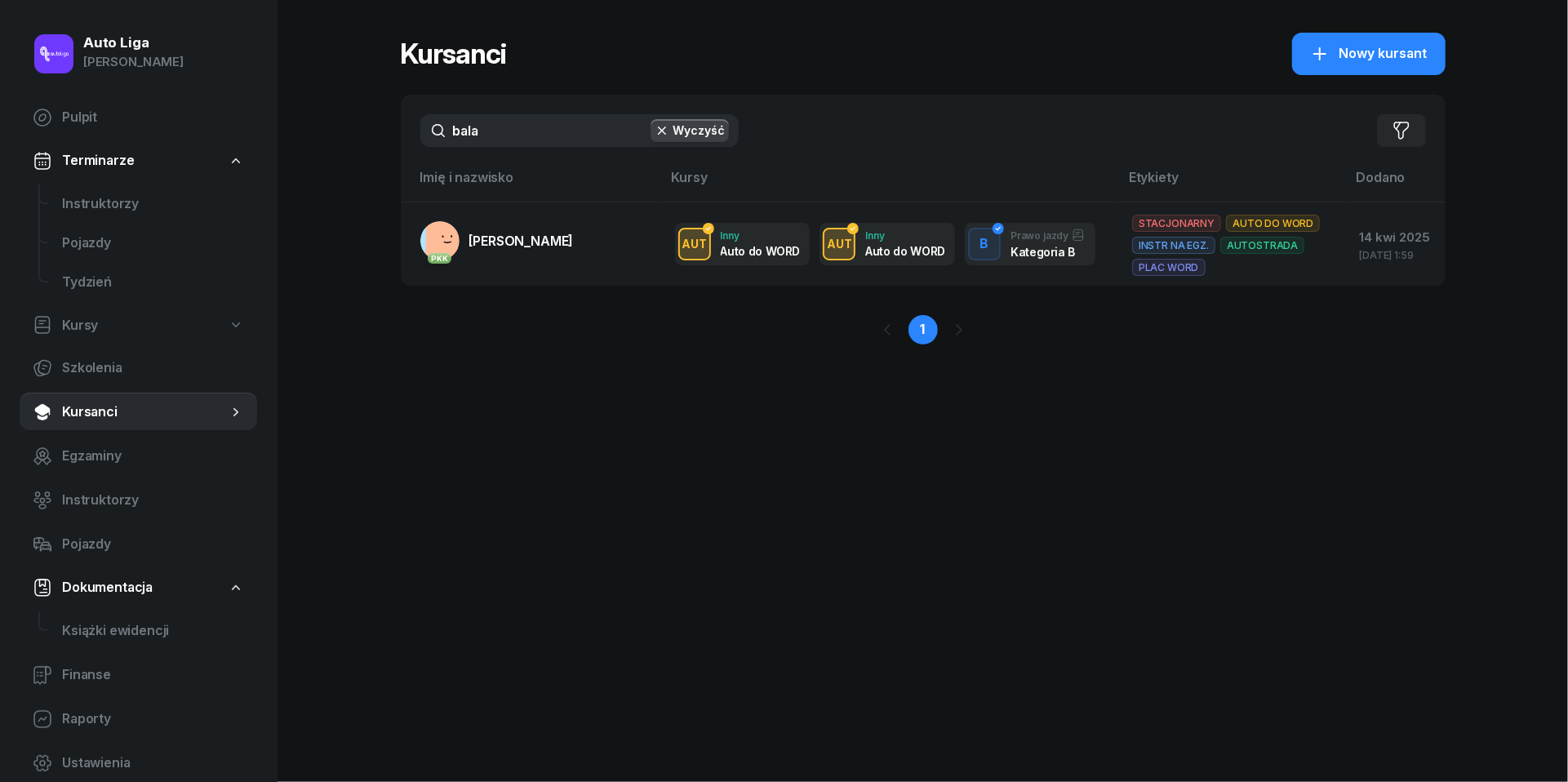
click at [485, 132] on input "bala" at bounding box center [579, 131] width 318 height 33
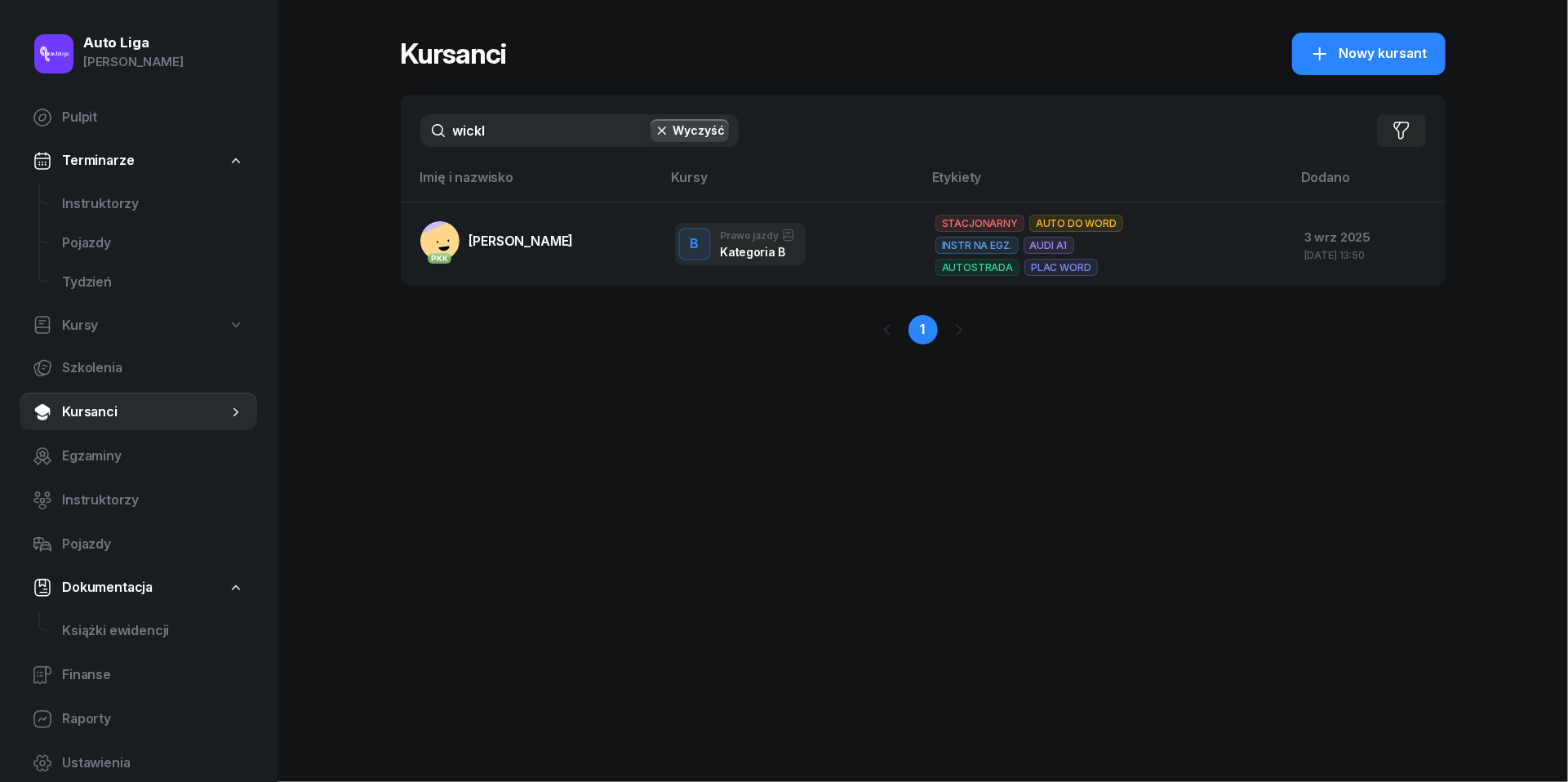
type input "wicka"
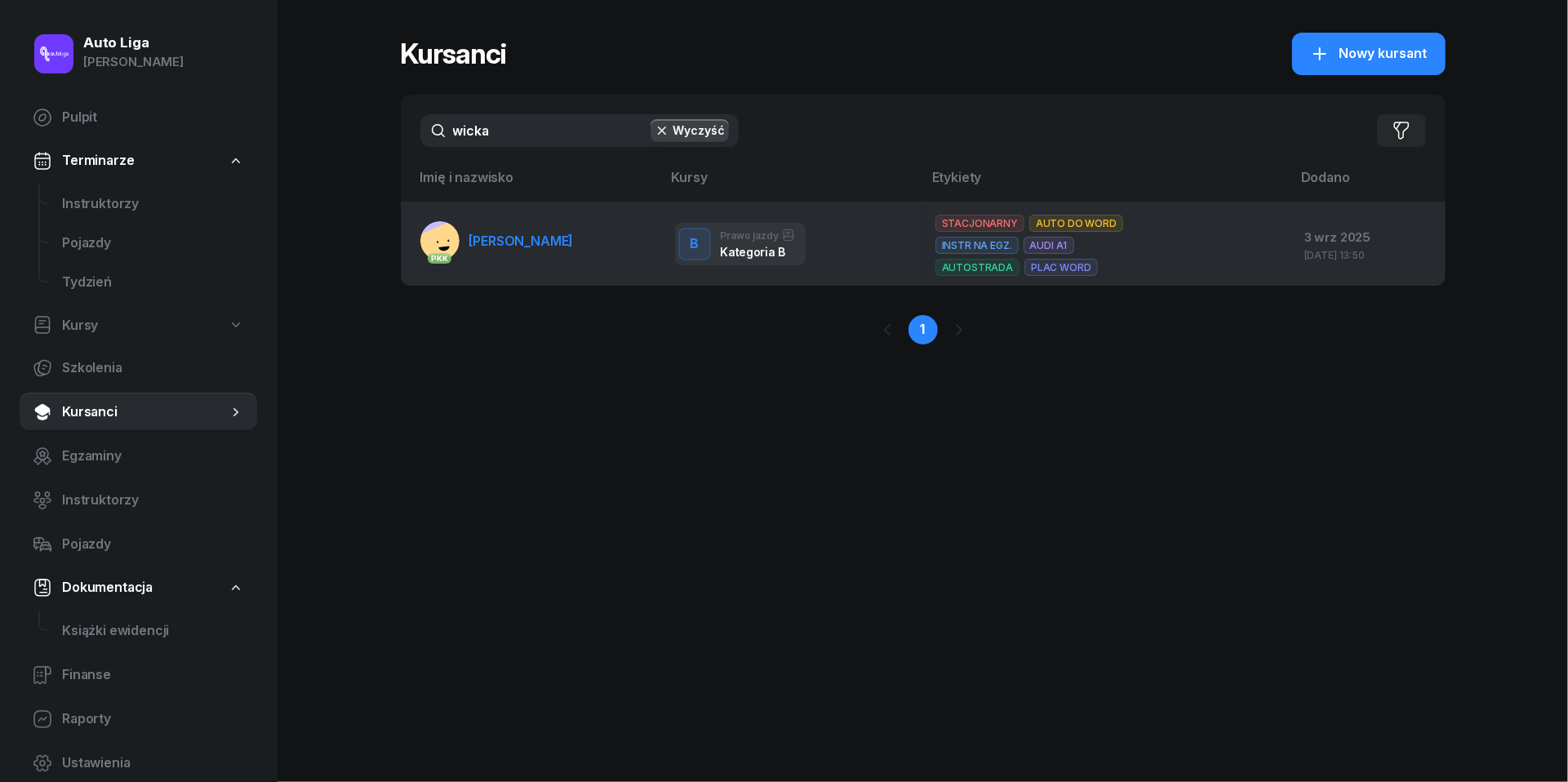
drag, startPoint x: 485, startPoint y: 132, endPoint x: 502, endPoint y: 246, distance: 115.3
click at [502, 246] on span "[PERSON_NAME]" at bounding box center [522, 240] width 105 height 16
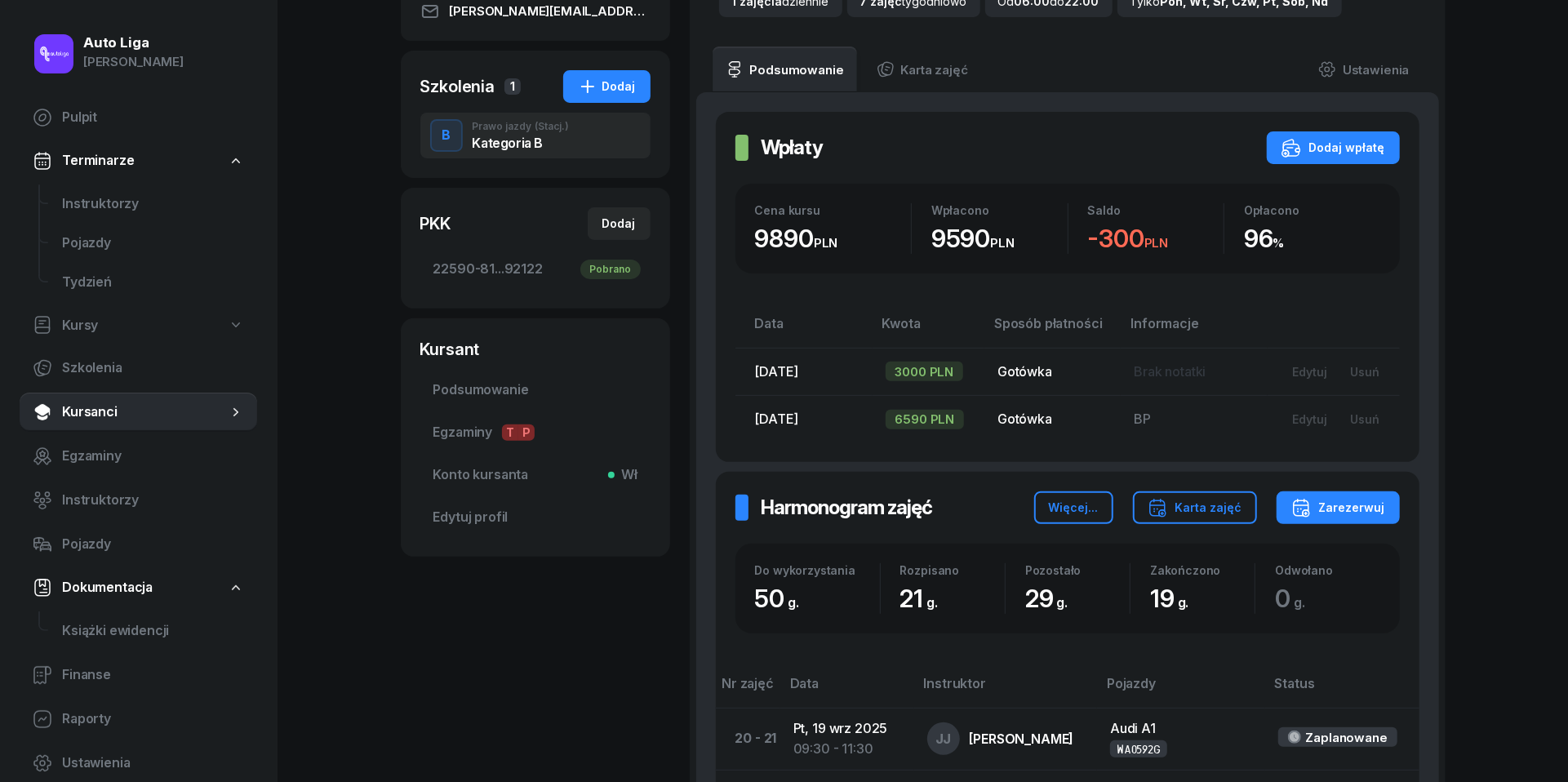
scroll to position [343, 0]
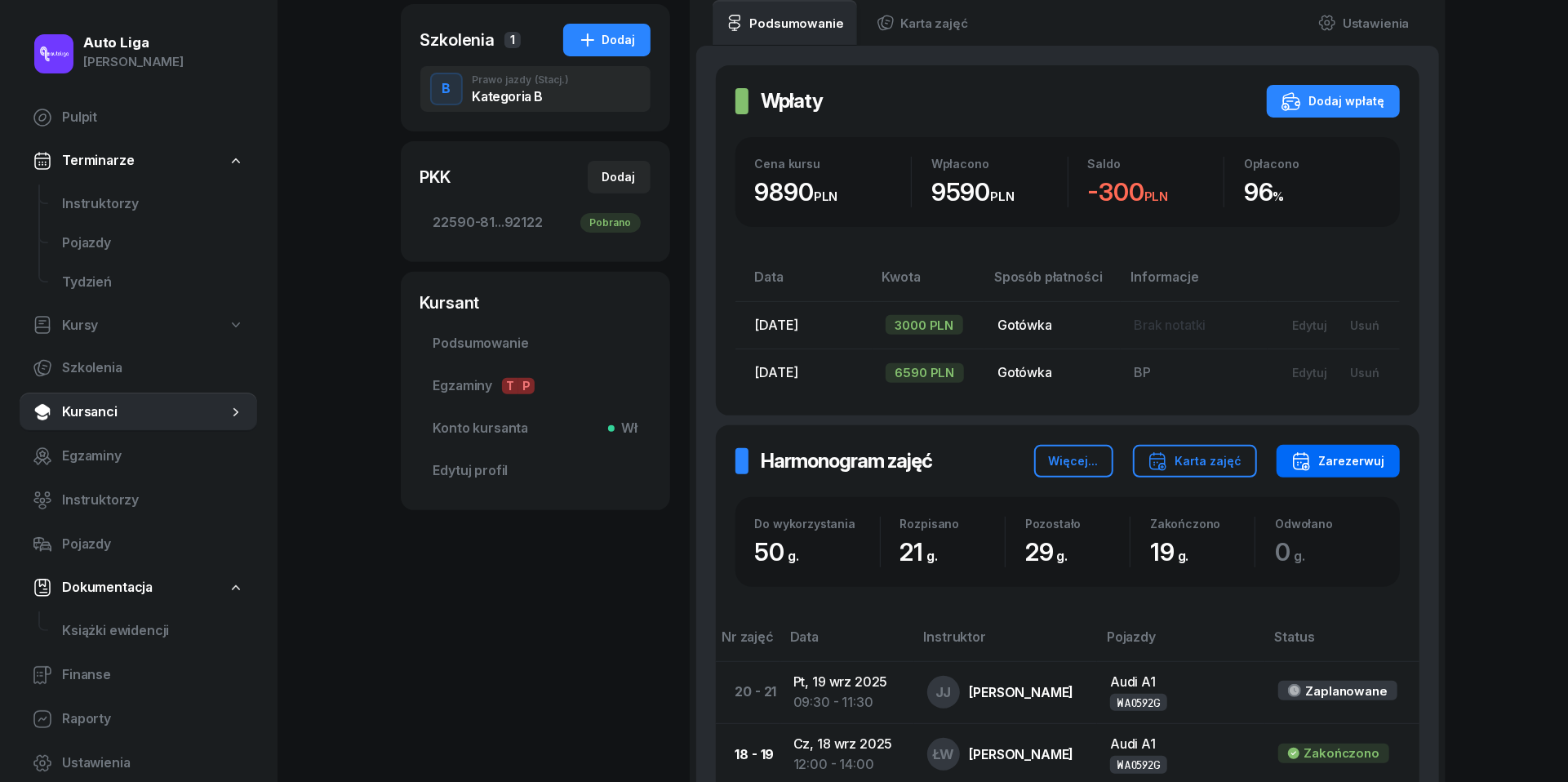
click at [1373, 458] on div "Zarezerwuj" at bounding box center [1338, 461] width 94 height 20
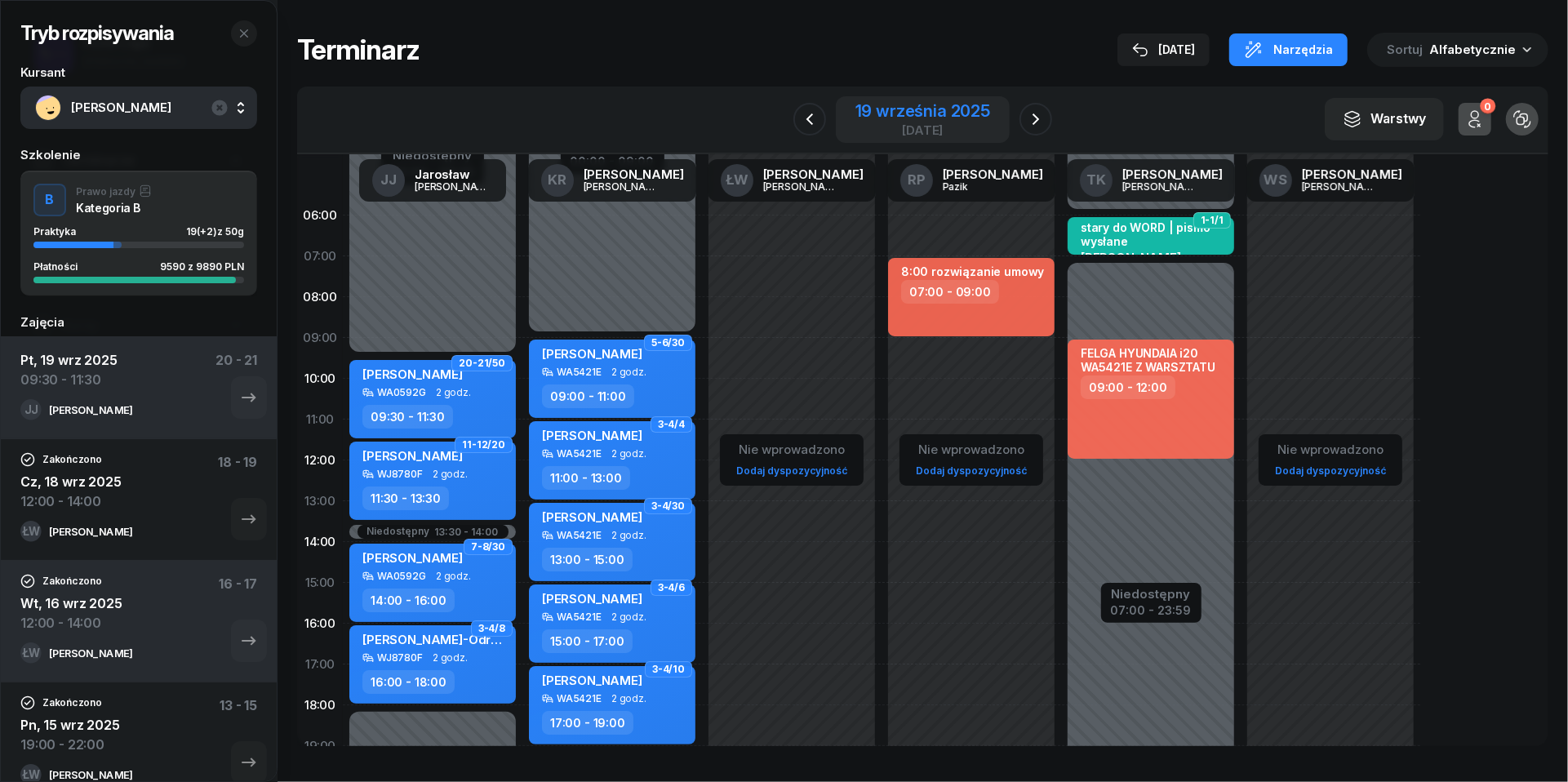
click at [925, 111] on div "19 września 2025" at bounding box center [923, 111] width 135 height 16
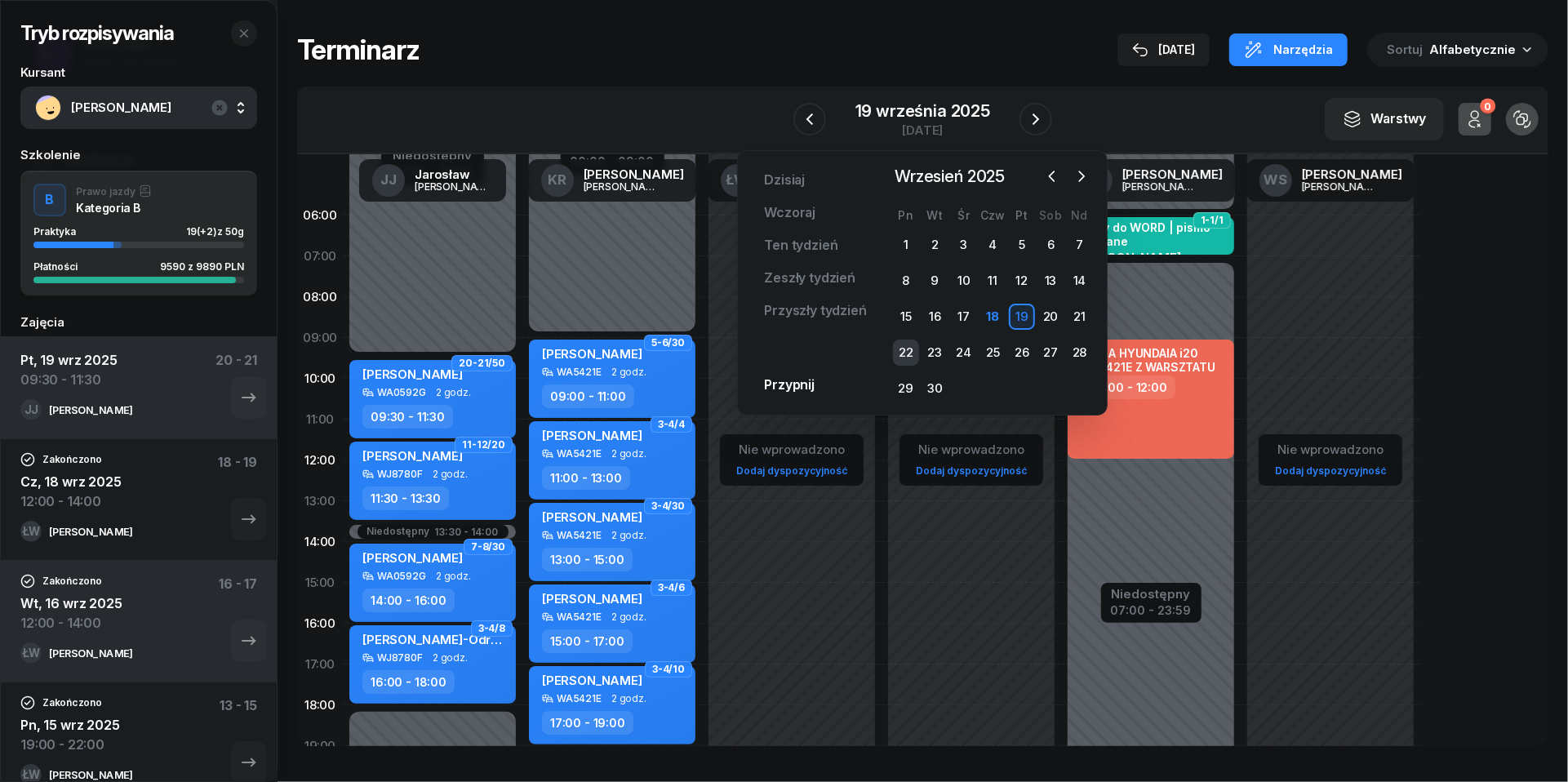
click at [911, 356] on div "22" at bounding box center [906, 353] width 26 height 26
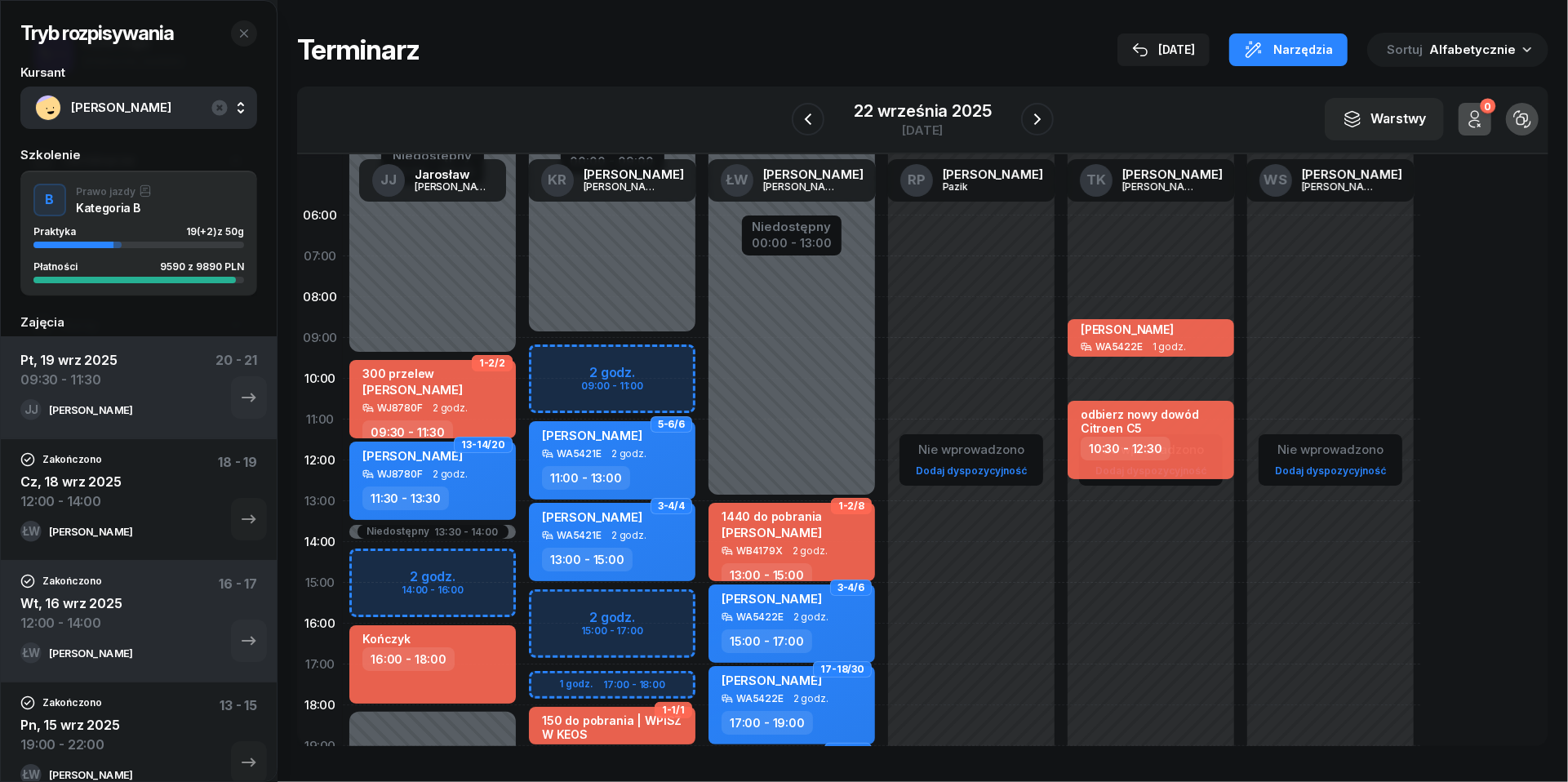
click at [574, 361] on div "Niedostępny 00:00 - 09:00 Niedostępny 19:00 - 23:59 2 godz. 09:00 - 11:00 2 god…" at bounding box center [612, 583] width 180 height 776
select select "09"
select select "11"
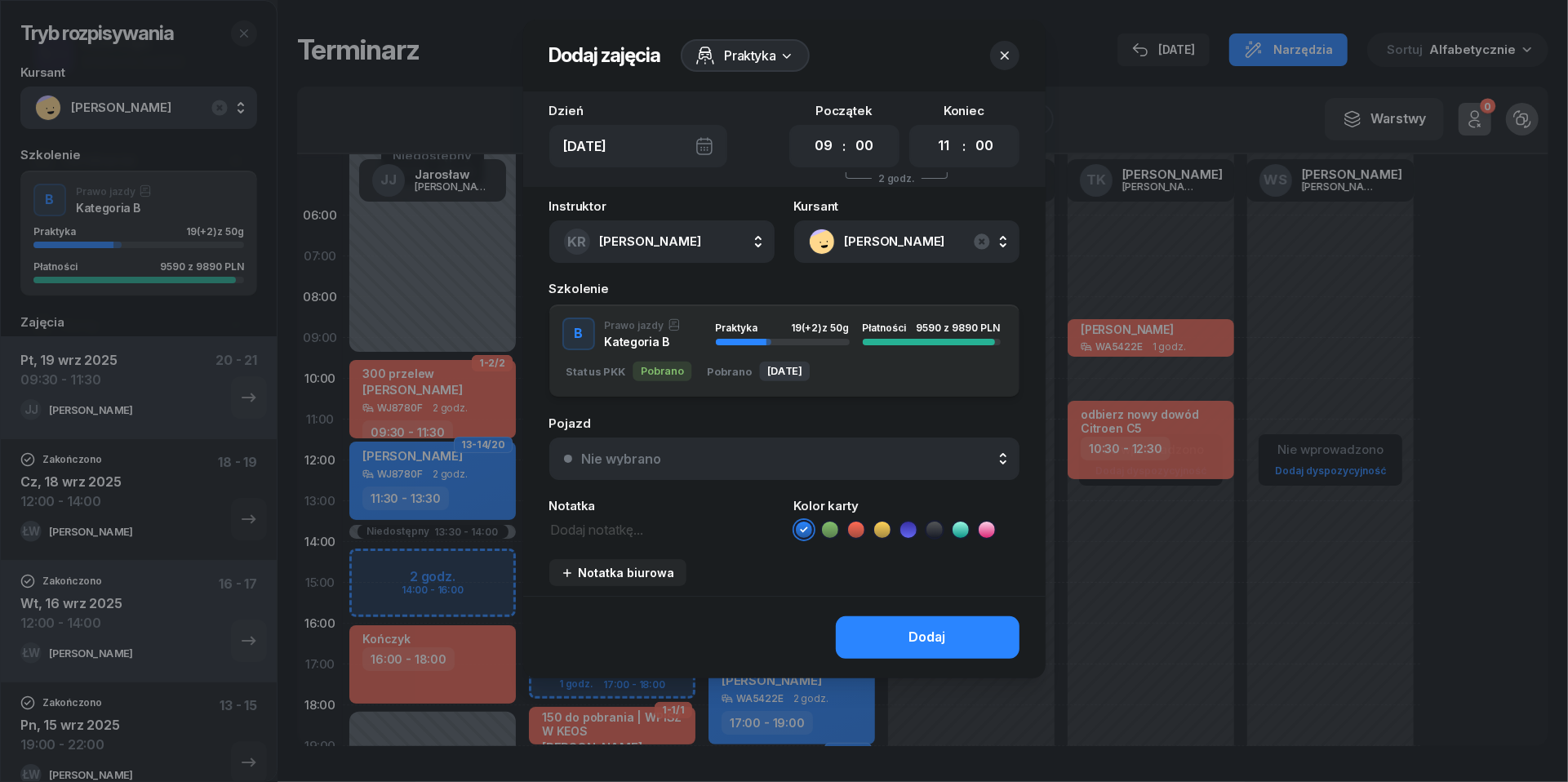
click at [778, 452] on div "Nie wybrano" at bounding box center [793, 458] width 423 height 13
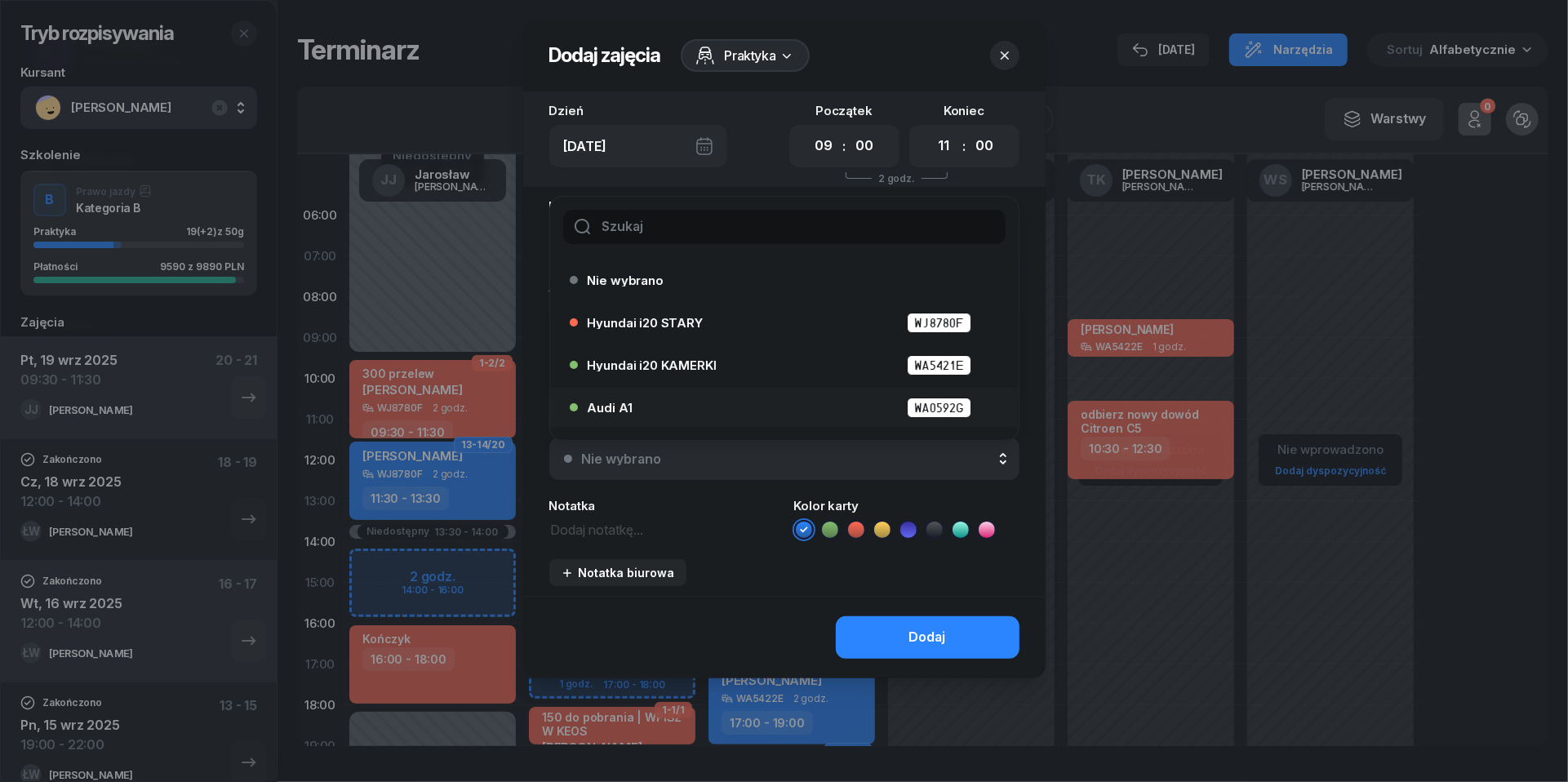
click at [697, 399] on div "Audi A1 WA0592G" at bounding box center [789, 408] width 401 height 21
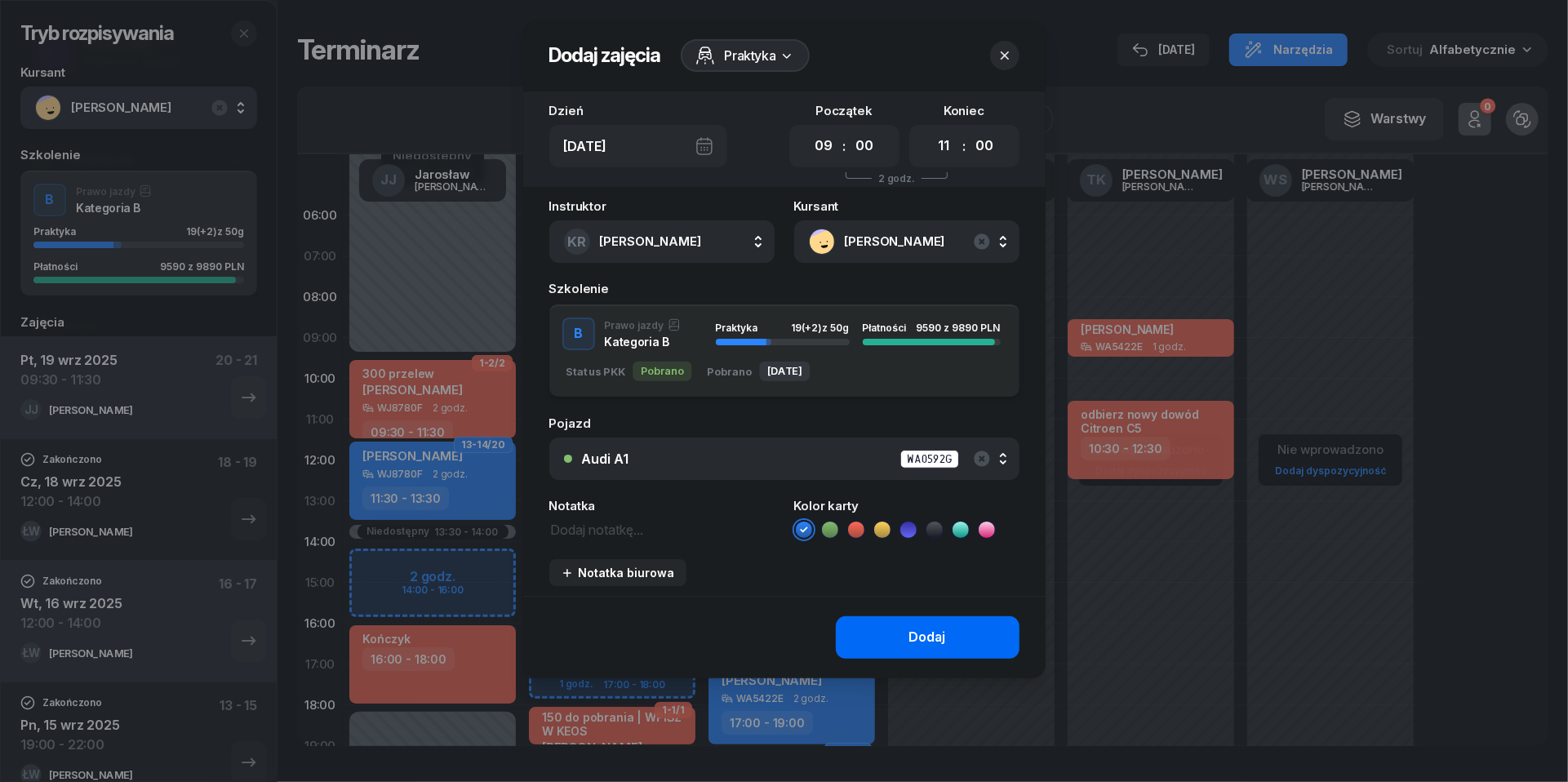
click at [925, 638] on div "Dodaj" at bounding box center [927, 638] width 36 height 22
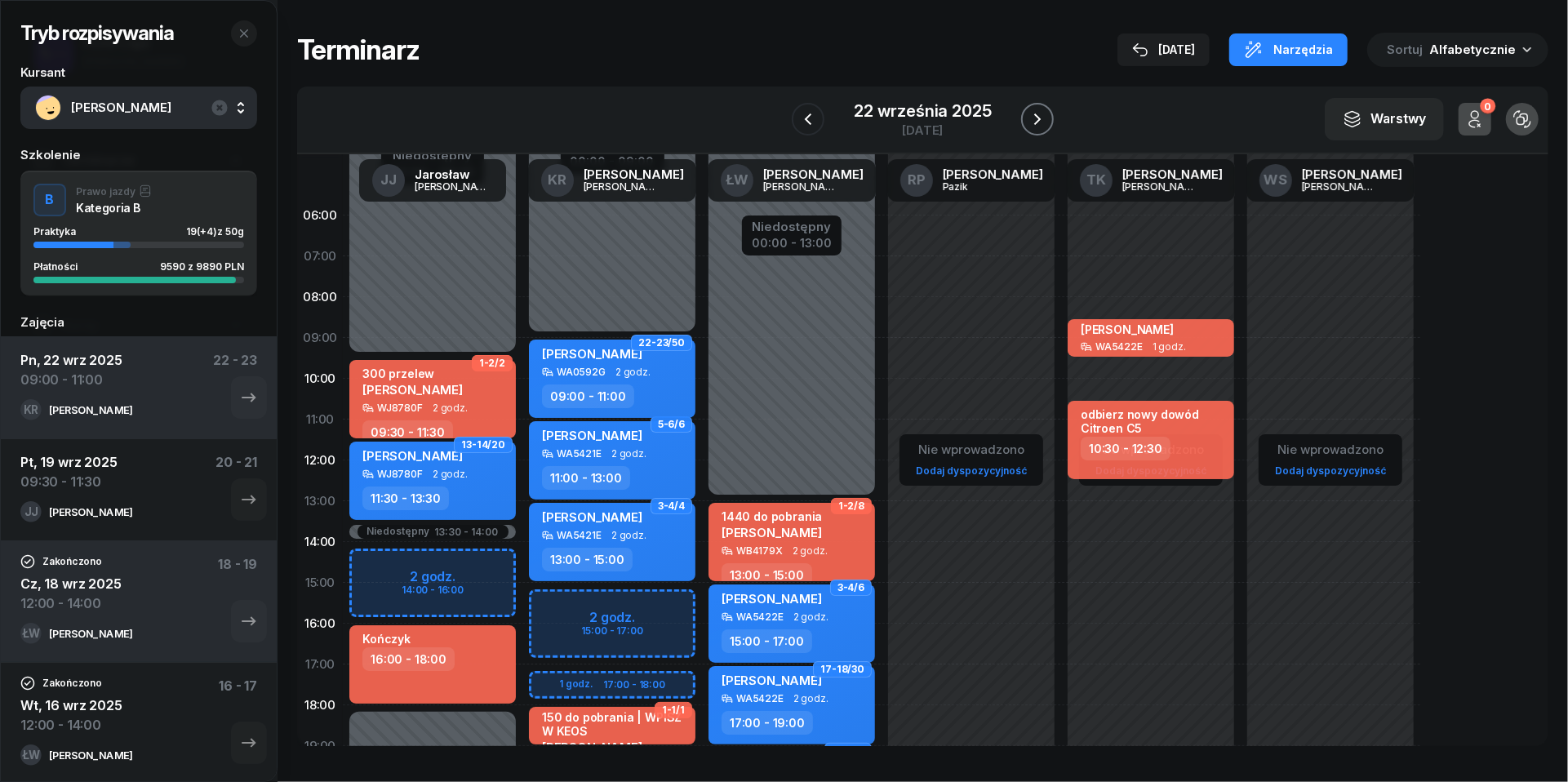
click at [1043, 112] on icon "button" at bounding box center [1037, 119] width 20 height 20
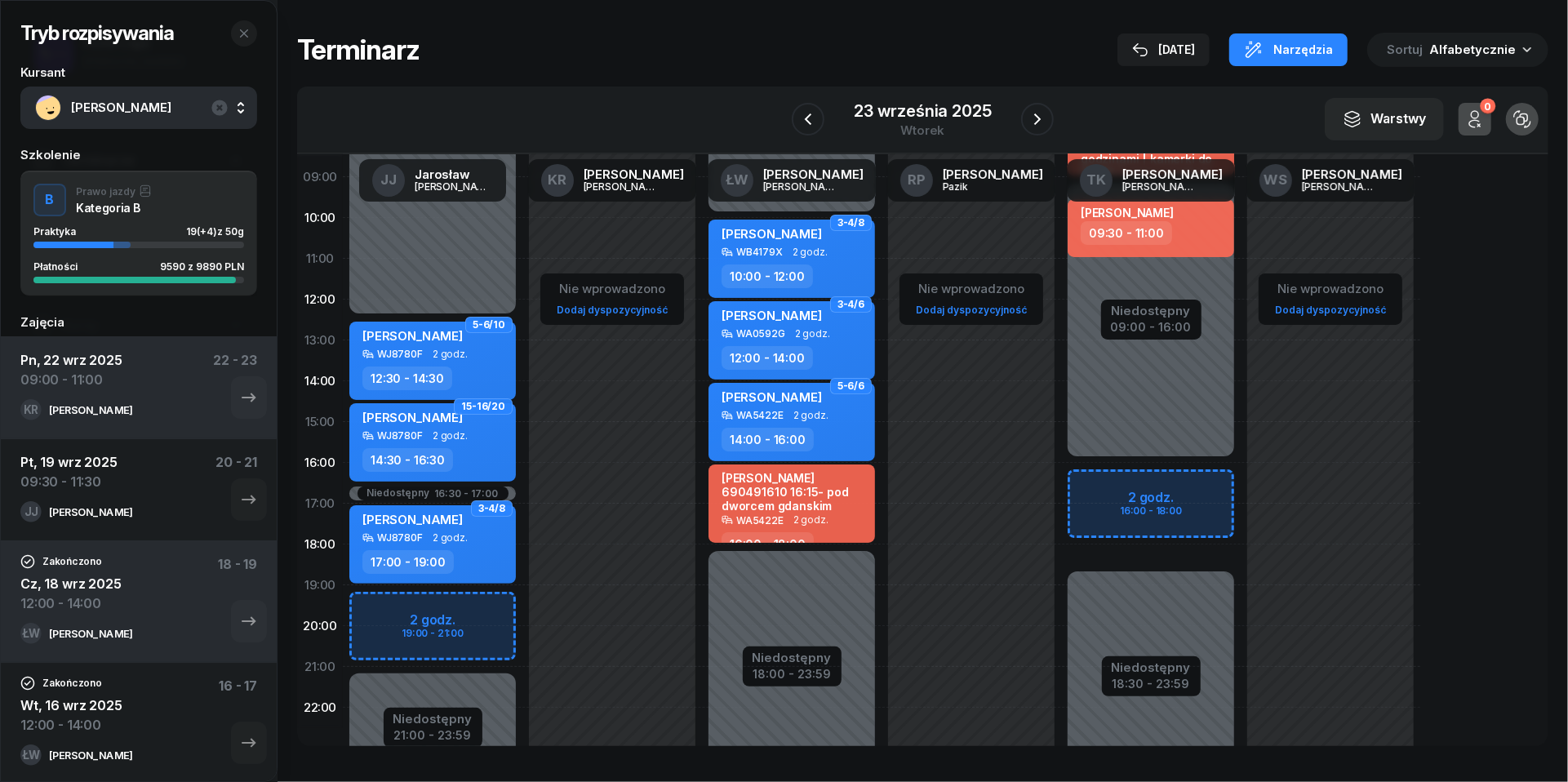
scroll to position [173, 0]
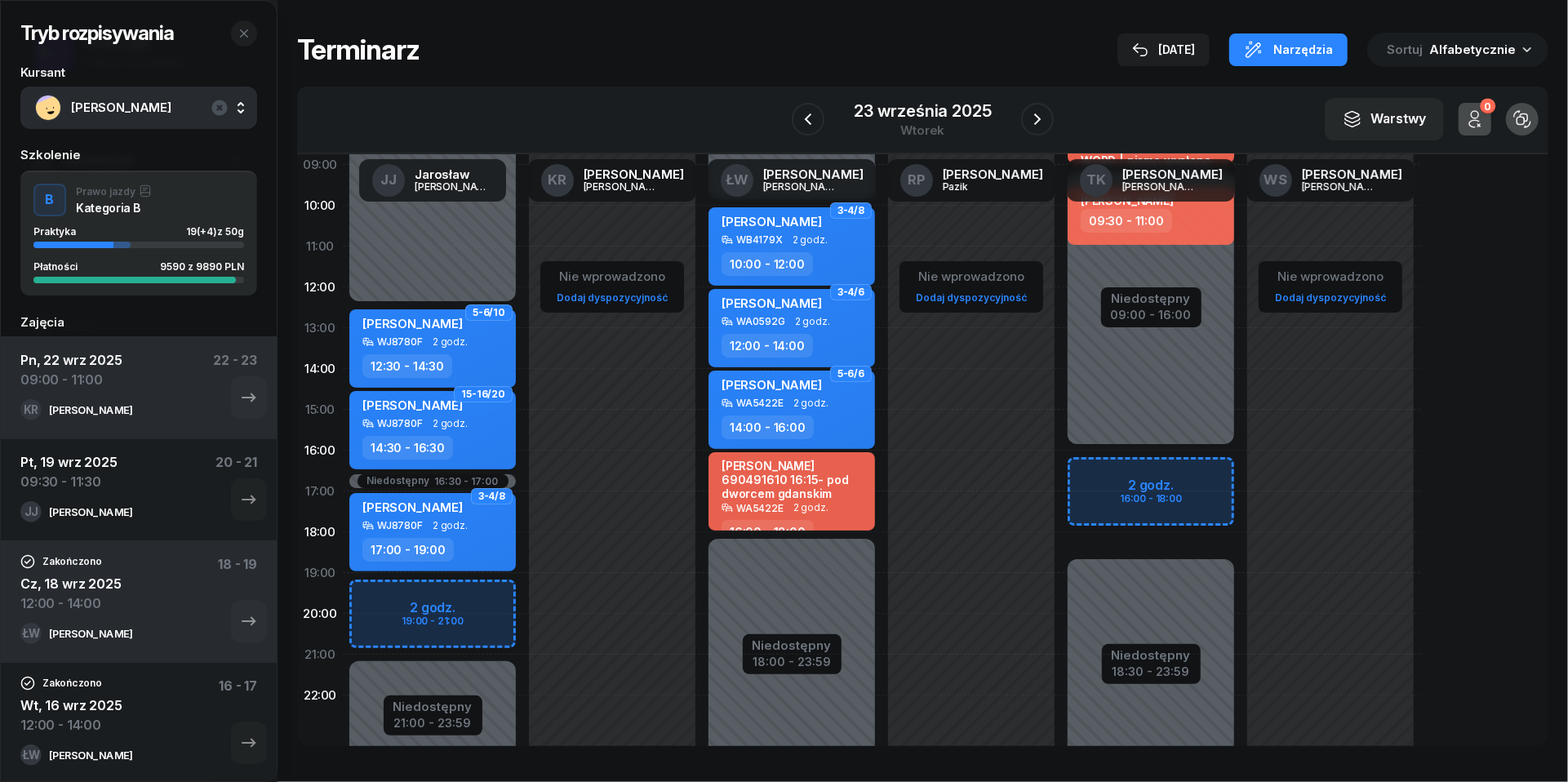
click at [392, 599] on div "Niedostępny 00:00 - 12:30 Niedostępny 21:00 - 23:59 Niedostępny 16:30 - 17:00 2…" at bounding box center [432, 409] width 180 height 776
select select "19"
select select "21"
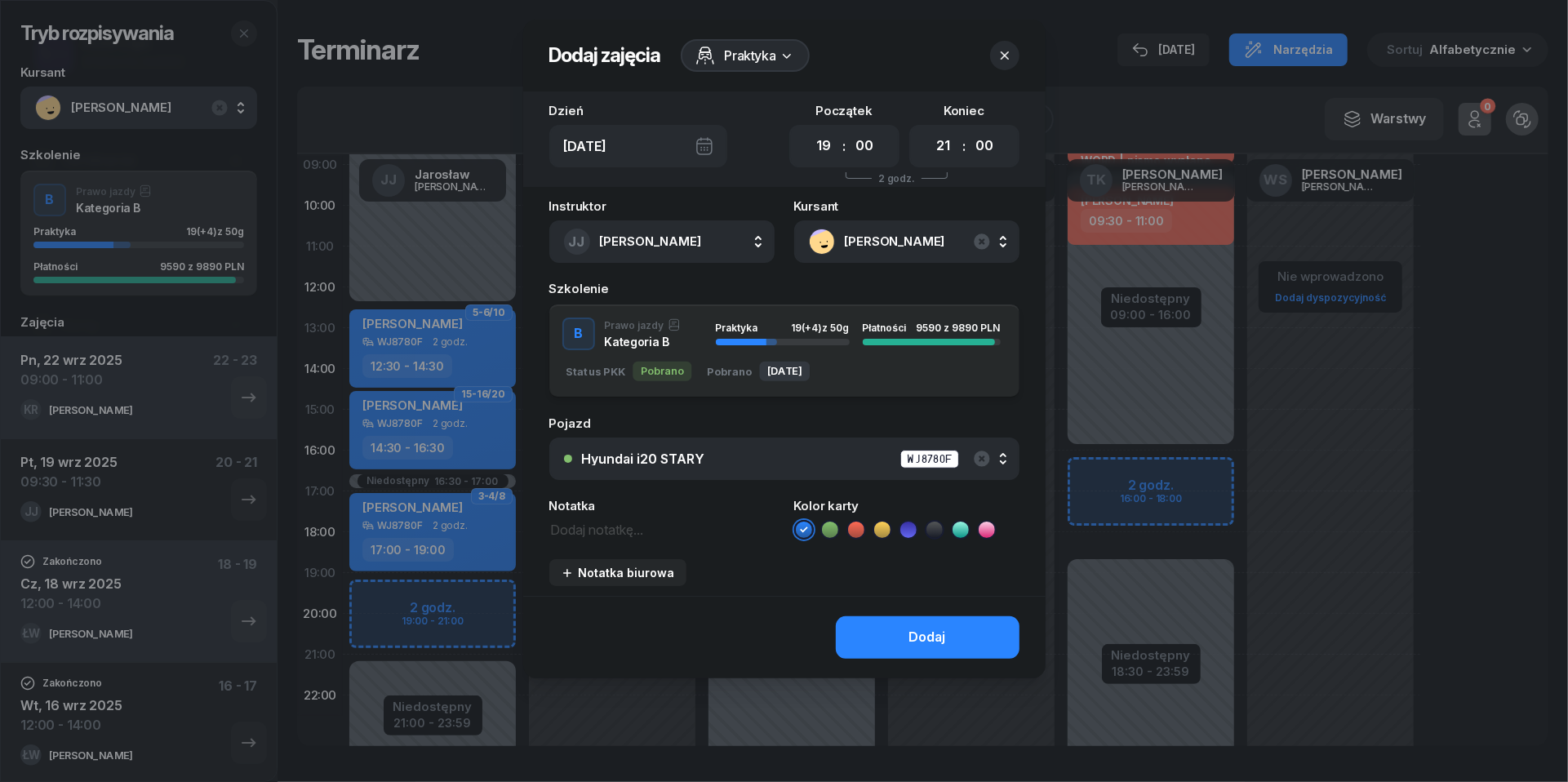
click at [771, 458] on div "Hyundai i20 STARY WJ8780F" at bounding box center [793, 459] width 423 height 21
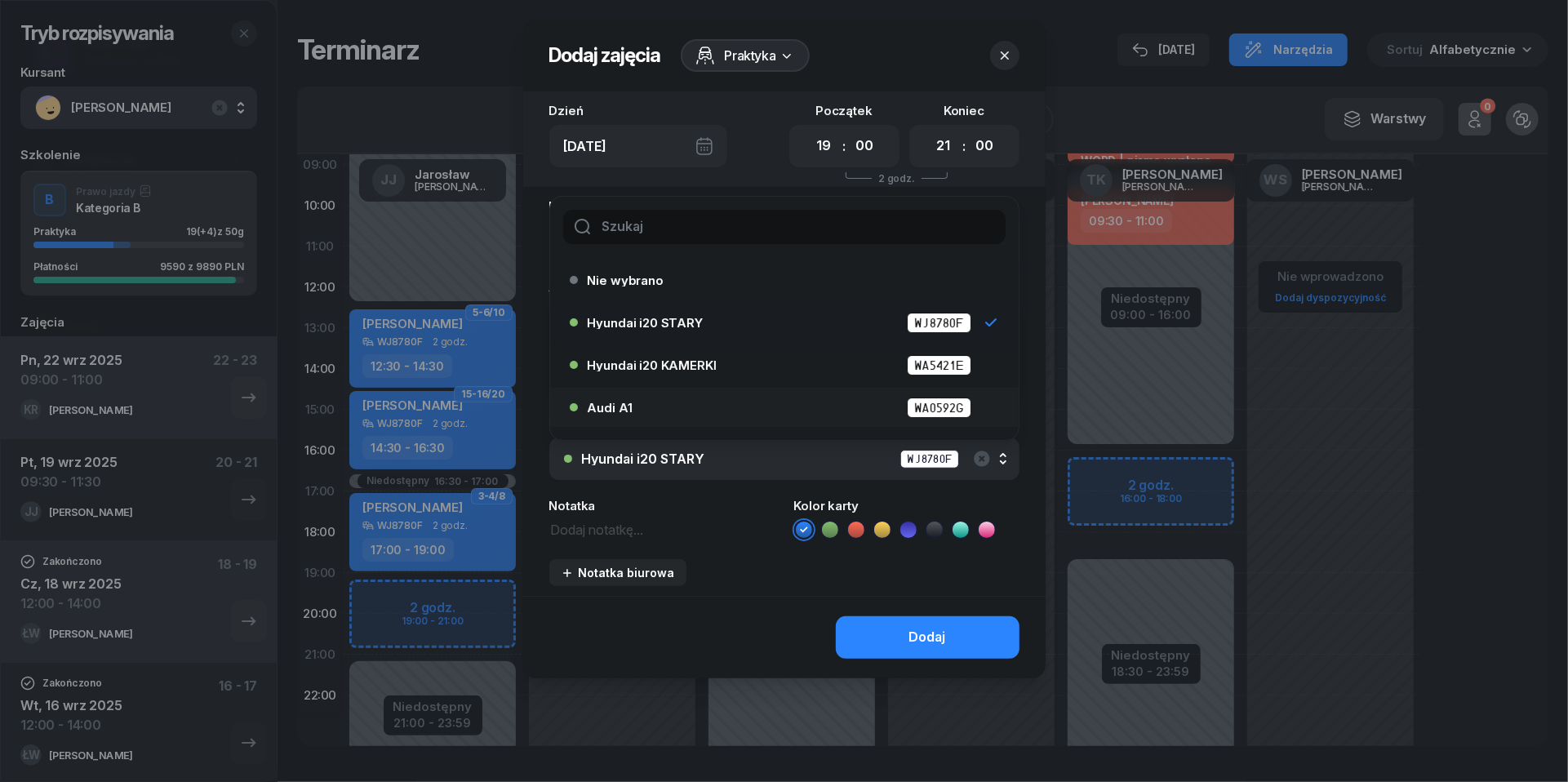
click at [686, 400] on div "Audi A1 WA0592G" at bounding box center [789, 408] width 401 height 21
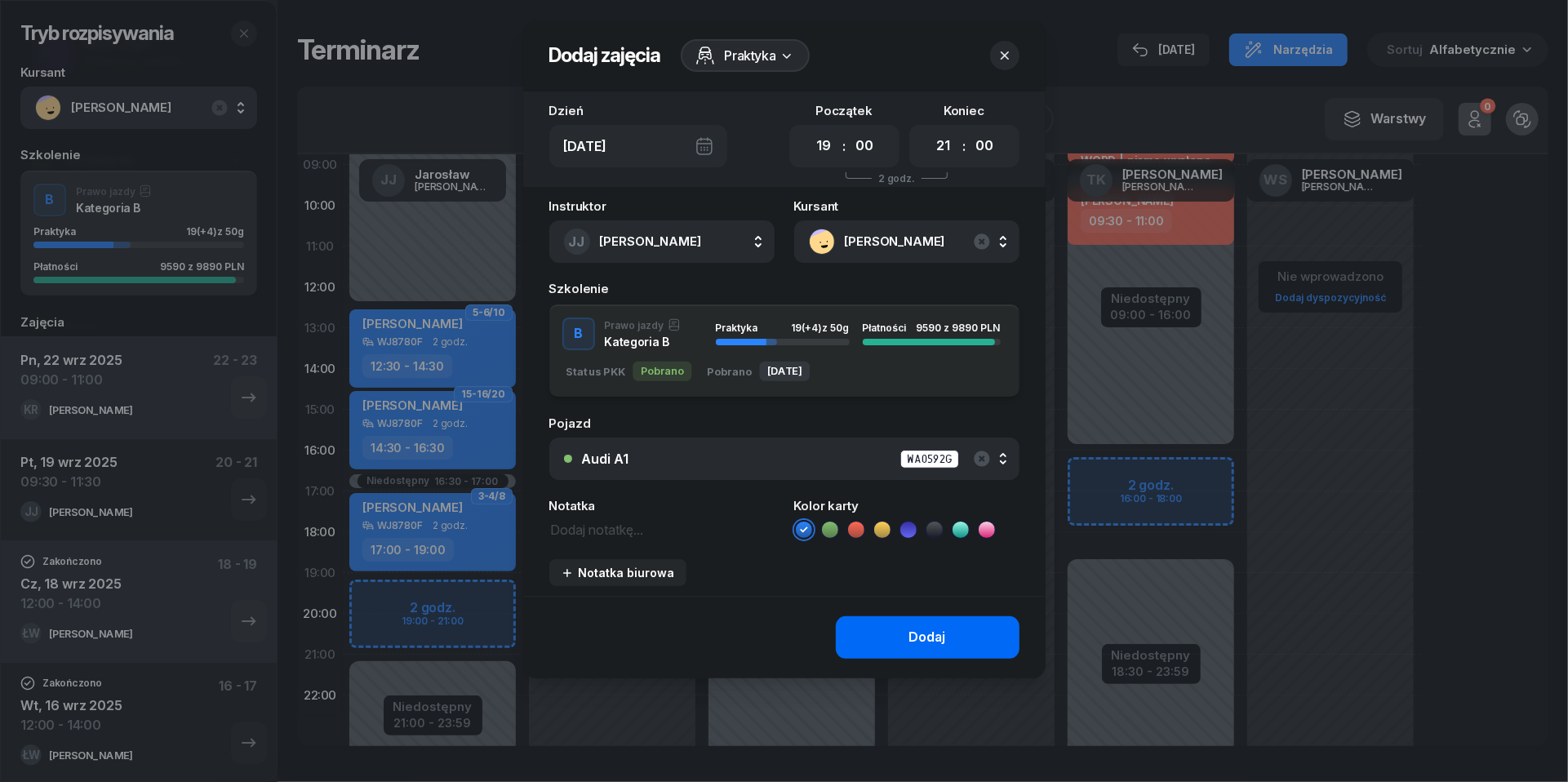
click at [912, 642] on div "Dodaj" at bounding box center [927, 638] width 36 height 22
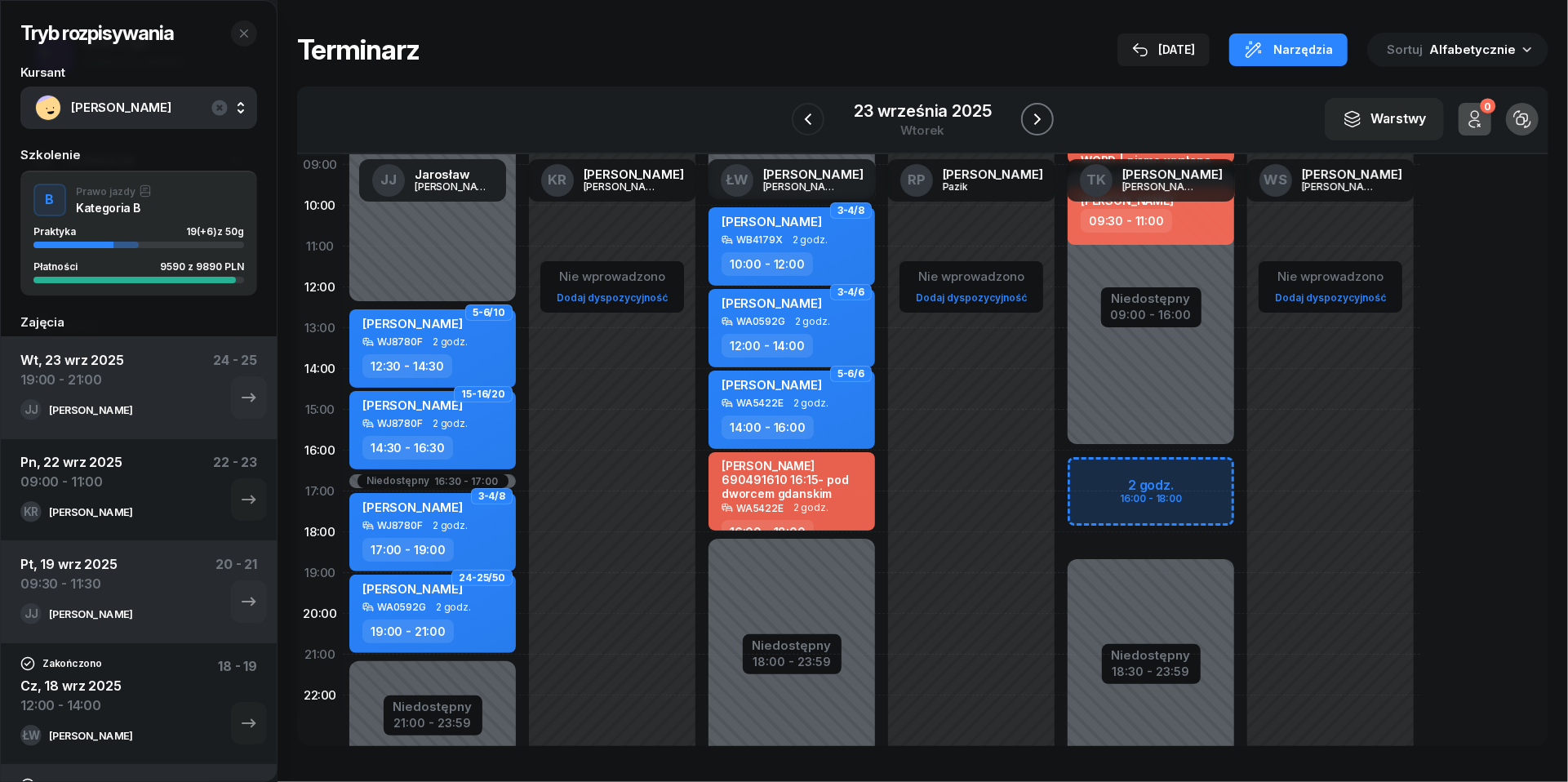
click at [1034, 116] on icon "button" at bounding box center [1037, 119] width 20 height 20
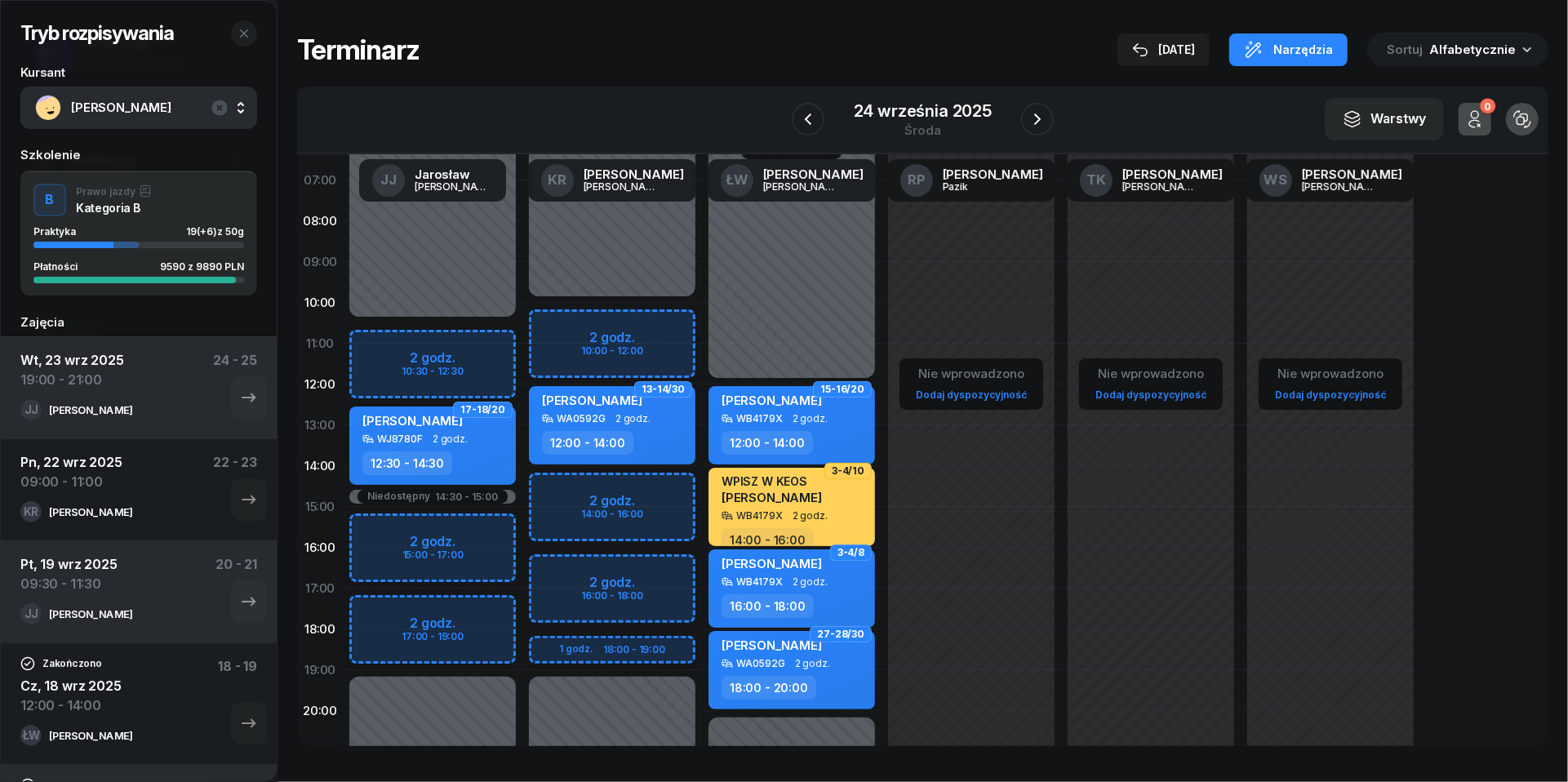
scroll to position [75, 0]
click at [810, 116] on icon "button" at bounding box center [808, 119] width 20 height 20
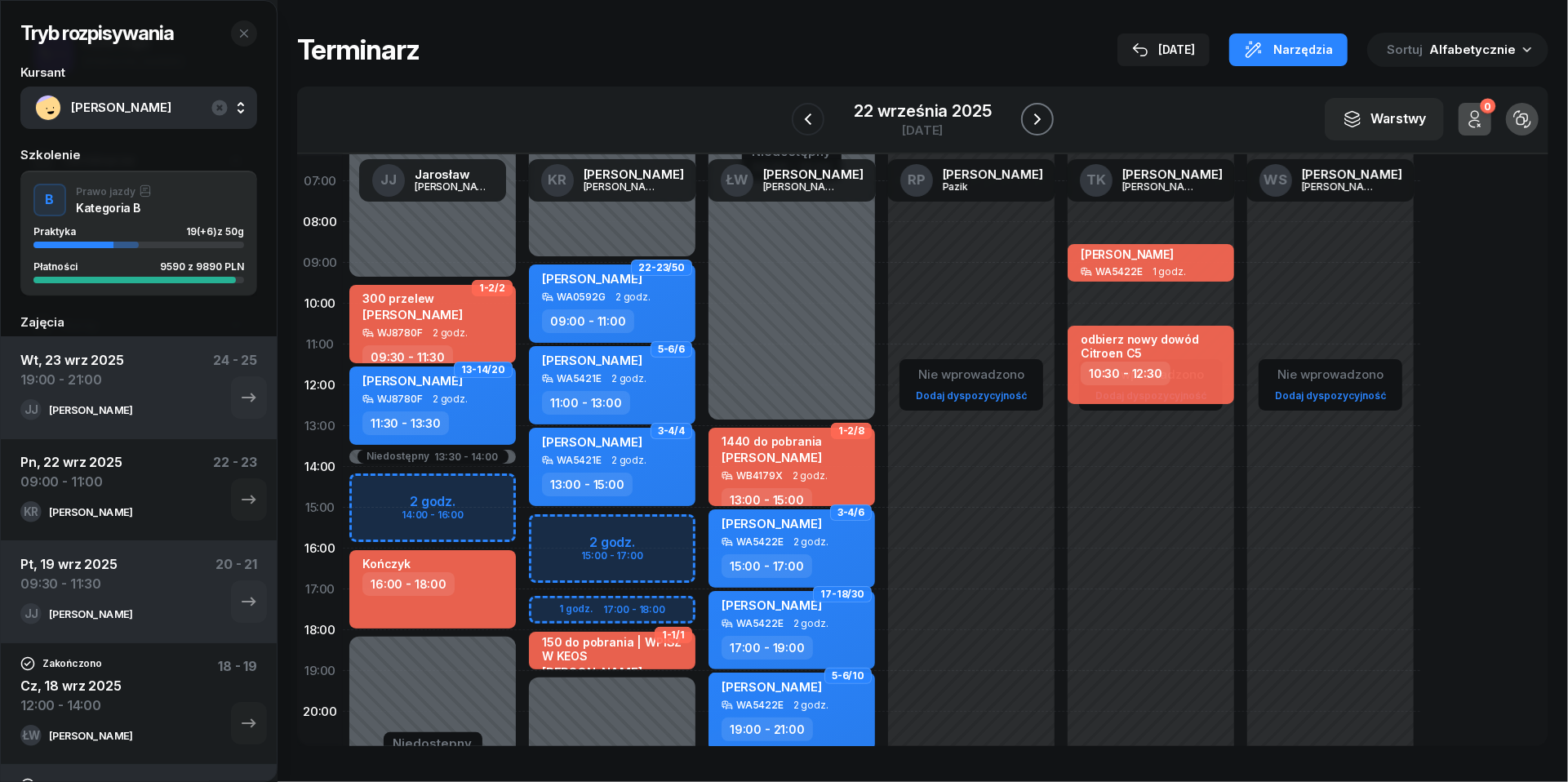
click at [1036, 114] on icon "button" at bounding box center [1038, 119] width 7 height 11
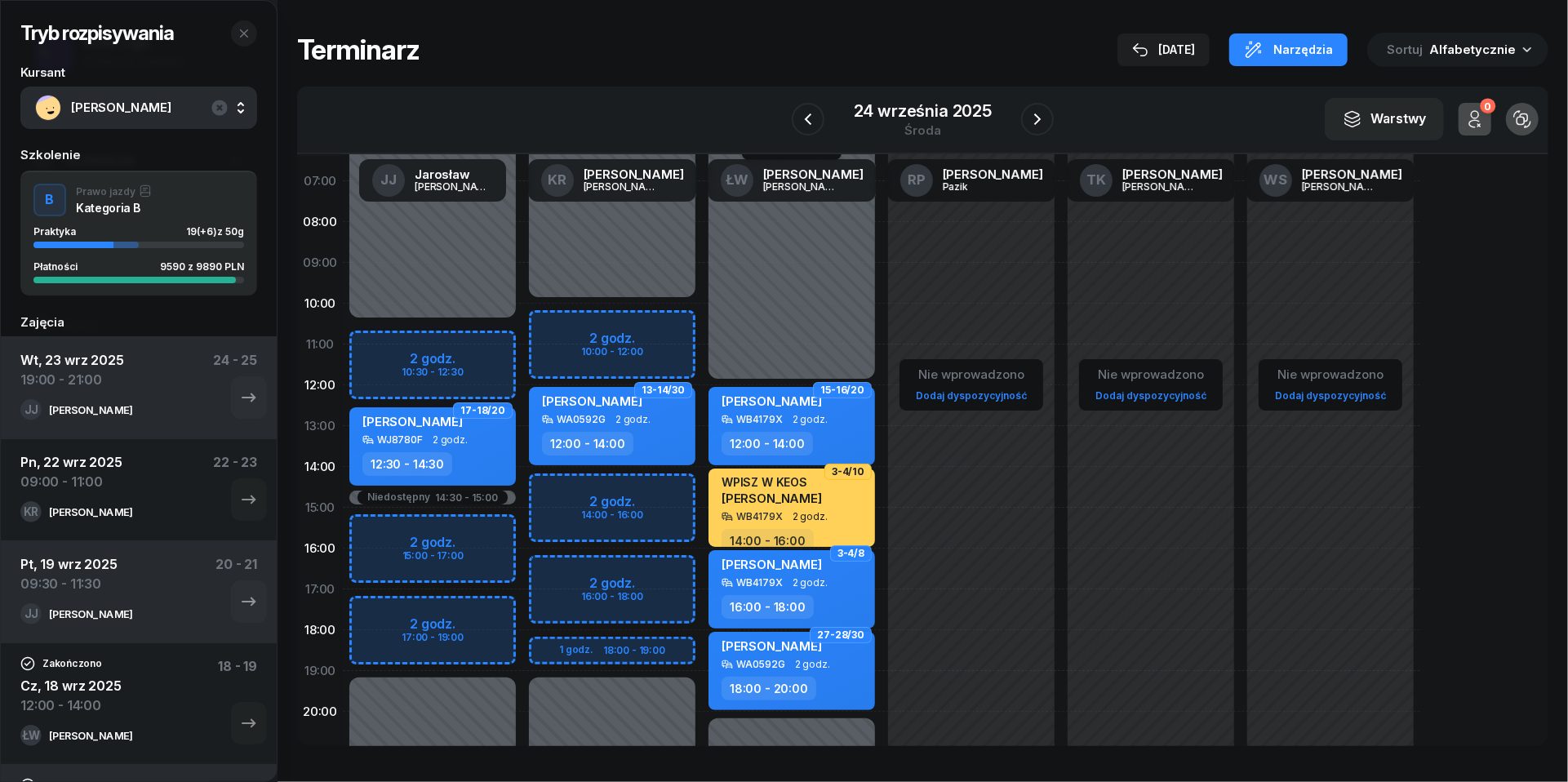
click at [553, 330] on div "Niedostępny 00:00 - 10:00 Niedostępny 19:00 - 23:59 2 godz. 10:00 - 12:00 2 god…" at bounding box center [612, 508] width 180 height 776
select select "10"
select select "12"
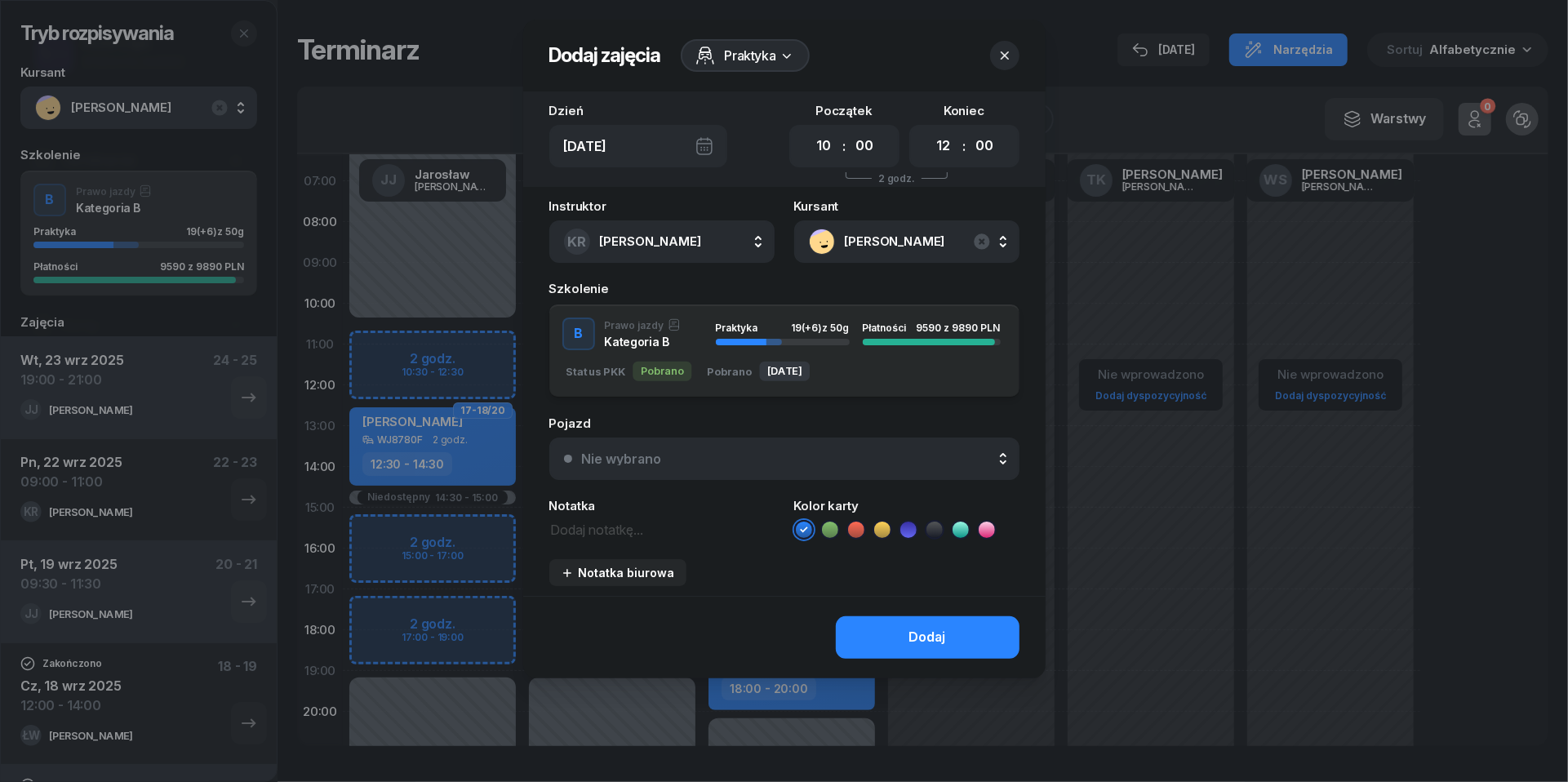
click at [795, 455] on div "Nie wybrano" at bounding box center [793, 458] width 423 height 13
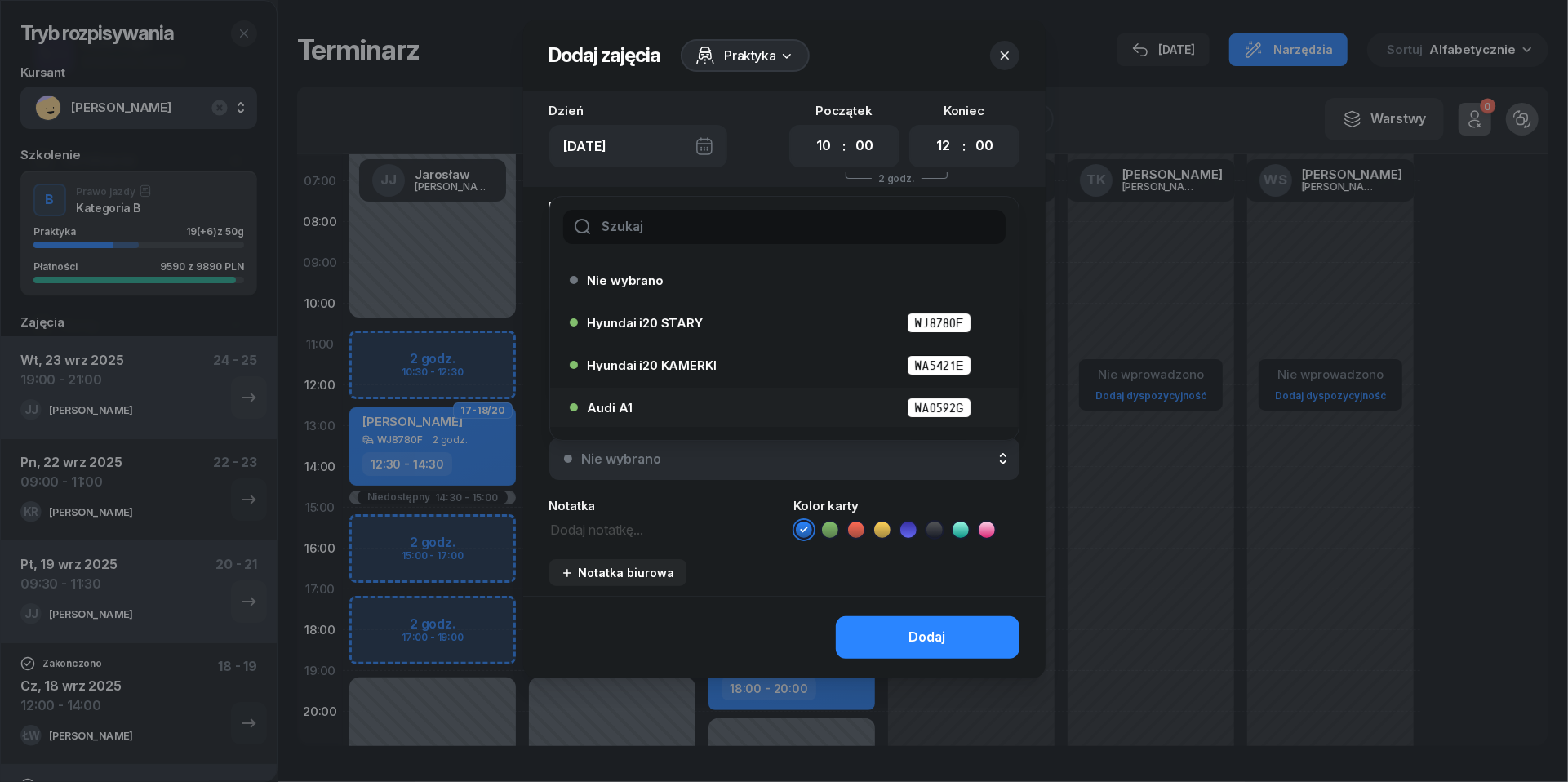
click at [713, 402] on div "Audi A1 WA0592G" at bounding box center [789, 408] width 401 height 21
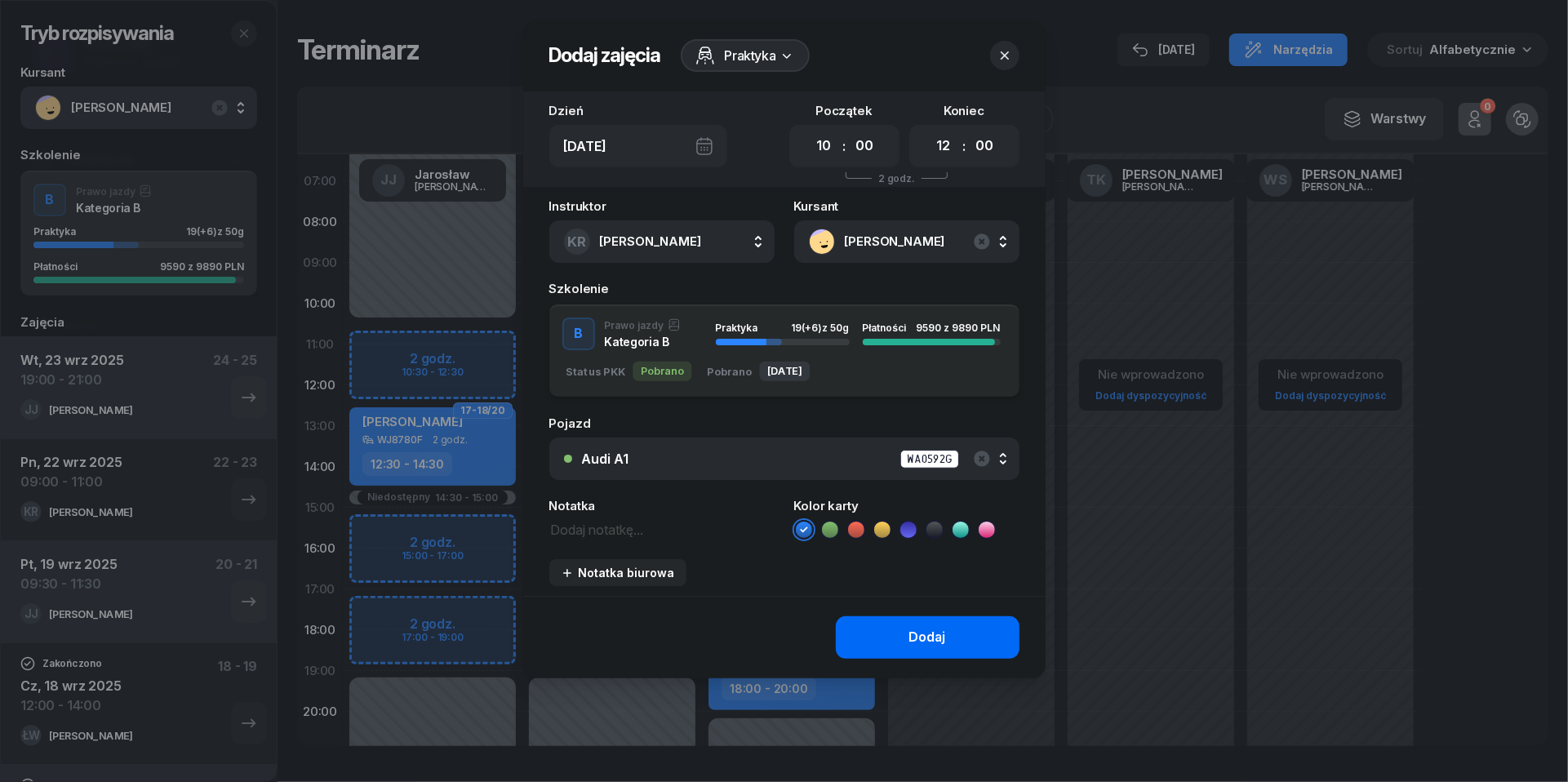
click at [914, 631] on div "Dodaj" at bounding box center [927, 638] width 36 height 22
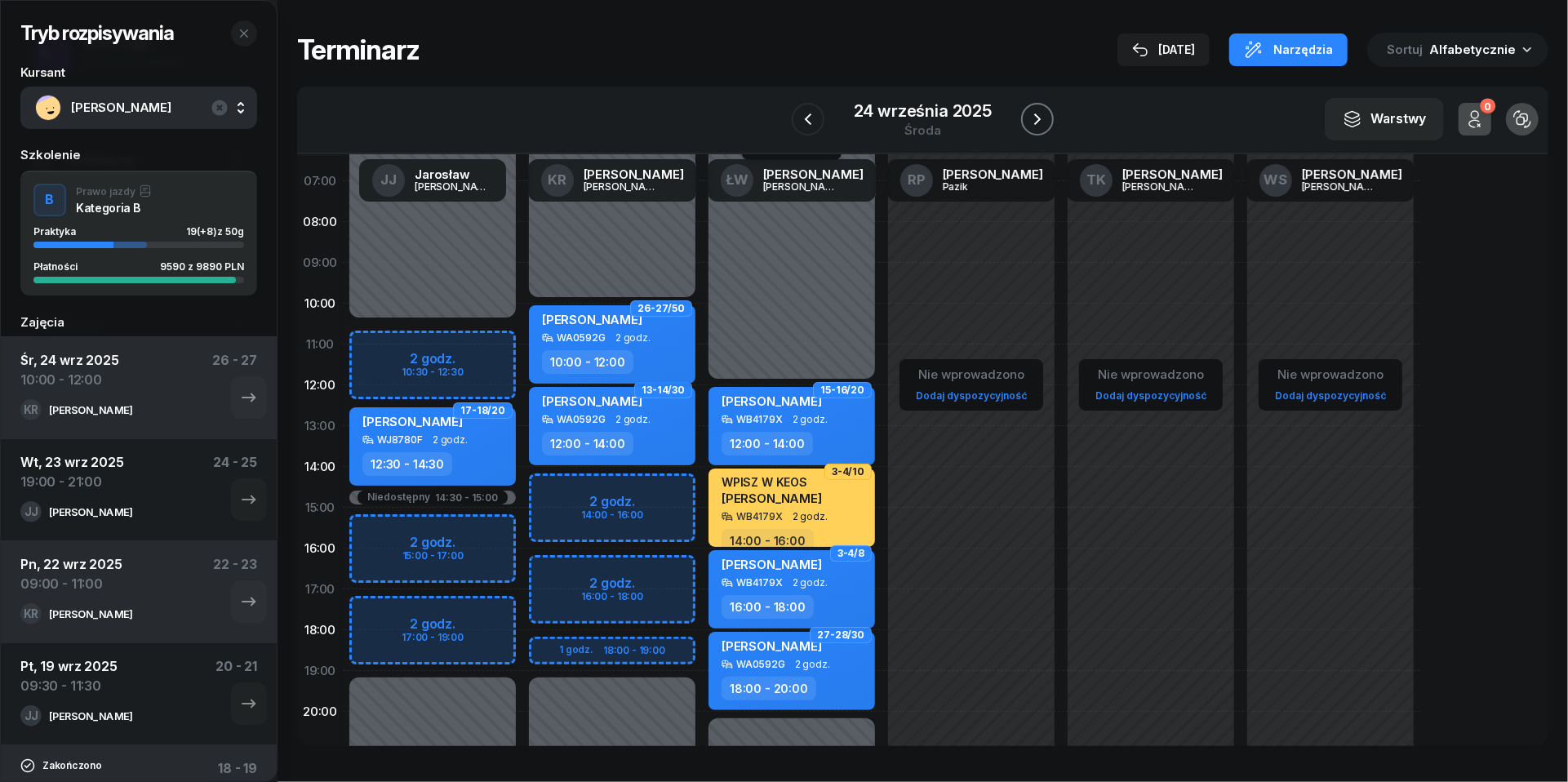
click at [1050, 116] on button "button" at bounding box center [1038, 119] width 33 height 33
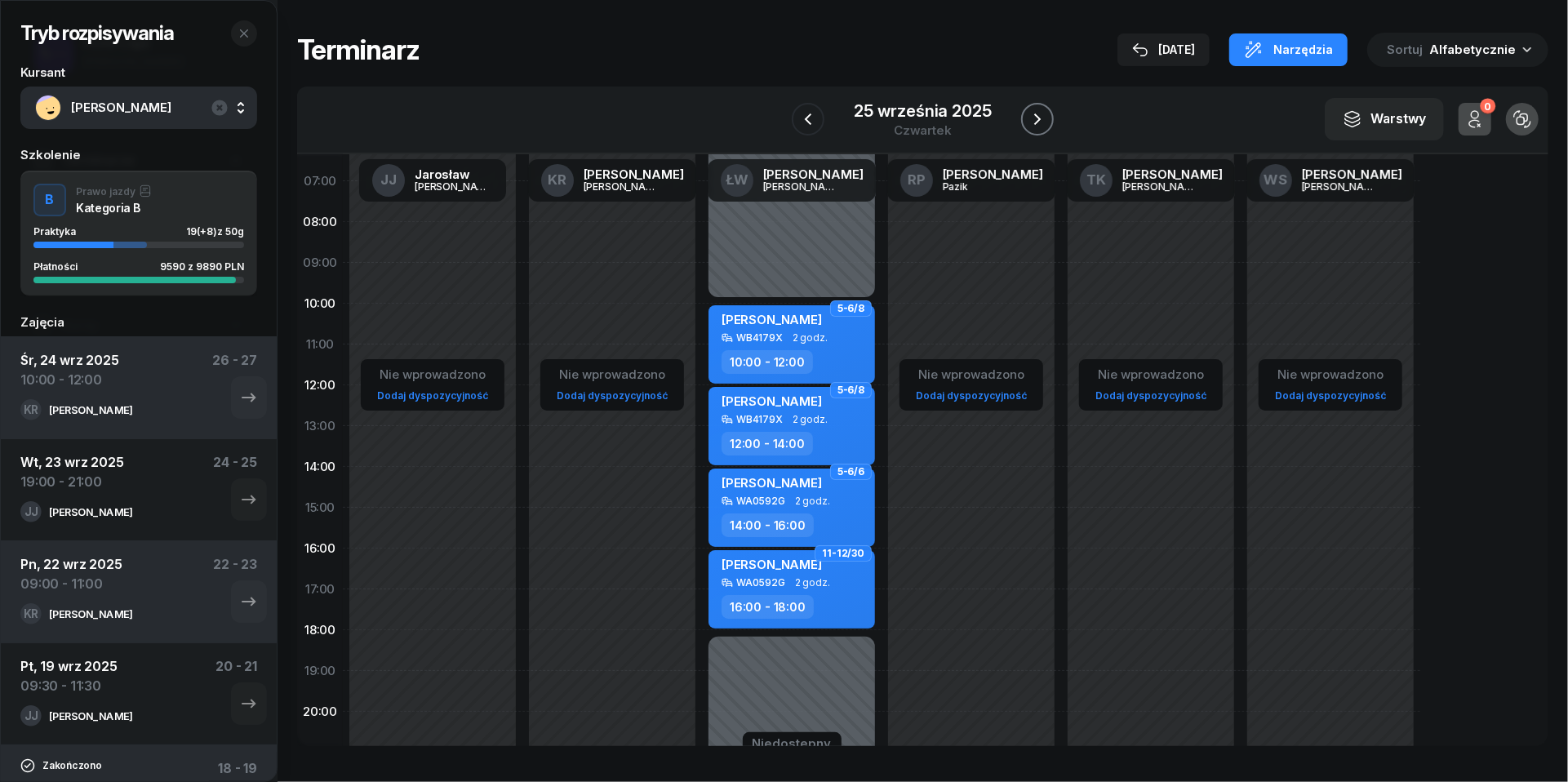
click at [1050, 116] on button "button" at bounding box center [1038, 119] width 33 height 33
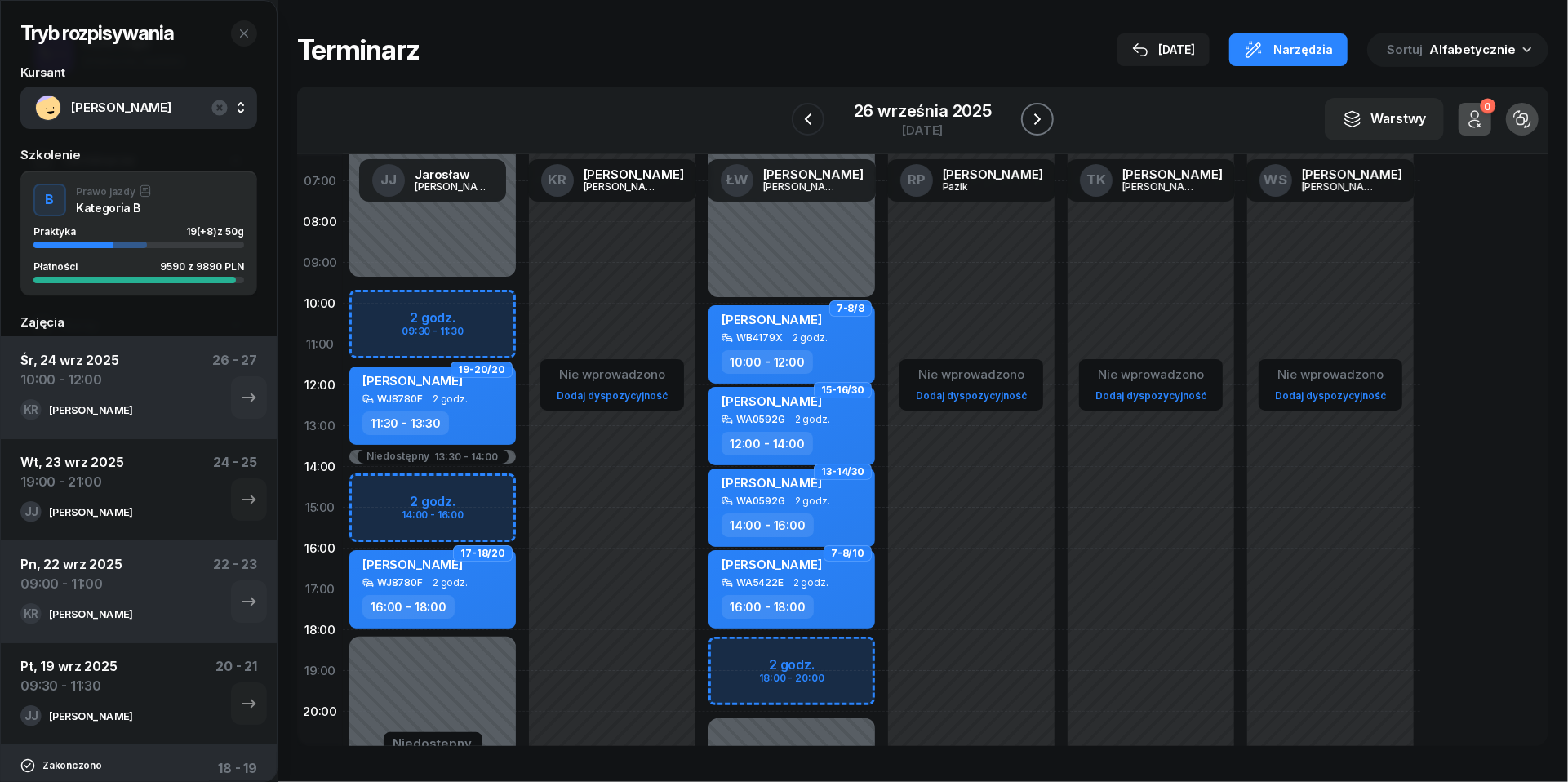
click at [1050, 116] on button "button" at bounding box center [1038, 119] width 33 height 33
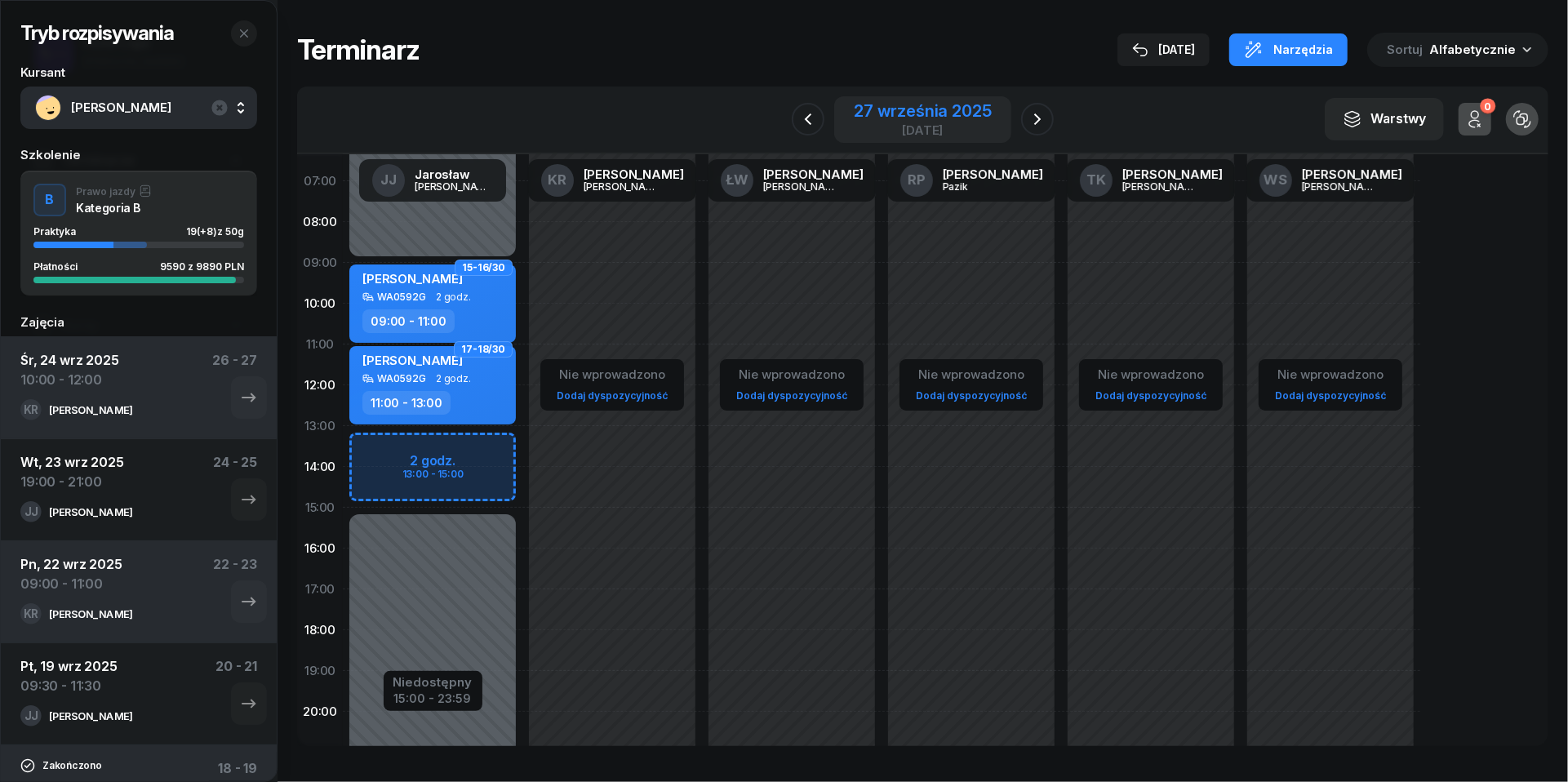
click at [902, 125] on div "[DATE]" at bounding box center [922, 130] width 138 height 12
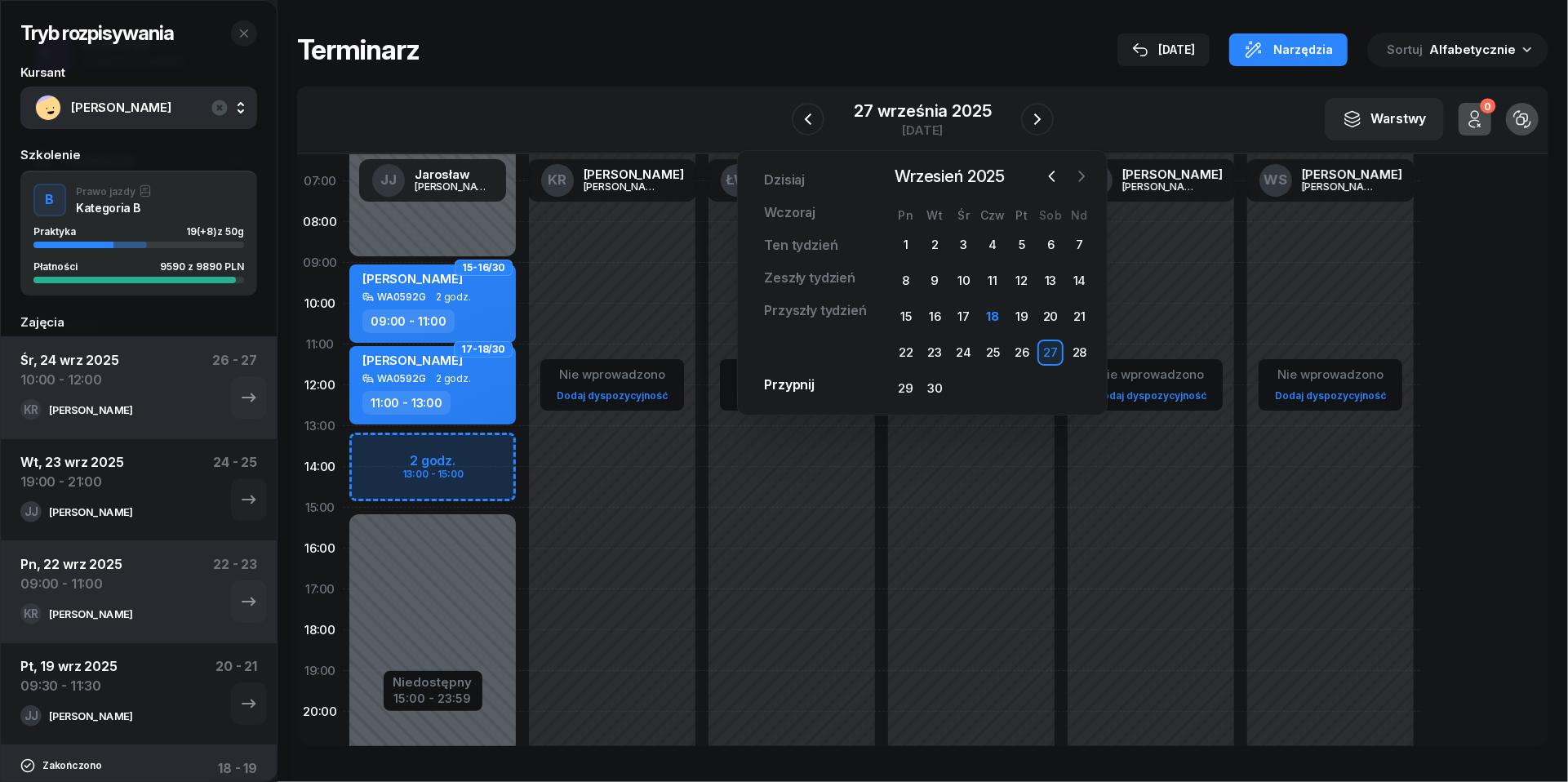
click at [1081, 176] on icon "button" at bounding box center [1081, 176] width 16 height 16
click at [909, 381] on div "27" at bounding box center [906, 388] width 26 height 26
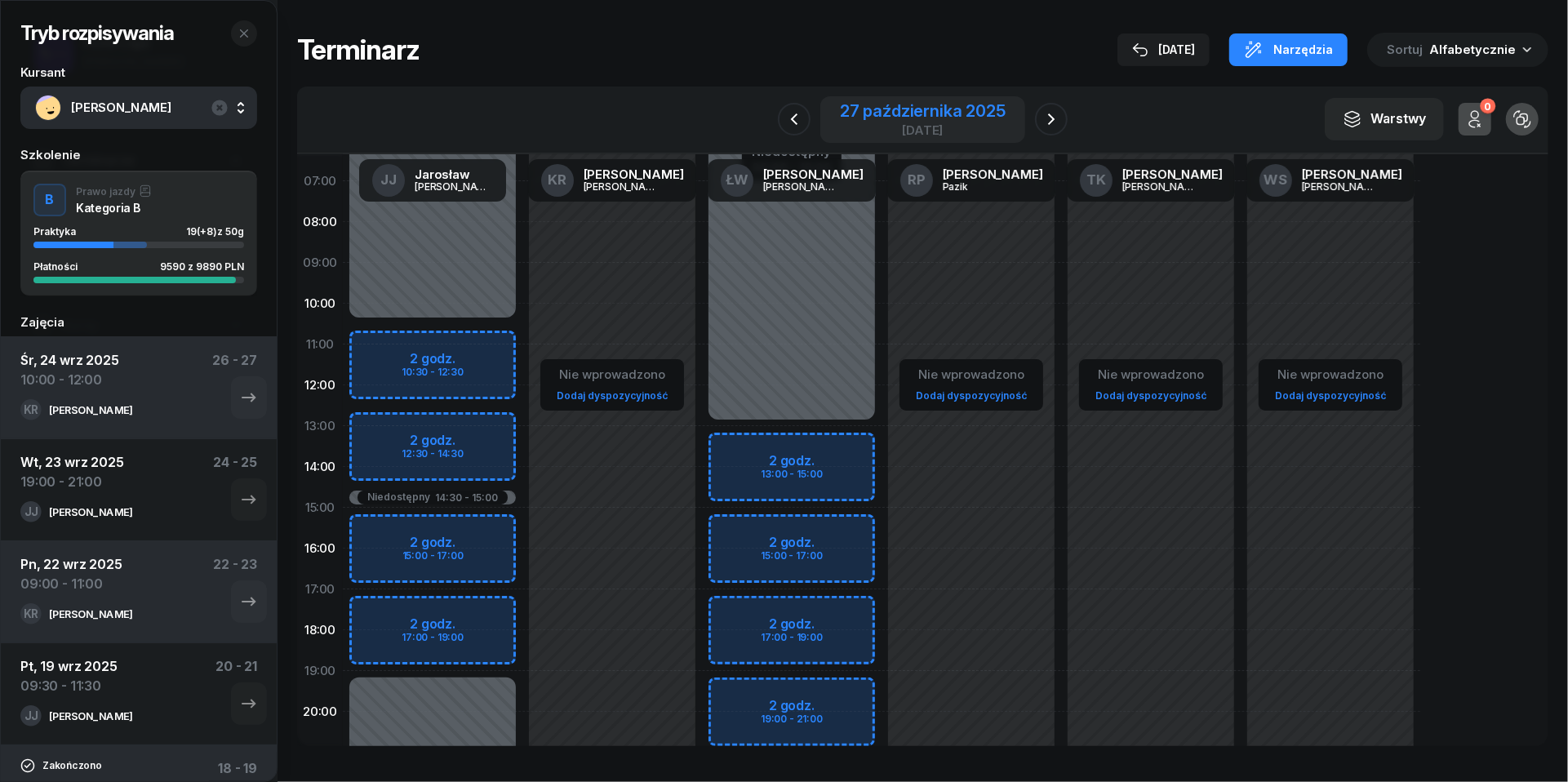
click at [853, 112] on div "27 października 2025" at bounding box center [923, 111] width 166 height 16
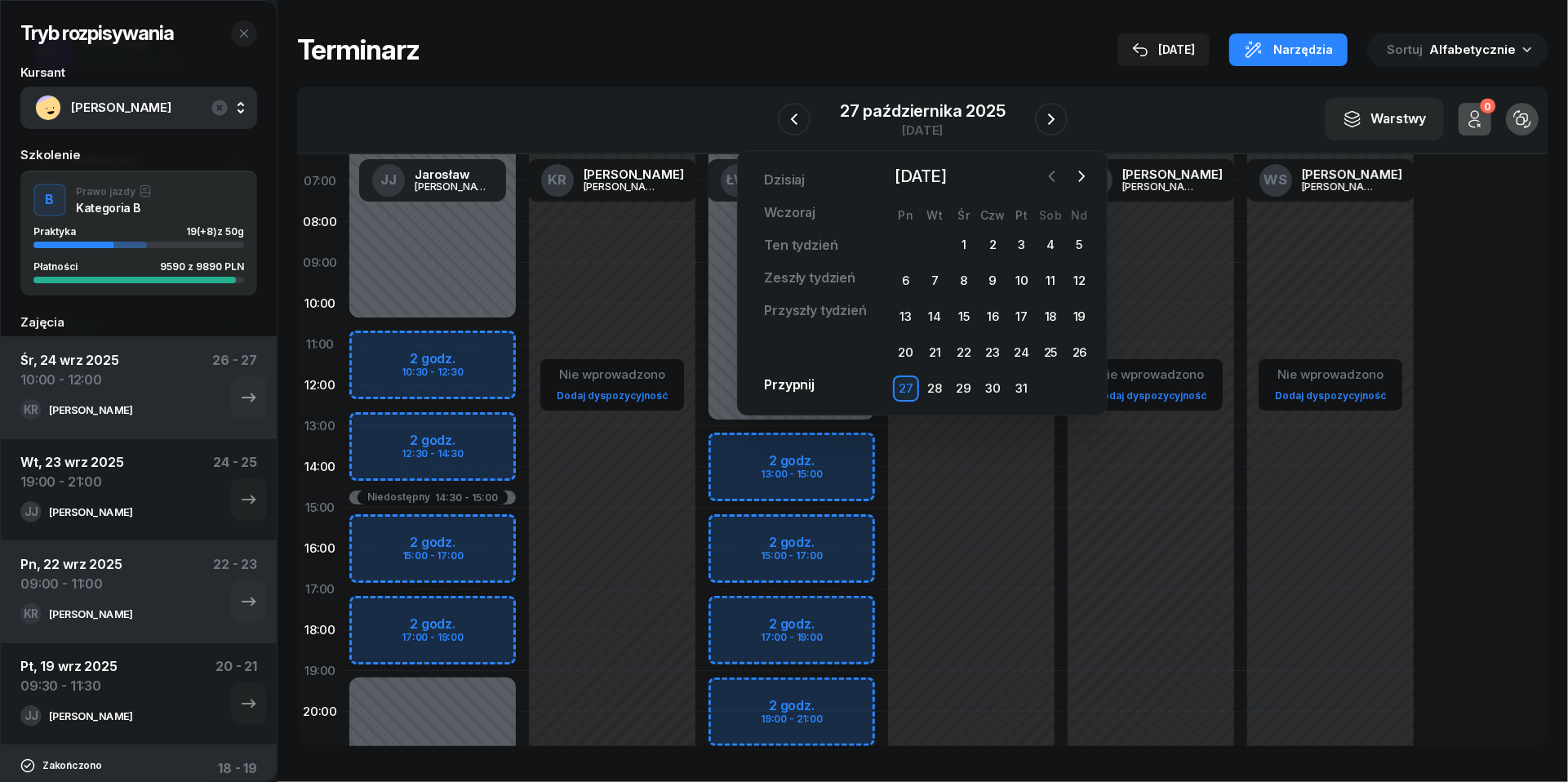
click at [1053, 180] on icon "button" at bounding box center [1053, 176] width 5 height 10
click at [1043, 354] on div "27" at bounding box center [1051, 353] width 26 height 26
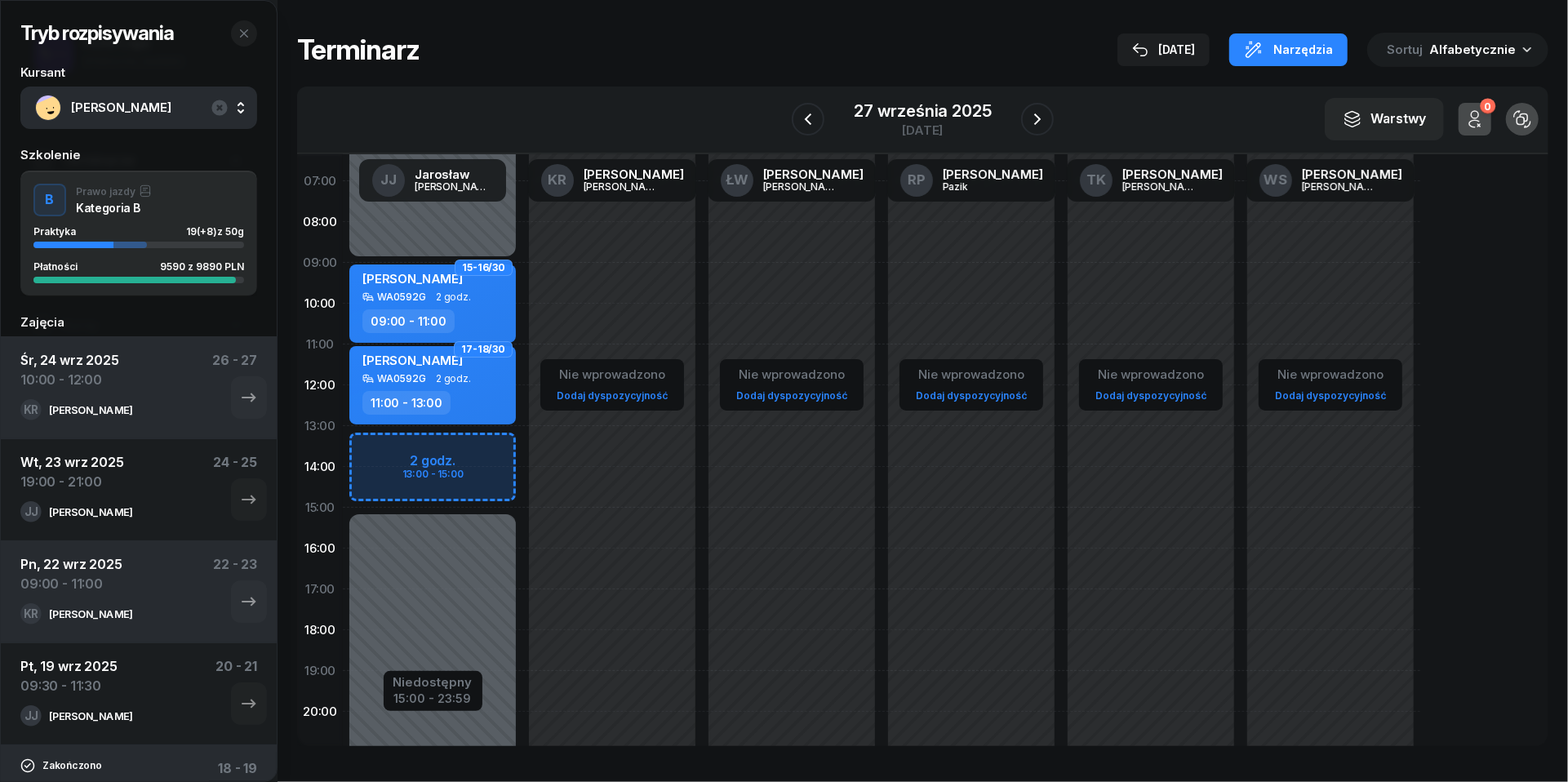
click at [380, 455] on div "Niedostępny 00:00 - 09:00 Niedostępny 15:00 - 23:59 2 godz. 13:00 - 15:00 15-16…" at bounding box center [432, 508] width 180 height 776
select select "13"
select select "15"
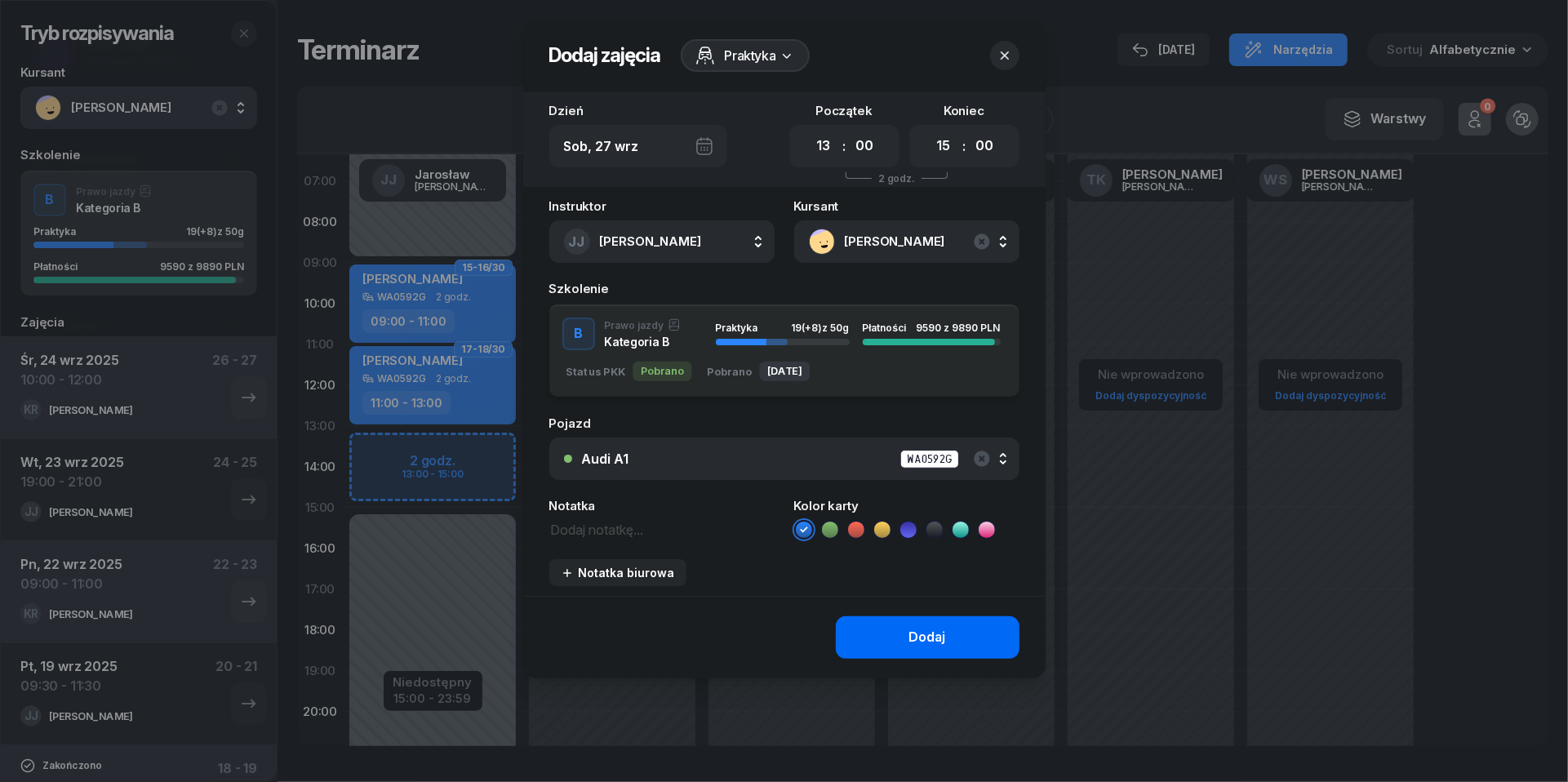
click at [893, 638] on button "Dodaj" at bounding box center [928, 638] width 183 height 42
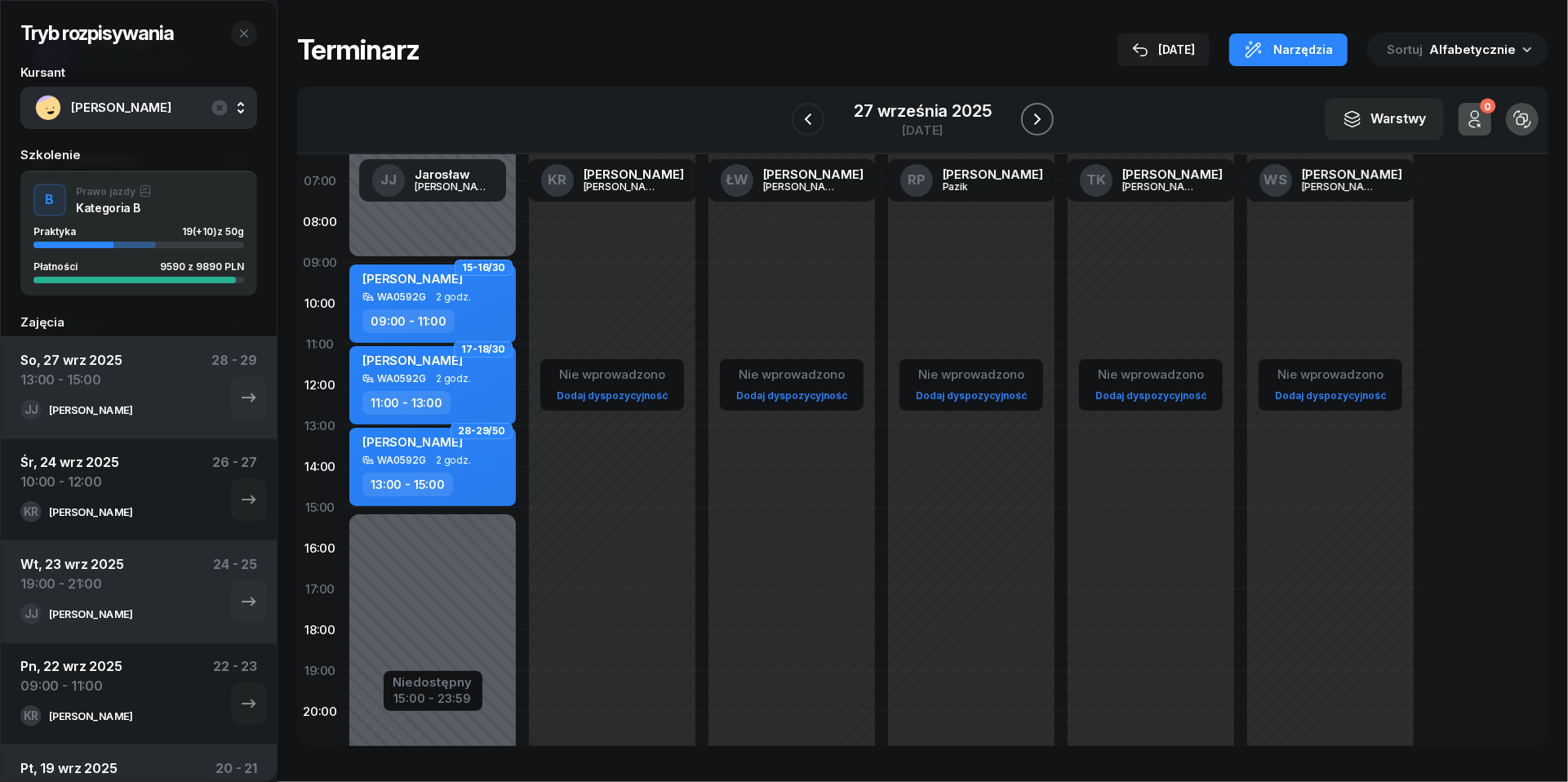
click at [1042, 115] on icon "button" at bounding box center [1037, 119] width 20 height 20
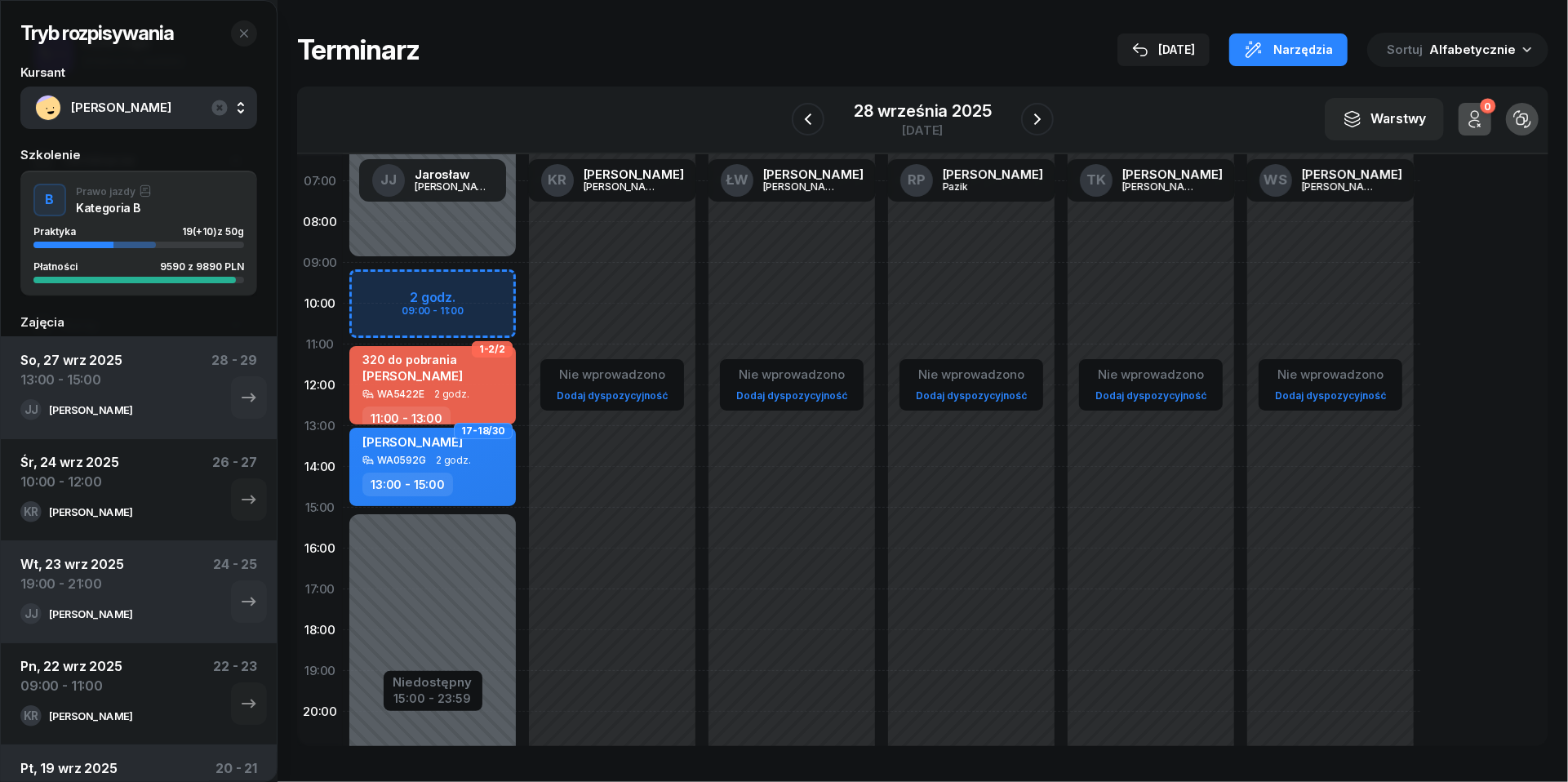
click at [376, 285] on div "Niedostępny 00:00 - 09:00 Niedostępny 15:00 - 23:59 2 godz. 09:00 - 11:00 1-2/2…" at bounding box center [432, 508] width 180 height 776
select select "09"
select select "11"
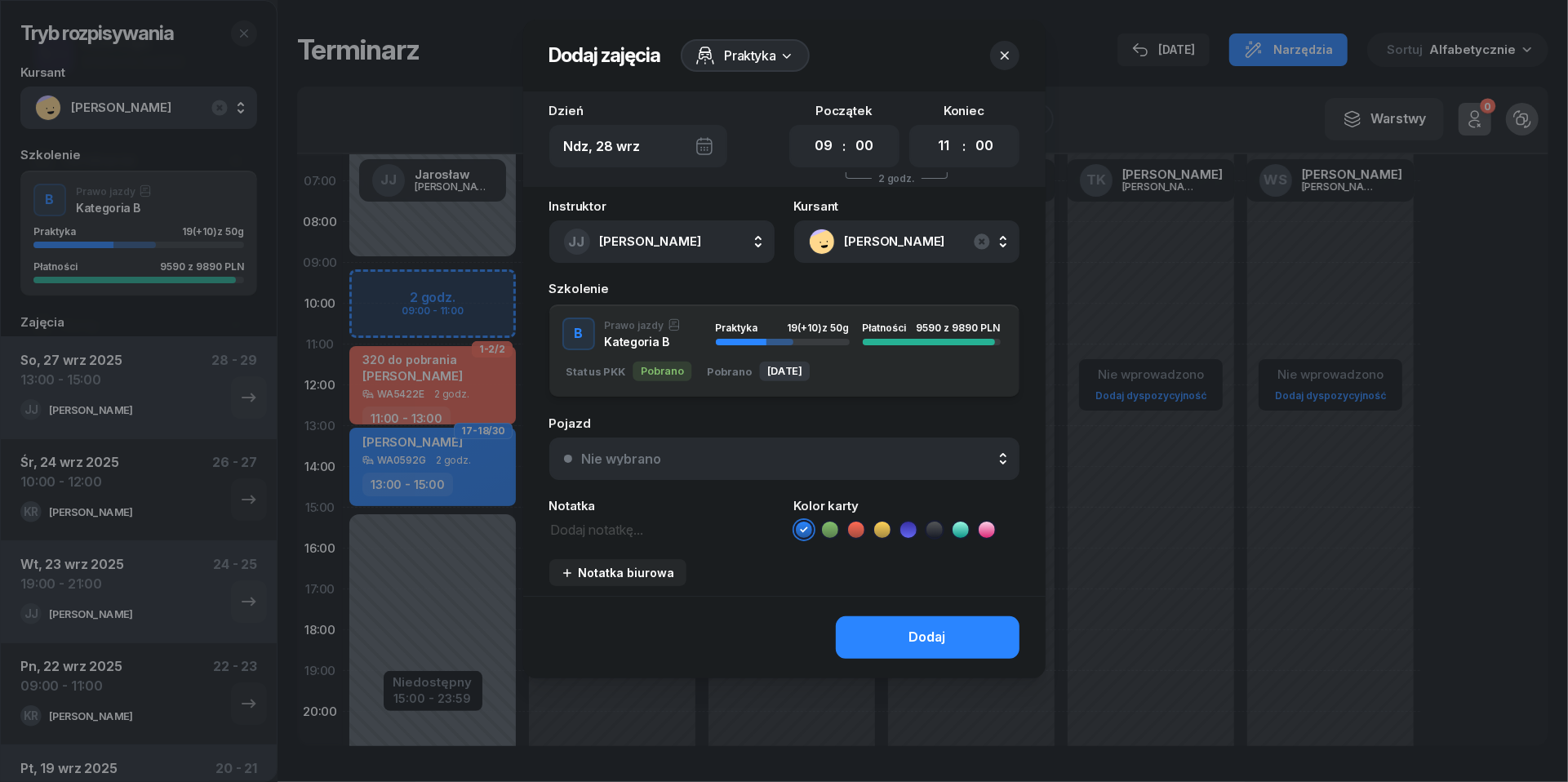
click at [823, 478] on button "Nie wybrano" at bounding box center [784, 458] width 470 height 42
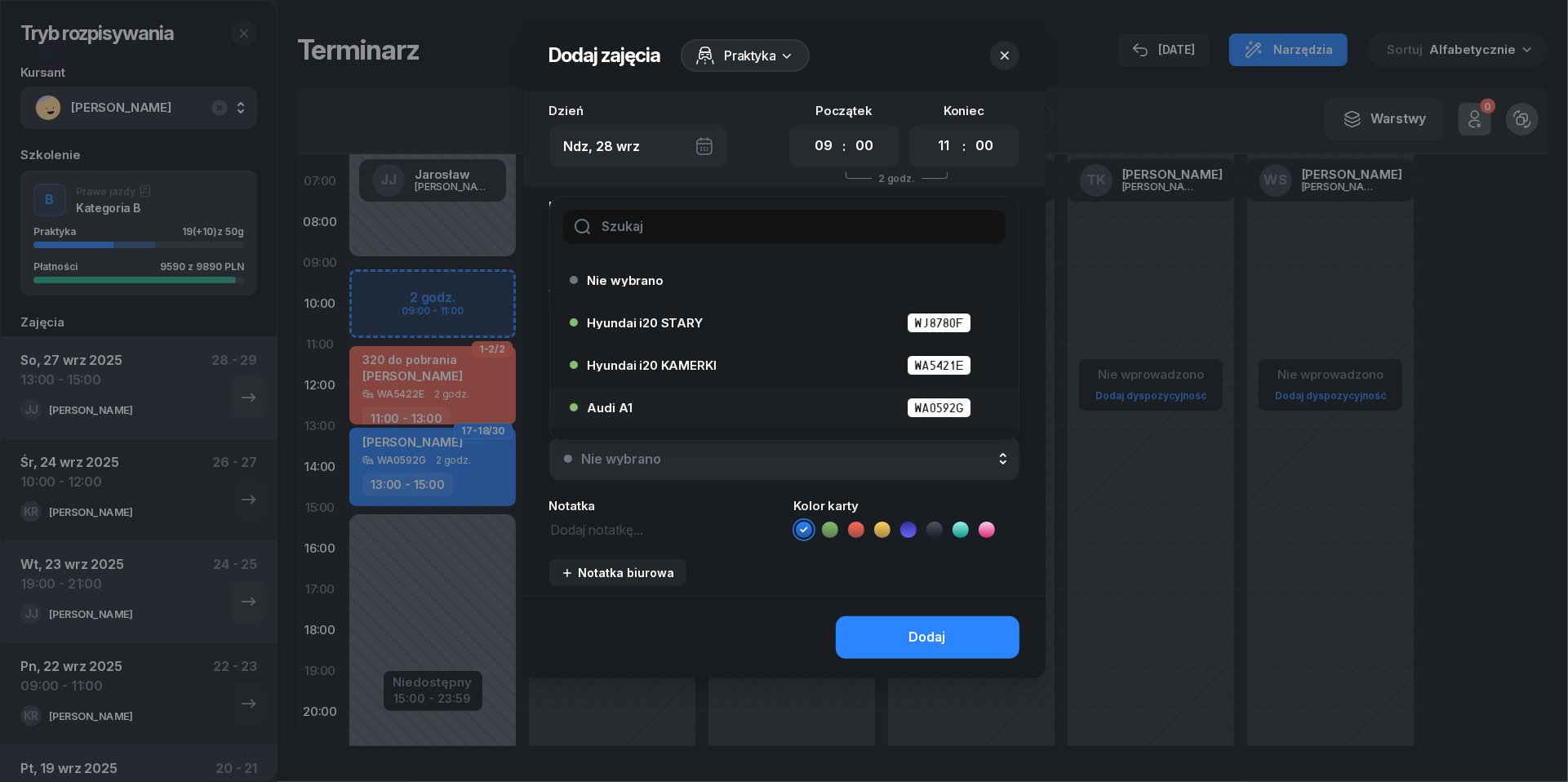
click at [762, 398] on div "Audi A1 WA0592G" at bounding box center [789, 408] width 401 height 21
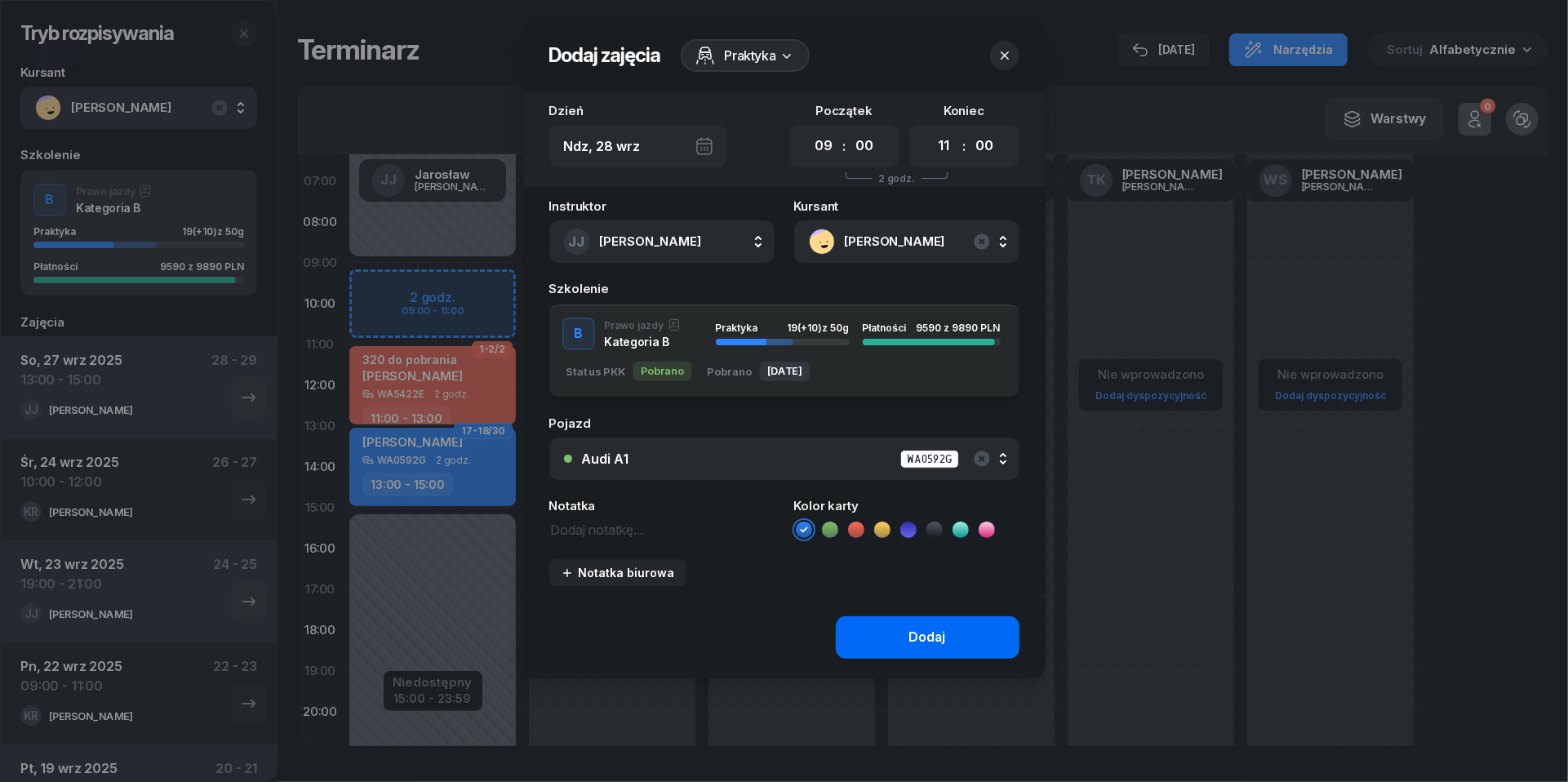
click at [909, 633] on div "Dodaj" at bounding box center [927, 638] width 36 height 22
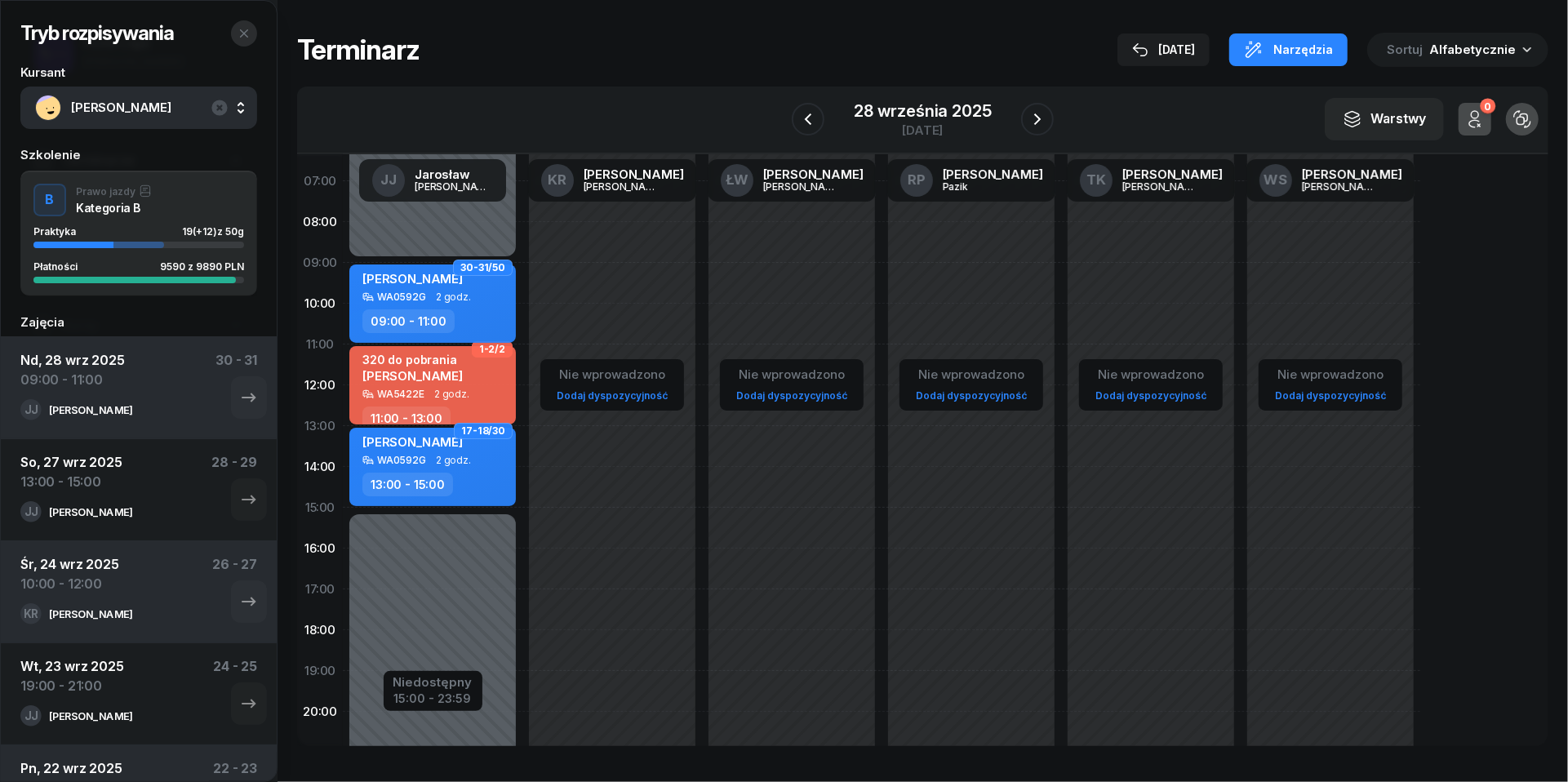
click at [243, 31] on icon "button" at bounding box center [244, 33] width 13 height 13
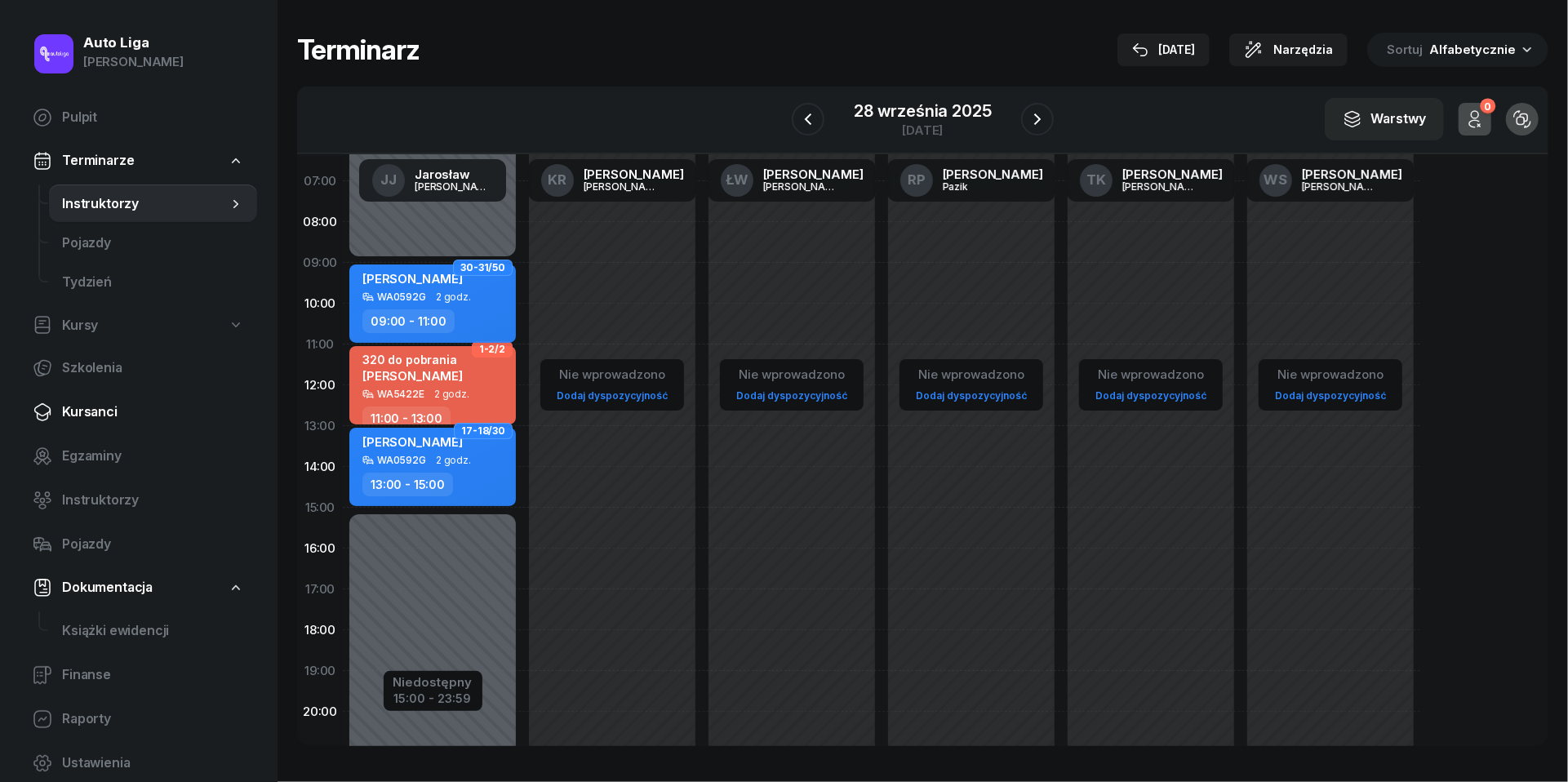
click at [93, 403] on span "Kursanci" at bounding box center [153, 412] width 182 height 22
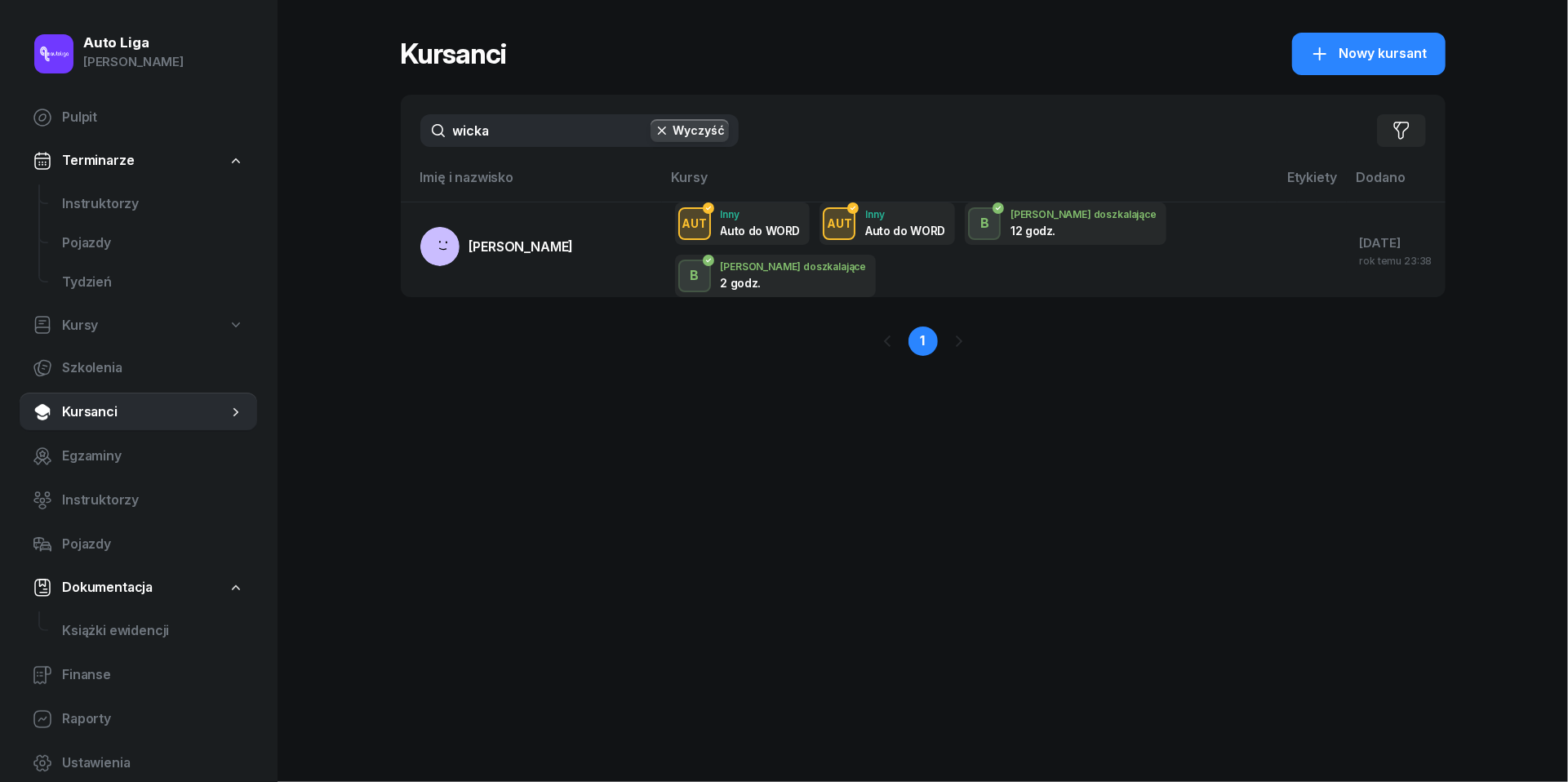
click at [514, 136] on input "wicka" at bounding box center [579, 131] width 318 height 33
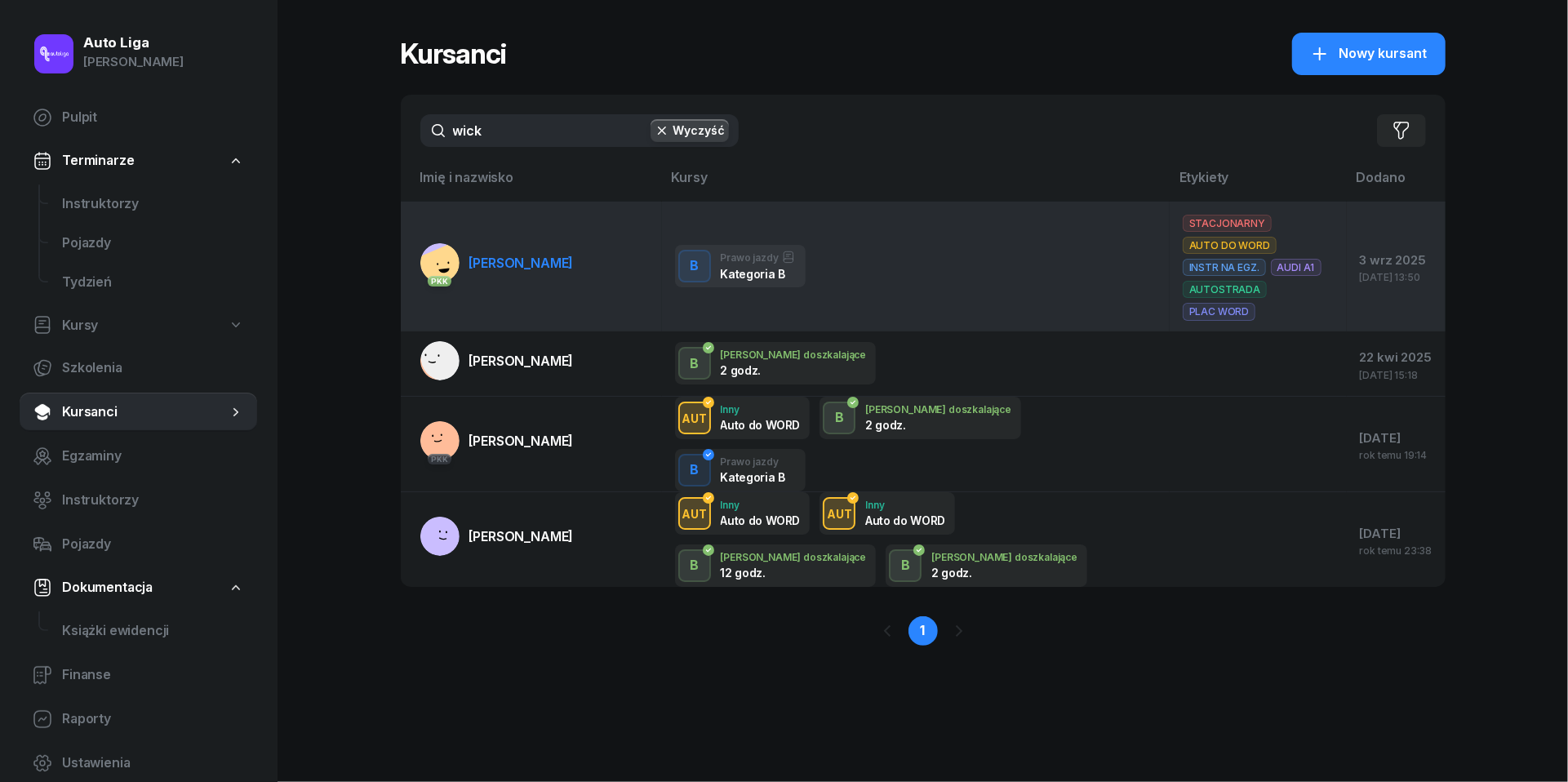
type input "wick"
click at [519, 254] on span "[PERSON_NAME]" at bounding box center [522, 262] width 105 height 16
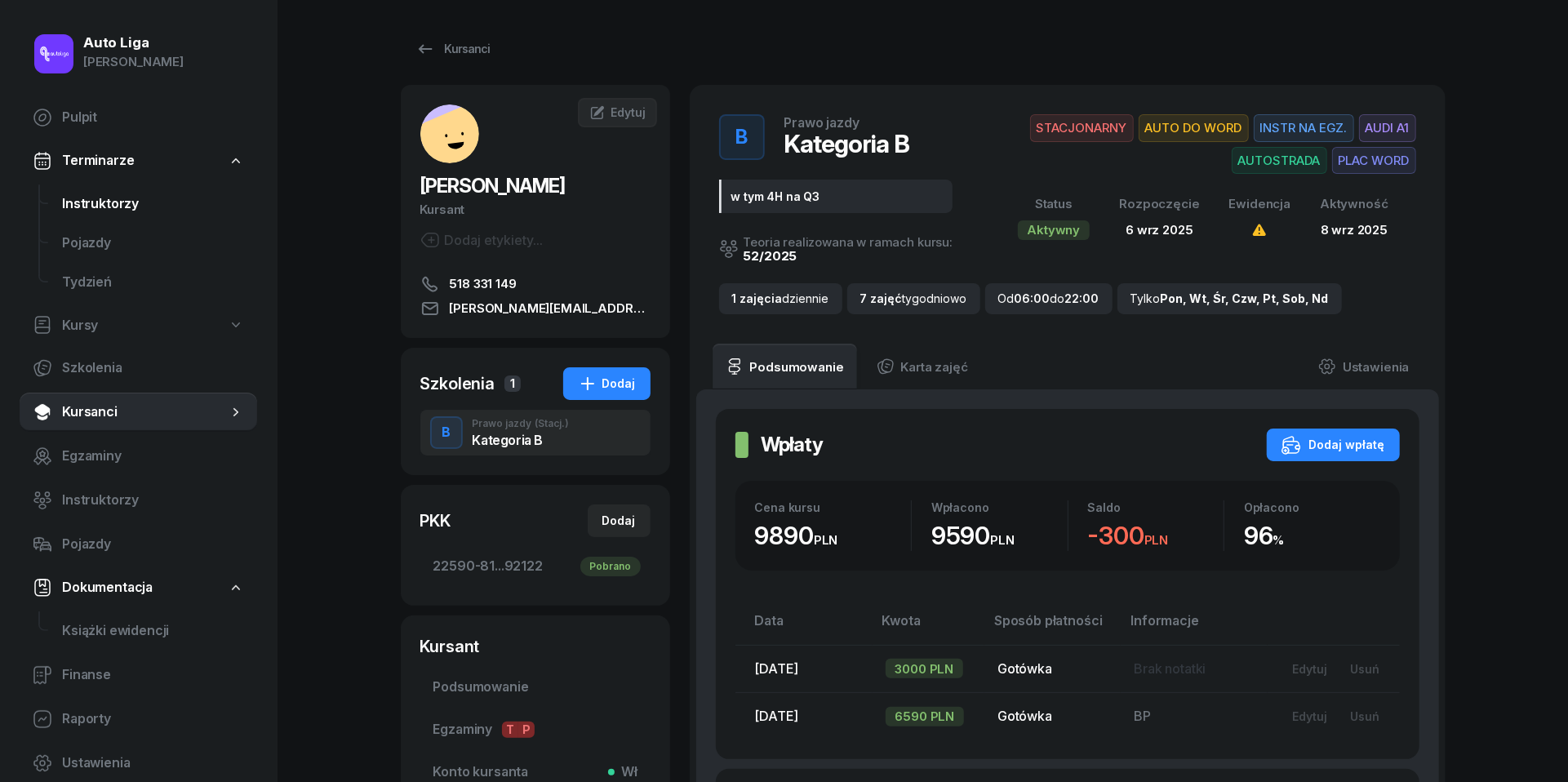
click at [112, 201] on span "Instruktorzy" at bounding box center [153, 204] width 182 height 22
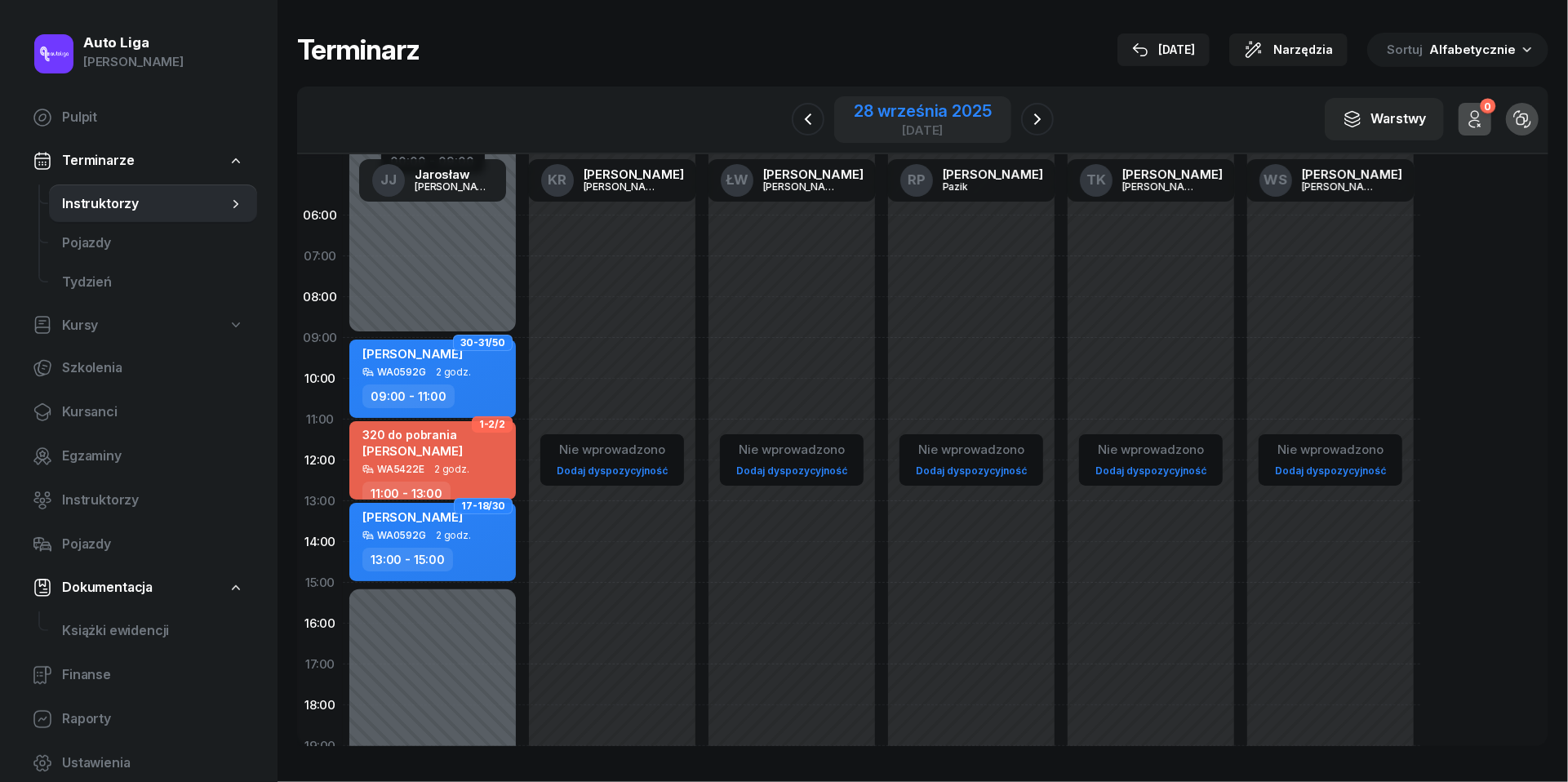
click at [896, 127] on div "[DATE]" at bounding box center [922, 130] width 138 height 12
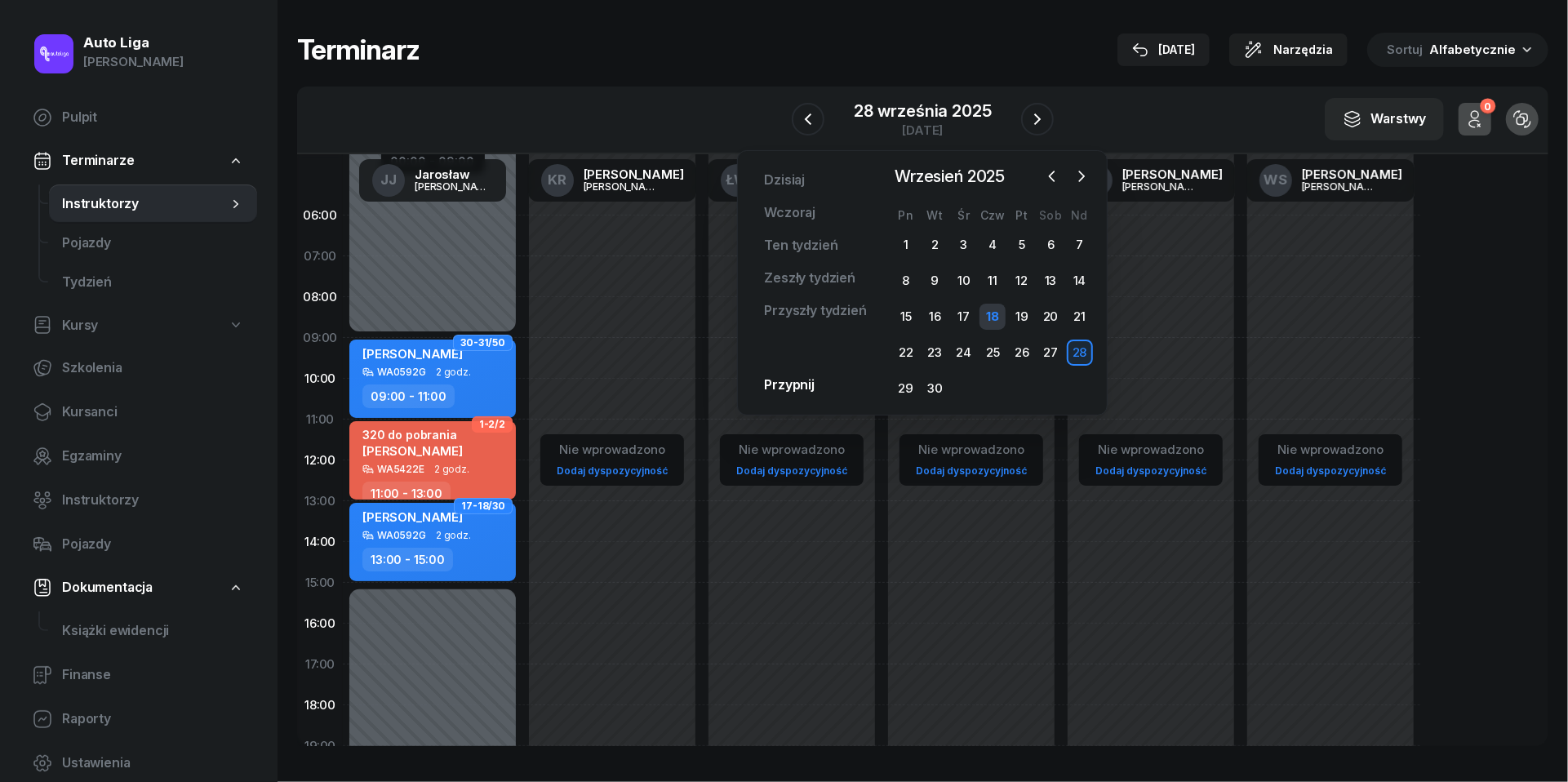
click at [994, 304] on div "18" at bounding box center [993, 317] width 26 height 26
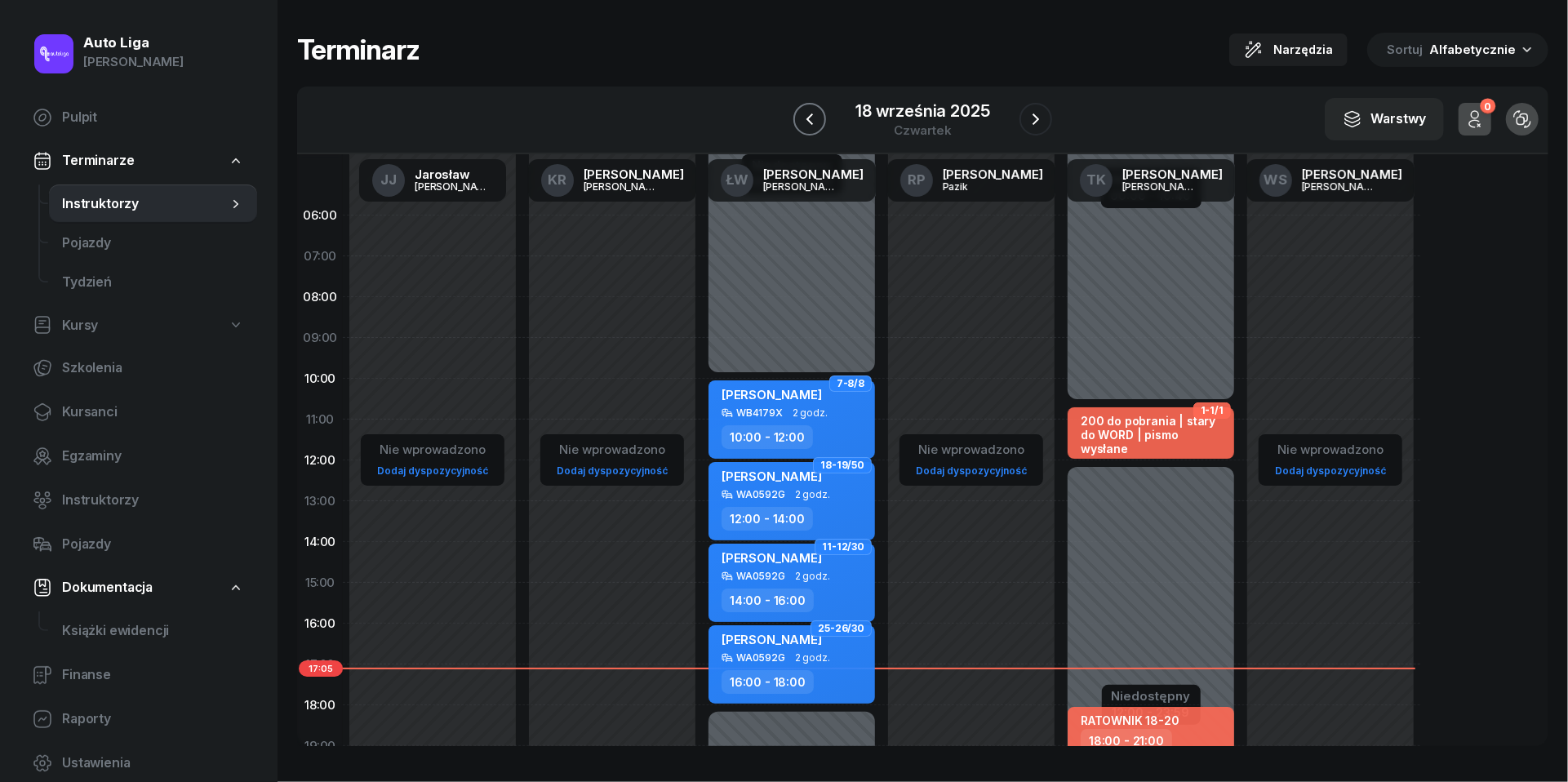
click at [807, 123] on icon "button" at bounding box center [810, 119] width 20 height 20
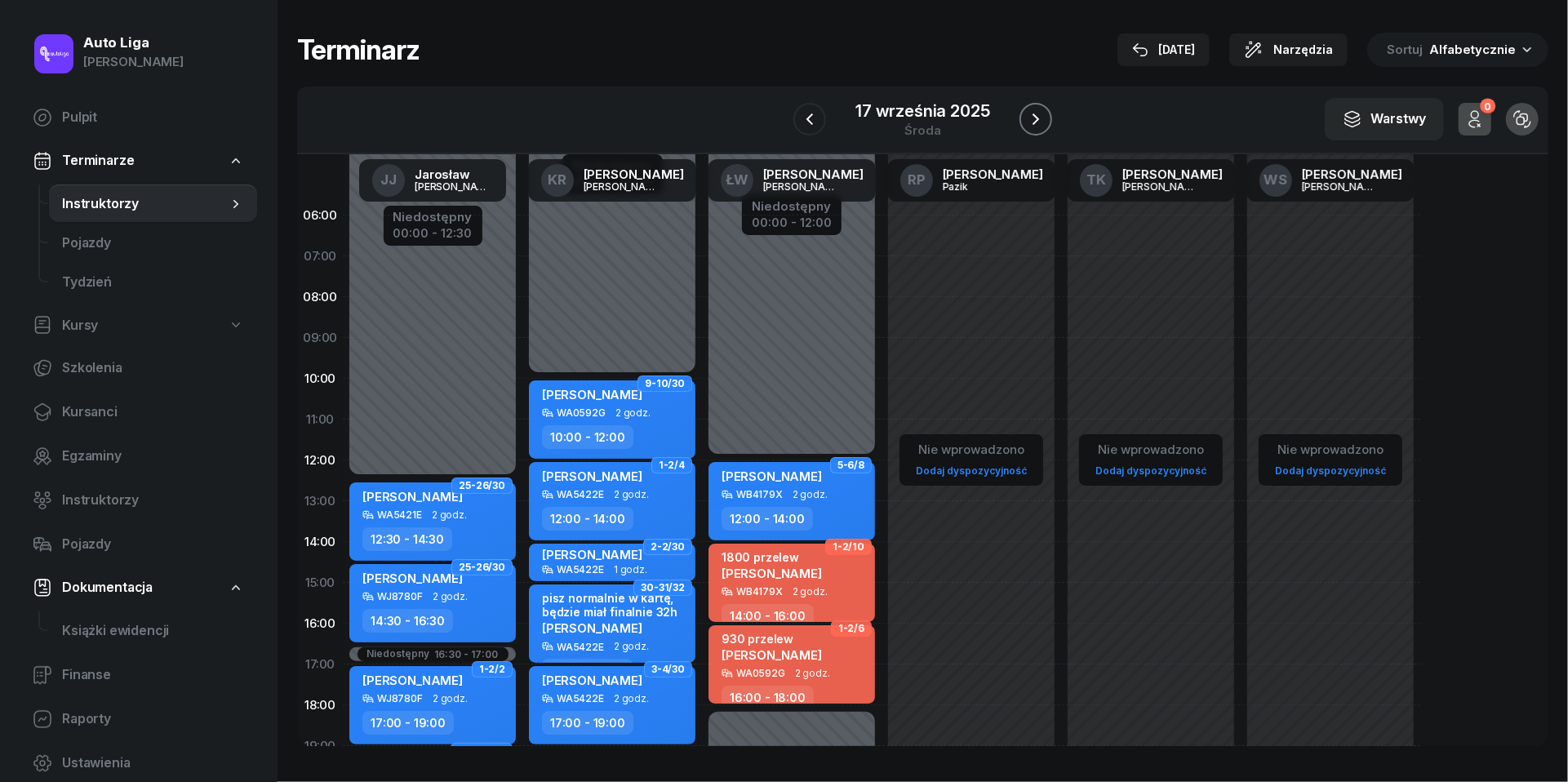
click at [1042, 132] on button "button" at bounding box center [1036, 119] width 33 height 33
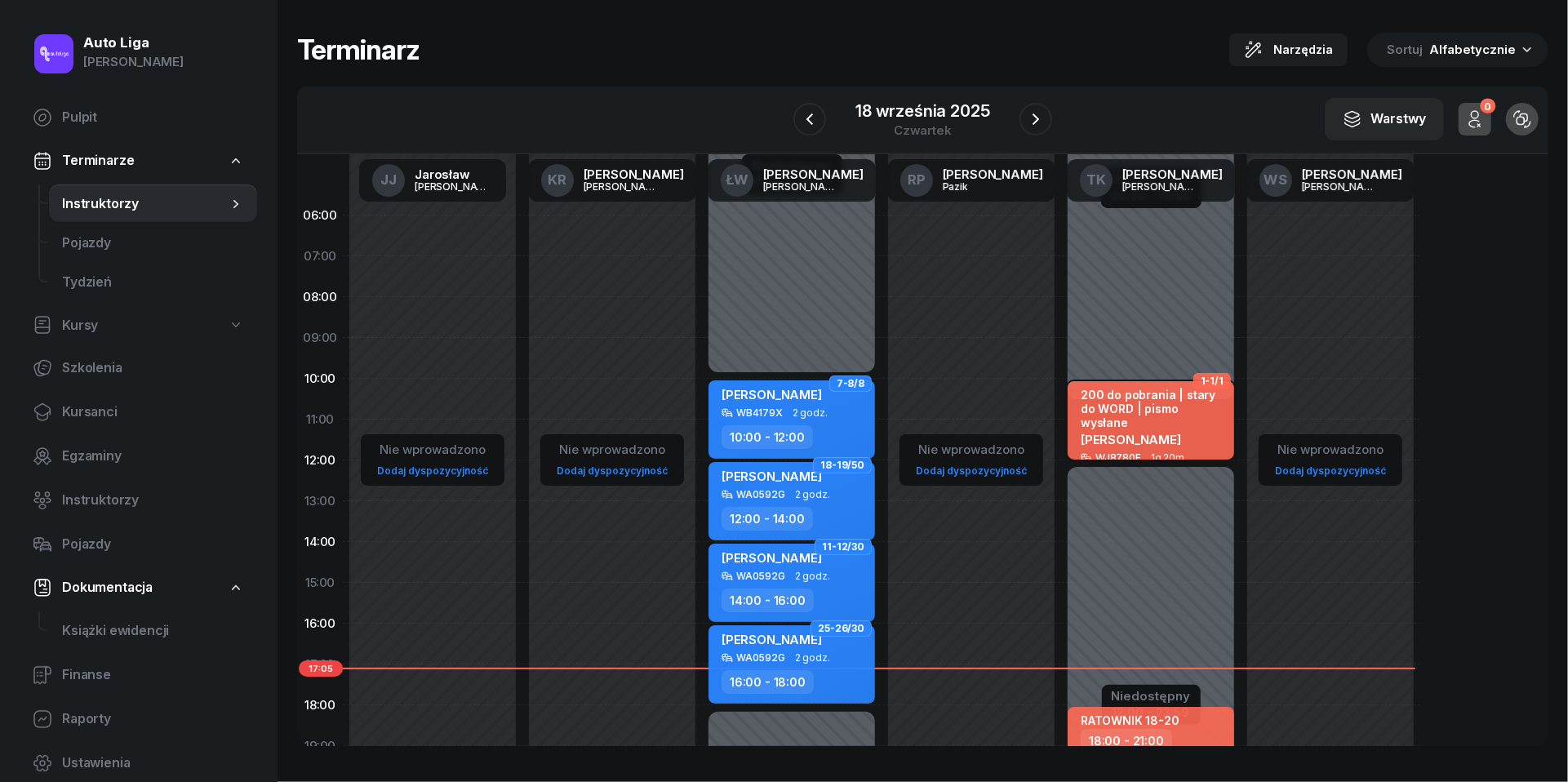
click at [1101, 432] on span "[PERSON_NAME]" at bounding box center [1131, 439] width 100 height 16
select select "10"
select select "40"
select select "12"
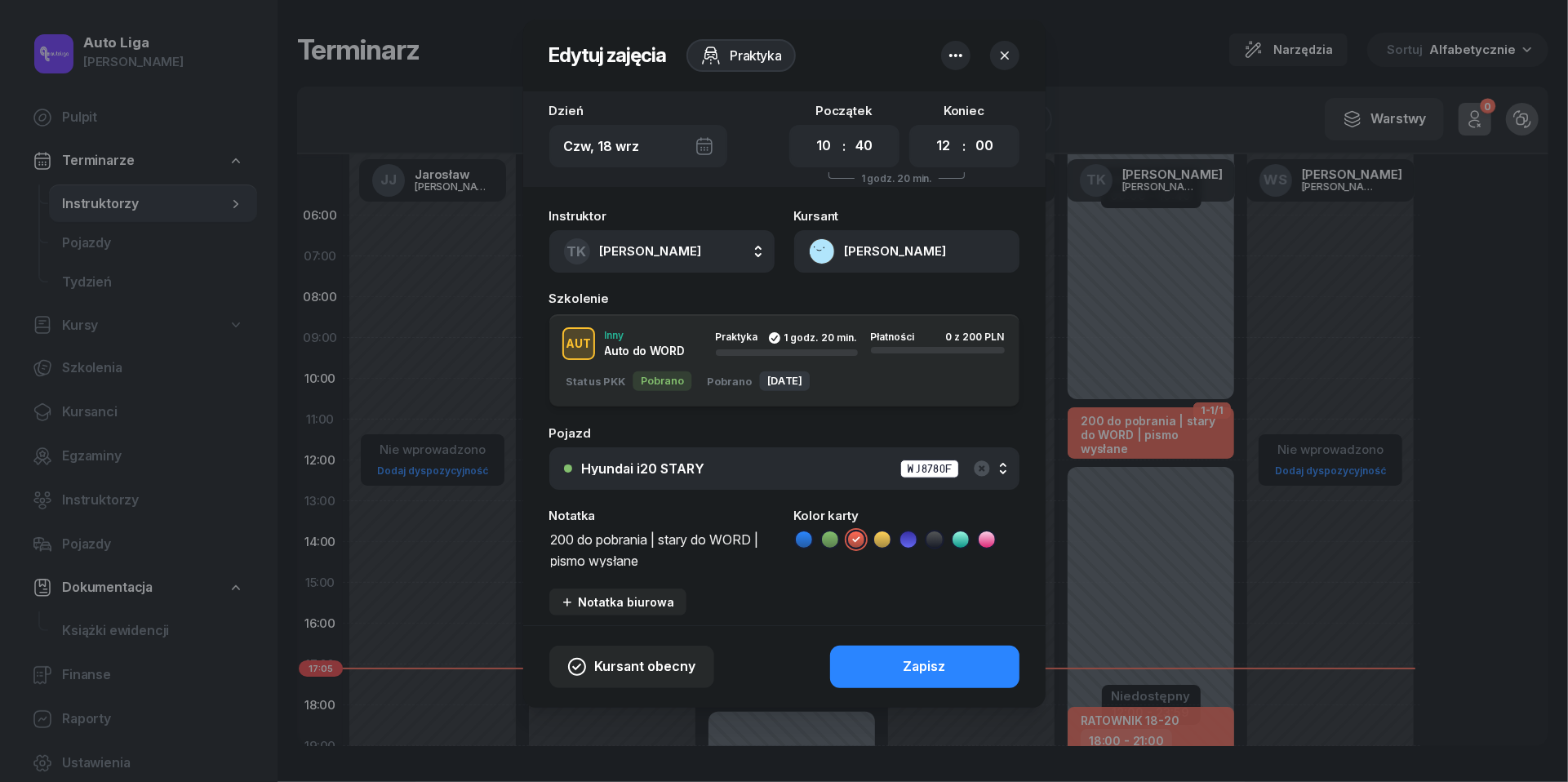
click at [653, 539] on textarea "200 do pobrania | stary do WORD | pismo wysłane" at bounding box center [662, 548] width 226 height 41
type textarea "200 przelew | stary do WORD | pismo wysłane"
click at [954, 650] on button "Zapisz" at bounding box center [925, 667] width 189 height 42
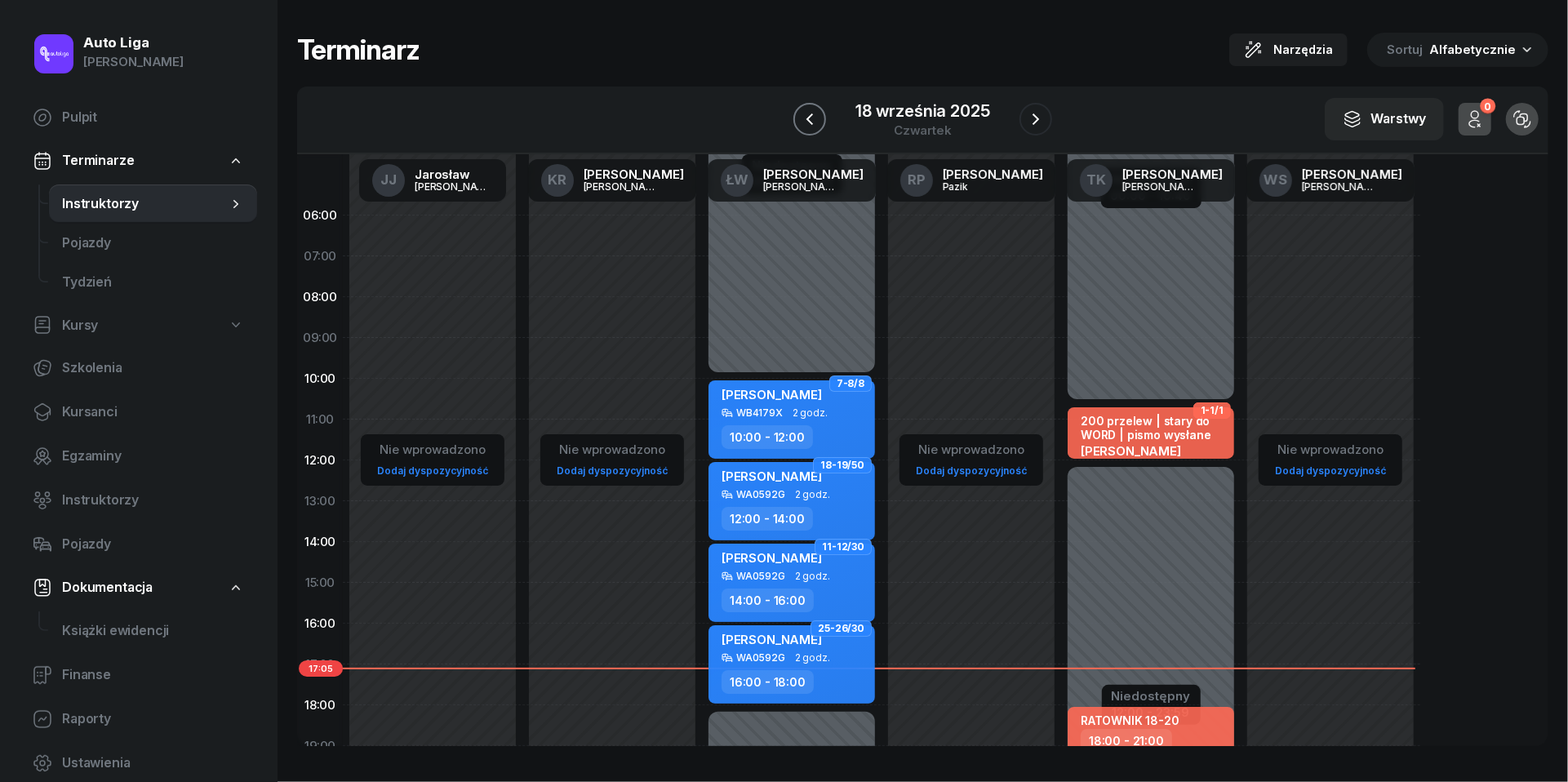
click at [810, 121] on icon "button" at bounding box center [810, 119] width 7 height 11
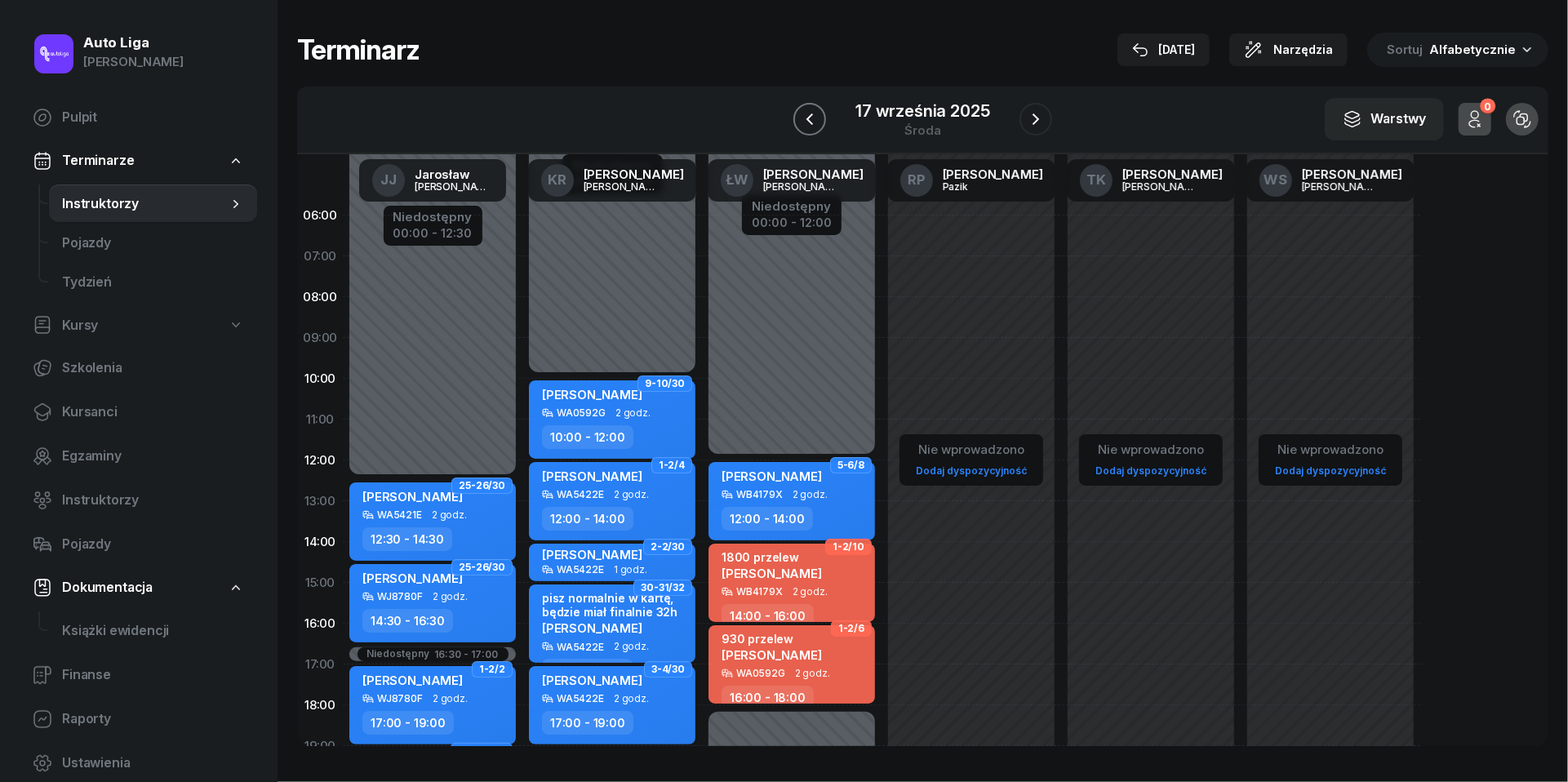
click at [810, 121] on icon "button" at bounding box center [810, 119] width 7 height 11
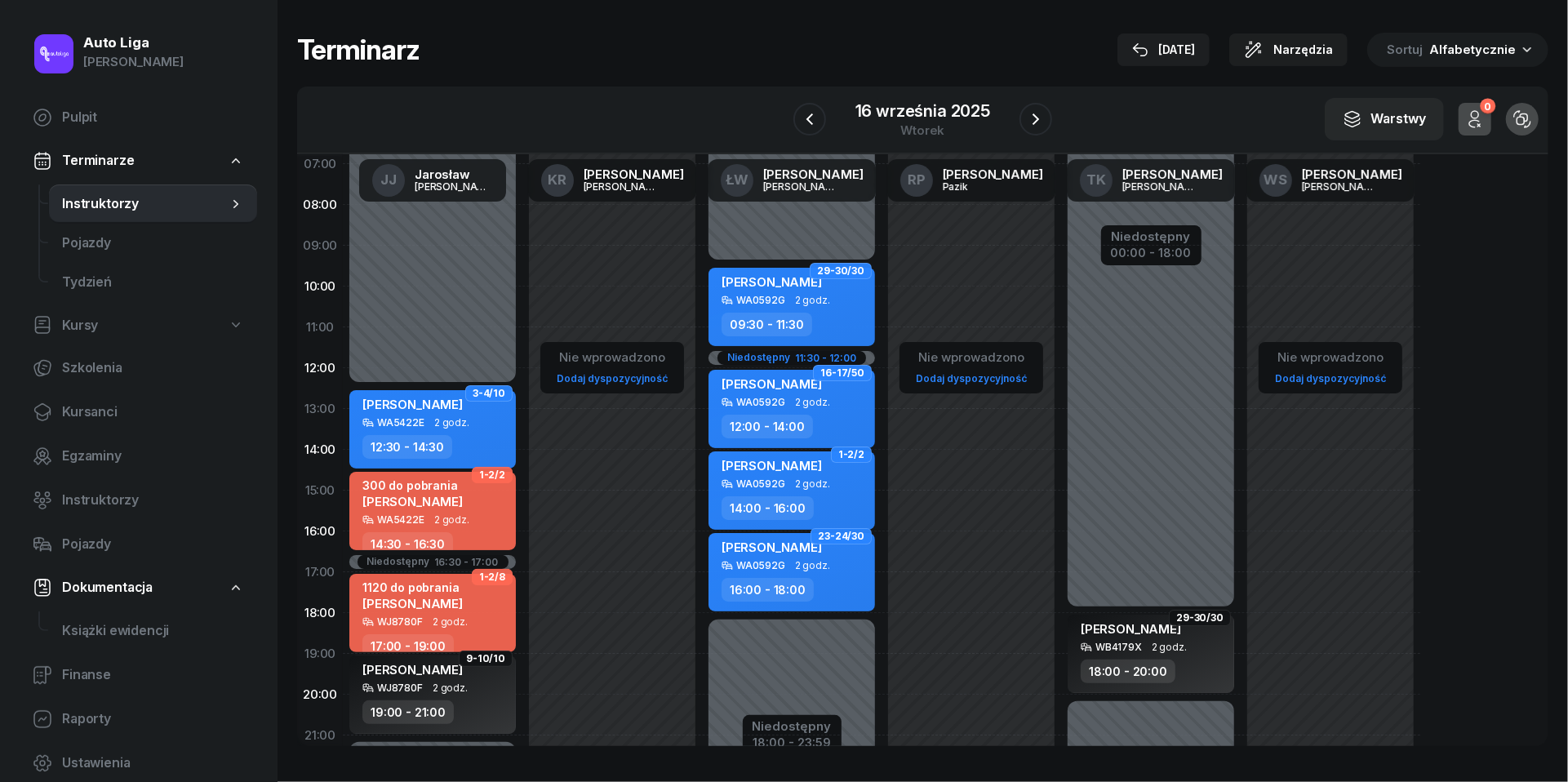
scroll to position [94, 0]
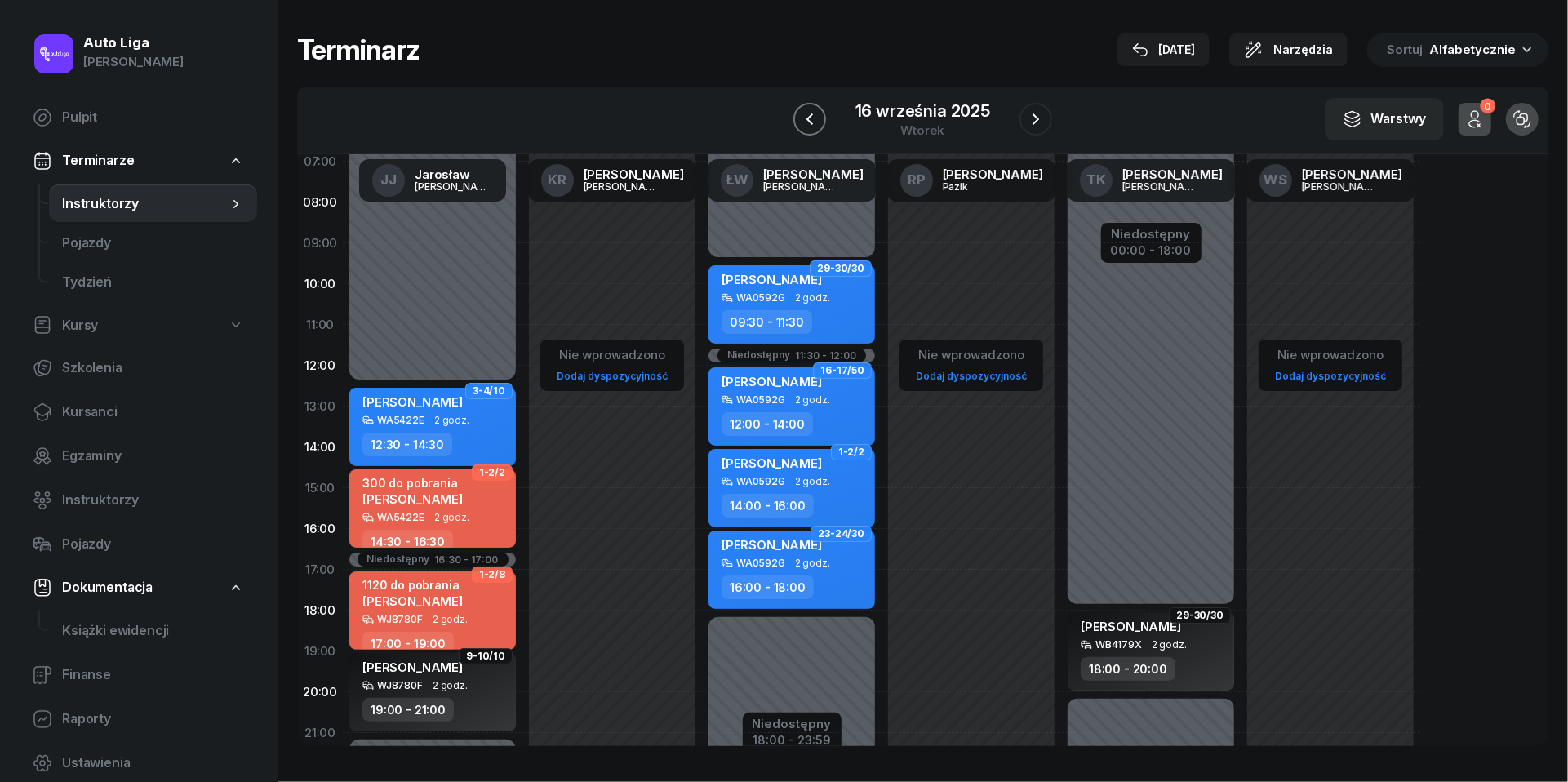
click at [814, 111] on icon "button" at bounding box center [810, 119] width 20 height 20
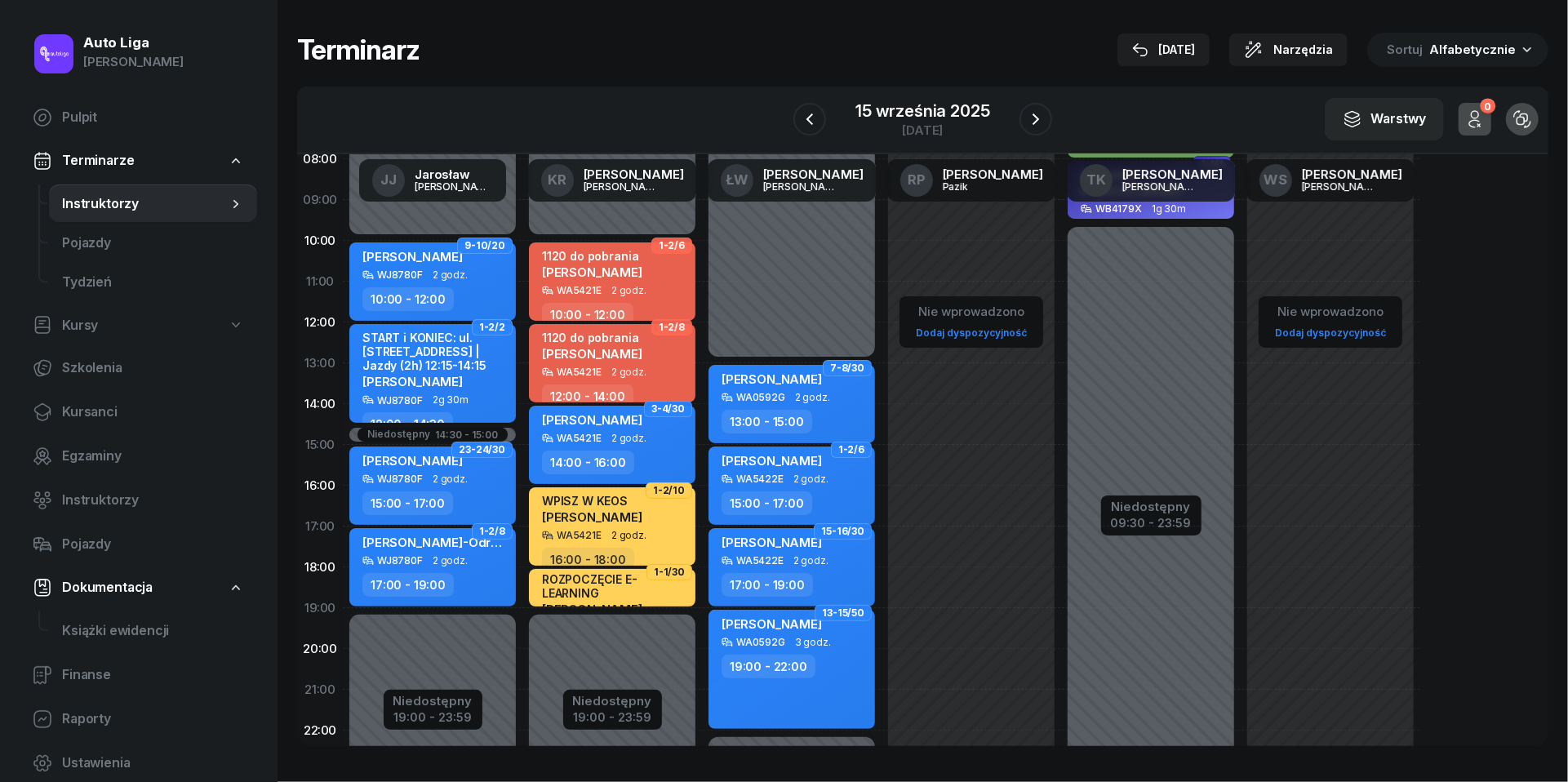
scroll to position [145, 0]
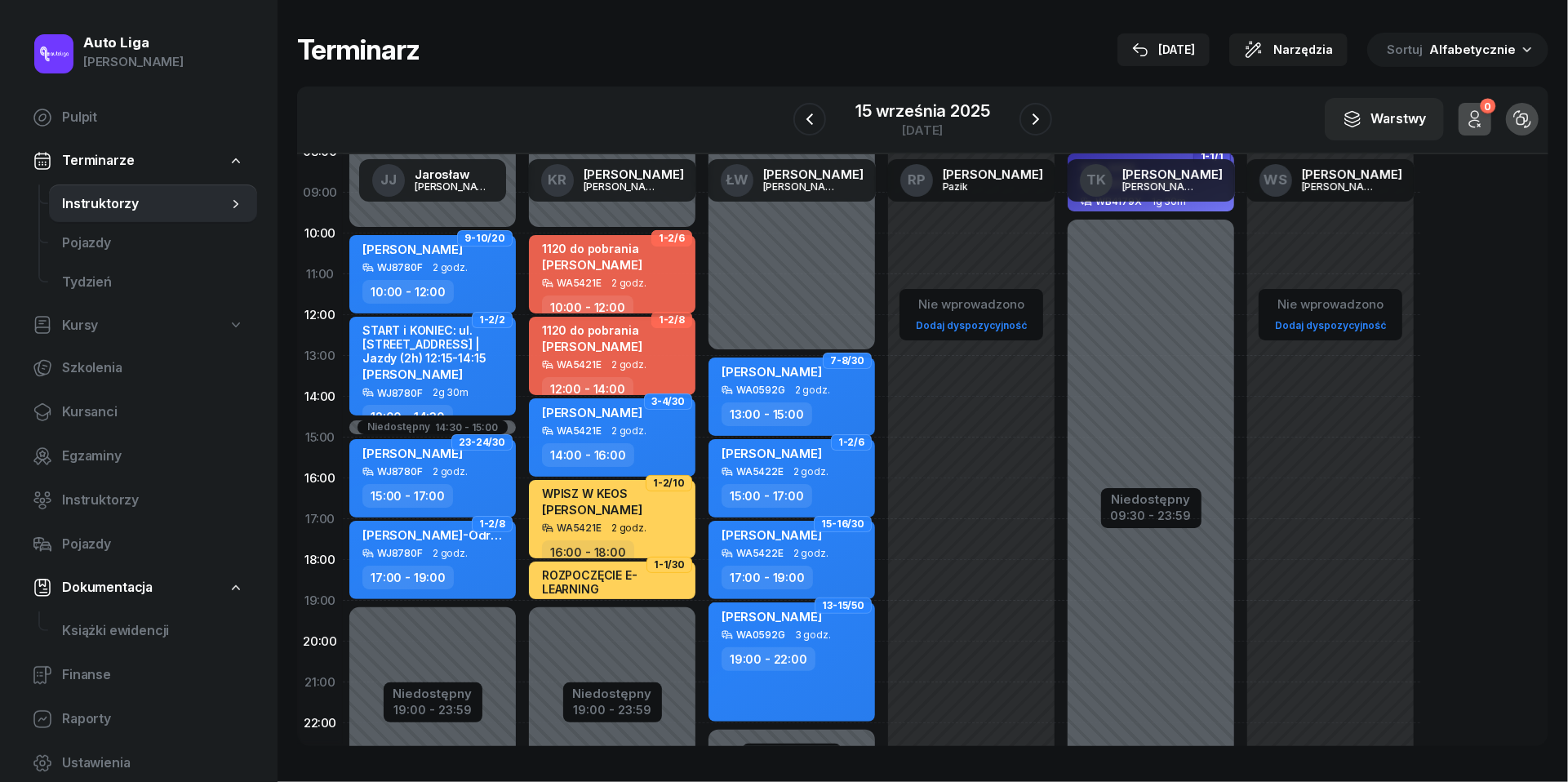
click at [608, 272] on div "1120 do pobrania [PERSON_NAME]" at bounding box center [592, 260] width 100 height 36
select select "10"
select select "12"
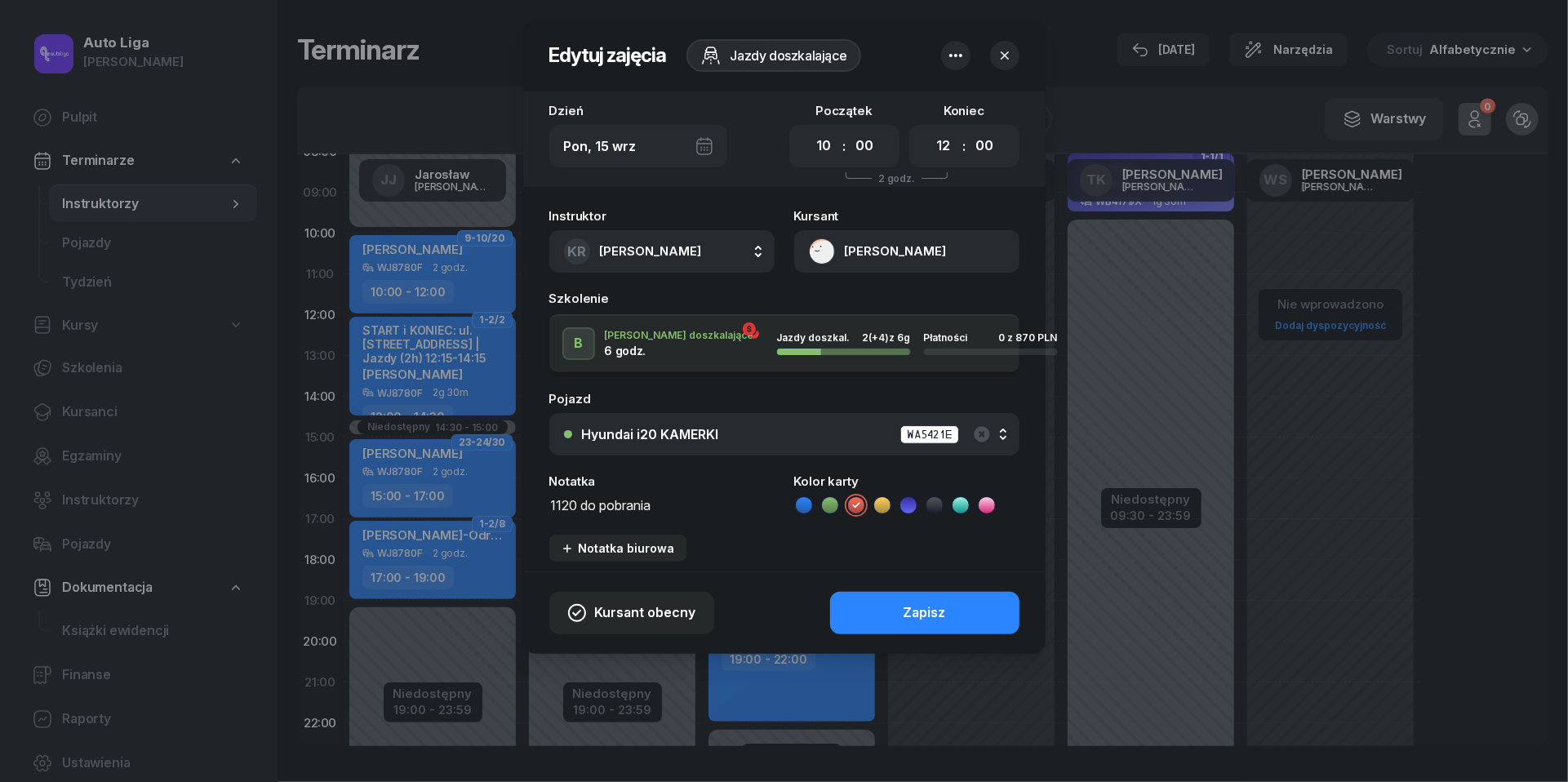
click at [573, 506] on textarea "1120 do pobrania" at bounding box center [662, 504] width 226 height 21
type textarea "1200 dała, a miała 1120 do pobrania"
click at [957, 615] on button "Zapisz" at bounding box center [925, 612] width 189 height 42
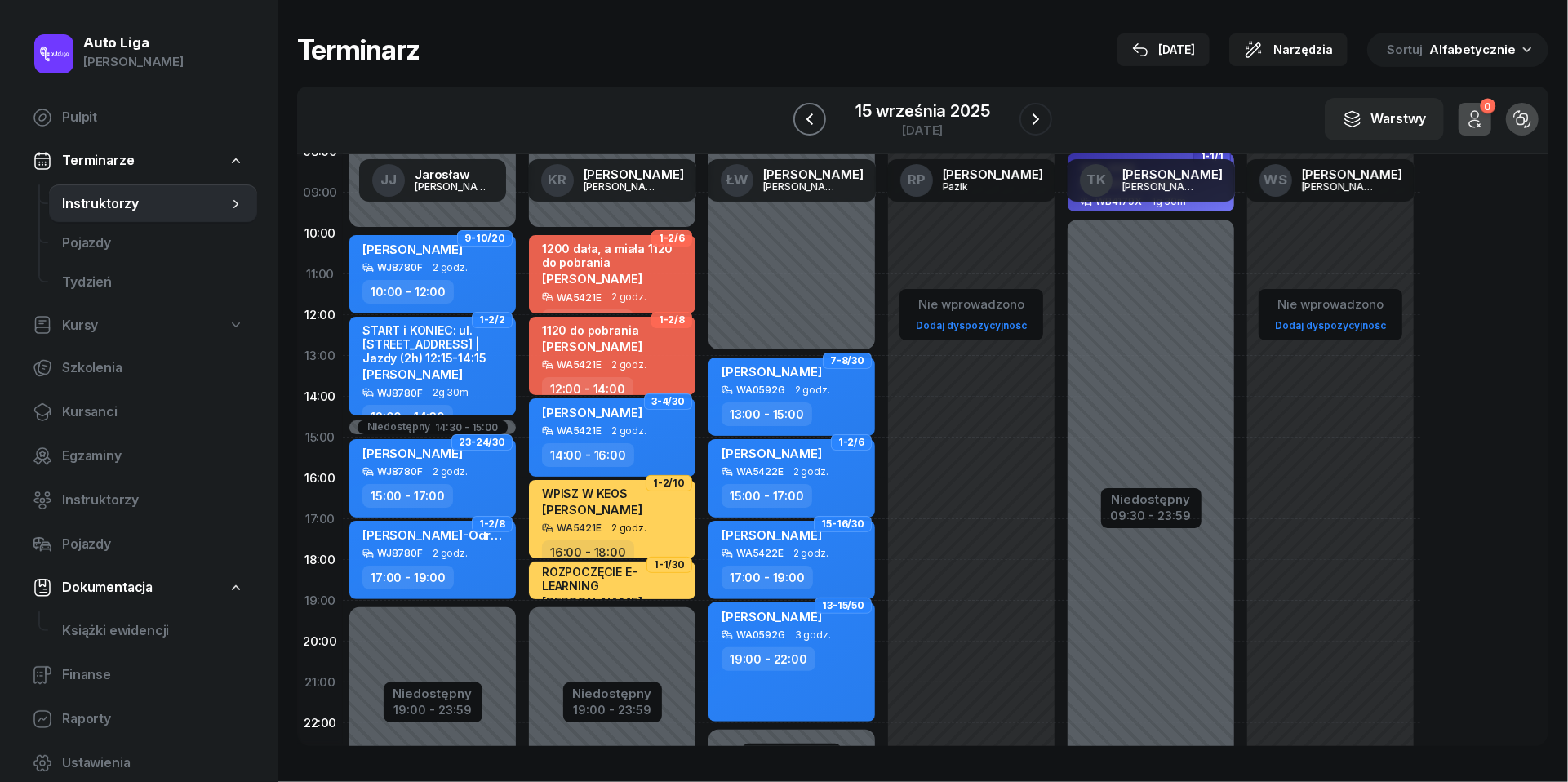
click at [807, 122] on icon "button" at bounding box center [810, 119] width 20 height 20
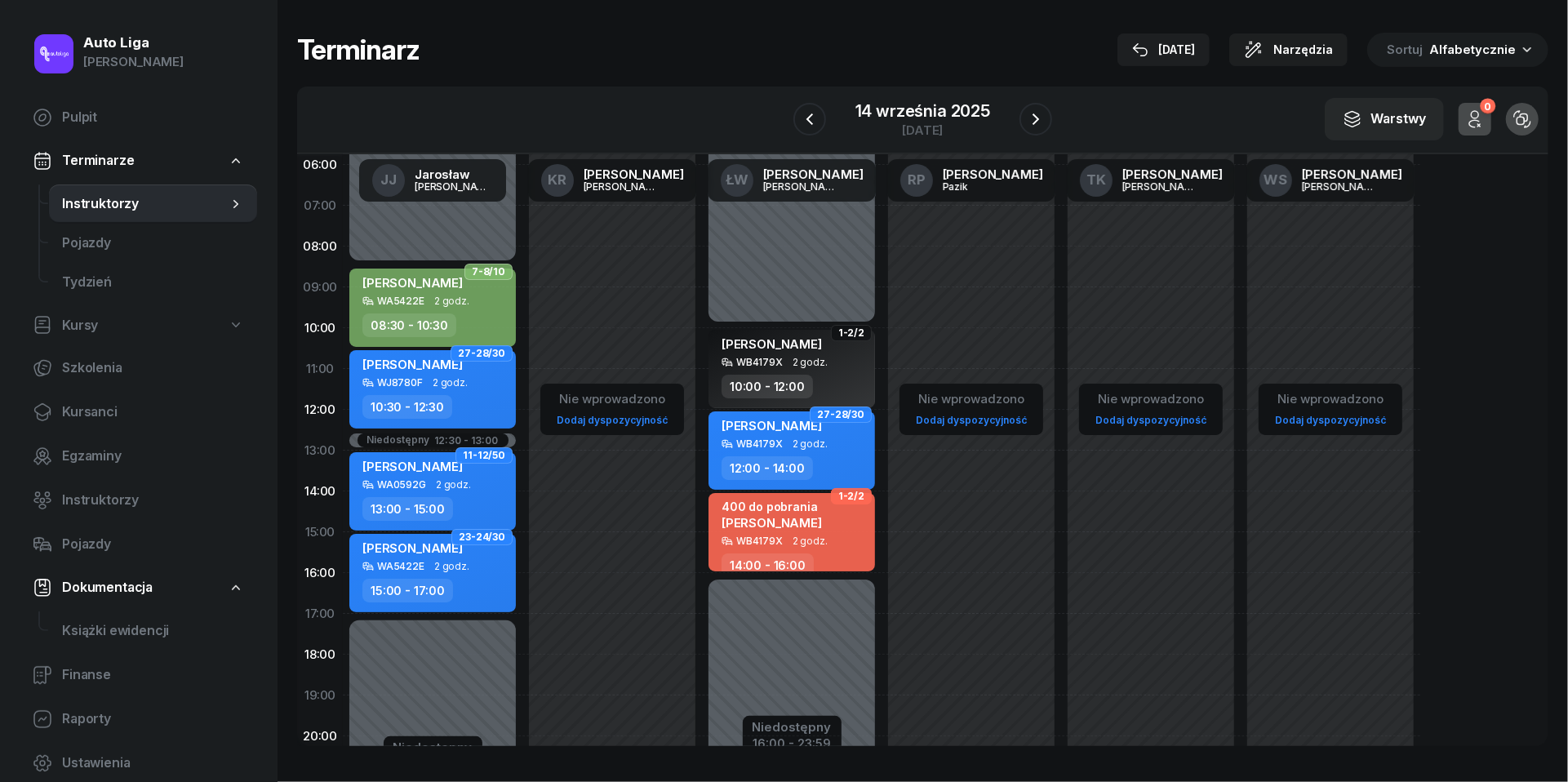
scroll to position [49, 0]
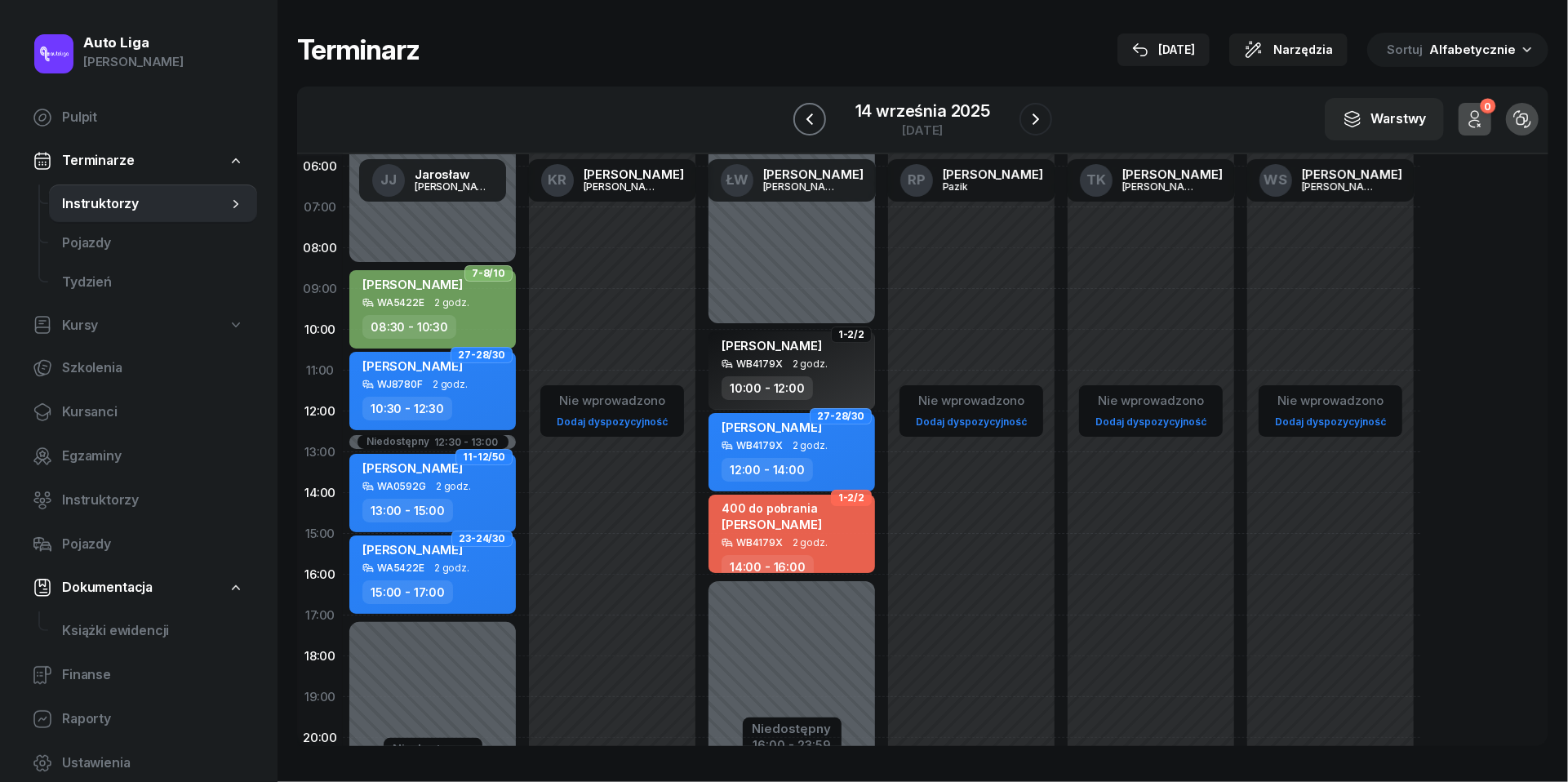
click at [815, 112] on icon "button" at bounding box center [810, 119] width 20 height 20
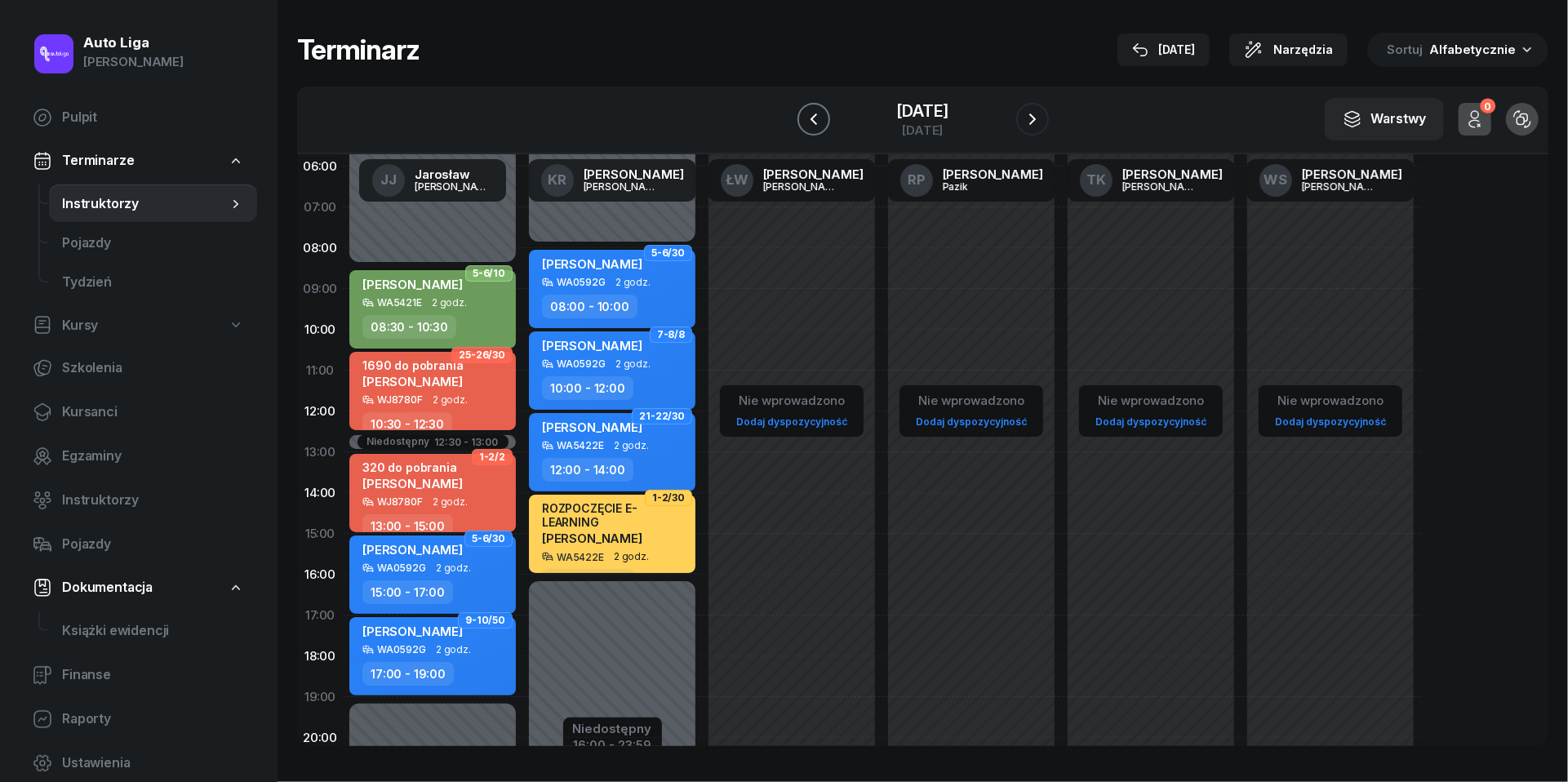
click at [815, 111] on icon "button" at bounding box center [814, 119] width 20 height 20
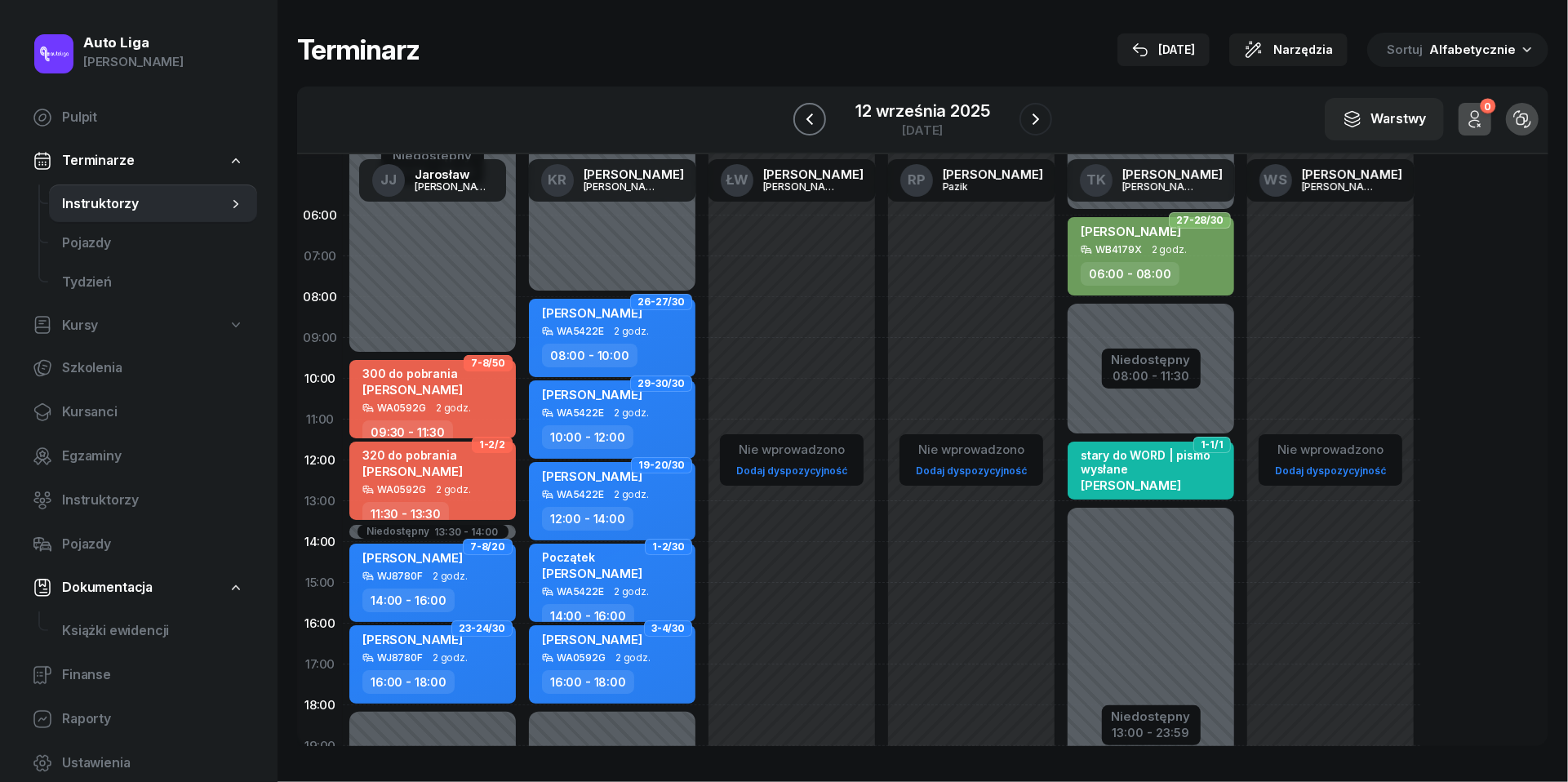
click at [814, 112] on icon "button" at bounding box center [810, 119] width 20 height 20
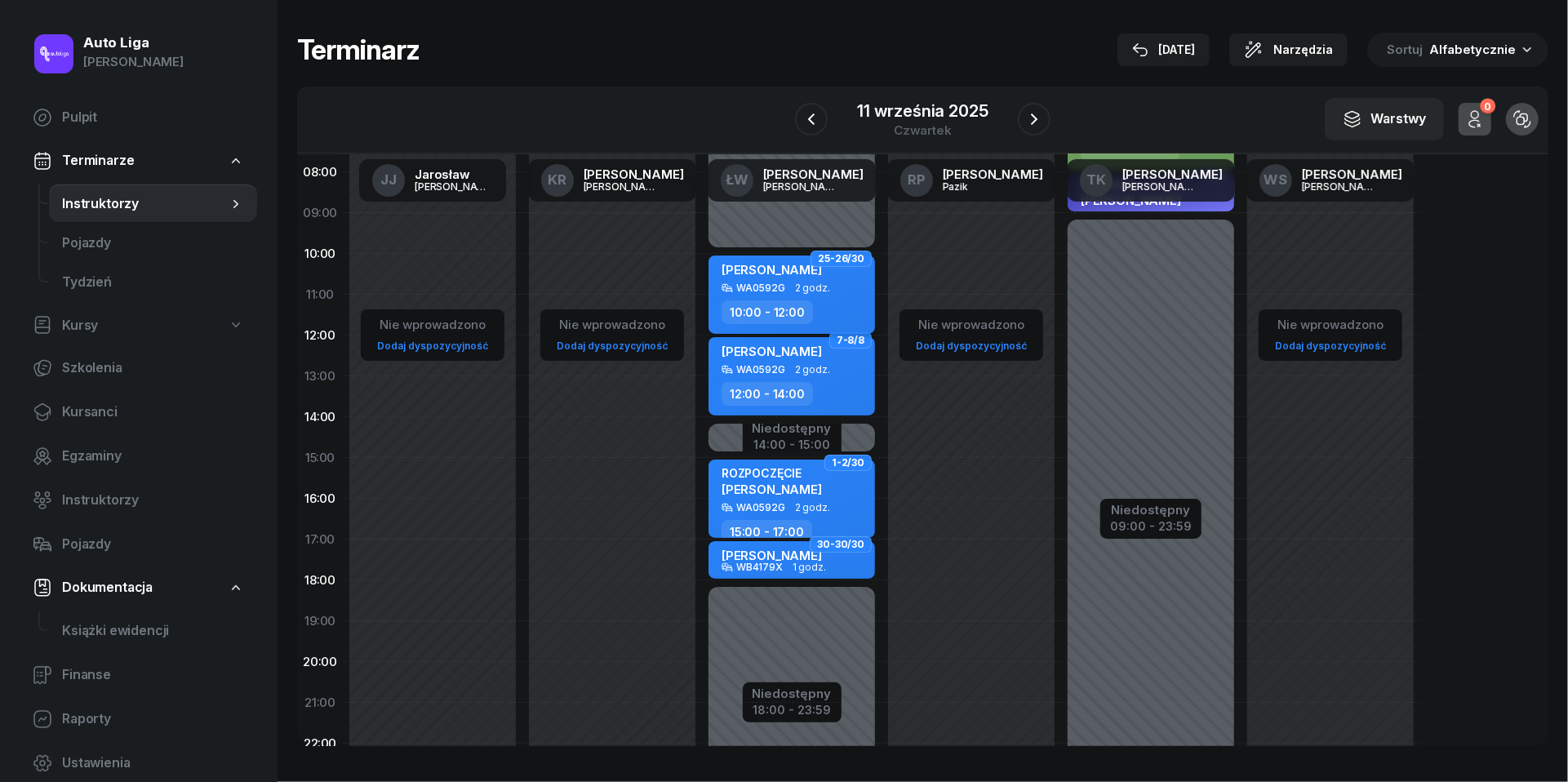
scroll to position [186, 0]
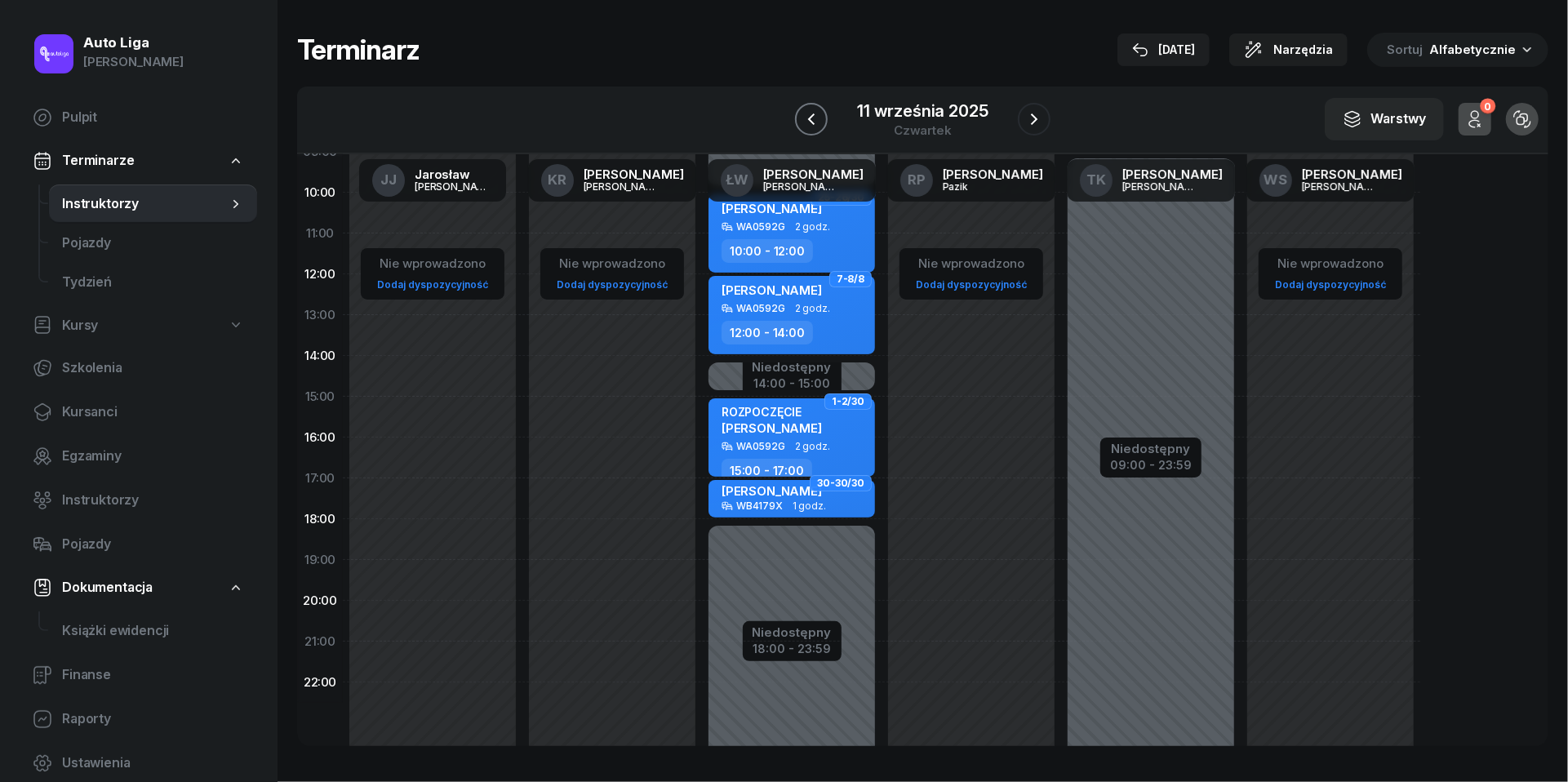
click at [805, 125] on icon "button" at bounding box center [811, 119] width 20 height 20
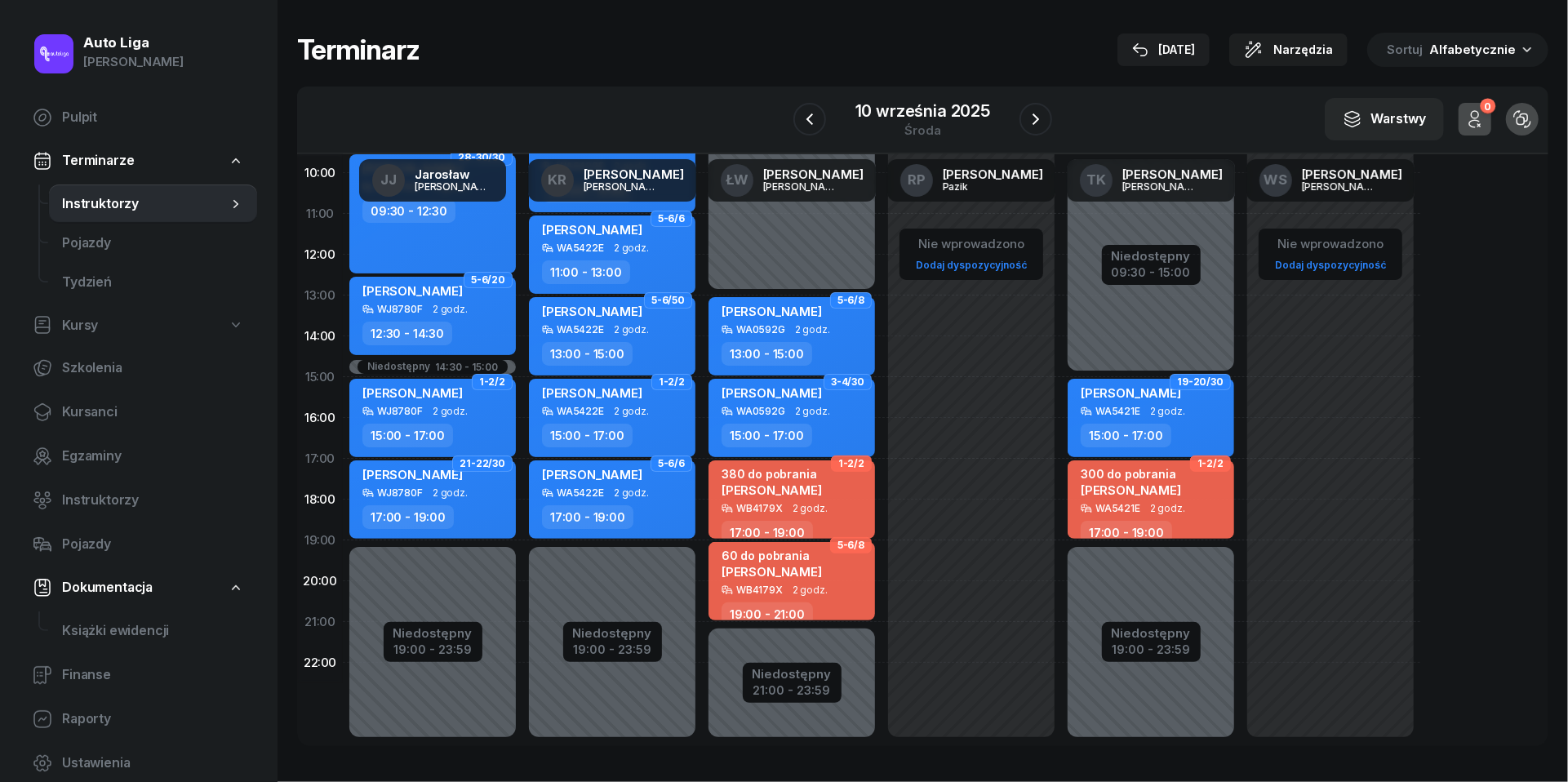
scroll to position [208, 0]
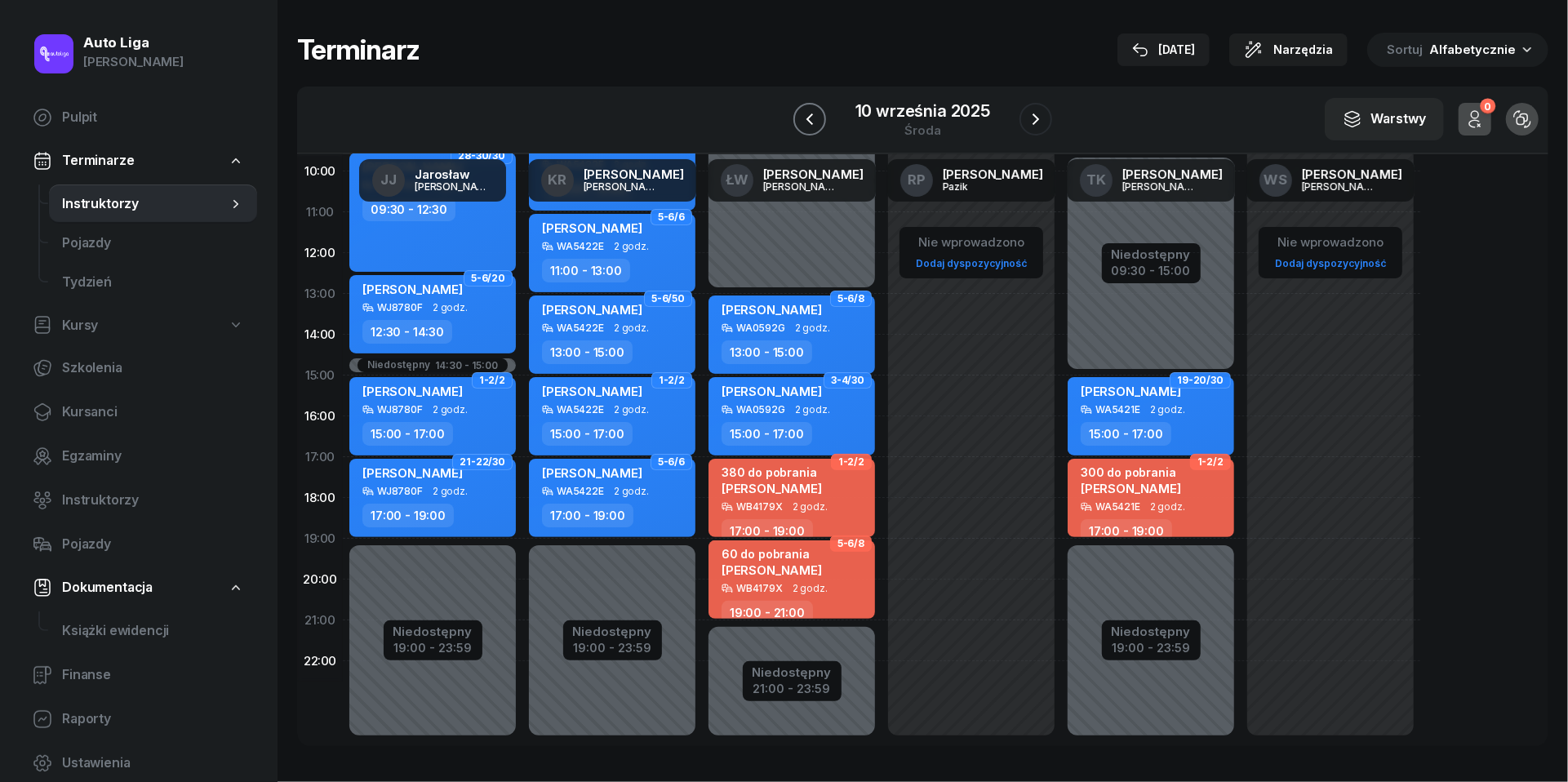
click at [817, 112] on icon "button" at bounding box center [810, 119] width 20 height 20
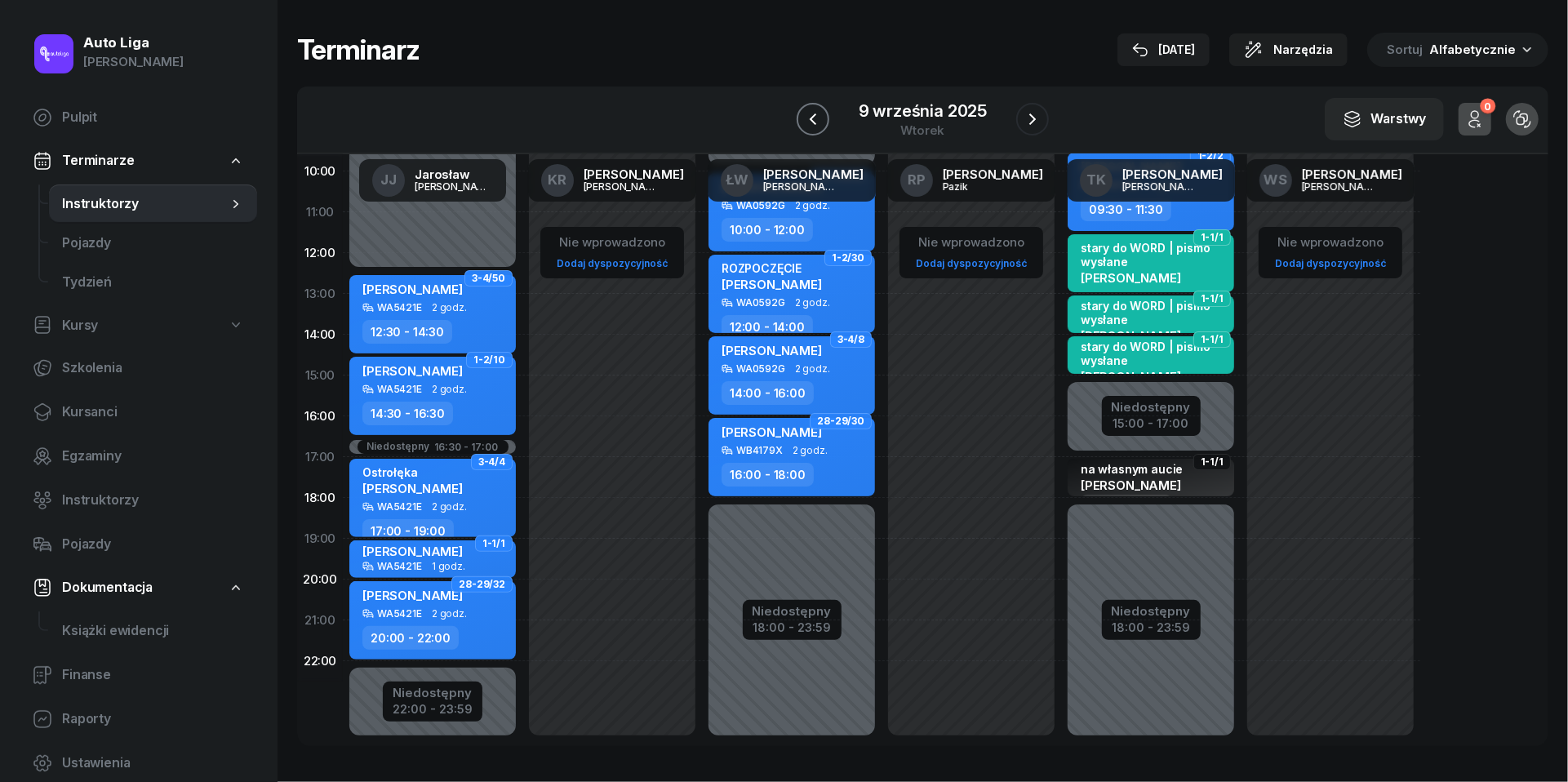
click at [817, 112] on icon "button" at bounding box center [813, 119] width 20 height 20
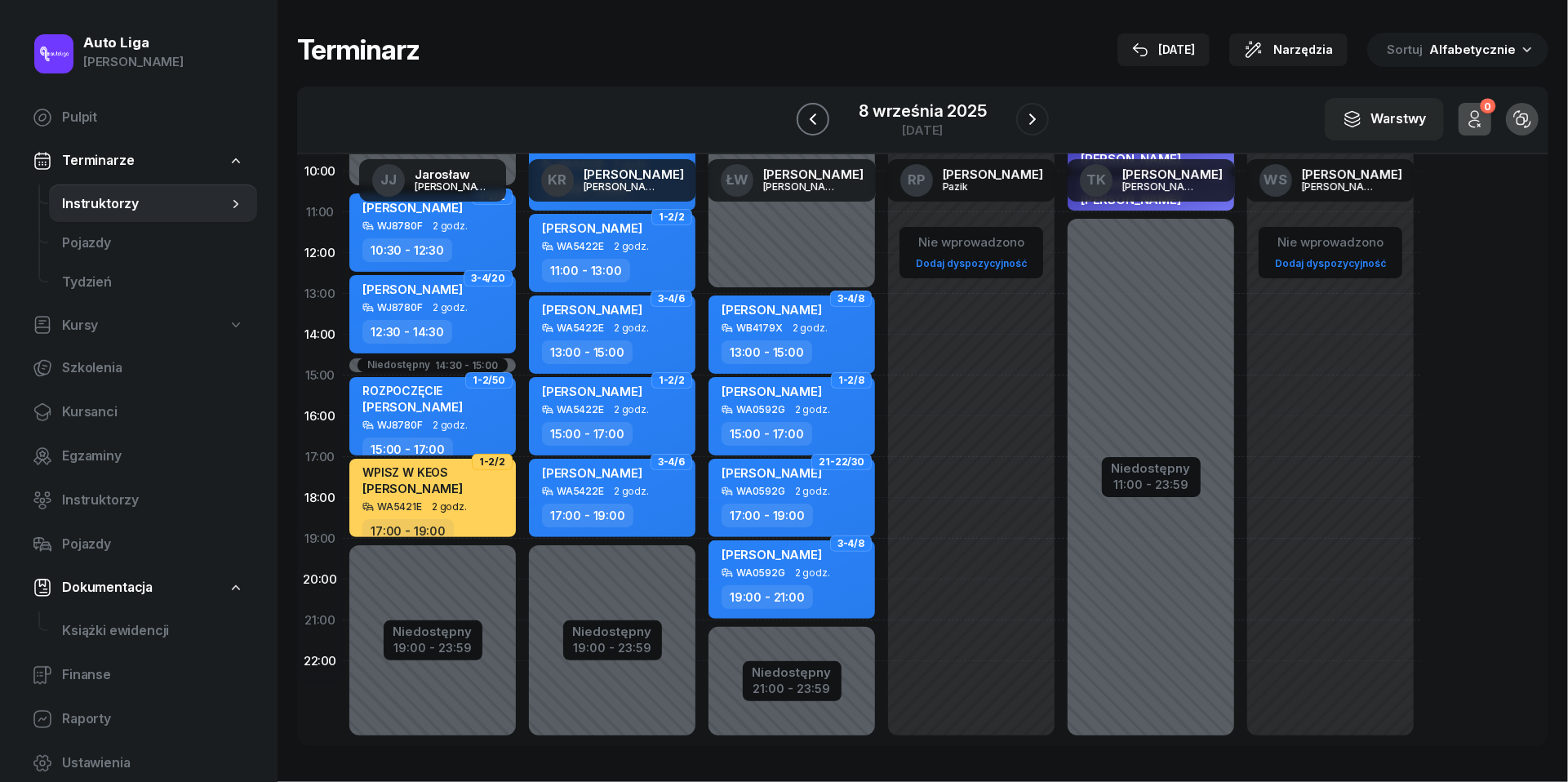
click at [817, 112] on icon "button" at bounding box center [813, 119] width 20 height 20
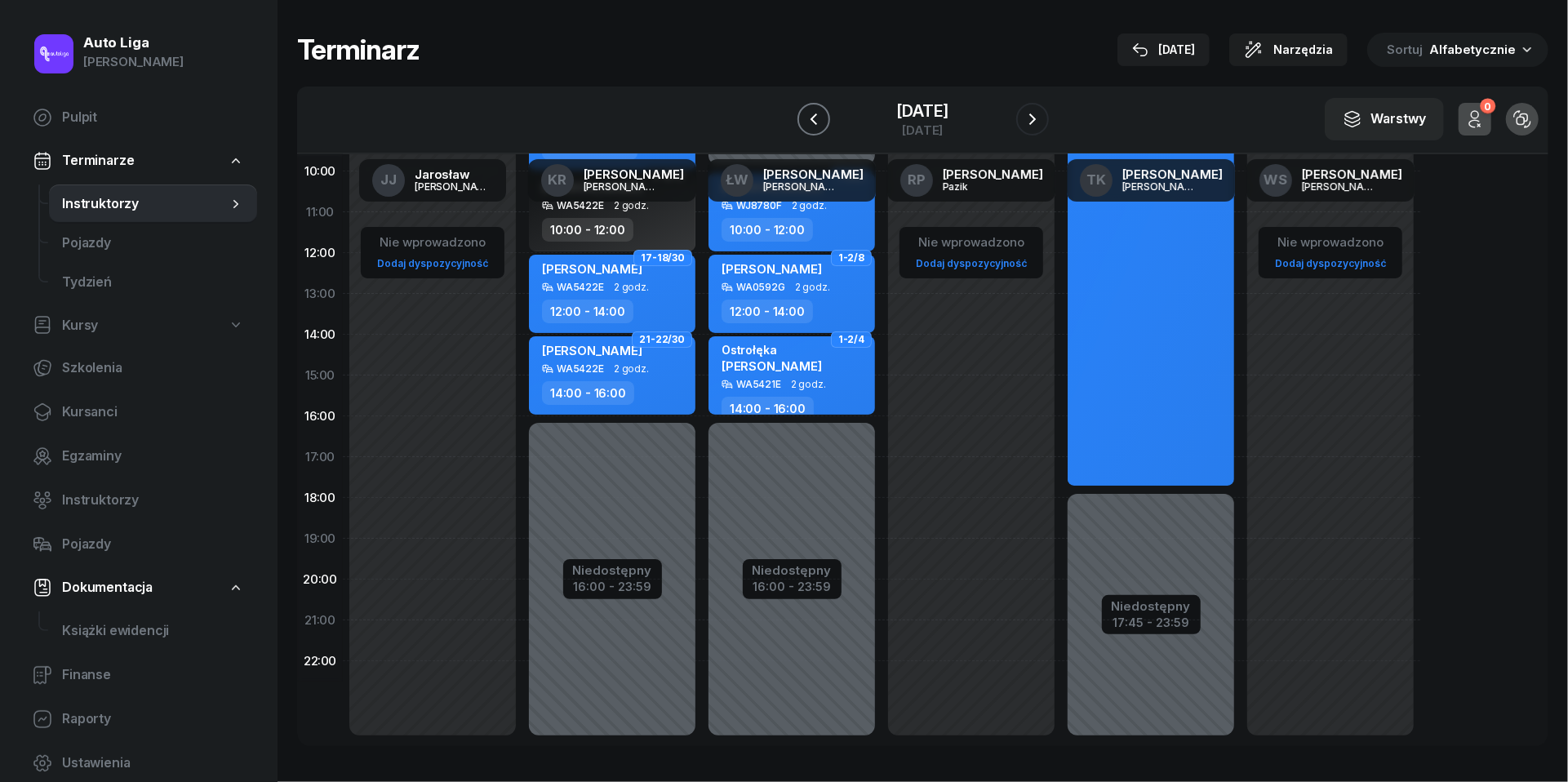
click at [817, 112] on icon "button" at bounding box center [814, 119] width 20 height 20
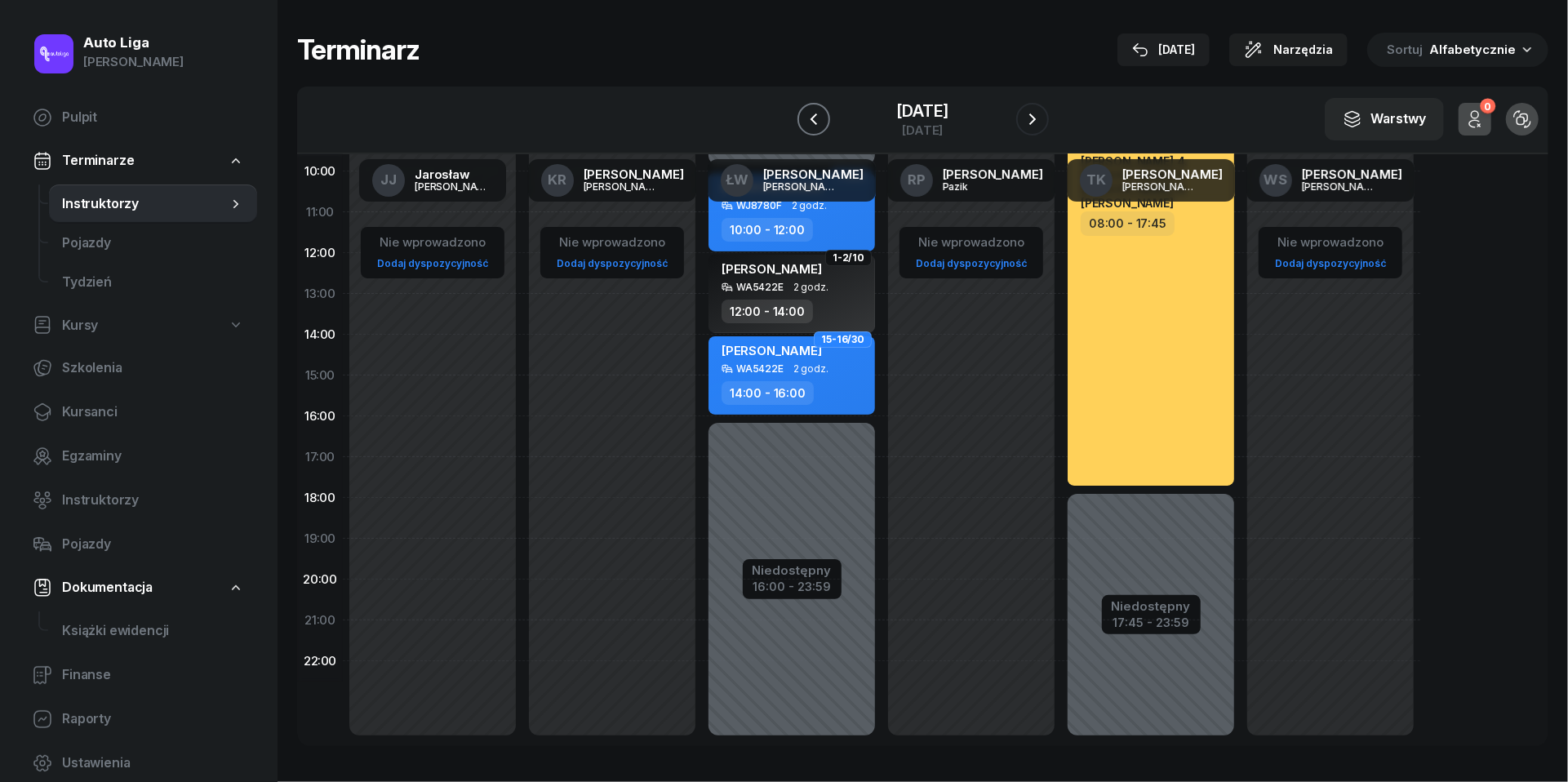
click at [817, 112] on icon "button" at bounding box center [814, 119] width 20 height 20
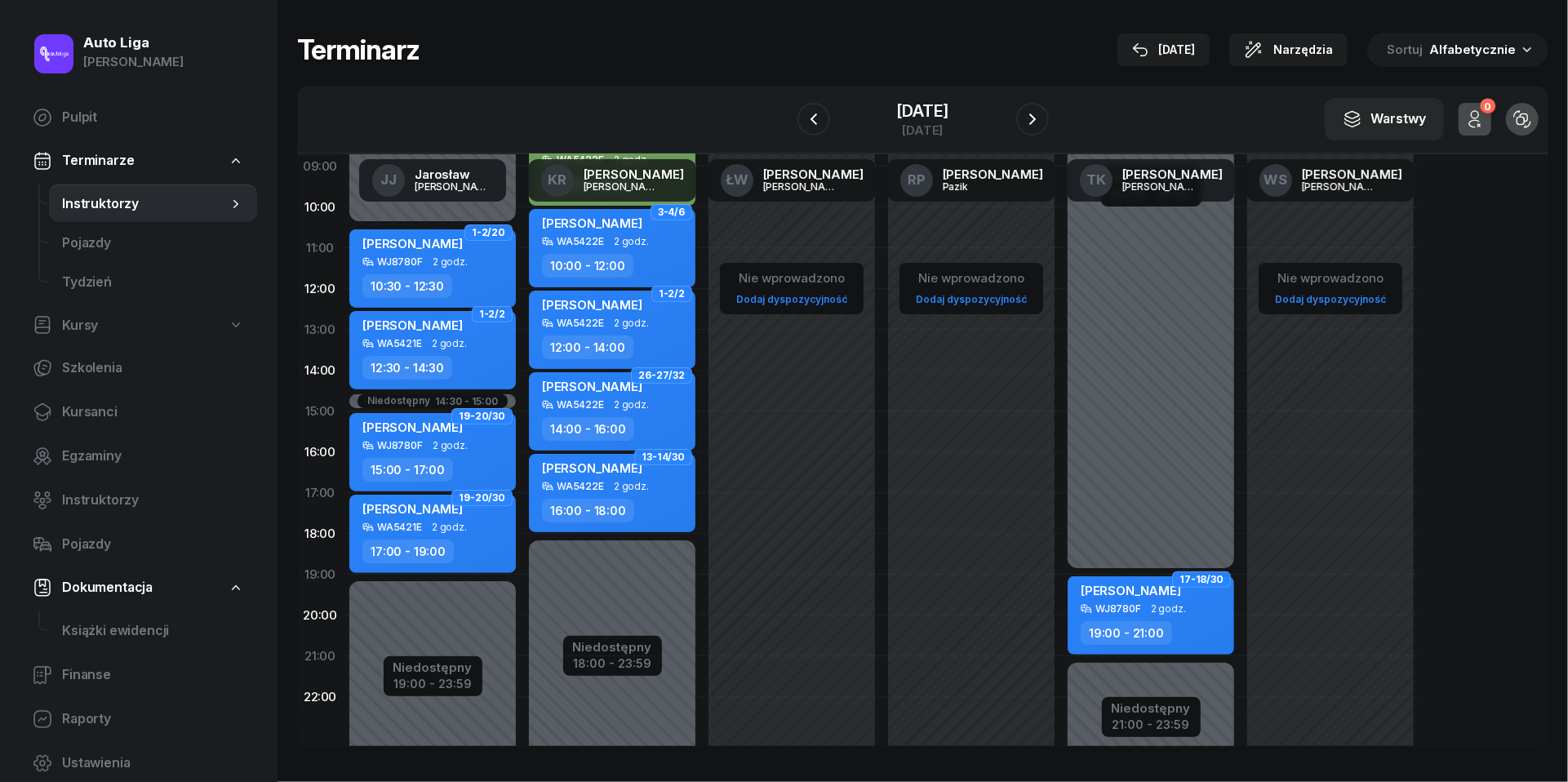
scroll to position [157, 0]
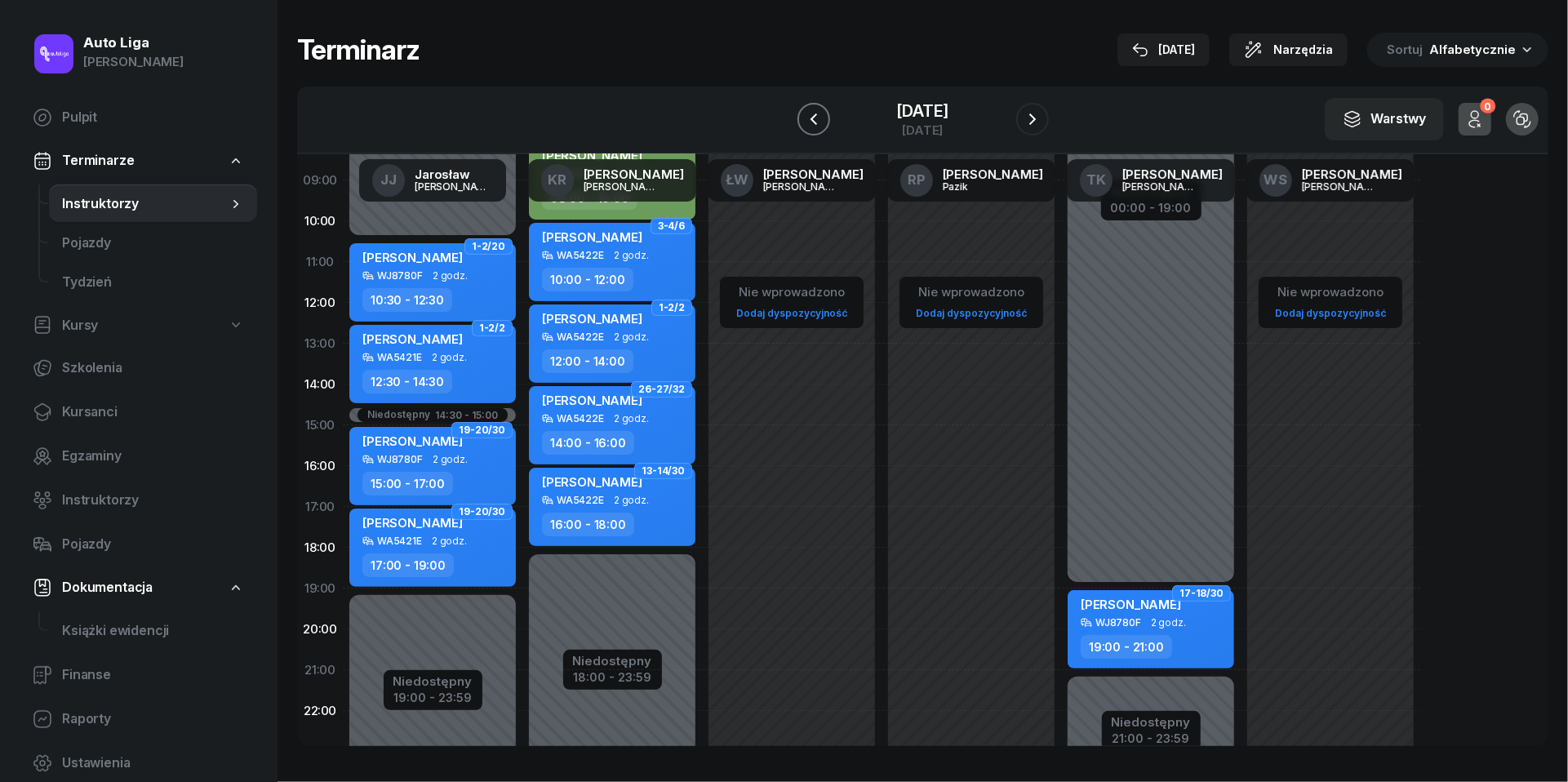
click at [807, 112] on icon "button" at bounding box center [814, 119] width 20 height 20
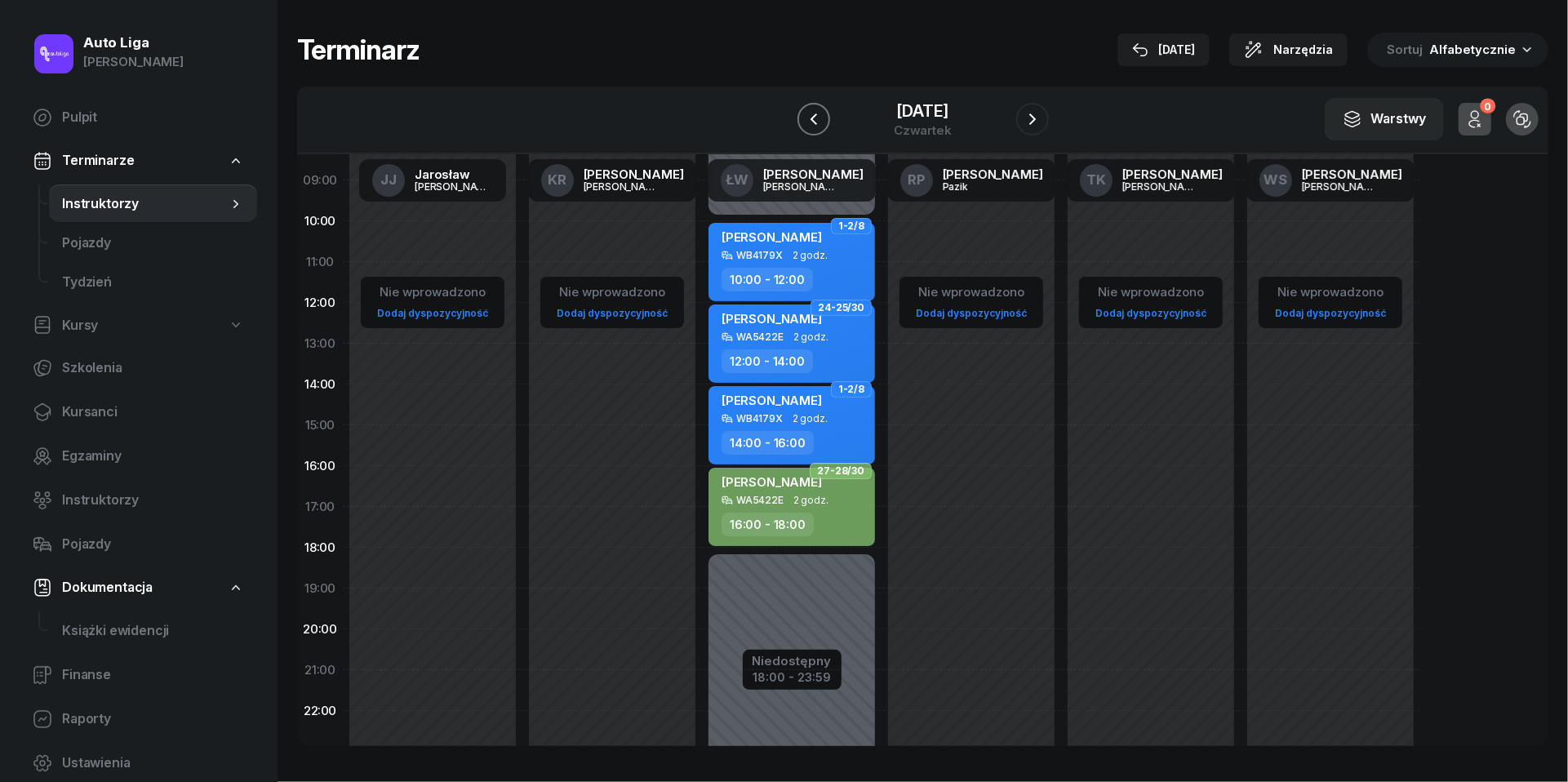
click at [807, 112] on icon "button" at bounding box center [814, 119] width 20 height 20
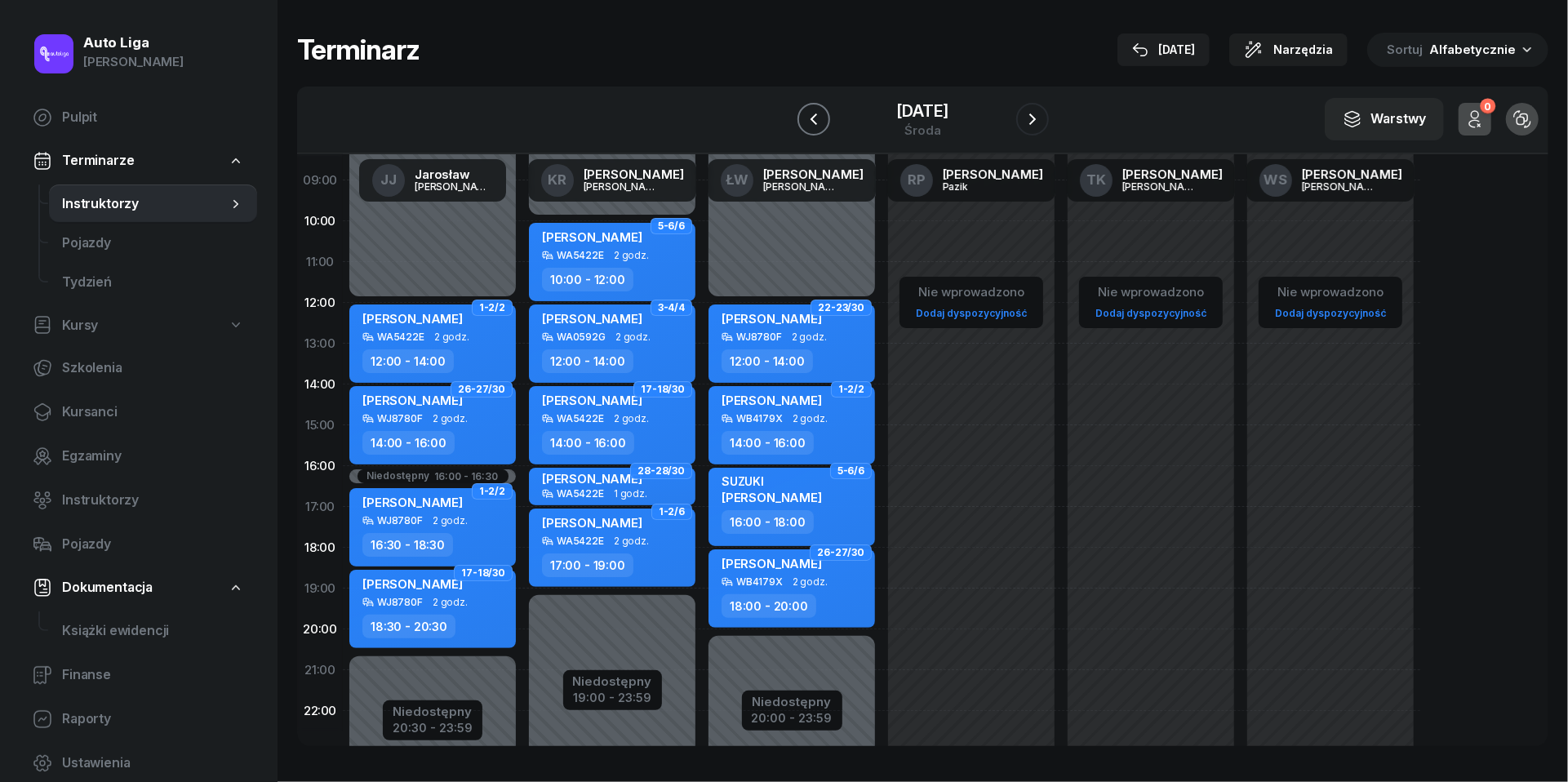
click at [807, 112] on icon "button" at bounding box center [814, 119] width 20 height 20
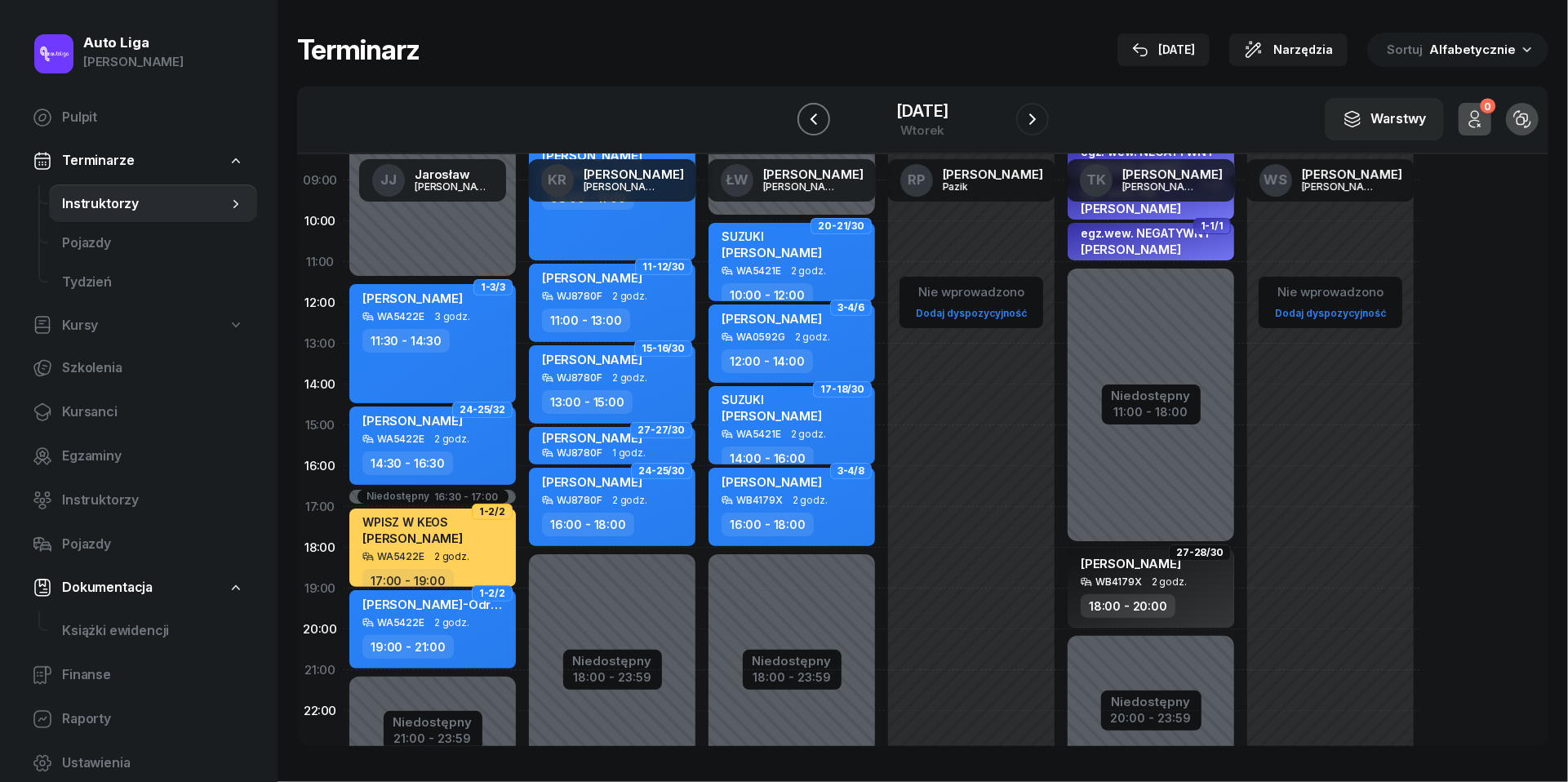
click at [807, 112] on icon "button" at bounding box center [814, 119] width 20 height 20
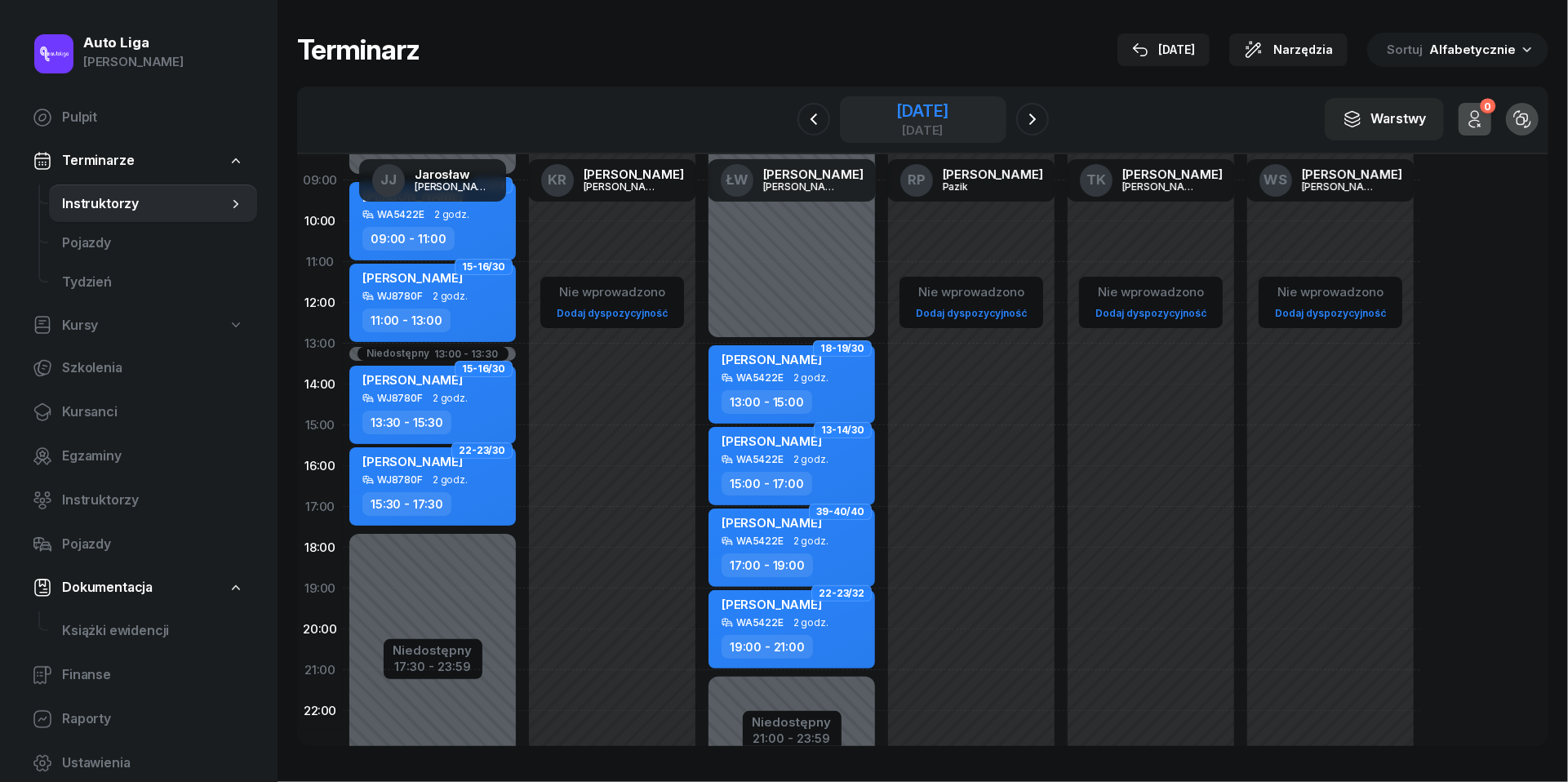
click at [949, 119] on div "[DATE]" at bounding box center [922, 111] width 52 height 16
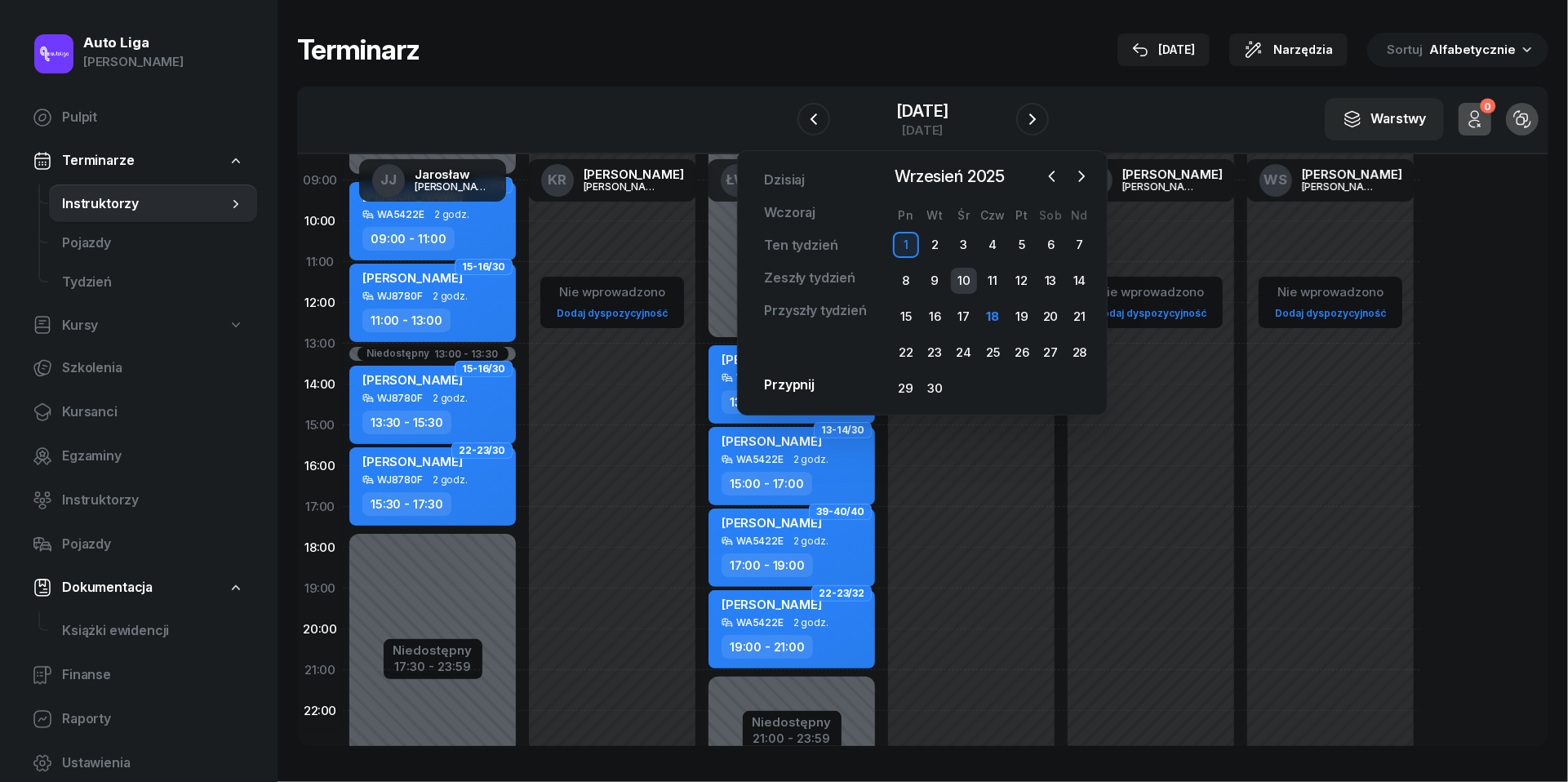
click at [967, 281] on div "10" at bounding box center [964, 281] width 26 height 26
